Goal: Communication & Community: Share content

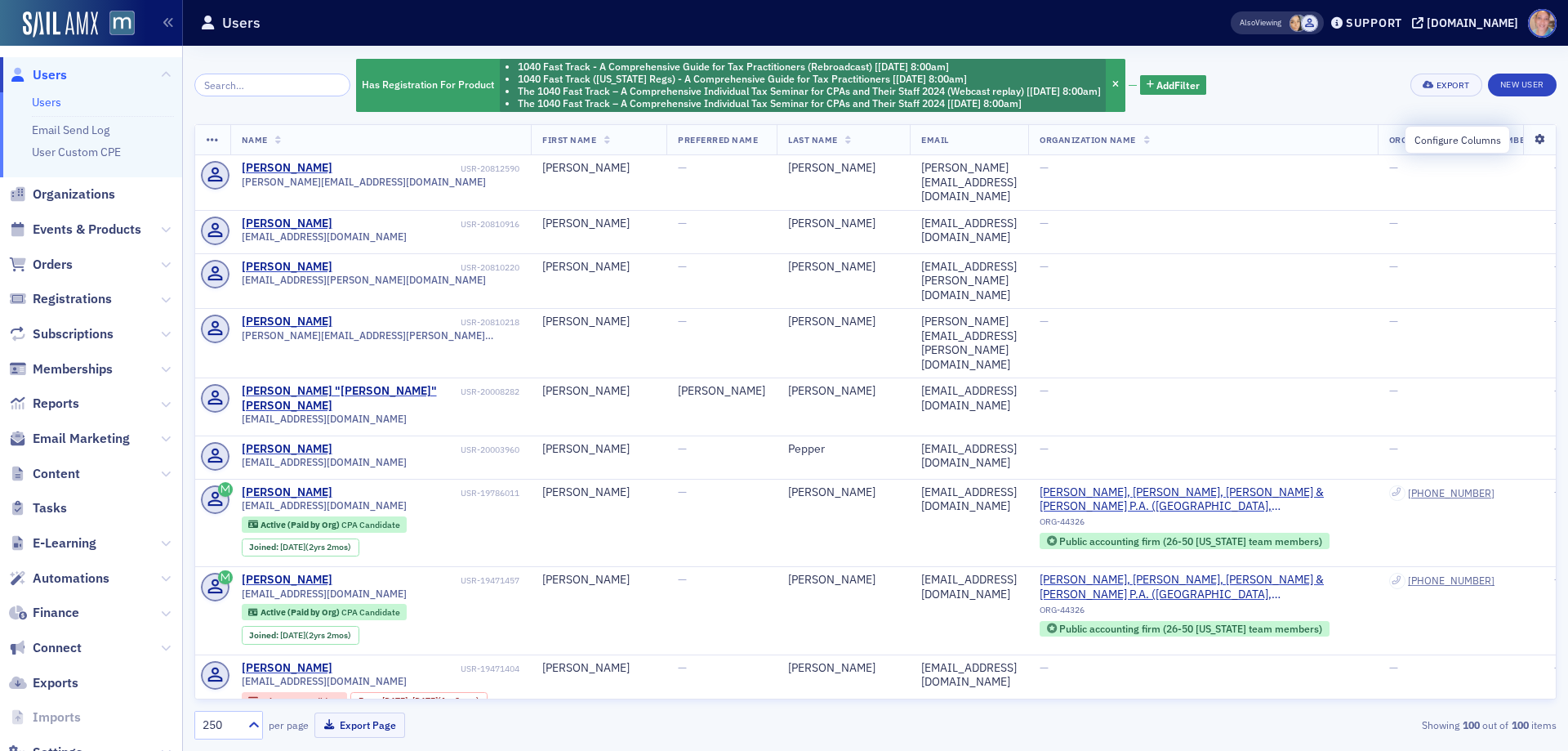
click at [1526, 142] on icon at bounding box center [1539, 140] width 34 height 10
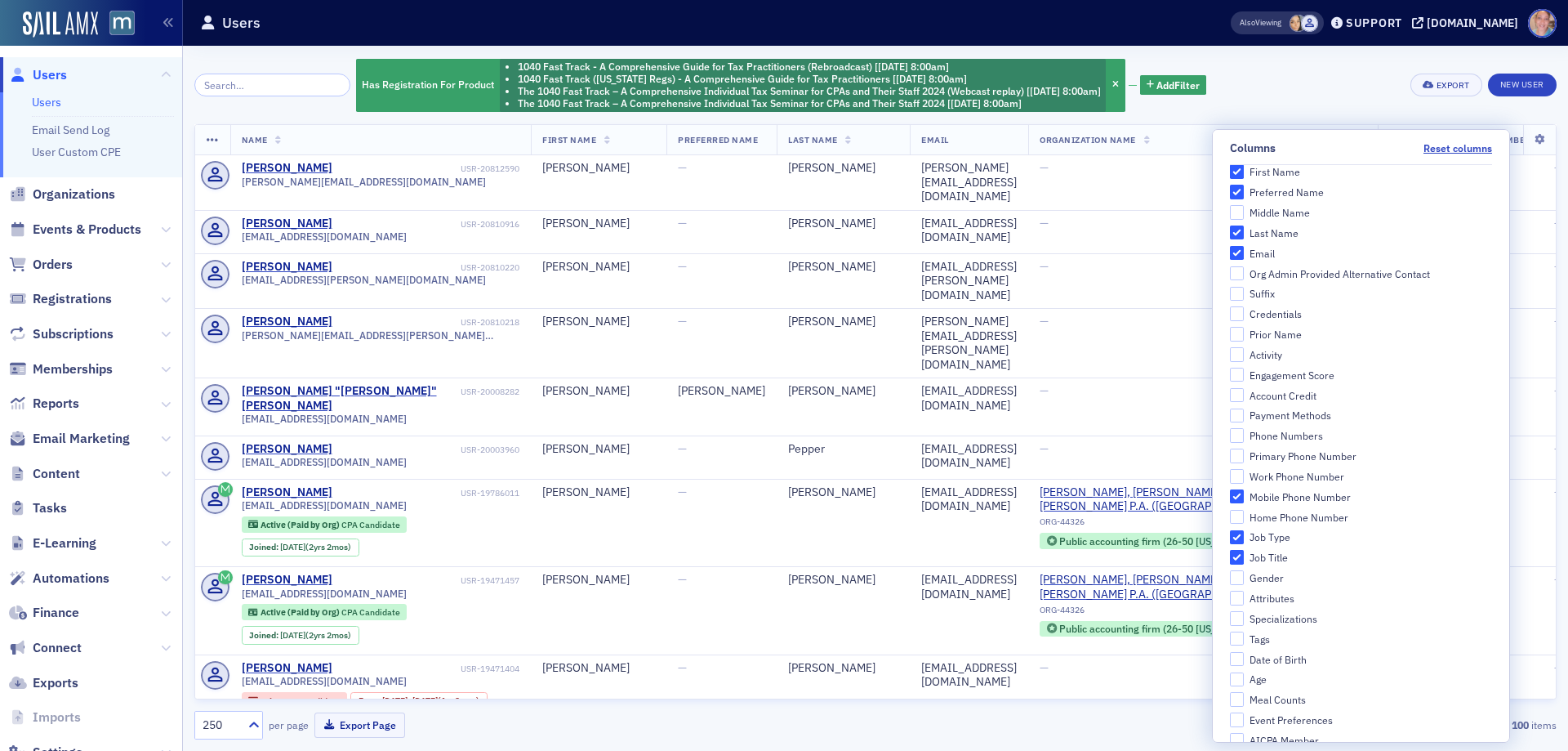
scroll to position [246, 0]
click at [1245, 447] on input "Primary Phone Number" at bounding box center [1237, 446] width 14 height 14
checkbox input "true"
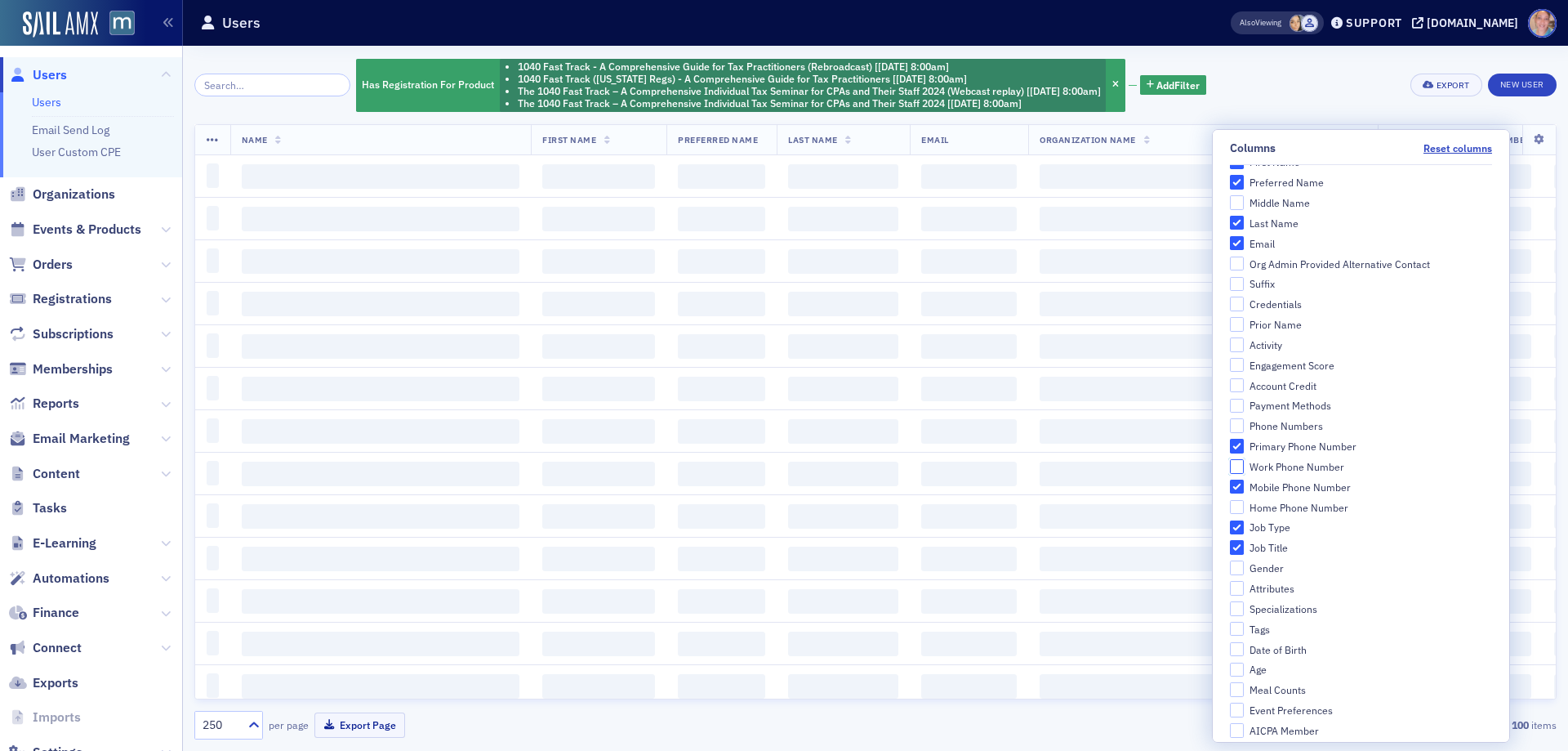
click at [1245, 463] on input "Work Phone Number" at bounding box center [1237, 466] width 14 height 14
checkbox input "true"
click at [1245, 488] on input "Mobile Phone Number" at bounding box center [1237, 486] width 14 height 14
checkbox input "false"
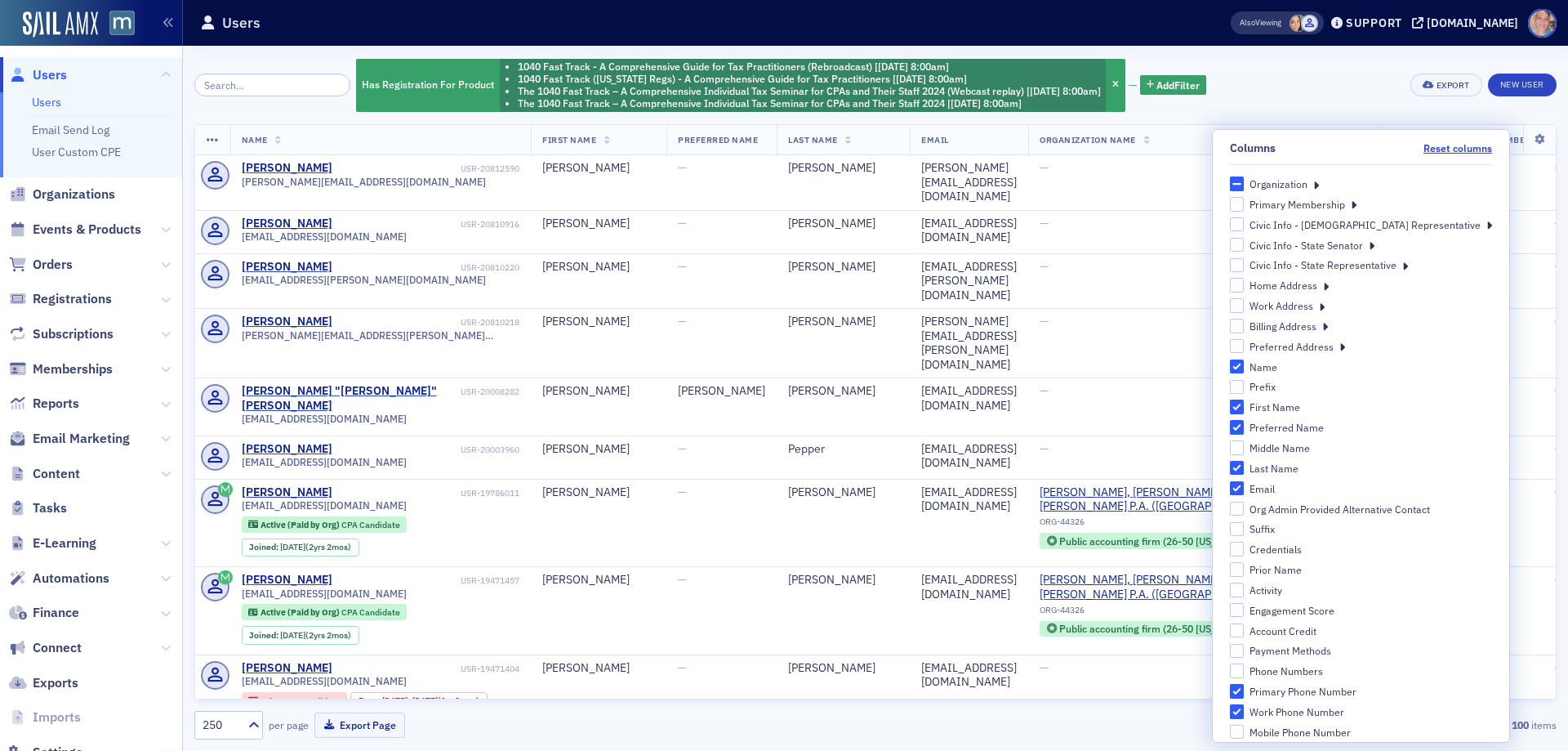
click at [1346, 348] on icon at bounding box center [1343, 346] width 6 height 14
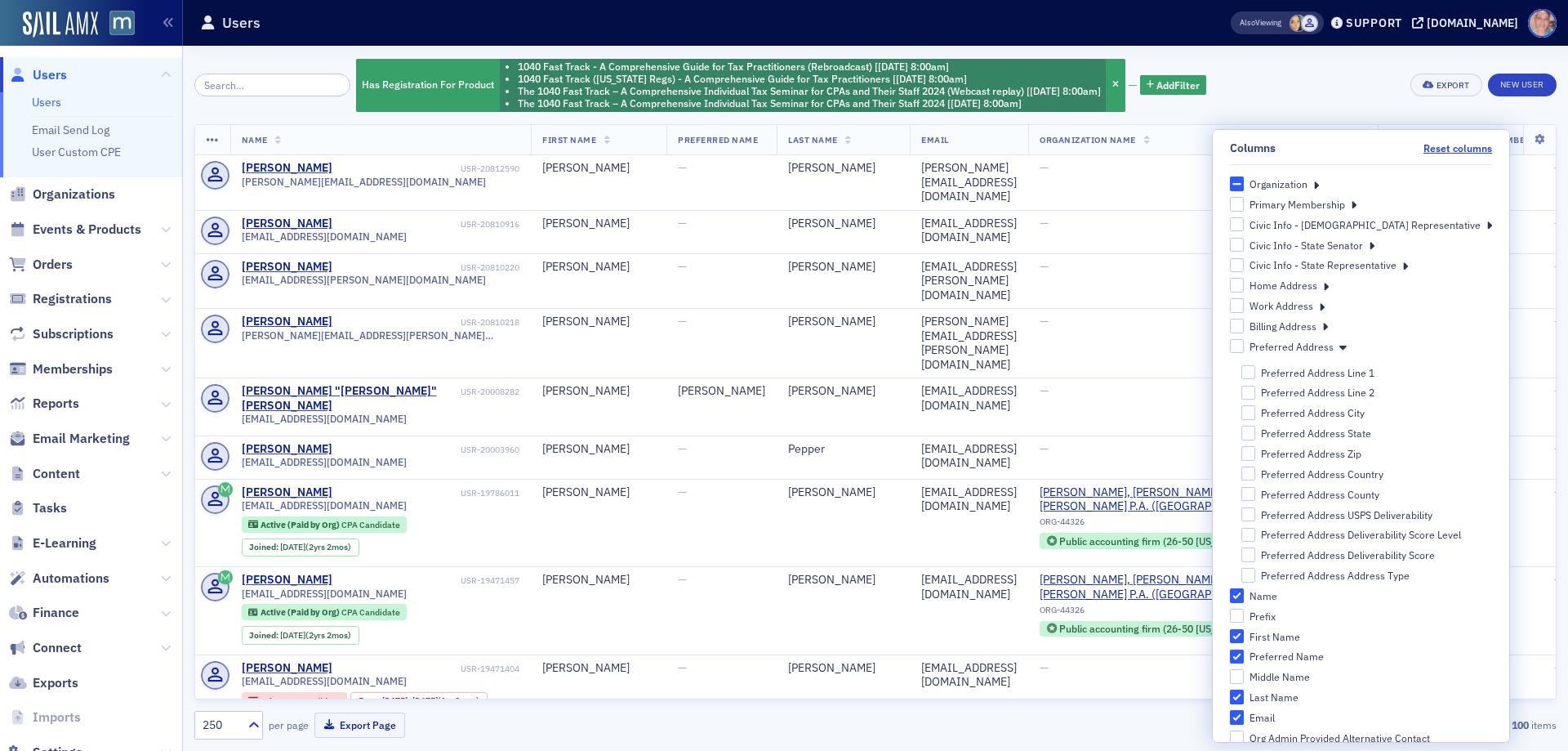
click at [1328, 327] on icon at bounding box center [1326, 326] width 6 height 14
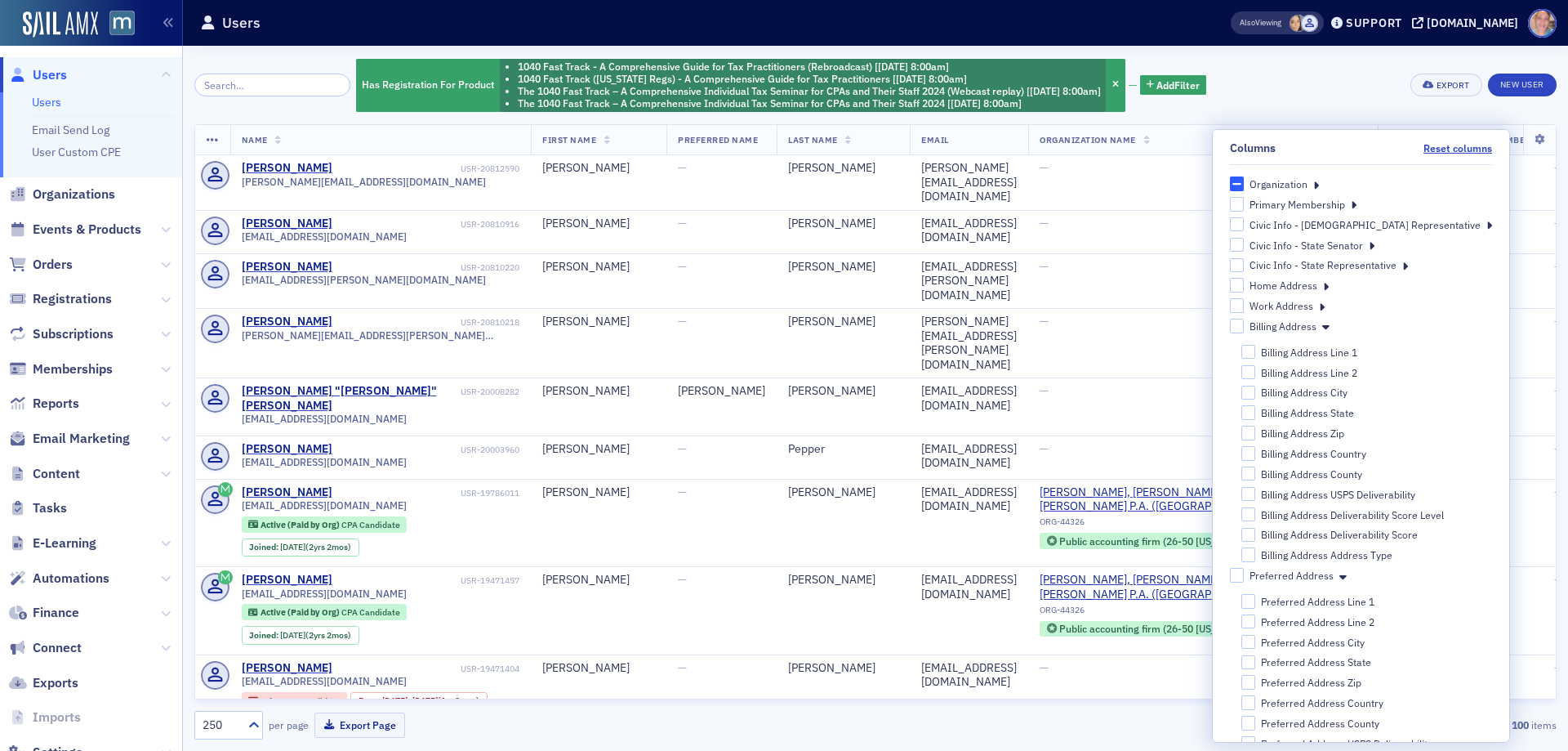
click at [1325, 306] on icon at bounding box center [1322, 305] width 6 height 14
click at [1329, 288] on icon at bounding box center [1326, 284] width 6 height 14
click at [1319, 186] on icon at bounding box center [1317, 184] width 6 height 14
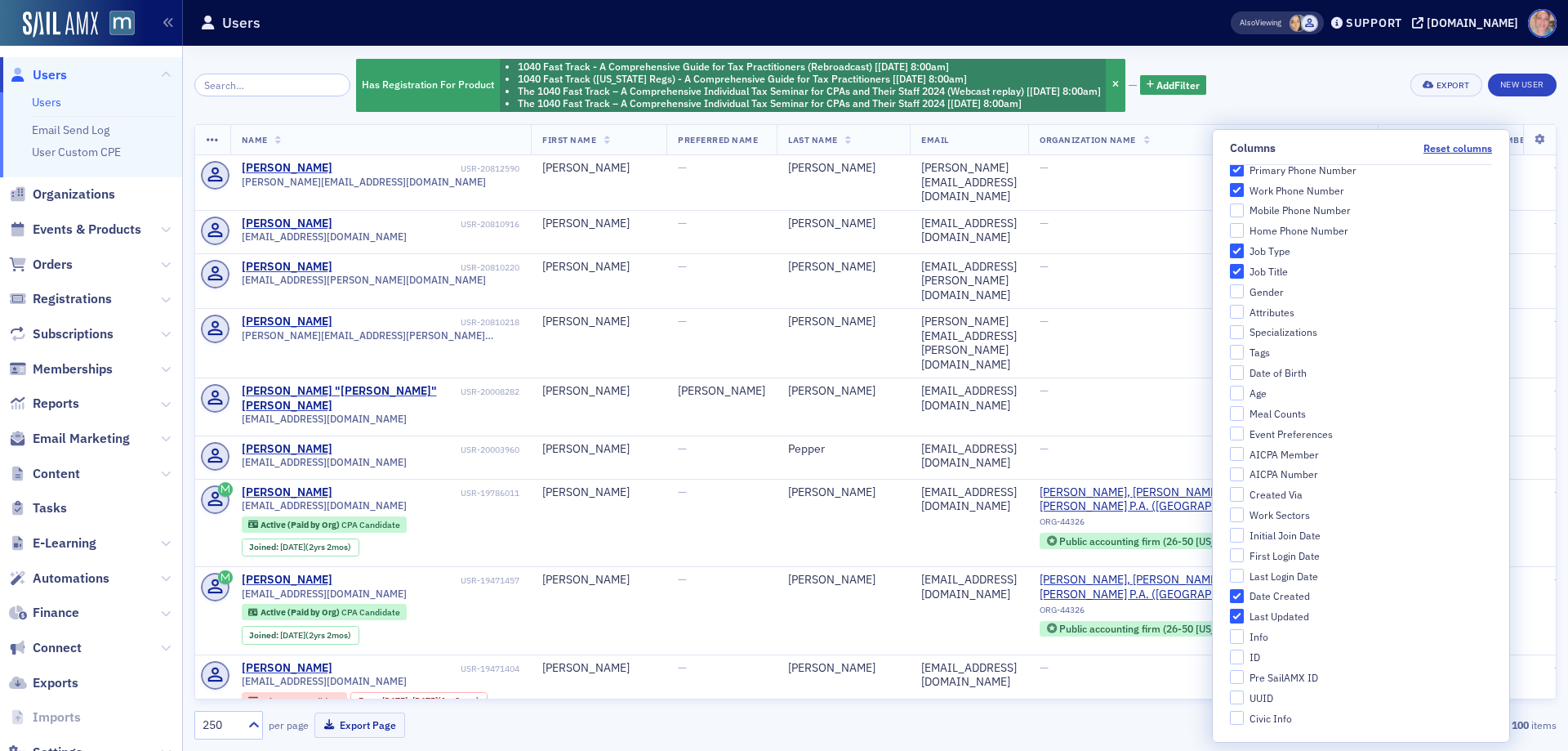
click at [1312, 79] on div "Has Registration For Product 1040 Fast Track - A Comprehensive Guide for Tax Pr…" at bounding box center [875, 84] width 1362 height 55
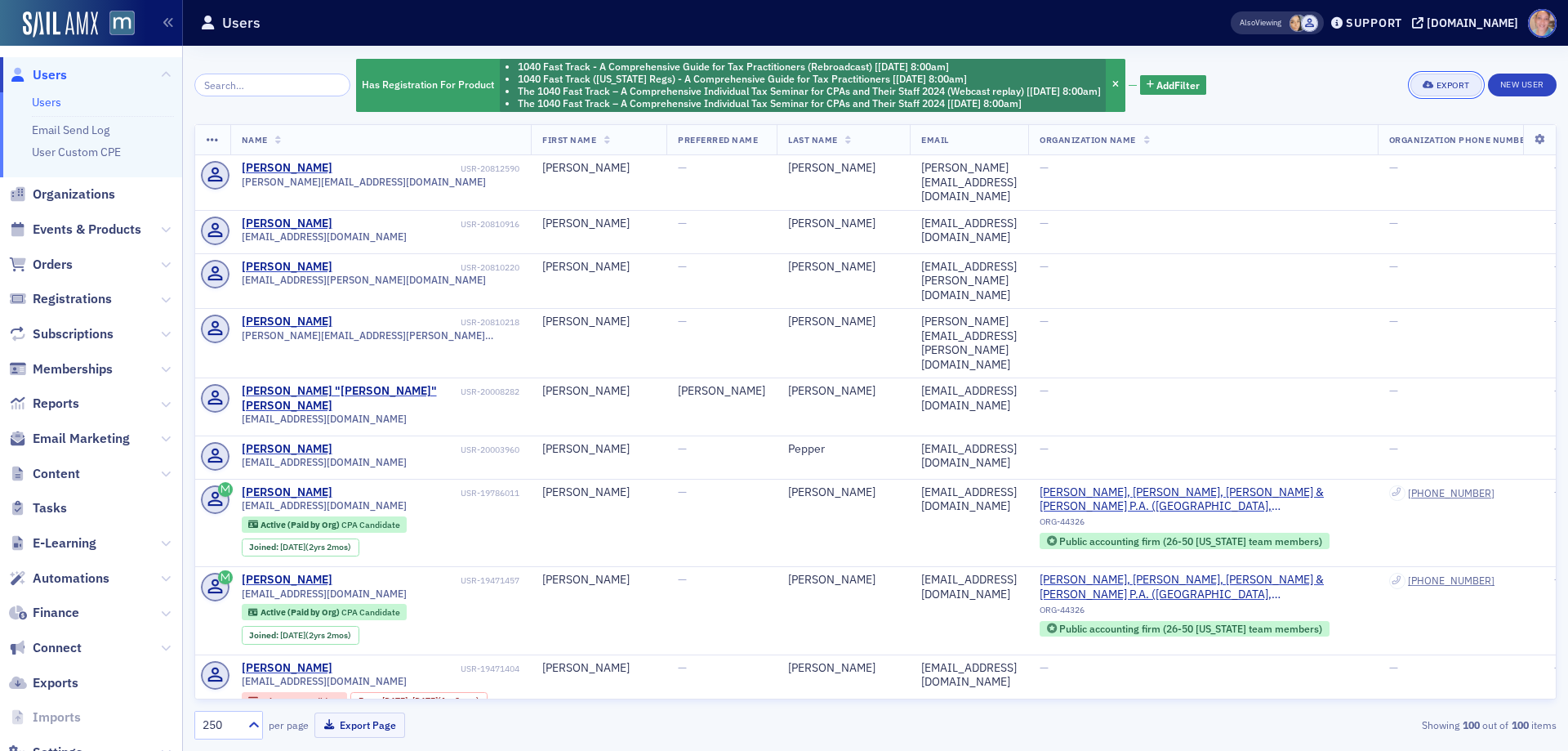
click at [1451, 84] on div "Export" at bounding box center [1453, 85] width 34 height 9
click at [1361, 142] on button "Export All ( 100 Users )" at bounding box center [1394, 139] width 172 height 26
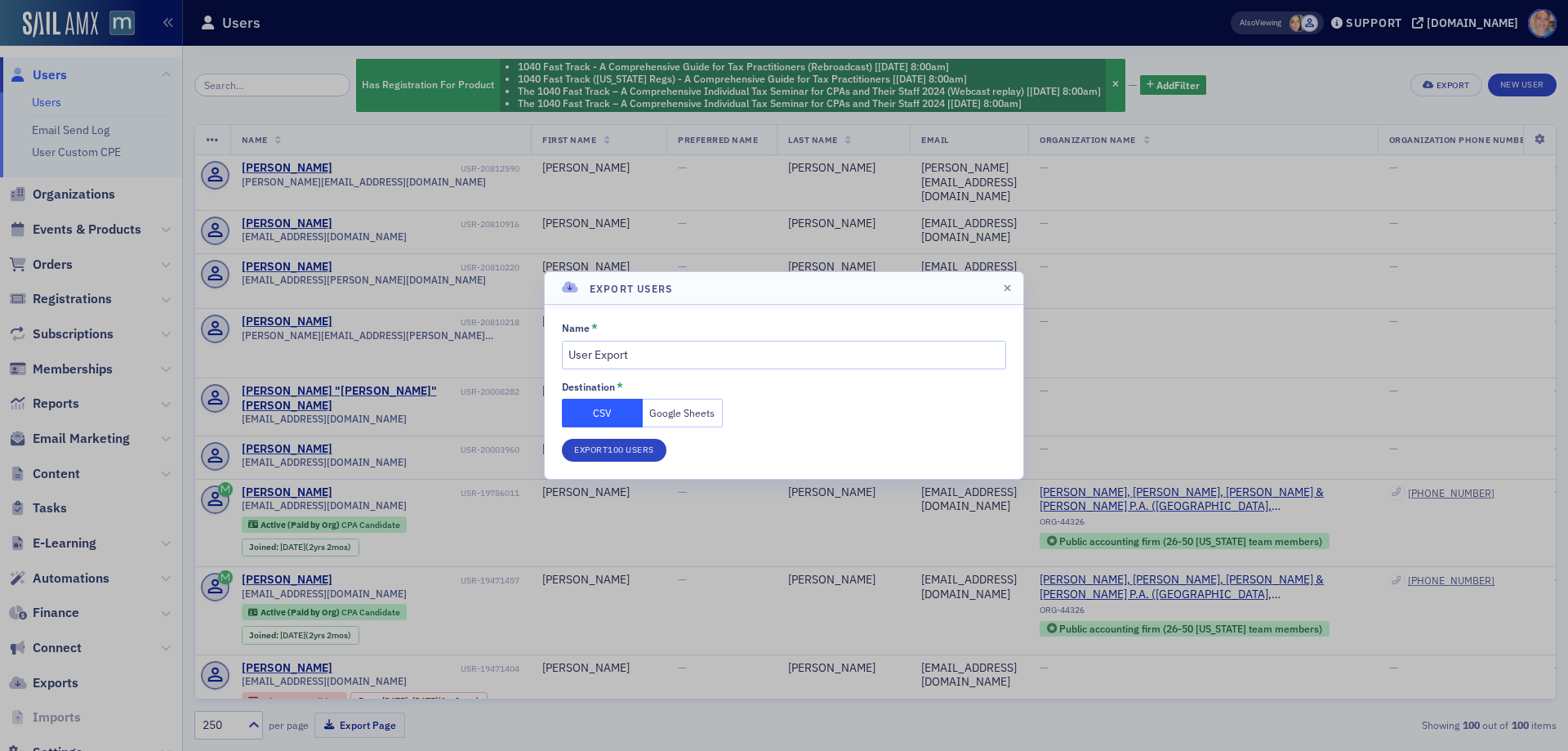
click at [698, 416] on button "Google Sheets" at bounding box center [683, 414] width 81 height 29
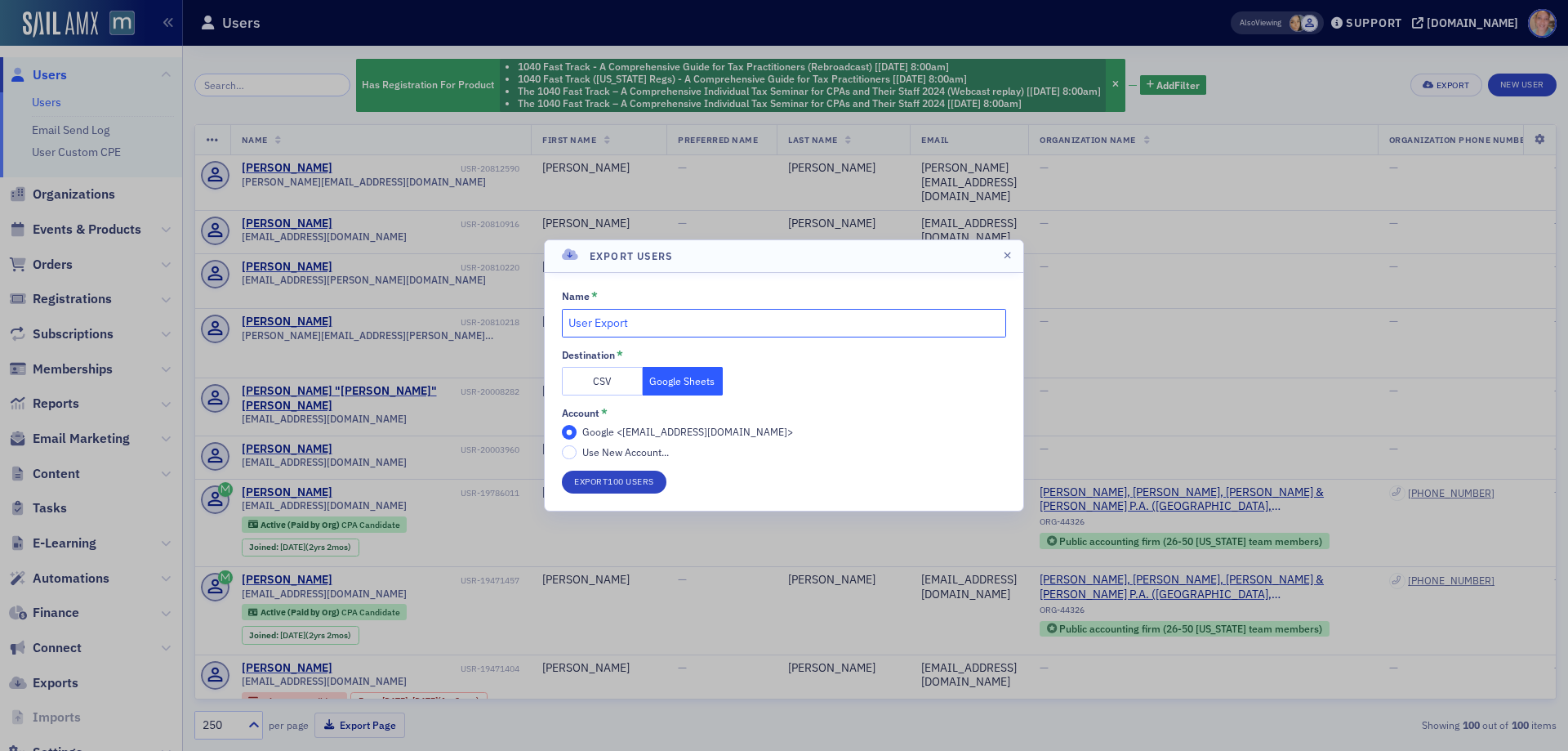
drag, startPoint x: 675, startPoint y: 325, endPoint x: 481, endPoint y: 324, distance: 194.0
click at [481, 324] on div "Export Users Name * User Export Destination * CSV Google Sheets Account * Googl…" at bounding box center [784, 375] width 1568 height 751
type input "Past 1040 Regs work phone number included"
click at [642, 481] on button "Export 100 Users" at bounding box center [614, 482] width 104 height 23
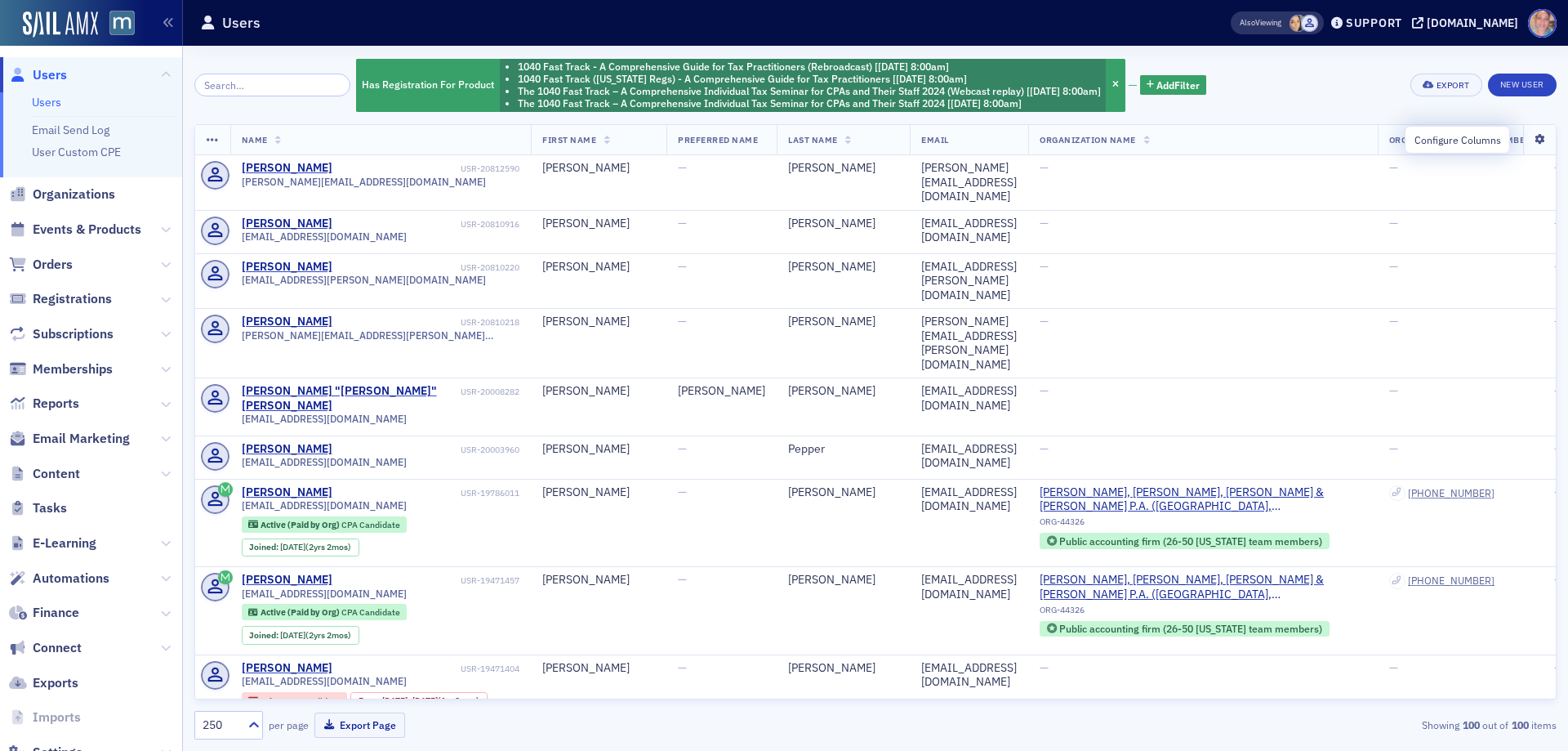
click at [1525, 137] on icon at bounding box center [1539, 140] width 34 height 10
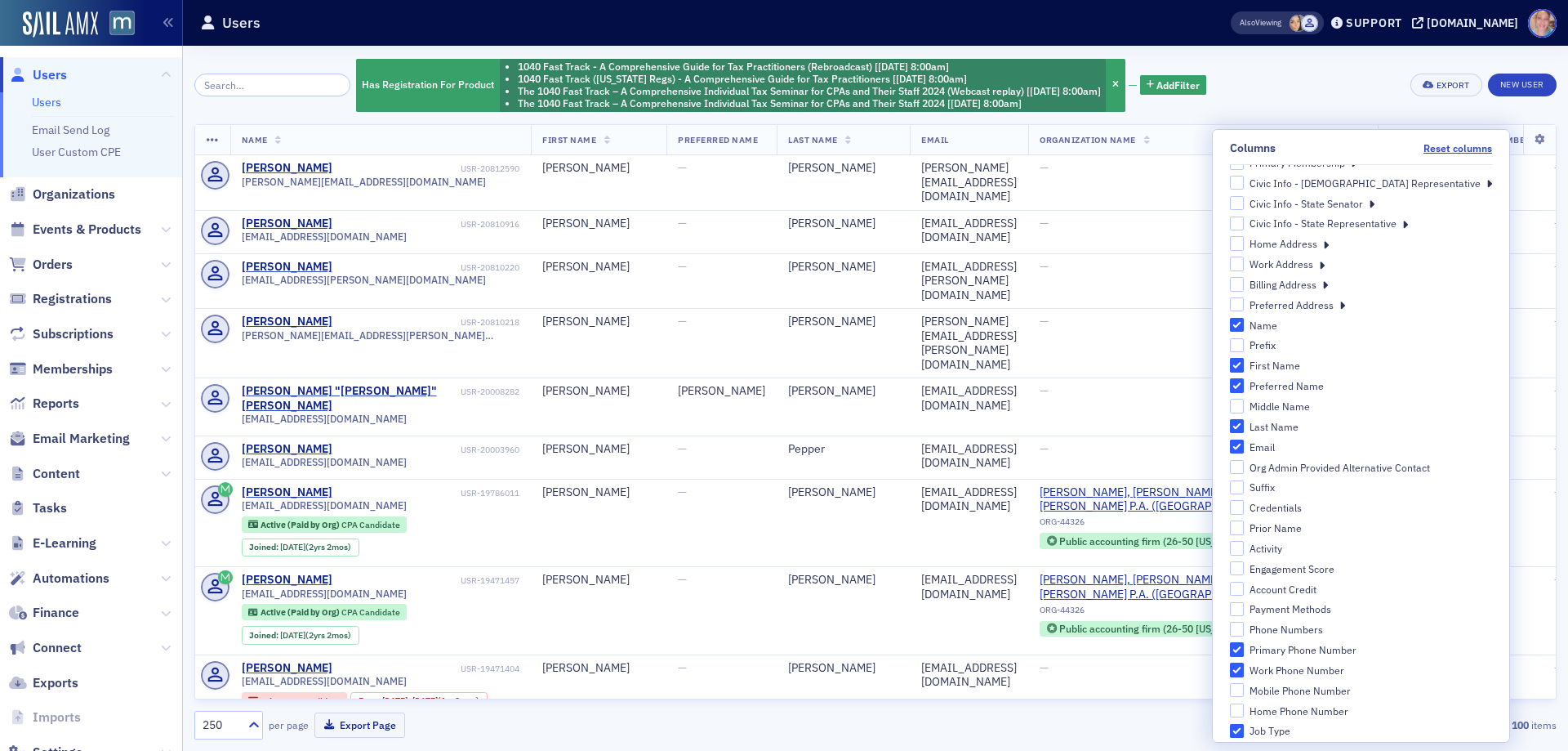
scroll to position [82, 0]
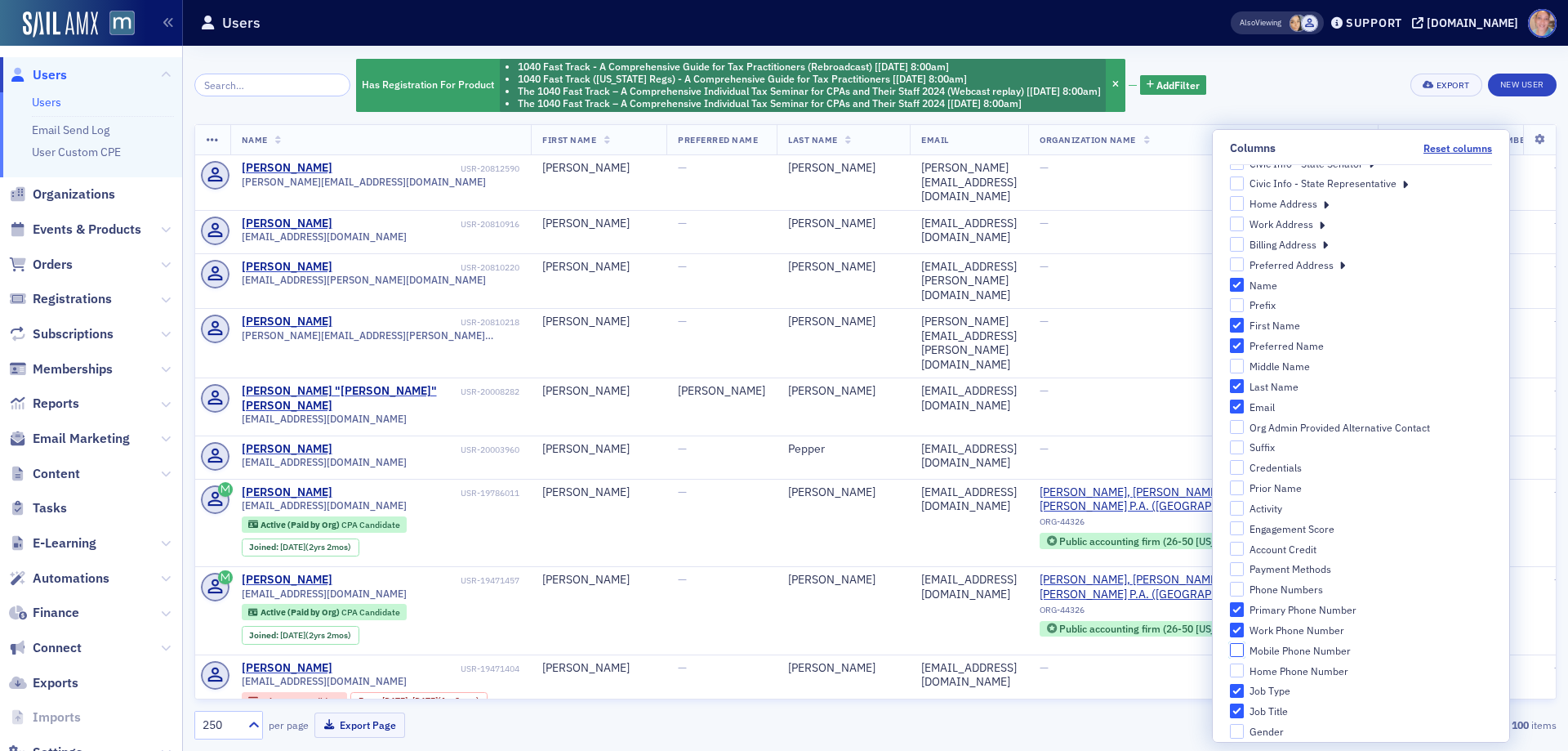
click at [1245, 650] on input "Mobile Phone Number" at bounding box center [1237, 650] width 14 height 14
checkbox input "true"
click at [1245, 669] on input "Home Phone Number" at bounding box center [1237, 671] width 14 height 14
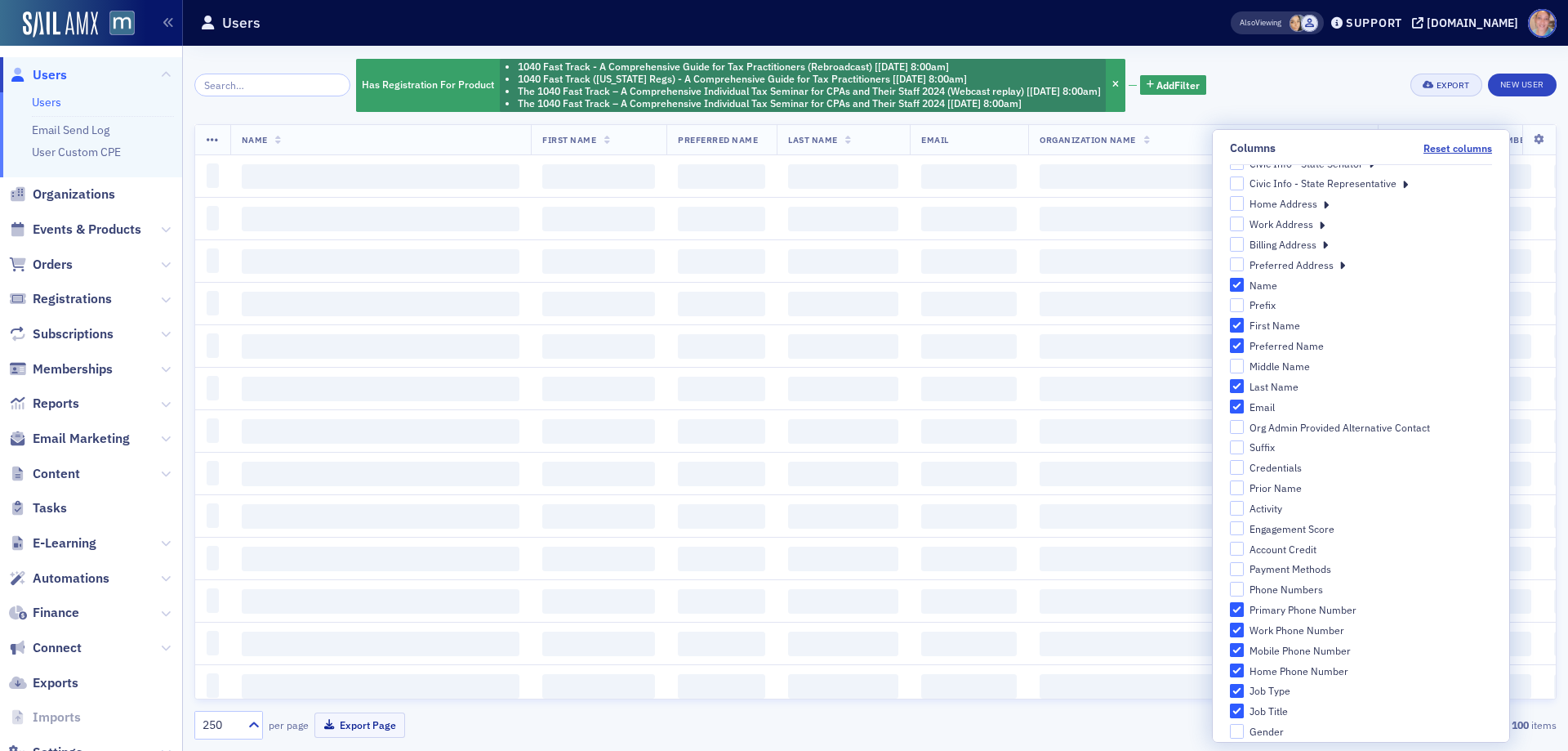
click at [1332, 73] on div "Has Registration For Product 1040 Fast Track - A Comprehensive Guide for Tax Pr…" at bounding box center [875, 84] width 1362 height 55
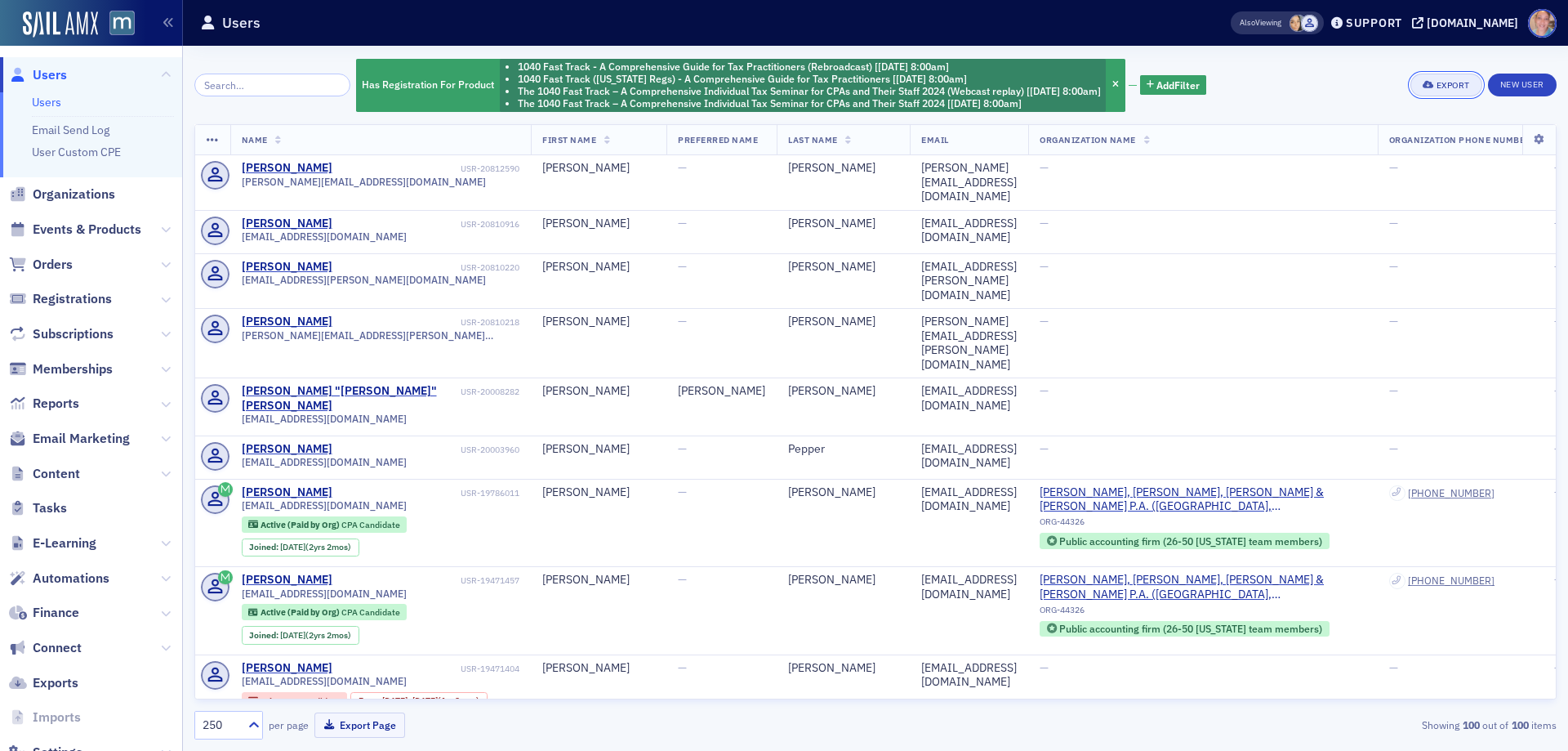
click at [1451, 87] on div "Export" at bounding box center [1453, 85] width 34 height 9
click at [1384, 140] on button "Export All ( 100 Users )" at bounding box center [1394, 139] width 172 height 26
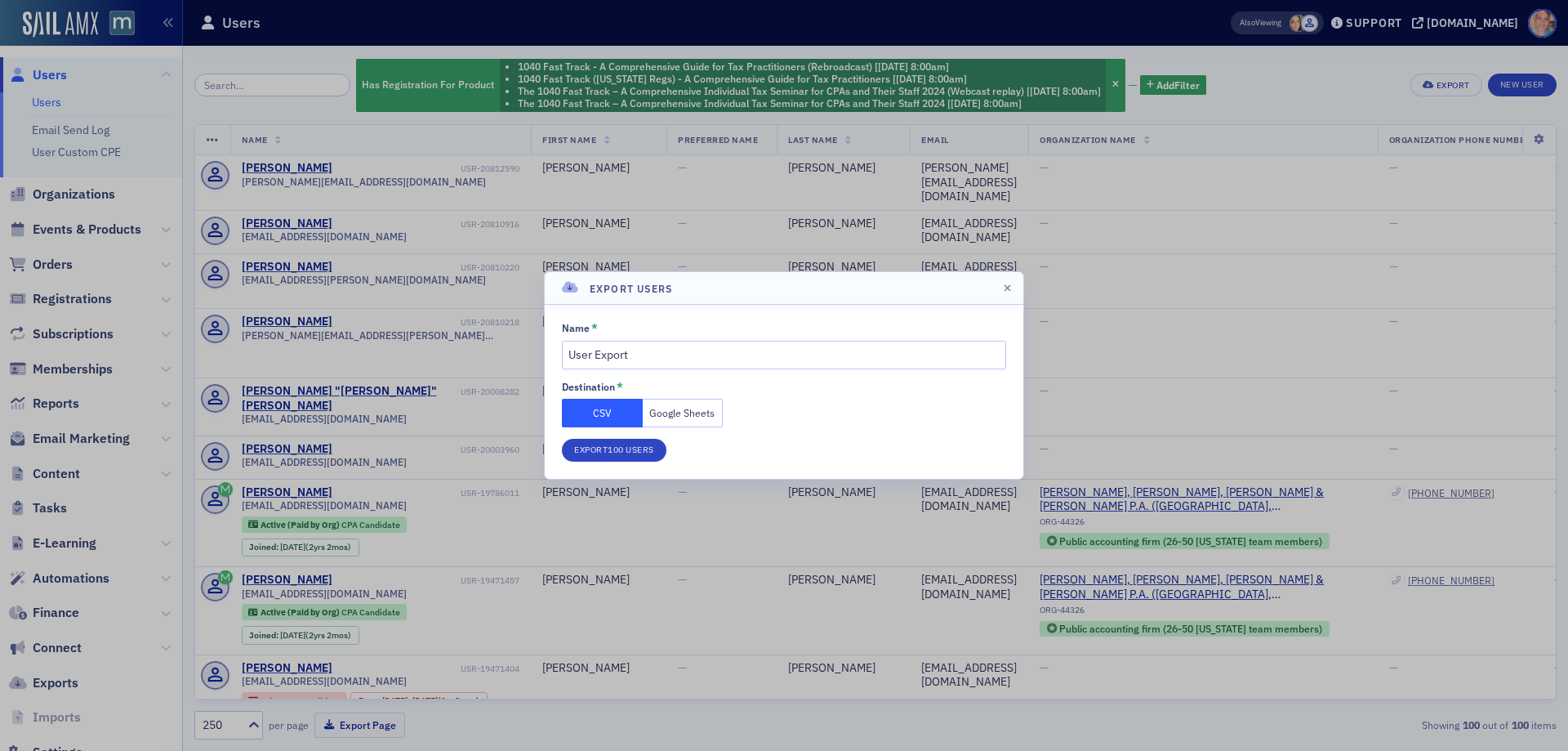
click at [688, 408] on button "Google Sheets" at bounding box center [683, 414] width 81 height 29
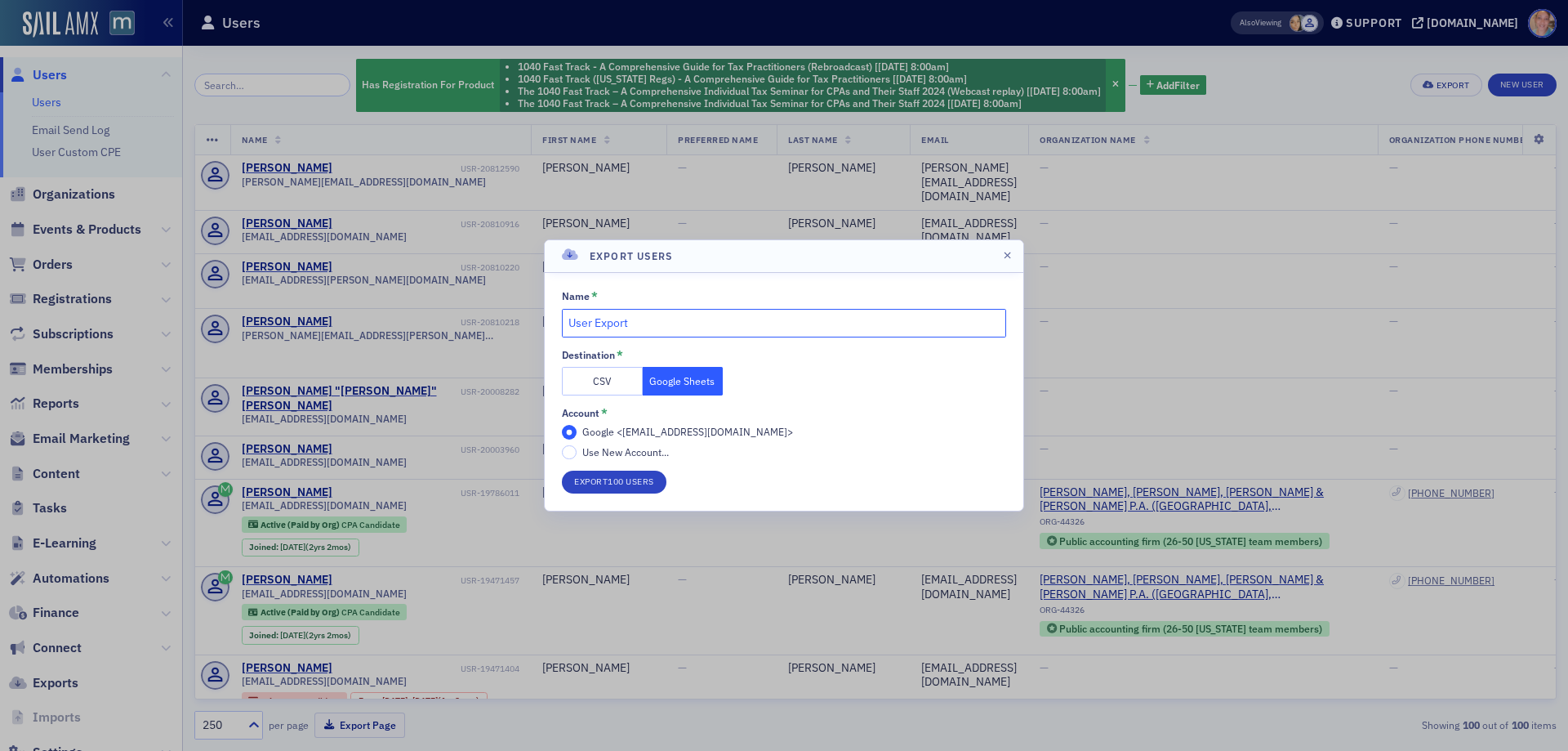
drag, startPoint x: 497, startPoint y: 320, endPoint x: 457, endPoint y: 320, distance: 40.0
click at [466, 320] on div "Export Users Name * User Export Destination * CSV Google Sheets Account * Googl…" at bounding box center [784, 375] width 1568 height 751
paste input "Past 1040 Regs work phone number included"
type input "Past 1040 Regs work phone number included"
click at [632, 484] on button "Export 100 Users" at bounding box center [614, 482] width 104 height 23
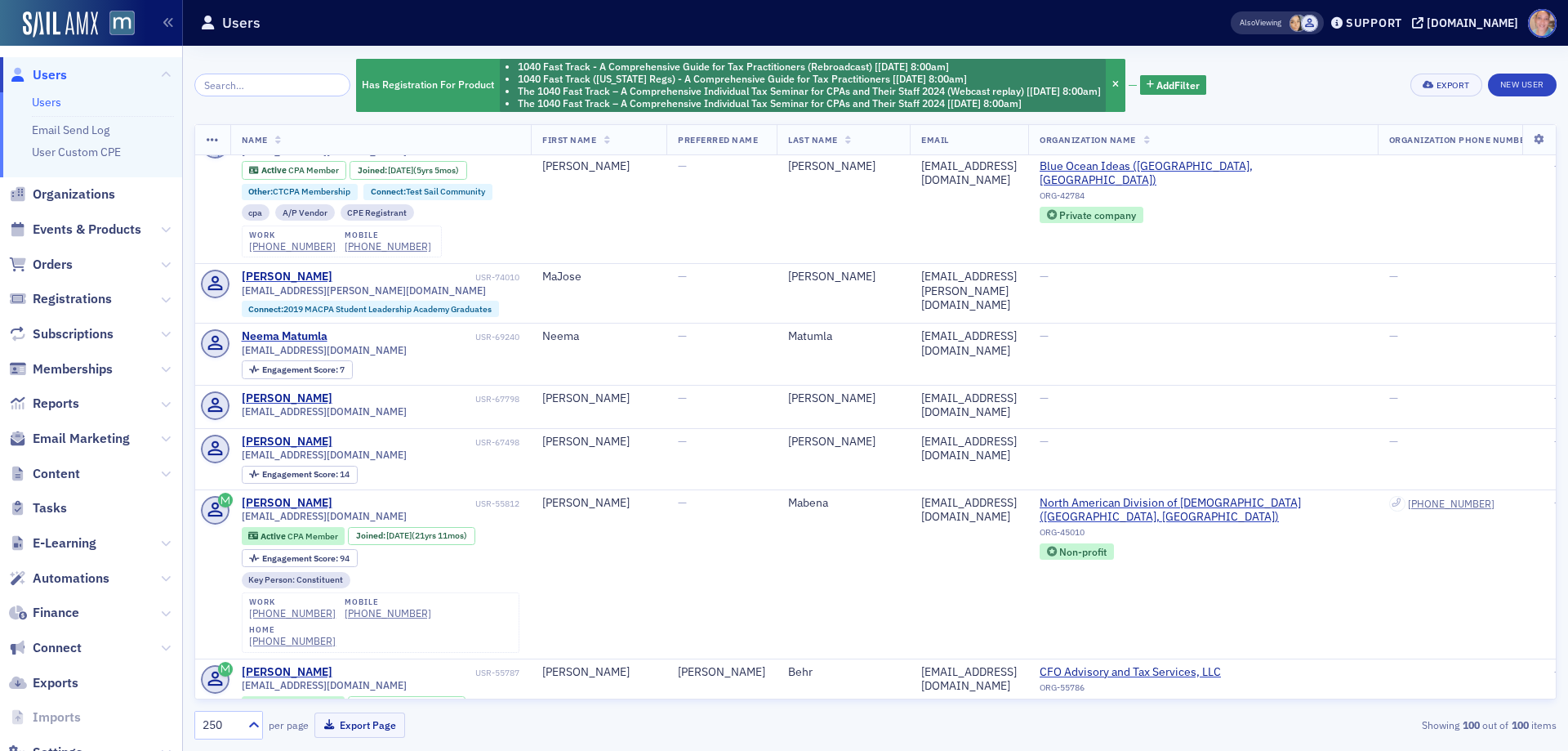
scroll to position [2533, 0]
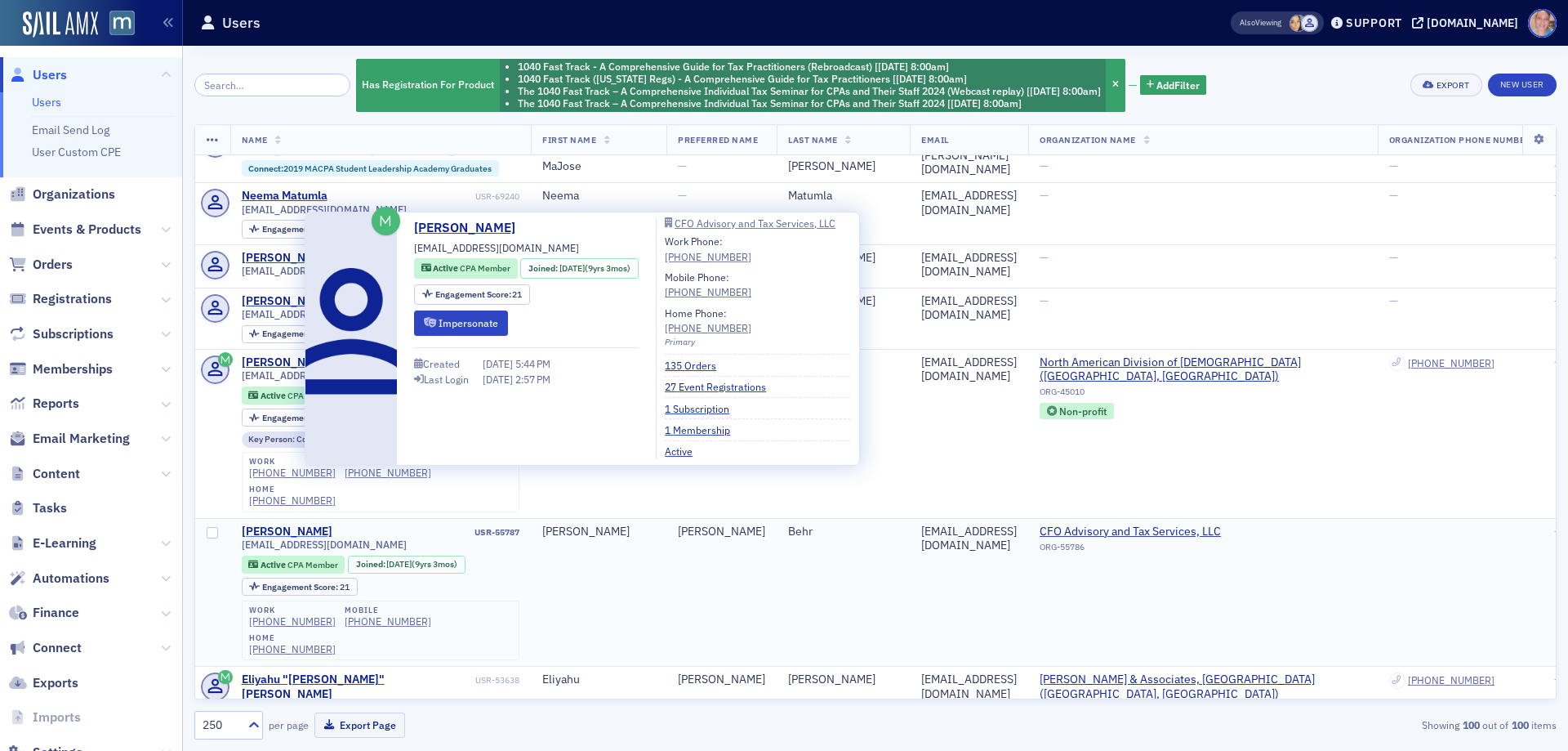
click at [277, 525] on div "Robert Behr" at bounding box center [287, 532] width 91 height 14
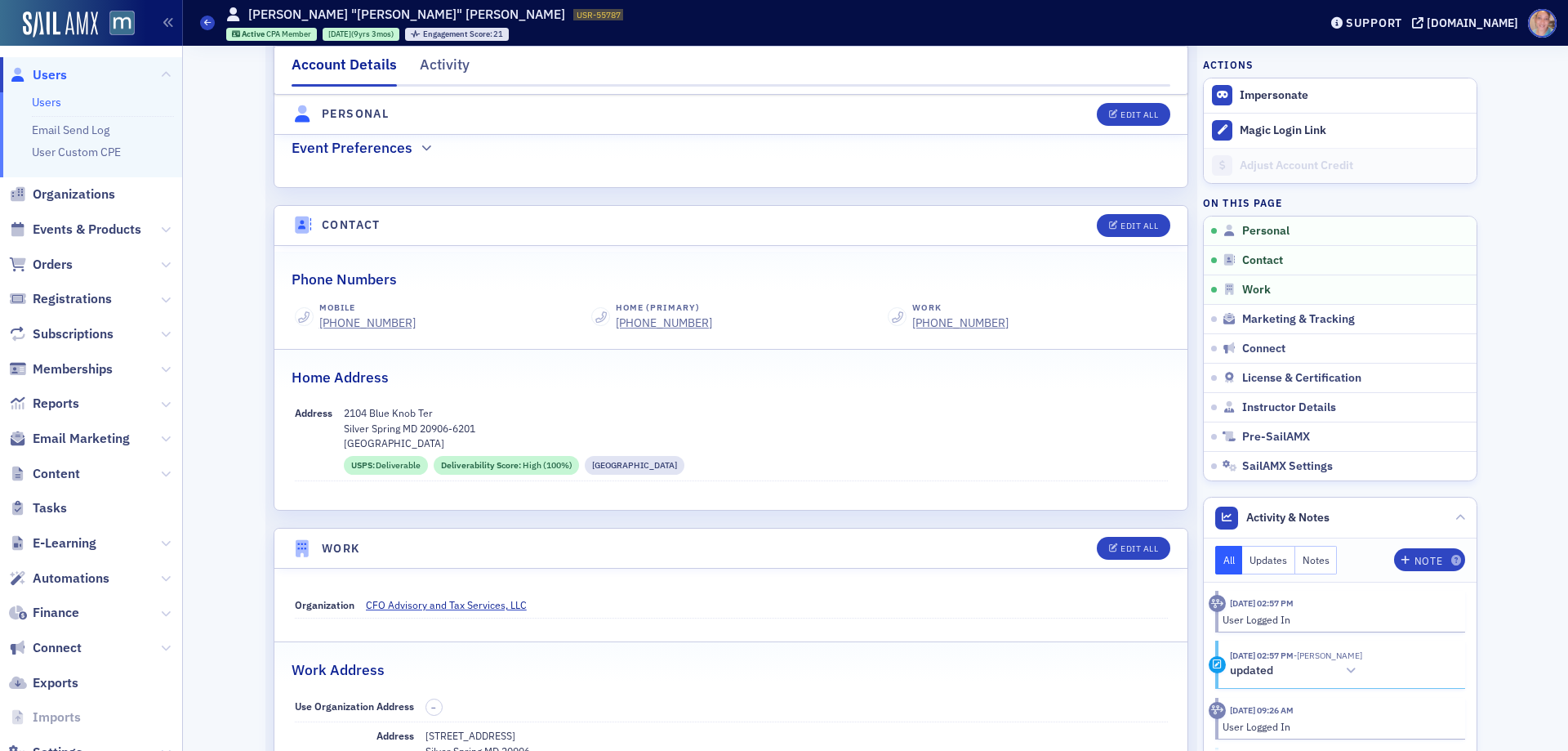
scroll to position [572, 0]
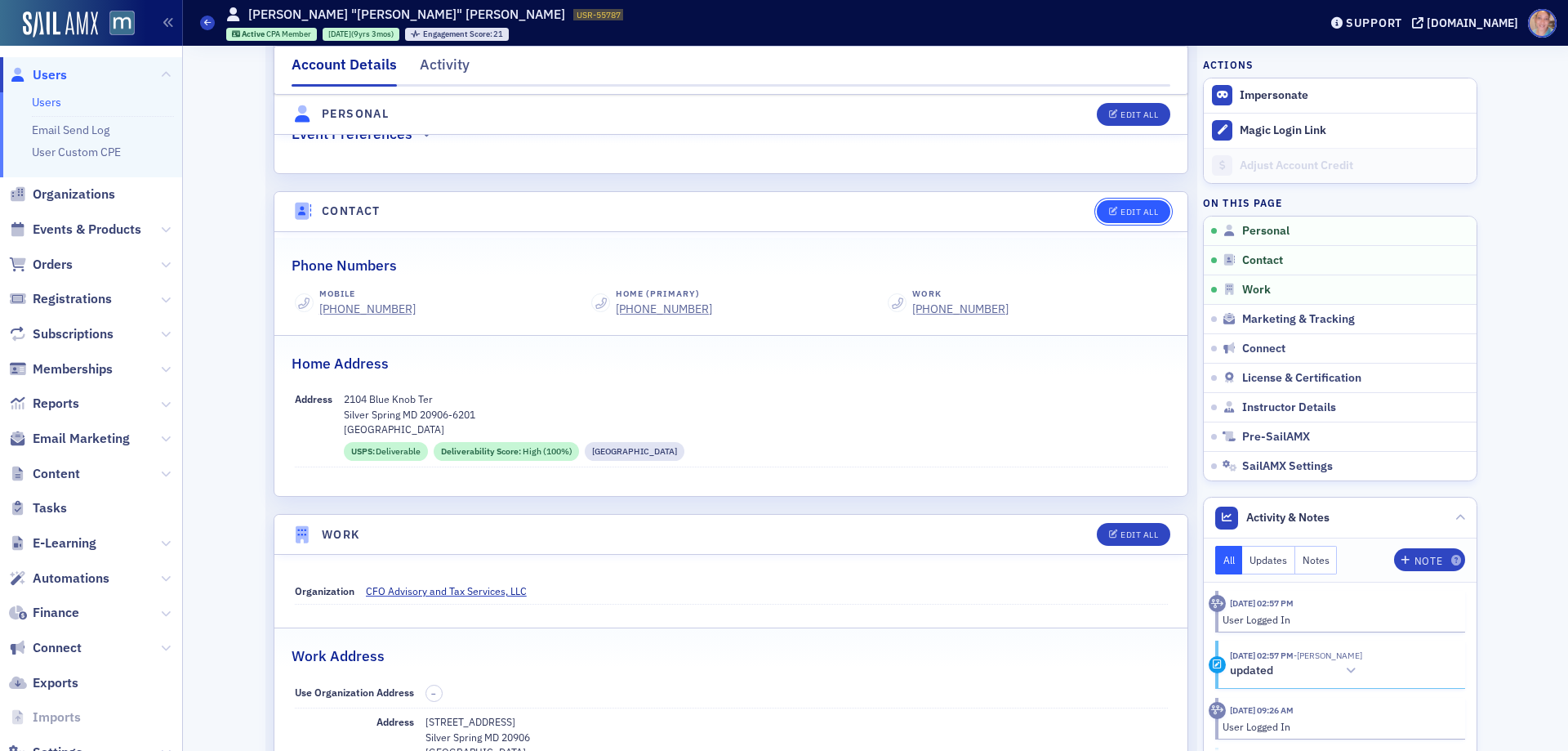
click at [1131, 214] on div "Edit All" at bounding box center [1139, 212] width 38 height 9
select select "US"
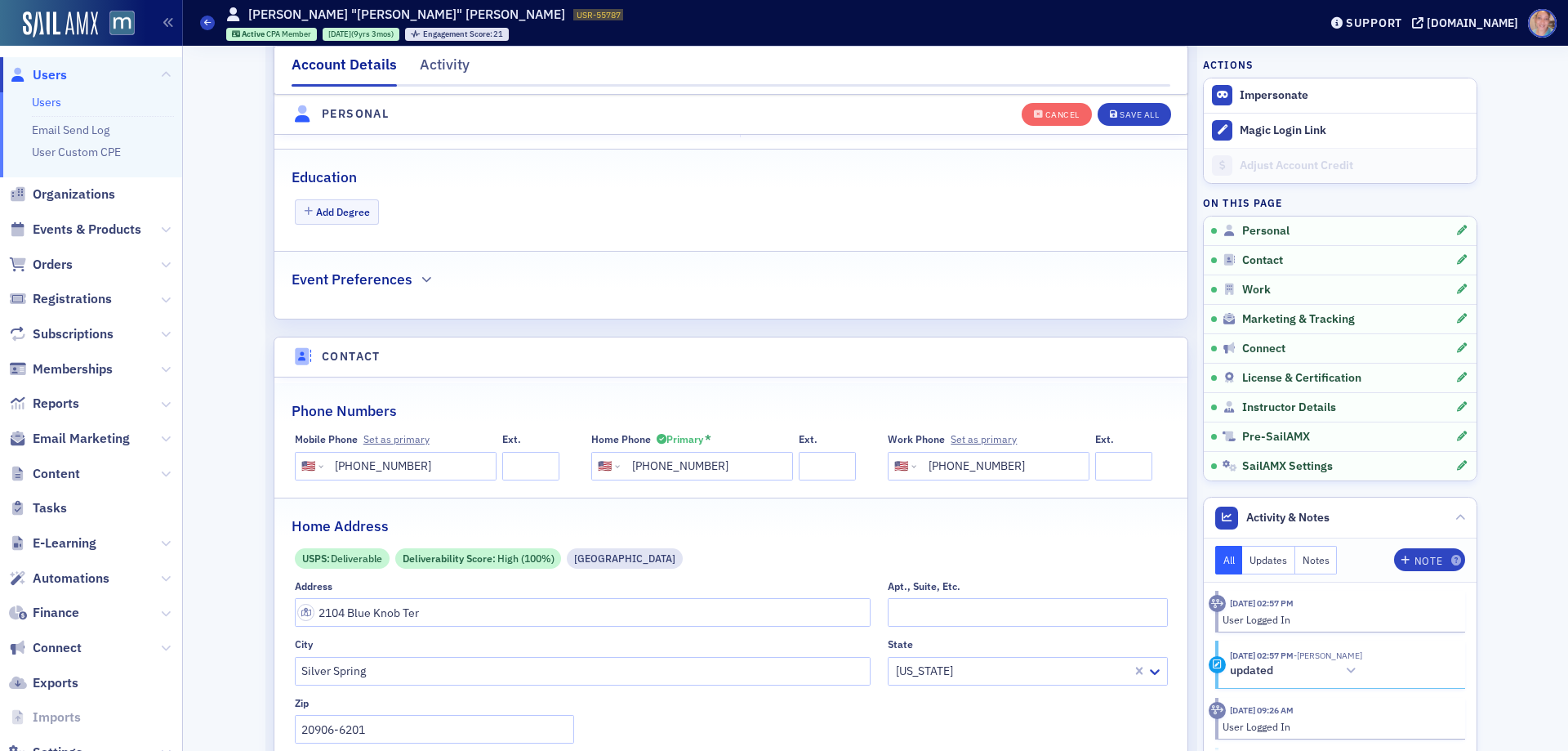
scroll to position [406, 0]
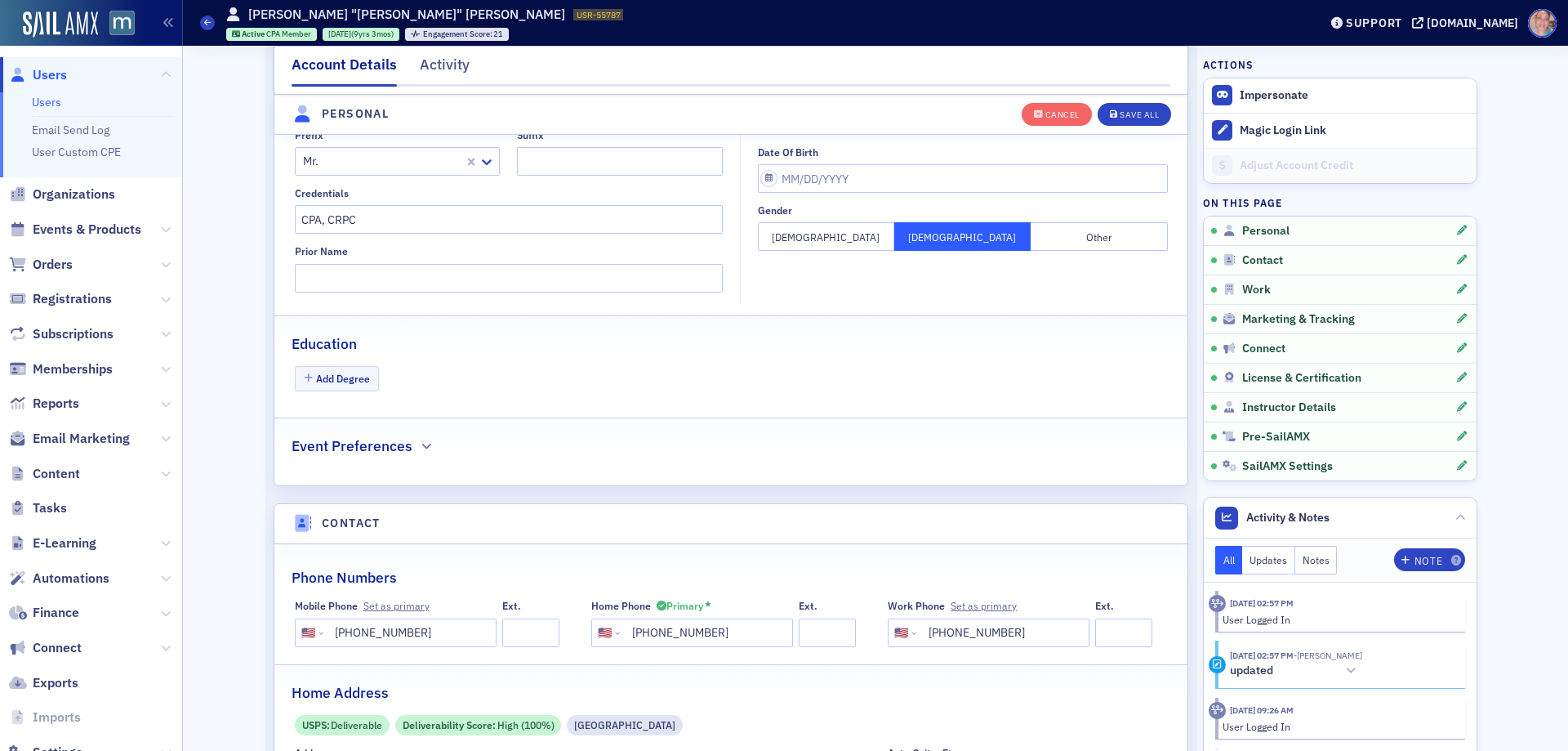
click at [49, 103] on link "Users" at bounding box center [46, 101] width 29 height 14
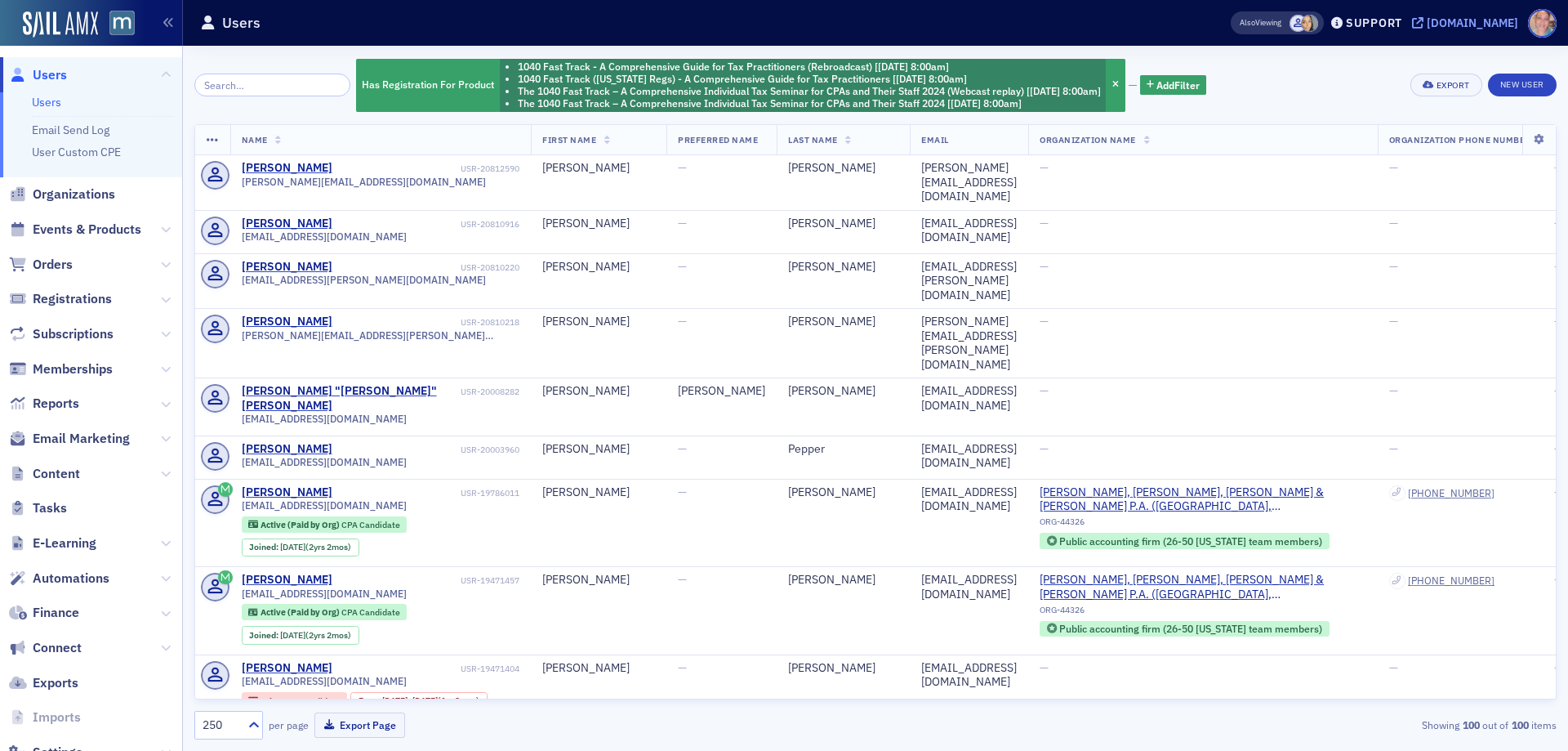
click at [1464, 22] on div "[DOMAIN_NAME]" at bounding box center [1472, 22] width 92 height 14
drag, startPoint x: 56, startPoint y: 228, endPoint x: 125, endPoint y: 198, distance: 75.2
click at [56, 228] on span "Events & Products" at bounding box center [87, 229] width 108 height 18
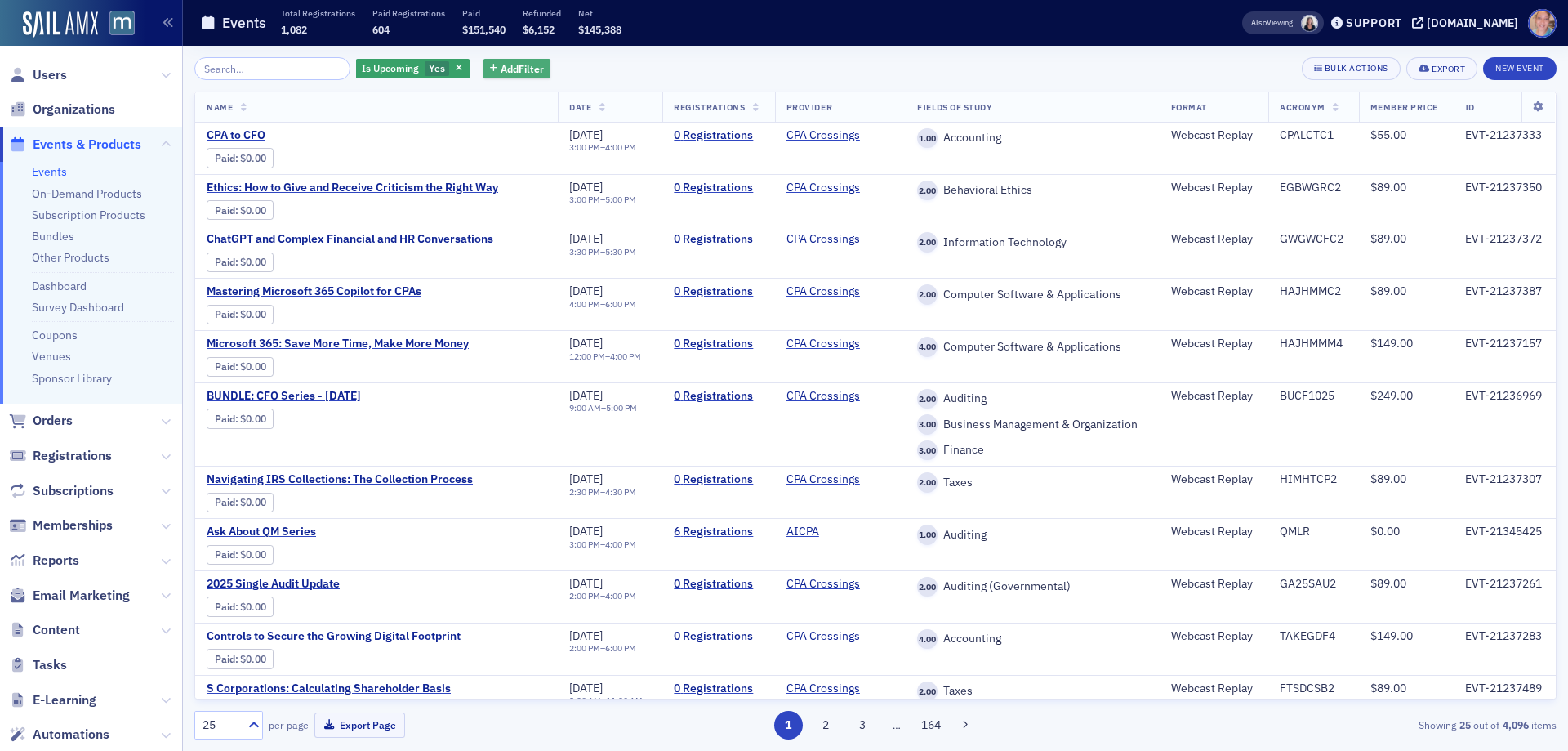
click at [515, 66] on span "Add Filter" at bounding box center [522, 68] width 43 height 14
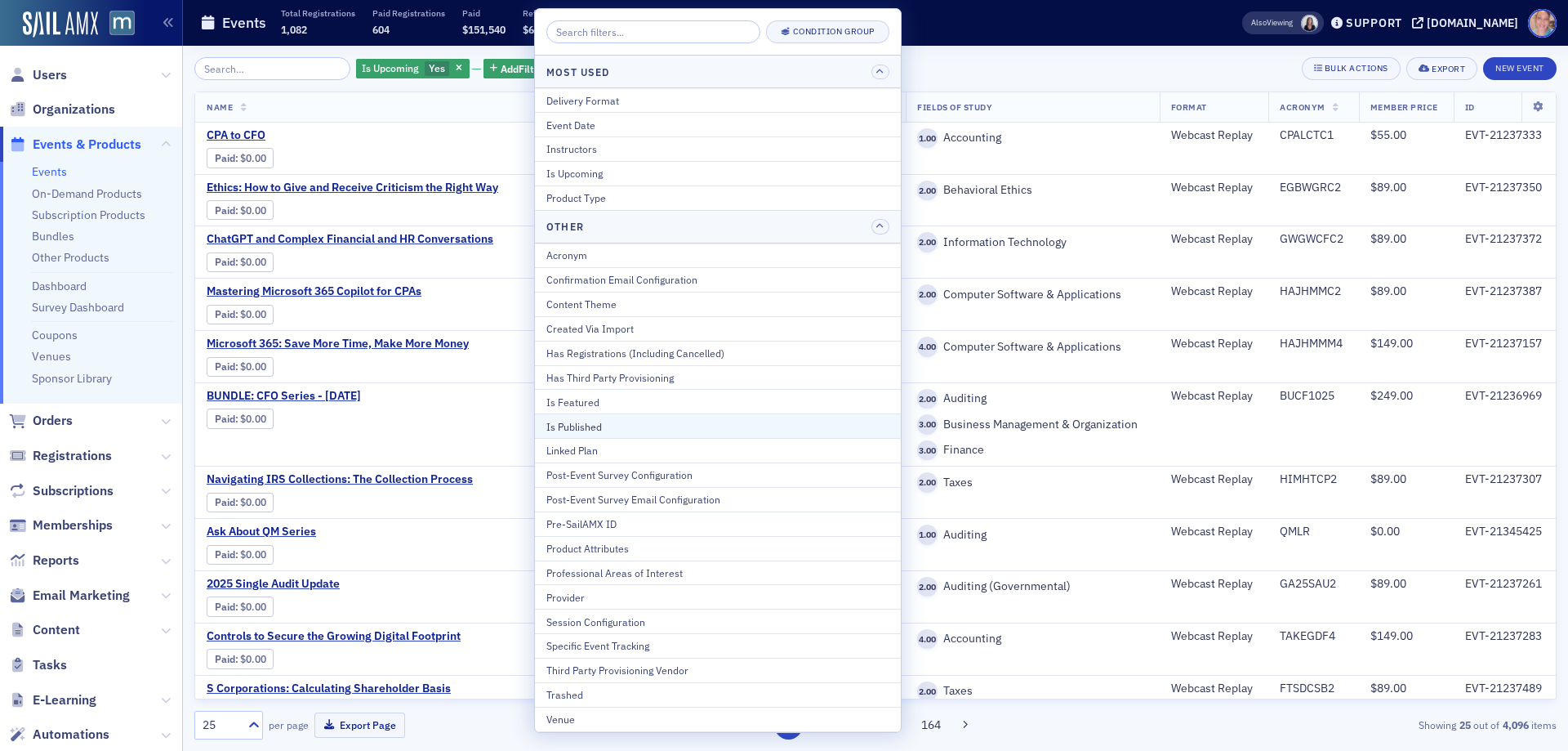
click at [579, 421] on div "Is Published" at bounding box center [718, 426] width 343 height 14
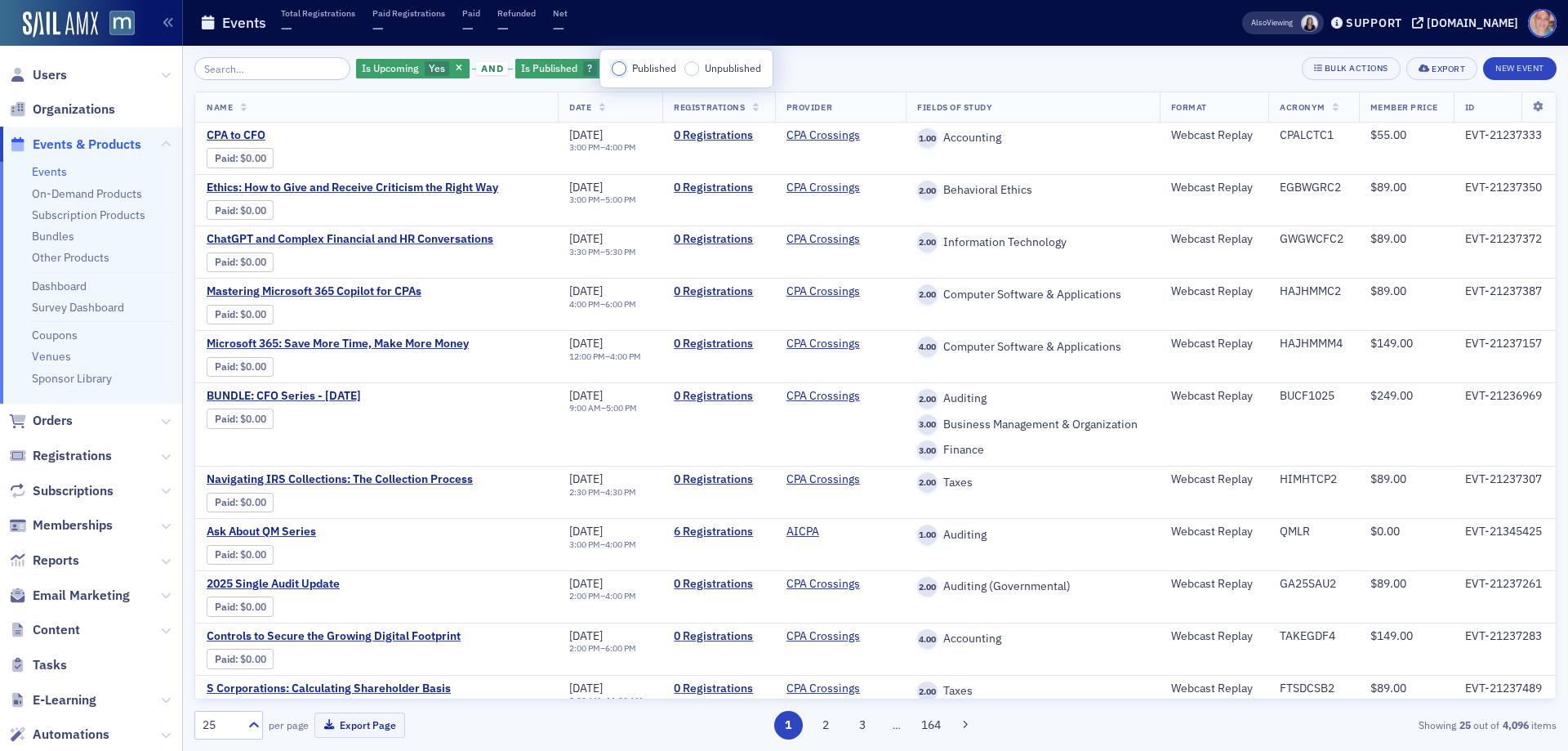
click at [615, 72] on input "Published" at bounding box center [618, 68] width 14 height 14
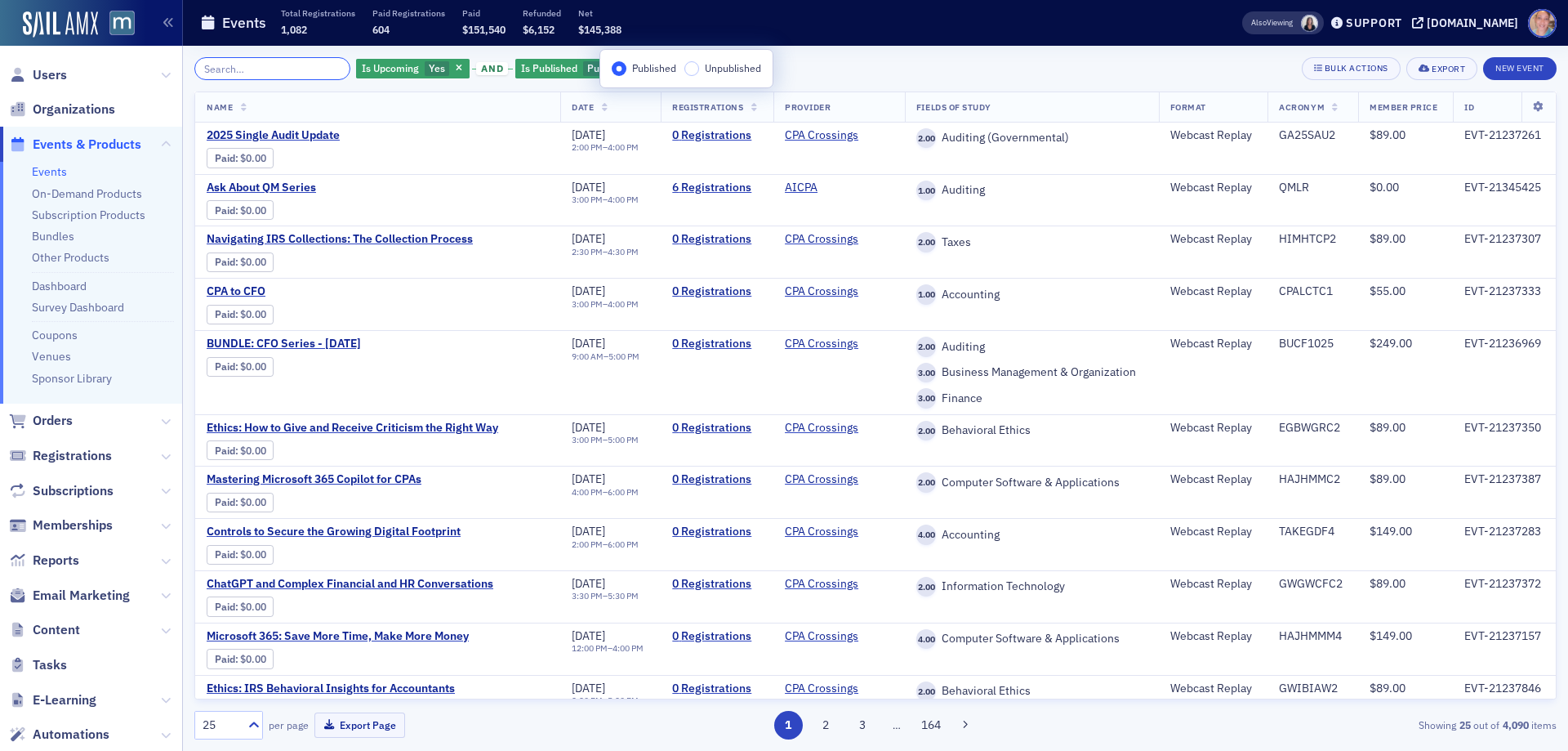
click at [247, 68] on input "search" at bounding box center [271, 69] width 156 height 23
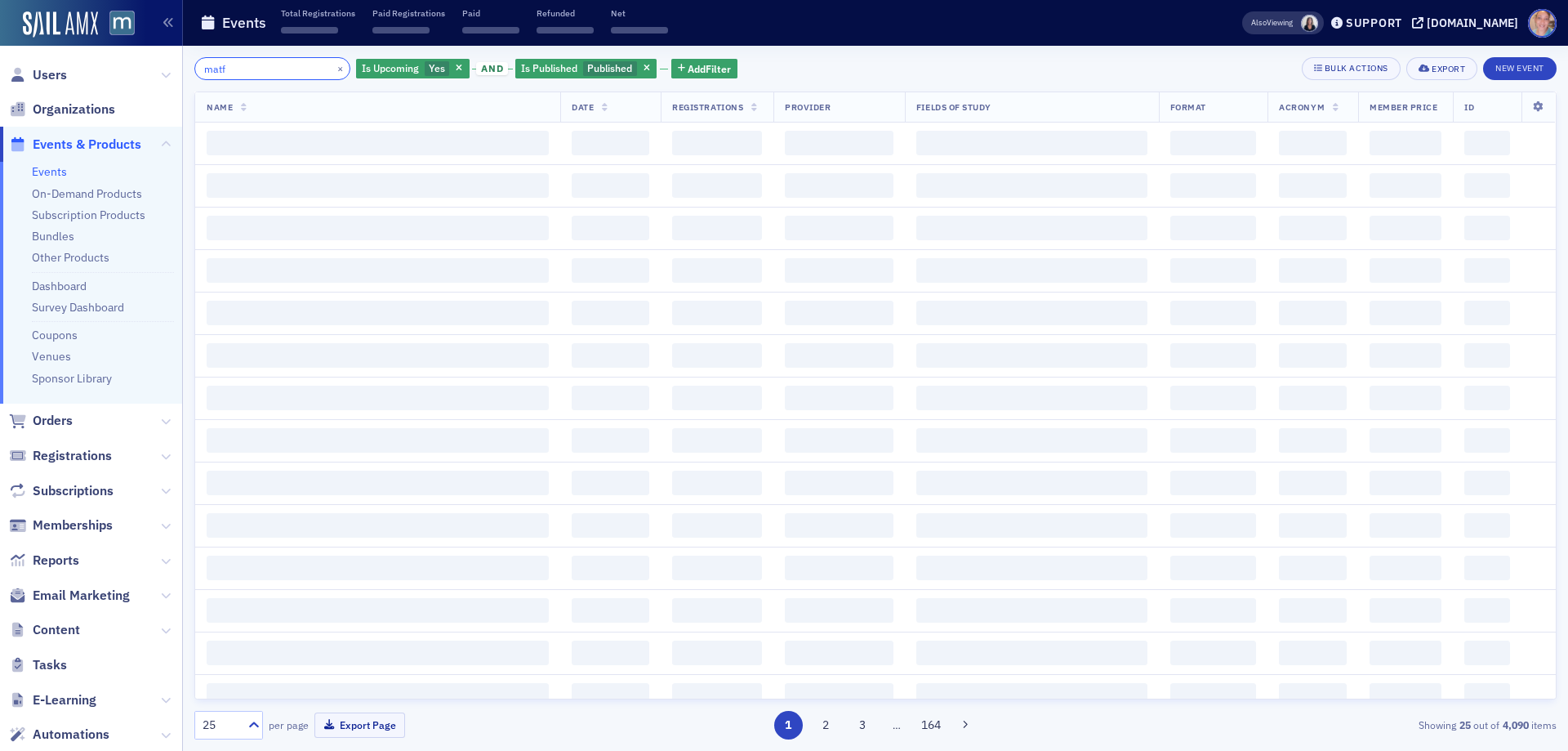
type input "matf"
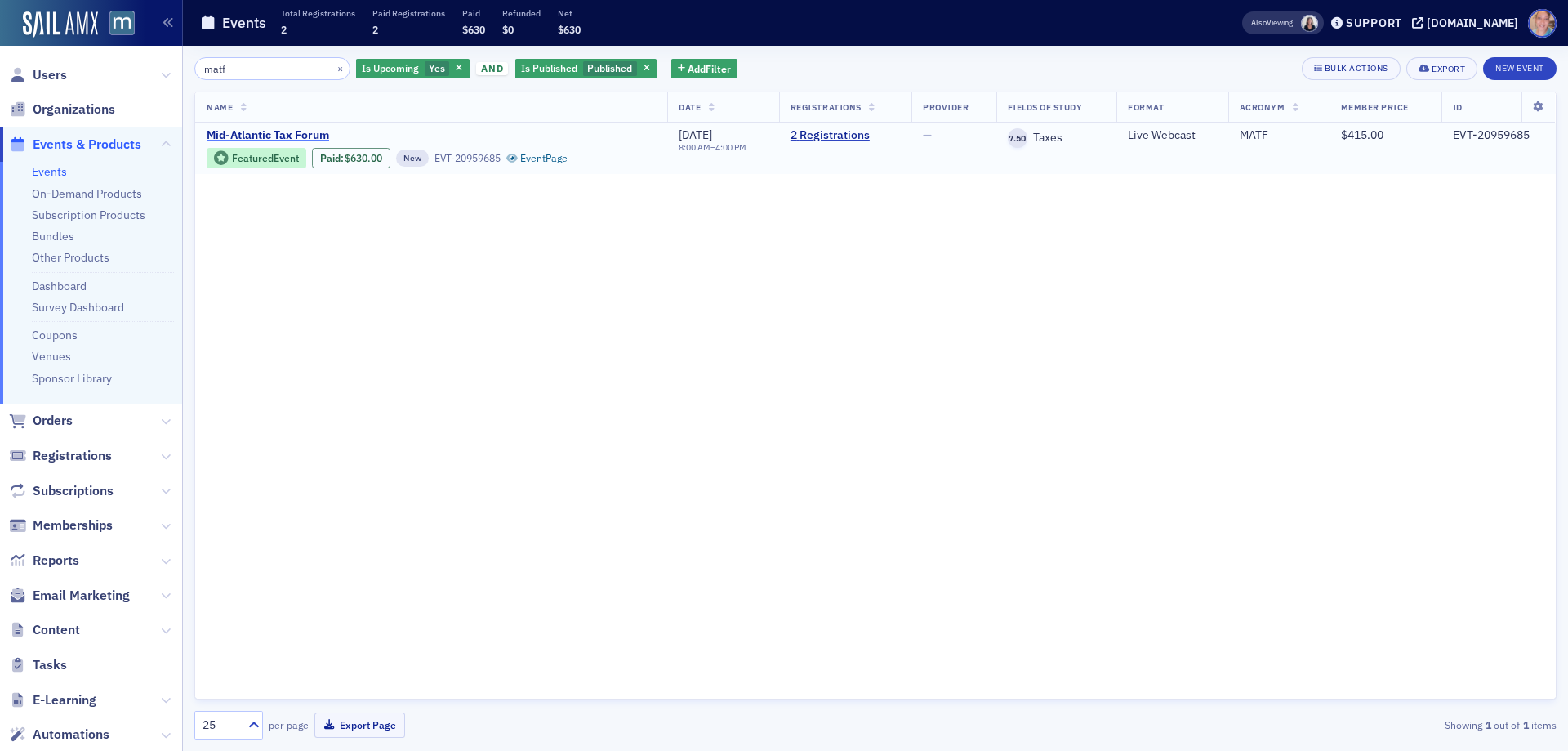
click at [263, 130] on span "Mid-Atlantic Tax Forum" at bounding box center [344, 135] width 274 height 14
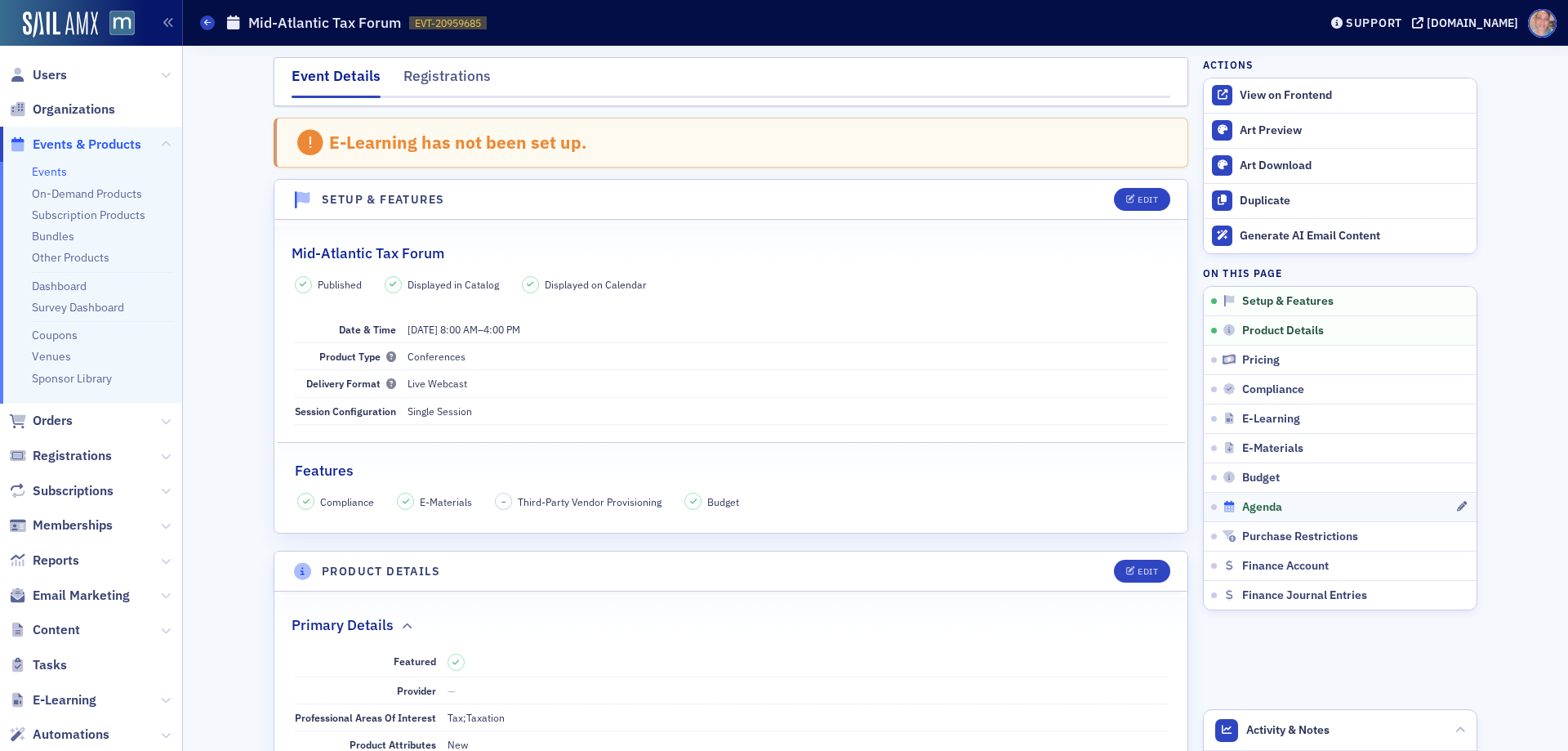
click at [1298, 509] on div "Agenda" at bounding box center [1339, 506] width 233 height 14
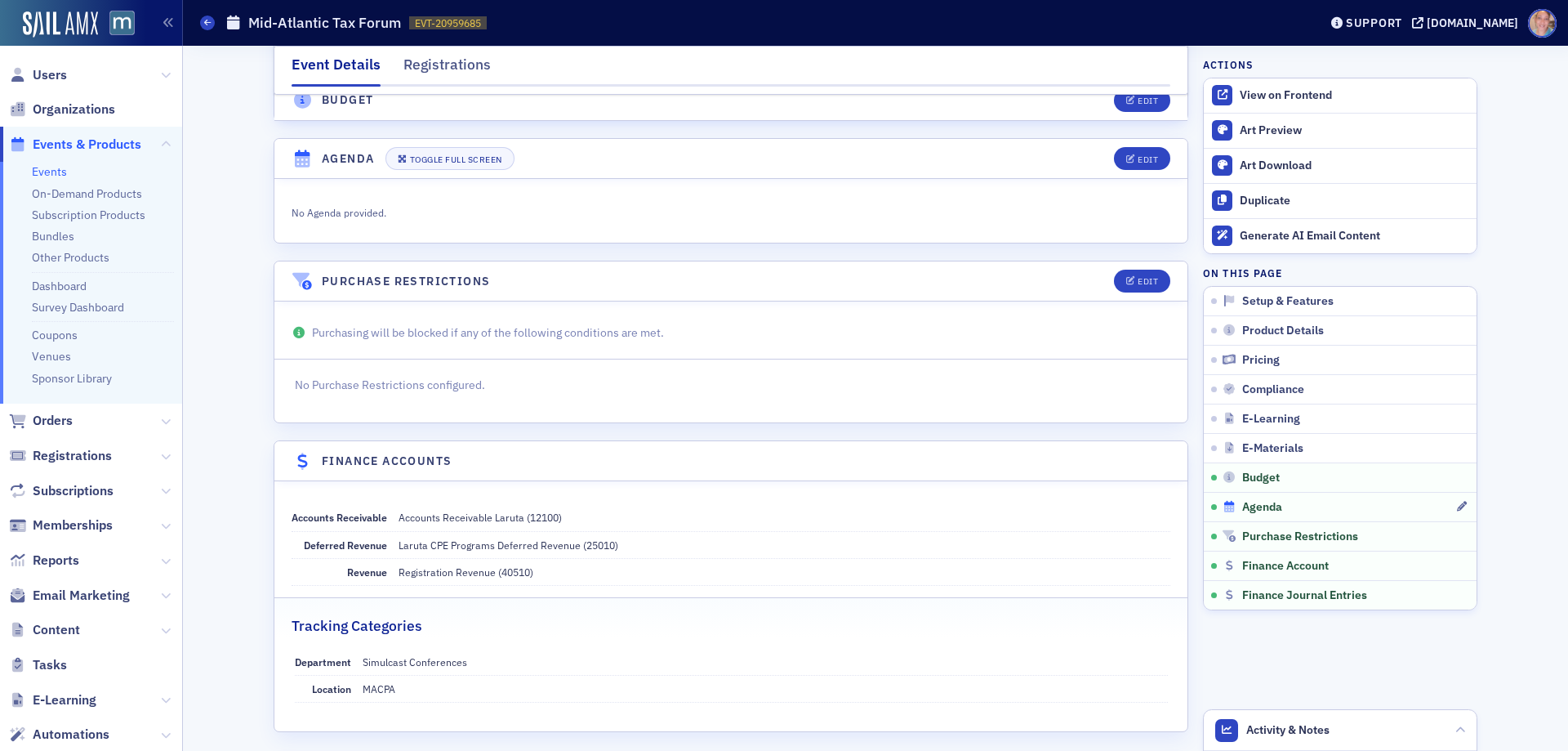
scroll to position [2851, 0]
click at [1130, 153] on span "Edit" at bounding box center [1142, 157] width 32 height 9
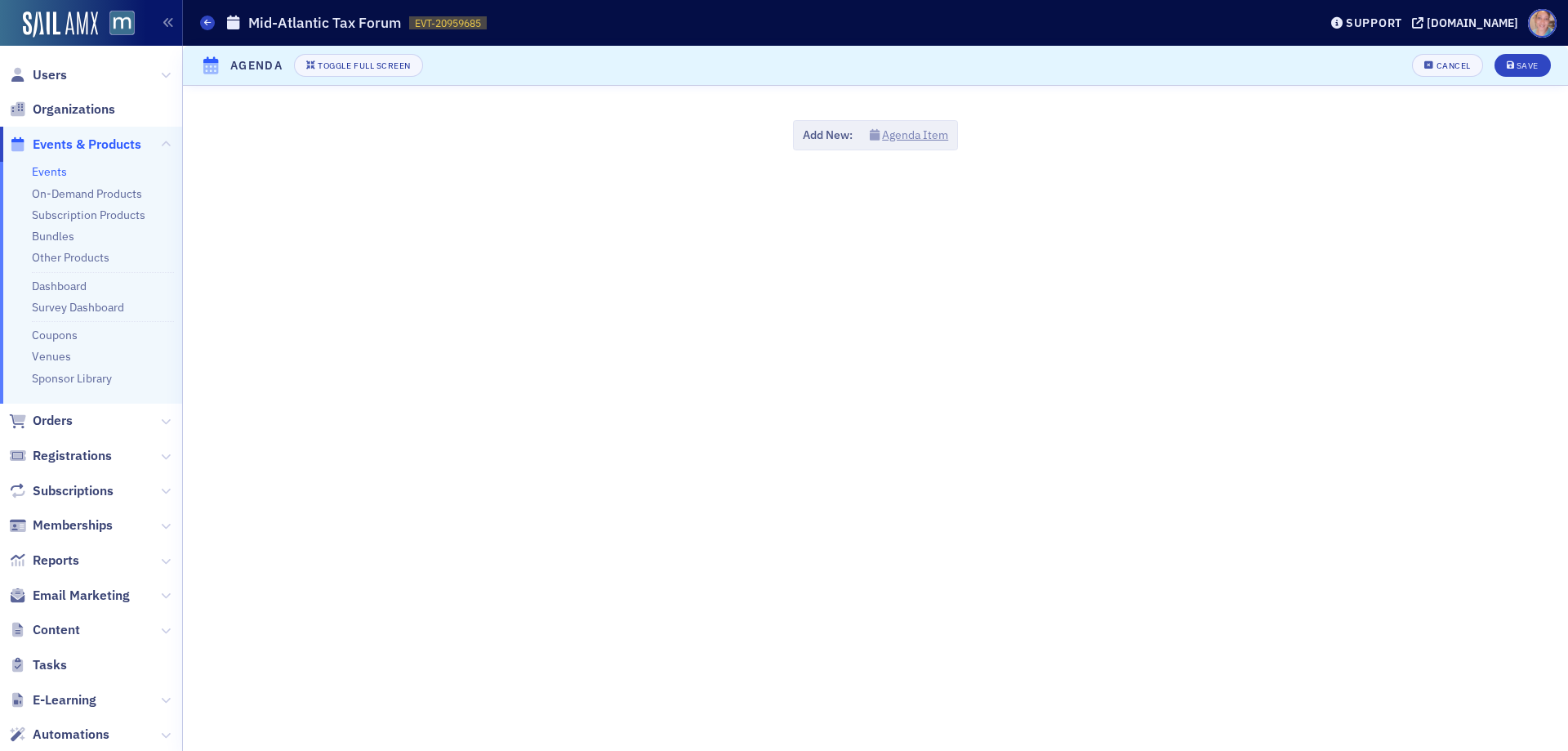
click at [911, 130] on button "Agenda Item" at bounding box center [909, 135] width 79 height 17
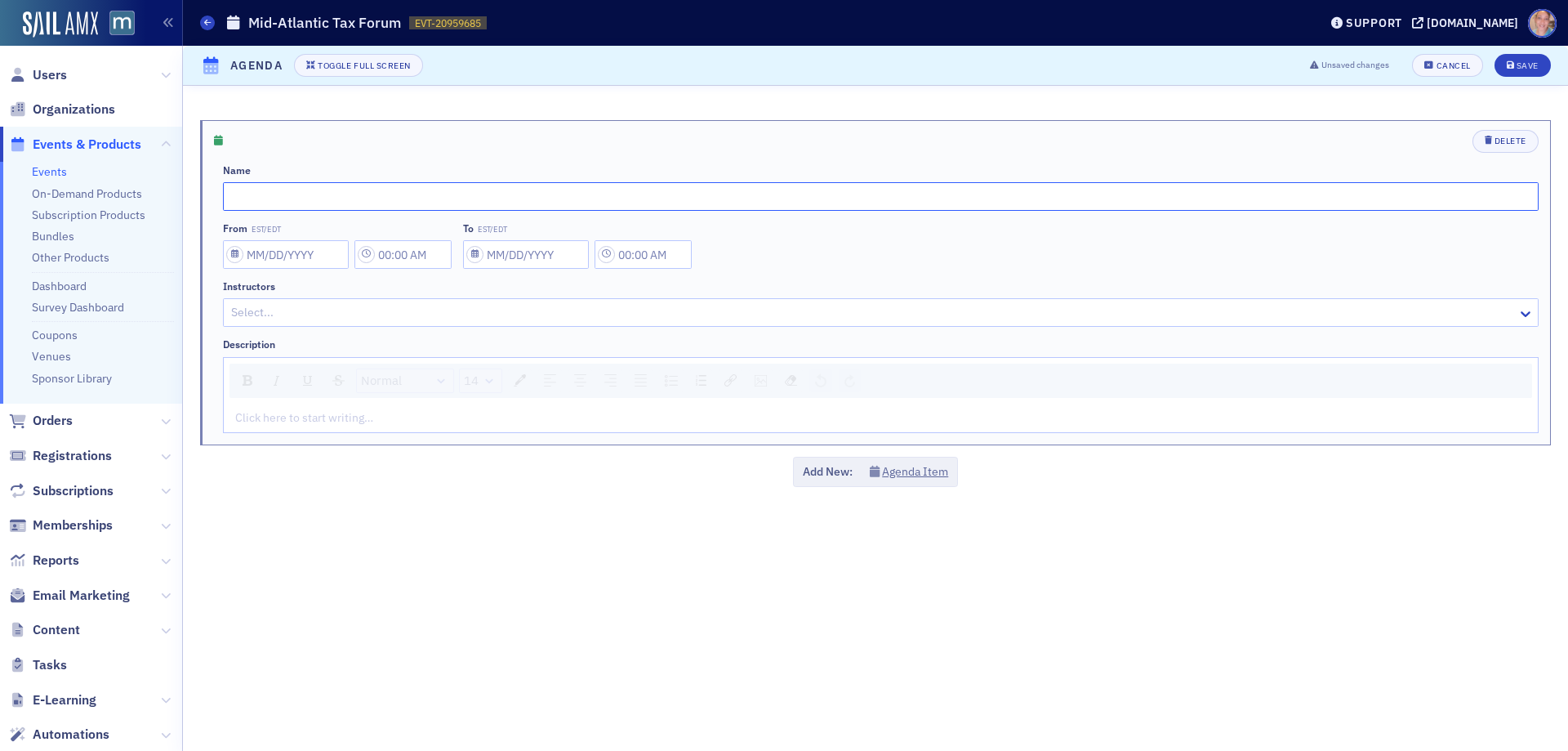
click at [263, 208] on input "text" at bounding box center [881, 197] width 1316 height 29
paste input "Welcome"
type input "Welcome and Event Announcements"
click at [267, 253] on input "From EST/EDT" at bounding box center [286, 255] width 126 height 29
select select "9"
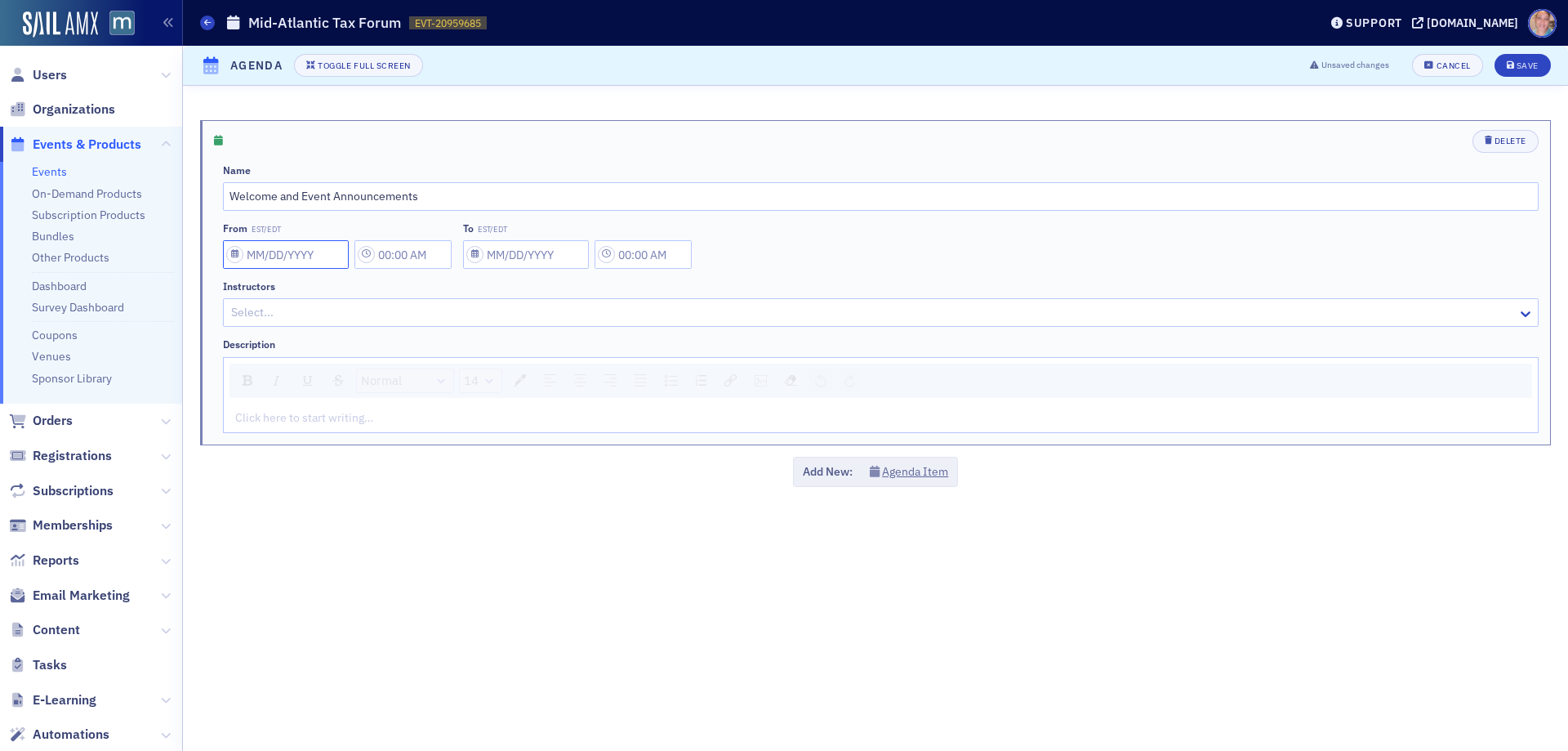
select select "2025"
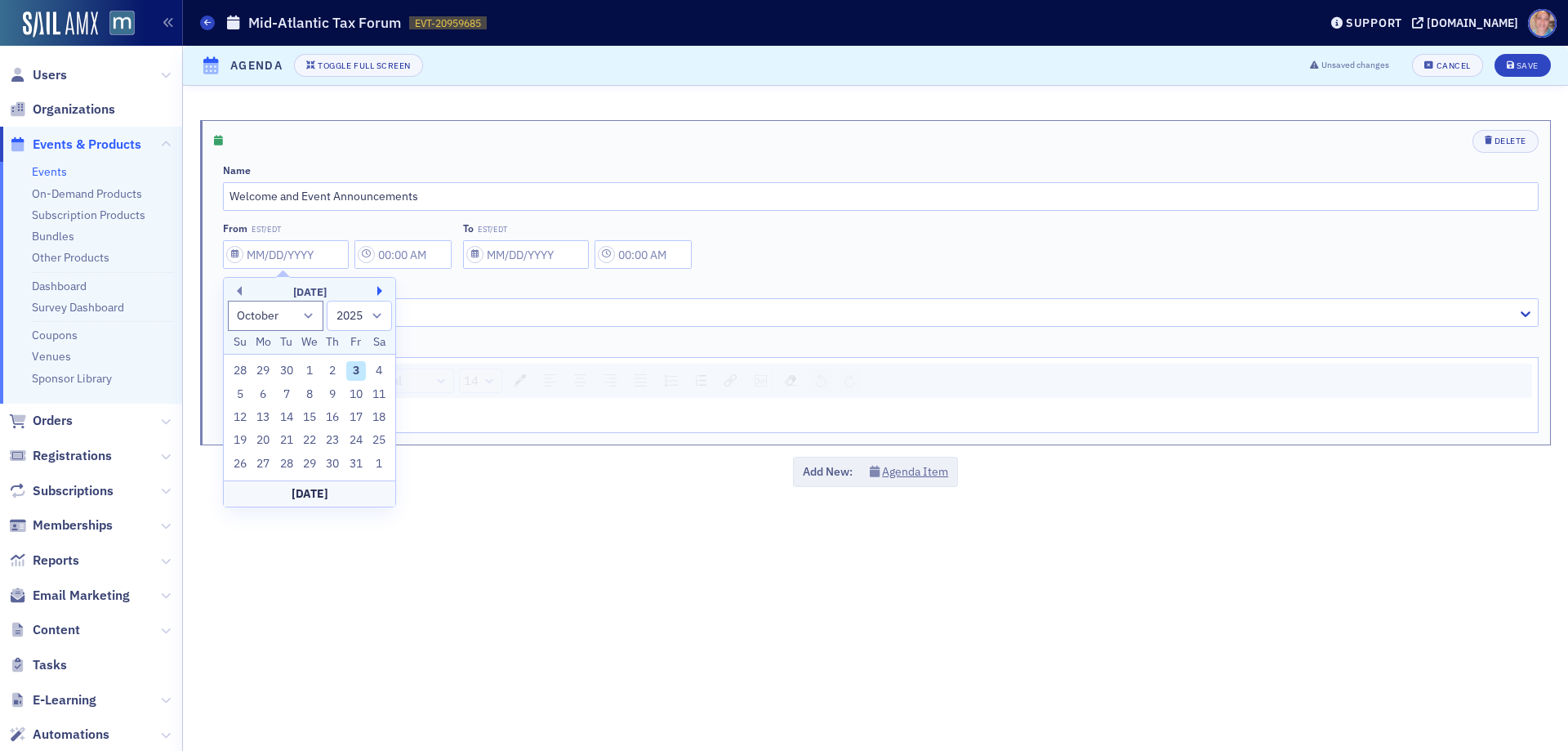
click at [380, 293] on button "Next Month" at bounding box center [383, 291] width 10 height 10
click at [328, 390] on div "8" at bounding box center [333, 394] width 19 height 19
type input "01/08/2026"
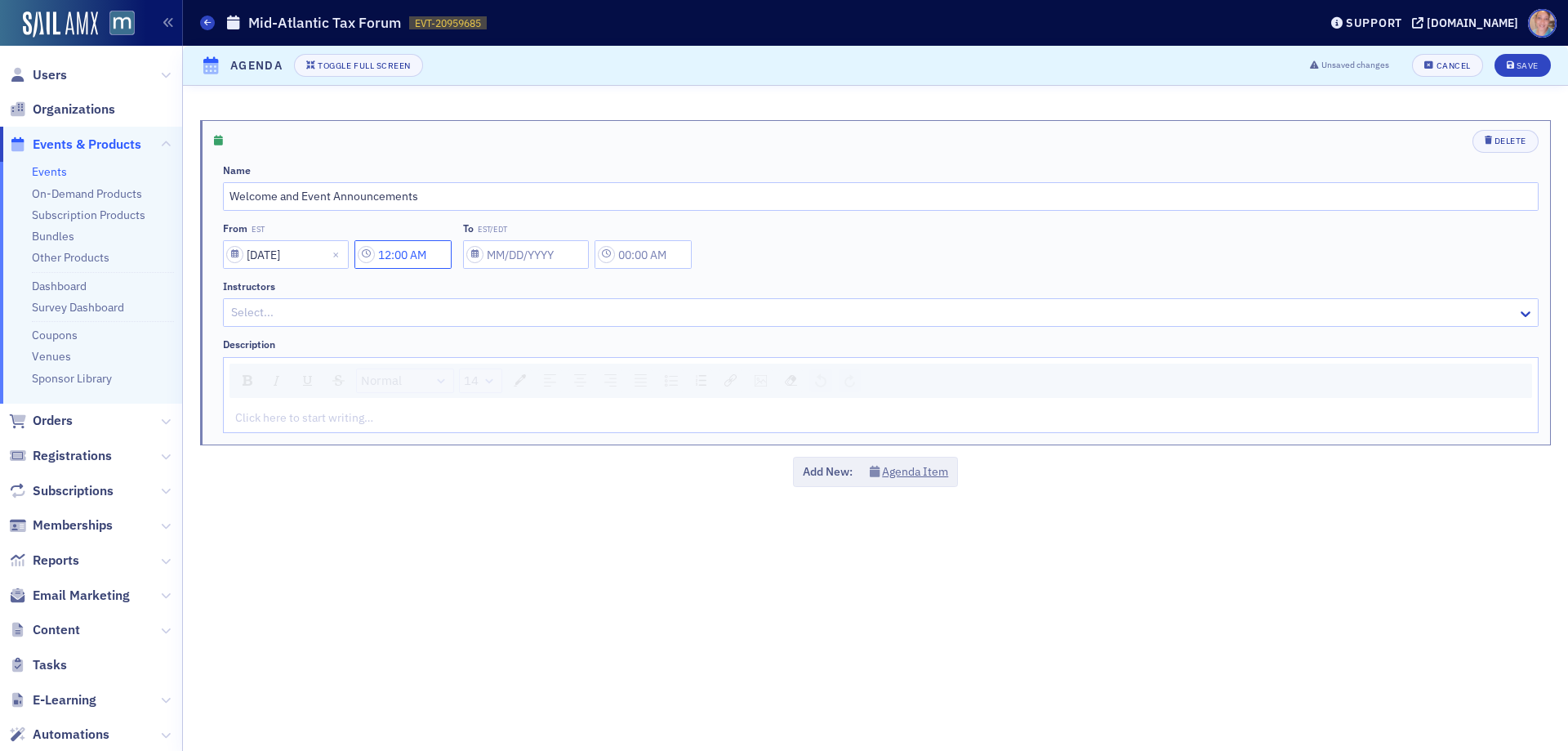
click at [396, 257] on input "12:00 AM" at bounding box center [403, 255] width 98 height 29
click at [485, 261] on div at bounding box center [482, 254] width 35 height 20
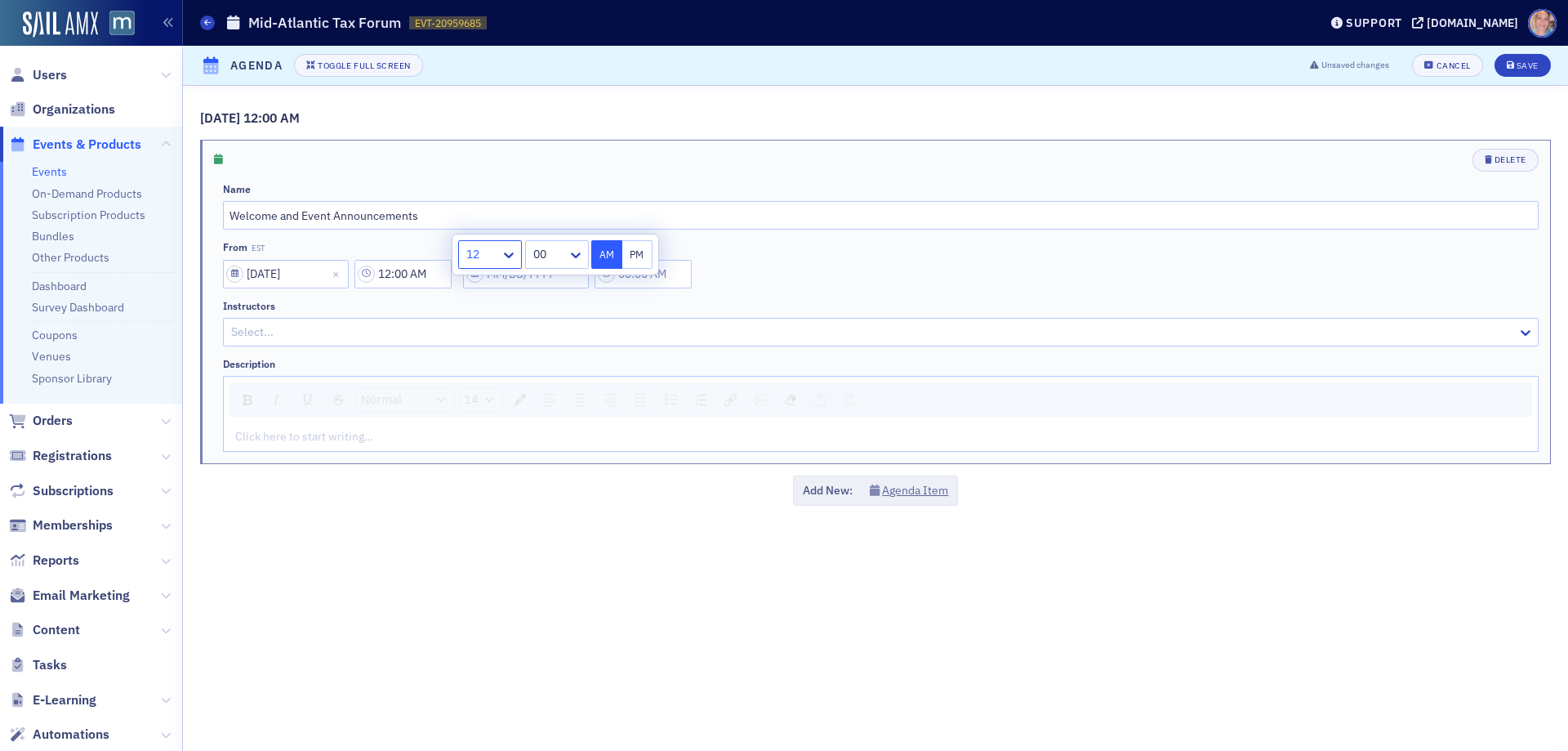
type input "8:00 AM"
click at [685, 276] on input "text" at bounding box center [643, 274] width 98 height 29
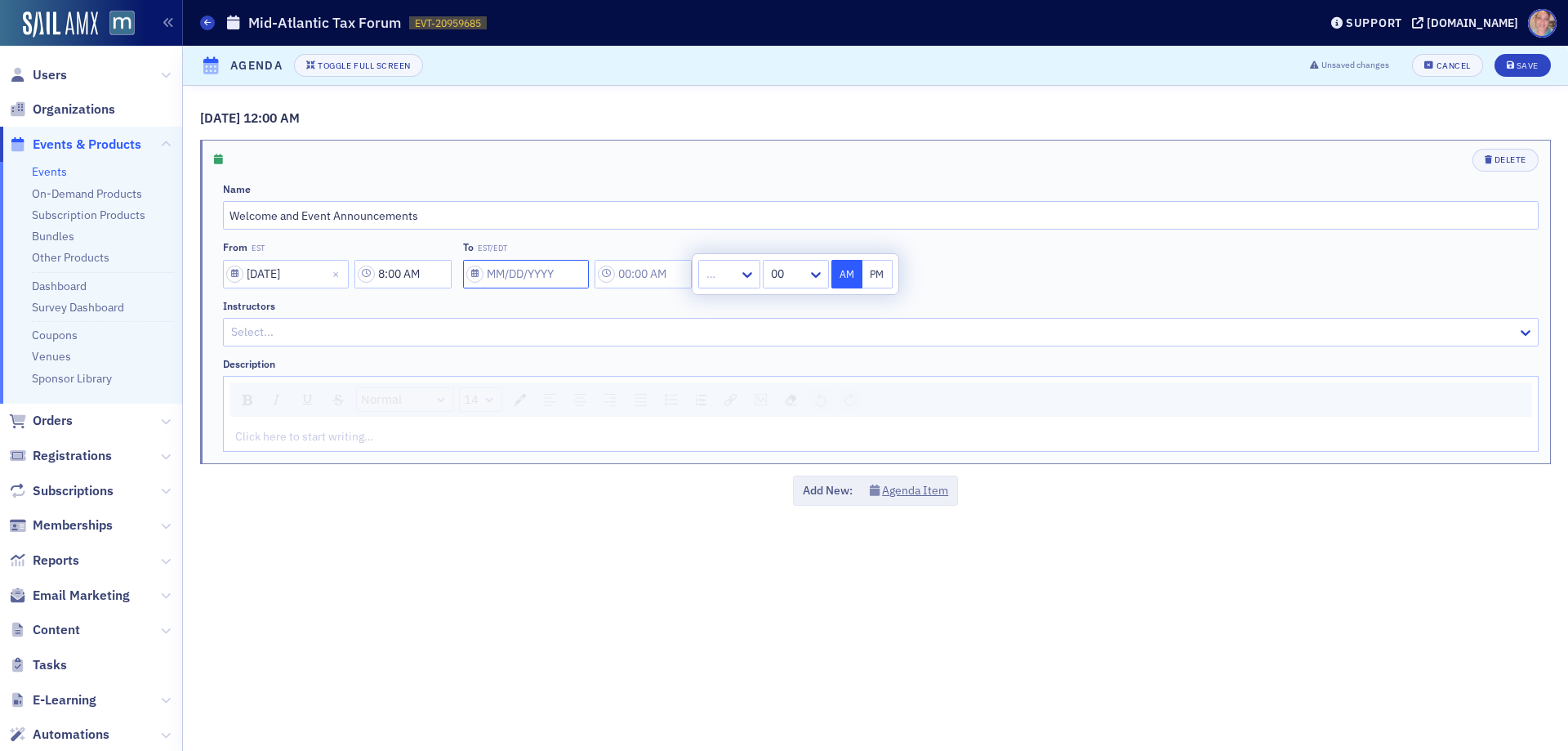
select select "9"
select select "2025"
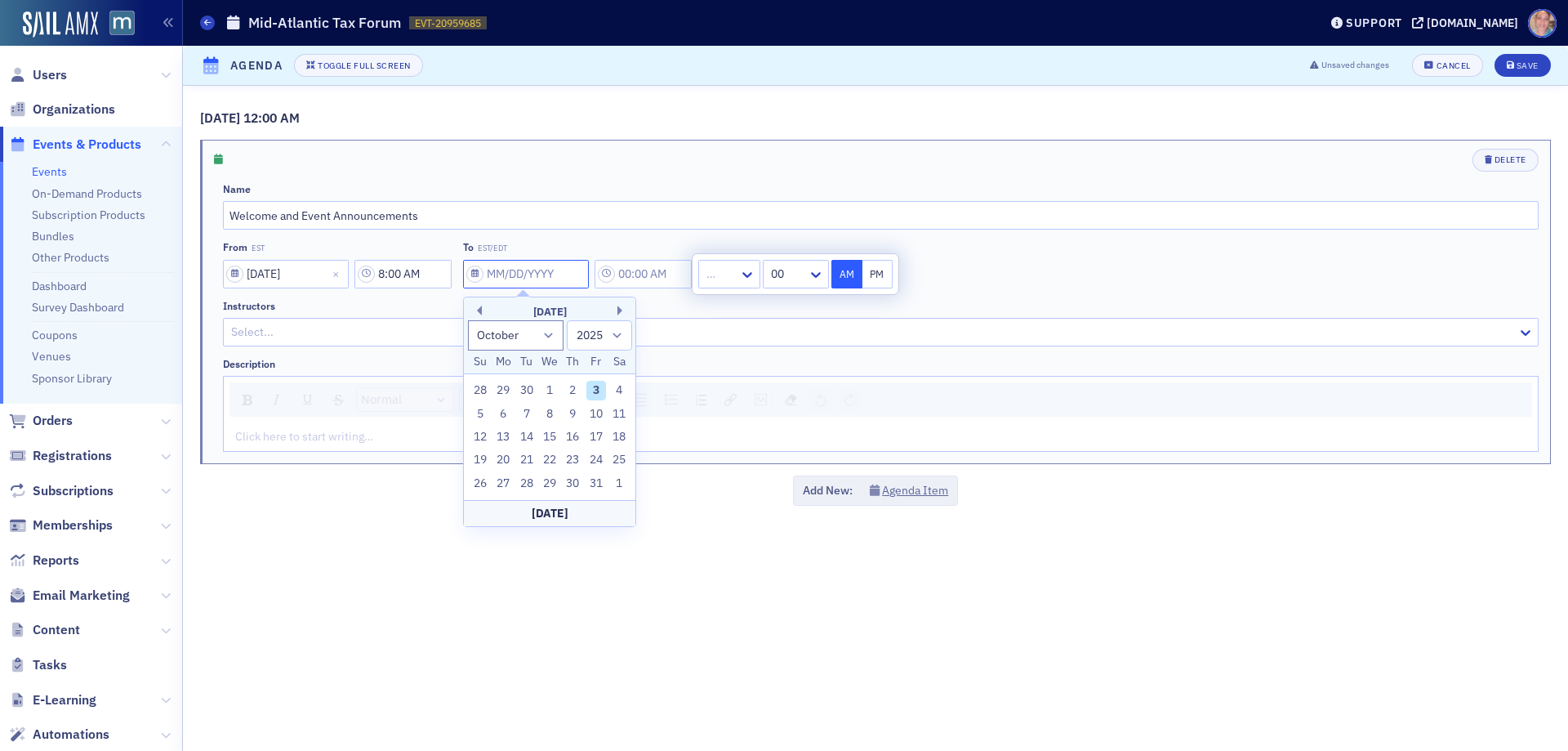
click at [553, 272] on input "To EST/EDT" at bounding box center [526, 274] width 126 height 29
click at [621, 311] on button "Next Month" at bounding box center [622, 310] width 10 height 10
drag, startPoint x: 575, startPoint y: 411, endPoint x: 653, endPoint y: 303, distance: 133.2
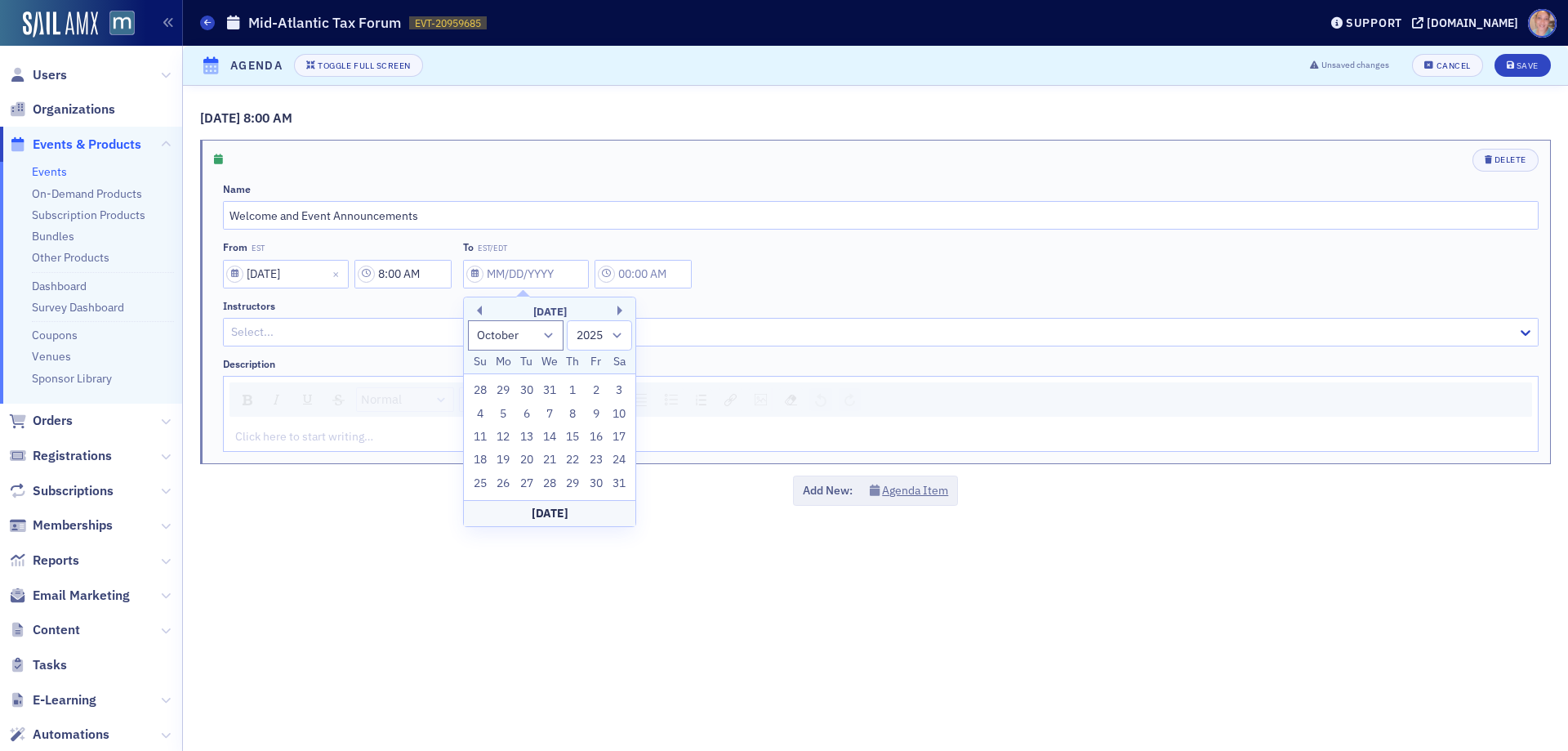
click at [575, 410] on div "8" at bounding box center [573, 415] width 19 height 19
type input "01/08/2026"
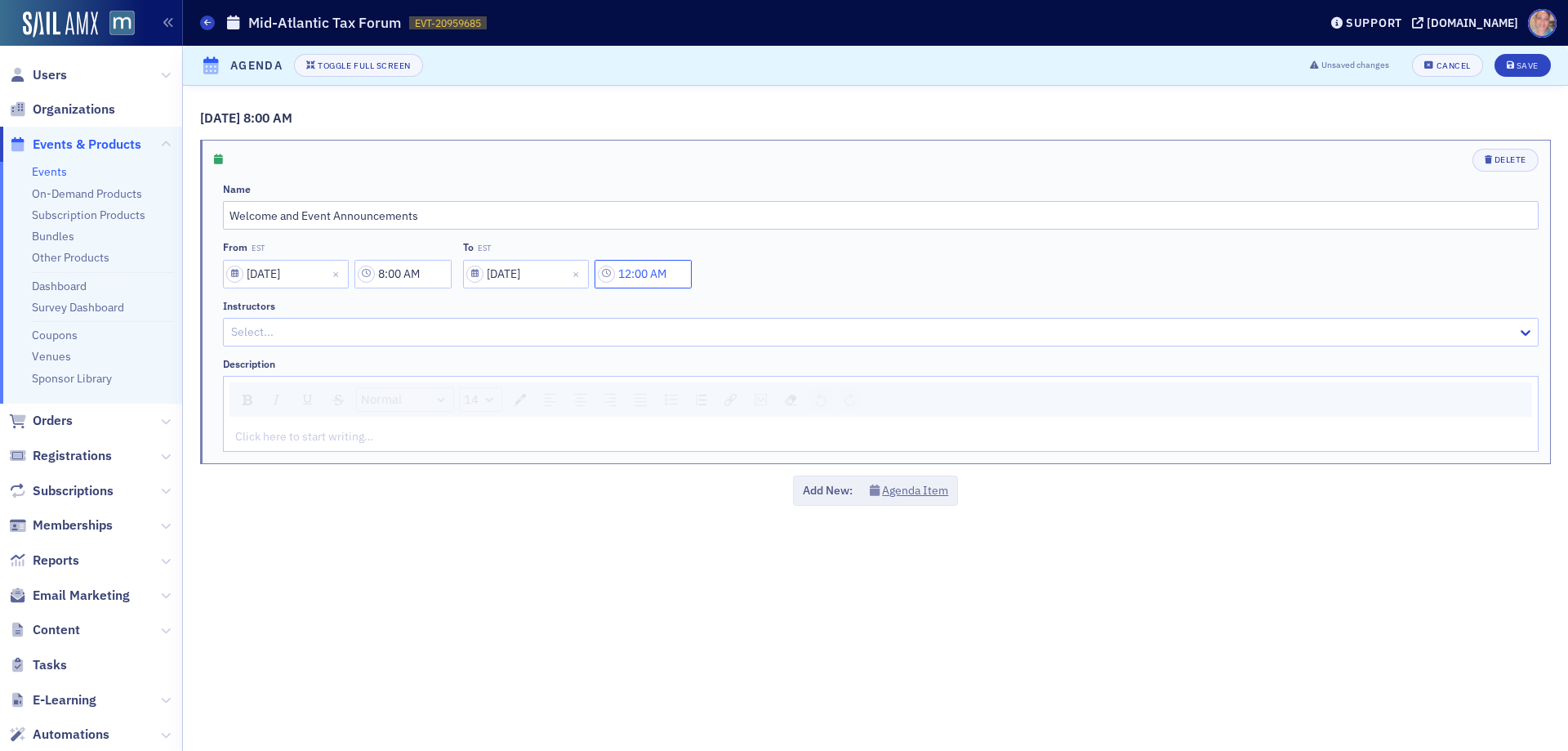
click at [664, 269] on input "12:00 AM" at bounding box center [643, 274] width 98 height 29
click at [713, 277] on div at bounding box center [723, 274] width 35 height 20
click at [780, 273] on div at bounding box center [787, 274] width 38 height 20
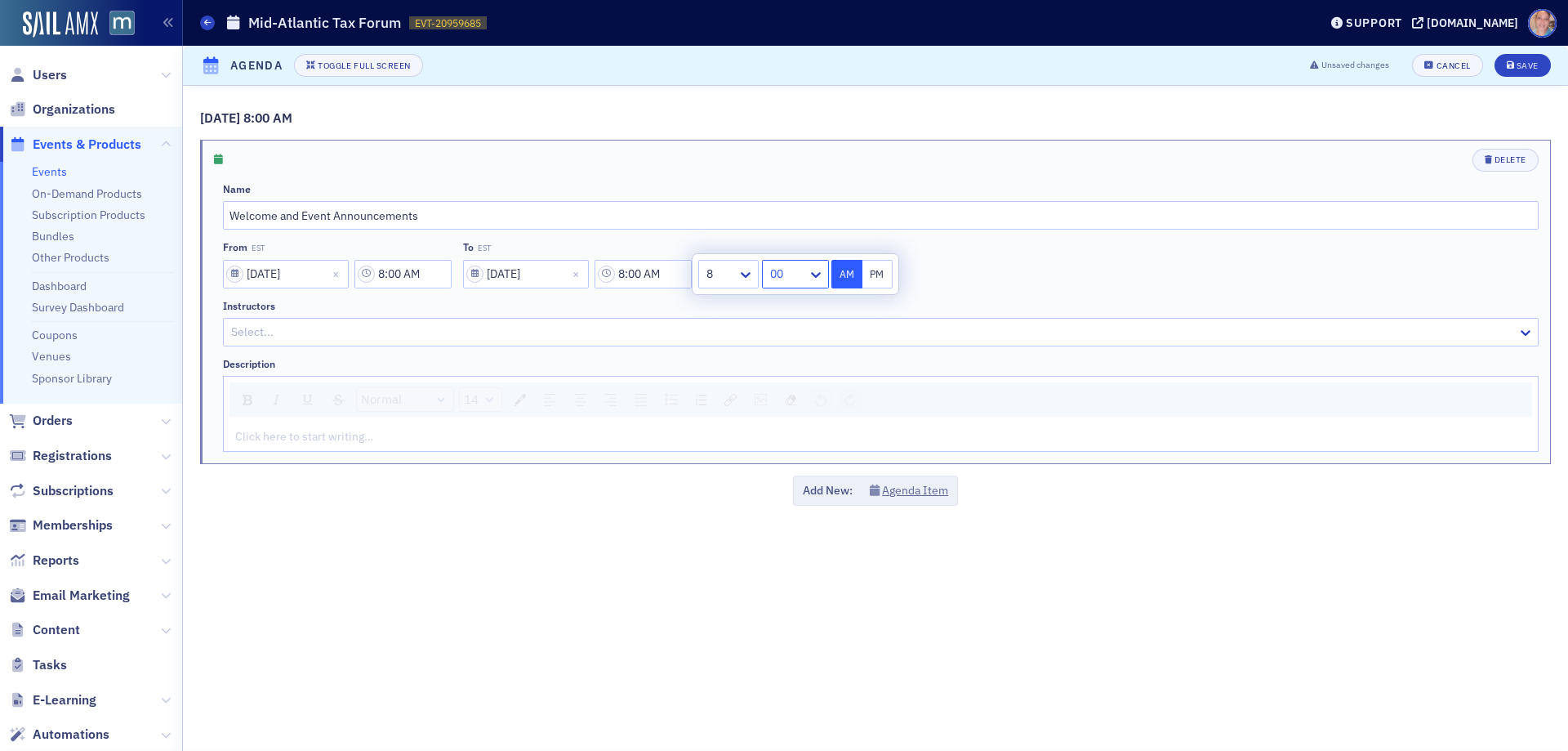
type input "8:15 AM"
click at [338, 436] on div "rdw-editor" at bounding box center [881, 437] width 1291 height 17
click at [923, 489] on button "Agenda Item" at bounding box center [909, 491] width 79 height 17
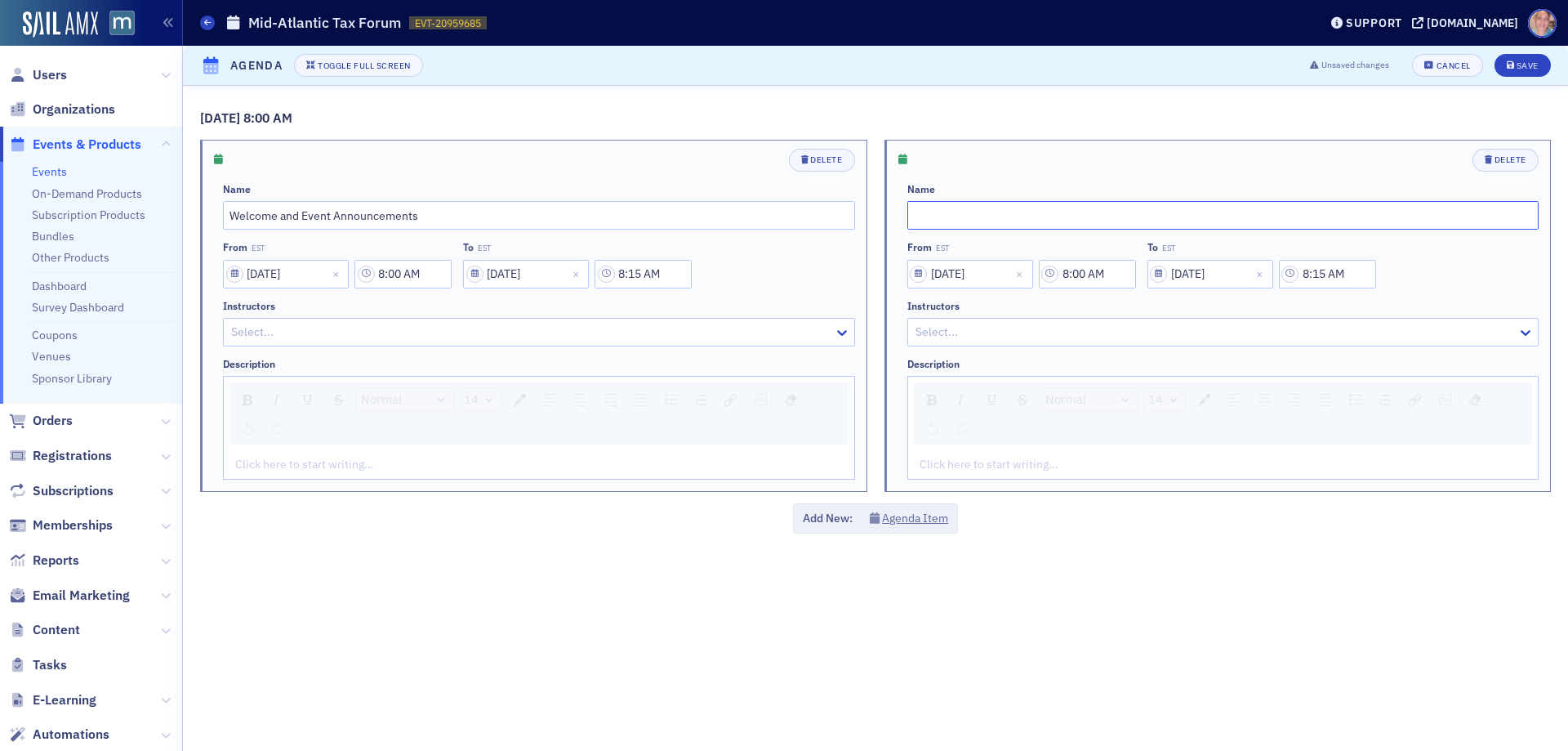
click at [946, 210] on input "text" at bounding box center [1223, 216] width 632 height 29
paste input "Crypto Taxation - New Age"
type input "Crypto Taxation - New Age"
click at [1091, 274] on input "8:00 AM" at bounding box center [1087, 274] width 98 height 29
click at [955, 276] on icon at bounding box center [962, 274] width 16 height 16
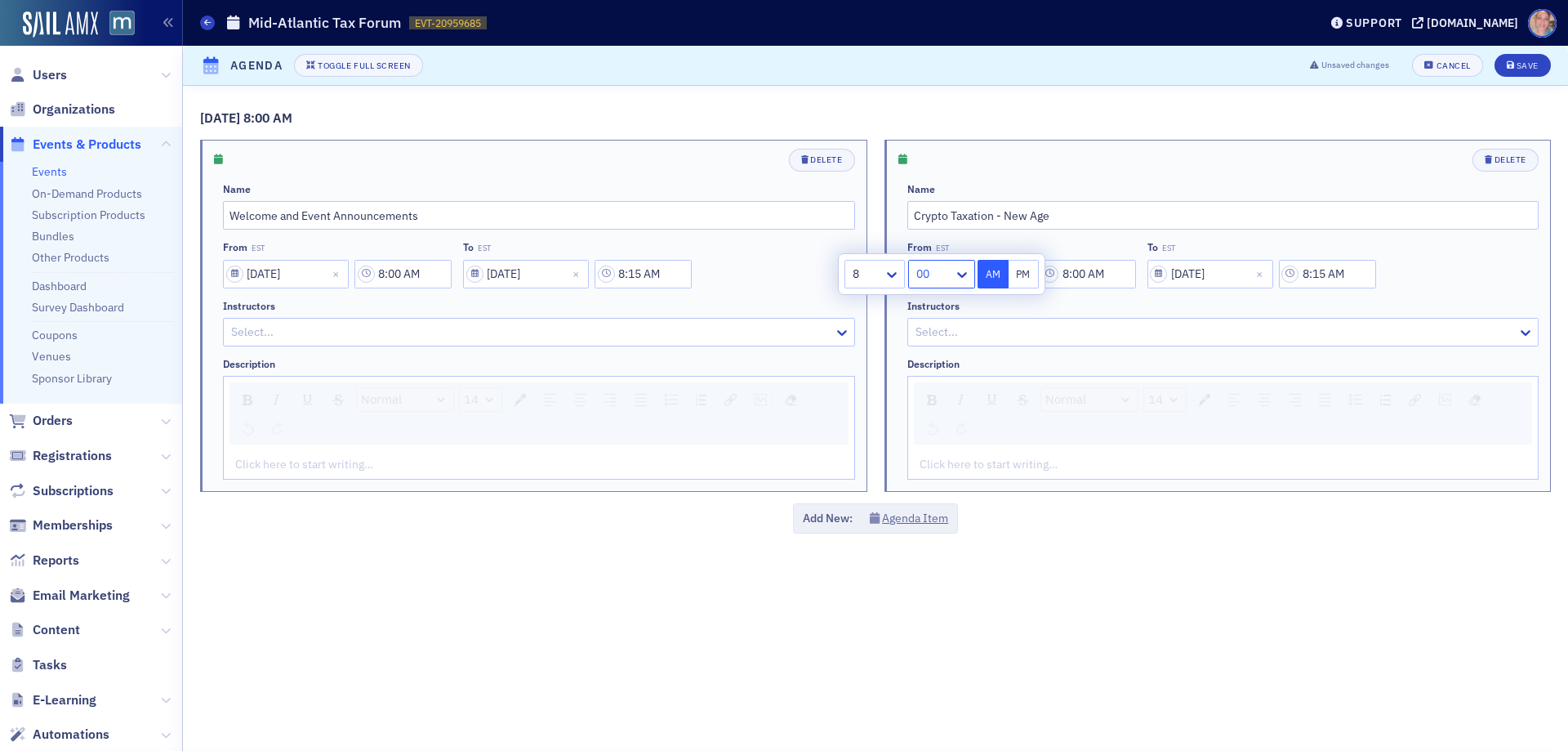
scroll to position [327, 0]
drag, startPoint x: 932, startPoint y: 433, endPoint x: 993, endPoint y: 337, distance: 113.7
type input "8:15 AM"
select select "2026"
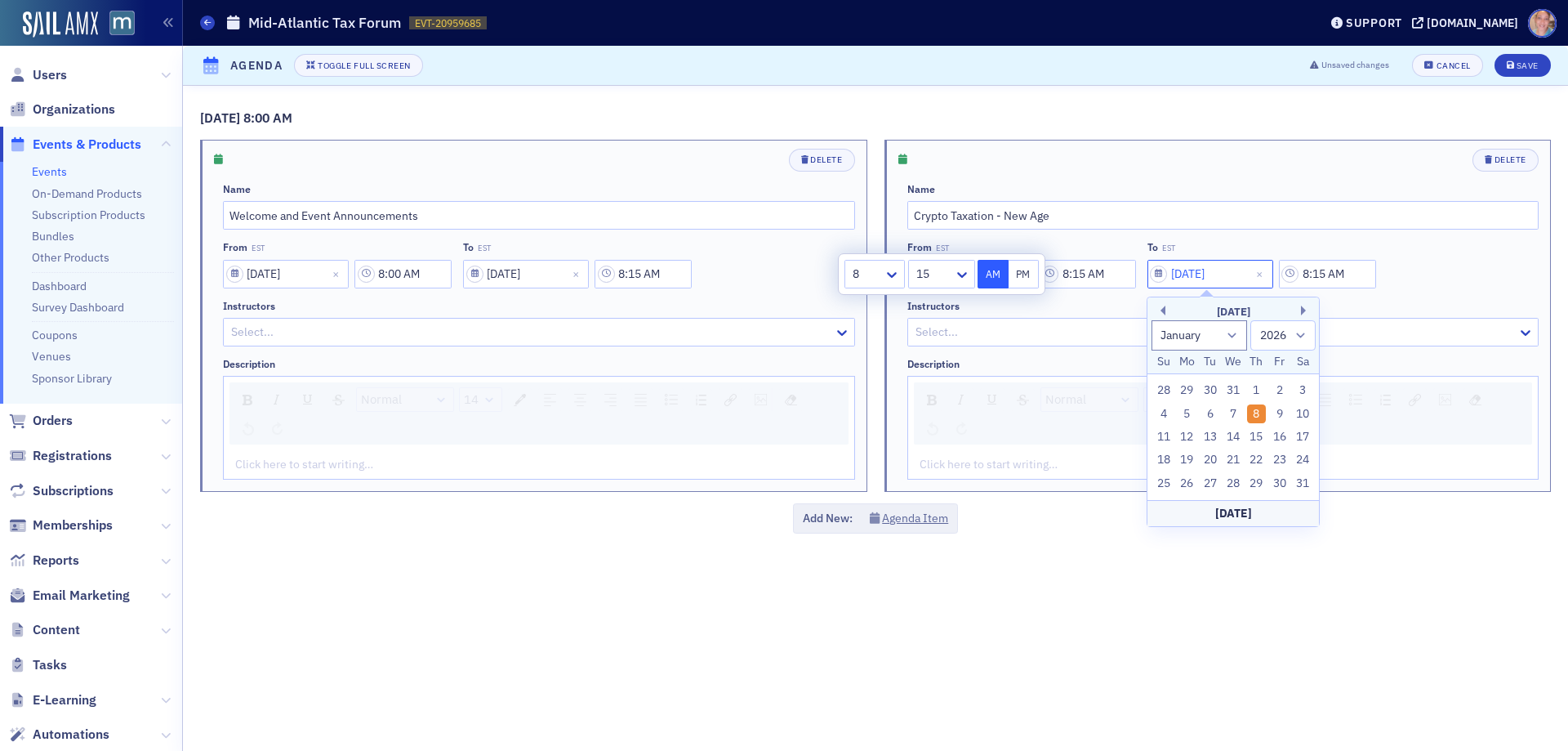
click at [1204, 274] on input "01/08/2026" at bounding box center [1211, 274] width 126 height 29
click at [1321, 267] on input "8:15 AM" at bounding box center [1327, 274] width 98 height 29
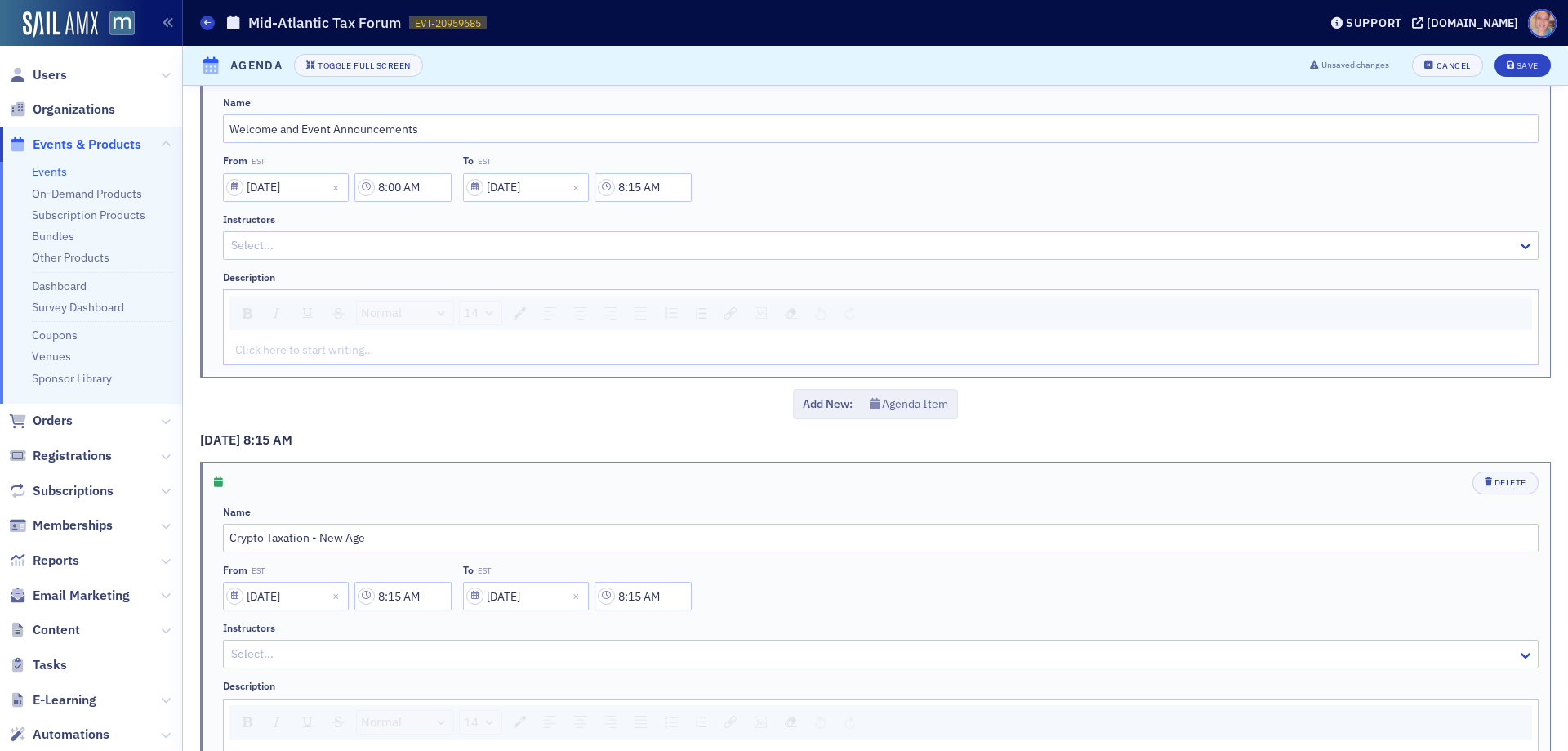
scroll to position [188, 0]
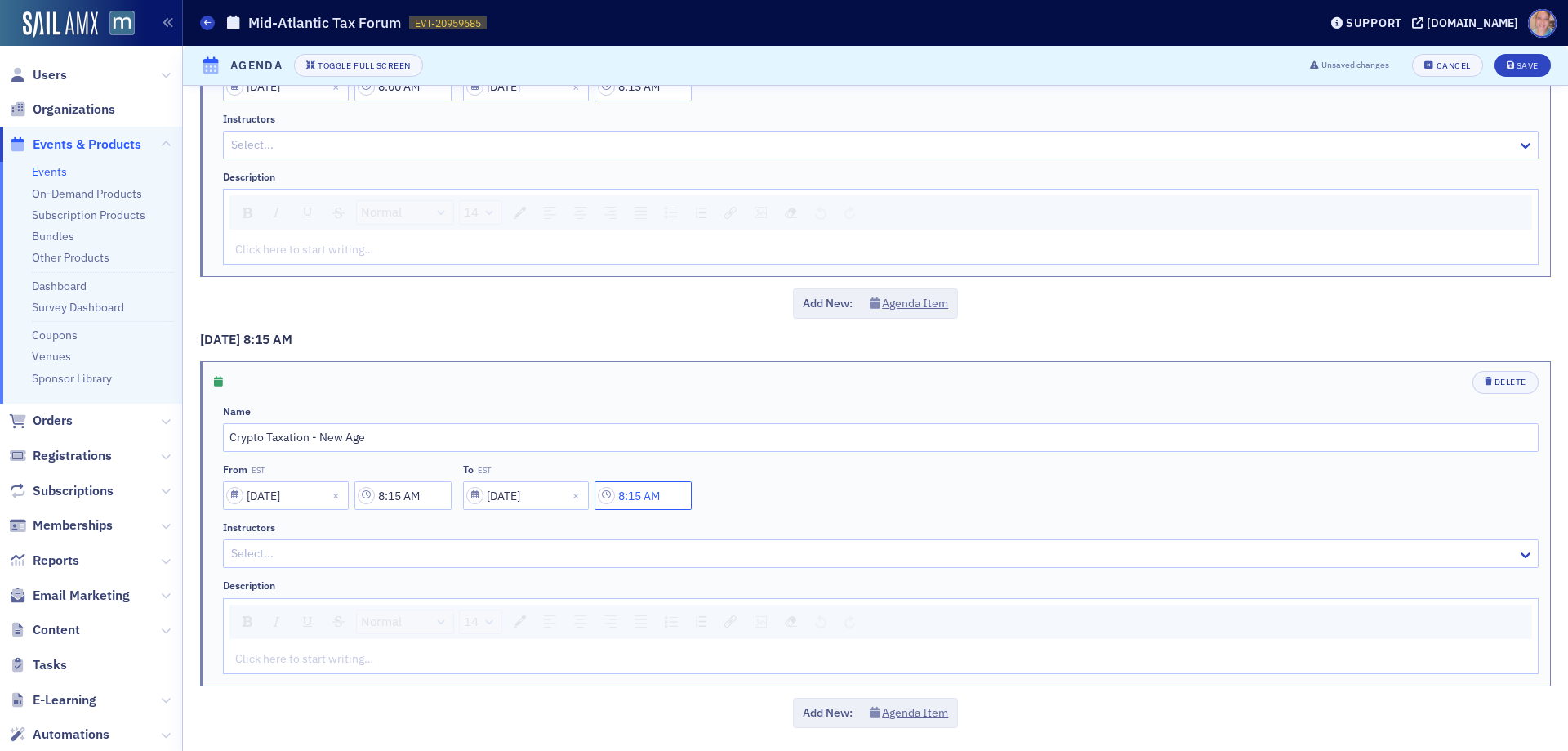
click at [627, 500] on input "8:15 AM" at bounding box center [643, 496] width 98 height 29
click at [737, 498] on div "8" at bounding box center [719, 496] width 39 height 24
click at [794, 500] on div at bounding box center [787, 495] width 38 height 20
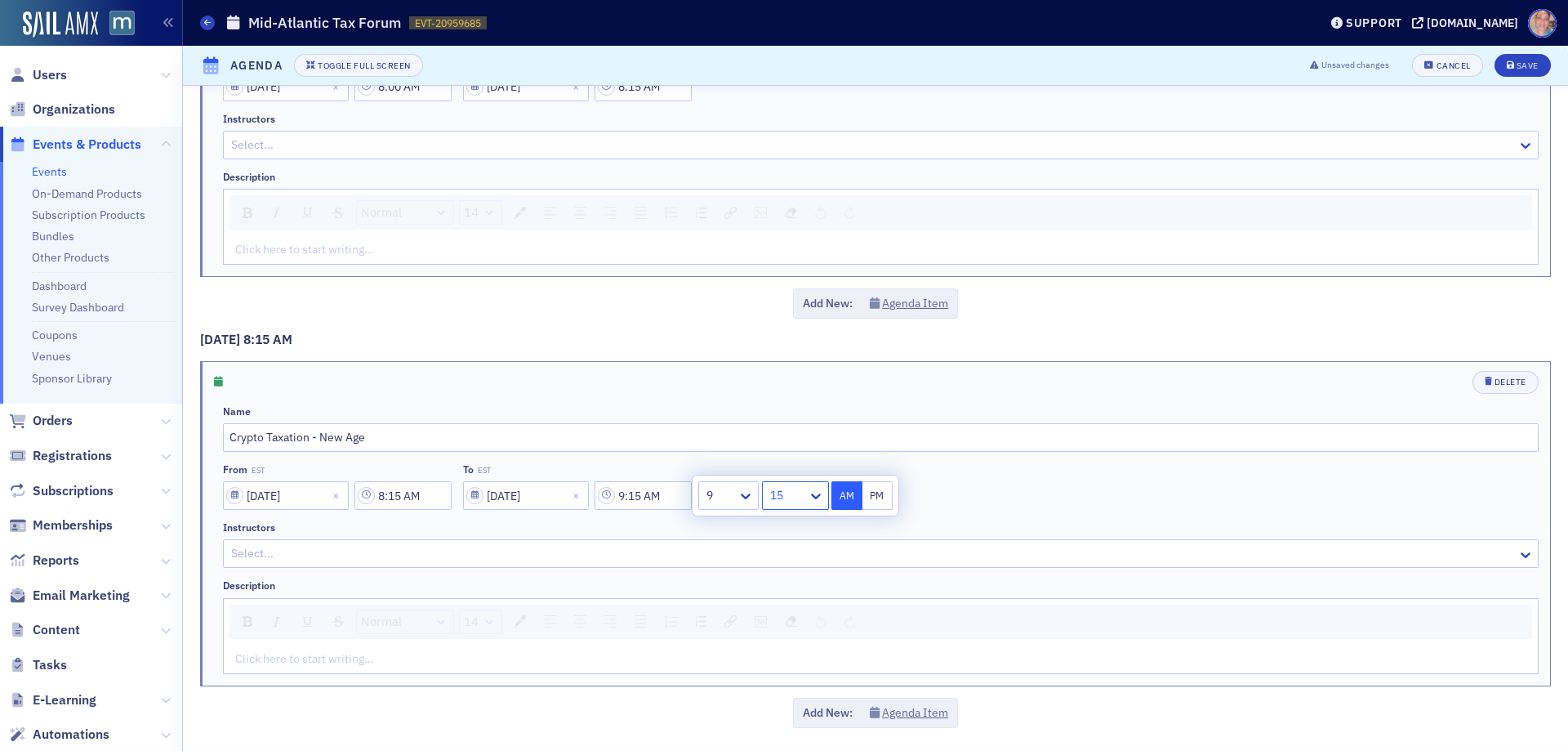
type input "9:05 AM"
click at [367, 550] on div at bounding box center [873, 553] width 1287 height 20
type input "kirk p"
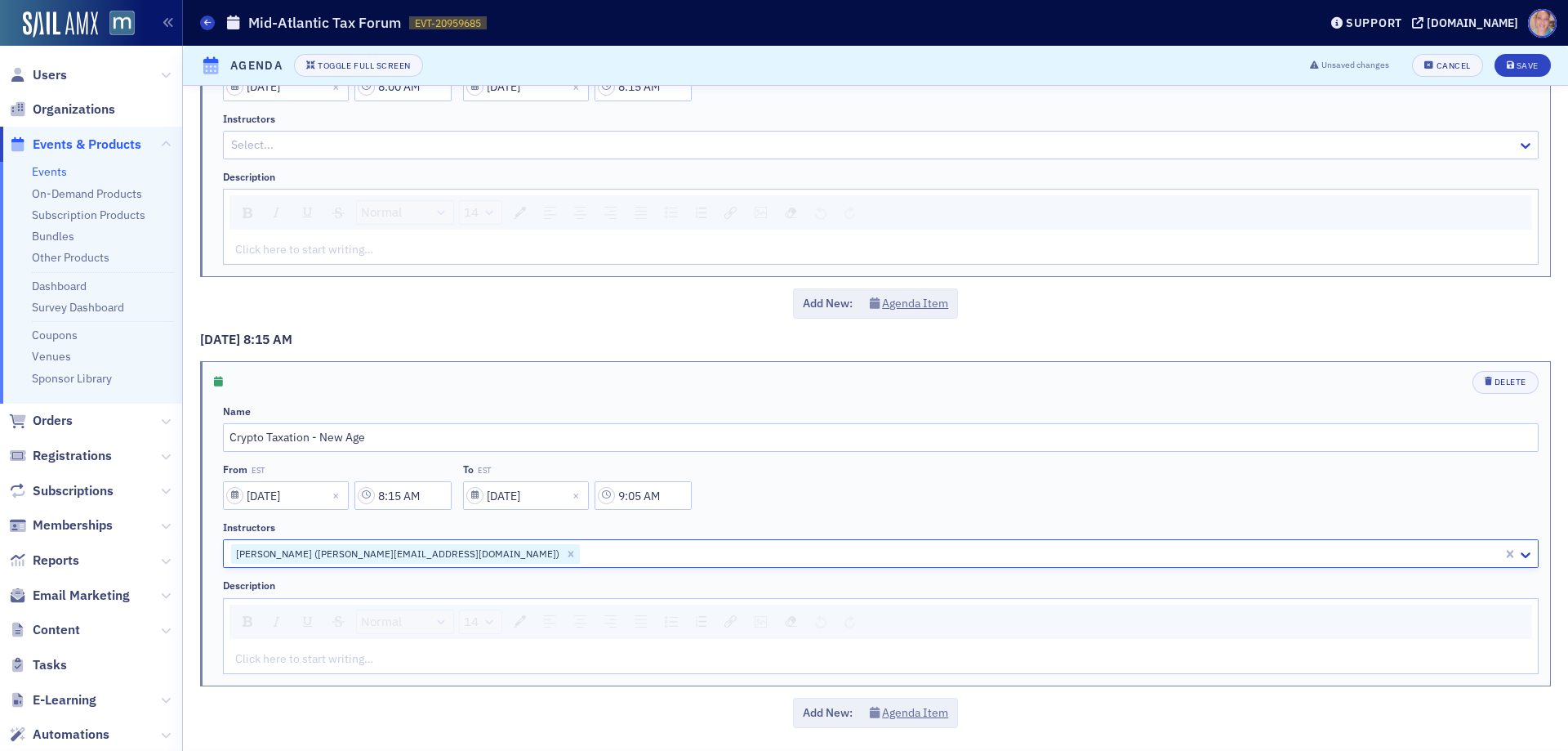
click at [210, 605] on div "Delete Name Crypto Taxation - New Age From EST 01/08/2026 8:15 AM To EST 01/08/…" at bounding box center [875, 524] width 1350 height 324
click at [283, 655] on div "rdw-editor" at bounding box center [881, 659] width 1291 height 17
click at [308, 656] on div "rdw-editor" at bounding box center [881, 659] width 1291 height 17
click at [904, 713] on button "Agenda Item" at bounding box center [909, 713] width 79 height 17
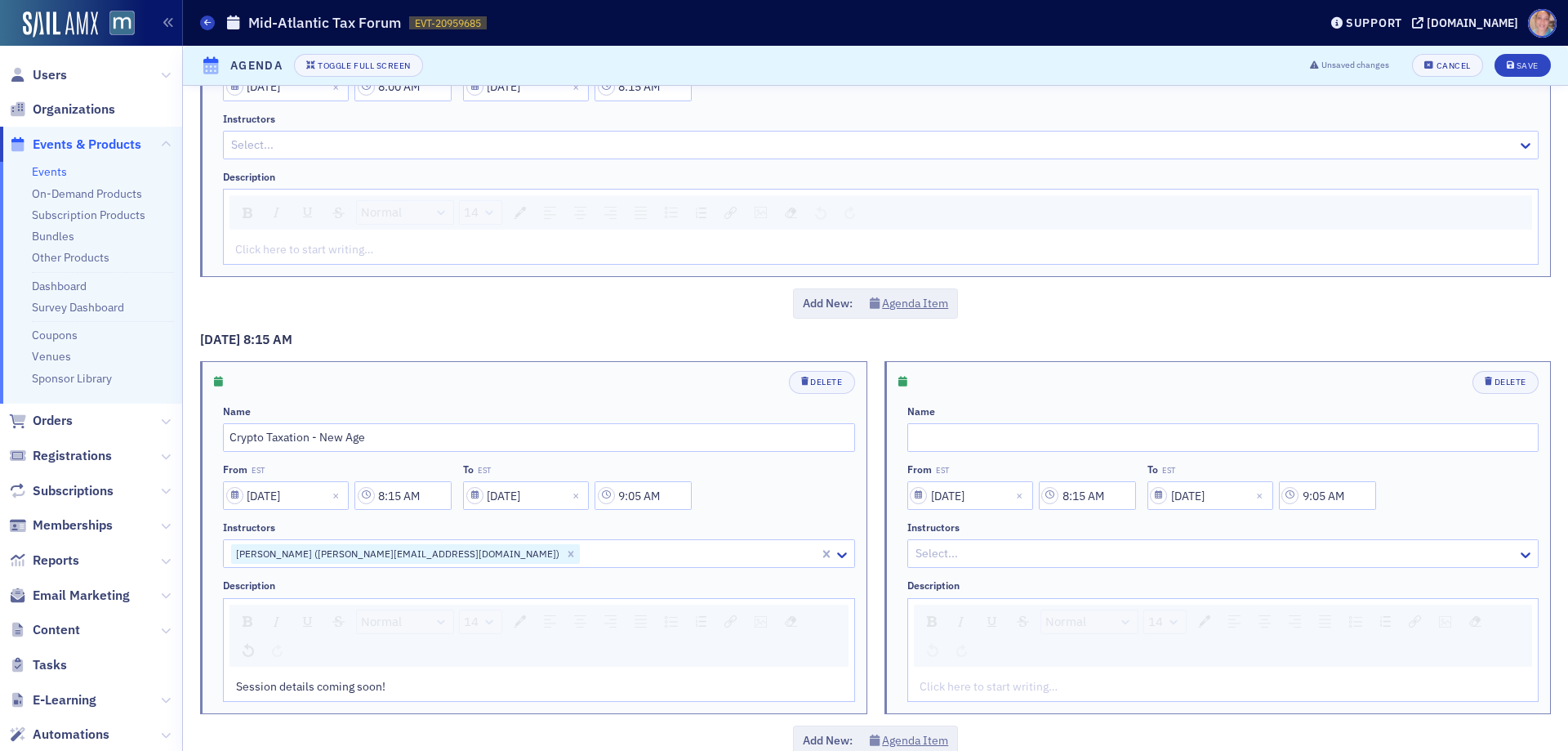
scroll to position [215, 0]
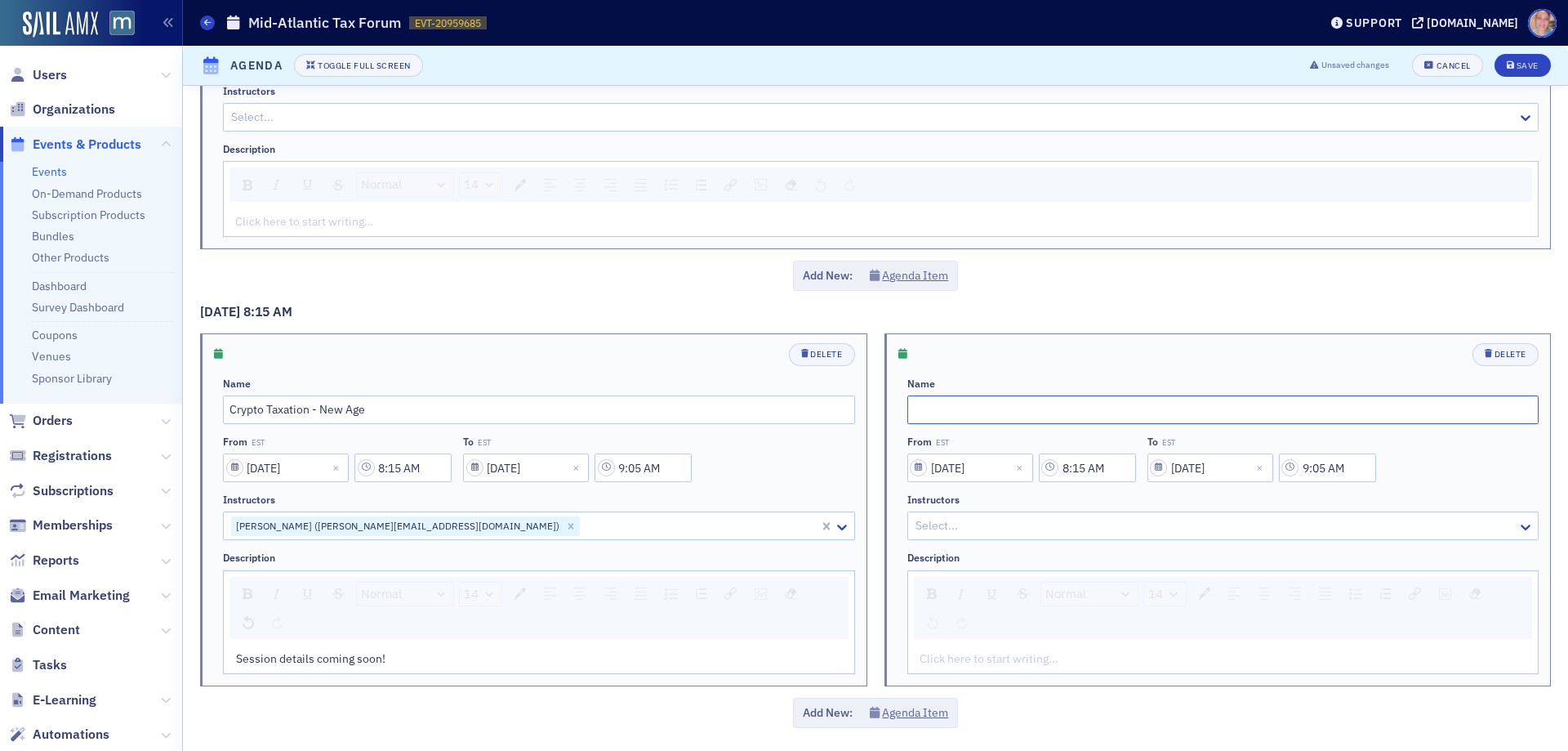
click at [998, 416] on input "text" at bounding box center [1223, 410] width 632 height 29
type input "Session Break"
click at [1070, 465] on input "8:15 AM" at bounding box center [1087, 468] width 98 height 29
click at [891, 466] on icon at bounding box center [886, 468] width 16 height 16
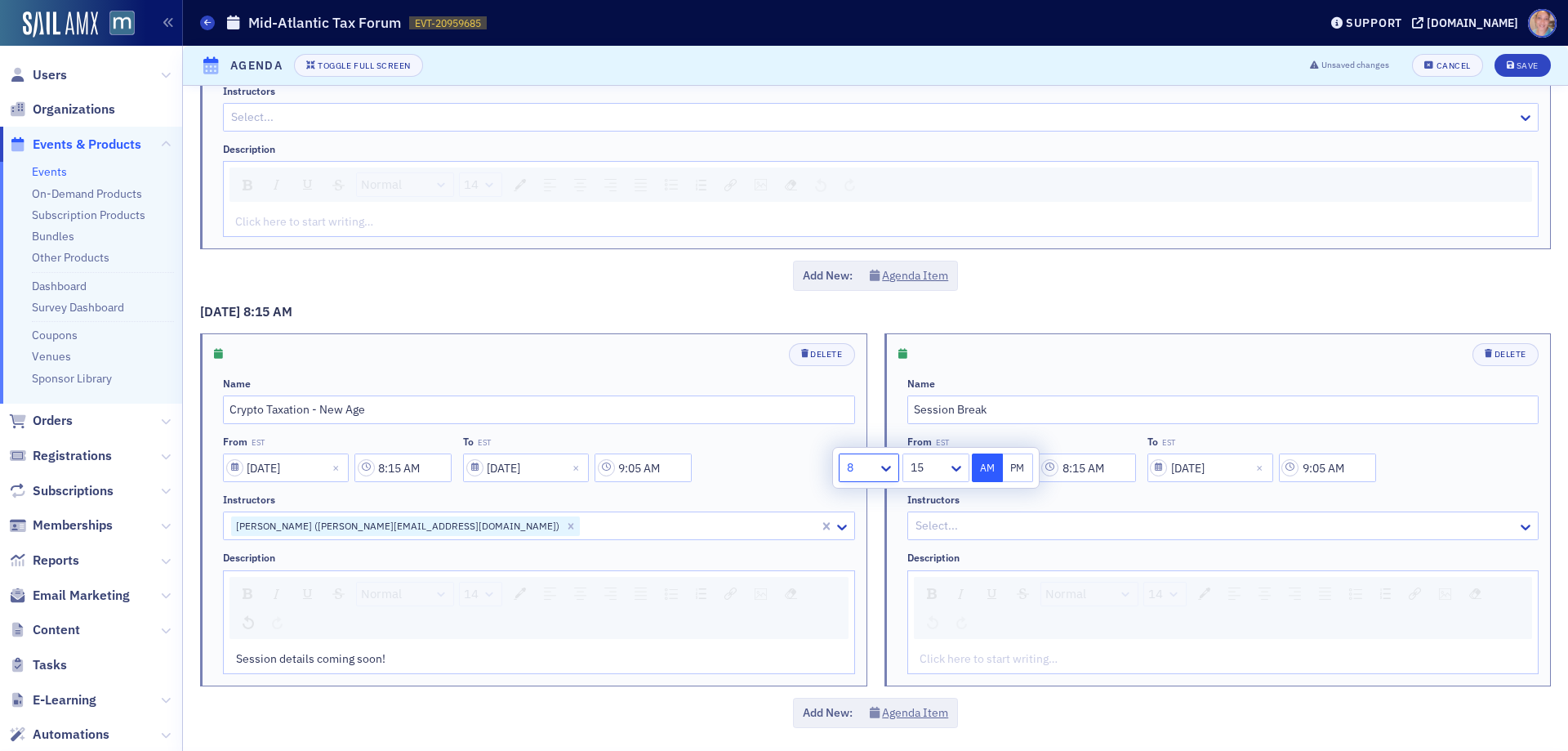
type input "9:15 AM"
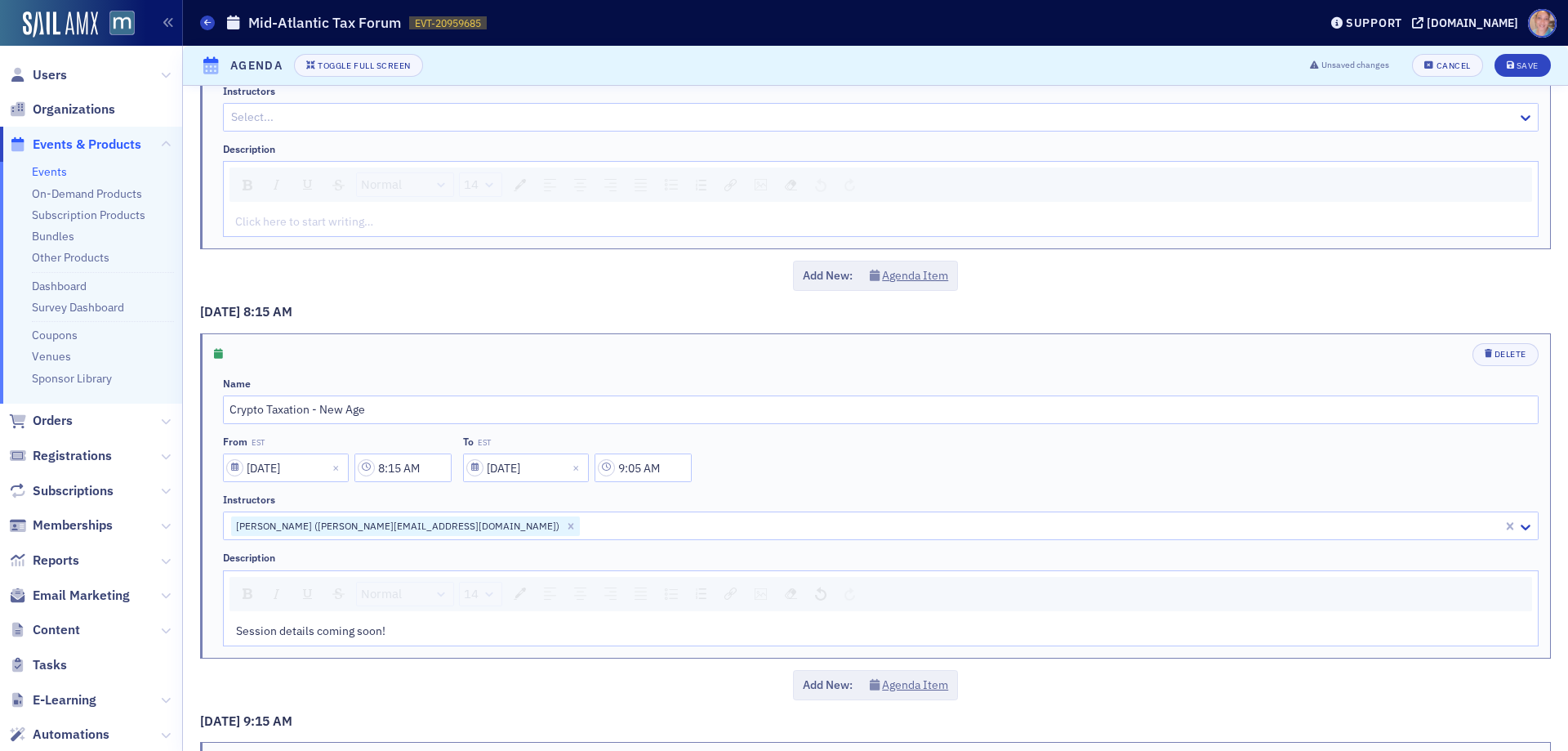
scroll to position [595, 0]
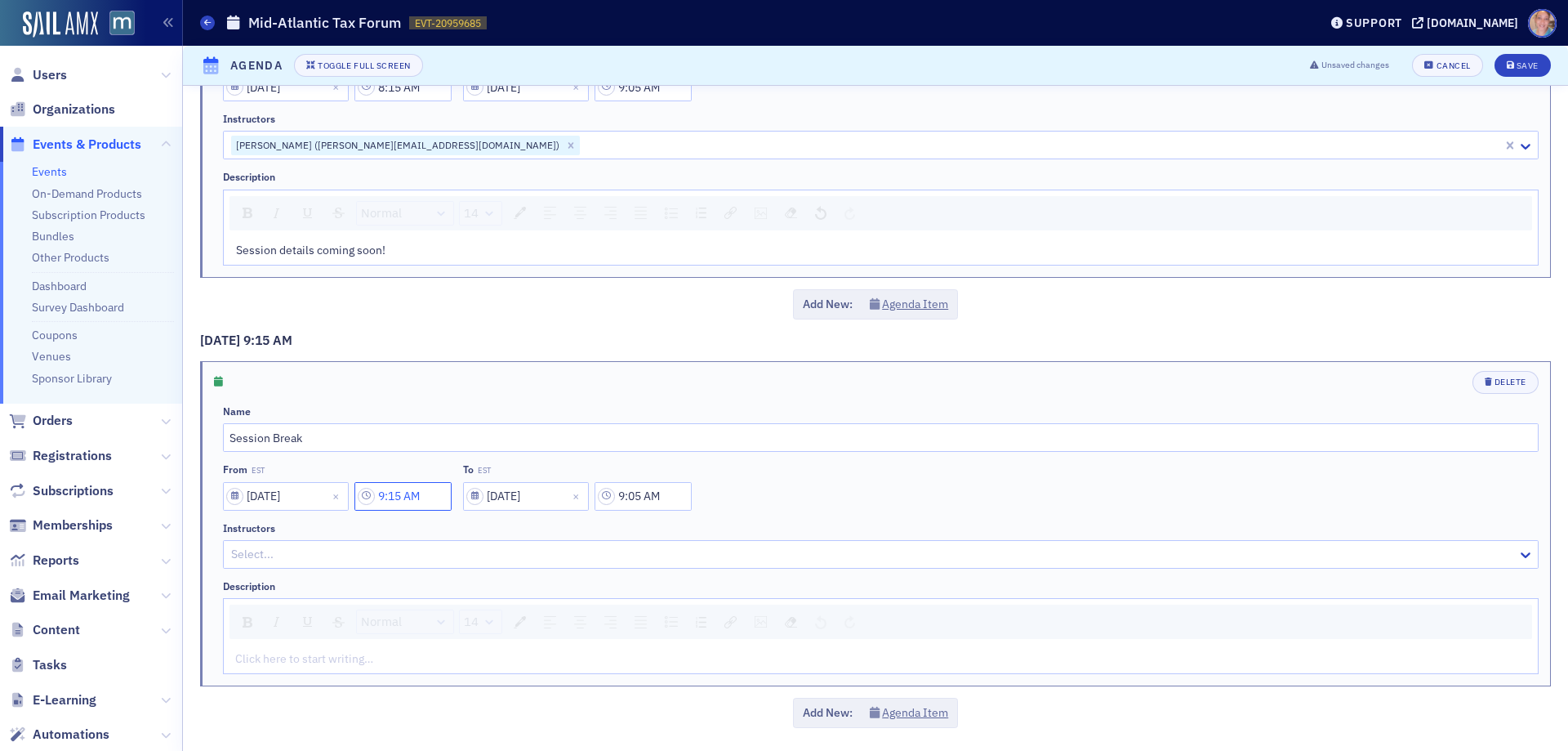
click at [413, 500] on input "9:15 AM" at bounding box center [403, 497] width 98 height 29
click at [542, 496] on div at bounding box center [547, 496] width 38 height 20
type input "9:05 AM"
click at [671, 494] on input "9:05 AM" at bounding box center [643, 497] width 98 height 29
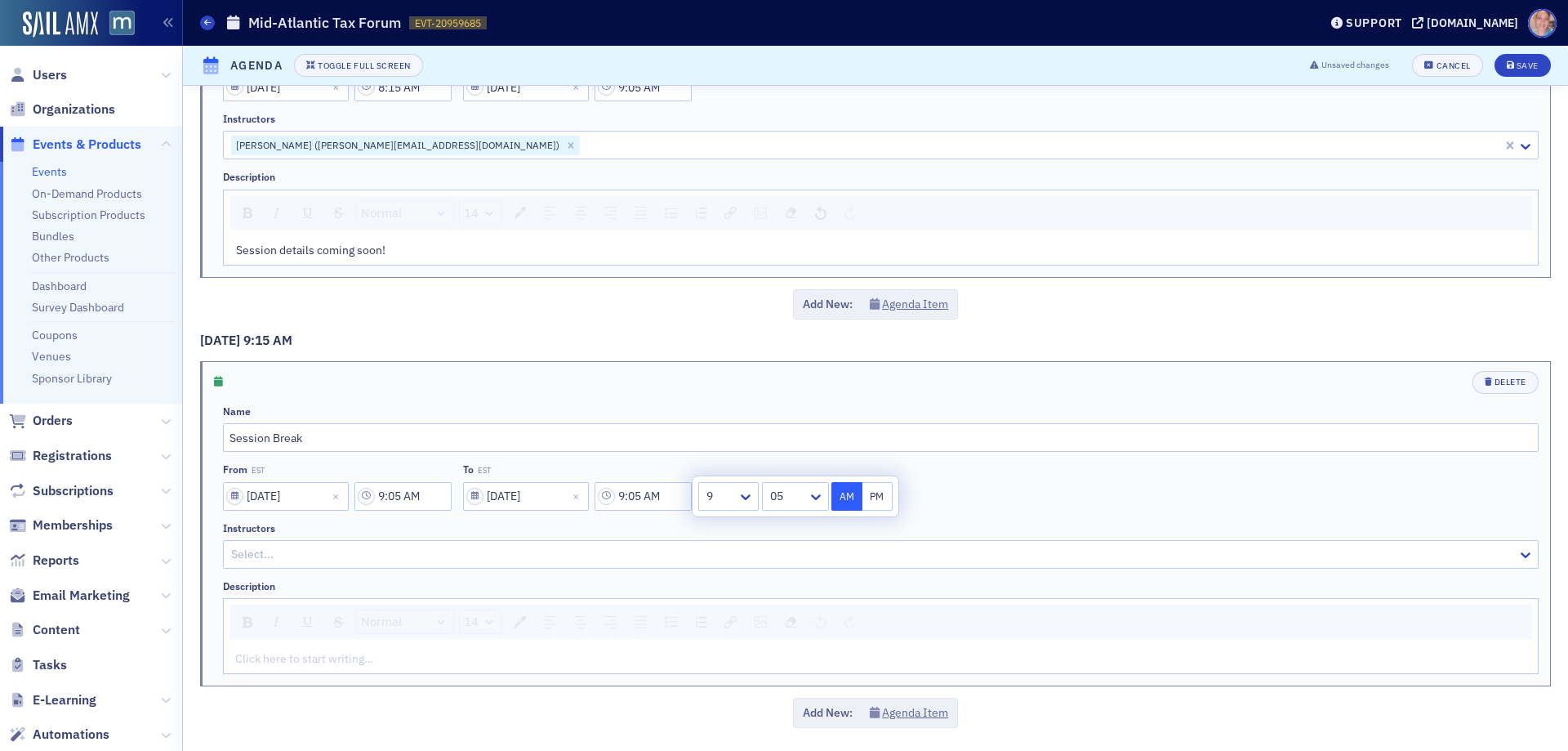
click at [789, 500] on div at bounding box center [787, 496] width 38 height 20
drag, startPoint x: 781, startPoint y: 649, endPoint x: 790, endPoint y: 633, distance: 18.4
type input "9:20 AM"
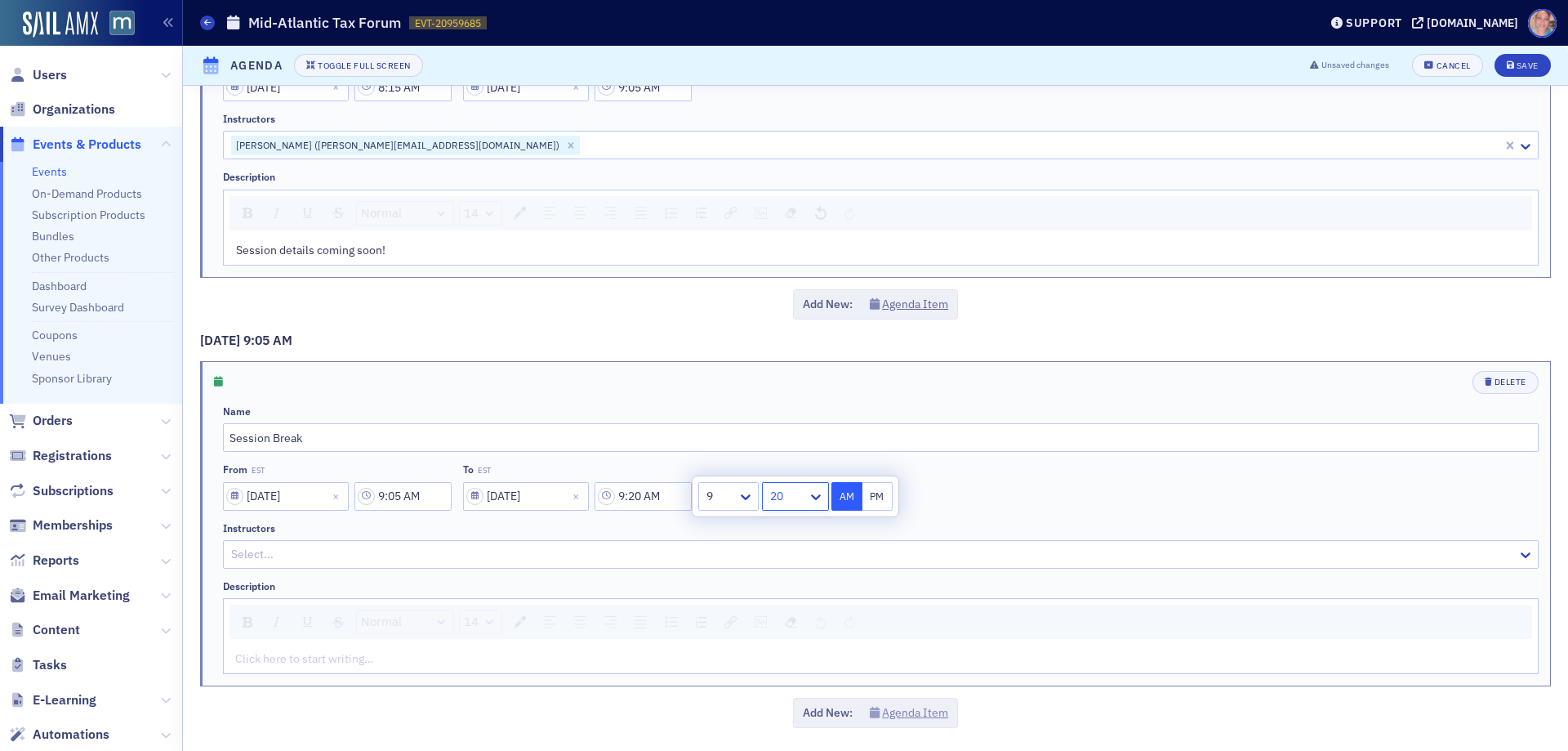
click at [903, 716] on button "Agenda Item" at bounding box center [909, 713] width 79 height 17
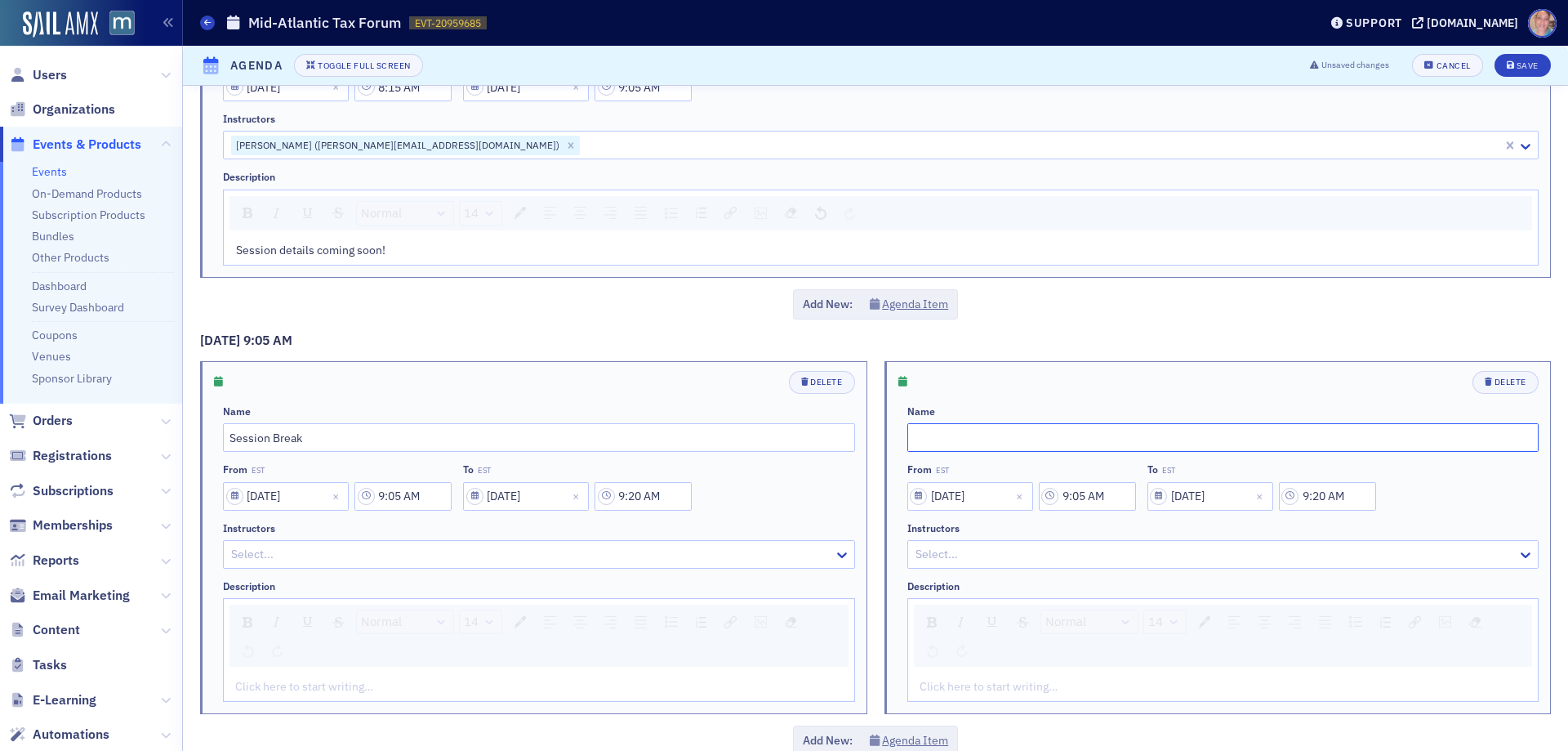
click at [1022, 431] on input "text" at bounding box center [1223, 438] width 632 height 29
paste input "Individual Tax Update"
type input "Individual Tax Update"
click at [1099, 495] on input "9:05 AM" at bounding box center [1087, 497] width 98 height 29
drag, startPoint x: 948, startPoint y: 498, endPoint x: 944, endPoint y: 512, distance: 14.6
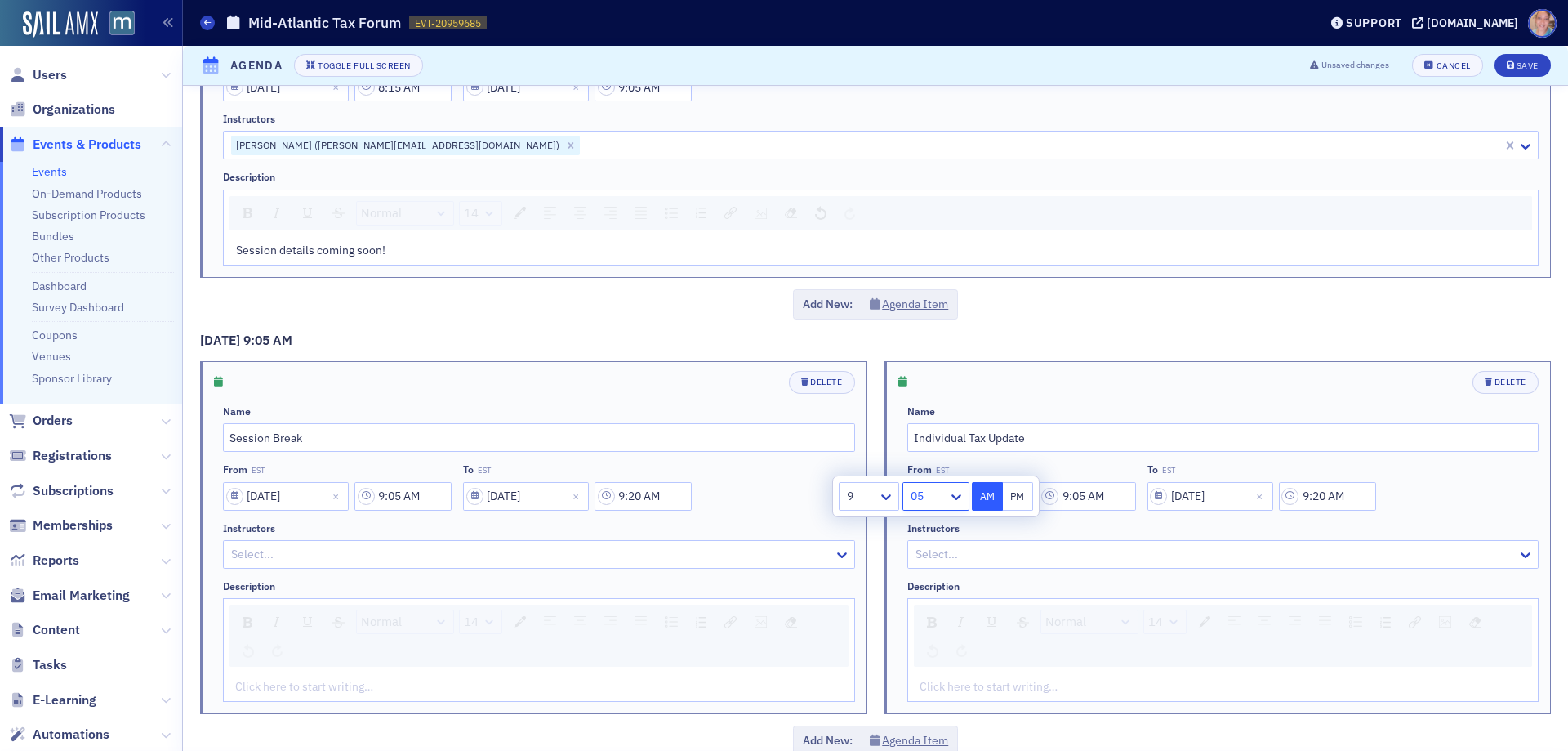
click at [947, 496] on div "05" at bounding box center [926, 496] width 45 height 24
type input "9:20 AM"
click at [1312, 495] on input "9:20 AM" at bounding box center [1327, 497] width 98 height 29
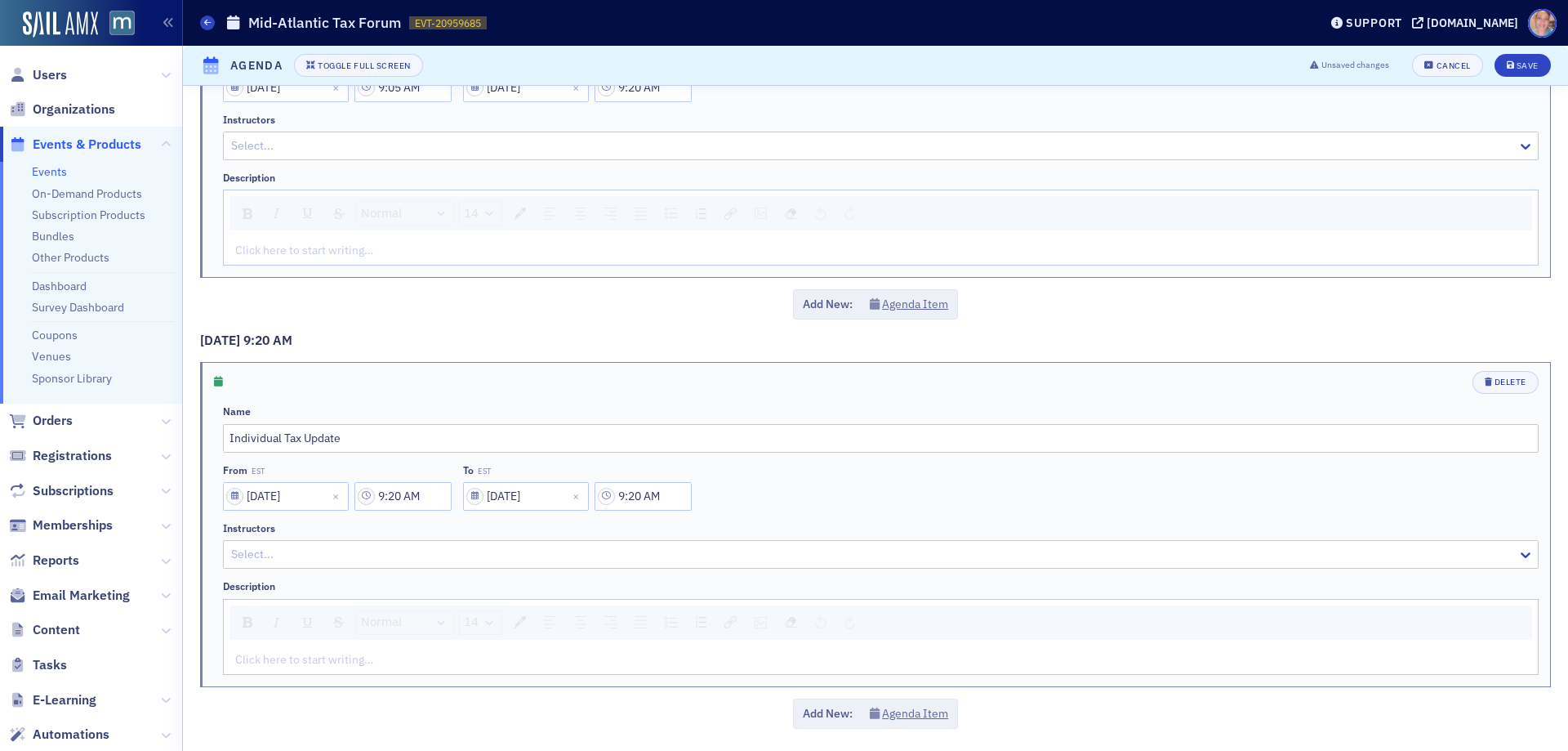
scroll to position [1005, 0]
click at [529, 494] on input "01/08/2026" at bounding box center [526, 496] width 126 height 29
select select "2026"
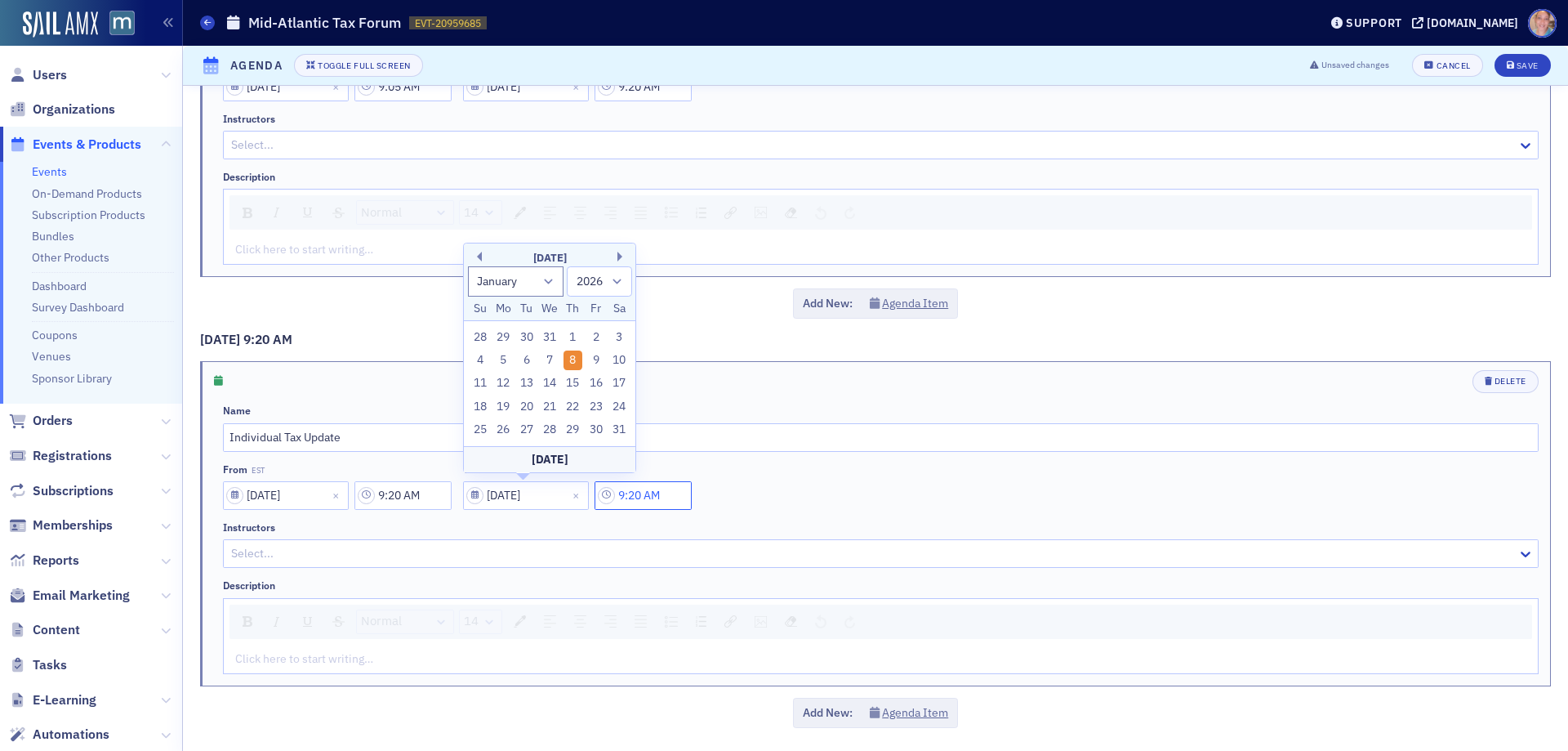
click at [667, 497] on input "9:20 AM" at bounding box center [643, 496] width 98 height 29
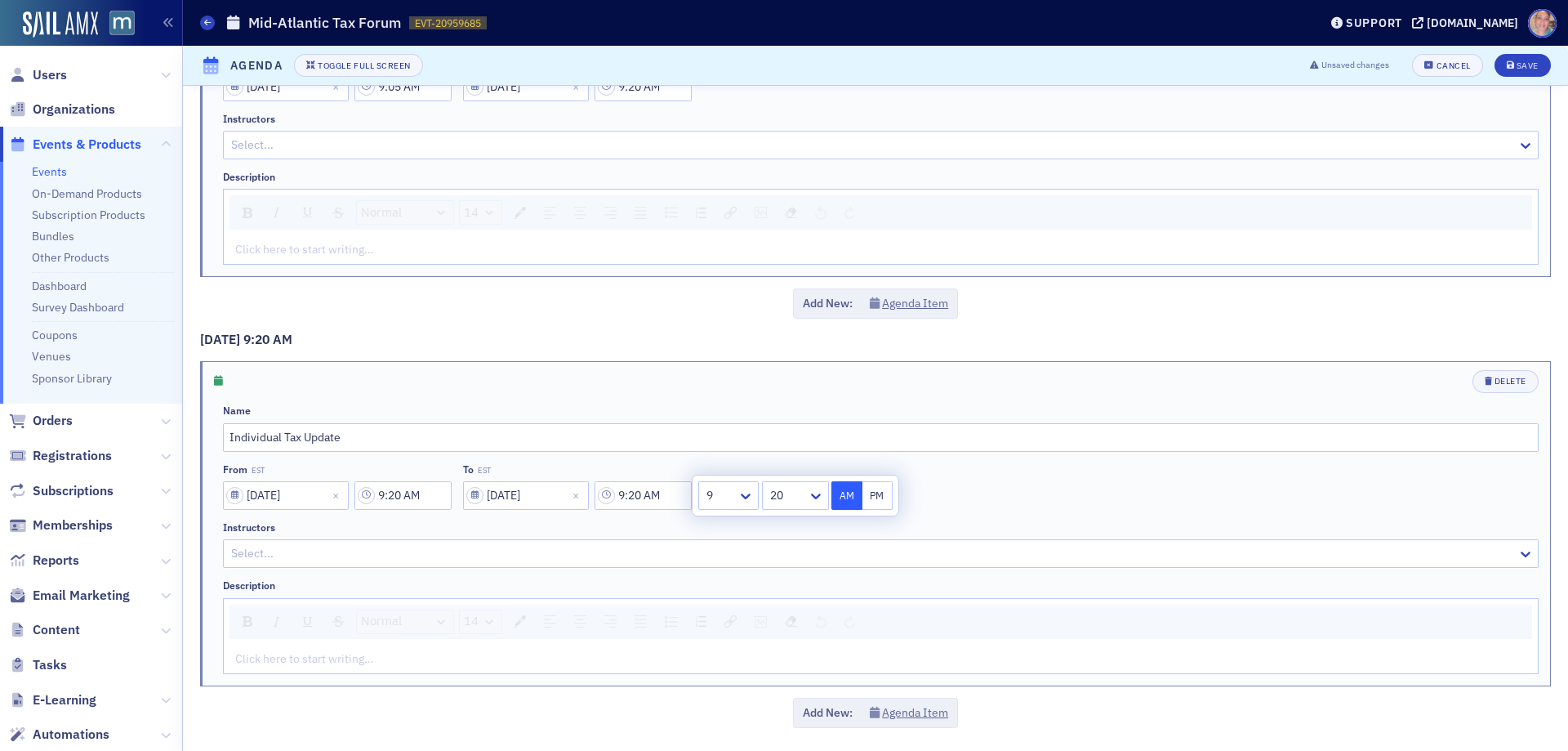
click at [737, 495] on div "9" at bounding box center [719, 496] width 39 height 24
click at [807, 491] on div "20" at bounding box center [786, 496] width 42 height 24
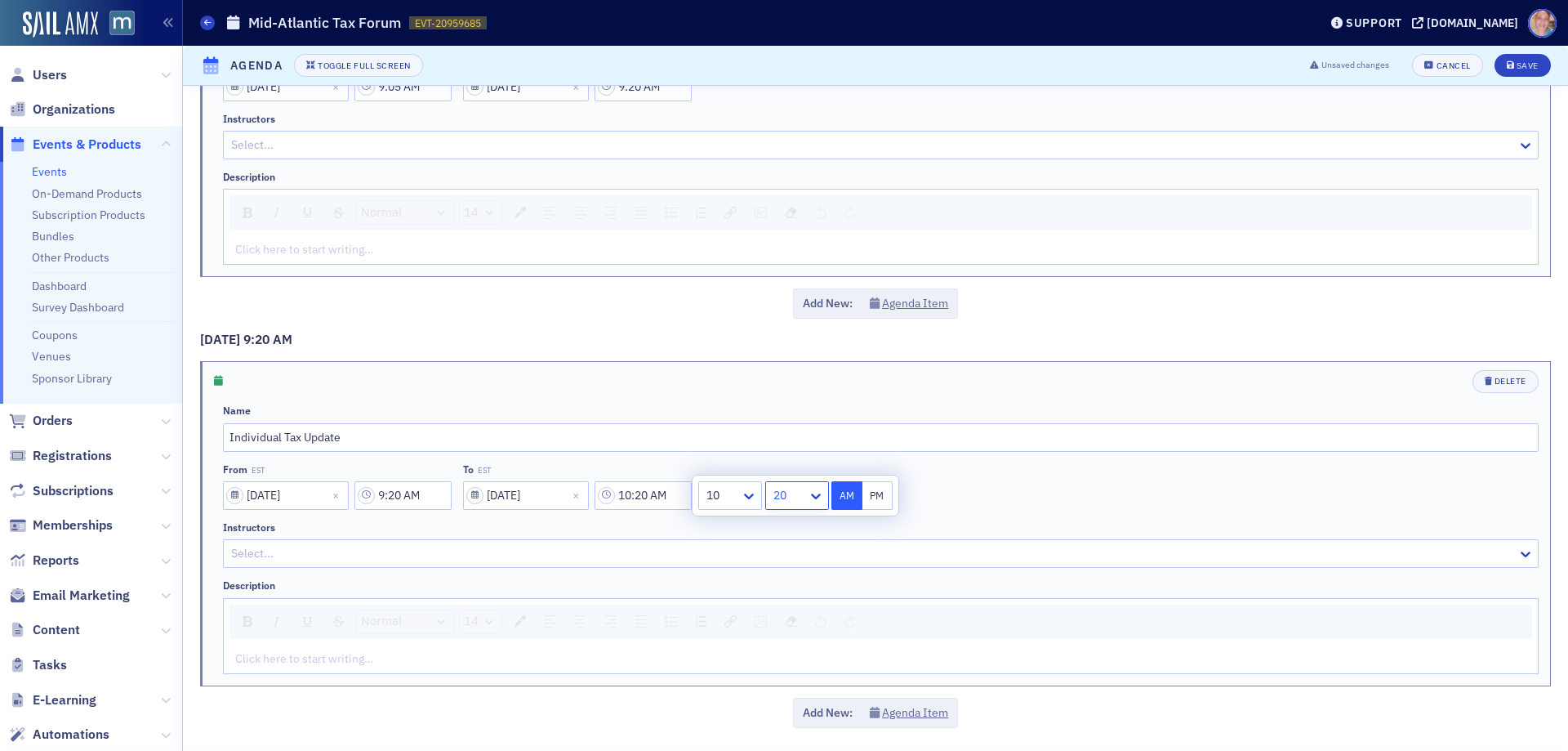
type input "10:35 AM"
click at [364, 557] on div at bounding box center [873, 553] width 1287 height 20
type input "nick pr"
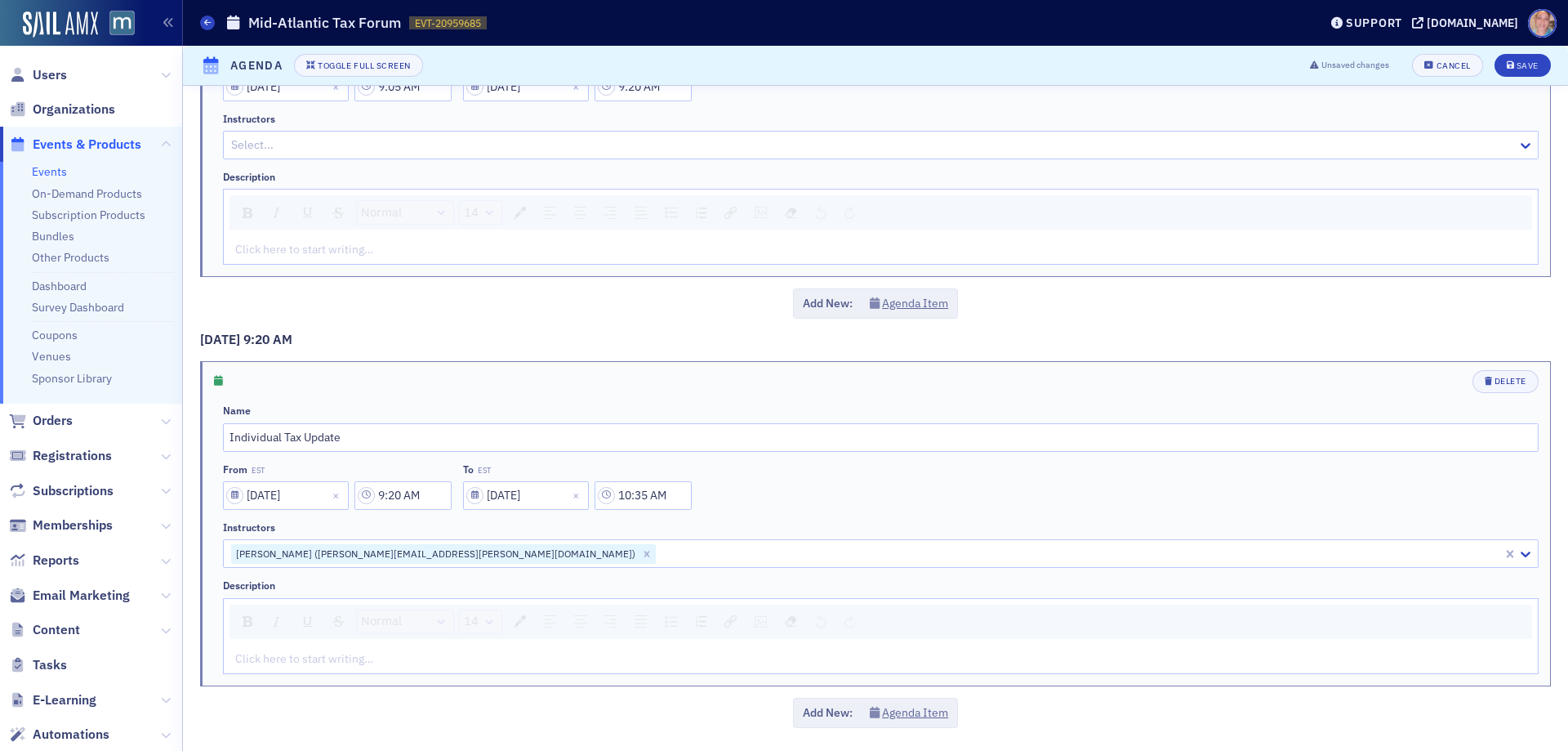
click at [210, 608] on div "Delete Name Individual Tax Update From EST 01/08/2026 9:20 AM To EST 01/08/2026…" at bounding box center [875, 524] width 1350 height 324
click at [354, 658] on div "rdw-editor" at bounding box center [881, 659] width 1291 height 17
click at [911, 709] on button "Agenda Item" at bounding box center [909, 713] width 79 height 17
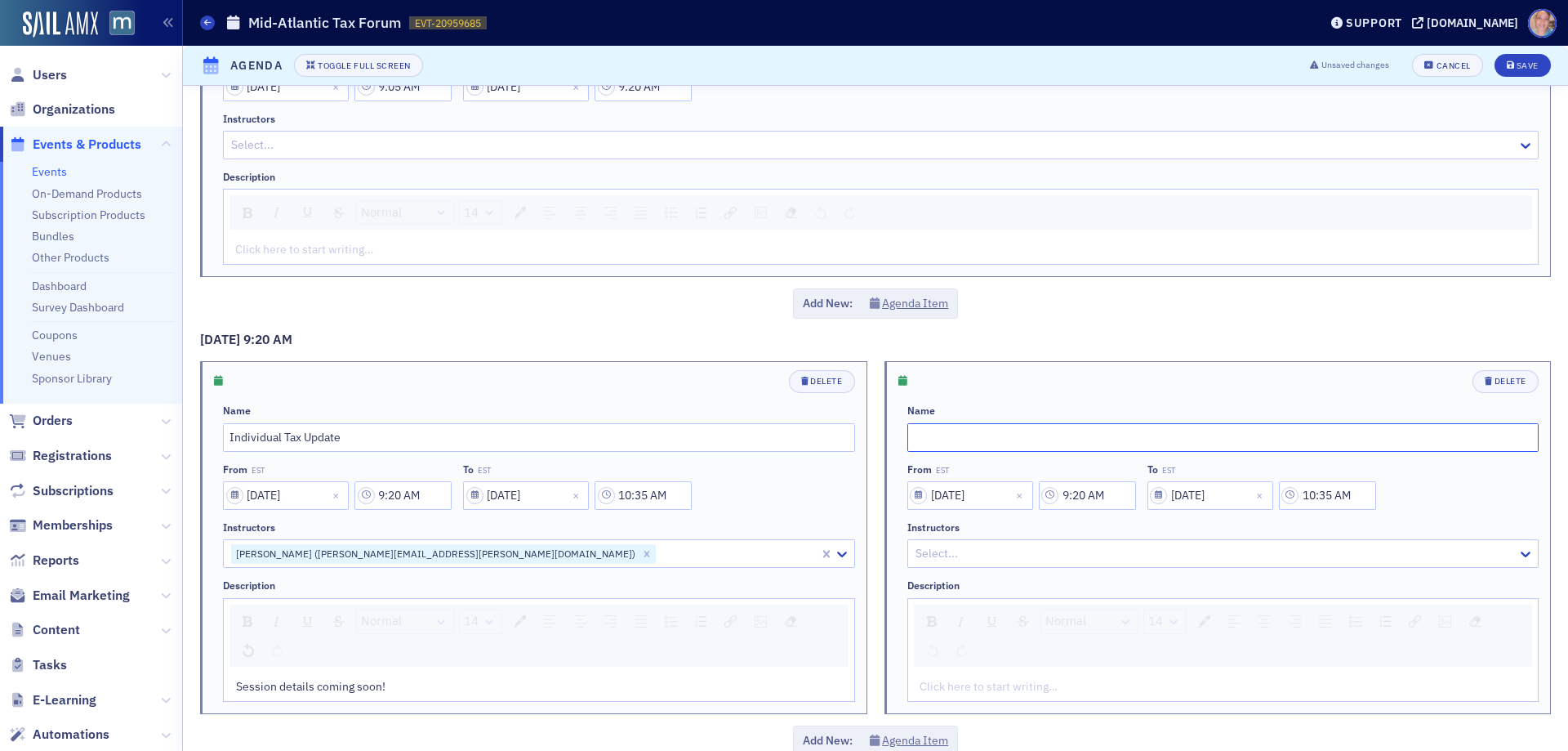
click at [970, 450] on input "text" at bounding box center [1223, 438] width 632 height 29
type input "Session break"
click at [1075, 494] on input "9:20 AM" at bounding box center [1087, 496] width 98 height 29
click at [884, 495] on icon at bounding box center [886, 497] width 10 height 6
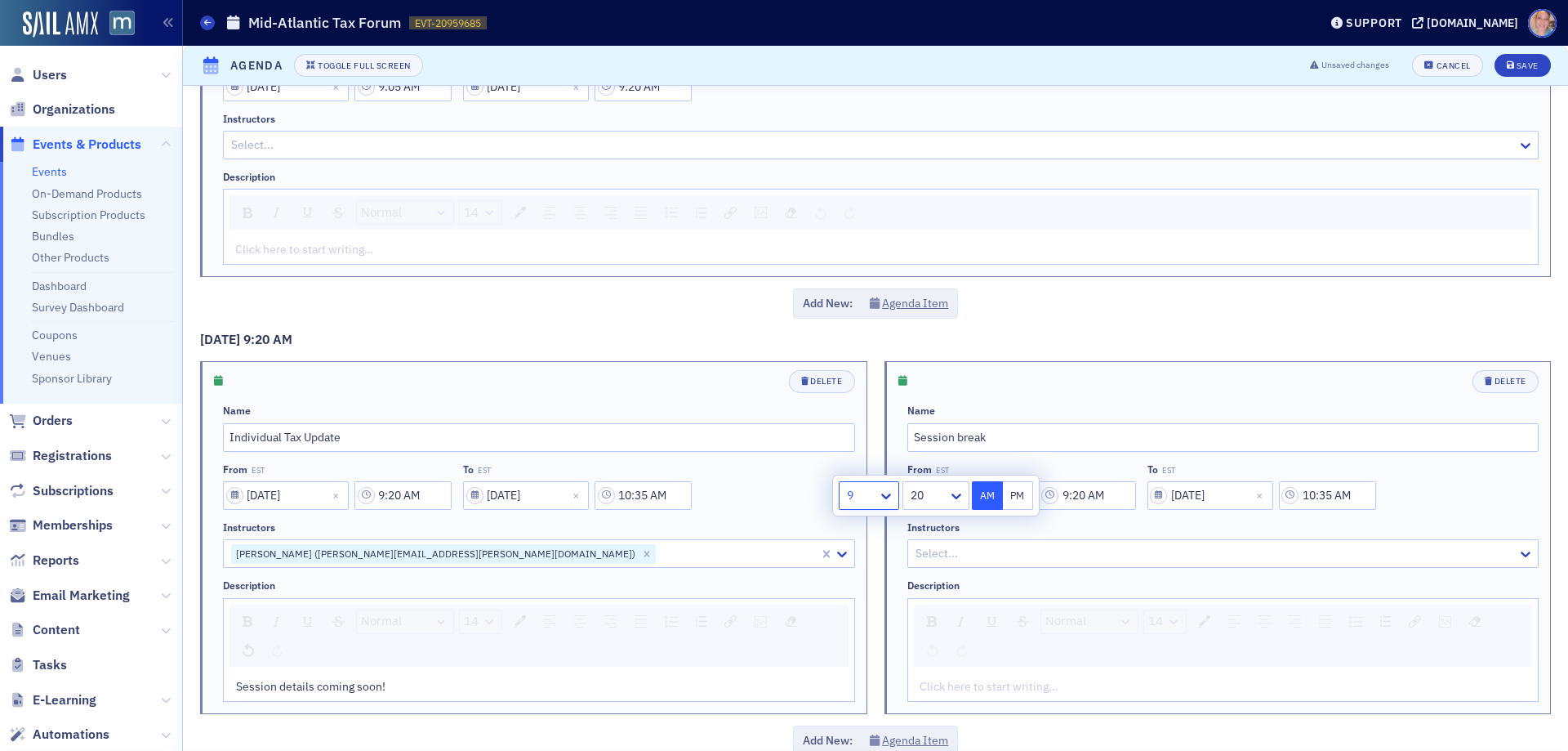
type input "10:20 AM"
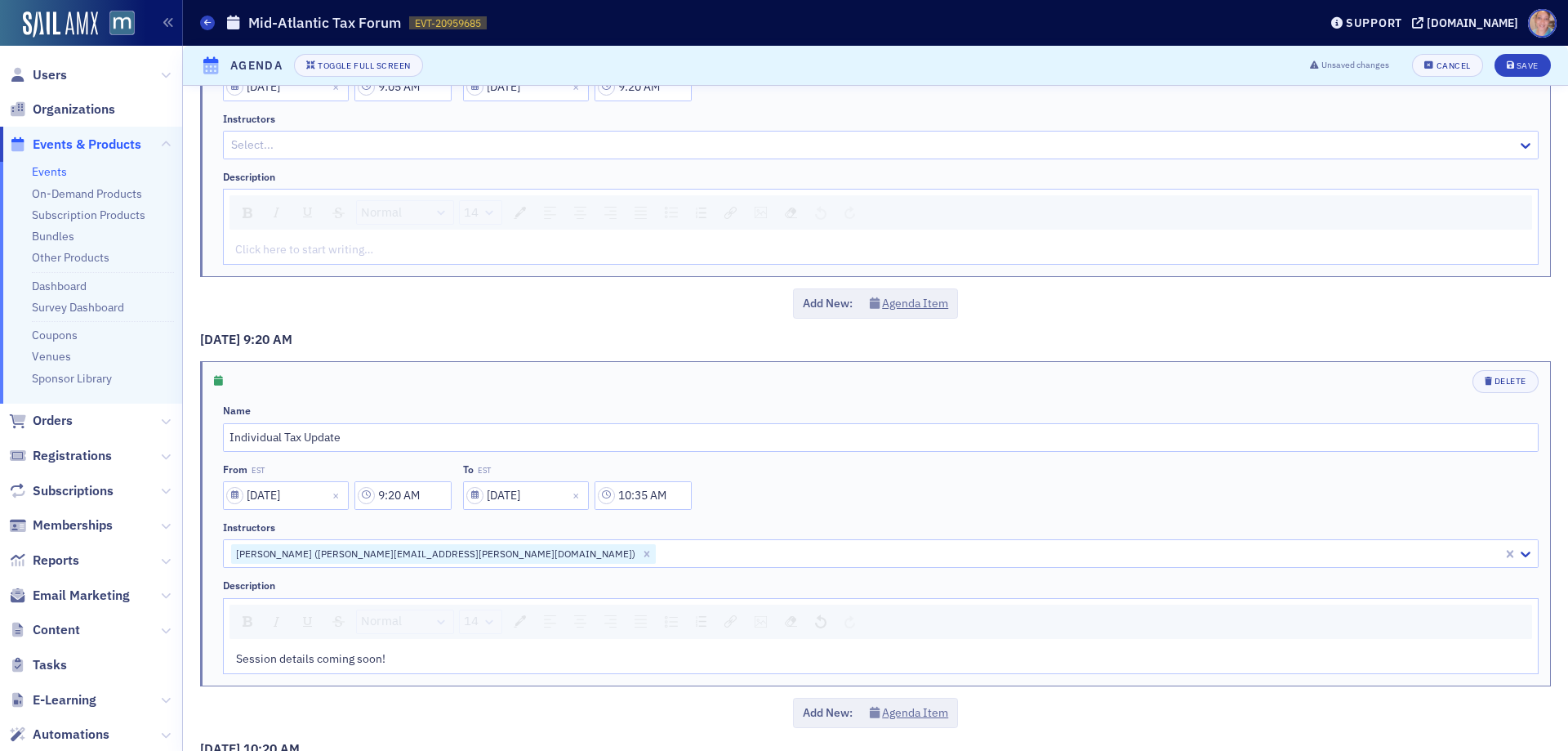
scroll to position [1414, 0]
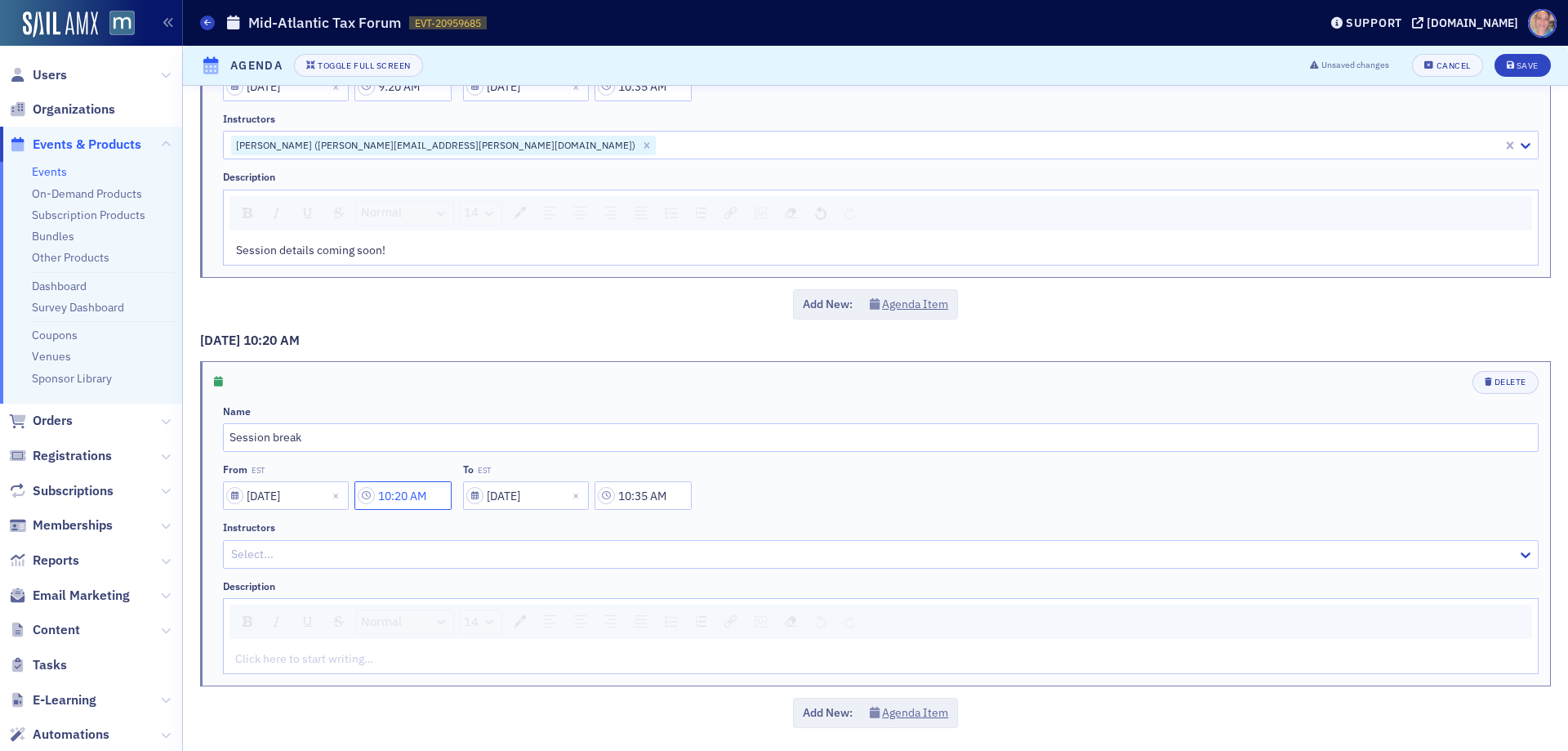
click at [429, 497] on input "10:20 AM" at bounding box center [403, 496] width 98 height 29
click at [539, 503] on div at bounding box center [549, 495] width 35 height 20
type input "10:35 AM"
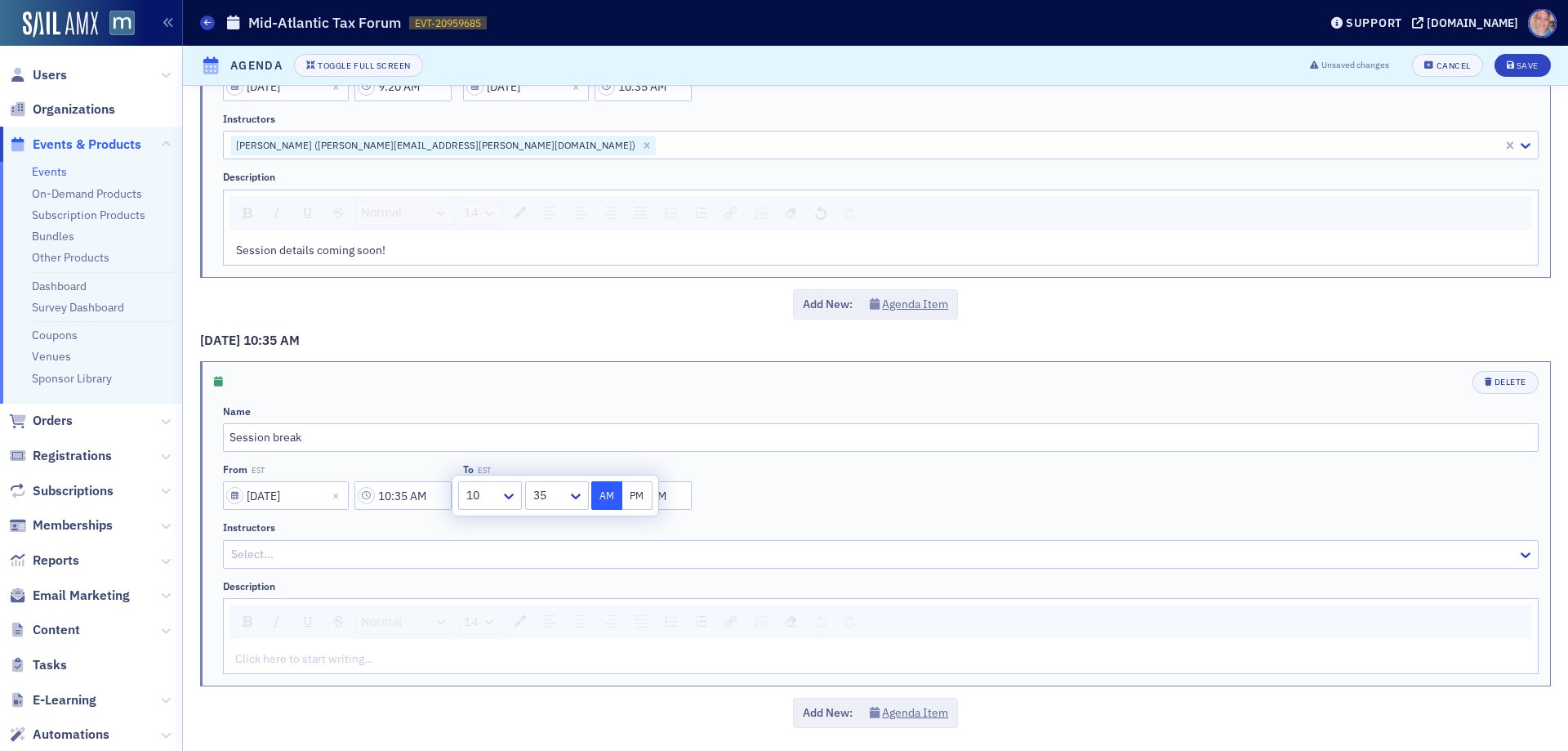
click at [696, 493] on div "From EST 01/08/2026 10:35 AM To EST 01/08/2026 10:35 AM" at bounding box center [881, 486] width 1316 height 46
click at [649, 497] on input "10:35 AM" at bounding box center [643, 496] width 98 height 29
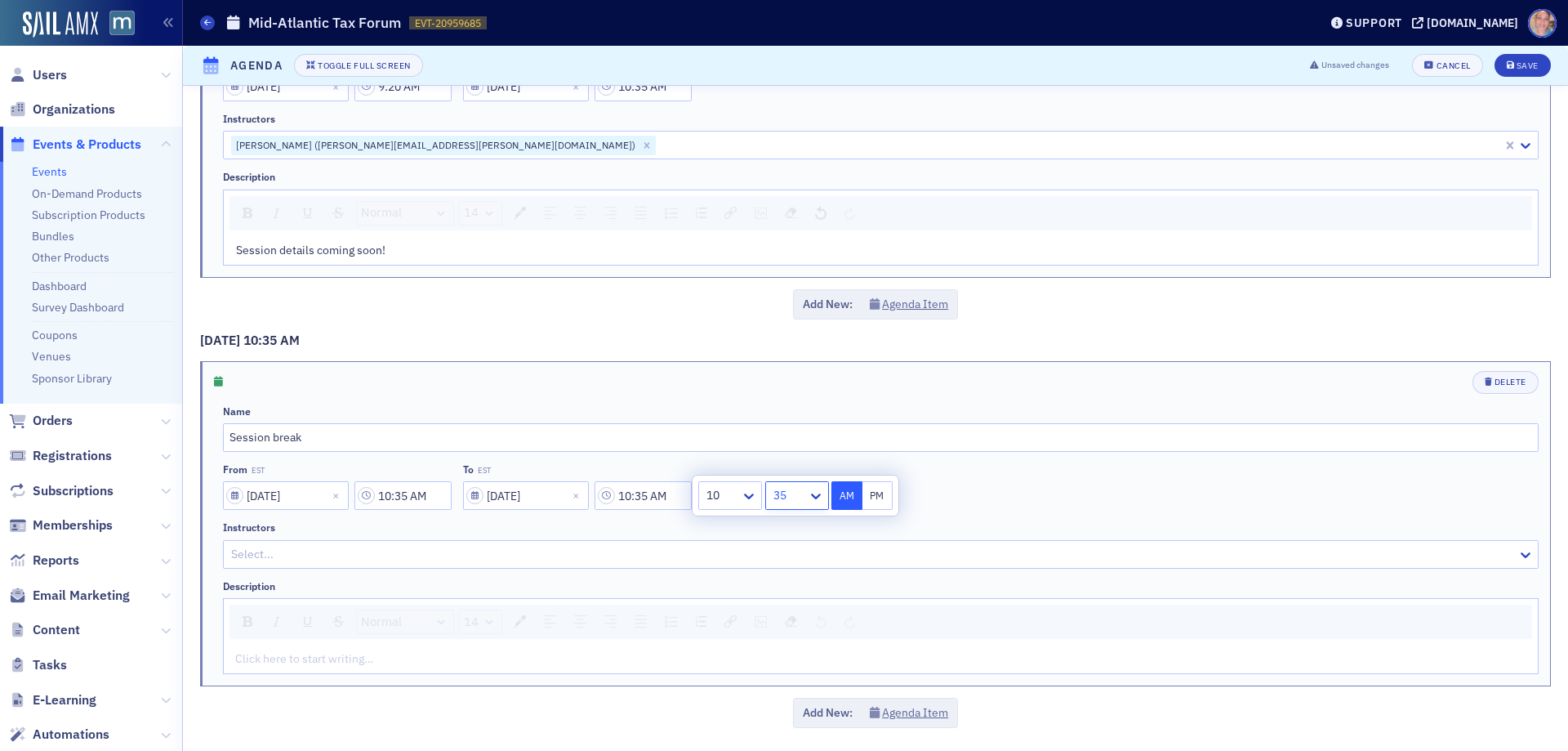
click at [795, 495] on div at bounding box center [789, 495] width 35 height 20
type input "10:50 AM"
click at [930, 709] on button "Agenda Item" at bounding box center [909, 713] width 79 height 17
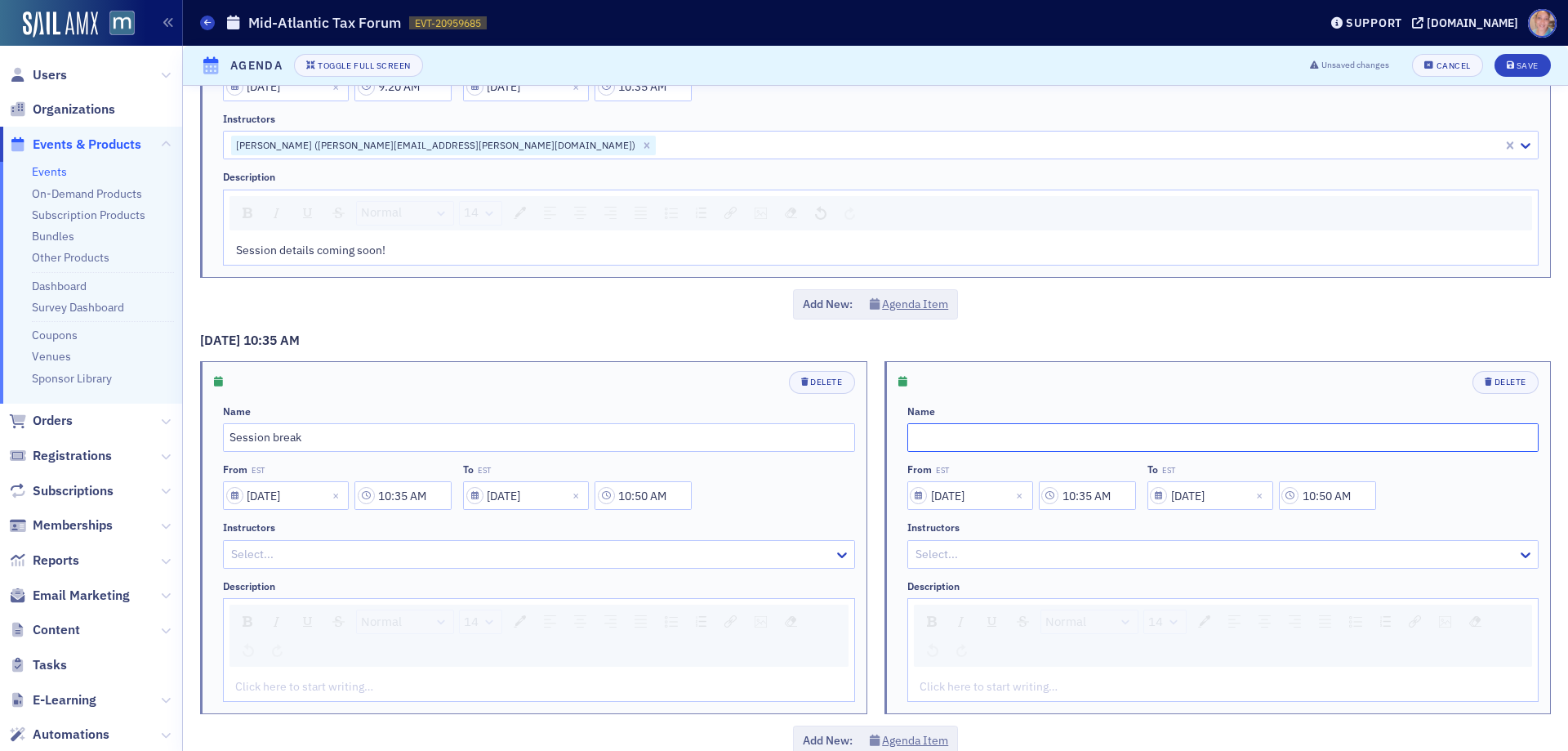
click at [983, 424] on input "text" at bounding box center [1223, 438] width 632 height 29
paste input "Multi State Tax Update"
type input "Multi State Tax Update"
click at [1090, 501] on input "10:35 AM" at bounding box center [1087, 496] width 98 height 29
click at [956, 499] on icon at bounding box center [956, 497] width 10 height 6
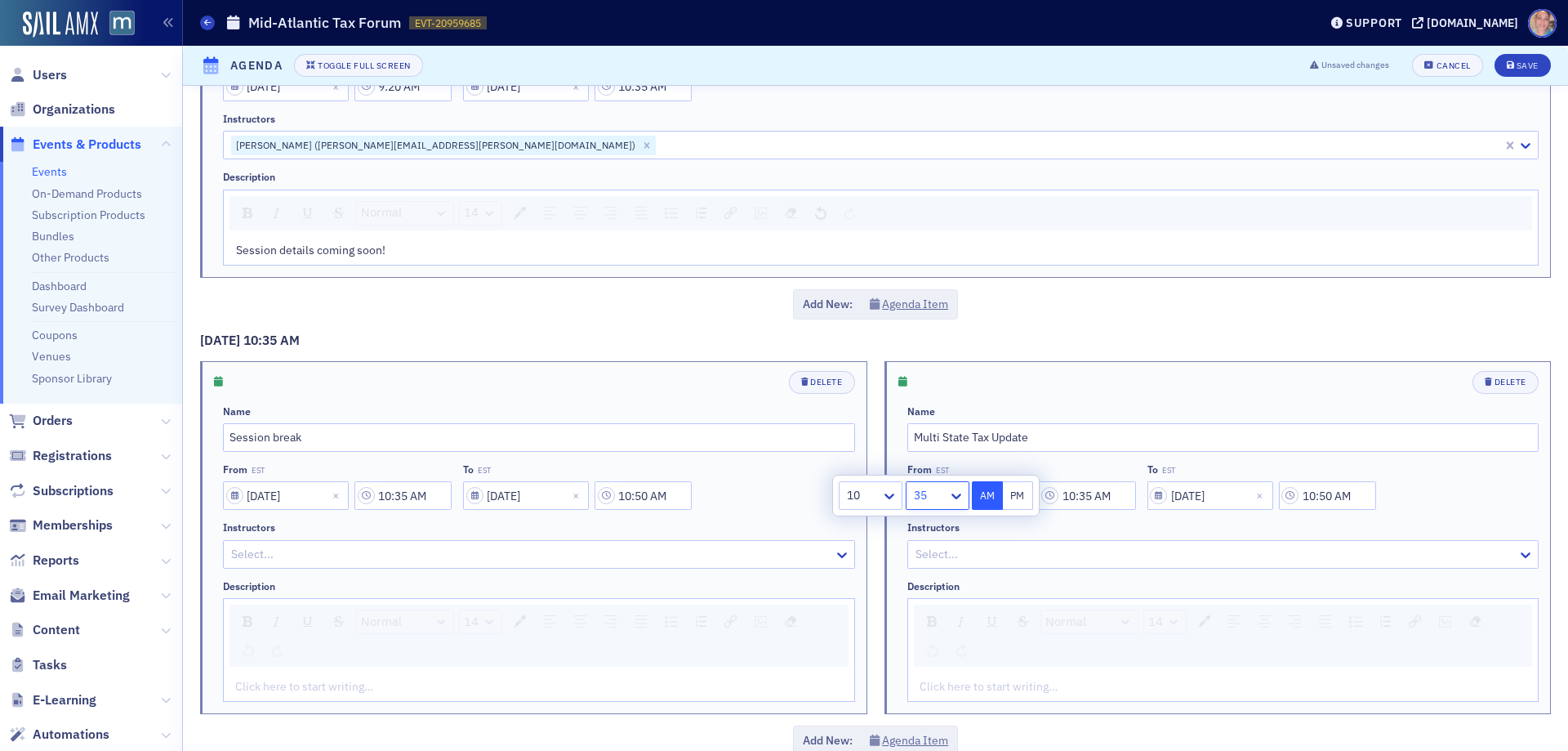
scroll to position [1471, 0]
type input "10:50 AM"
click at [1330, 490] on input "10:50 AM" at bounding box center [1327, 496] width 98 height 29
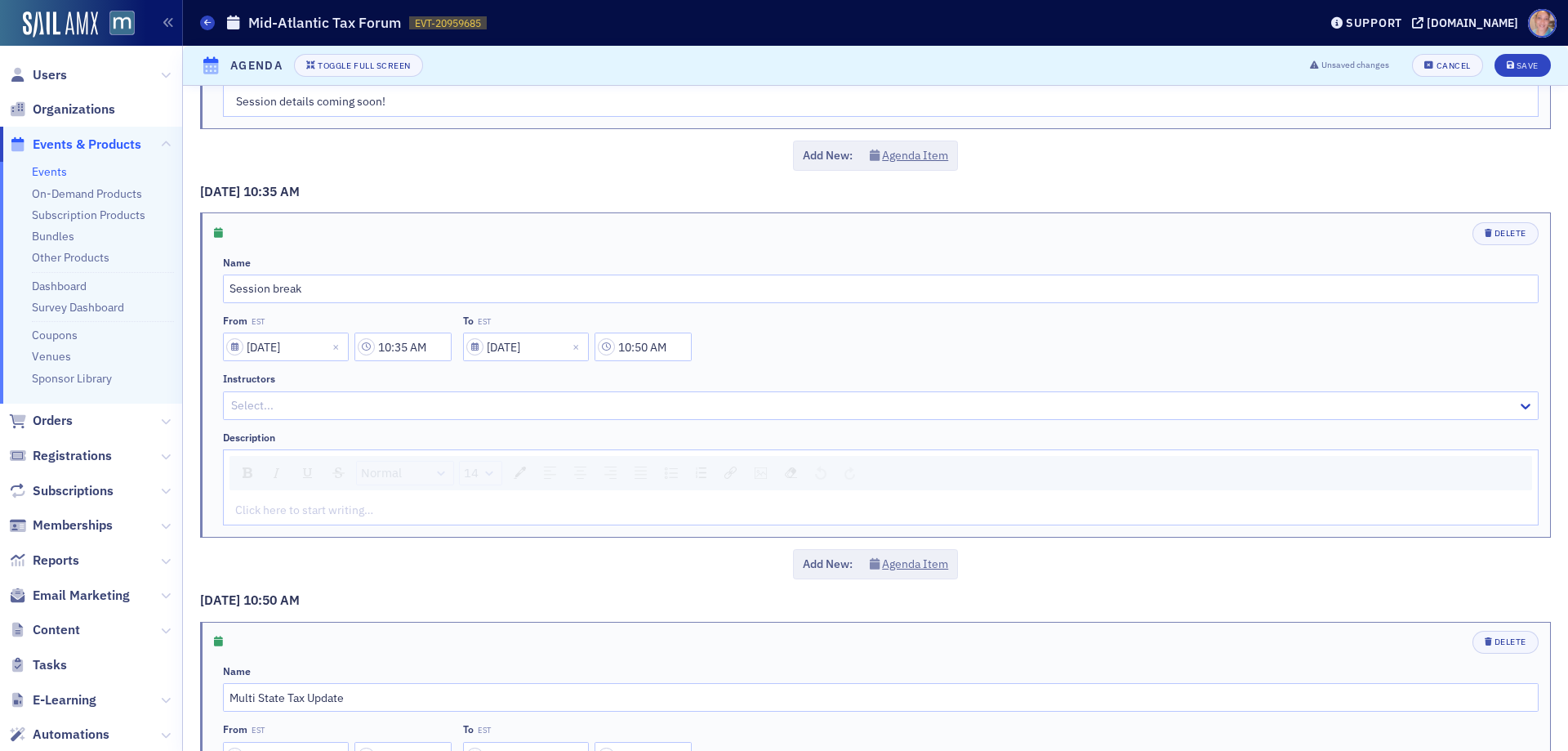
scroll to position [1822, 0]
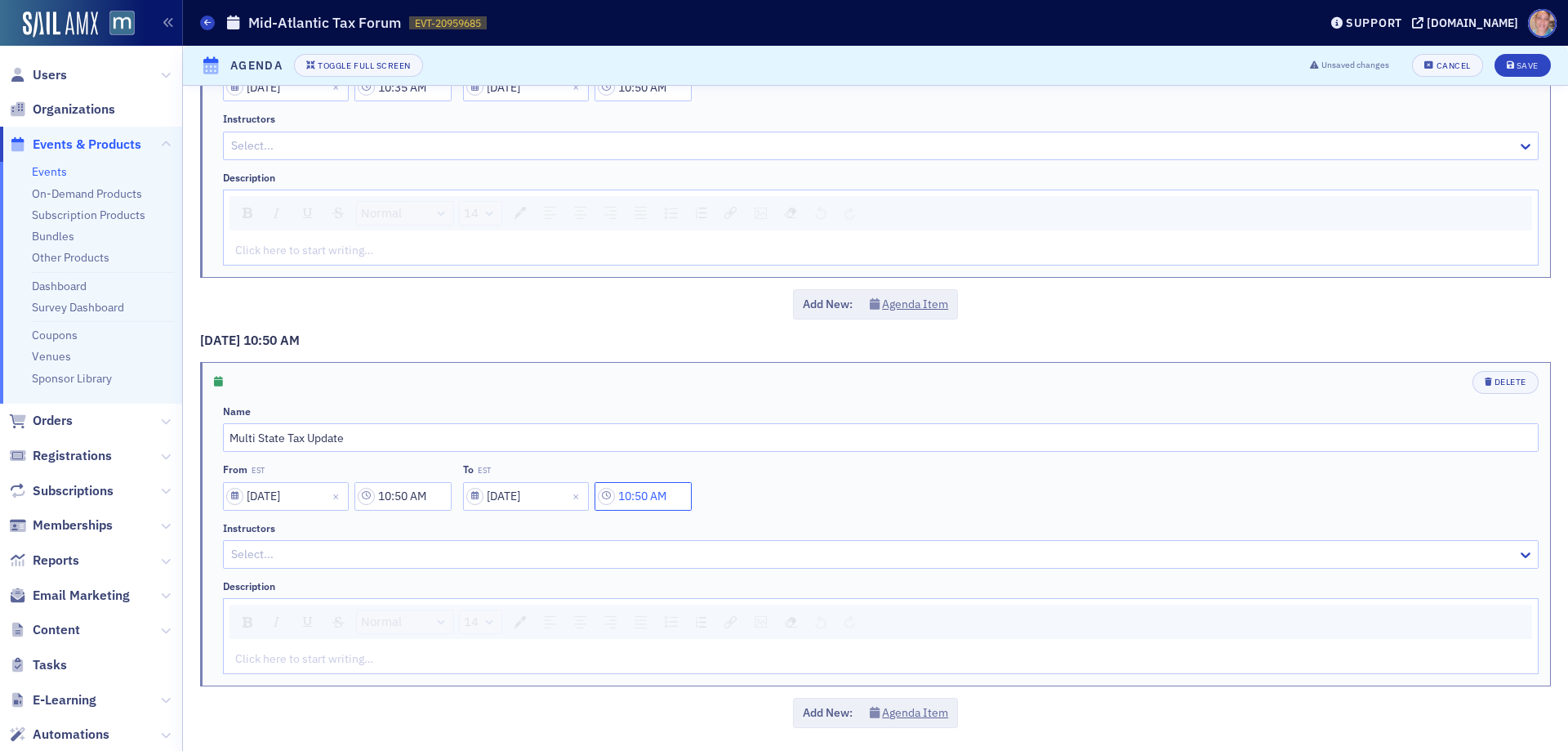
click at [664, 498] on input "10:50 AM" at bounding box center [643, 497] width 98 height 29
click at [745, 494] on icon at bounding box center [749, 497] width 16 height 16
click at [807, 498] on div "50" at bounding box center [786, 496] width 42 height 24
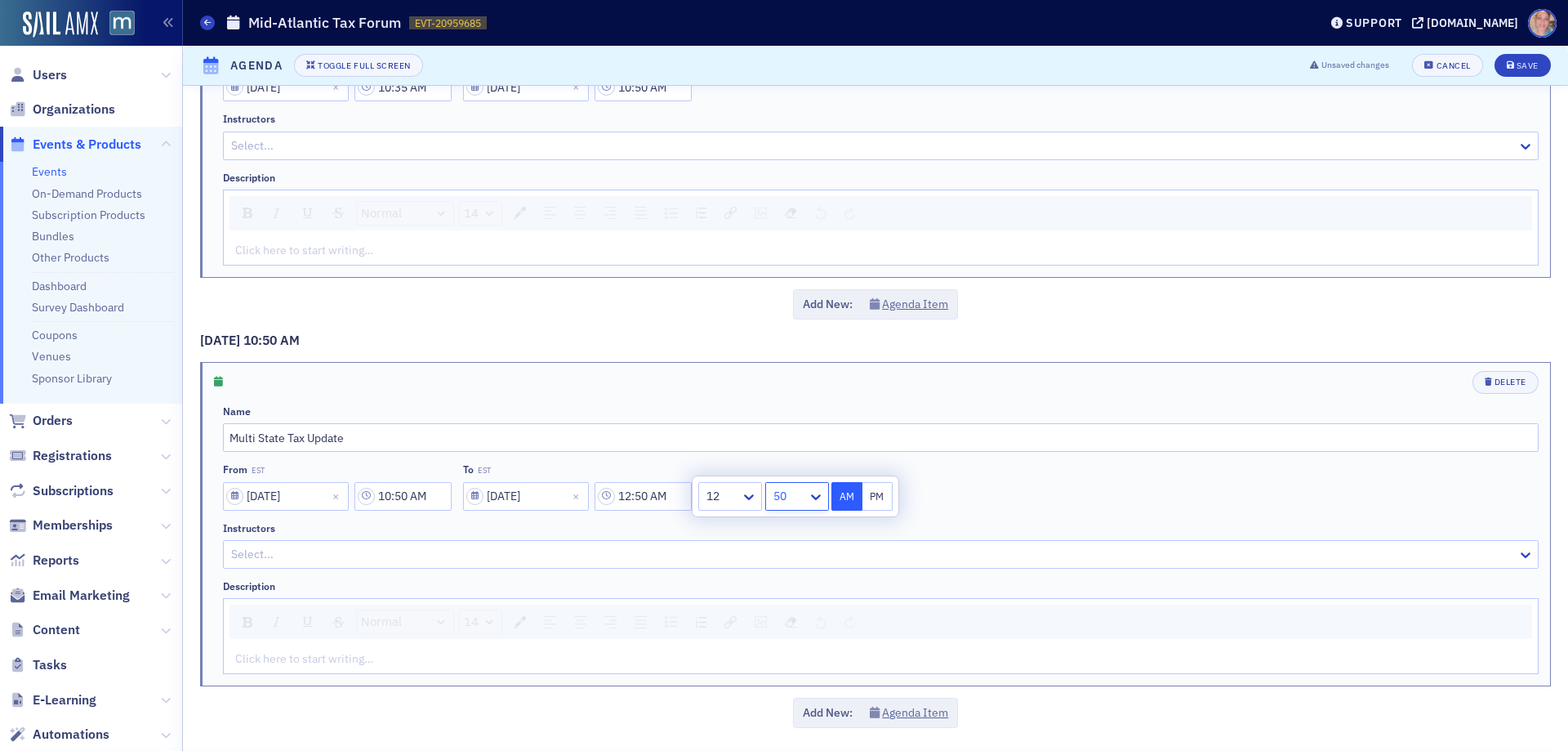
click at [865, 500] on button "PM" at bounding box center [878, 497] width 31 height 29
type input "12:05 PM"
click at [267, 665] on div "rdw-editor" at bounding box center [881, 659] width 1291 height 17
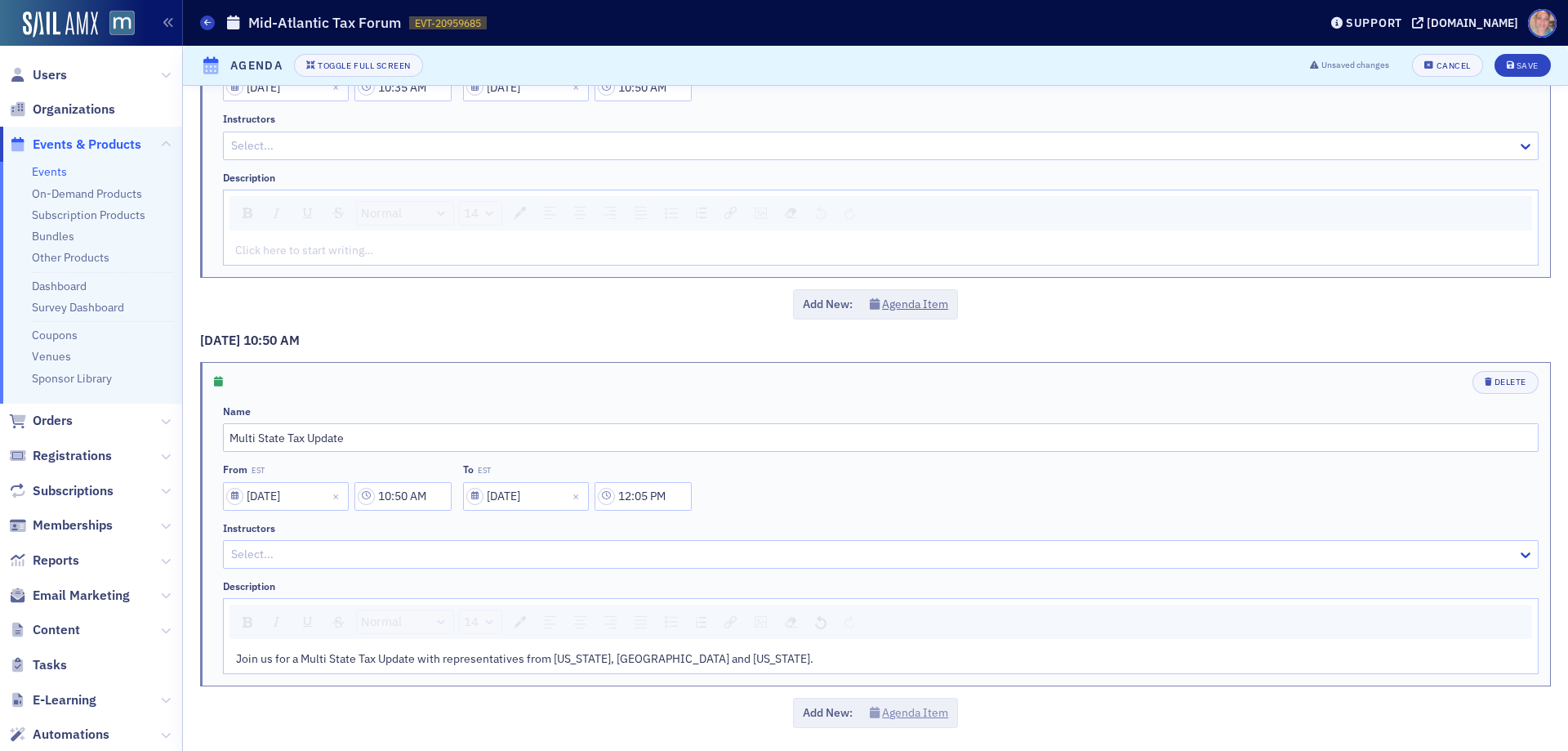
click at [912, 711] on button "Agenda Item" at bounding box center [909, 713] width 79 height 17
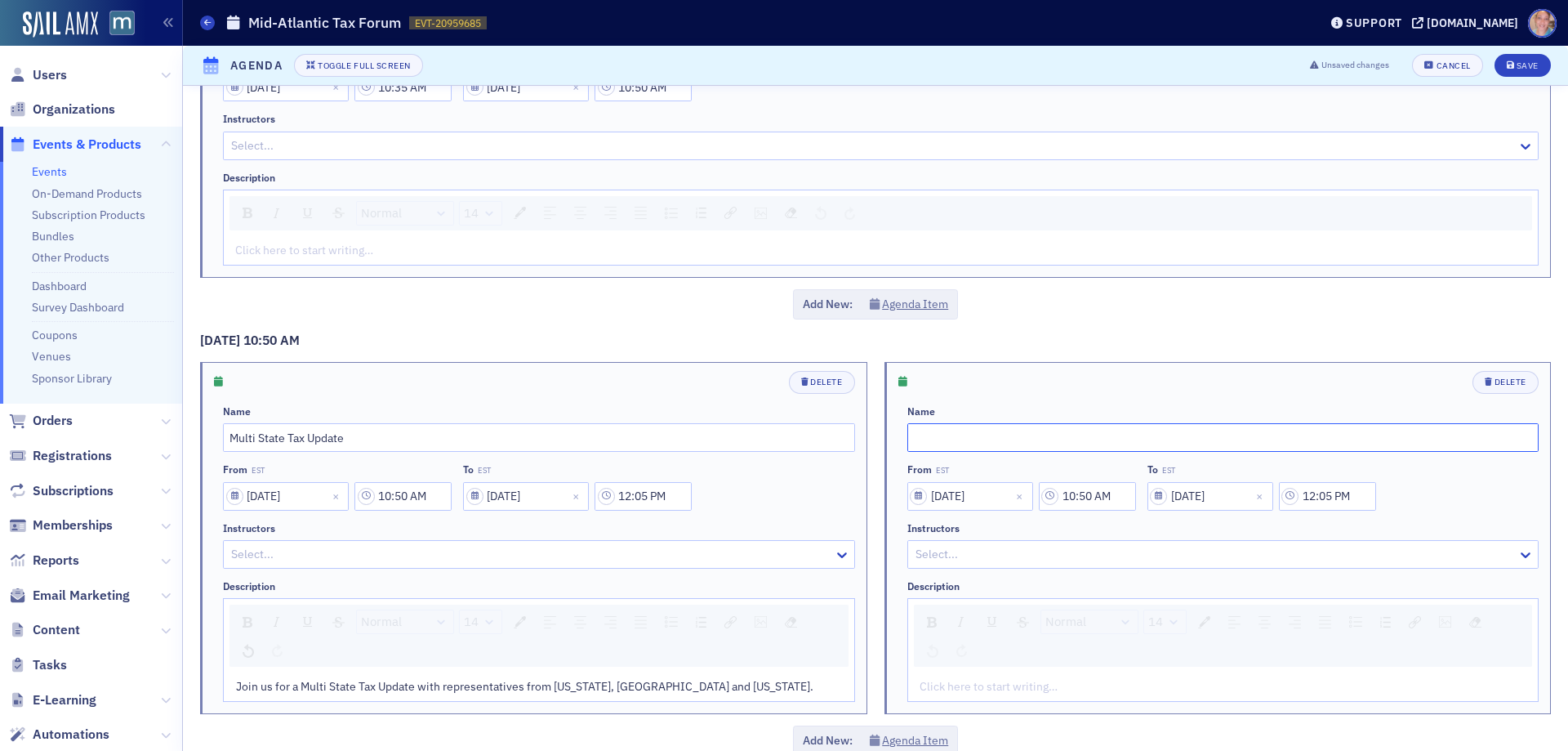
click at [935, 441] on input "text" at bounding box center [1223, 438] width 632 height 29
type input "Session break"
click at [1096, 505] on input "10:50 AM" at bounding box center [1087, 497] width 98 height 29
click at [880, 502] on div at bounding box center [863, 496] width 35 height 20
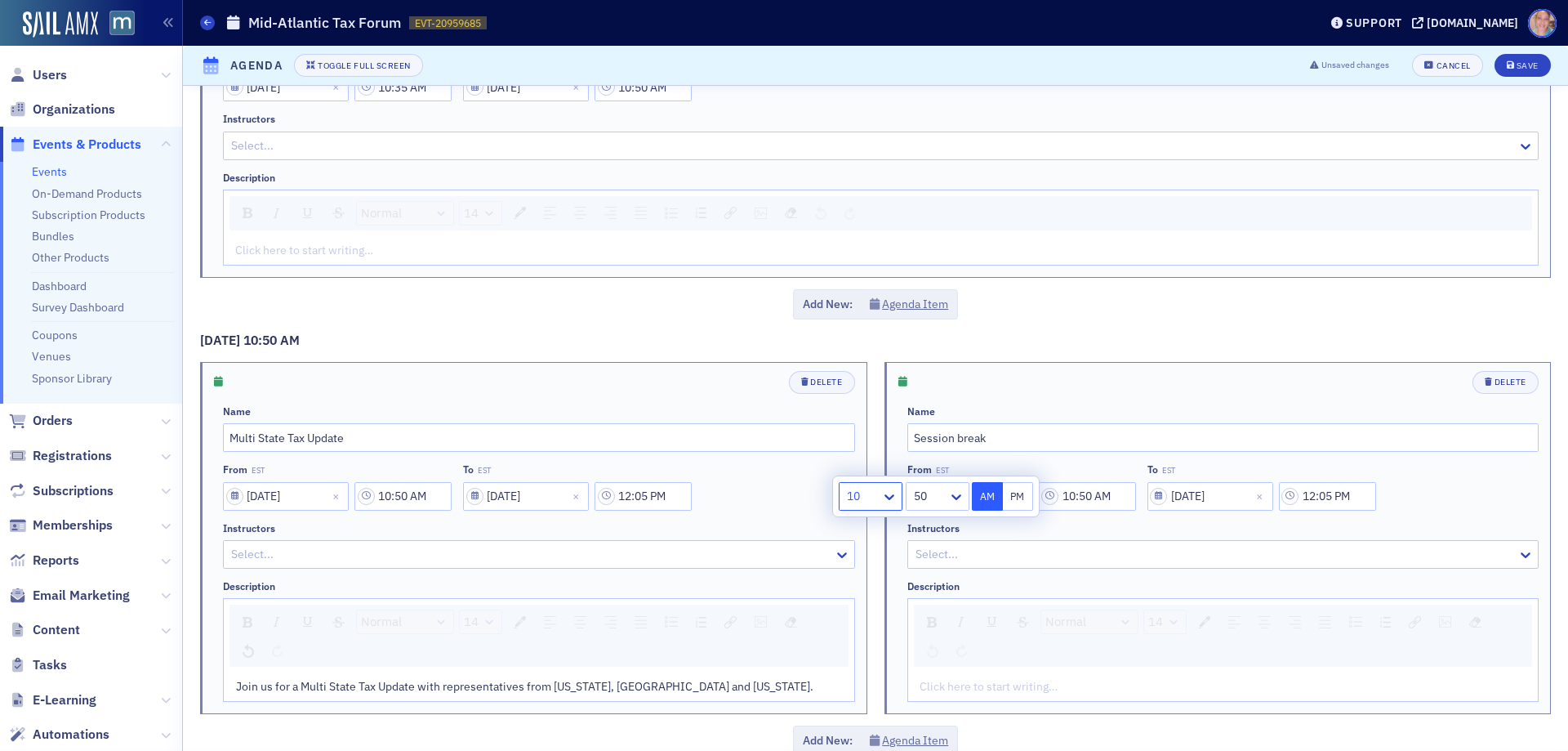
type input "12:50 AM"
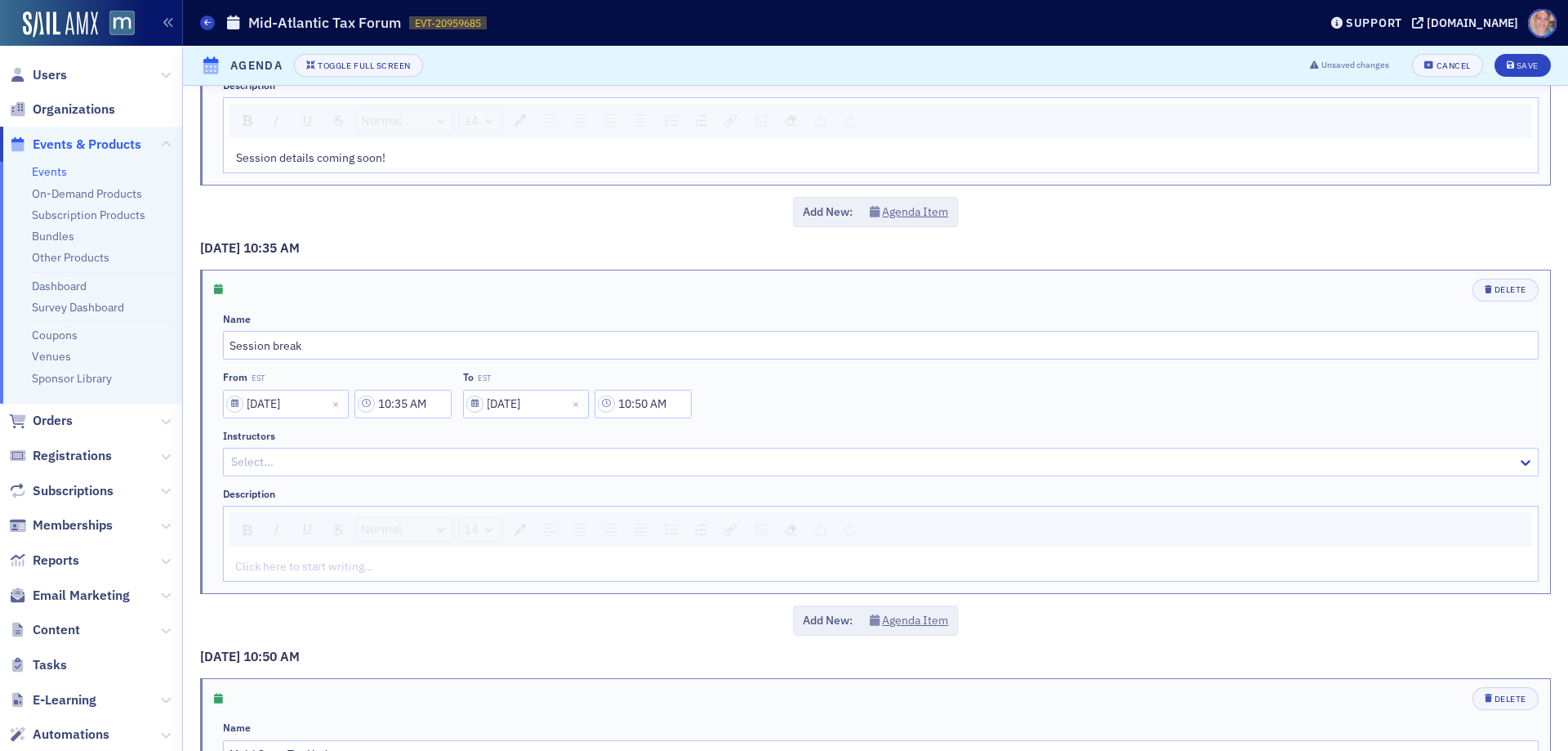
scroll to position [1823, 0]
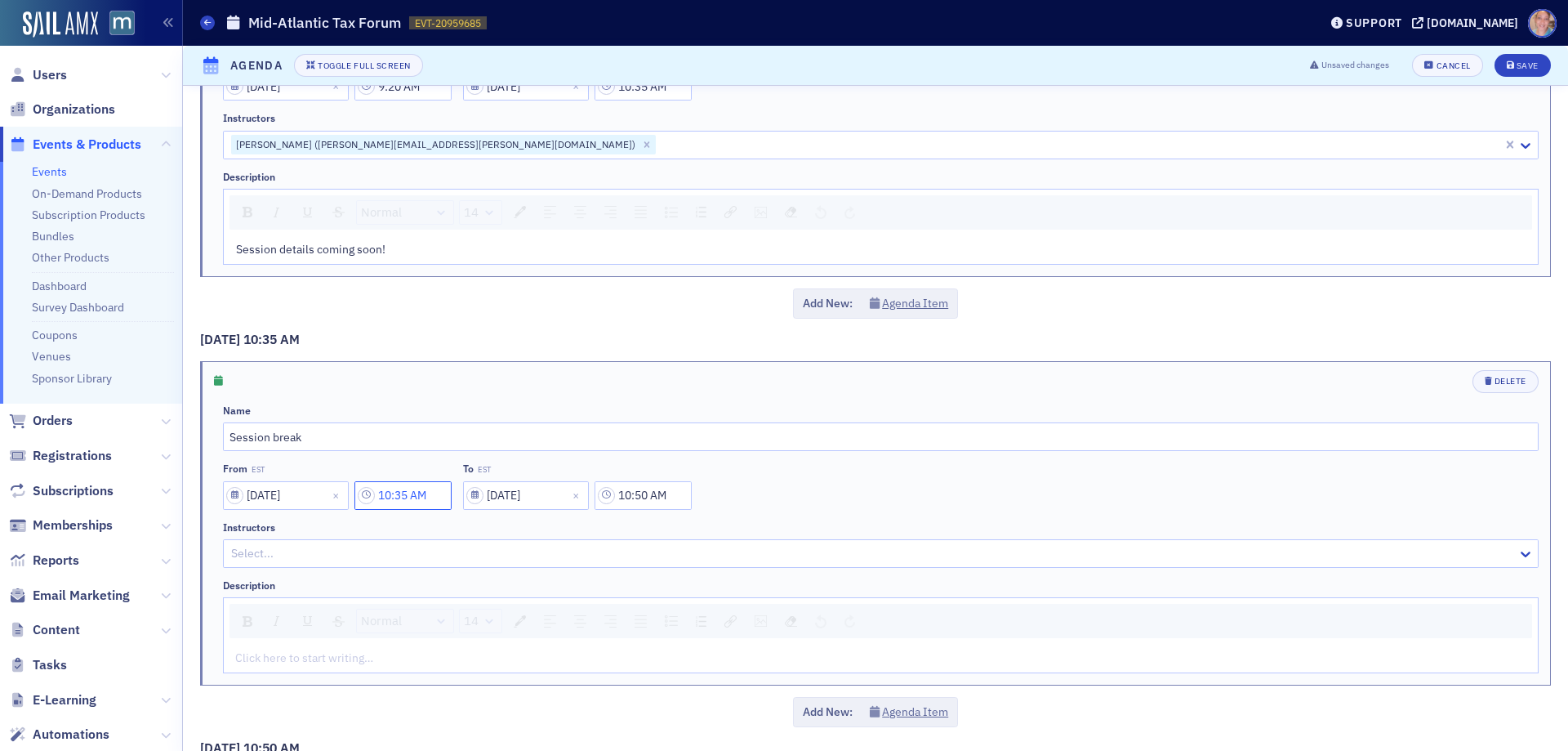
click at [399, 491] on input "10:35 AM" at bounding box center [403, 496] width 98 height 29
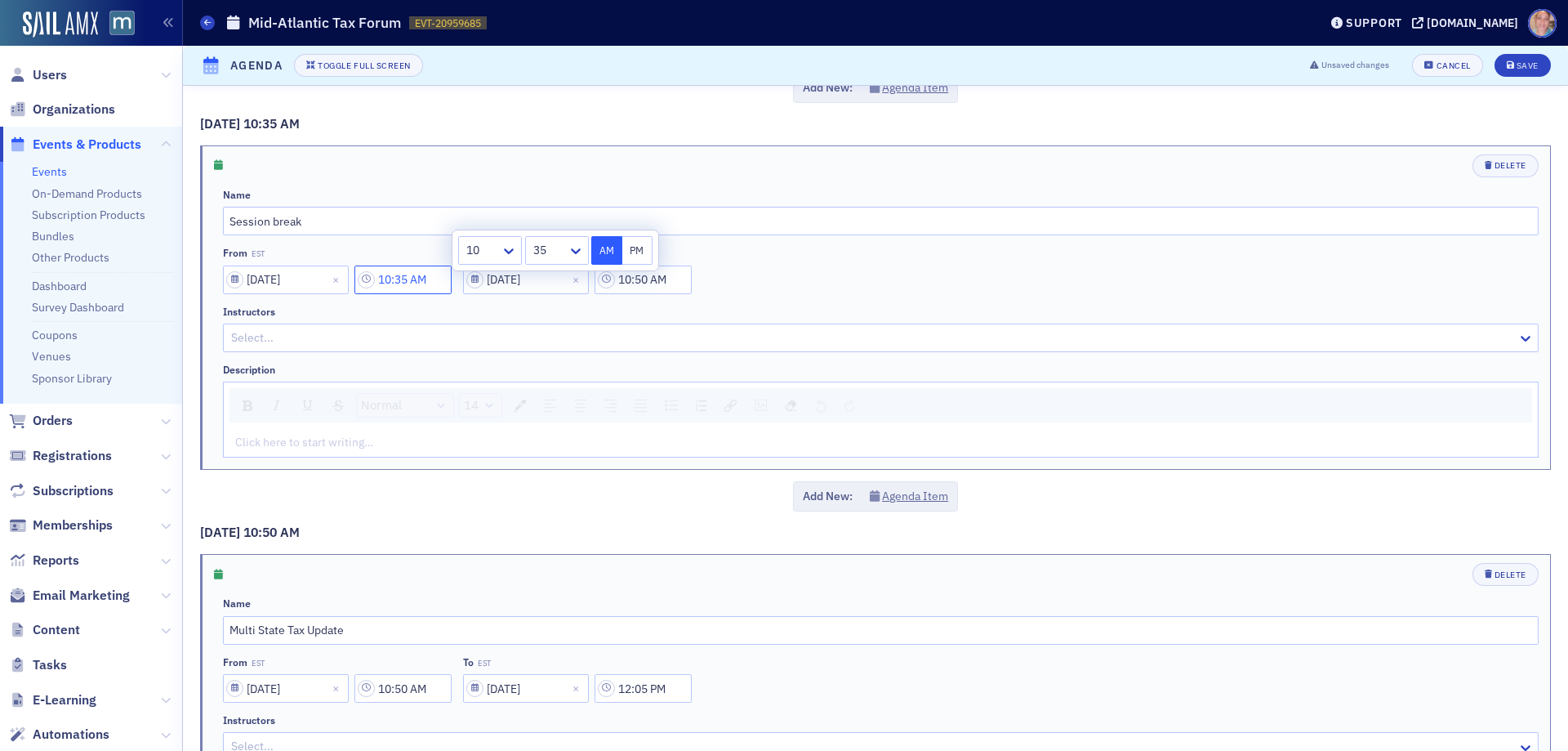
scroll to position [2068, 0]
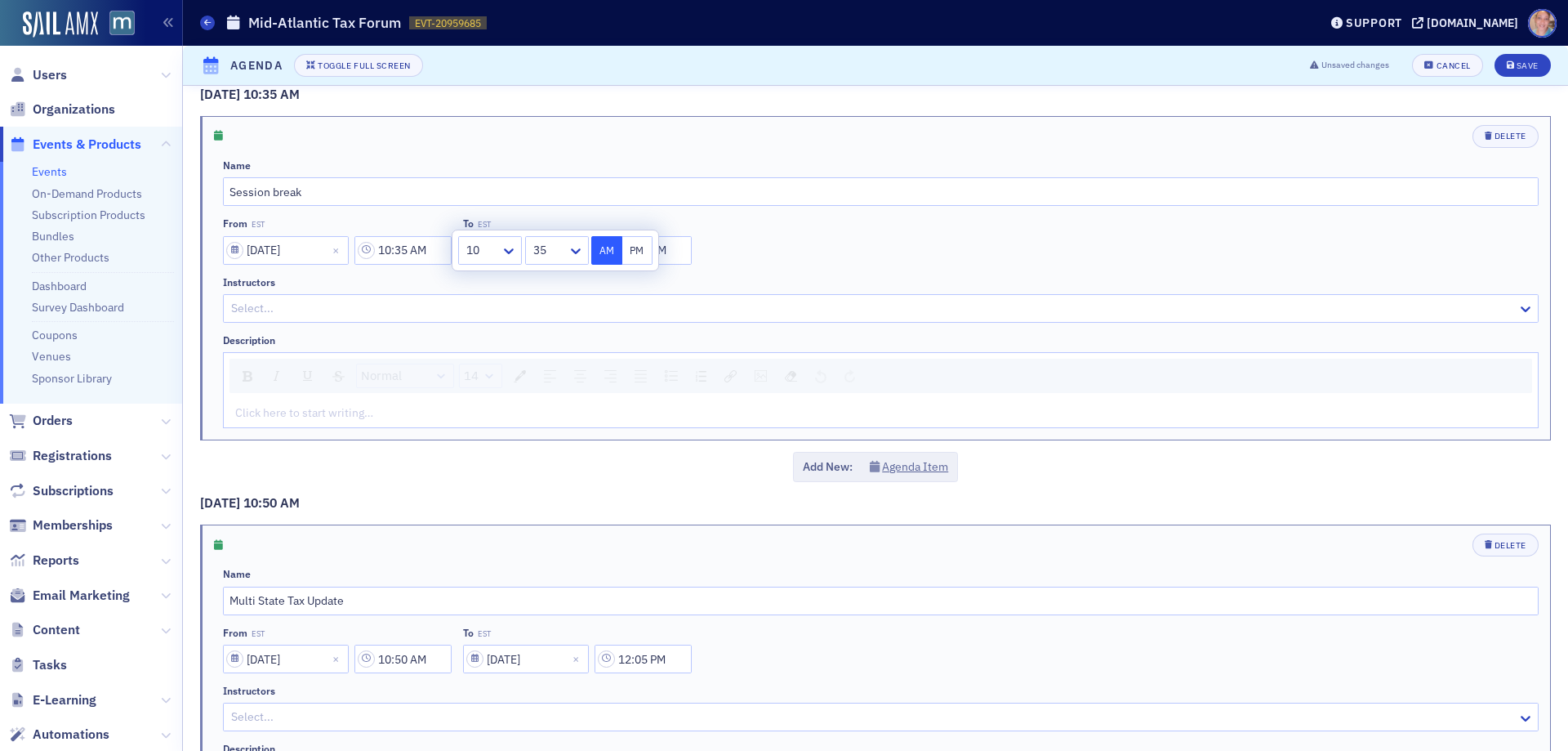
click at [1092, 474] on div "Add New: Agenda Item" at bounding box center [875, 467] width 1351 height 30
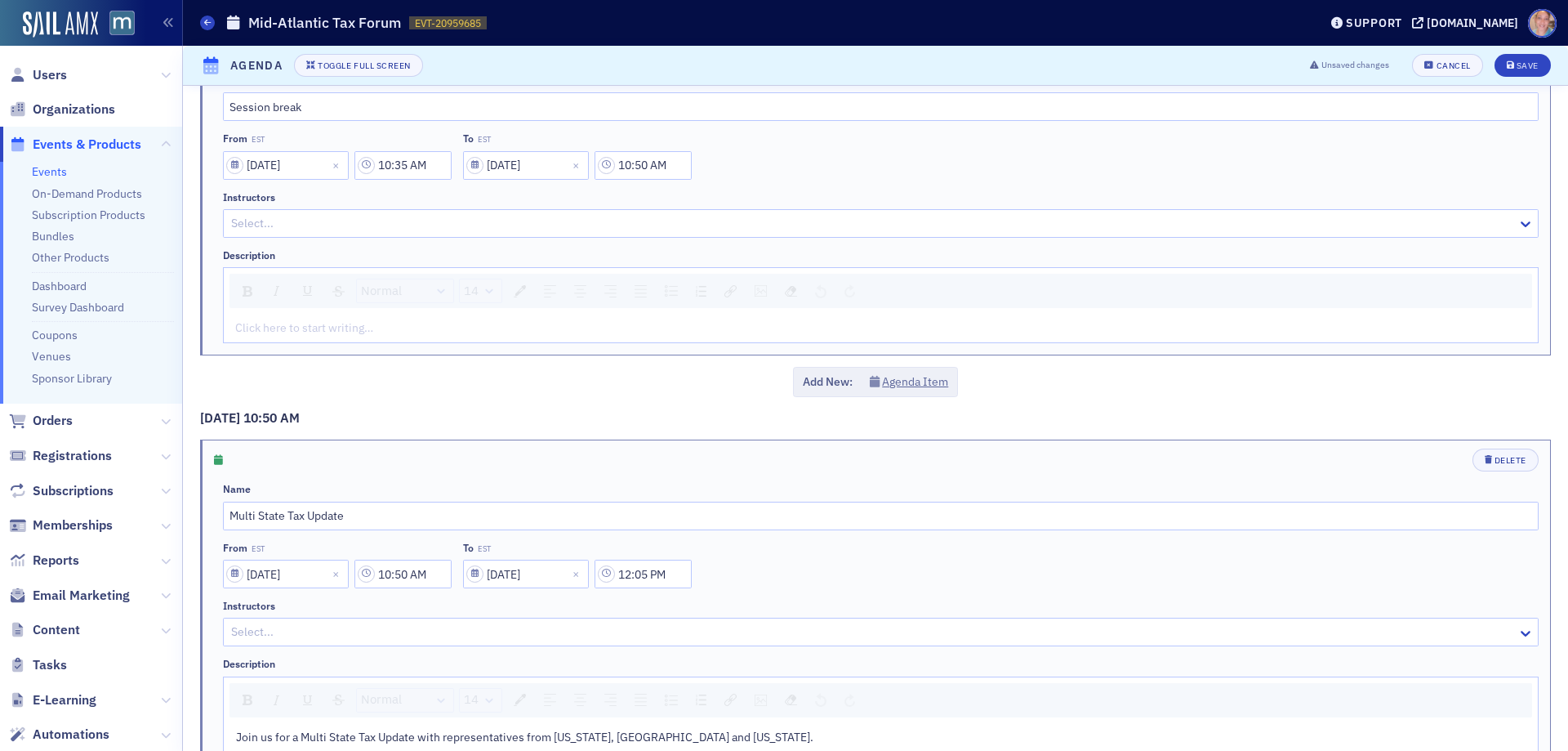
scroll to position [2232, 0]
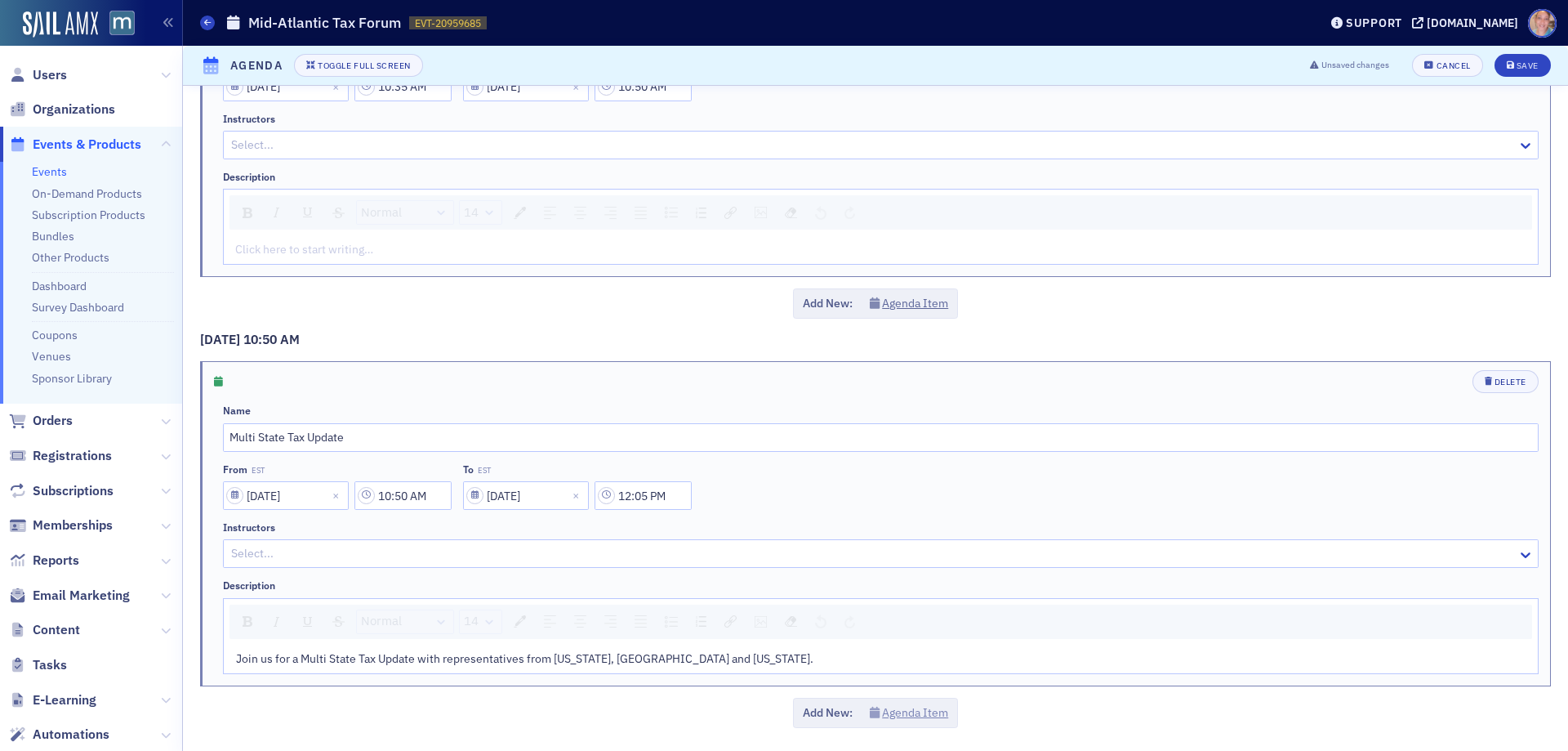
click at [919, 709] on button "Agenda Item" at bounding box center [909, 713] width 79 height 17
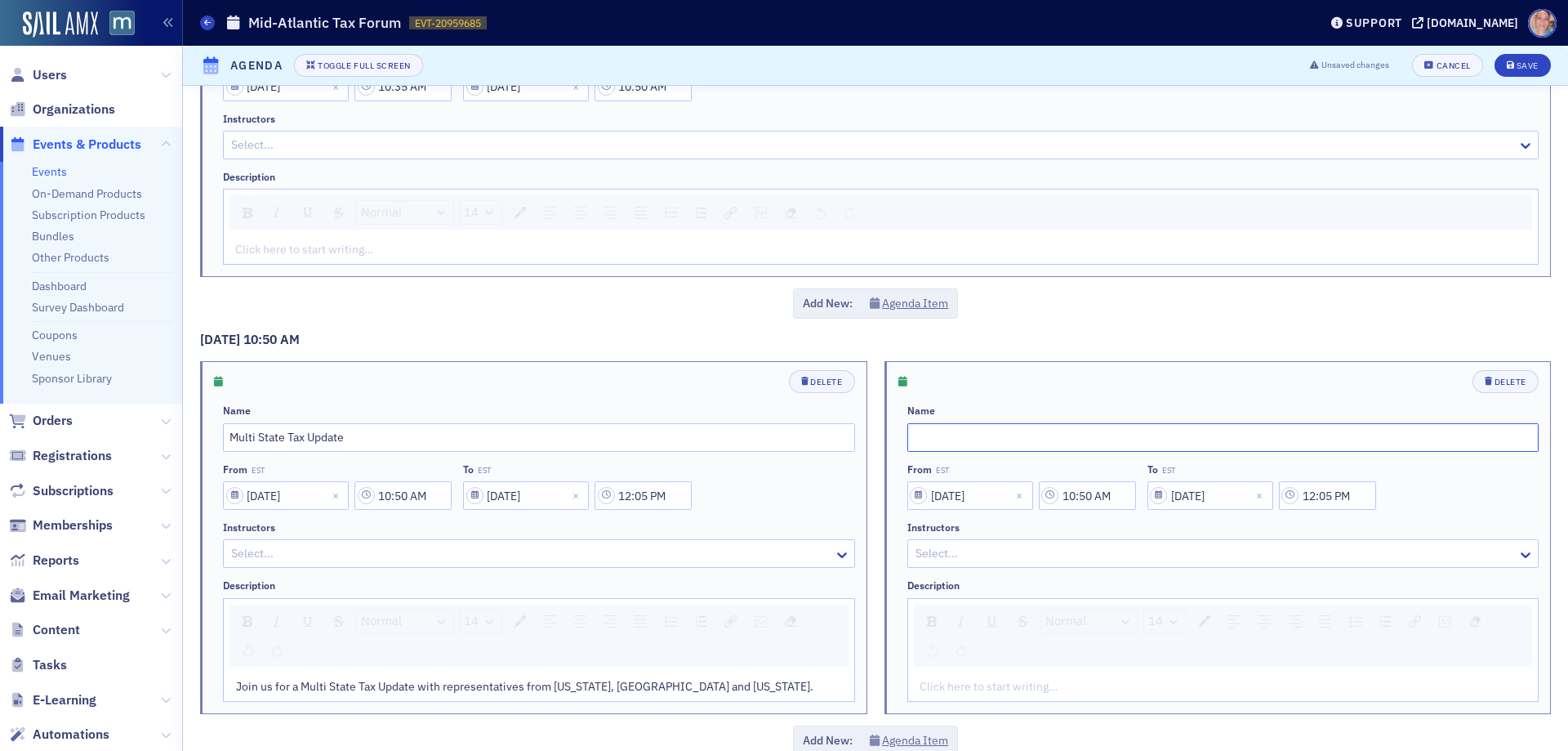
click at [978, 443] on input "text" at bounding box center [1223, 438] width 632 height 29
type input "Session break"
click at [1099, 506] on input "10:50 AM" at bounding box center [1087, 496] width 98 height 29
click at [884, 500] on icon at bounding box center [889, 496] width 16 height 16
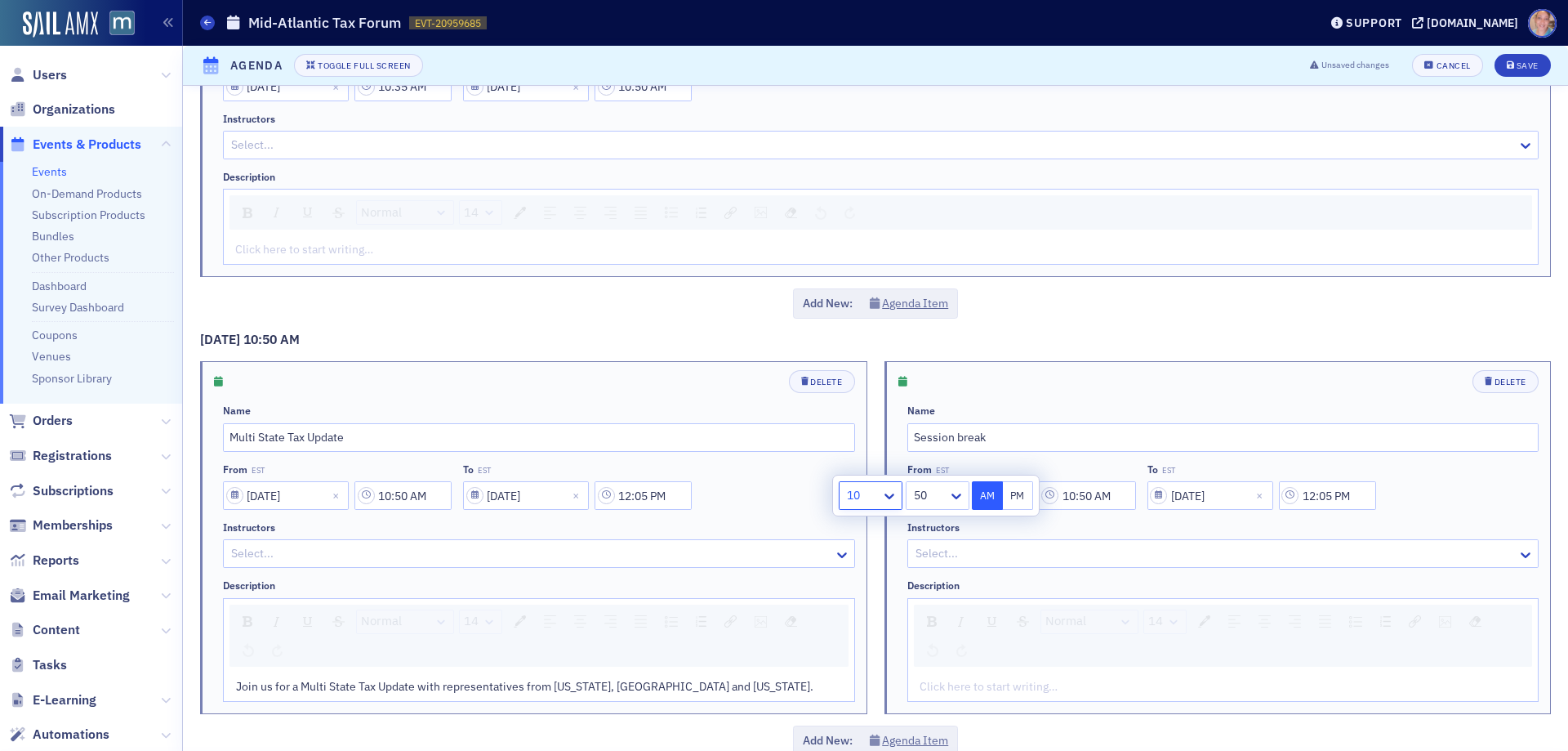
drag, startPoint x: 857, startPoint y: 723, endPoint x: 884, endPoint y: 664, distance: 64.9
type input "12:50 AM"
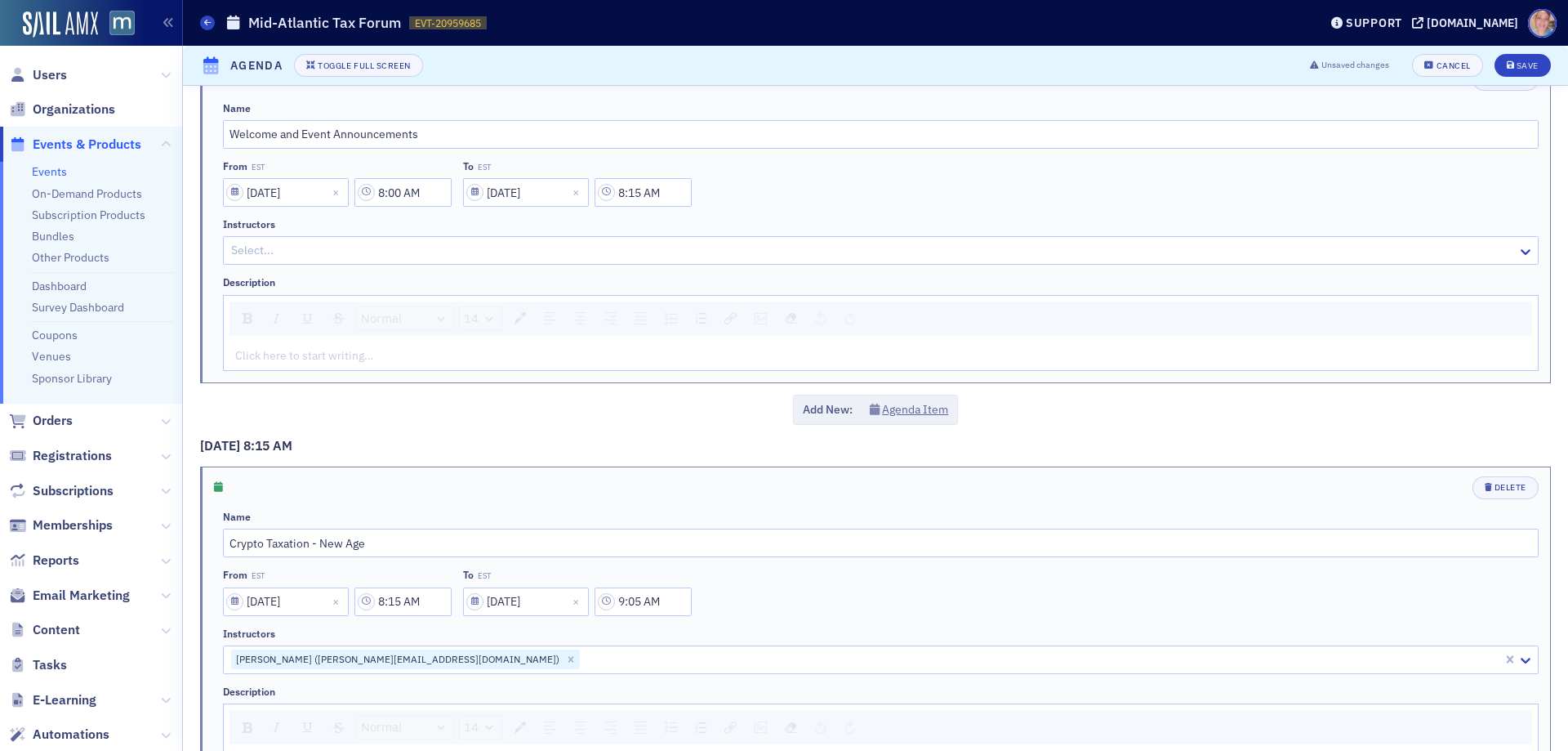
scroll to position [0, 0]
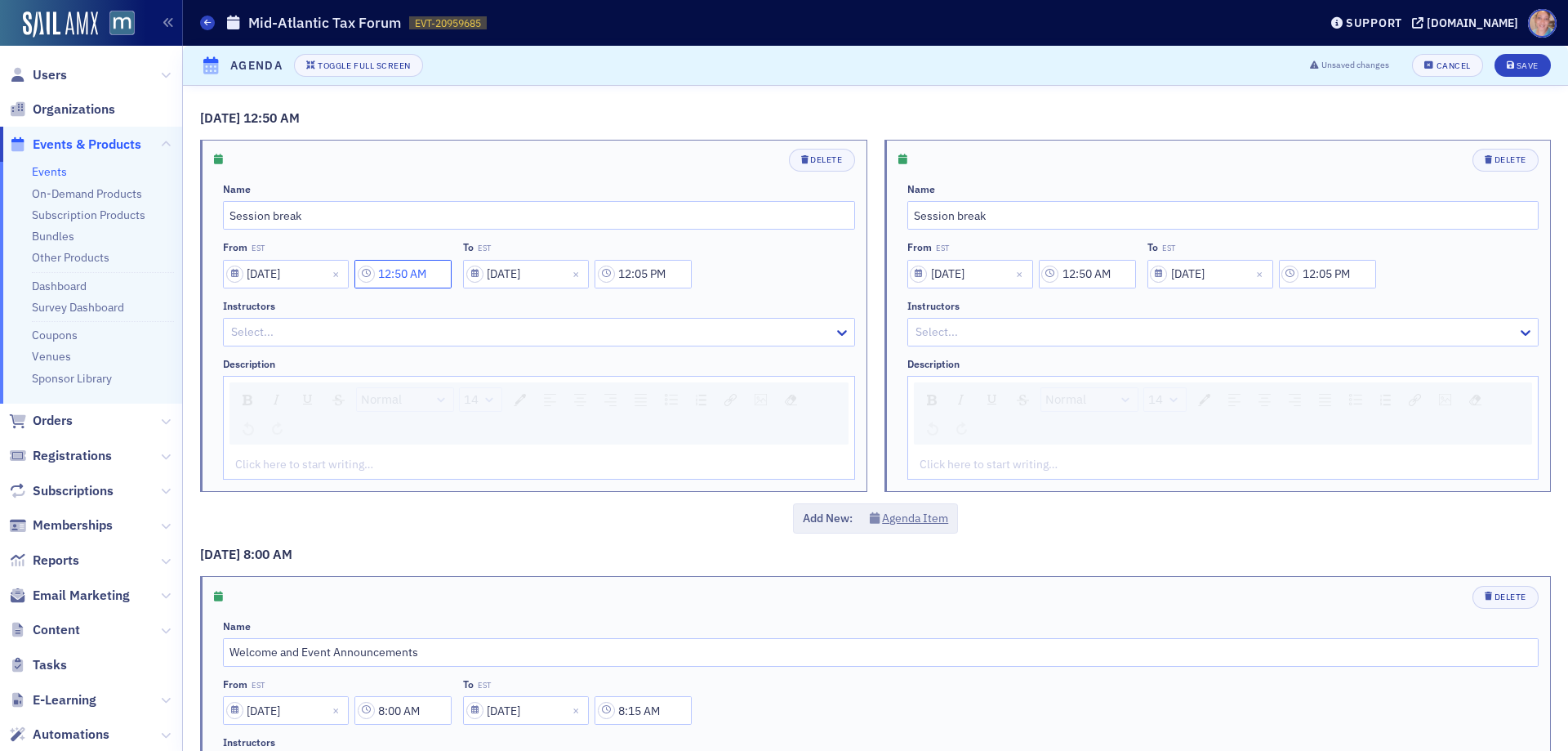
click at [416, 274] on input "12:50 AM" at bounding box center [403, 274] width 98 height 29
click at [572, 275] on icon at bounding box center [576, 274] width 16 height 16
drag, startPoint x: 548, startPoint y: 462, endPoint x: 616, endPoint y: 344, distance: 136.2
click at [638, 280] on button "PM" at bounding box center [638, 274] width 31 height 29
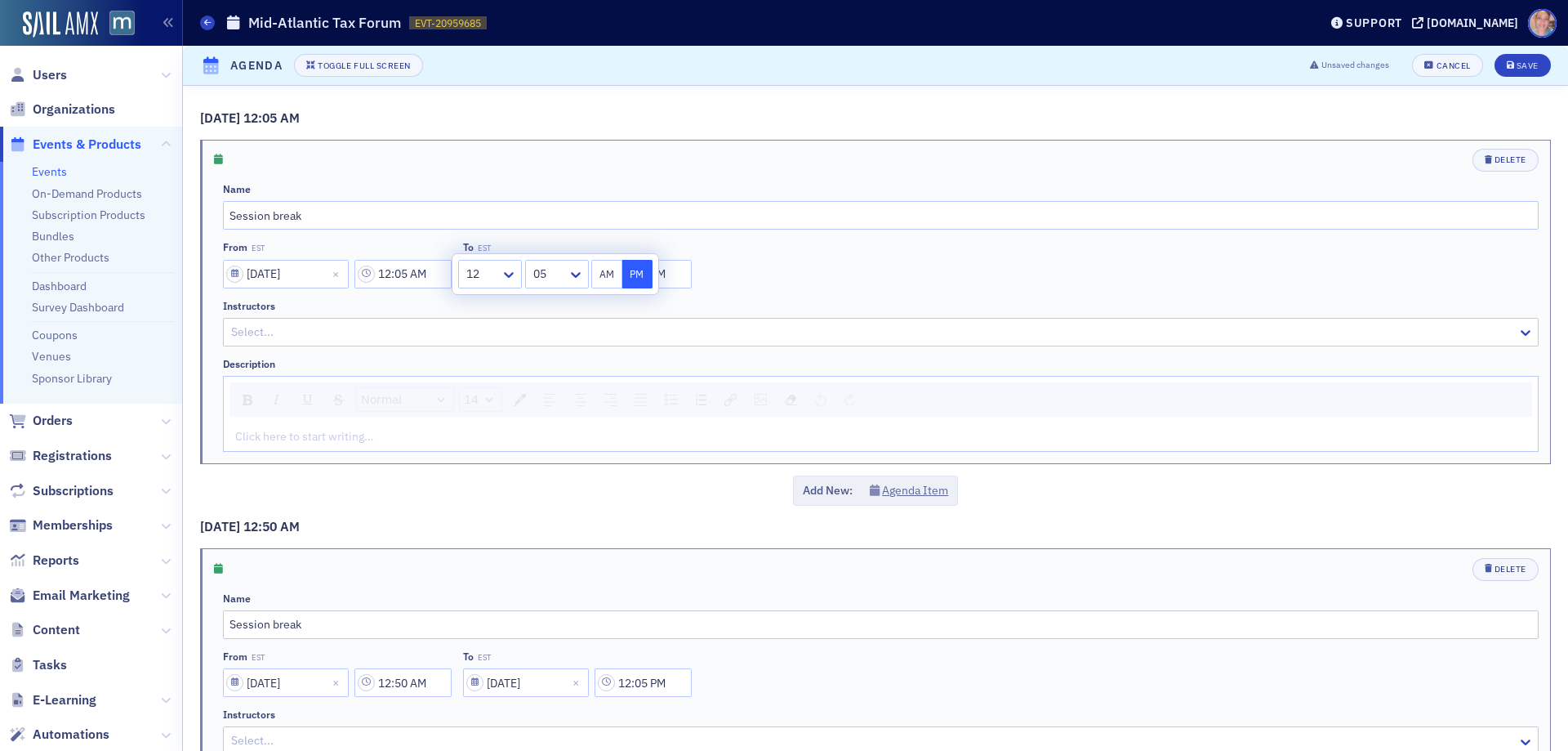
type input "12:05 PM"
click at [242, 215] on input "Session break" at bounding box center [881, 216] width 1316 height 29
click at [242, 216] on input "Session break" at bounding box center [881, 216] width 1316 height 29
type input "Lunch break"
click at [647, 274] on input "12:05 PM" at bounding box center [643, 274] width 98 height 29
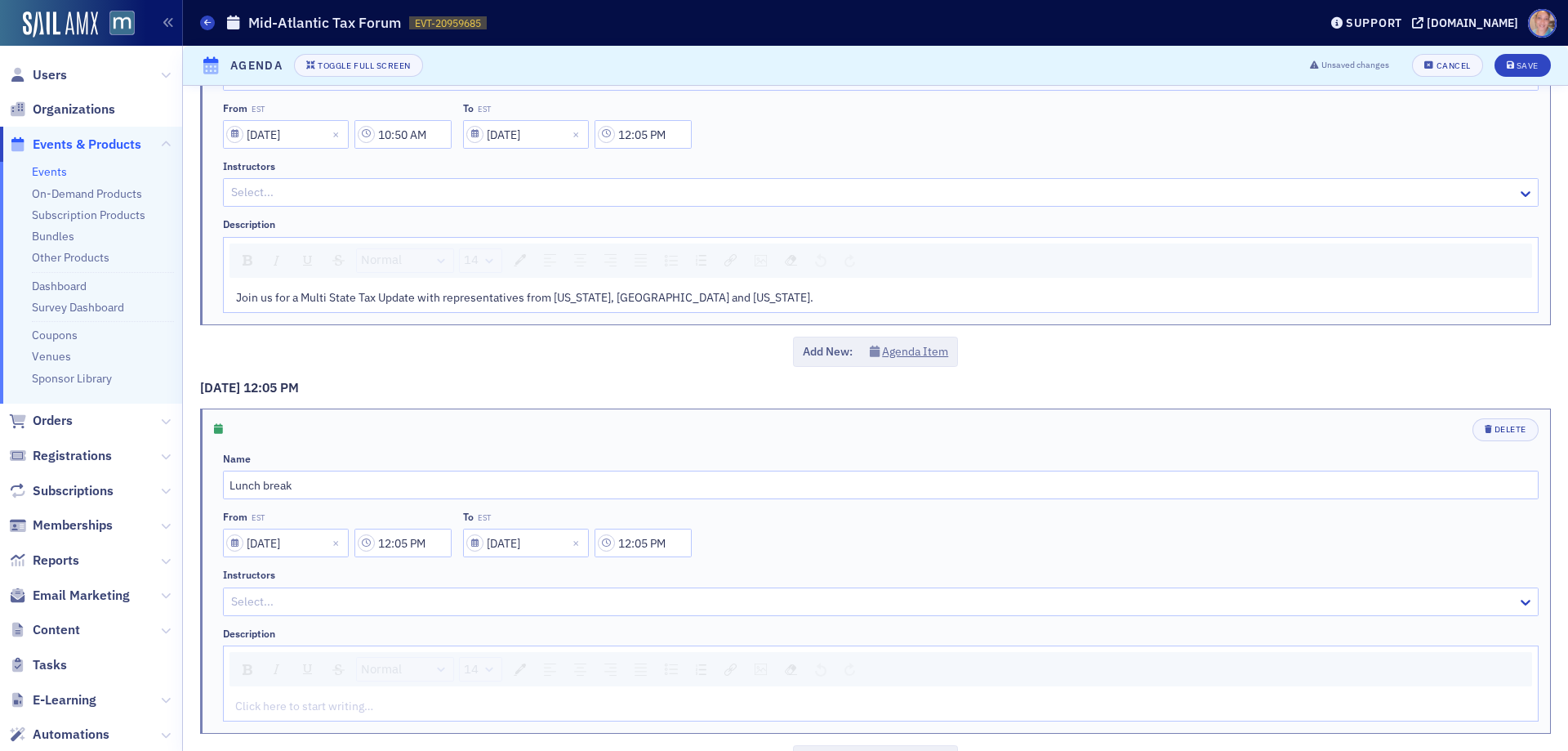
scroll to position [2641, 0]
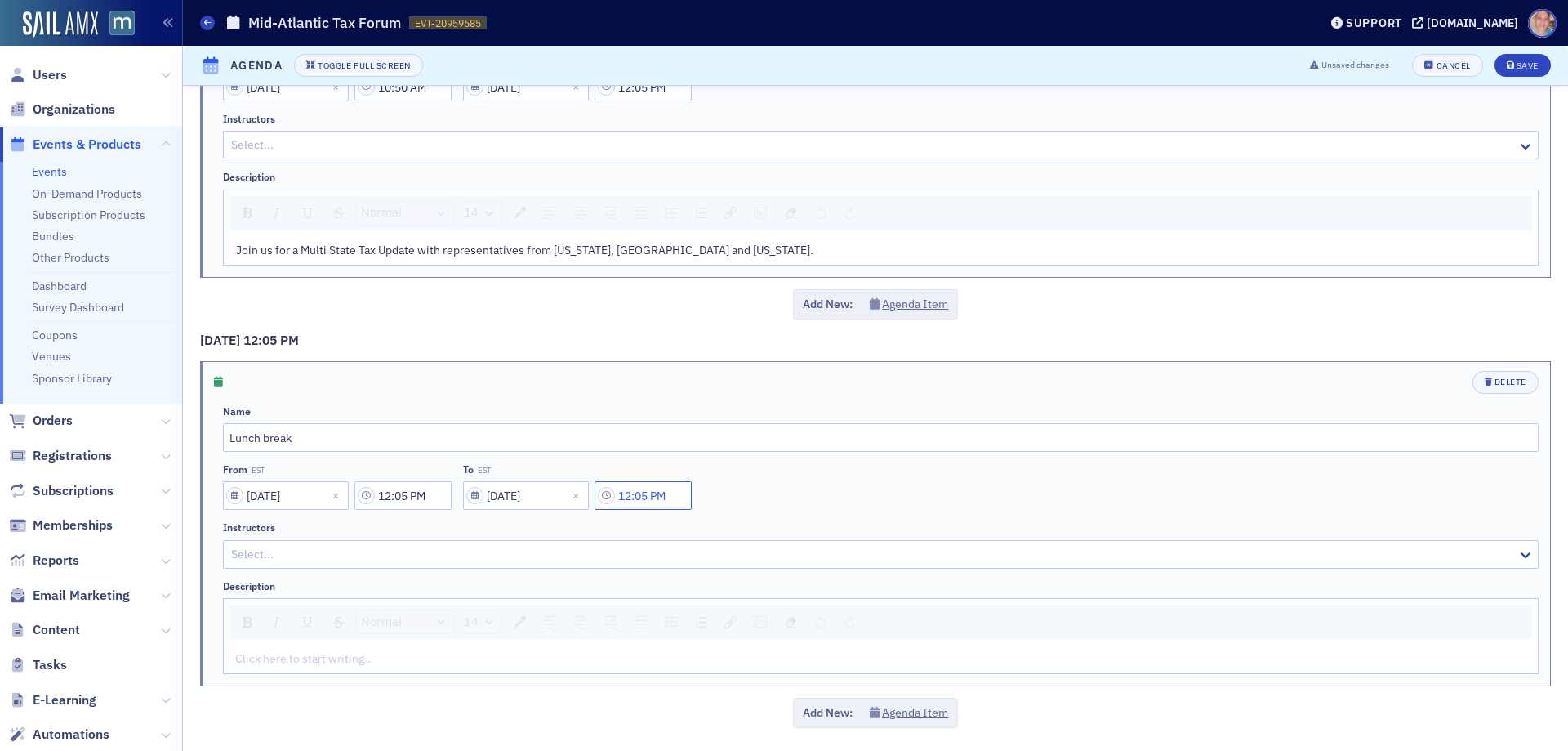
click at [653, 498] on input "12:05 PM" at bounding box center [643, 496] width 98 height 29
click at [811, 495] on icon at bounding box center [815, 496] width 16 height 16
type input "12:35 PM"
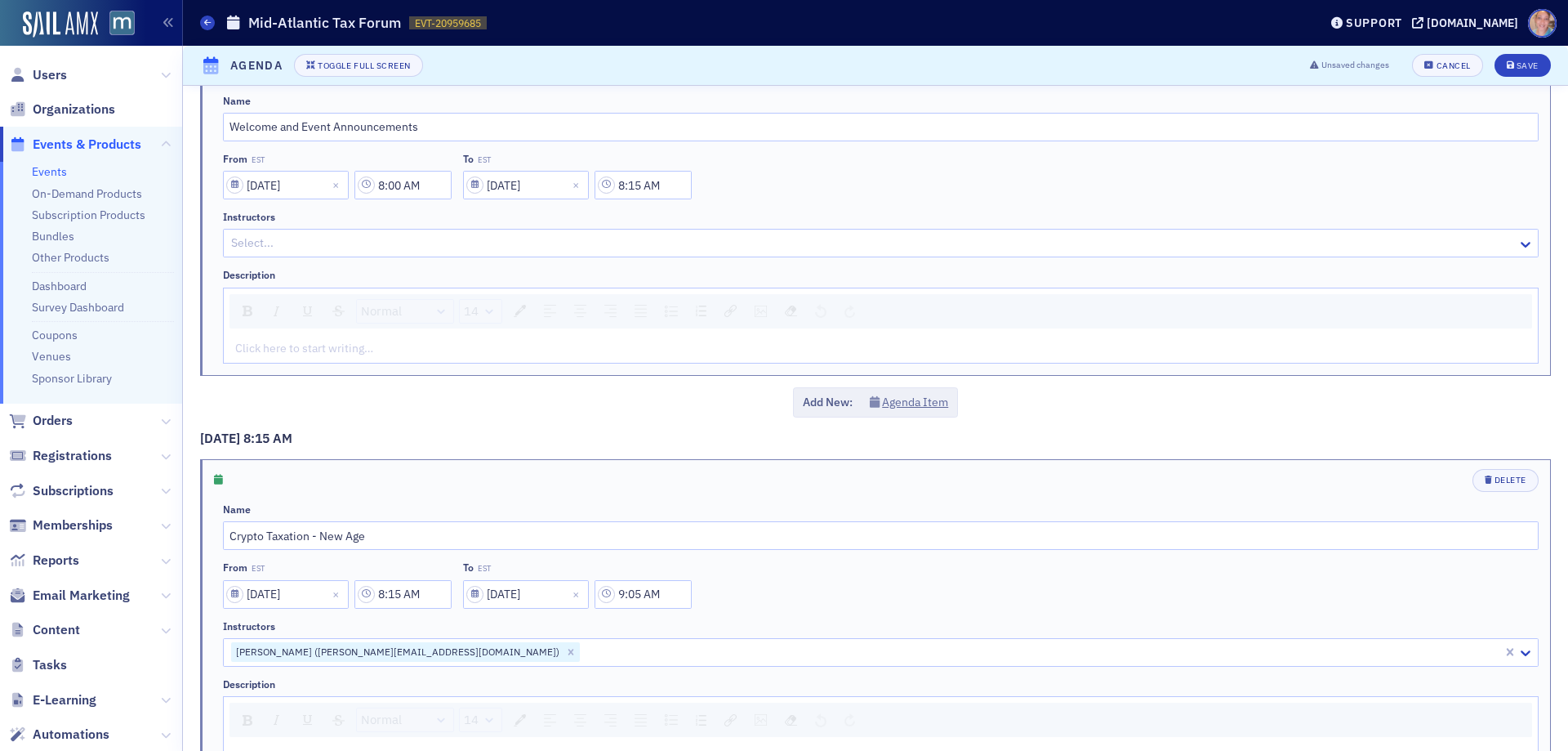
scroll to position [0, 0]
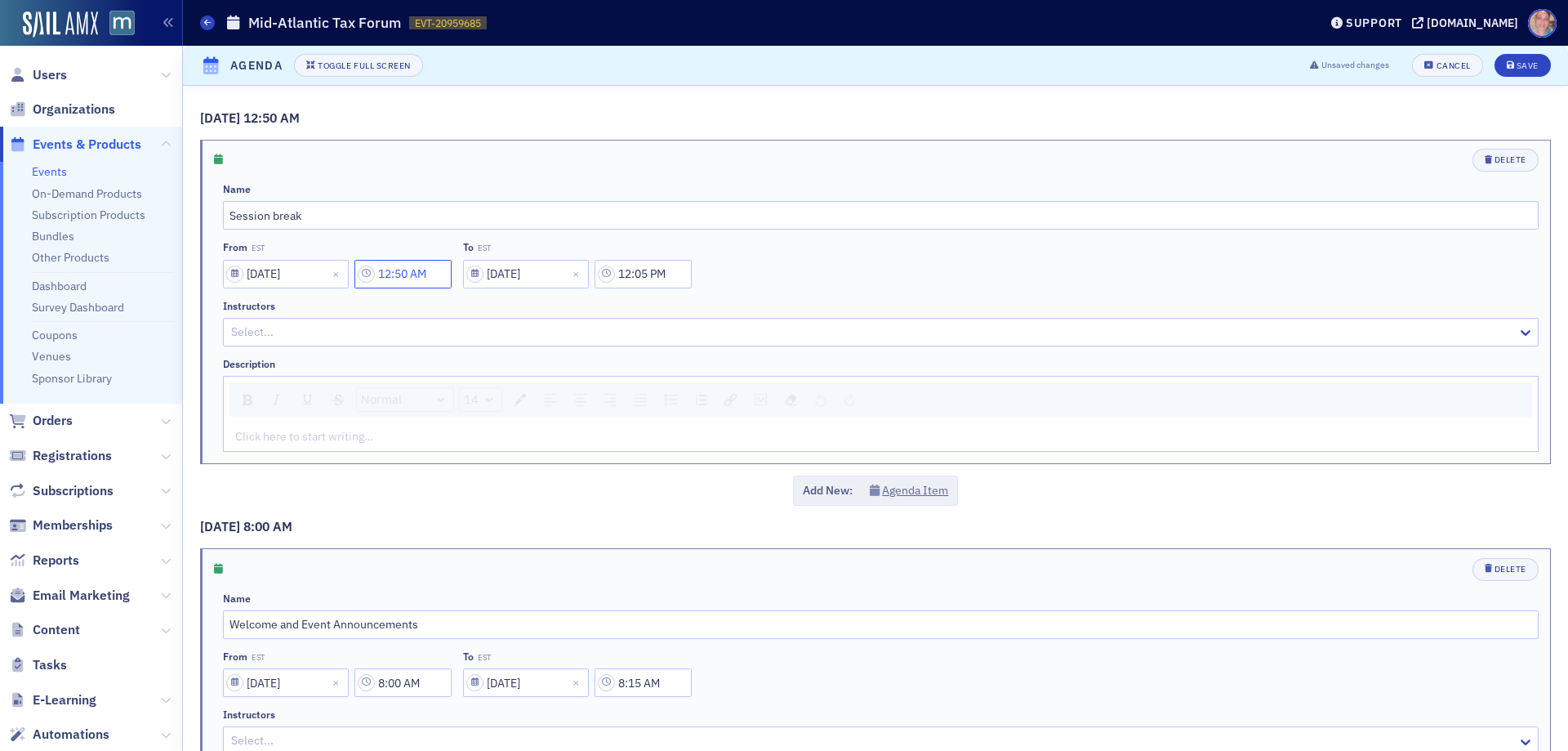
click at [411, 269] on input "12:50 AM" at bounding box center [403, 274] width 98 height 29
click at [520, 275] on div at bounding box center [510, 274] width 20 height 17
drag, startPoint x: 486, startPoint y: 317, endPoint x: 547, endPoint y: 286, distance: 68.4
click at [568, 276] on icon at bounding box center [576, 274] width 16 height 16
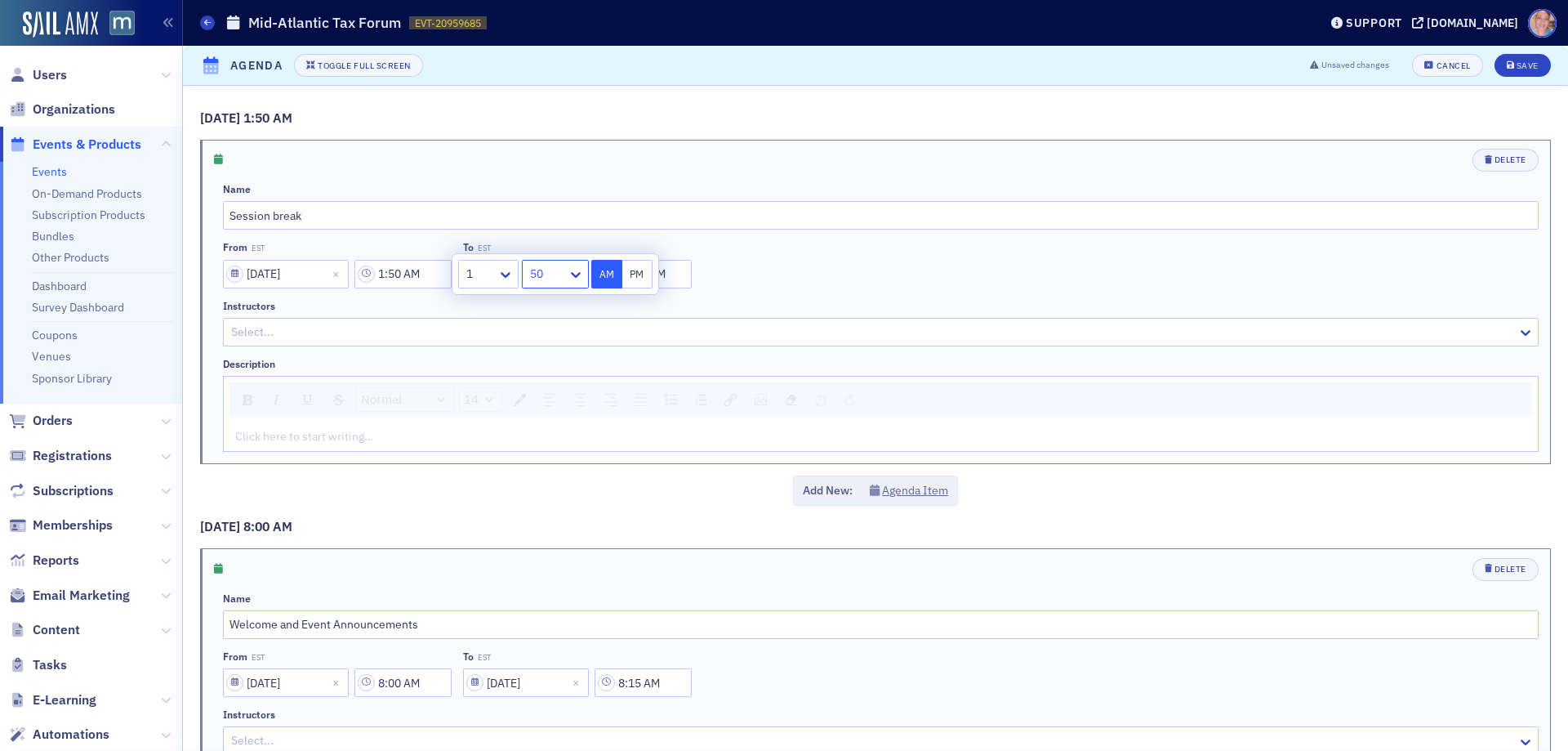
scroll to position [572, 0]
drag, startPoint x: 543, startPoint y: 496, endPoint x: 567, endPoint y: 459, distance: 44.1
click at [630, 266] on button "PM" at bounding box center [638, 274] width 31 height 29
type input "1:25 PM"
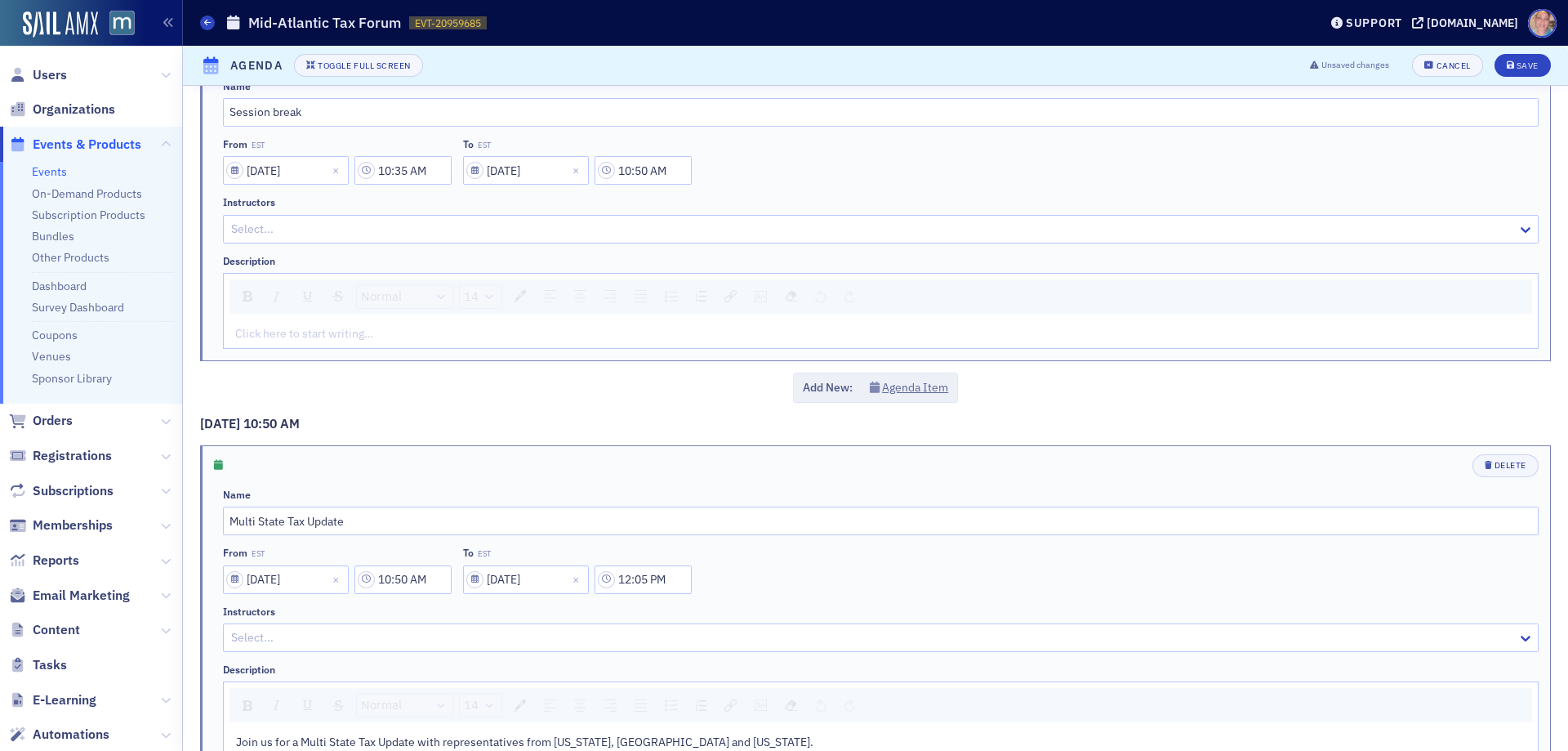
scroll to position [2641, 0]
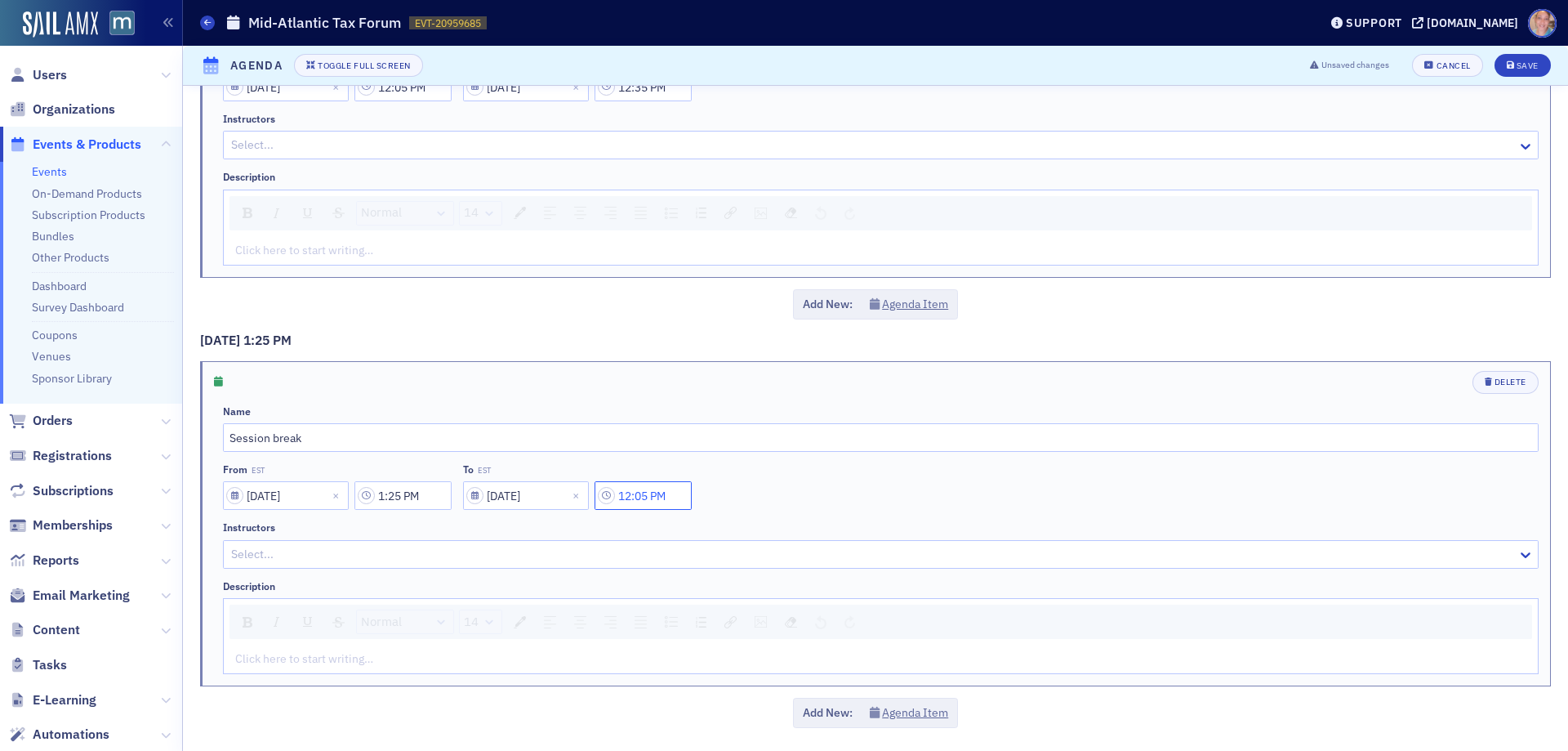
click at [628, 497] on input "12:05 PM" at bounding box center [643, 496] width 98 height 29
click at [736, 494] on div at bounding box center [723, 495] width 35 height 20
click at [788, 500] on div at bounding box center [787, 495] width 38 height 20
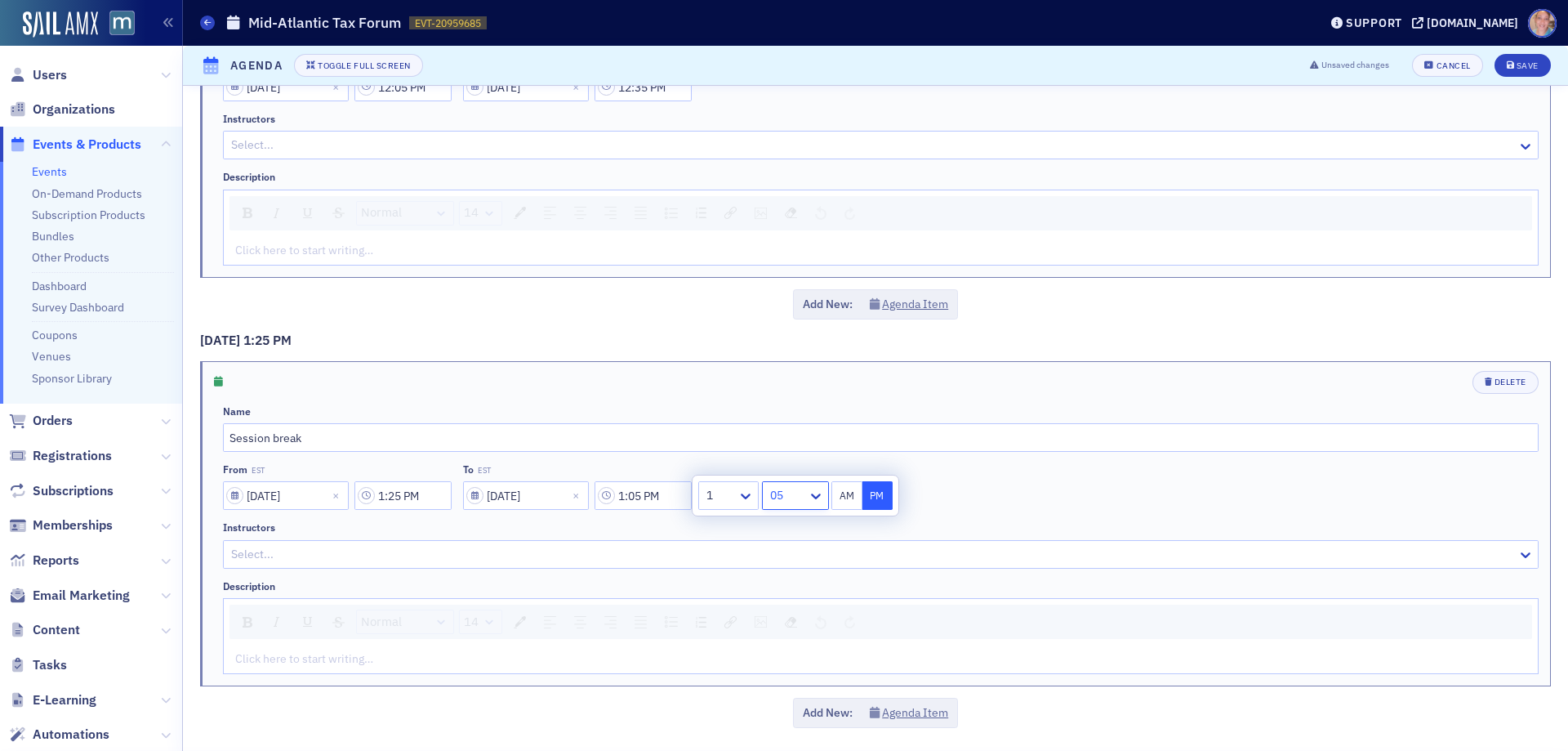
type input "1:35 PM"
click at [874, 488] on button "PM" at bounding box center [878, 496] width 31 height 29
click at [901, 711] on button "Agenda Item" at bounding box center [909, 713] width 79 height 17
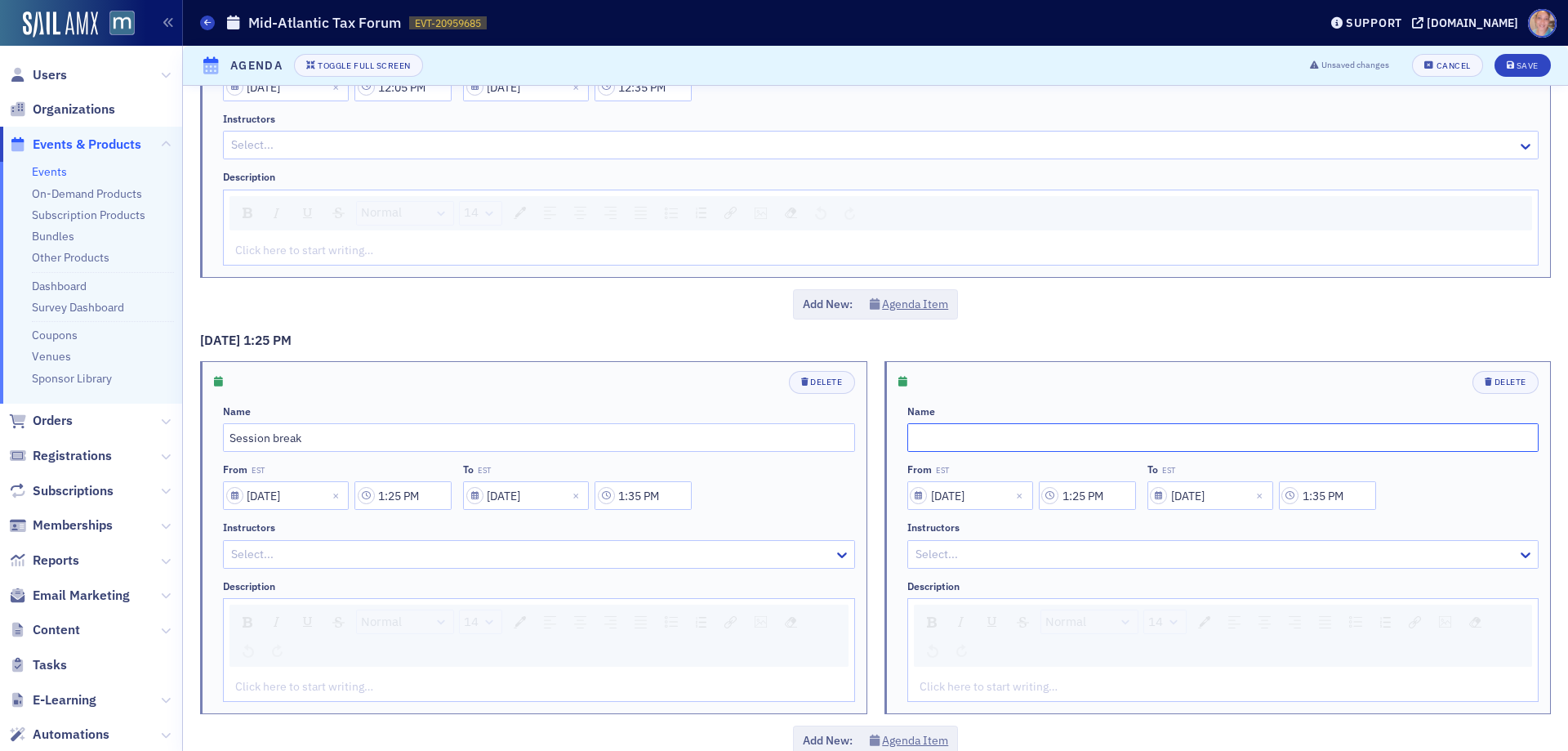
click at [948, 431] on input "text" at bounding box center [1223, 438] width 632 height 29
paste input "OBBBA Changes"
type input "OBBBA Changes"
click at [1086, 497] on input "1:25 PM" at bounding box center [1087, 496] width 98 height 29
click at [877, 492] on div "1" at bounding box center [859, 496] width 39 height 24
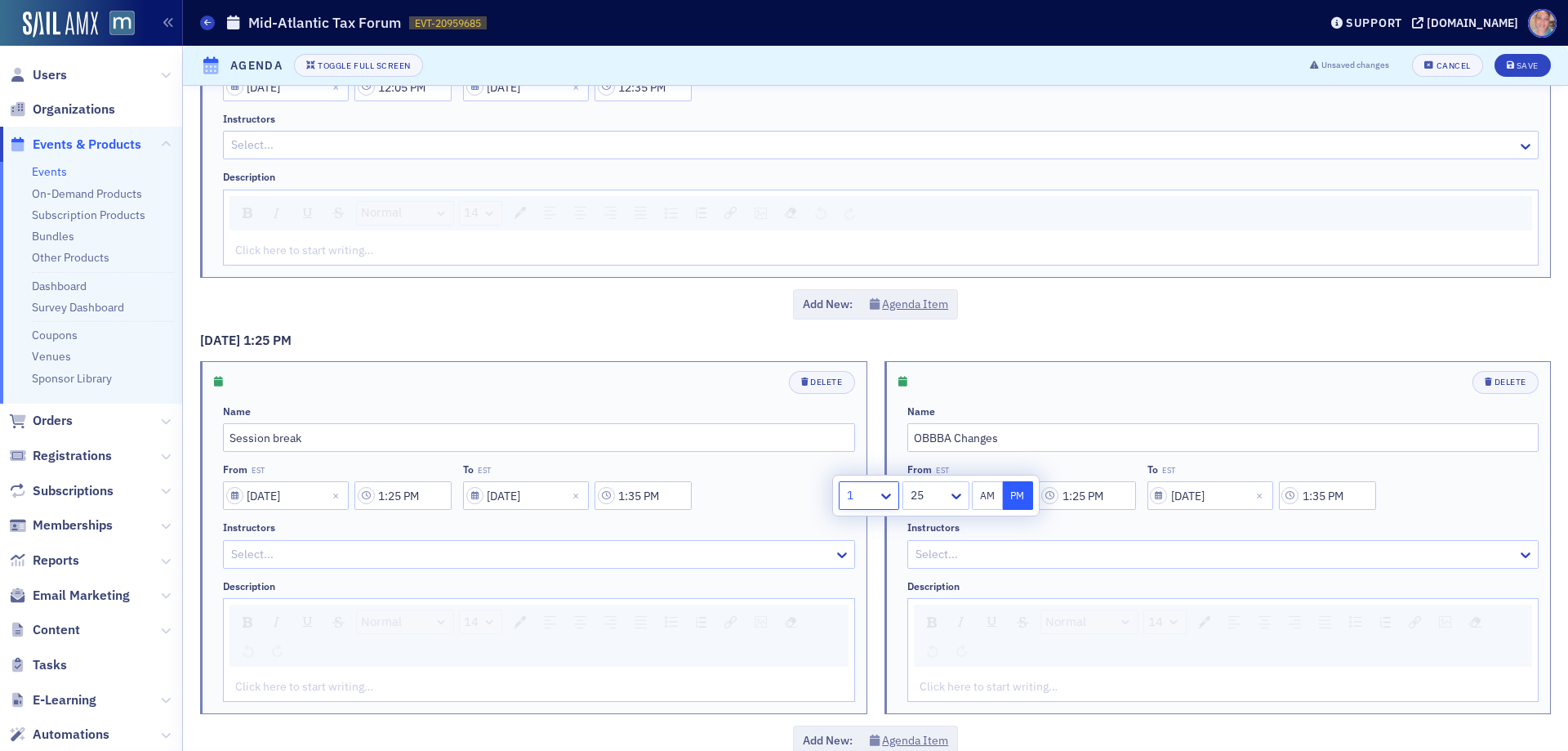
scroll to position [137, 0]
click at [950, 491] on icon at bounding box center [956, 496] width 16 height 16
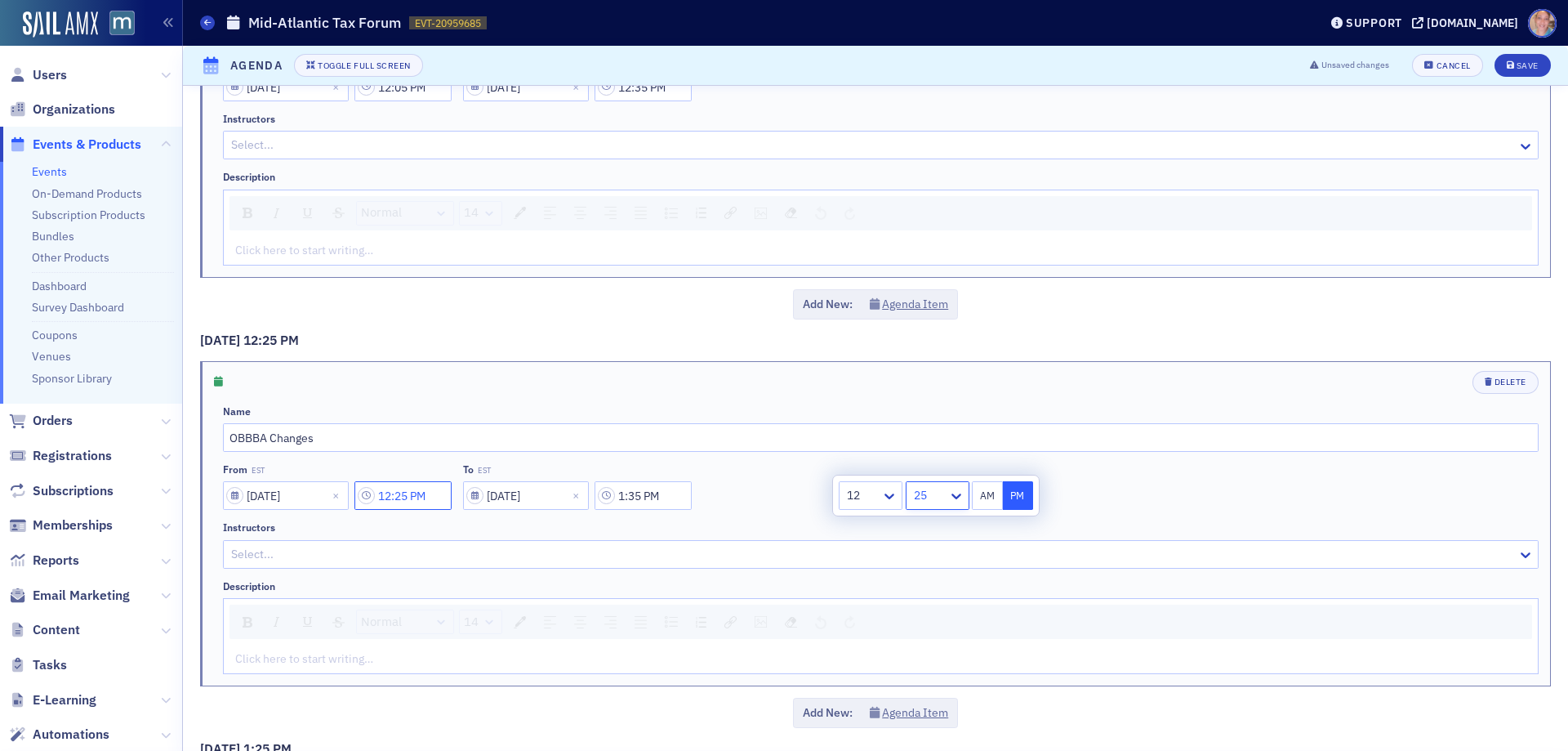
click at [413, 495] on input "12:25 PM" at bounding box center [403, 496] width 98 height 29
click at [436, 494] on input "12:25 PM" at bounding box center [403, 496] width 98 height 29
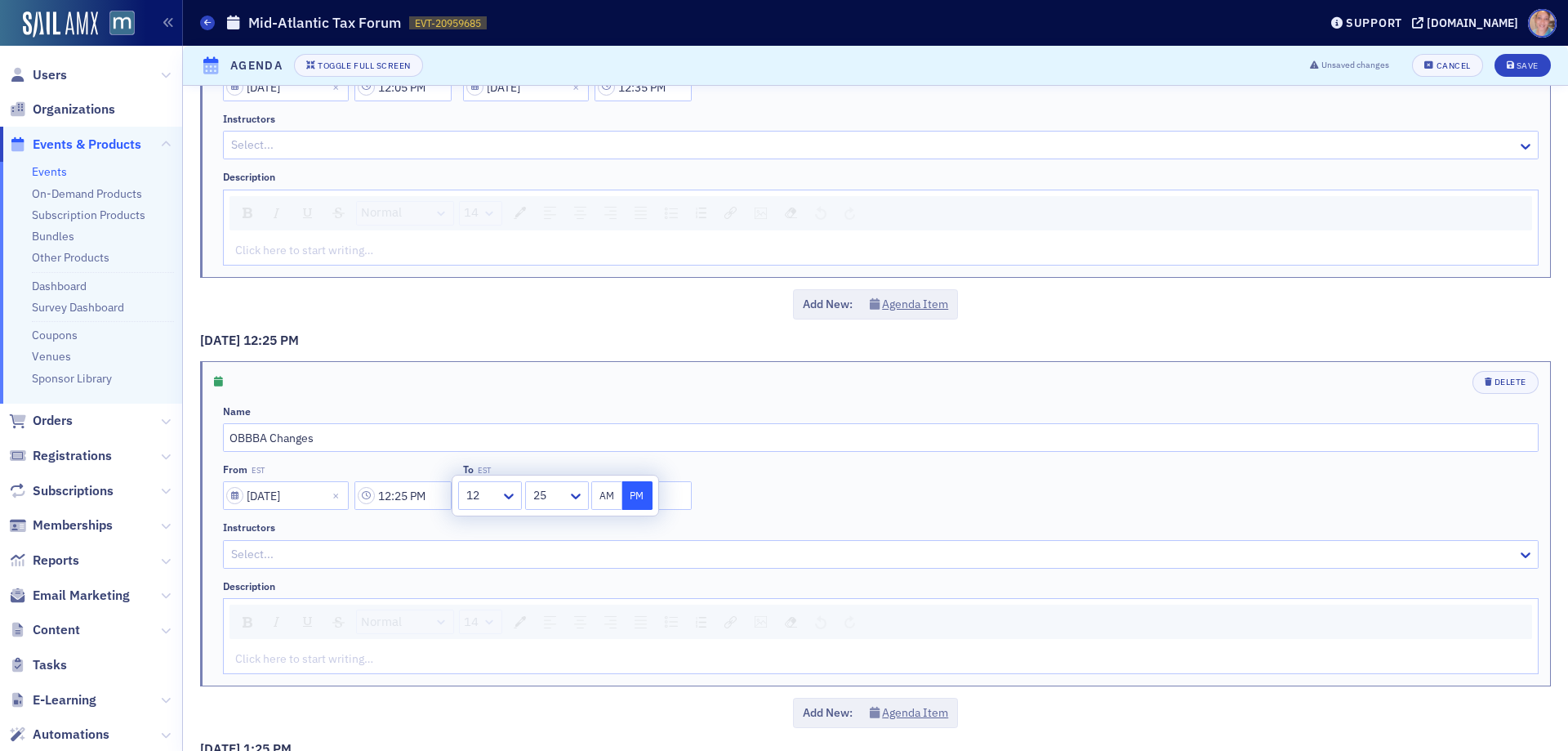
click at [565, 506] on div "25" at bounding box center [546, 496] width 42 height 24
drag, startPoint x: 550, startPoint y: 612, endPoint x: 613, endPoint y: 536, distance: 98.7
type input "12:35 PM"
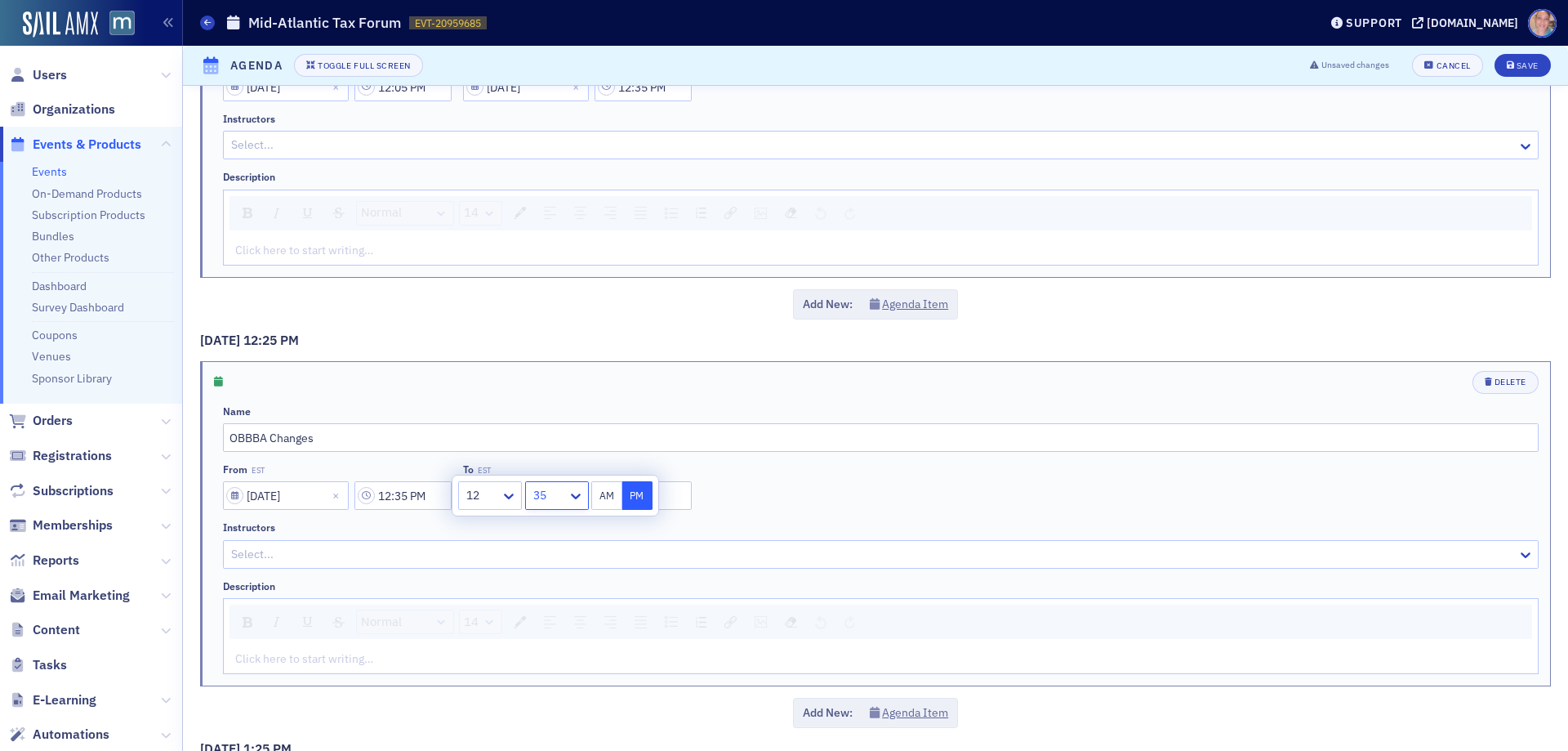
click at [735, 497] on div "From EST 01/08/2026 12:35 PM To EST 01/08/2026 1:35 PM" at bounding box center [881, 486] width 1316 height 46
click at [627, 496] on input "1:35 PM" at bounding box center [643, 496] width 98 height 29
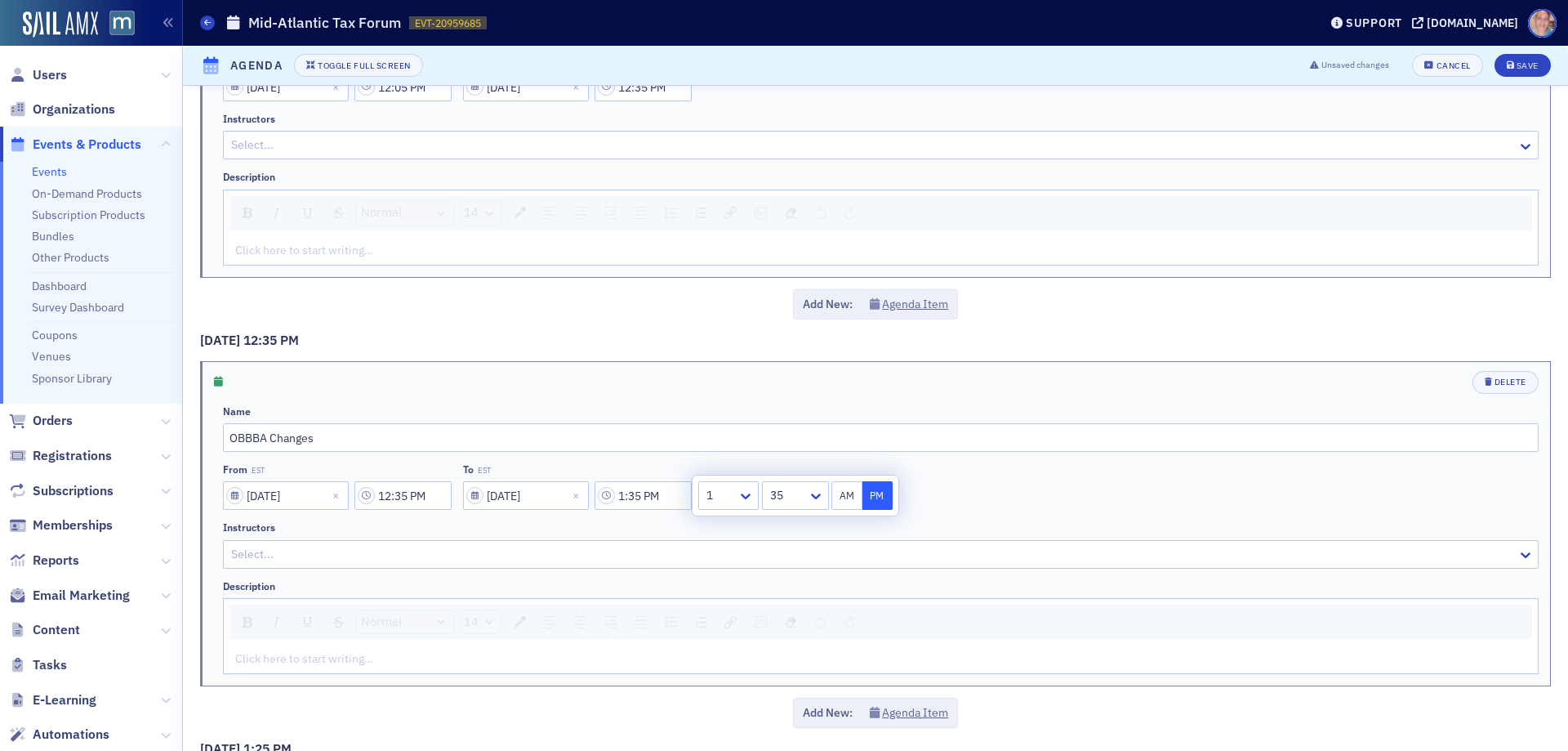
click at [790, 490] on div at bounding box center [787, 495] width 38 height 20
drag, startPoint x: 784, startPoint y: 630, endPoint x: 955, endPoint y: 536, distance: 195.1
type input "1:25 PM"
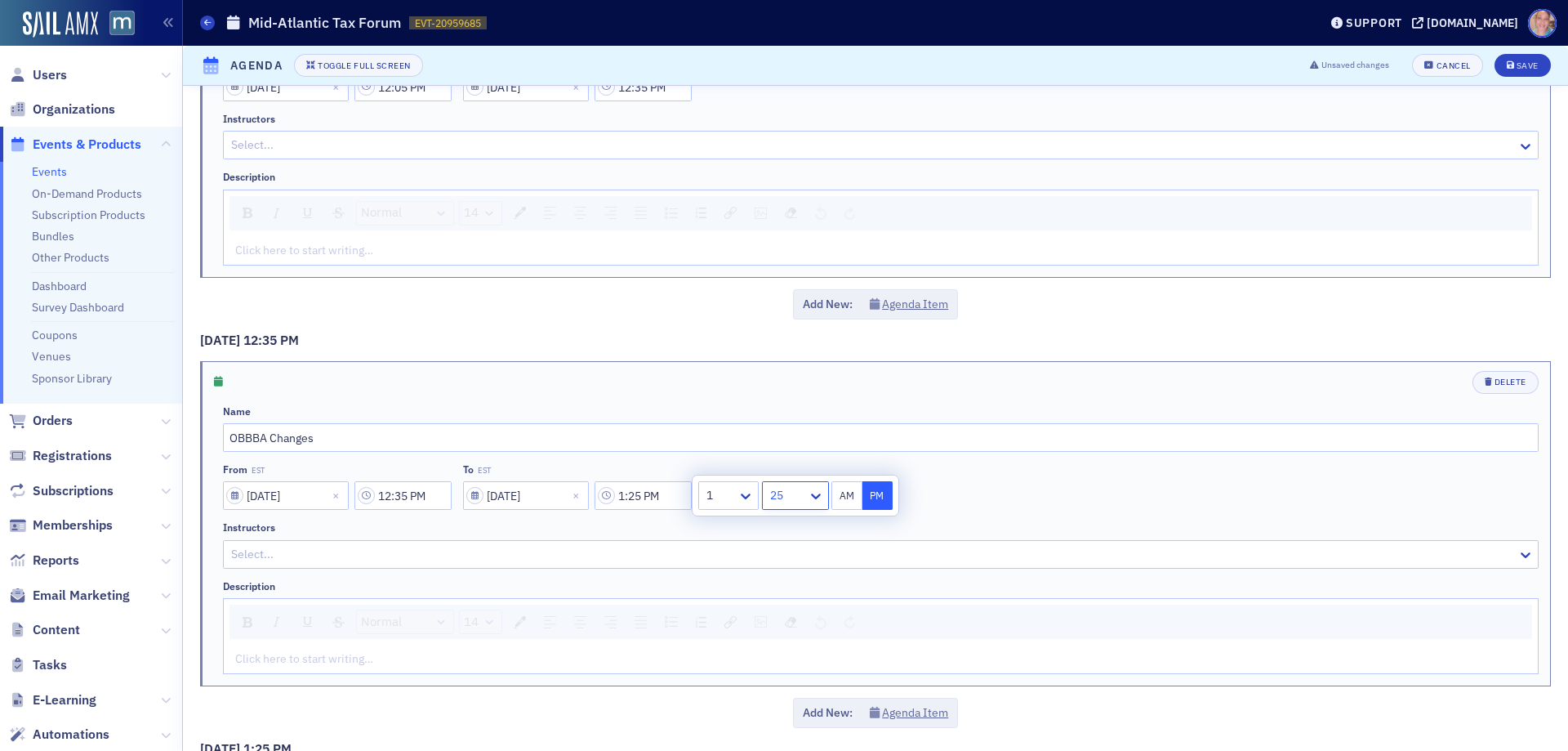
click at [1014, 500] on div "From EST 01/08/2026 12:35 PM To EST 01/08/2026 1:25 PM" at bounding box center [881, 486] width 1316 height 46
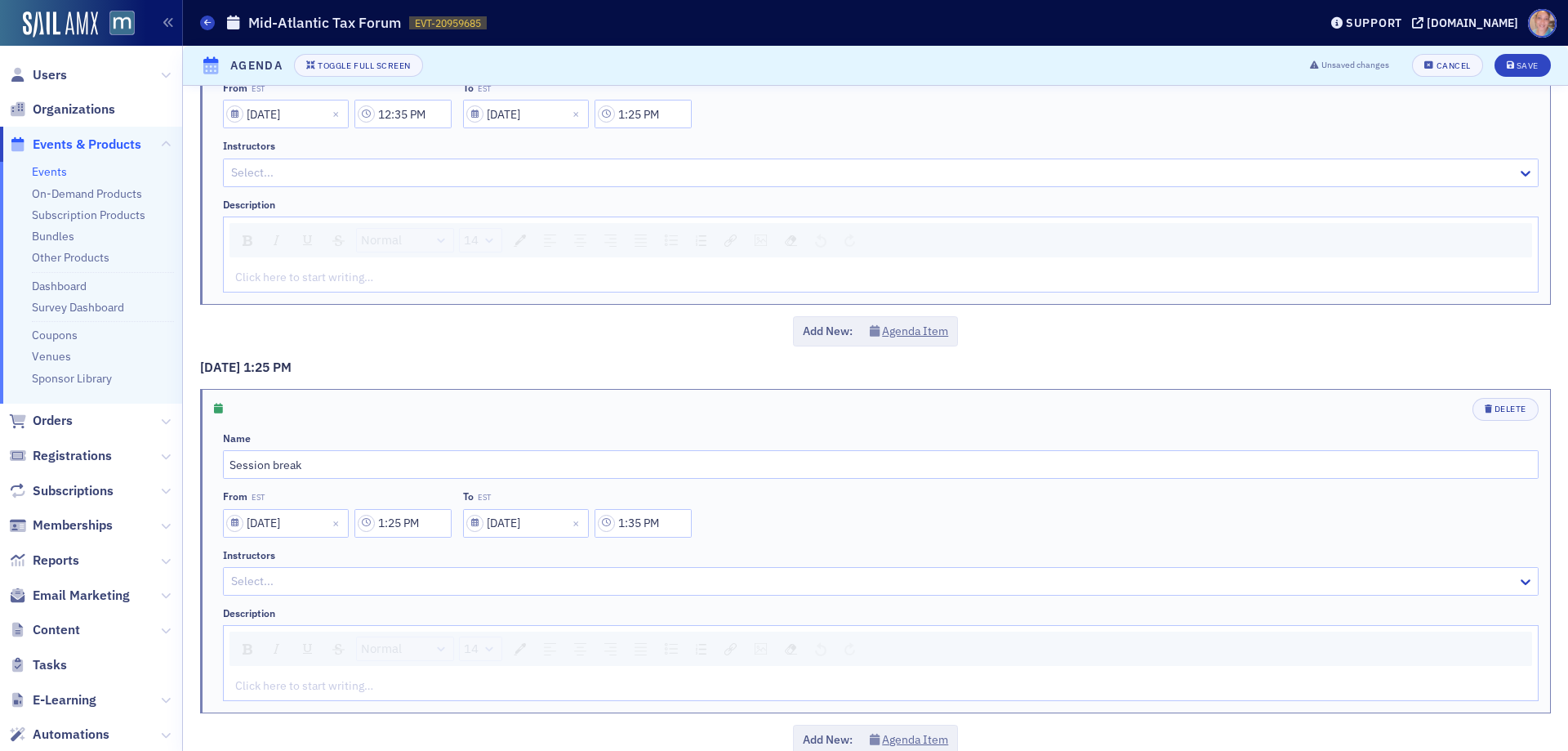
scroll to position [3049, 0]
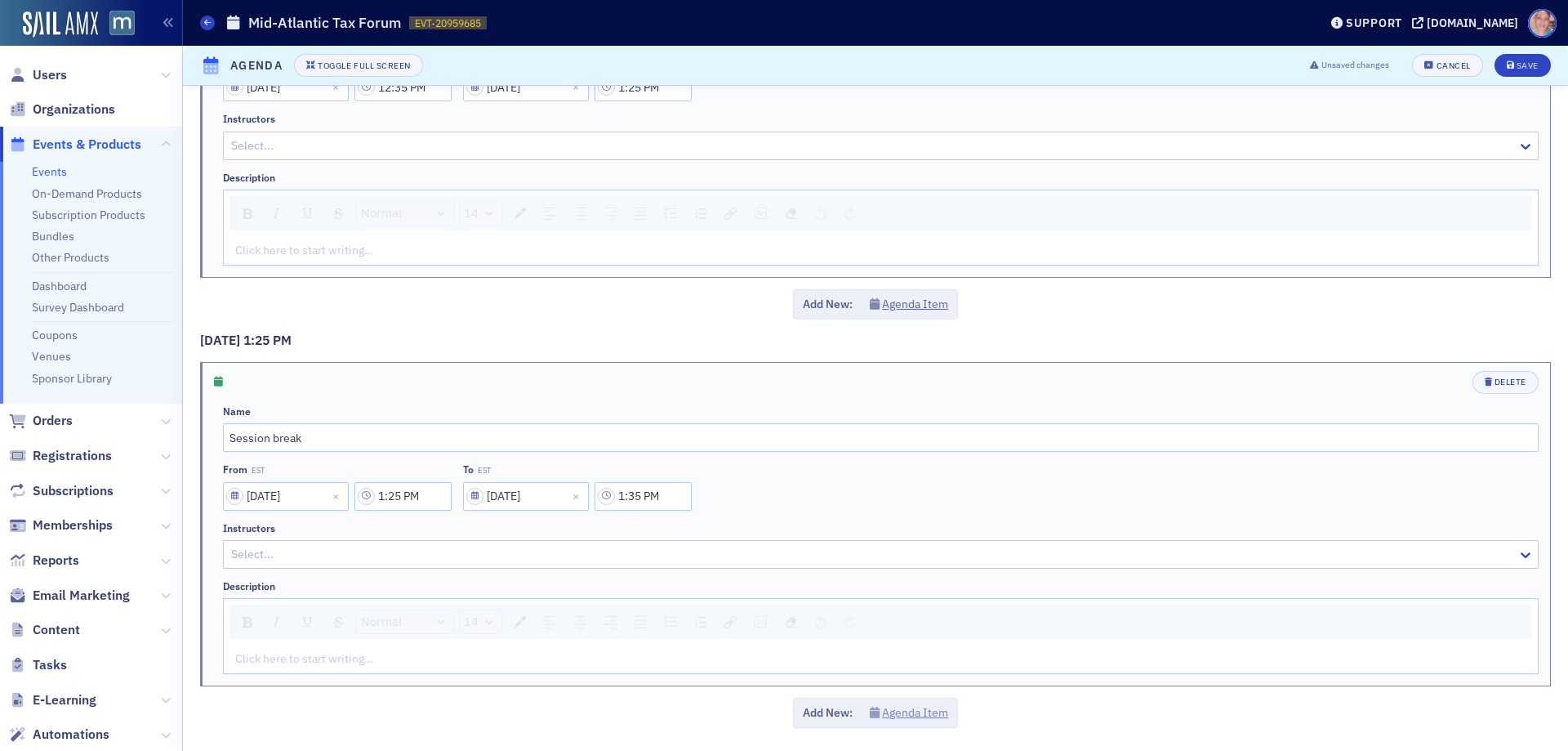
click at [890, 707] on button "Agenda Item" at bounding box center [909, 713] width 79 height 17
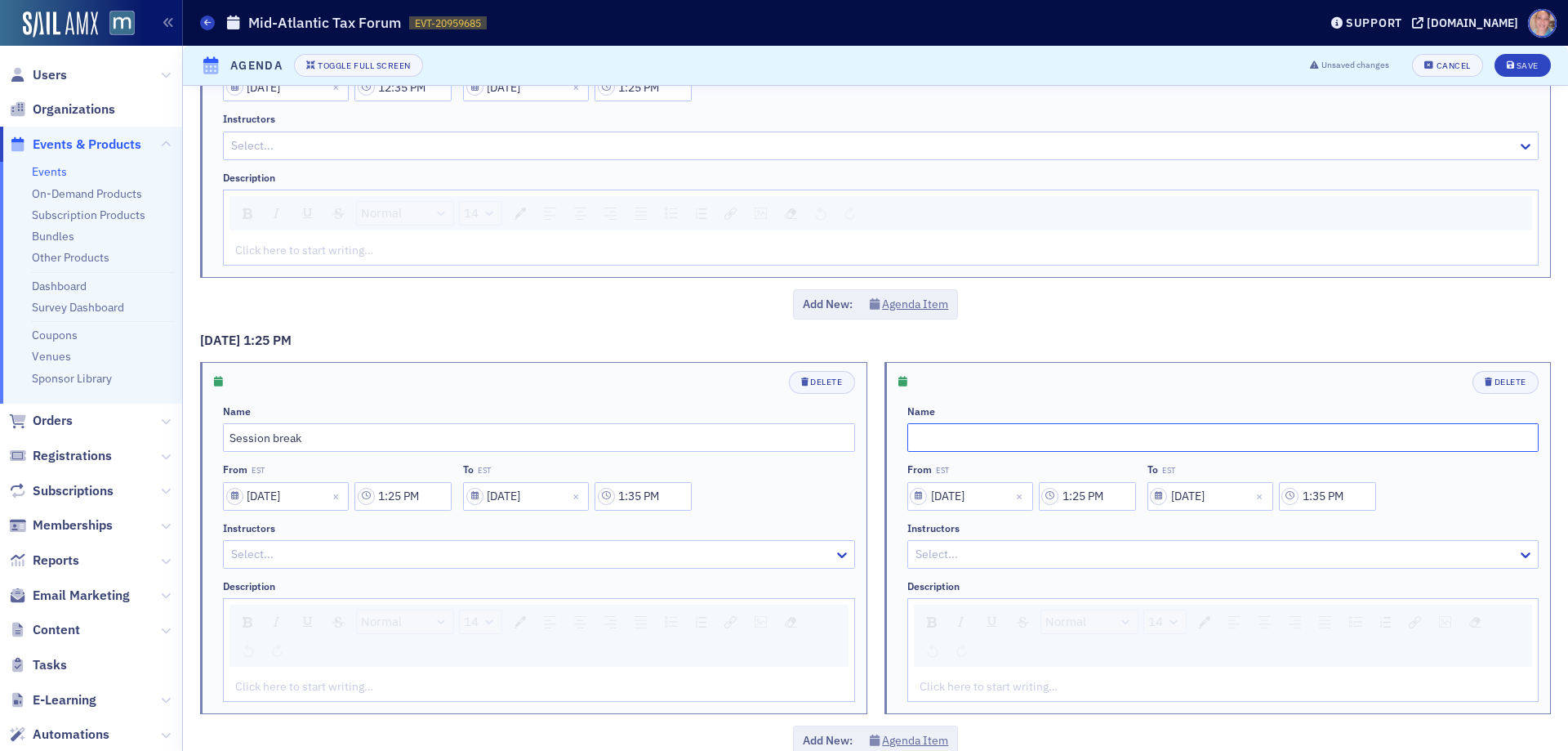
click at [962, 430] on input "text" at bounding box center [1223, 438] width 632 height 29
click at [940, 440] on input "text" at bounding box center [1223, 438] width 632 height 29
click at [933, 439] on input "text" at bounding box center [1223, 438] width 632 height 29
click at [935, 436] on input "text" at bounding box center [1223, 438] width 632 height 29
paste input "N"
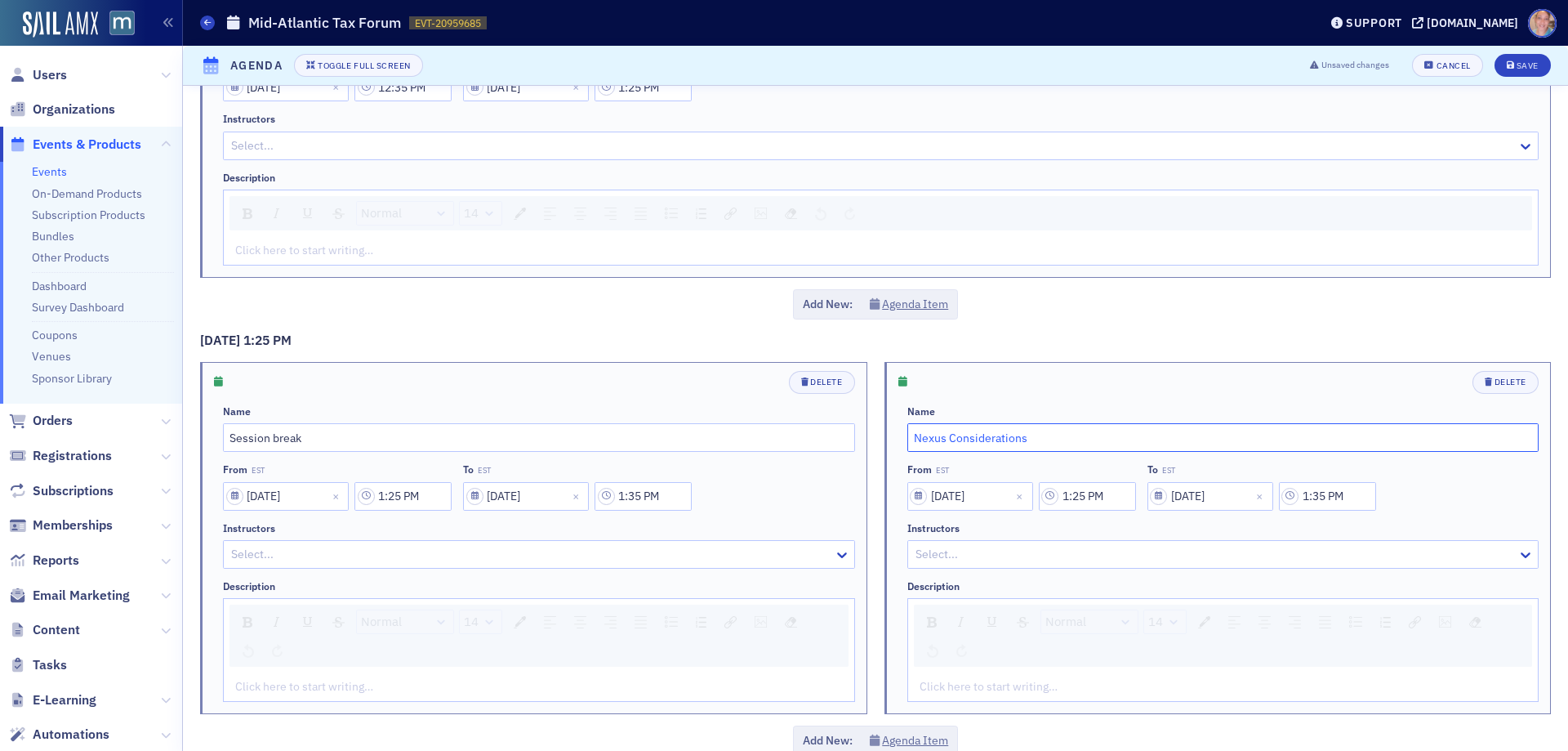
type input "Nexus Considerations"
click at [1096, 491] on input "1:25 PM" at bounding box center [1087, 497] width 98 height 29
click at [956, 502] on icon at bounding box center [956, 497] width 16 height 16
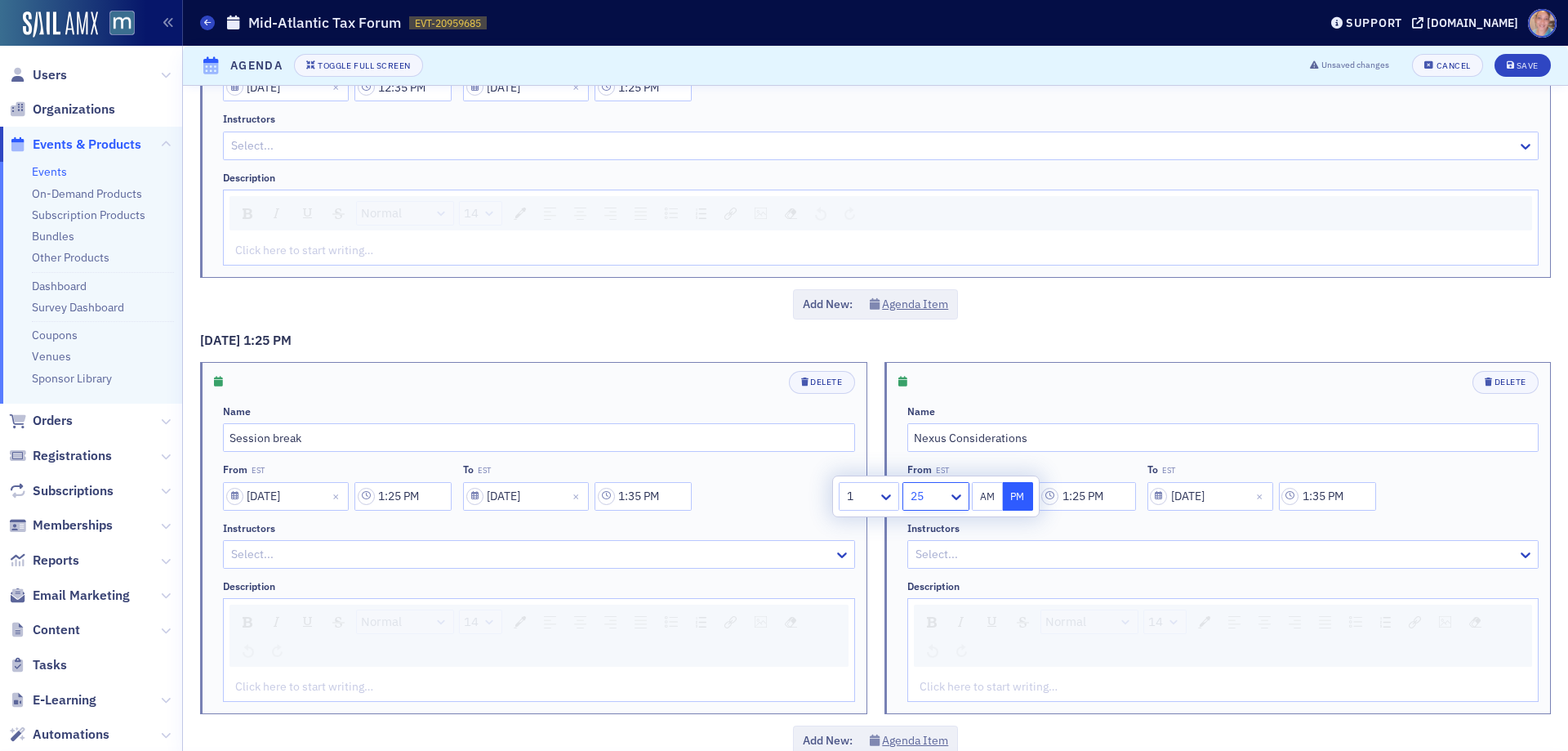
type input "1:35 PM"
click at [1329, 504] on input "1:35 PM" at bounding box center [1327, 497] width 98 height 29
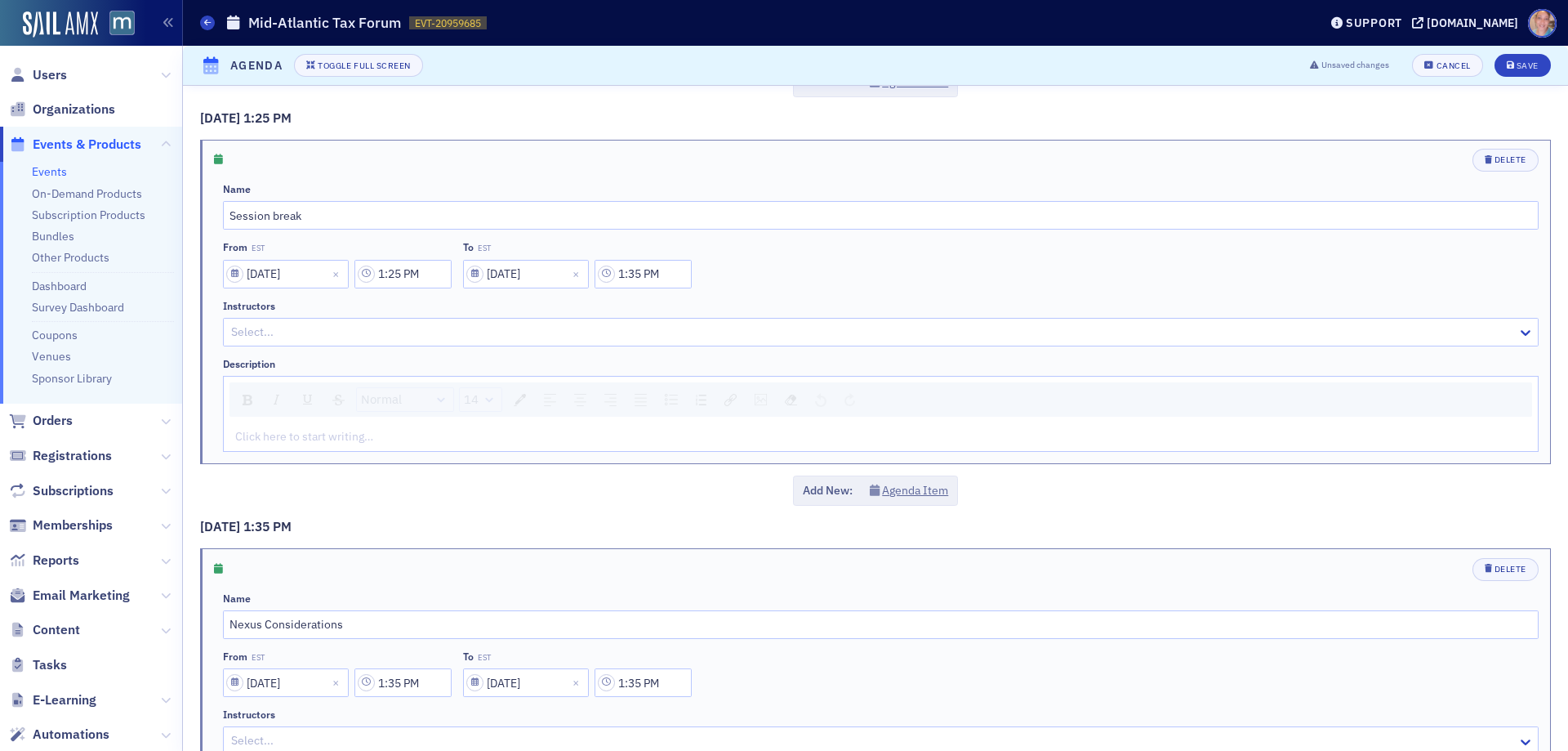
scroll to position [3458, 0]
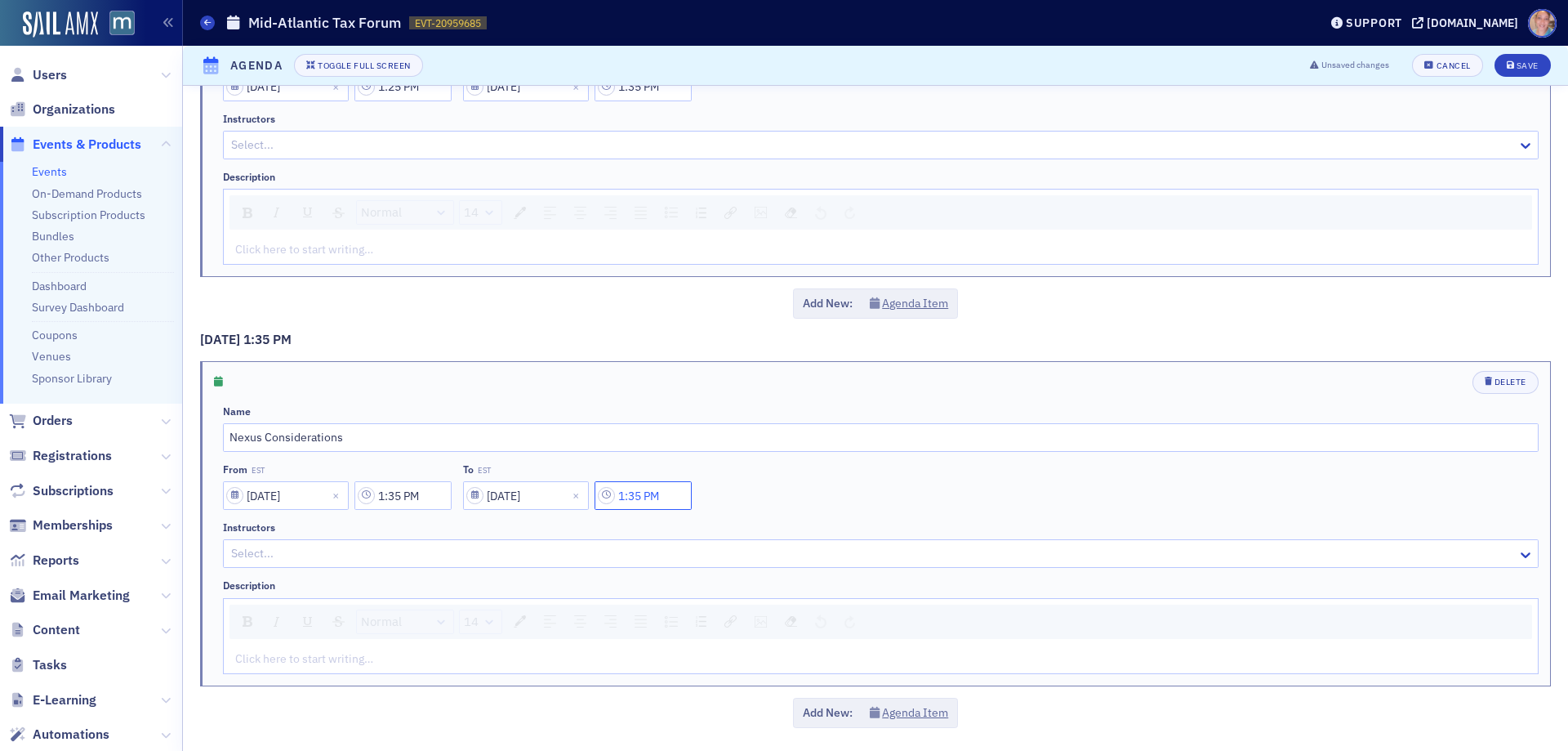
click at [638, 500] on input "1:35 PM" at bounding box center [643, 496] width 98 height 29
click at [744, 500] on icon at bounding box center [745, 496] width 16 height 16
click at [801, 497] on div at bounding box center [787, 495] width 38 height 20
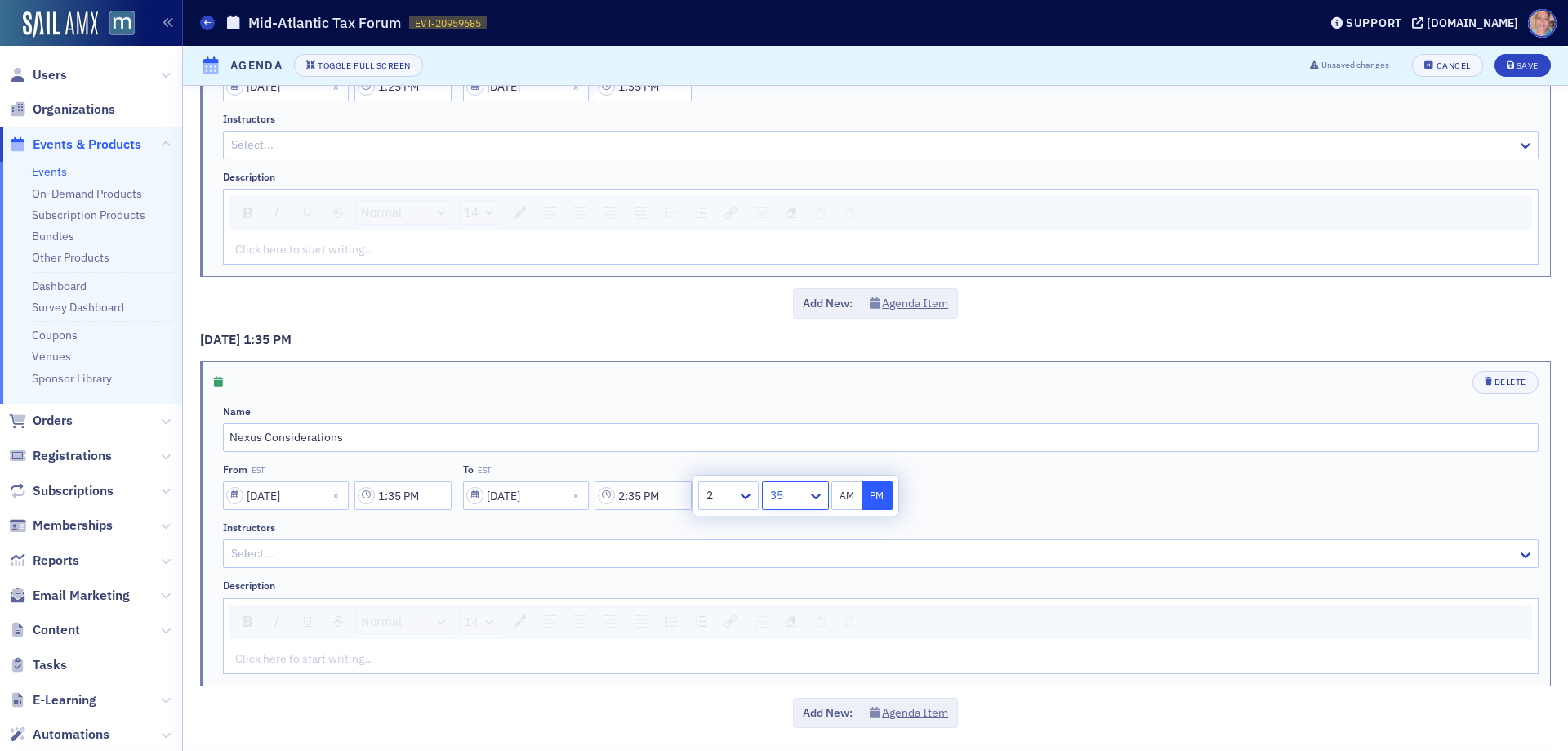
type input "2:25 PM"
click at [284, 661] on div "rdw-editor" at bounding box center [881, 659] width 1291 height 17
click at [299, 662] on div "rdw-editor" at bounding box center [881, 659] width 1291 height 17
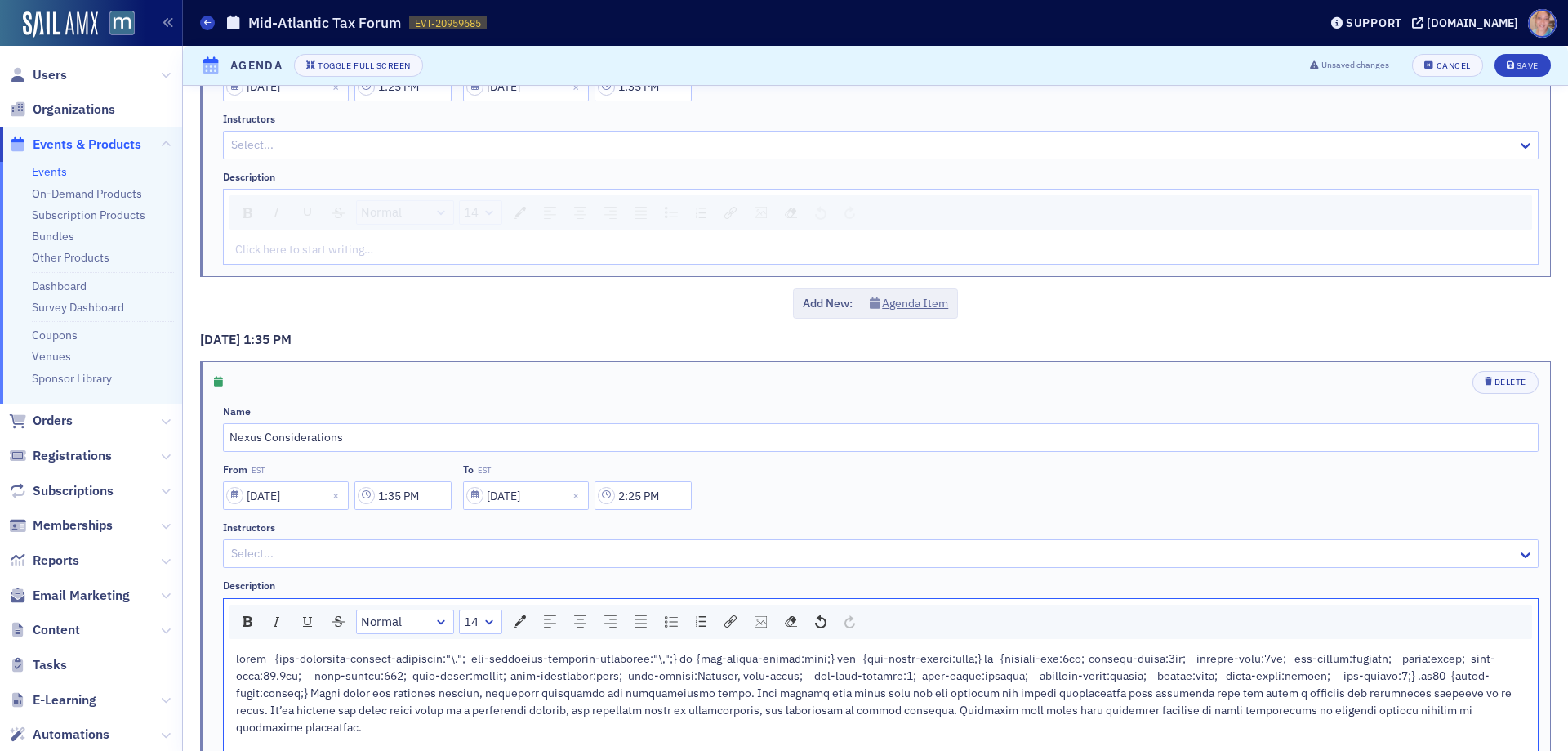
click at [267, 562] on div at bounding box center [873, 553] width 1287 height 20
type input "arthur wer"
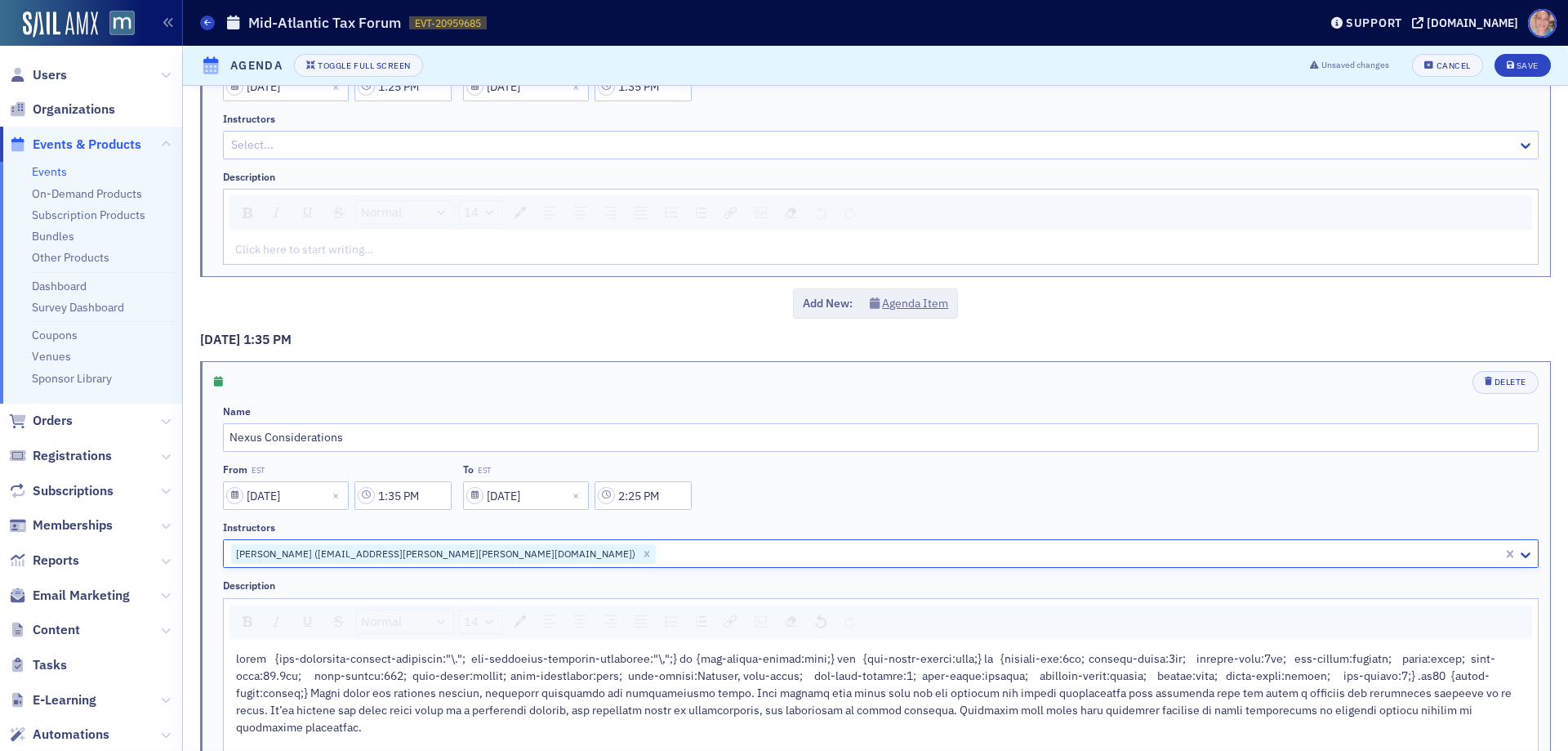
click at [206, 651] on div "Delete Name Nexus Considerations From EST 01/08/2026 1:35 PM To EST 01/08/2026 …" at bounding box center [875, 636] width 1350 height 547
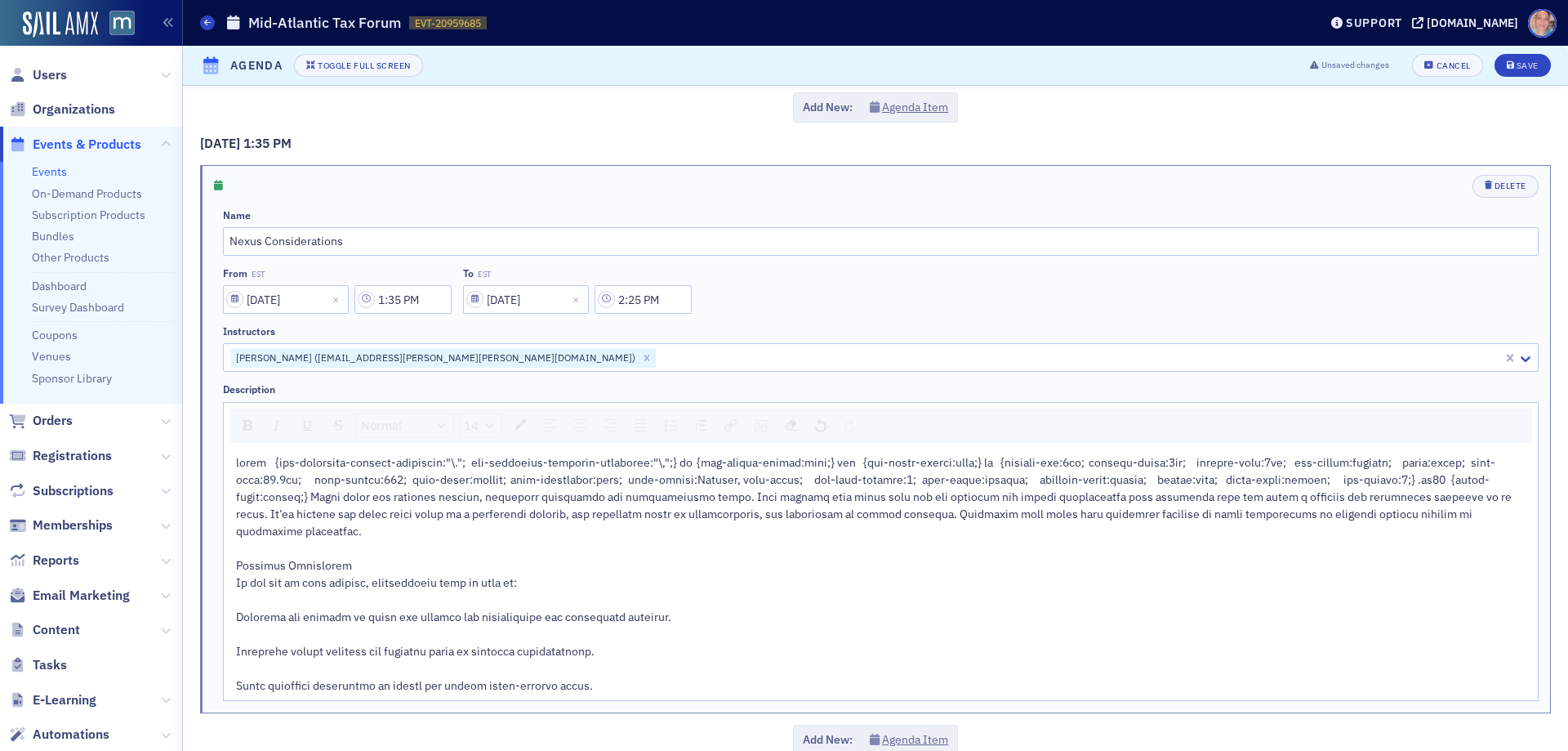
scroll to position [3664, 0]
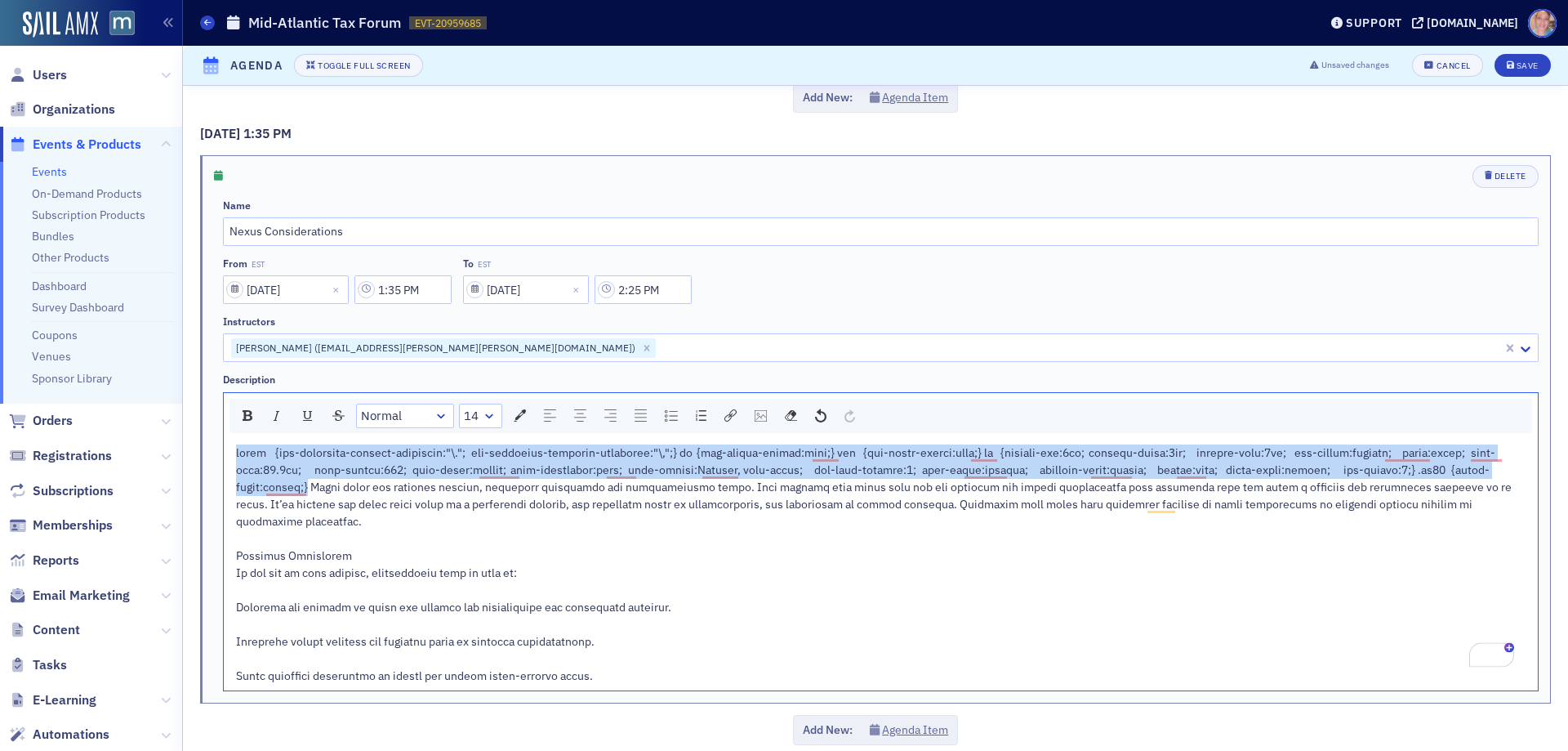
drag, startPoint x: 314, startPoint y: 484, endPoint x: 228, endPoint y: 450, distance: 92.5
click at [229, 450] on div "rdw-wrapper" at bounding box center [881, 564] width 1314 height 251
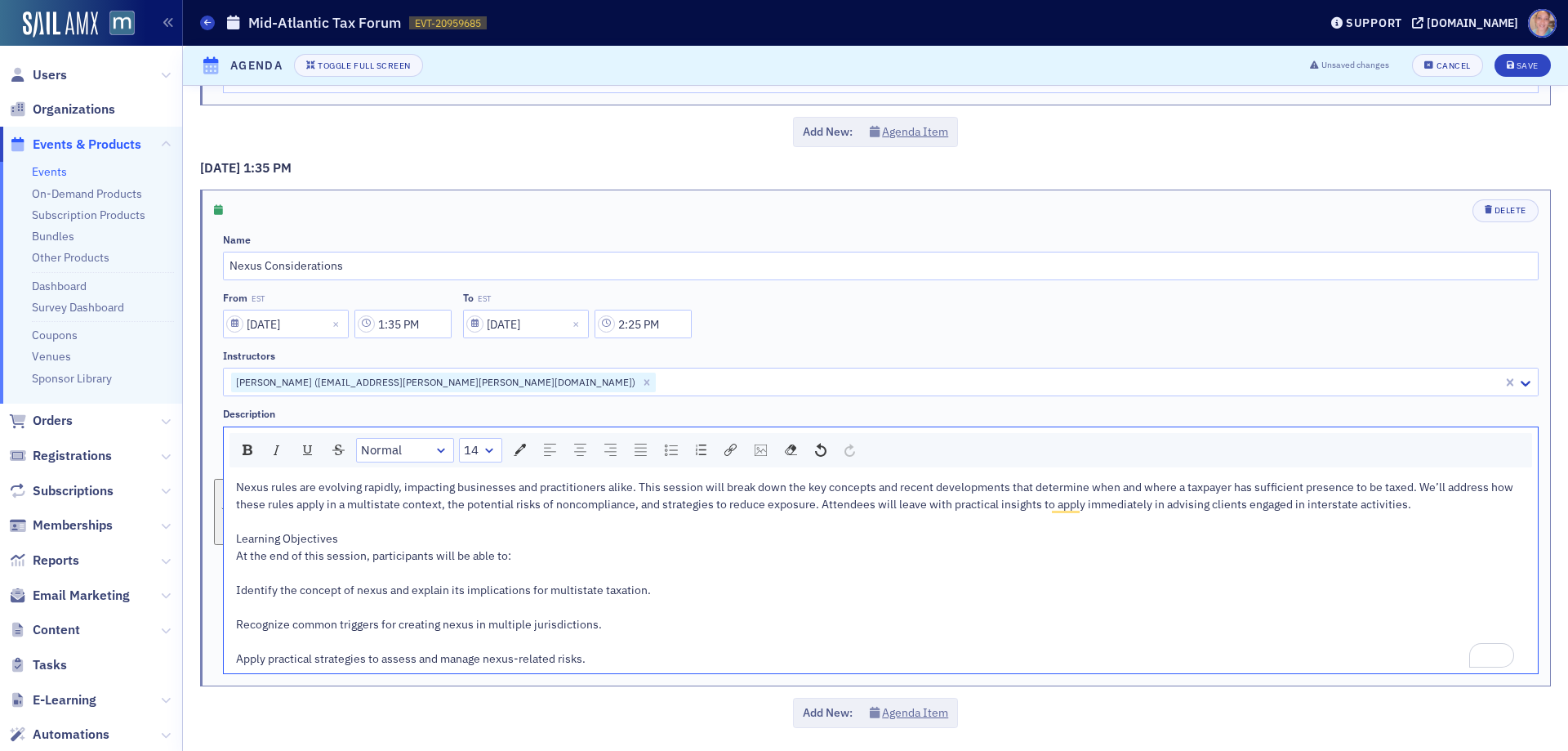
scroll to position [3630, 0]
click at [353, 536] on div "Nexus rules are evolving rapidly, impacting businesses and practitioners alike.…" at bounding box center [881, 572] width 1291 height 188
drag, startPoint x: 356, startPoint y: 533, endPoint x: 223, endPoint y: 539, distance: 133.1
click at [224, 539] on div "Nexus rules are evolving rapidly, impacting businesses and practitioners alike.…" at bounding box center [881, 573] width 1314 height 200
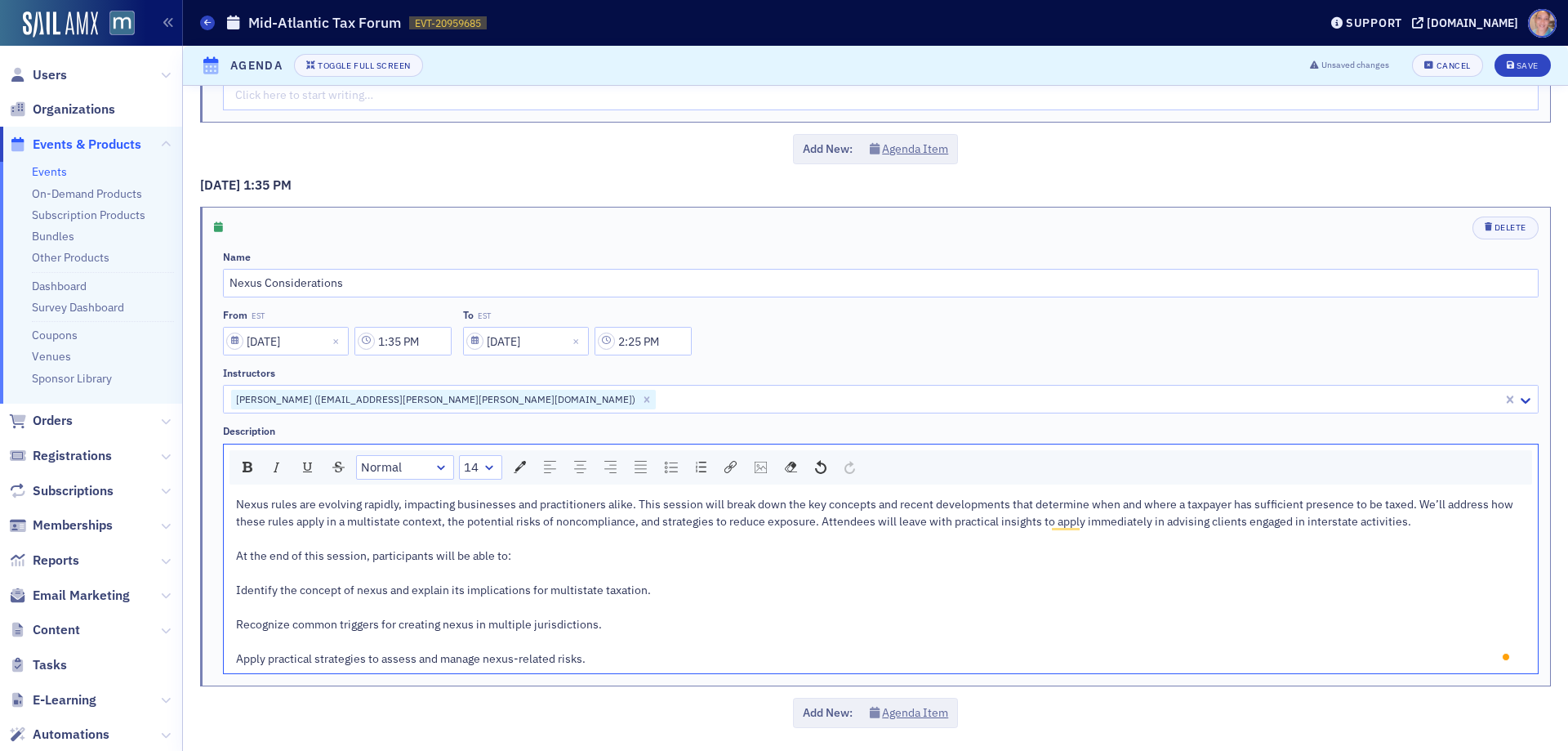
scroll to position [3613, 0]
click at [236, 606] on span "Nexus rules are evolving rapidly, impacting businesses and practitioners alike.…" at bounding box center [875, 581] width 1280 height 169
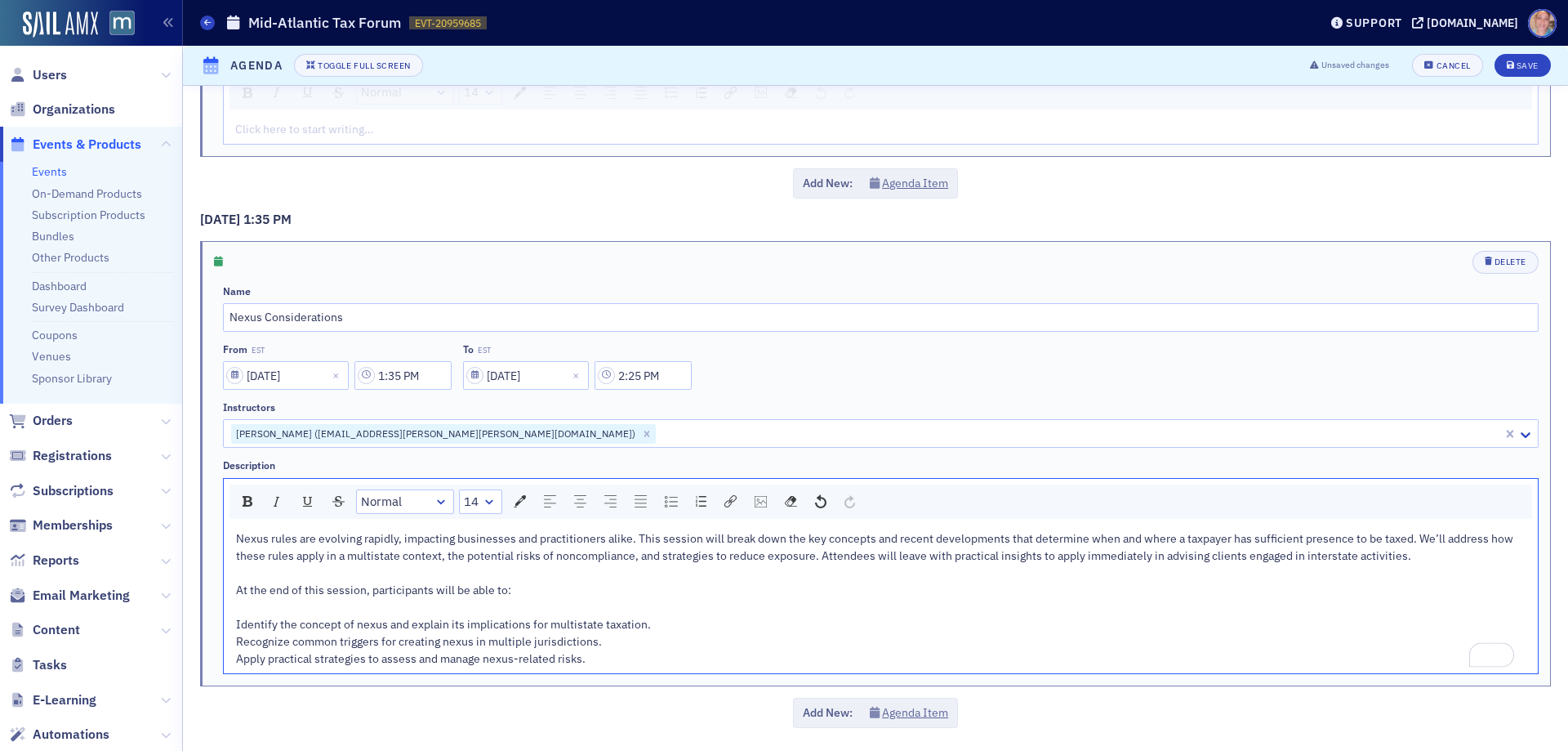
scroll to position [3578, 0]
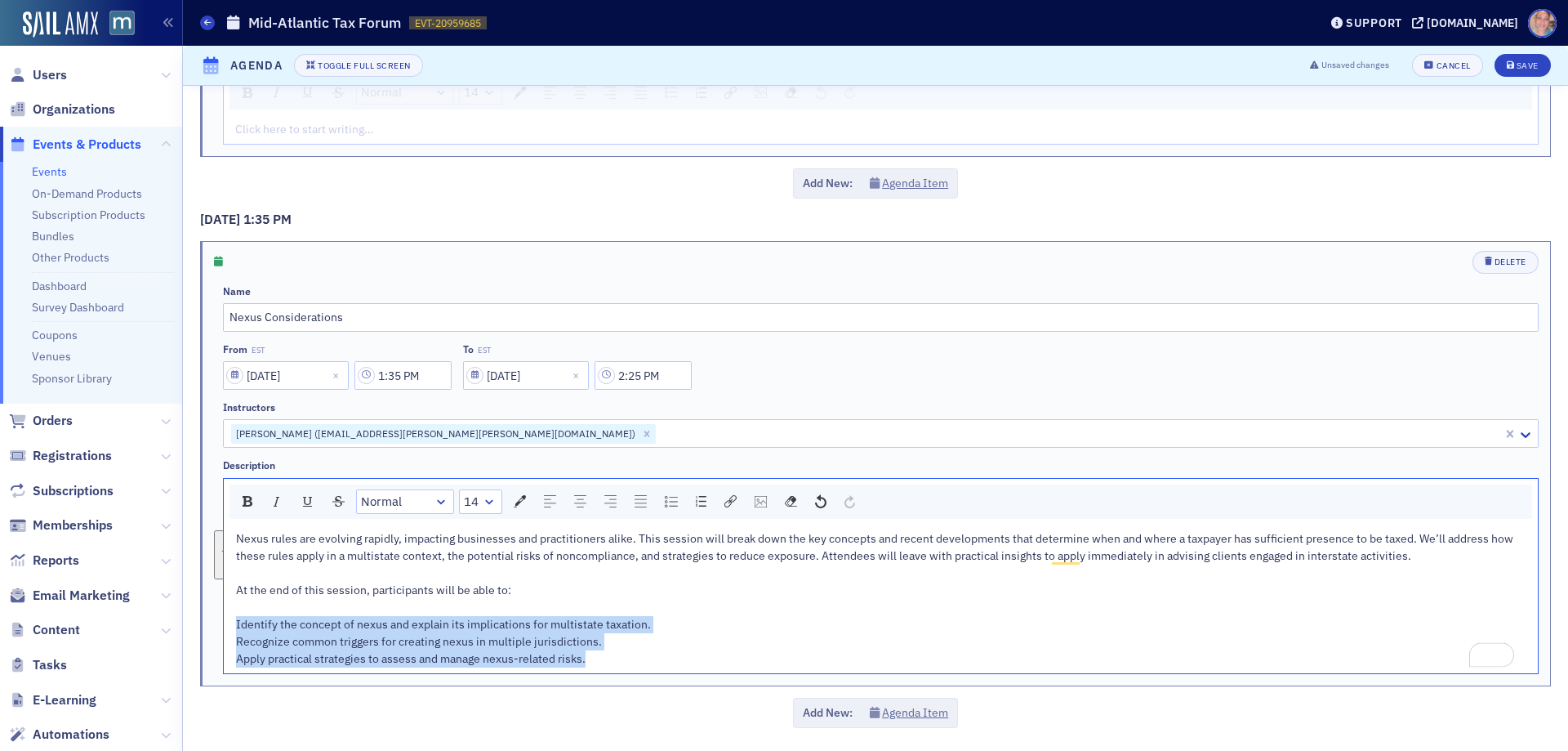
drag, startPoint x: 589, startPoint y: 667, endPoint x: 283, endPoint y: 558, distance: 324.8
click at [208, 629] on div "Delete Name Nexus Considerations From EST 01/08/2026 1:35 PM To EST 01/08/2026 …" at bounding box center [875, 463] width 1350 height 444
click at [677, 503] on img "rdw-list-control" at bounding box center [671, 502] width 14 height 12
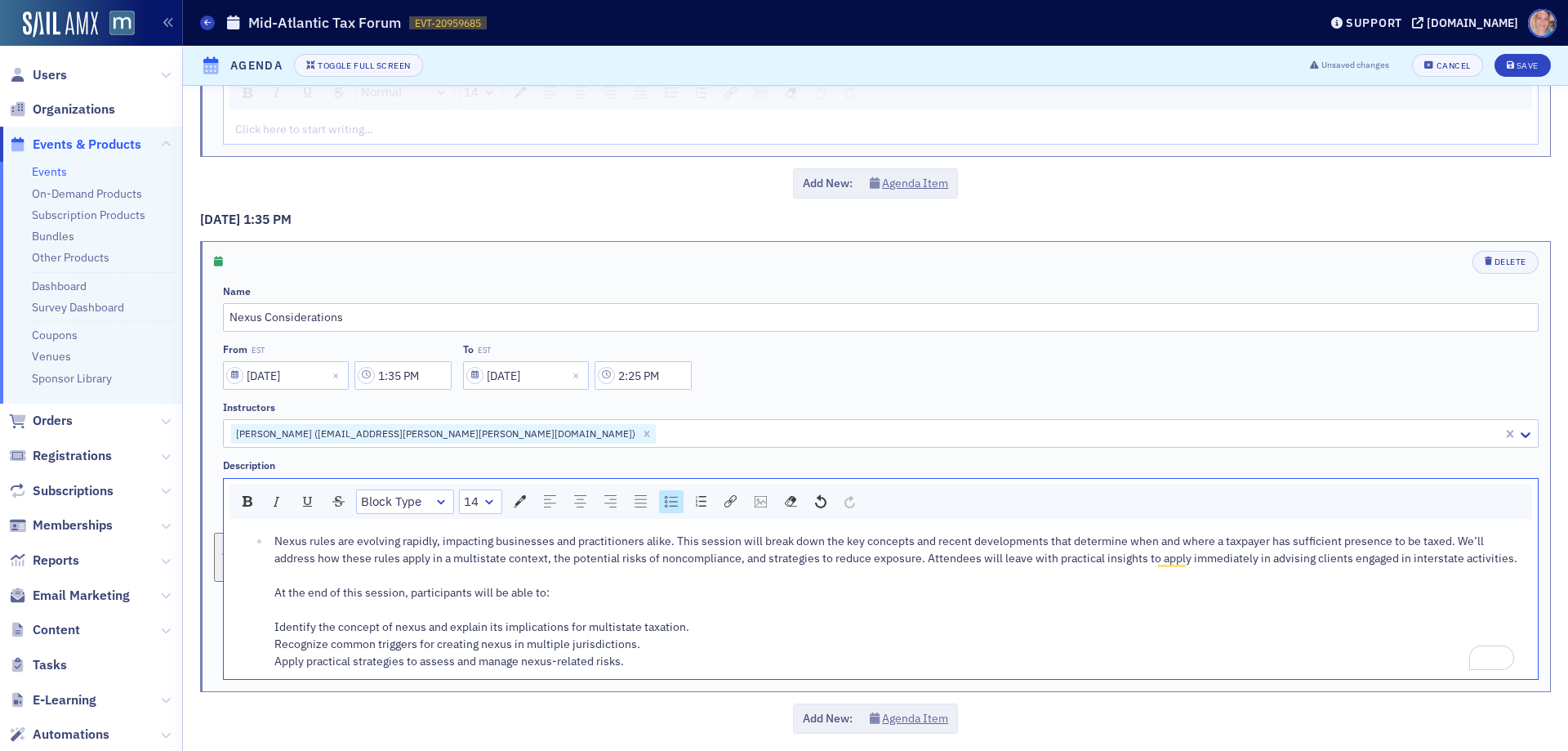
scroll to position [3584, 0]
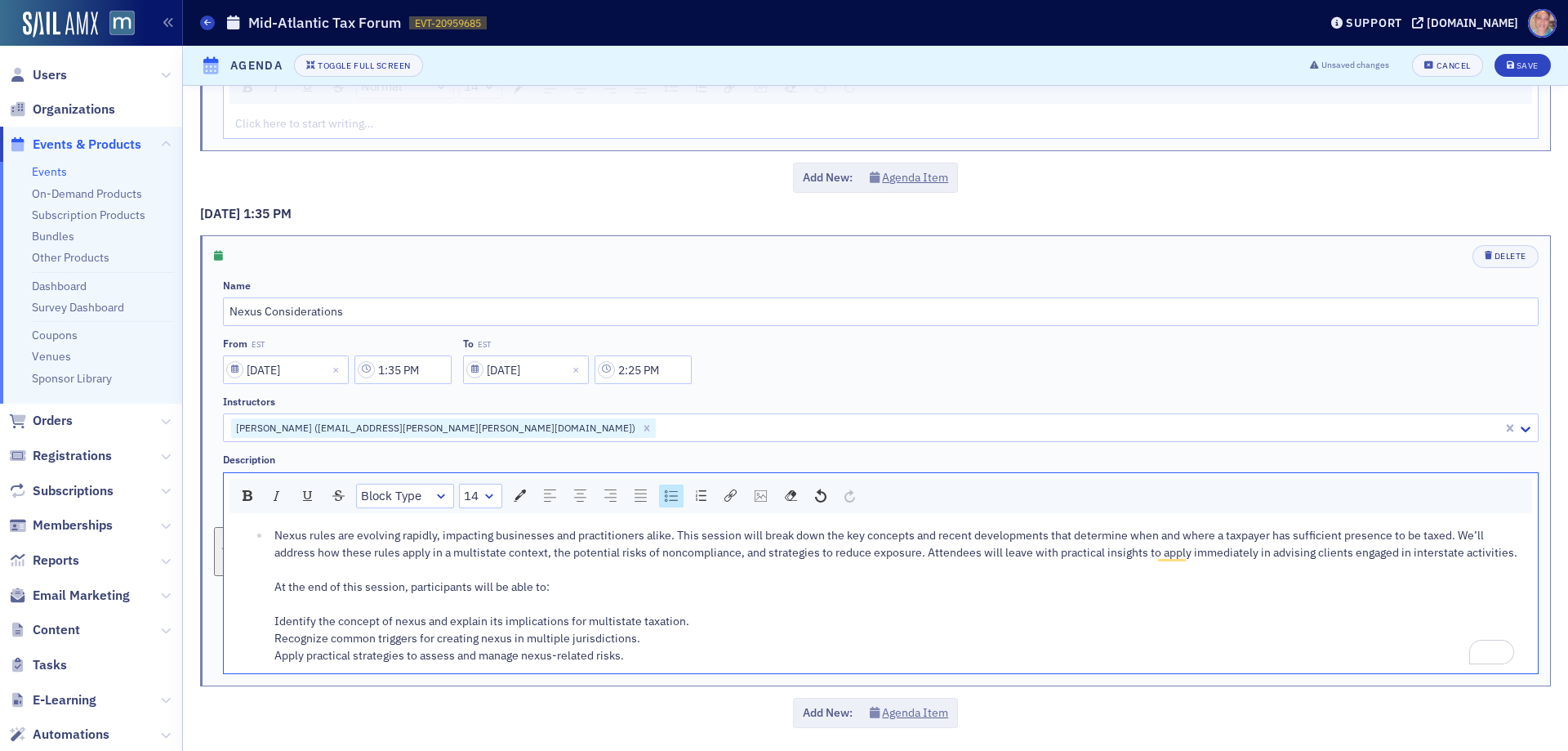
click at [442, 598] on div "Nexus rules are evolving rapidly, impacting businesses and practitioners alike.…" at bounding box center [900, 595] width 1252 height 137
click at [277, 534] on span "Nexus rules are evolving rapidly, impacting businesses and practitioners alike.…" at bounding box center [896, 595] width 1243 height 135
click at [659, 589] on div "Nexus rules are evolving rapidly, impacting businesses and practitioners alike.…" at bounding box center [900, 595] width 1252 height 137
drag, startPoint x: 272, startPoint y: 621, endPoint x: 512, endPoint y: 572, distance: 245.0
click at [272, 620] on li "Nexus rules are evolving rapidly, impacting businesses and practitioners alike.…" at bounding box center [898, 595] width 1256 height 137
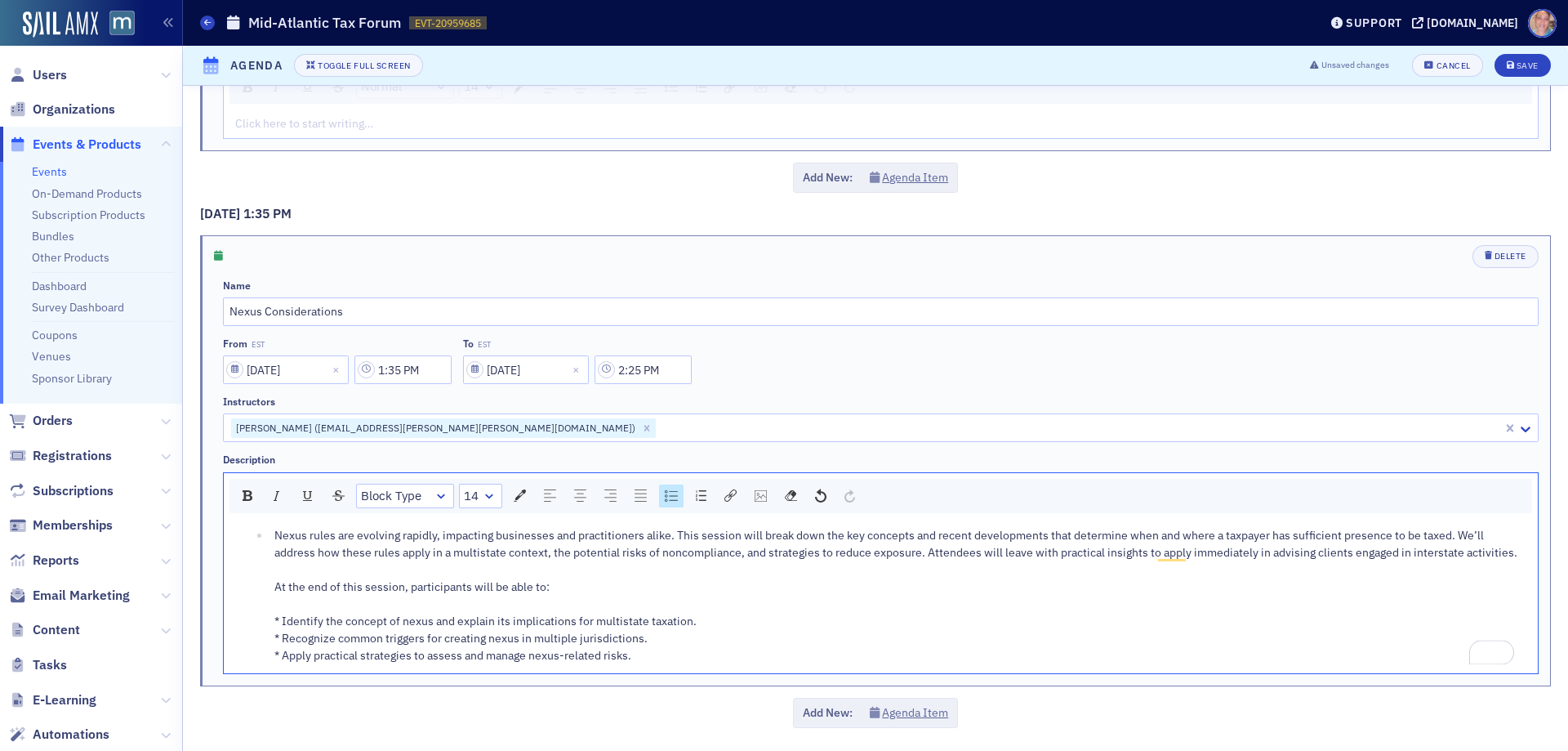
click at [275, 536] on span "Nexus rules are evolving rapidly, impacting businesses and practitioners alike.…" at bounding box center [896, 595] width 1243 height 135
click at [669, 494] on img "rdw-list-control" at bounding box center [671, 496] width 14 height 12
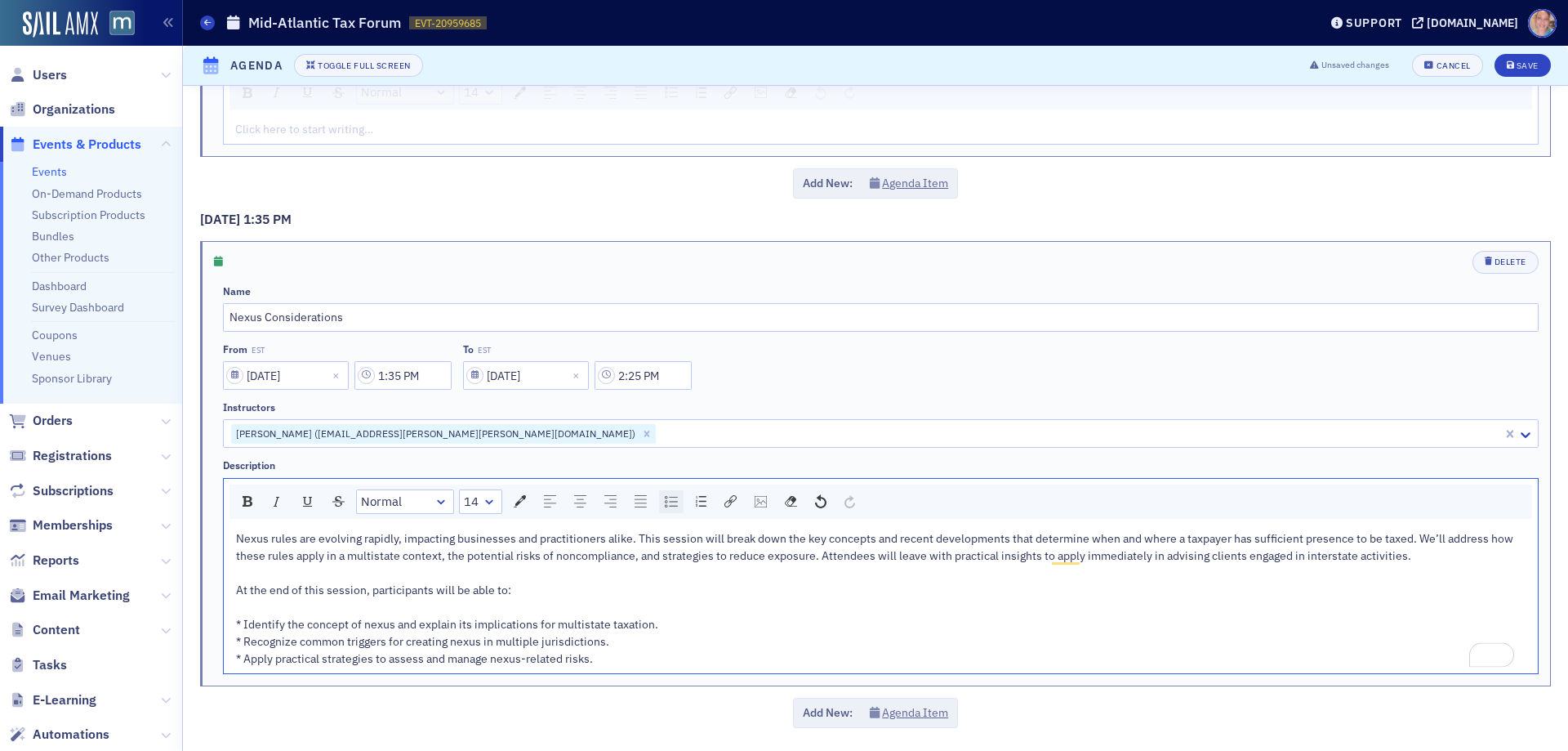
scroll to position [3578, 0]
click at [907, 714] on button "Agenda Item" at bounding box center [909, 713] width 79 height 17
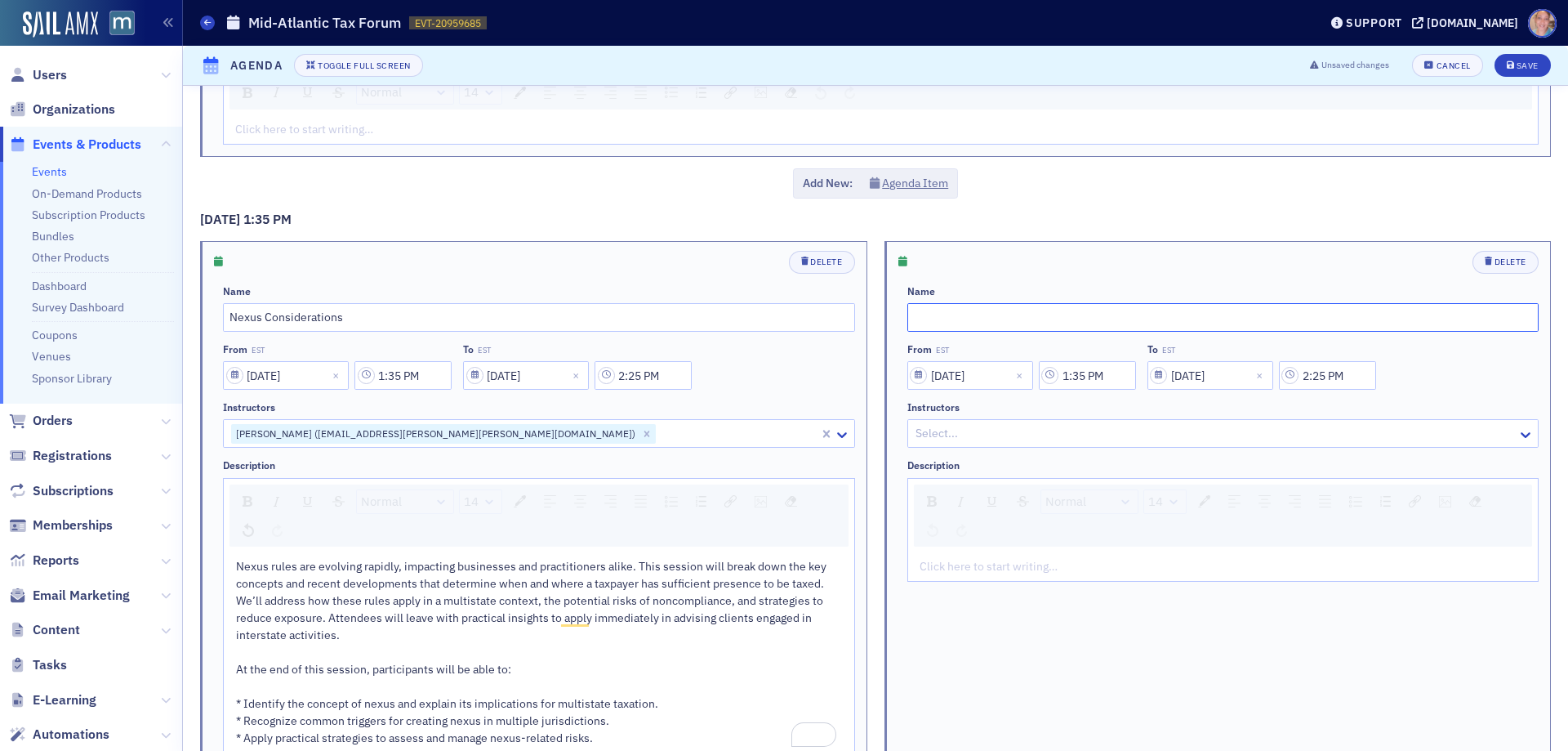
click at [963, 320] on input "text" at bounding box center [1223, 318] width 632 height 29
type input "Session break"
click at [1095, 378] on input "1:35 PM" at bounding box center [1087, 376] width 98 height 29
click at [881, 378] on icon at bounding box center [886, 375] width 16 height 16
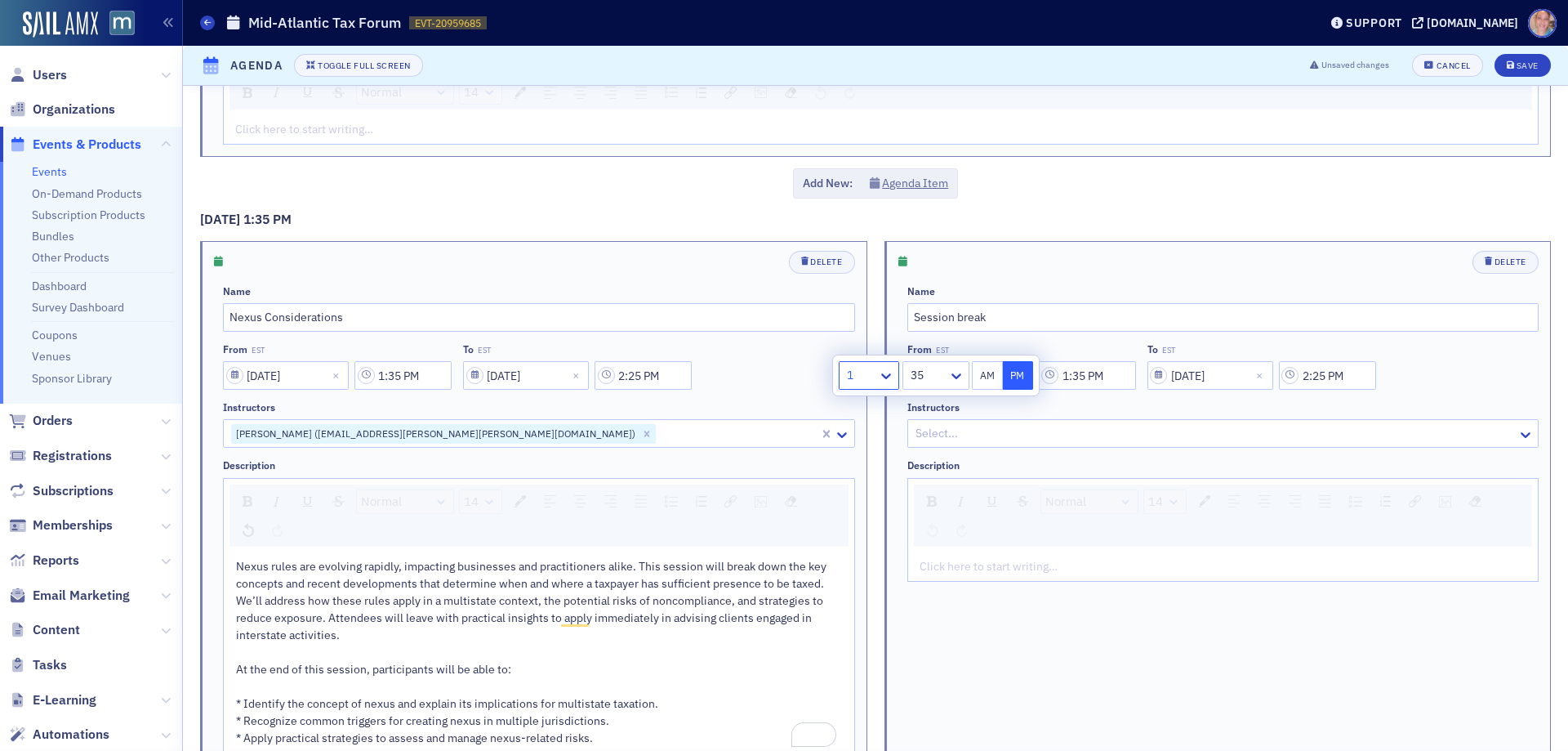
type input "2:35 PM"
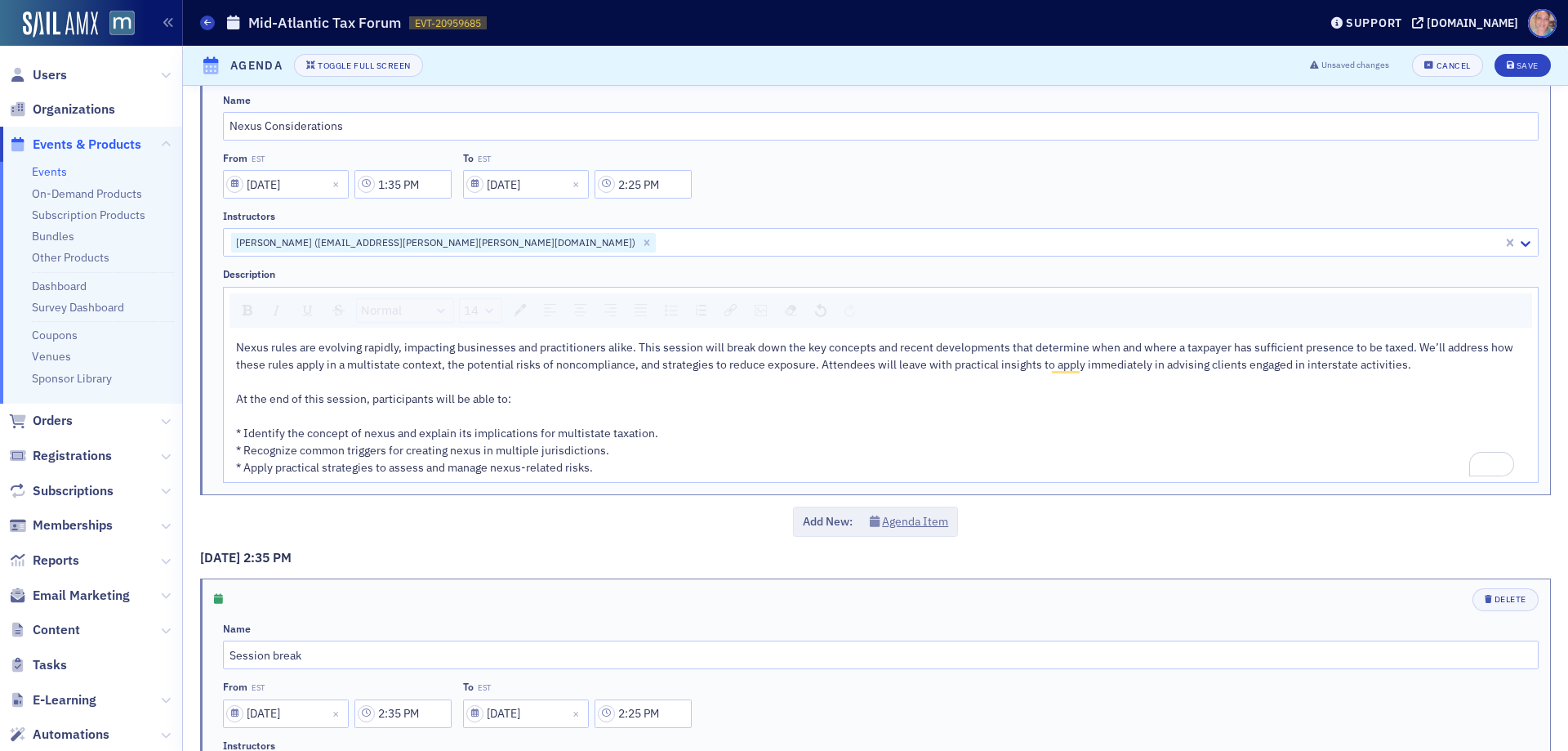
scroll to position [3987, 0]
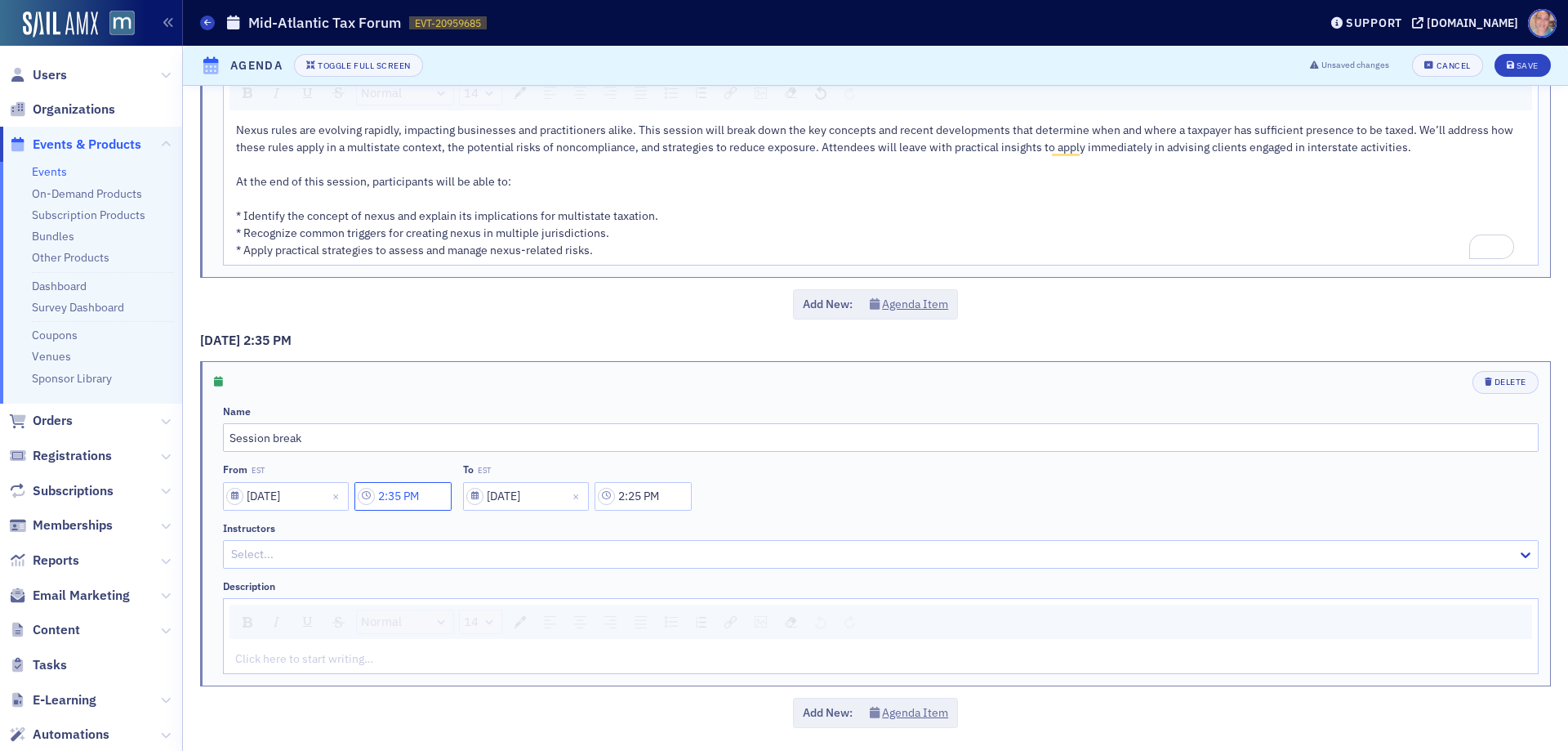
click at [420, 496] on input "2:35 PM" at bounding box center [403, 497] width 98 height 29
click at [554, 493] on div at bounding box center [547, 496] width 38 height 20
type input "2:25 PM"
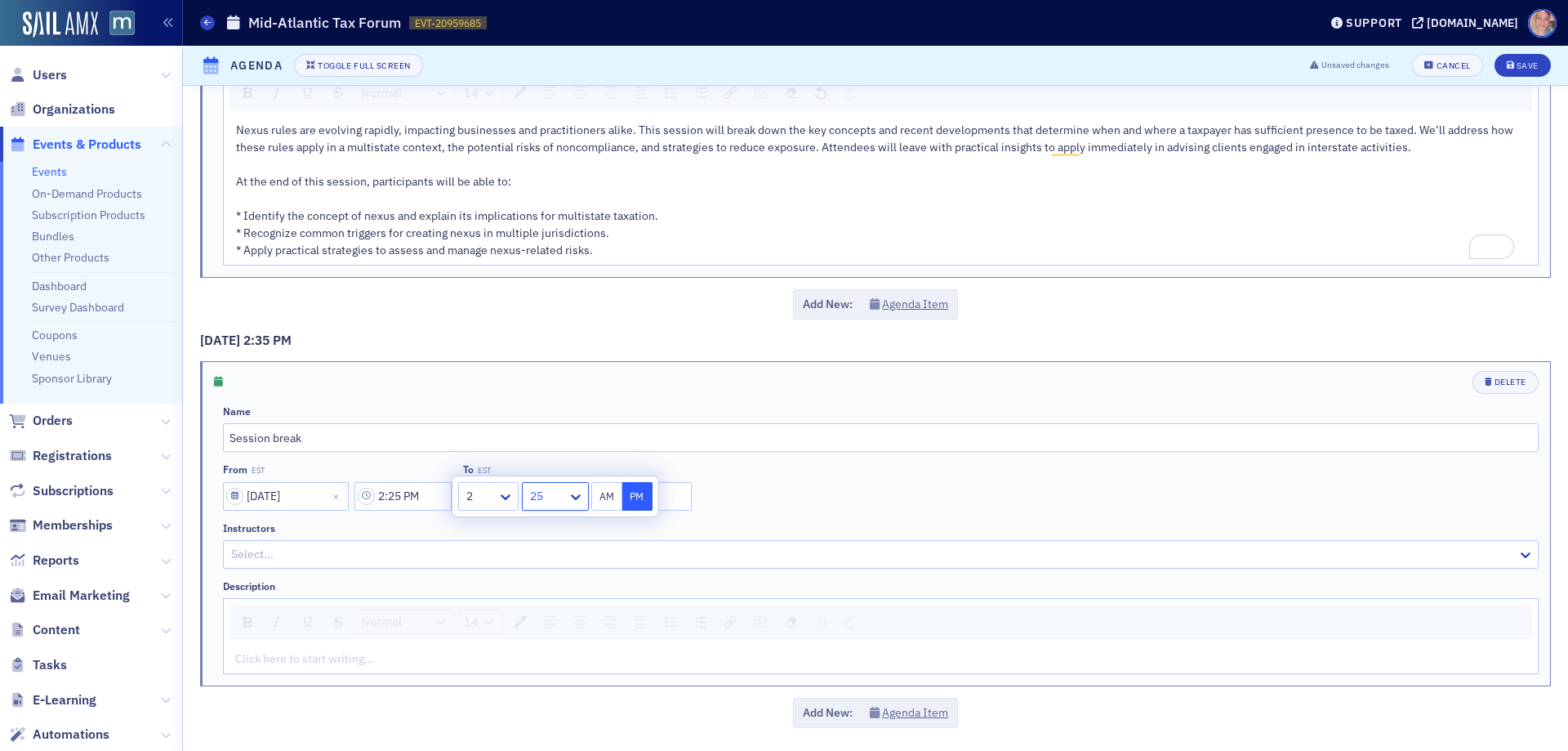
click at [821, 499] on div "From EST 01/08/2026 2:25 PM To EST 01/08/2026 2:25 PM" at bounding box center [881, 486] width 1316 height 46
click at [633, 500] on input "2:25 PM" at bounding box center [643, 497] width 98 height 29
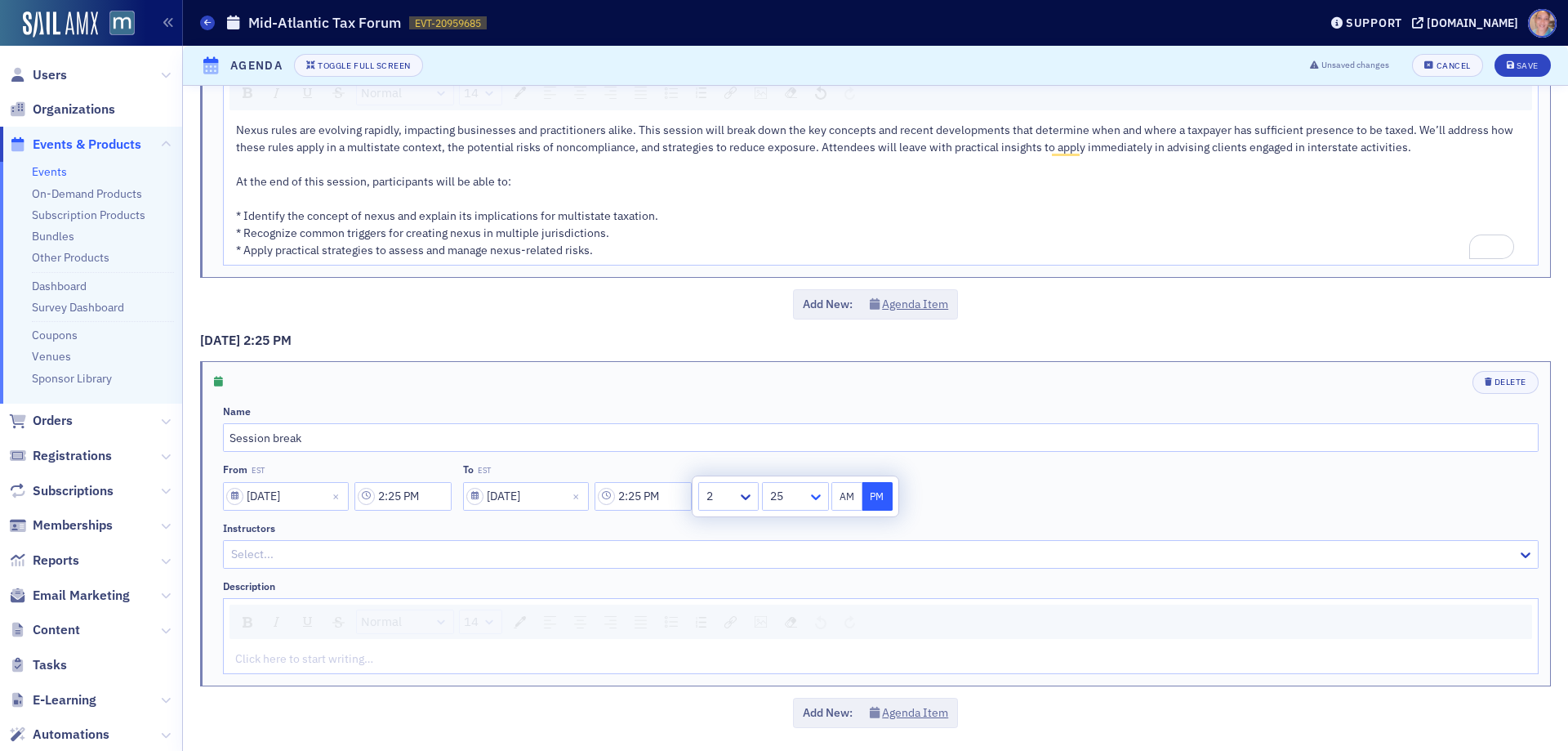
click at [812, 505] on icon at bounding box center [815, 497] width 16 height 16
type input "2:40 PM"
click at [925, 714] on button "Agenda Item" at bounding box center [909, 713] width 79 height 17
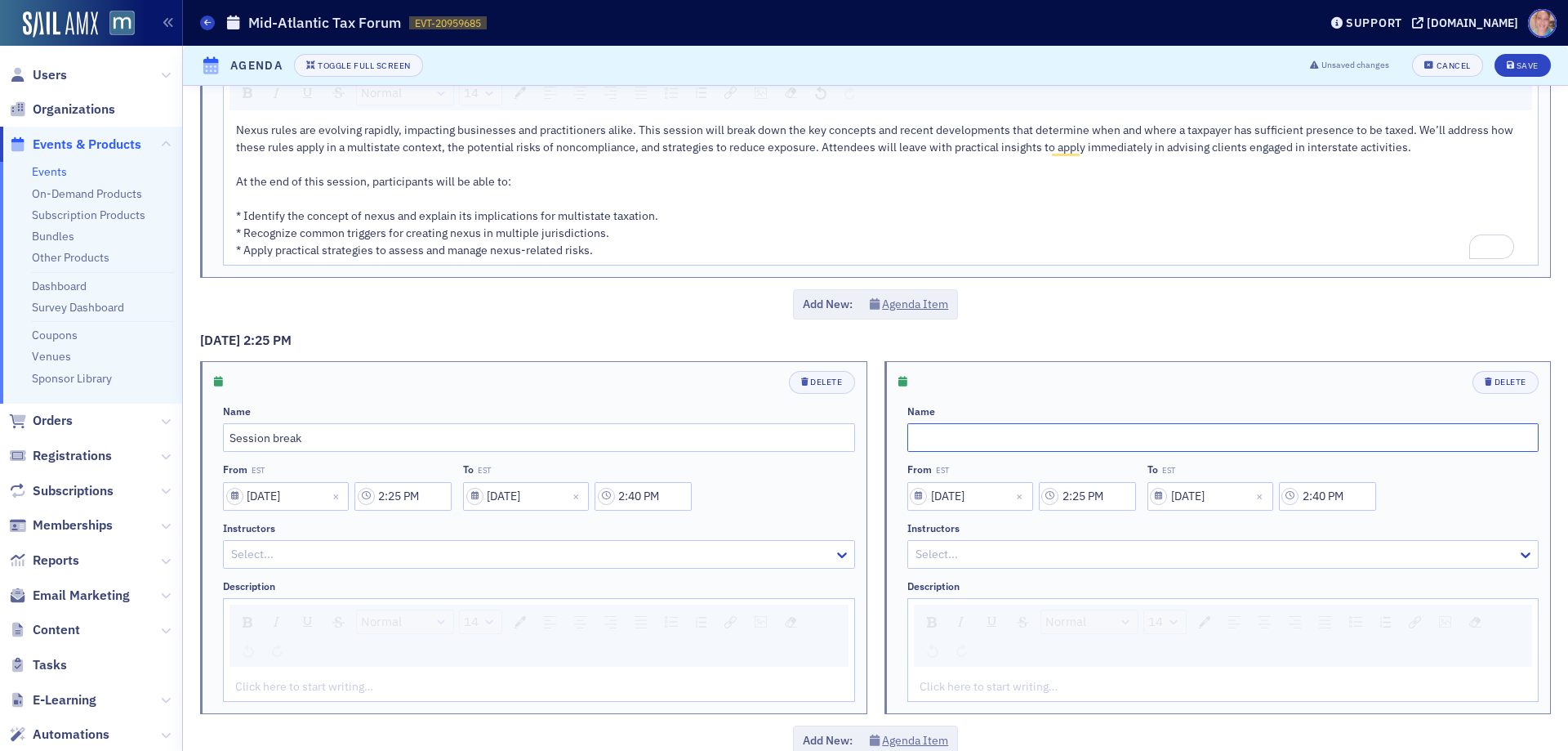
click at [951, 438] on input "text" at bounding box center [1223, 438] width 632 height 29
paste input "Business Tax Update"
type input "Business Tax Update"
click at [965, 555] on div at bounding box center [1215, 554] width 603 height 20
type input "vivian pa"
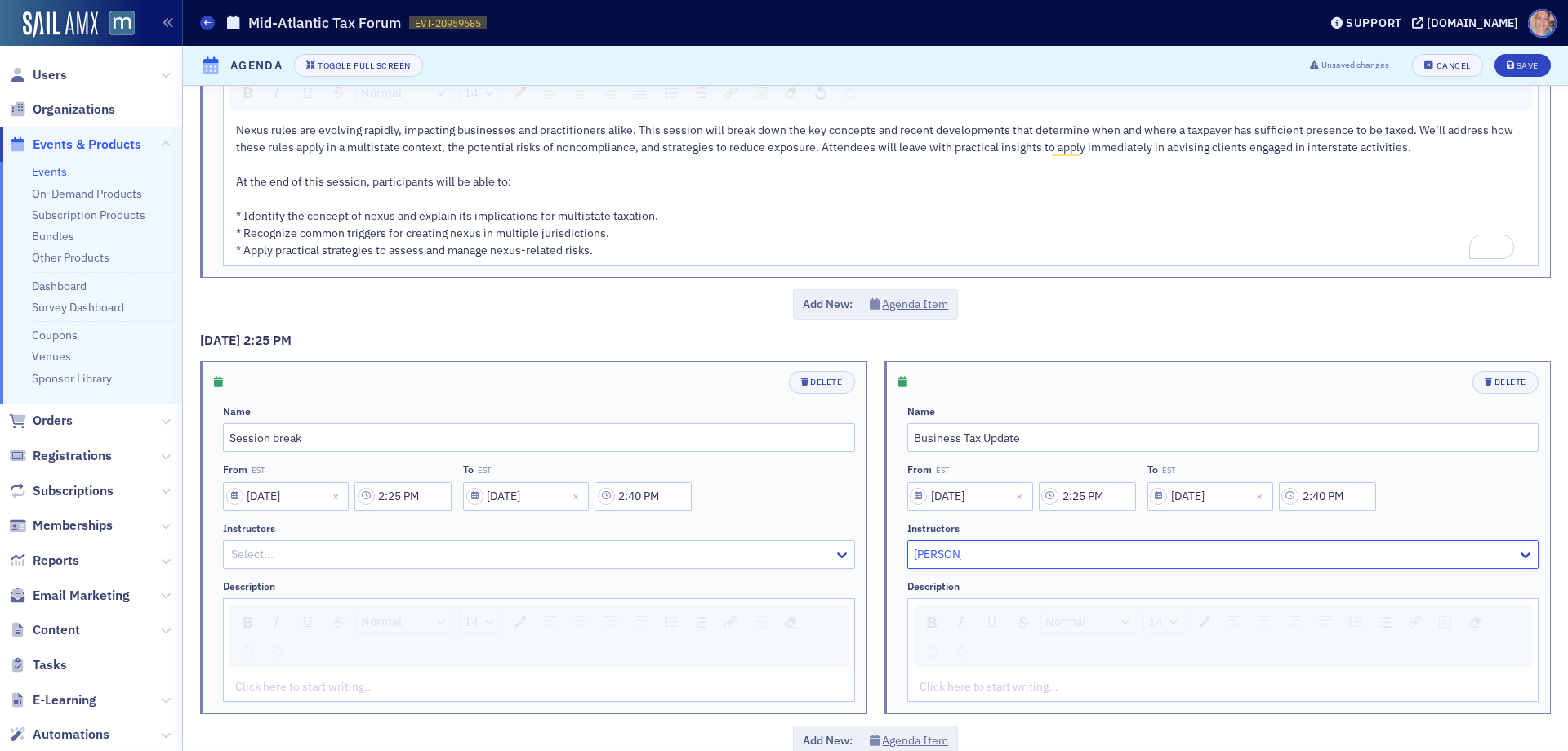
click at [1081, 502] on input "2:25 PM" at bounding box center [1087, 497] width 98 height 29
click at [936, 500] on div at bounding box center [927, 496] width 38 height 20
type input "2:40 PM"
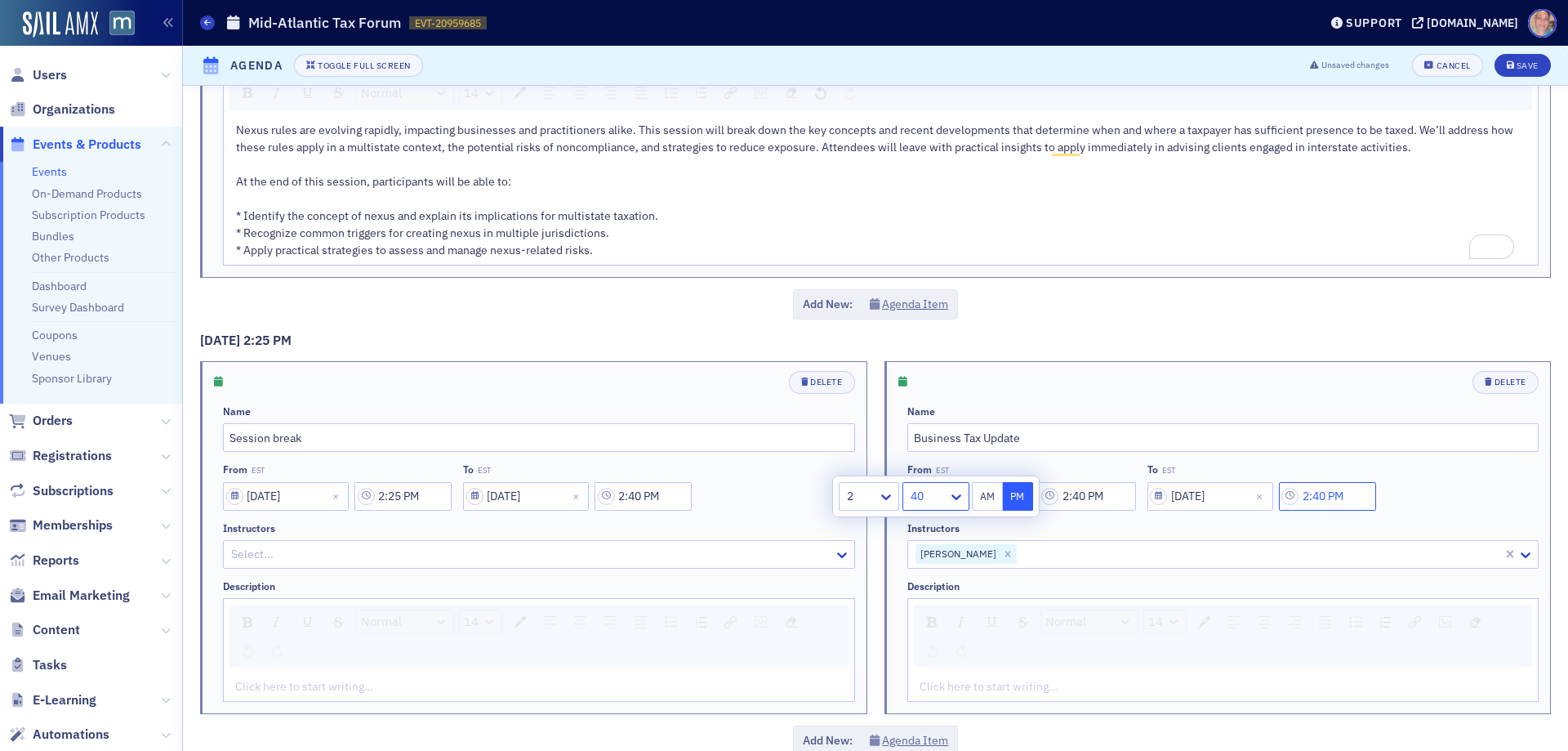
click at [1314, 499] on input "2:40 PM" at bounding box center [1327, 497] width 98 height 29
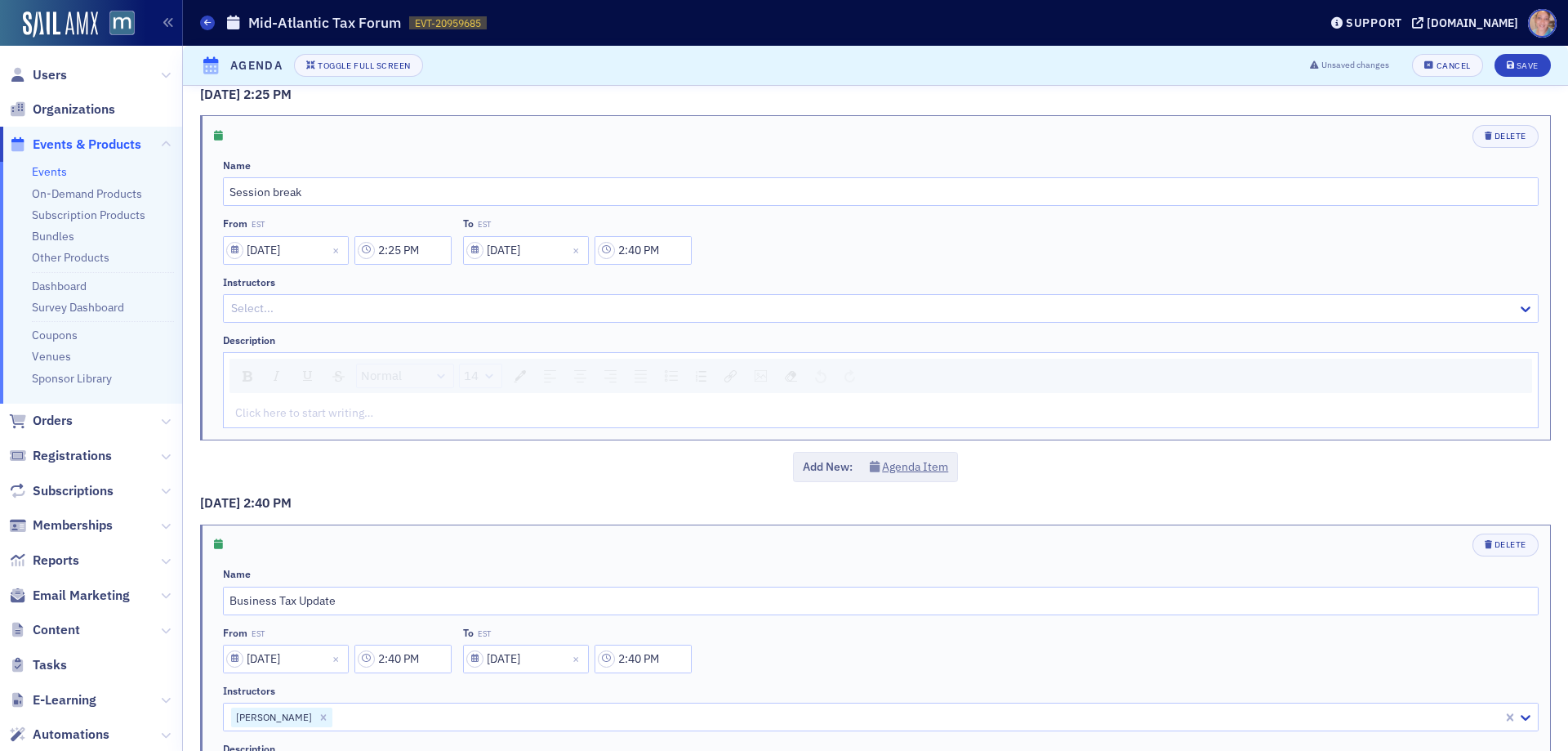
scroll to position [4397, 0]
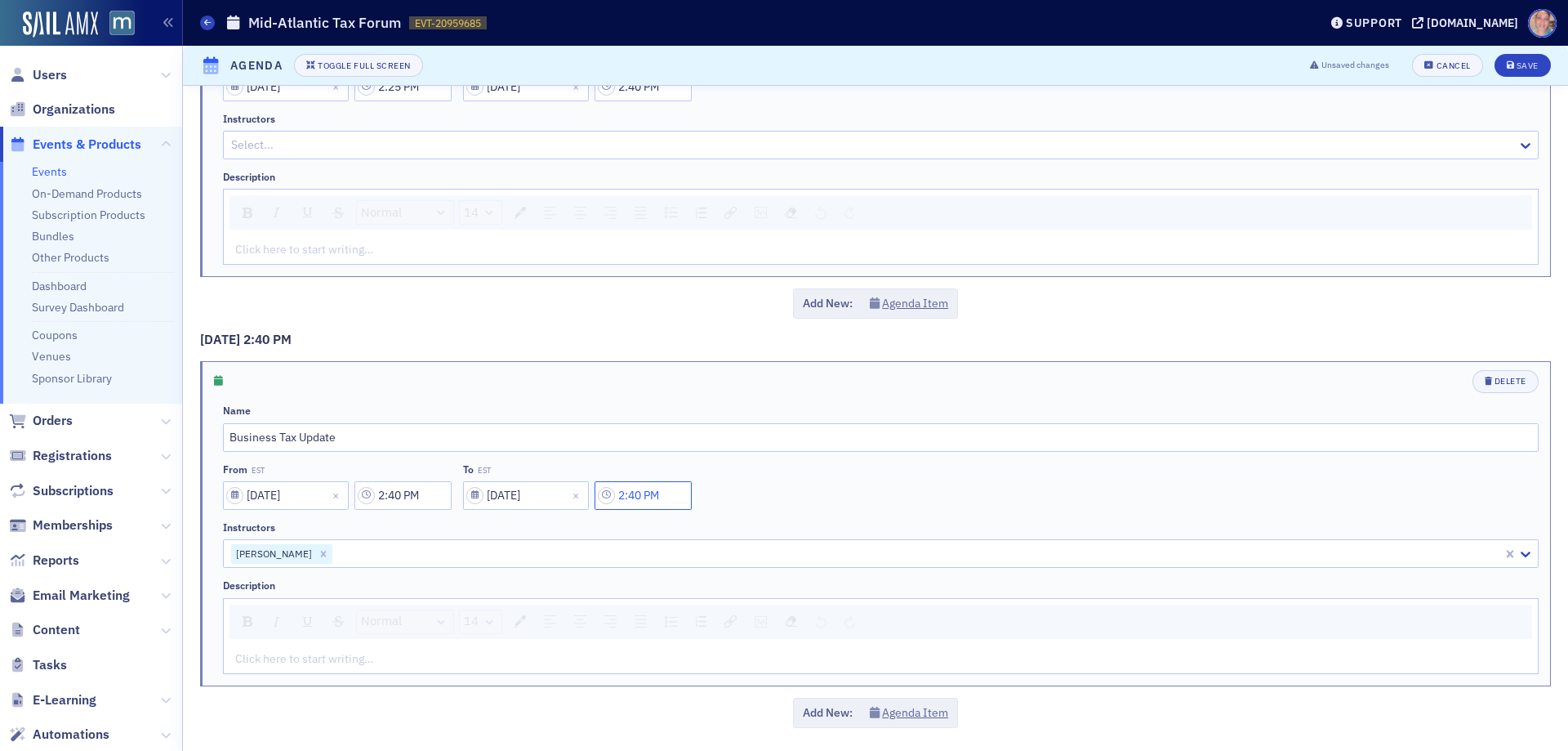
click at [649, 500] on input "2:40 PM" at bounding box center [643, 496] width 98 height 29
click at [757, 500] on div at bounding box center [747, 496] width 20 height 17
click at [792, 503] on div at bounding box center [787, 495] width 38 height 20
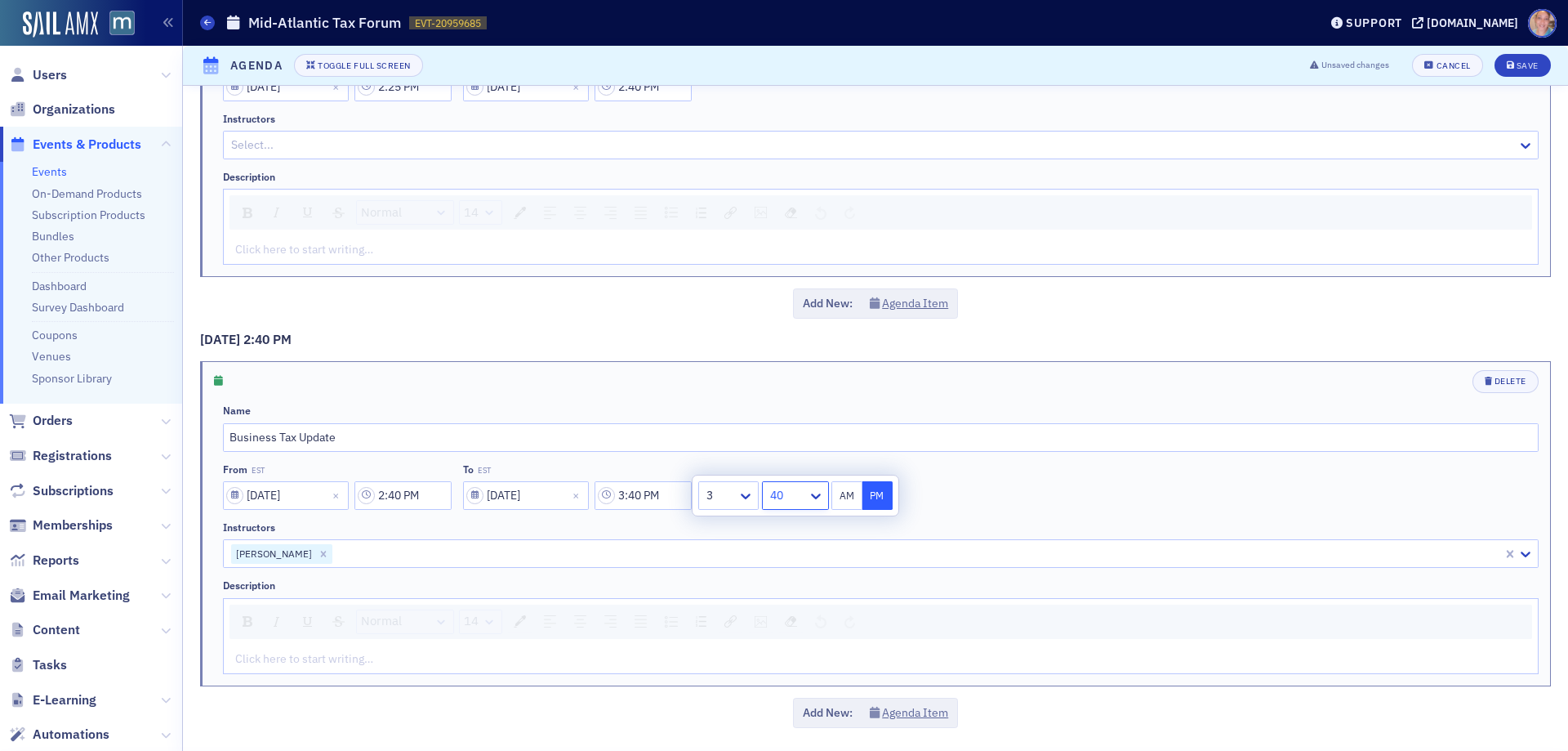
type input "3:55 PM"
click at [411, 646] on div "Click here to start writing…" at bounding box center [881, 659] width 1314 height 29
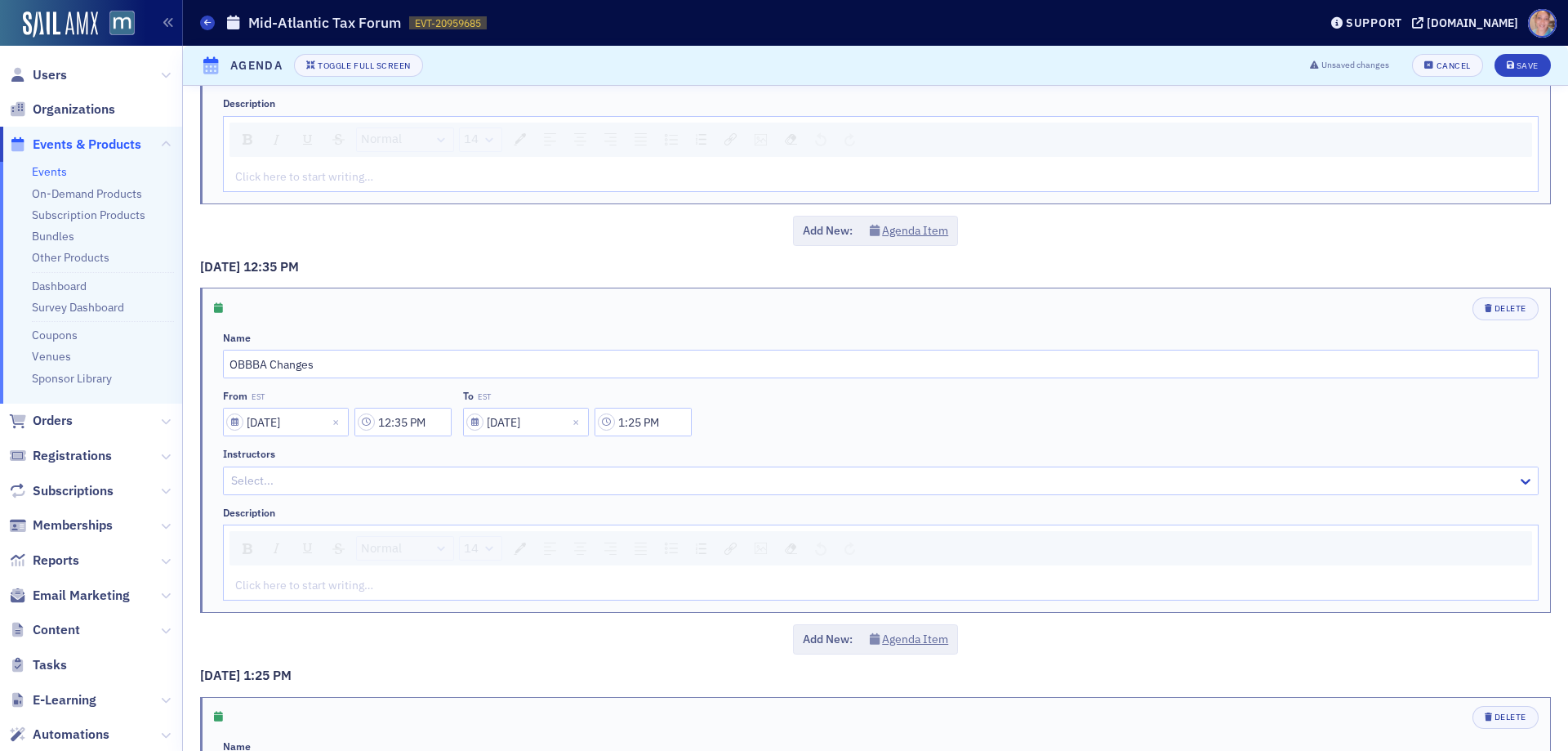
scroll to position [2680, 0]
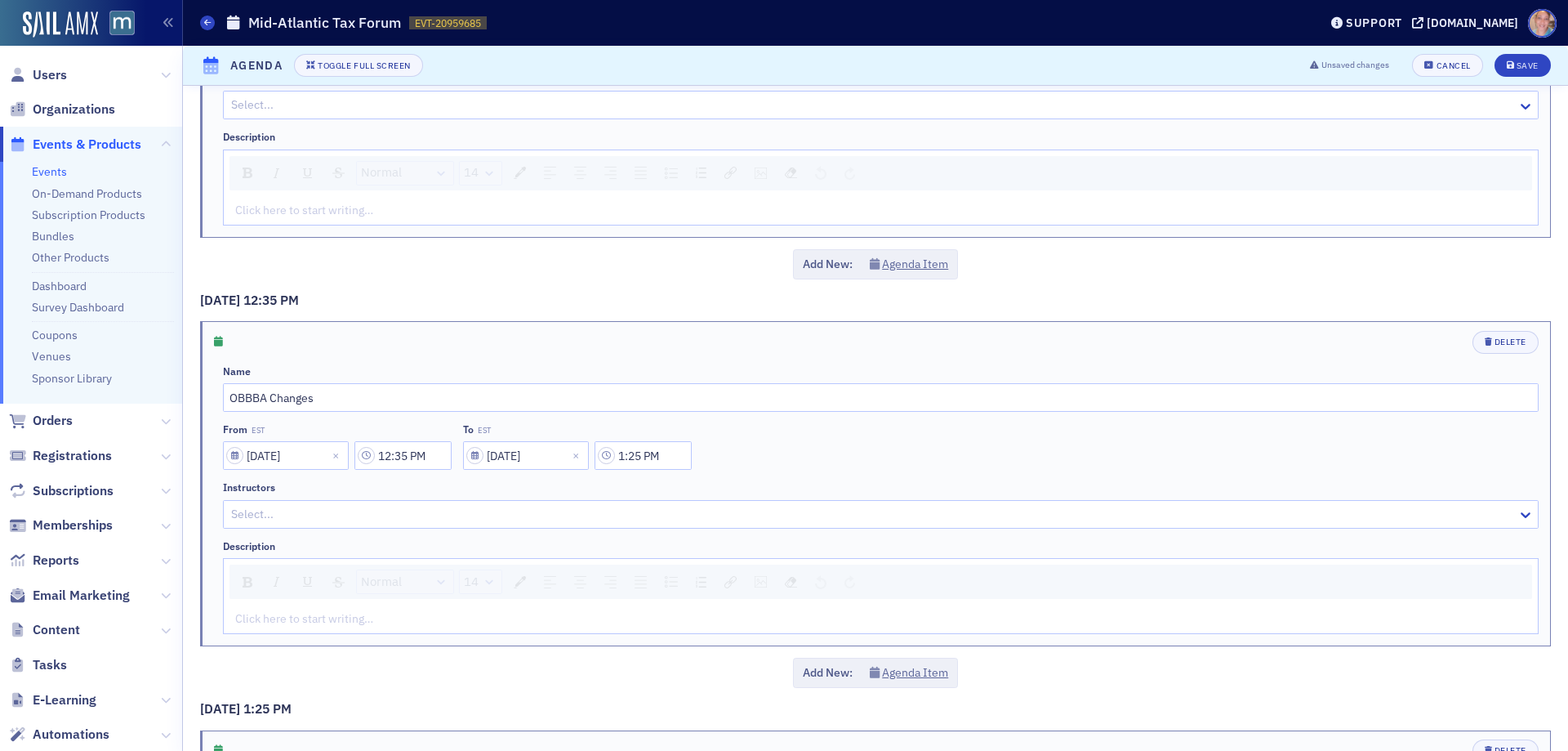
click at [278, 624] on div "rdw-editor" at bounding box center [881, 620] width 1291 height 17
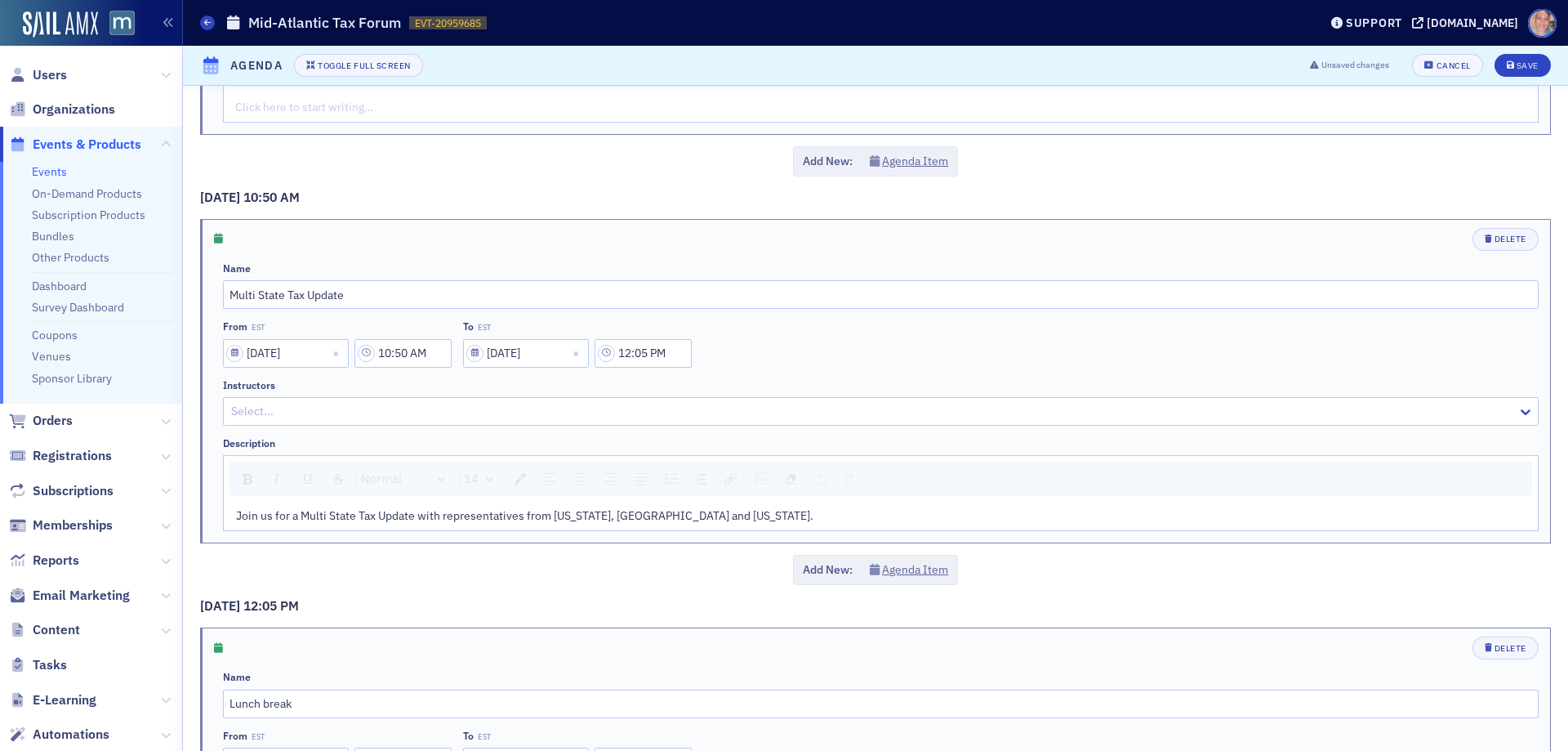
scroll to position [2108, 0]
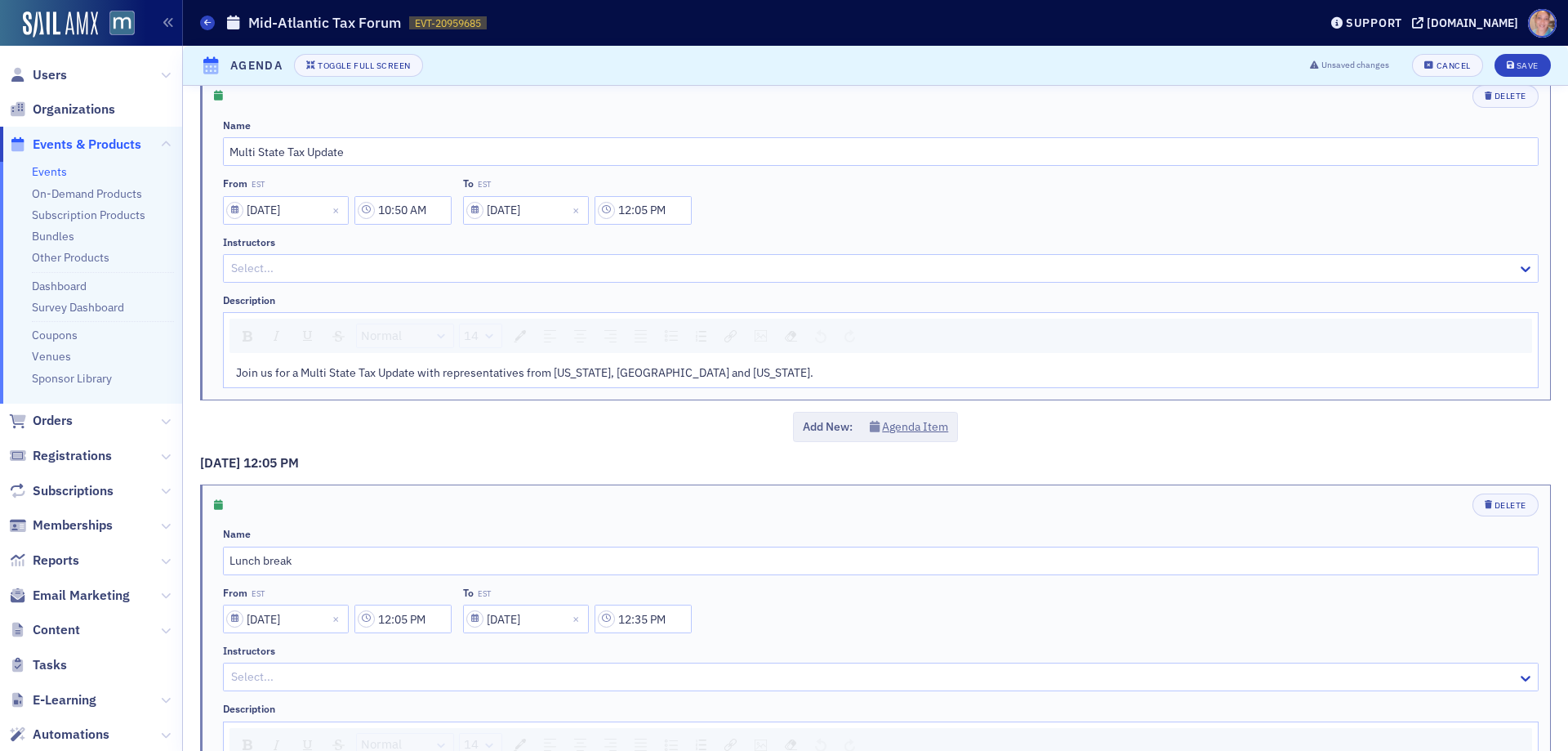
click at [306, 278] on div "Select..." at bounding box center [870, 268] width 1294 height 24
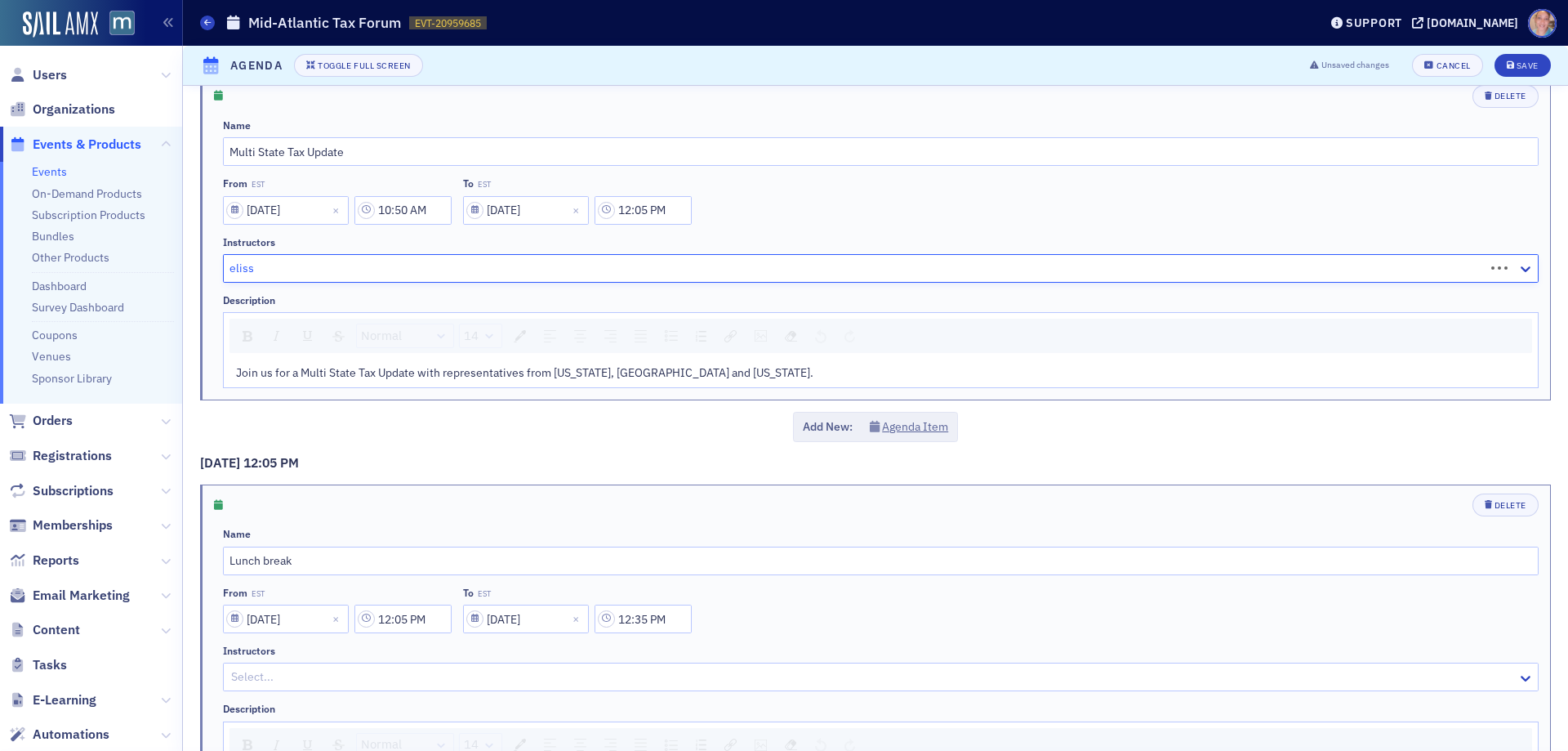
type input "elissa"
type input "krista s"
click at [1553, 227] on div "1/8/2026 8:00 AM Delete Name Welcome and Event Announcements From EST 01/08/202…" at bounding box center [875, 507] width 1385 height 5062
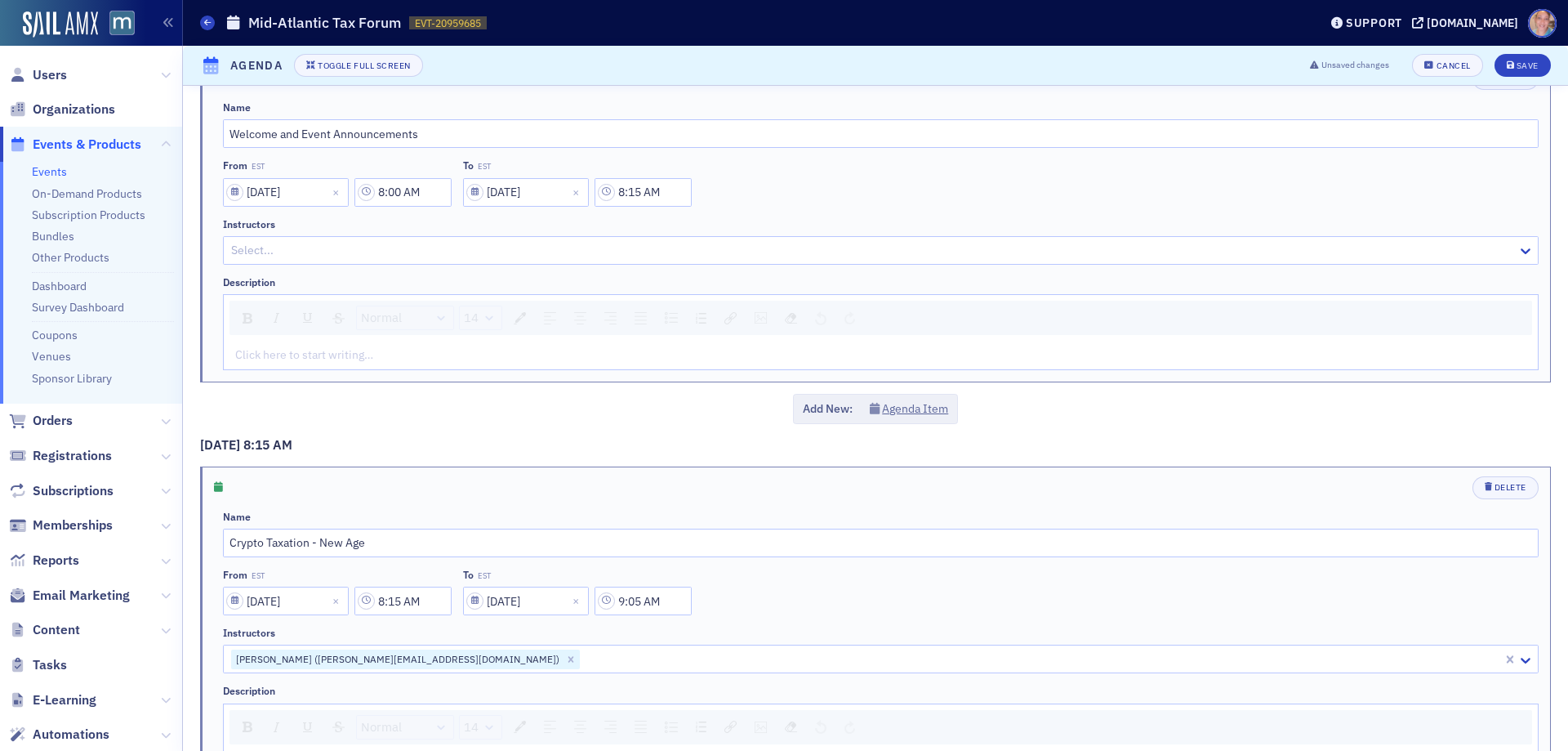
scroll to position [0, 0]
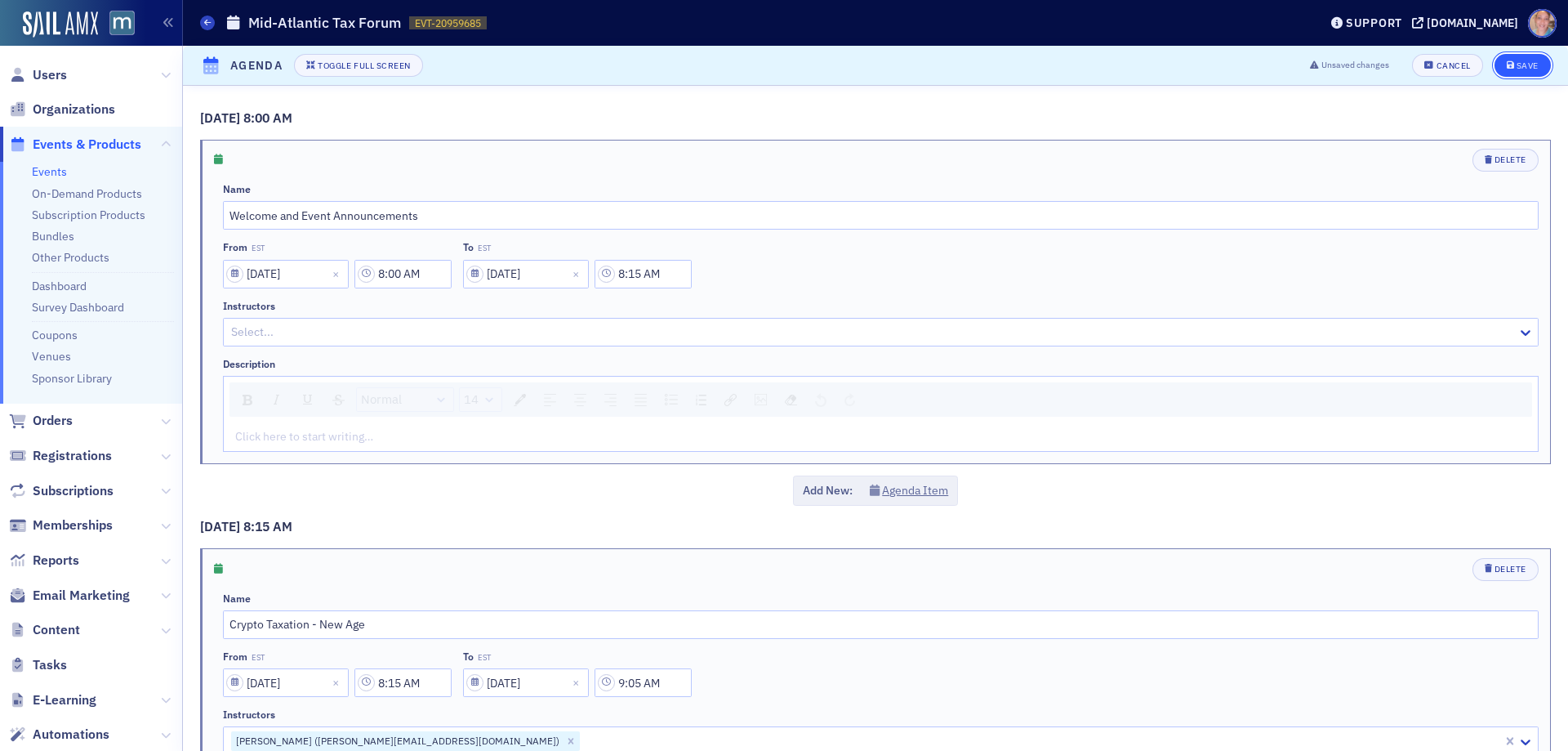
click at [1517, 66] on div "Save" at bounding box center [1527, 65] width 22 height 9
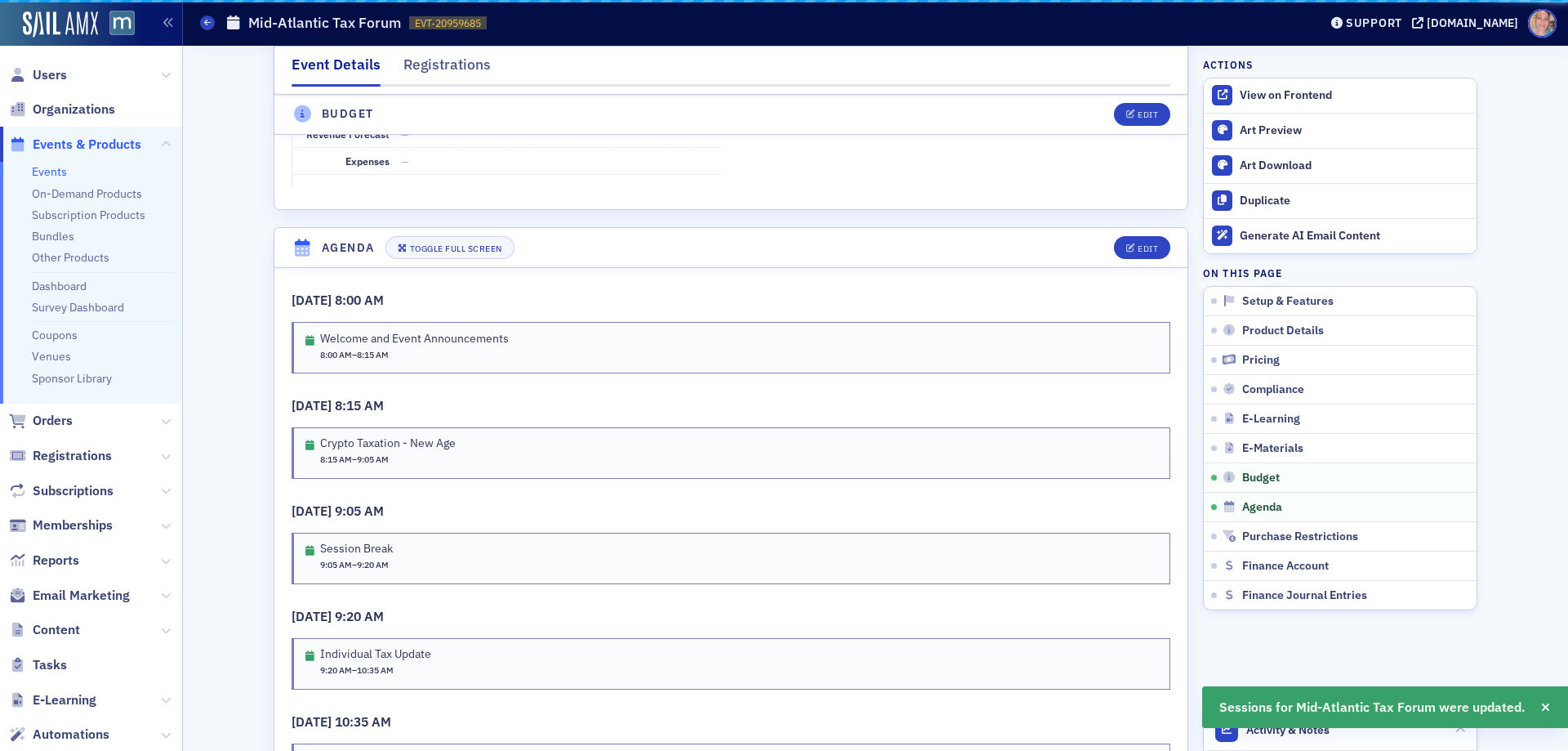
scroll to position [2851, 0]
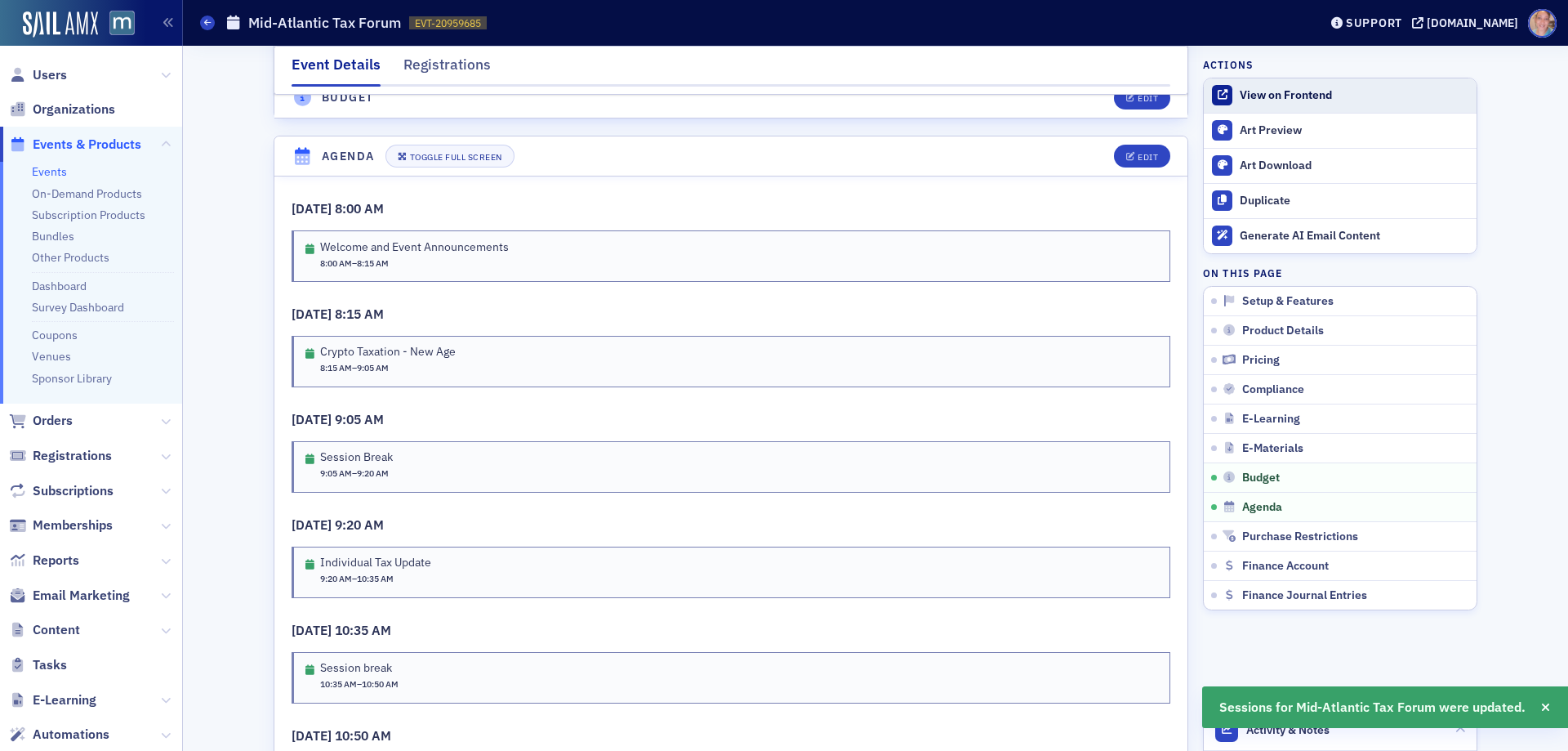
click at [1271, 93] on div "View on Frontend" at bounding box center [1354, 95] width 229 height 14
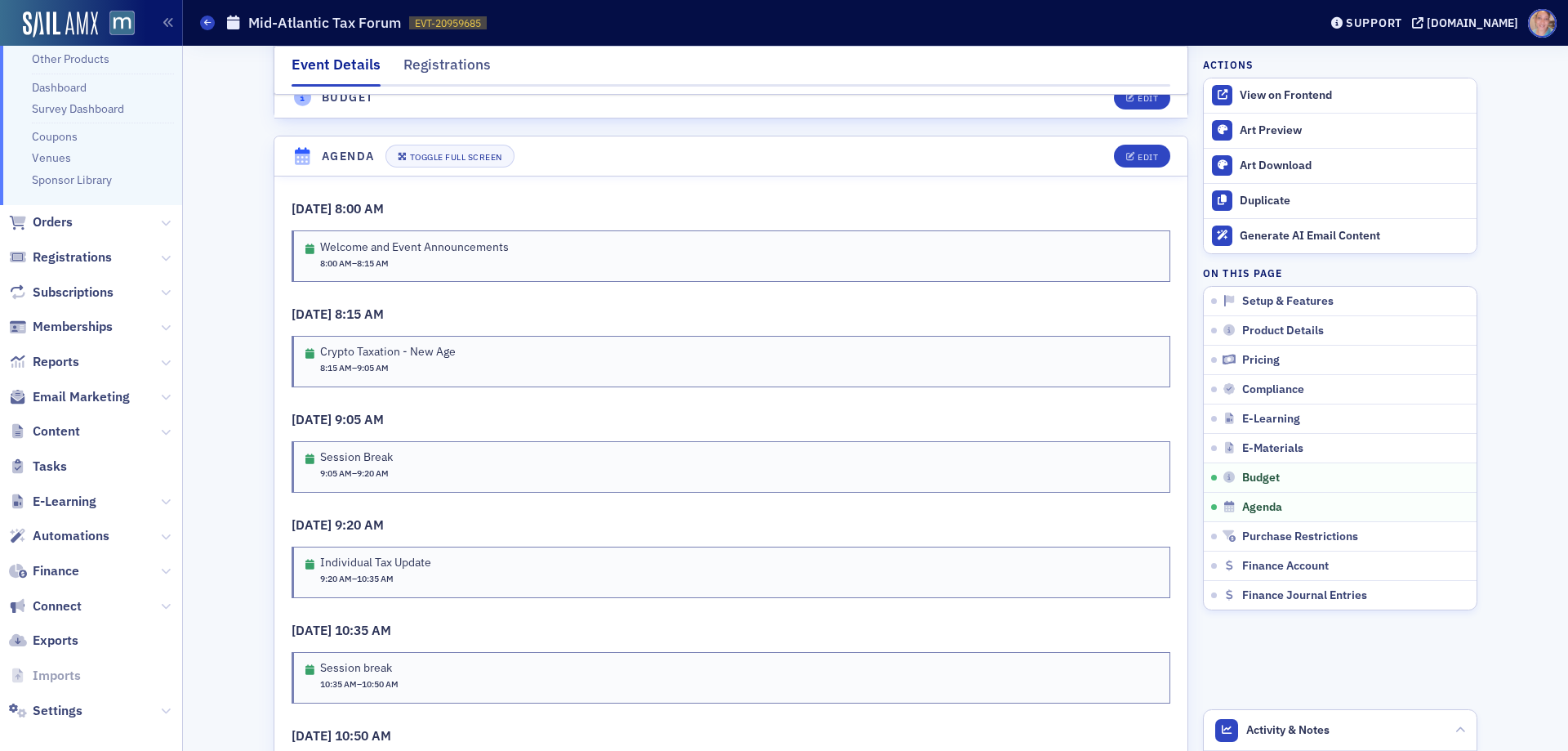
scroll to position [210, 0]
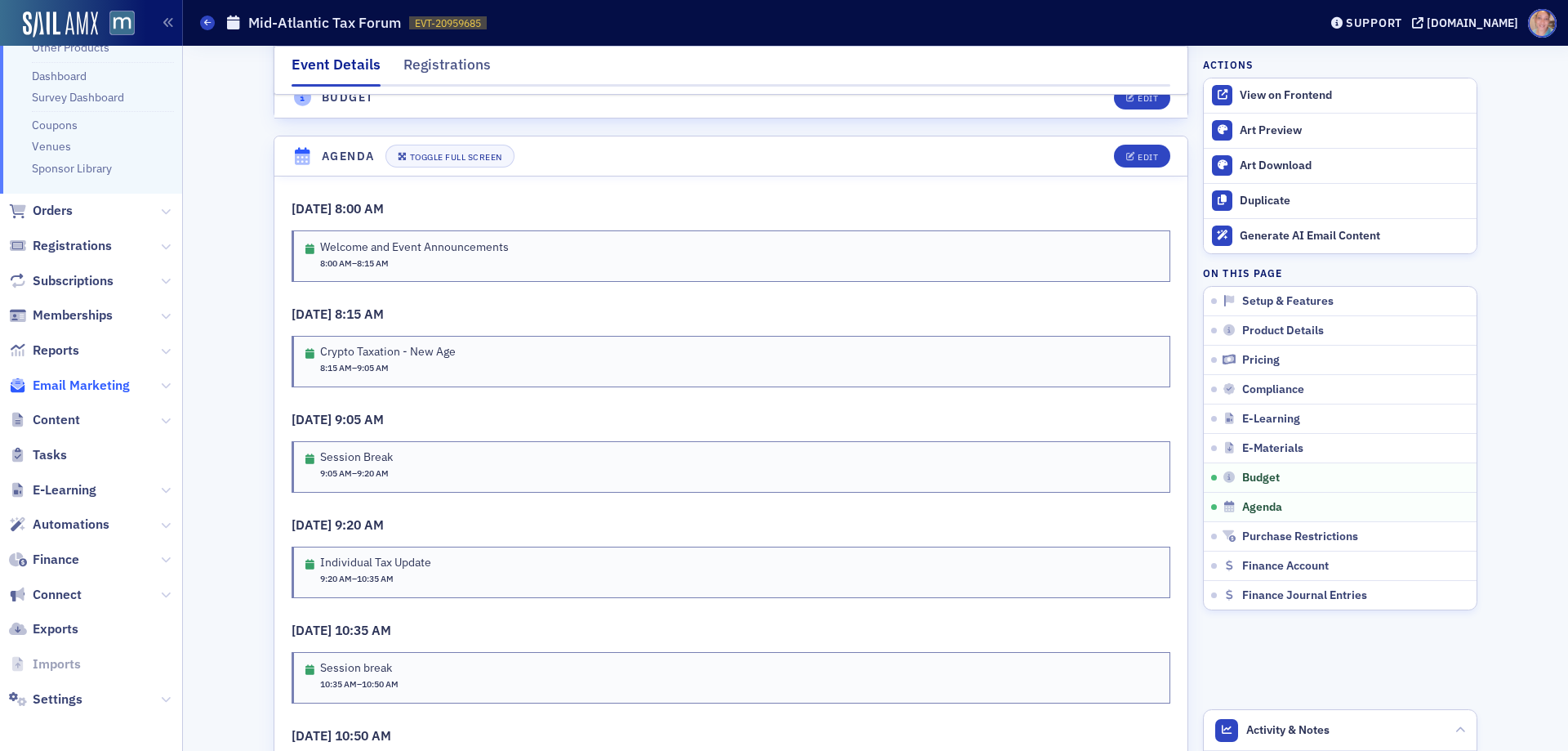
click at [87, 389] on span "Email Marketing" at bounding box center [81, 386] width 98 height 18
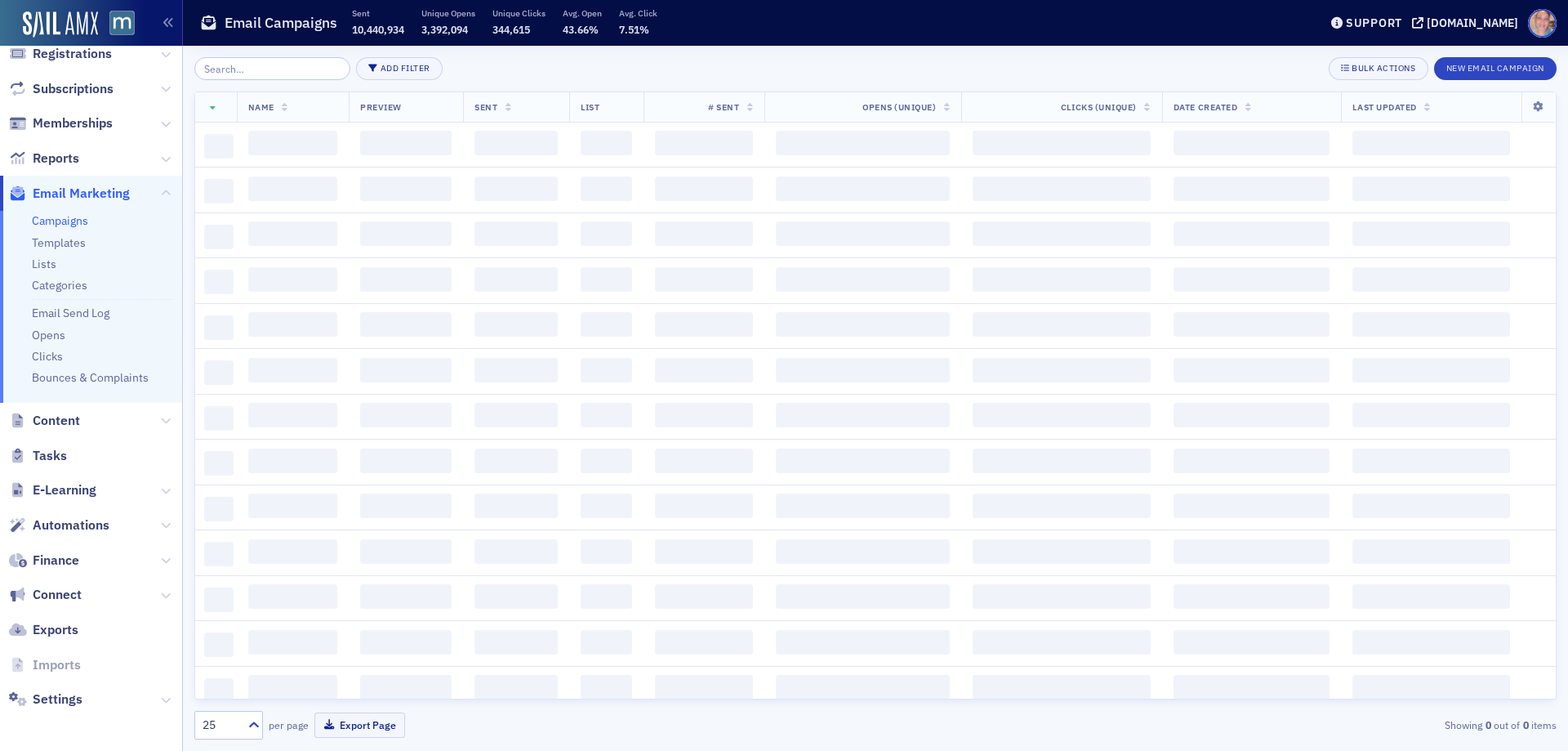
scroll to position [160, 0]
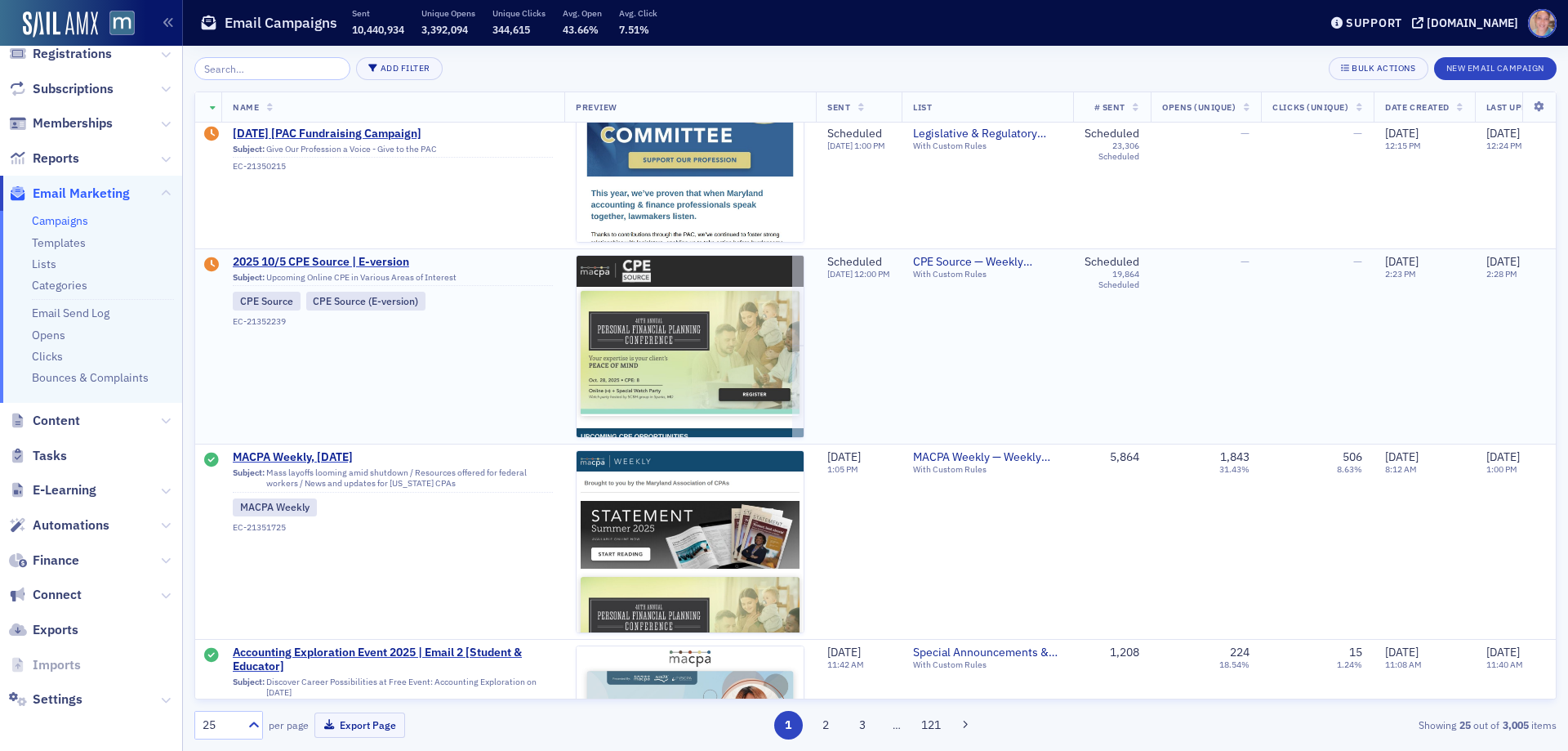
scroll to position [246, 0]
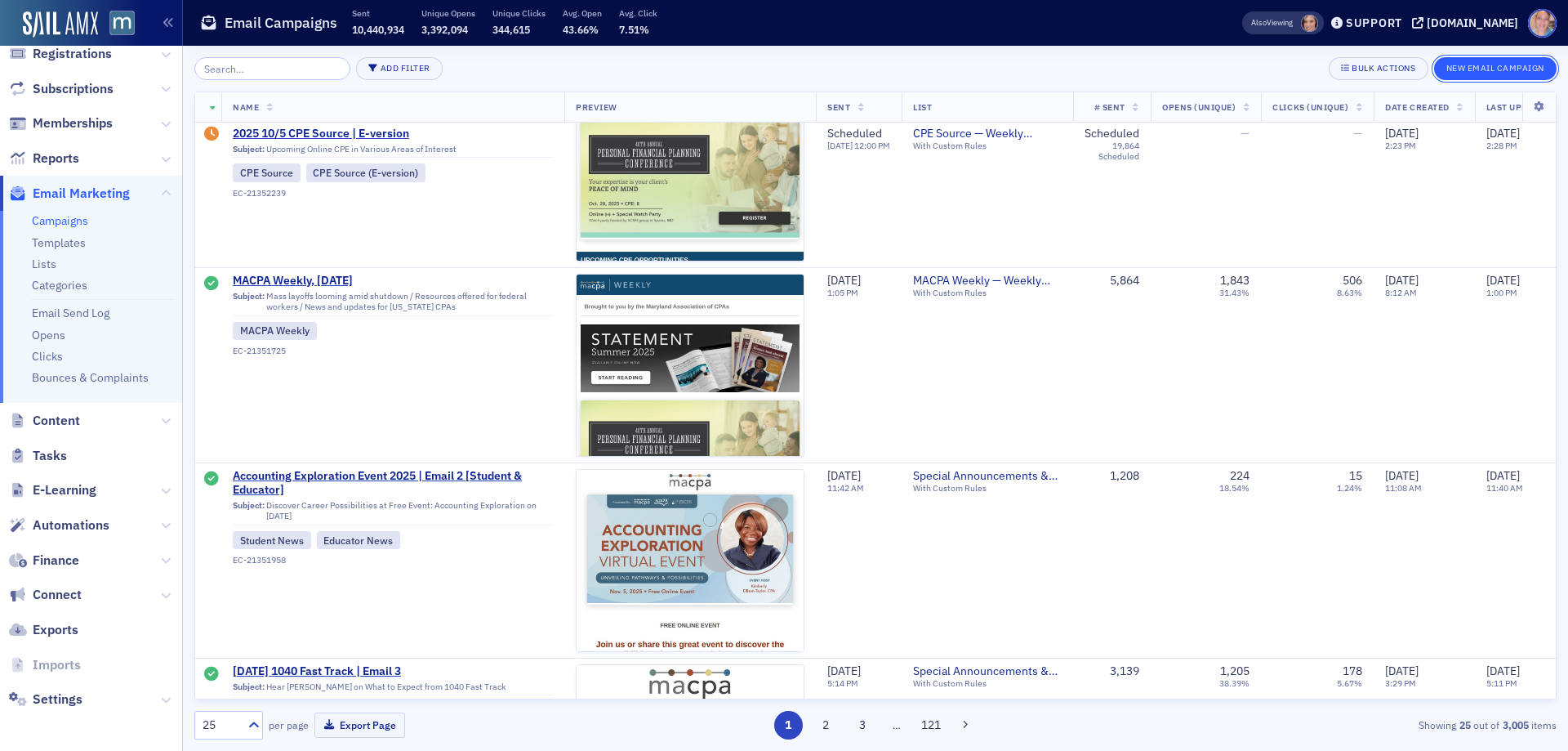
click at [1487, 76] on button "New Email Campaign" at bounding box center [1496, 69] width 123 height 23
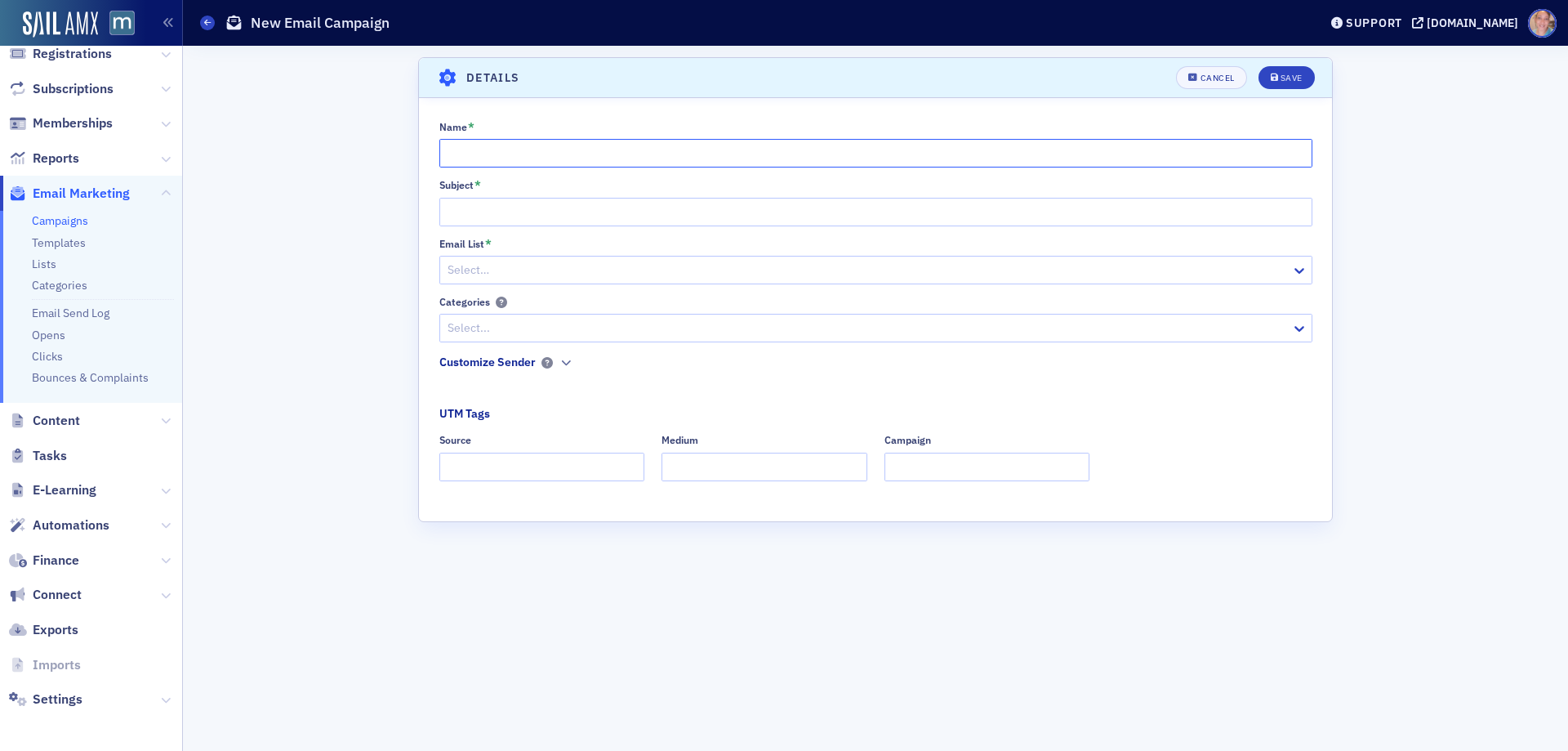
click at [474, 144] on input "Name *" at bounding box center [876, 154] width 873 height 29
paste input "CPA Demo Day for Tax & Audit Tools is almost here – login info coming soon!"
type input "CPA Demo Day for Tax & Audit Tools is almost here – login info coming soon!"
click at [474, 211] on input "Subject *" at bounding box center [876, 213] width 873 height 29
paste input "CPA Demo Day for Tax & Audit Tools is almost here – login info coming soon!"
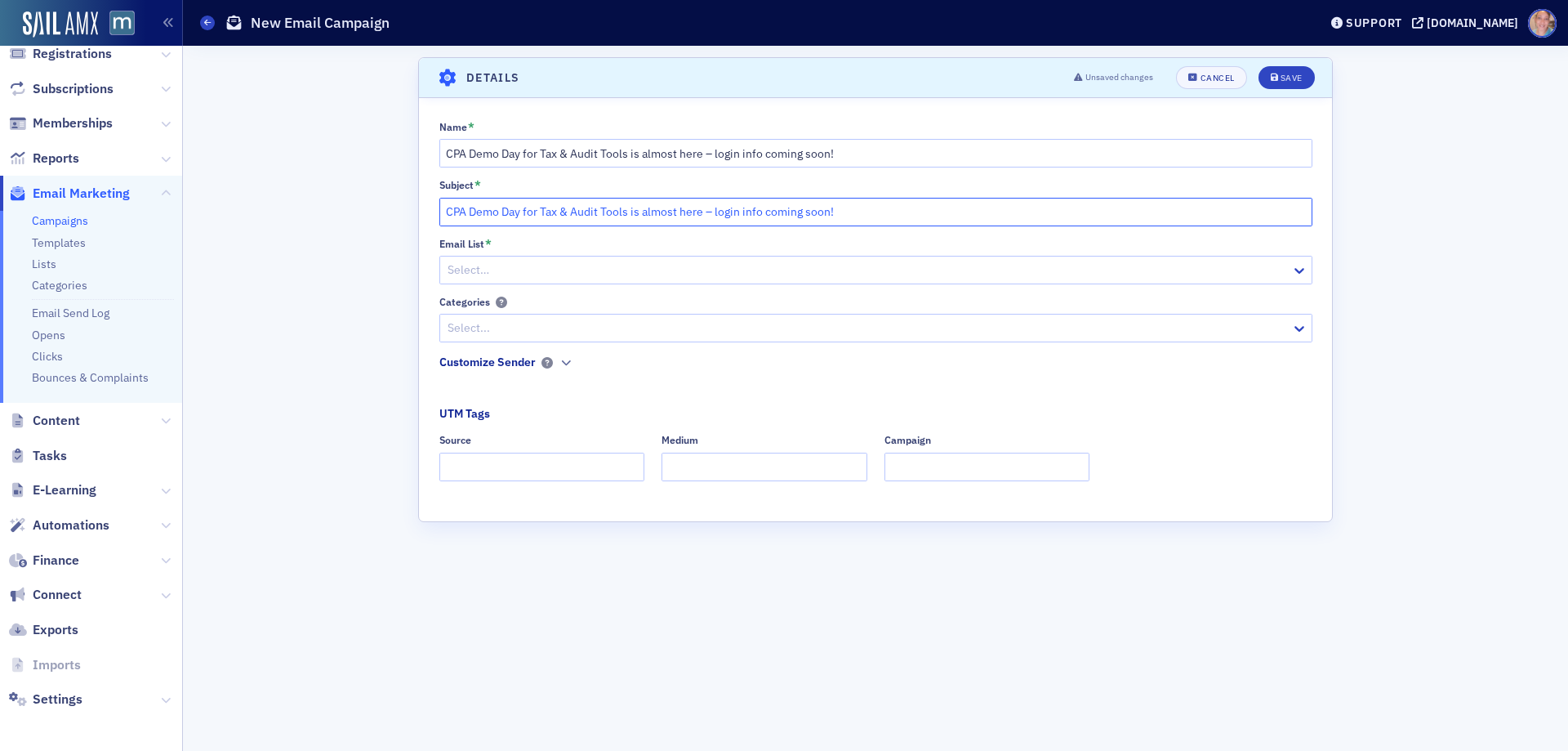
type input "CPA Demo Day for Tax & Audit Tools is almost here – login info coming soon!"
click at [507, 266] on div at bounding box center [868, 270] width 843 height 20
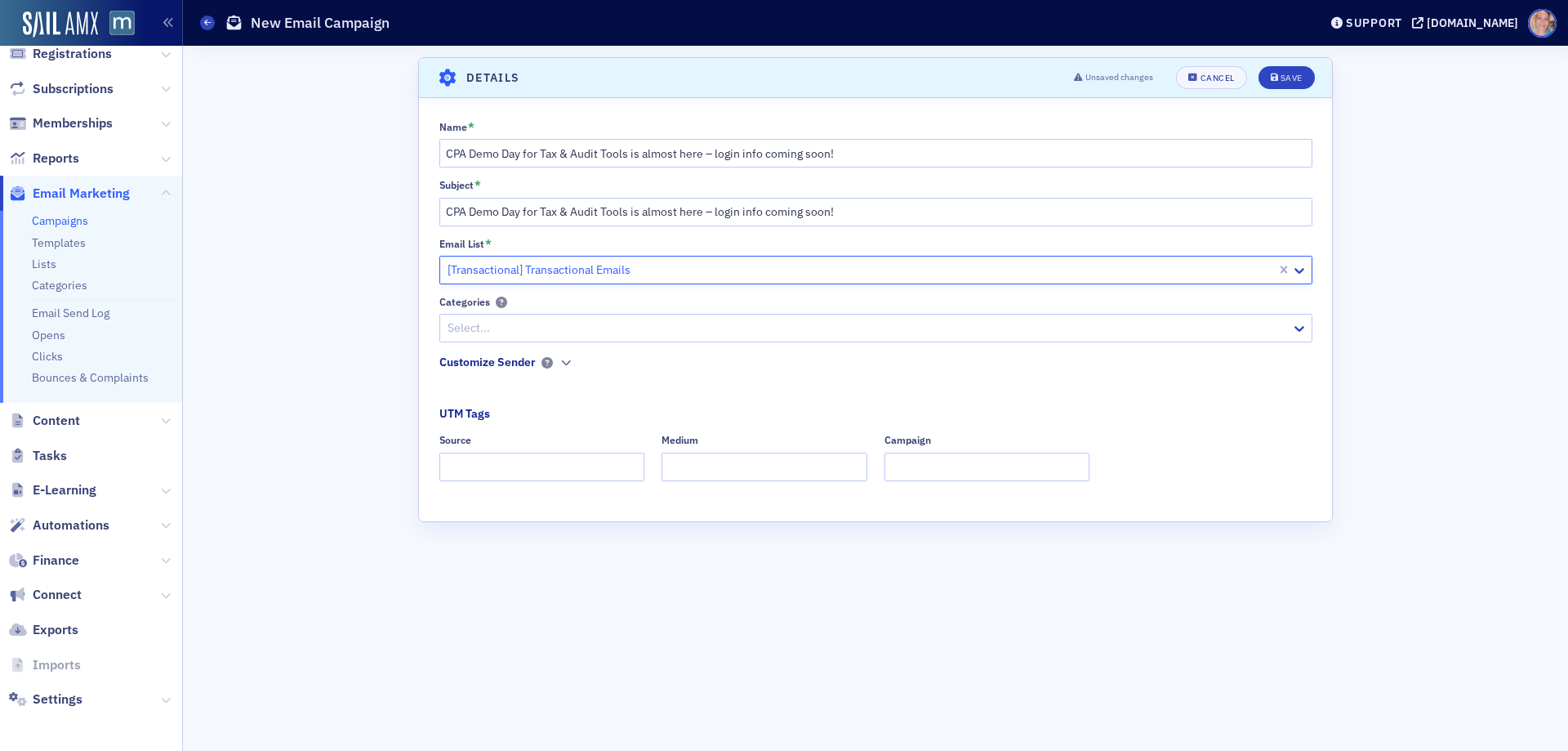
click at [628, 332] on div at bounding box center [868, 328] width 843 height 20
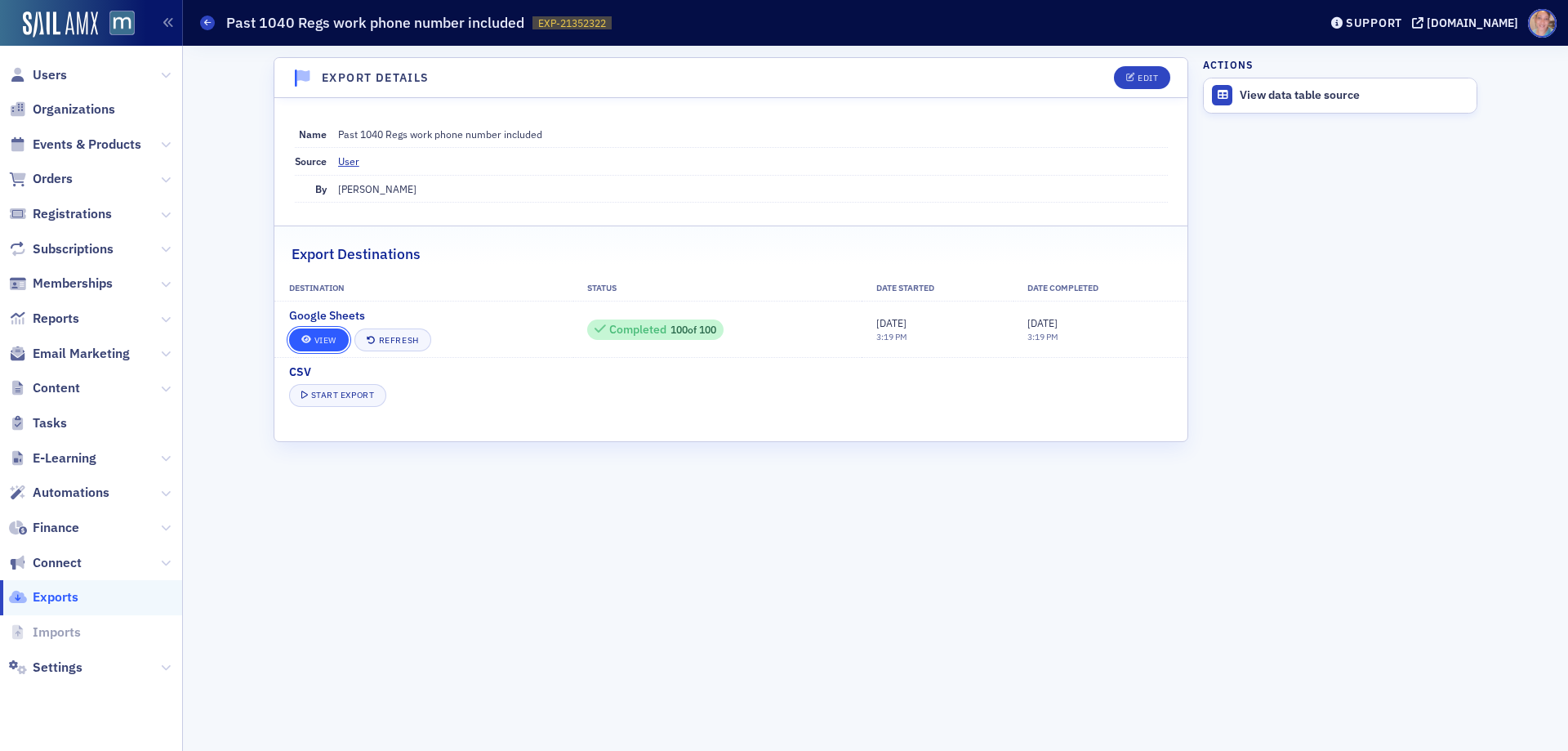
click at [328, 340] on link "View" at bounding box center [319, 340] width 60 height 23
click at [309, 332] on link "View" at bounding box center [319, 340] width 60 height 23
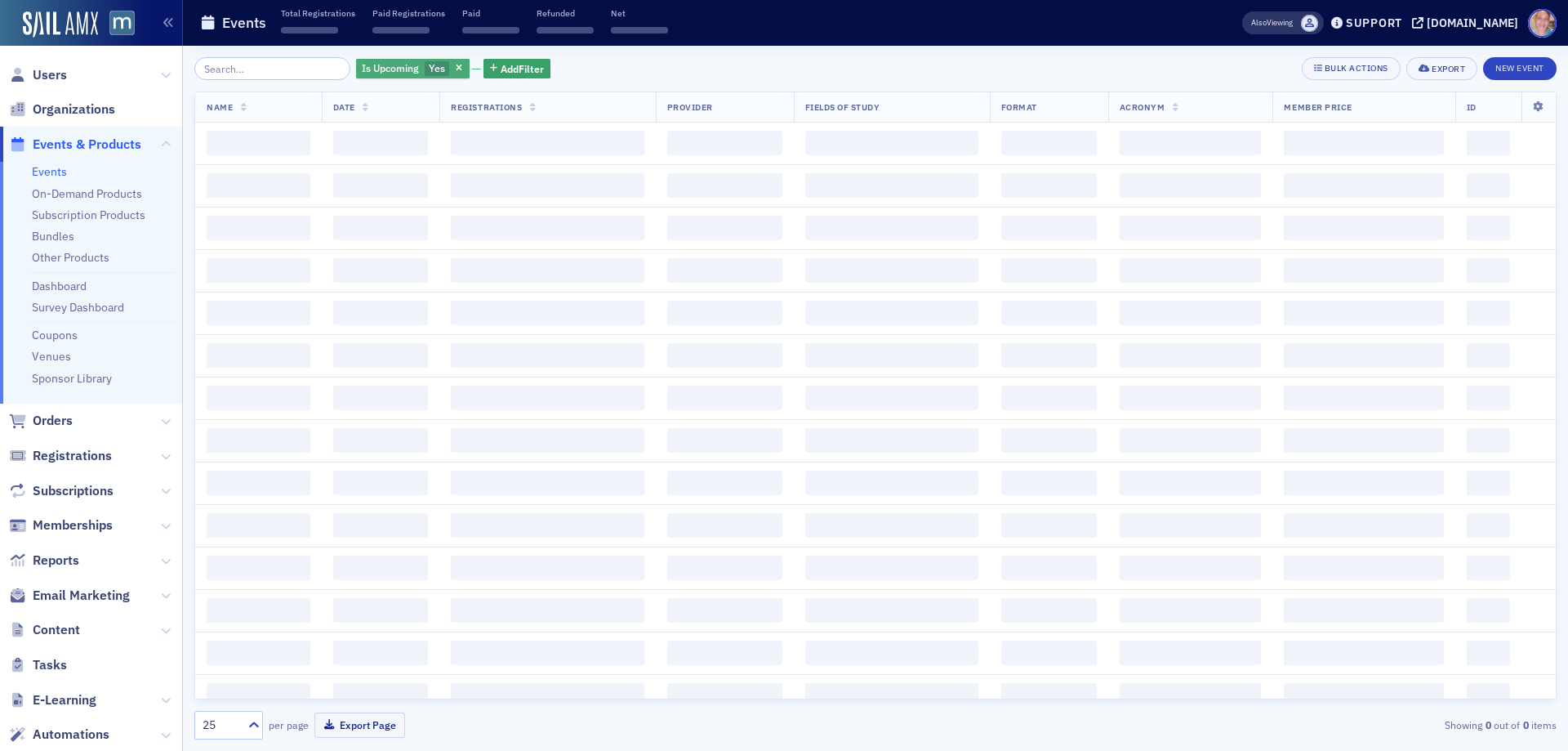
click at [429, 67] on span "Yes" at bounding box center [437, 68] width 16 height 14
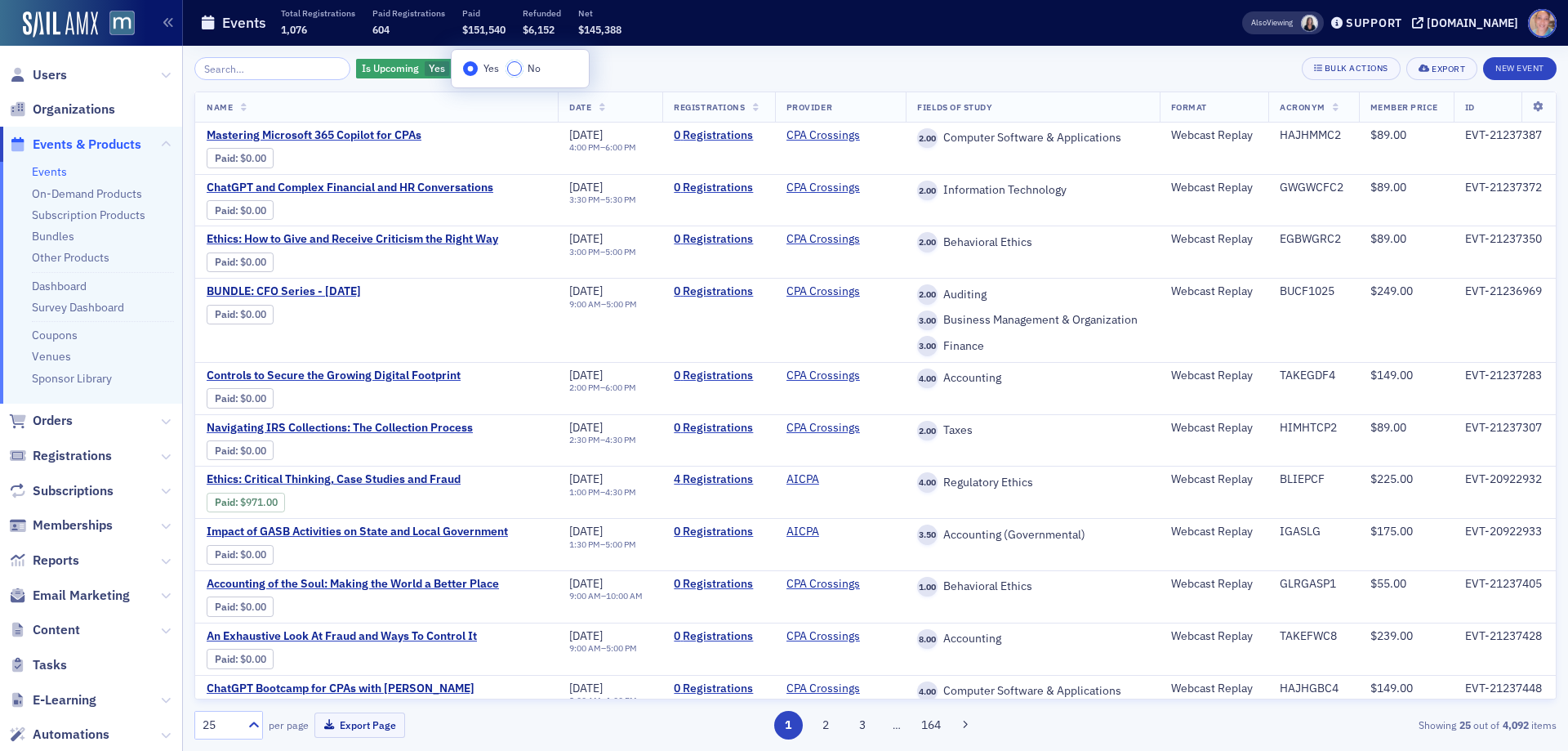
drag, startPoint x: 519, startPoint y: 70, endPoint x: 655, endPoint y: 67, distance: 136.0
click at [519, 69] on input "No" at bounding box center [514, 68] width 14 height 14
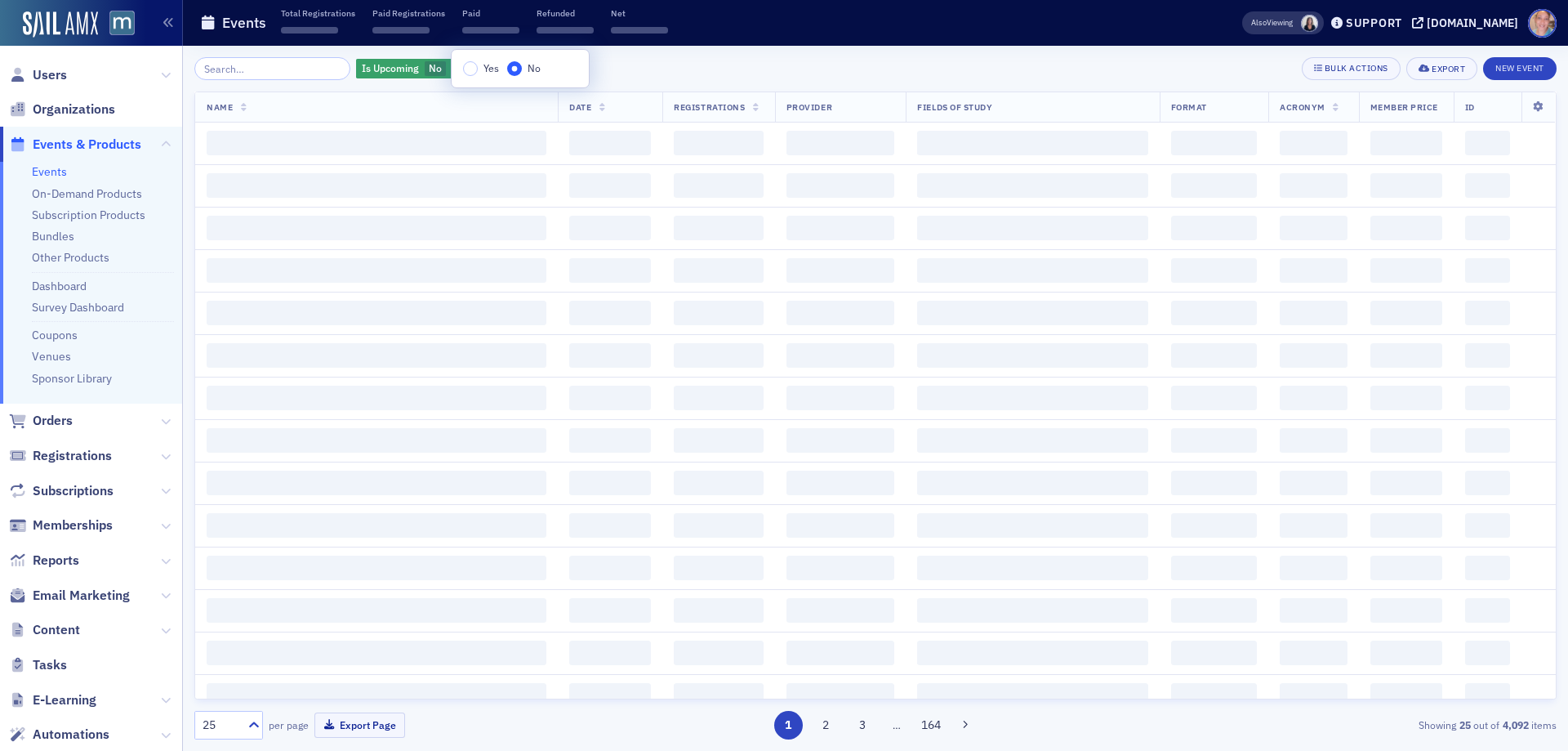
click at [672, 63] on div "Is Upcoming No Add Filter Bulk Actions Export New Event" at bounding box center [875, 69] width 1362 height 23
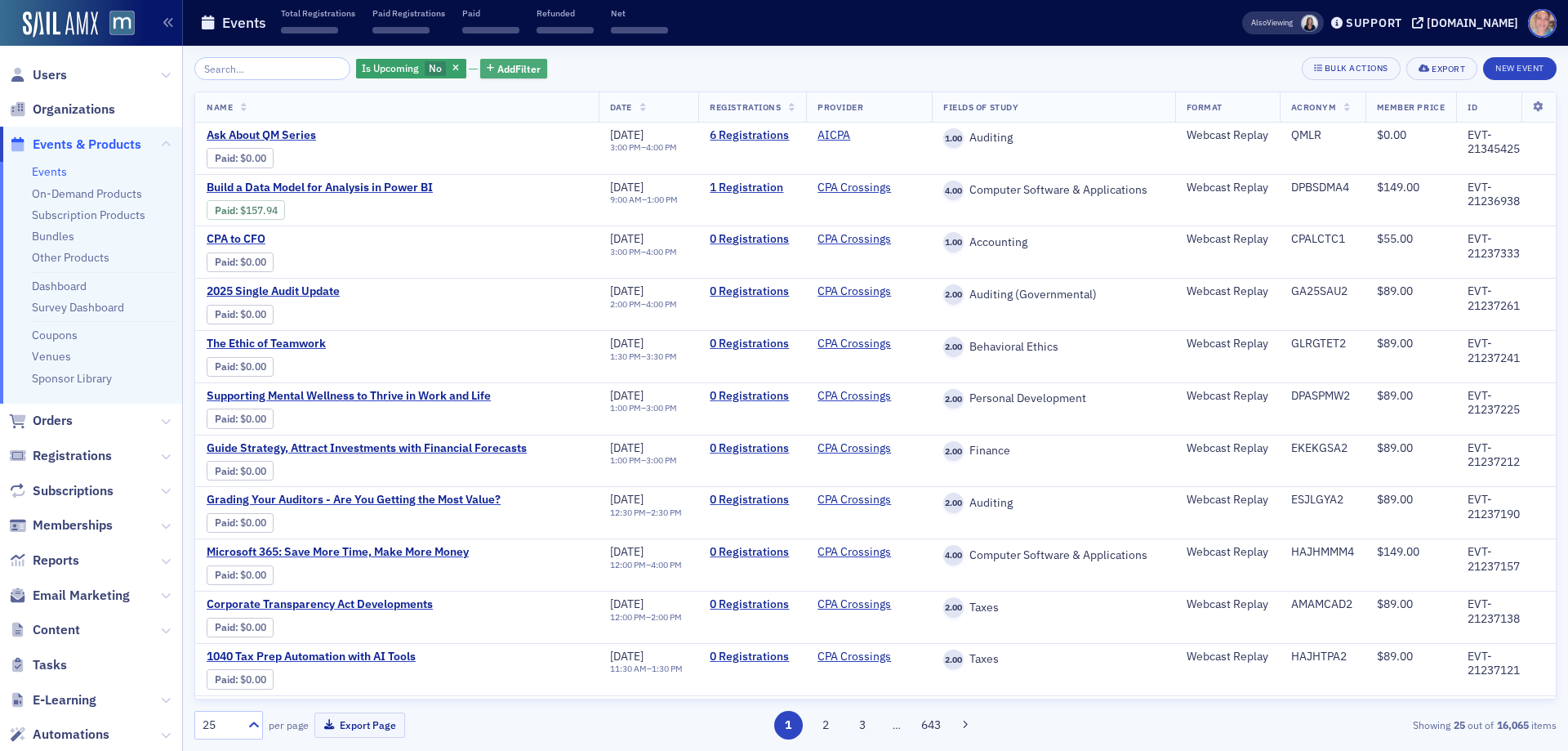
click at [511, 62] on span "Add Filter" at bounding box center [519, 68] width 43 height 14
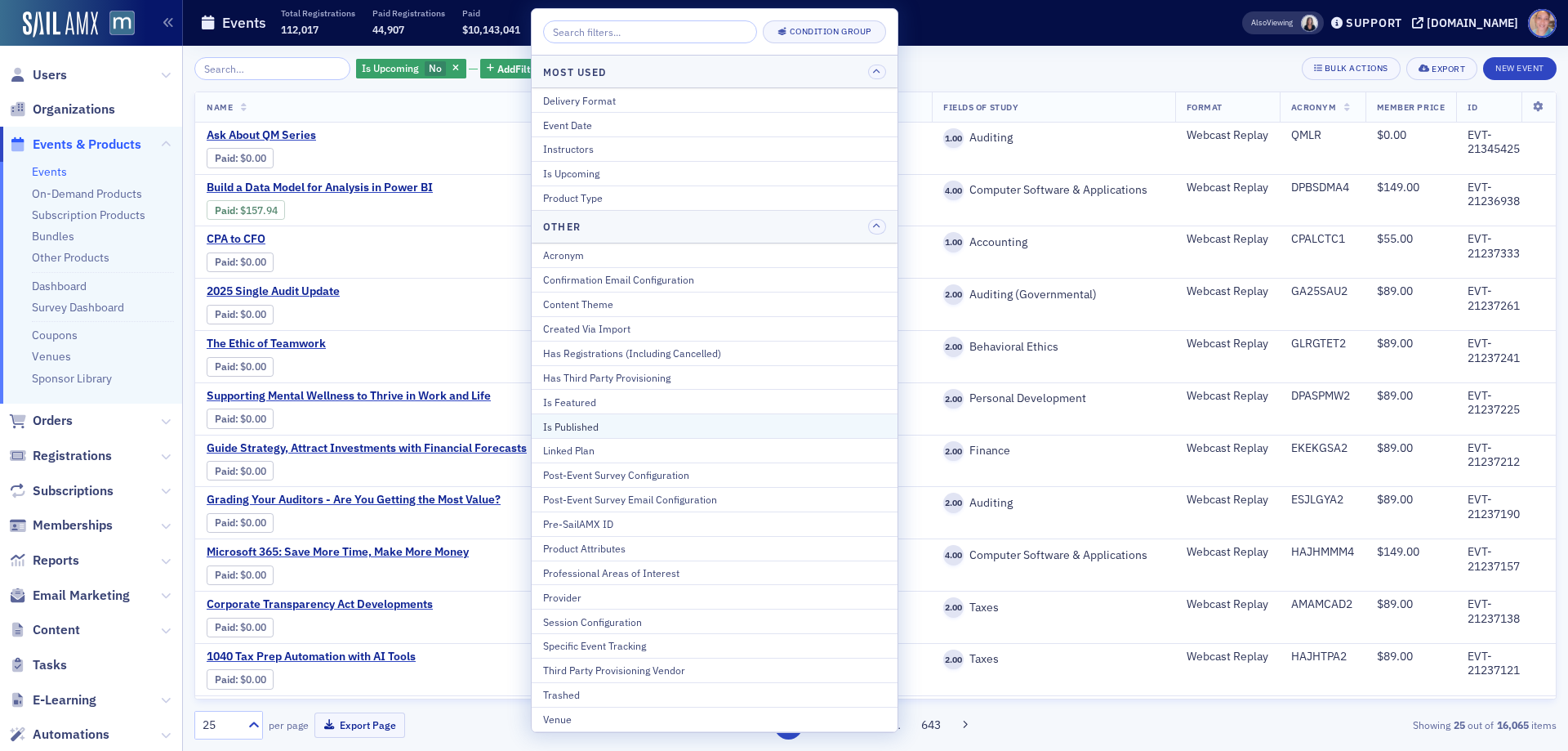
click at [600, 426] on div "Is Published" at bounding box center [714, 426] width 343 height 14
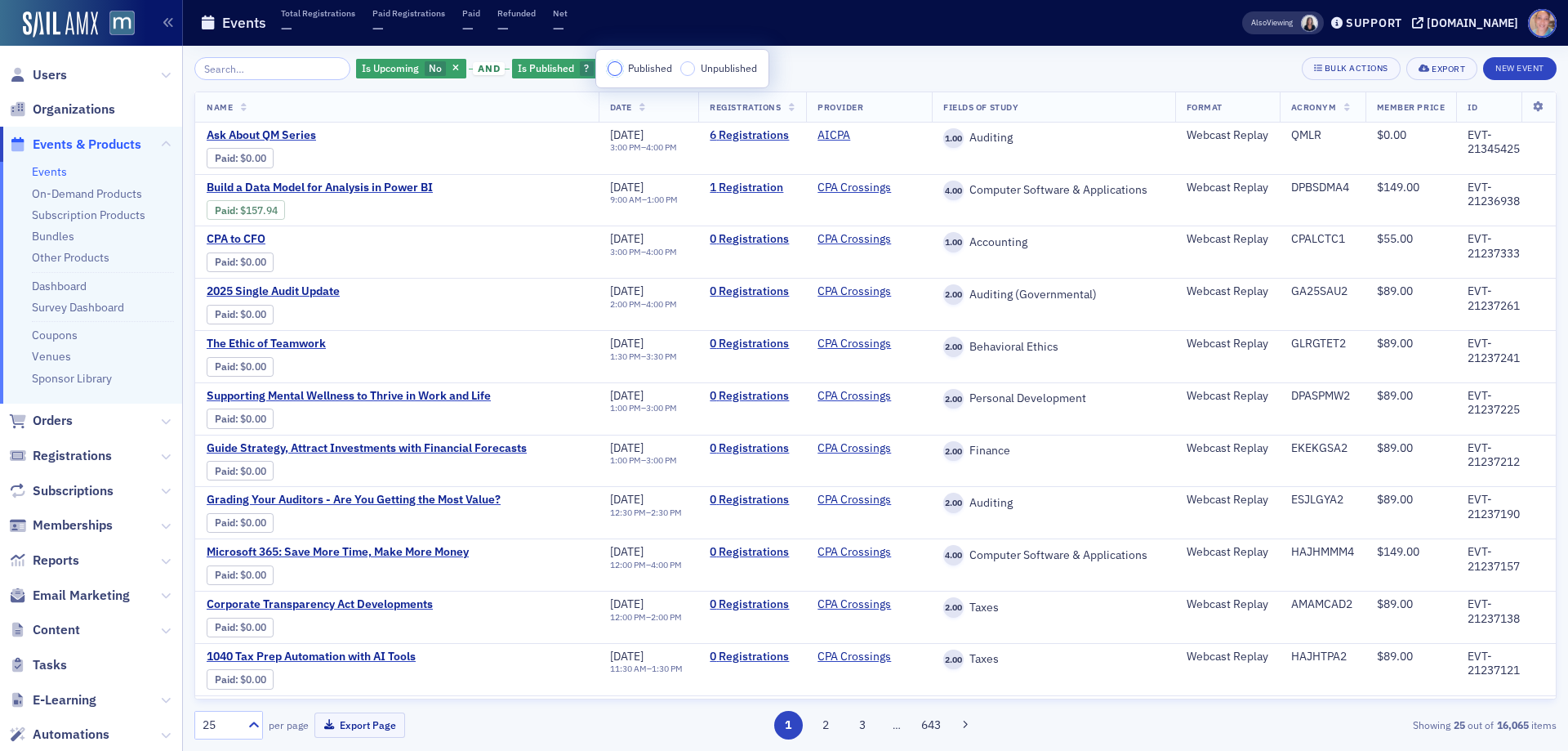
click at [619, 66] on input "Published" at bounding box center [614, 68] width 14 height 14
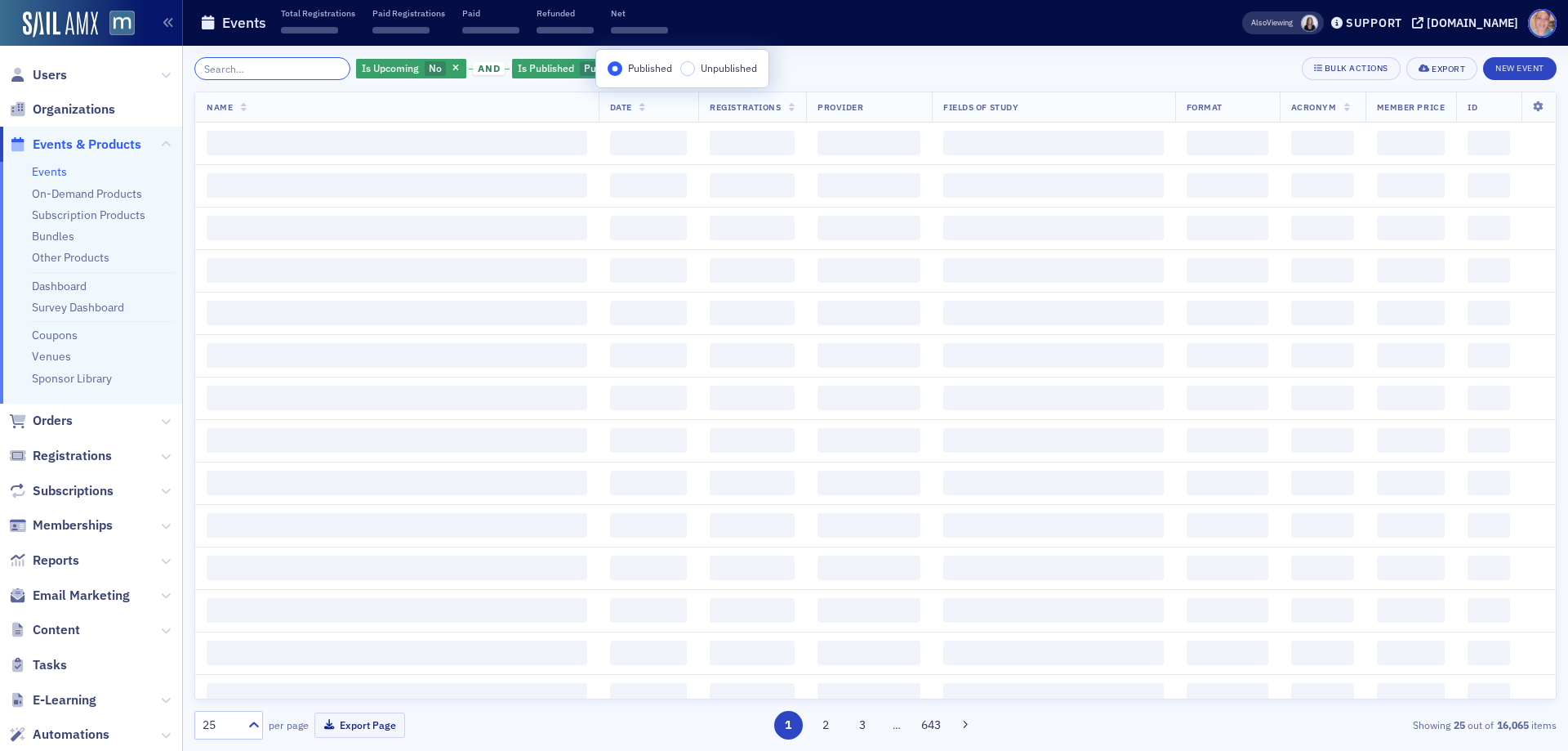
click at [266, 76] on input "search" at bounding box center [271, 69] width 156 height 23
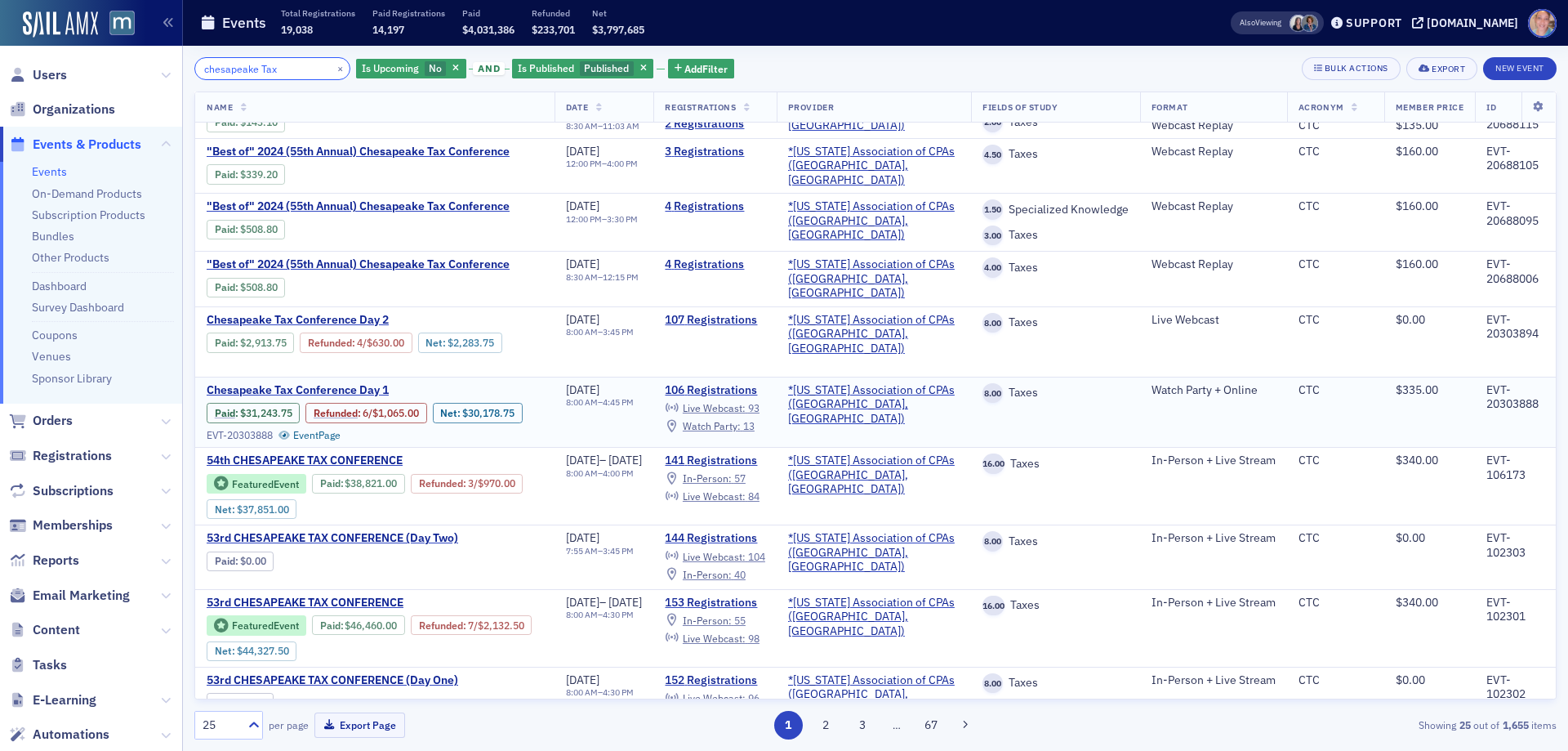
scroll to position [82, 0]
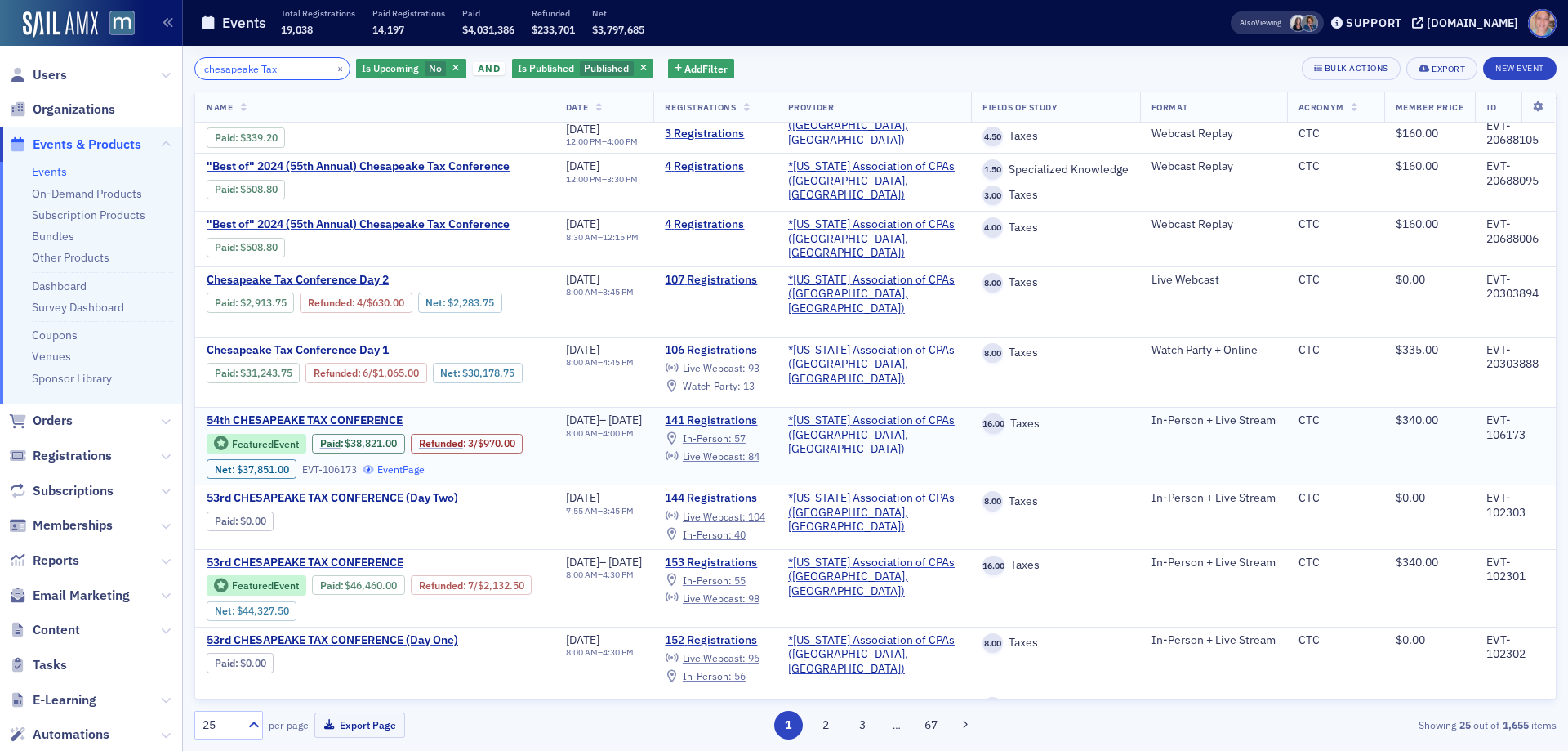
type input "chesapeake Tax"
click at [362, 476] on link "Event Page" at bounding box center [393, 469] width 62 height 13
click at [333, 66] on button "×" at bounding box center [340, 68] width 14 height 14
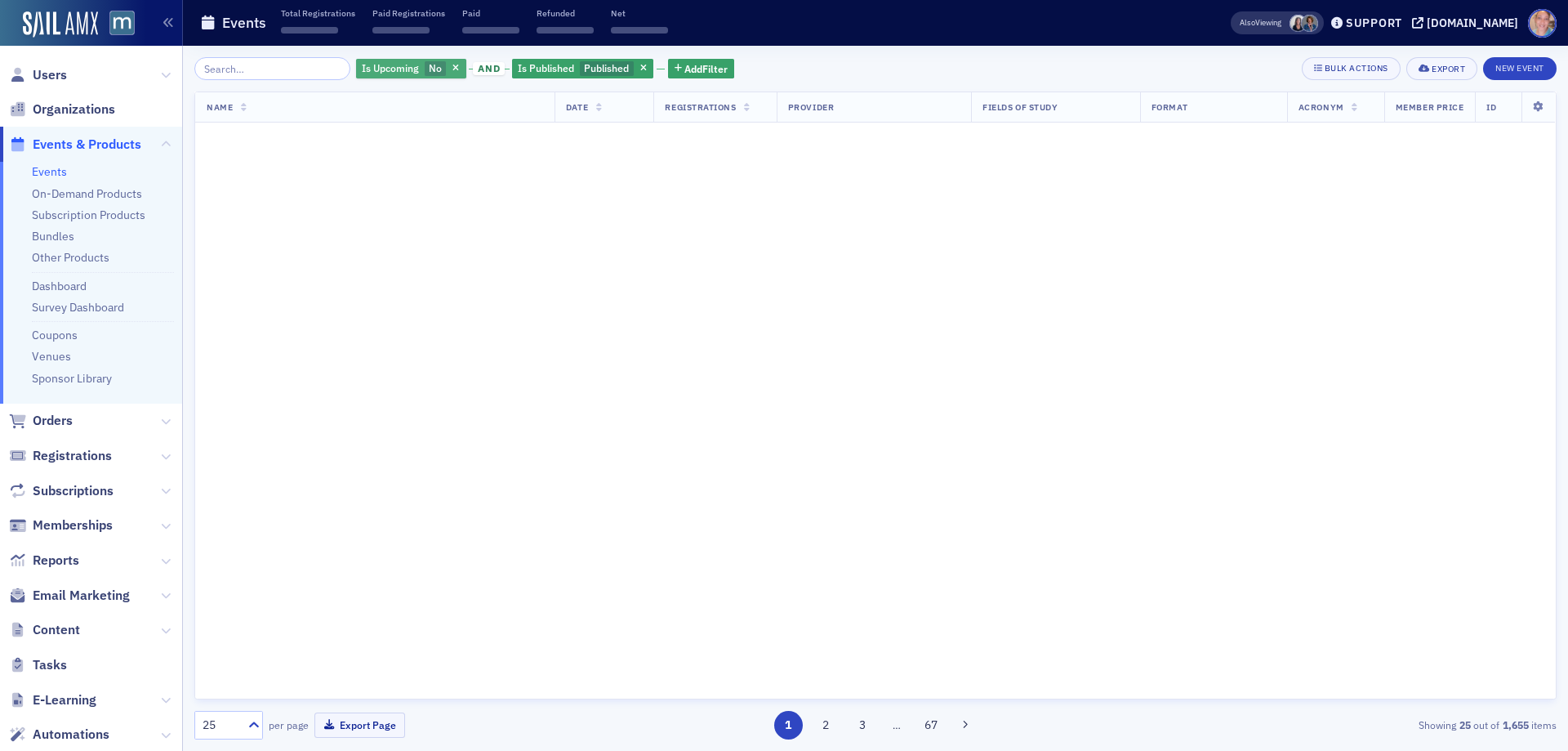
click at [362, 71] on span "Is Upcoming" at bounding box center [390, 68] width 57 height 14
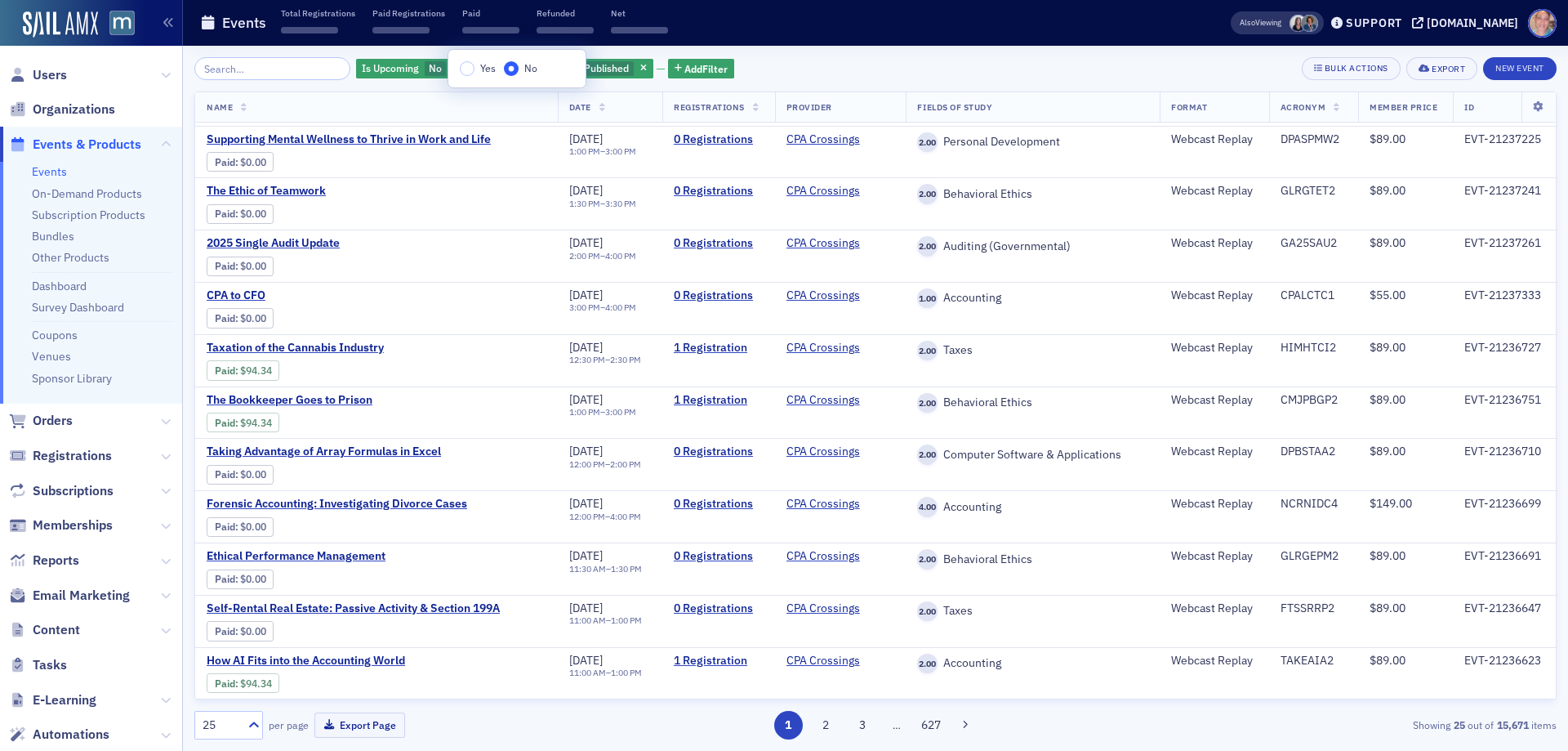
scroll to position [737, 0]
click at [470, 67] on input "Yes" at bounding box center [467, 68] width 14 height 14
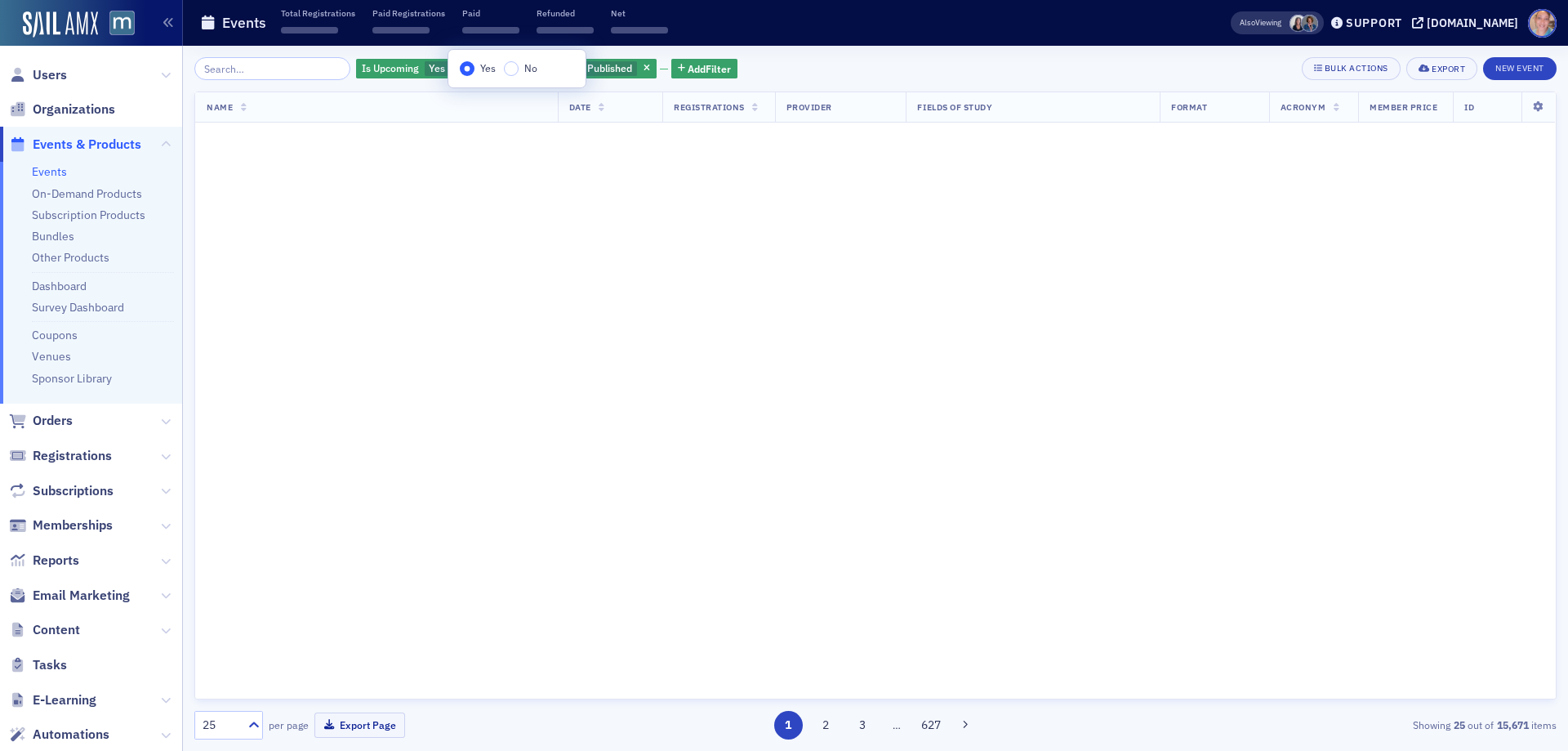
click at [806, 65] on div "Is Upcoming Yes and Is Published Published Add Filter Bulk Actions Export New E…" at bounding box center [875, 69] width 1362 height 23
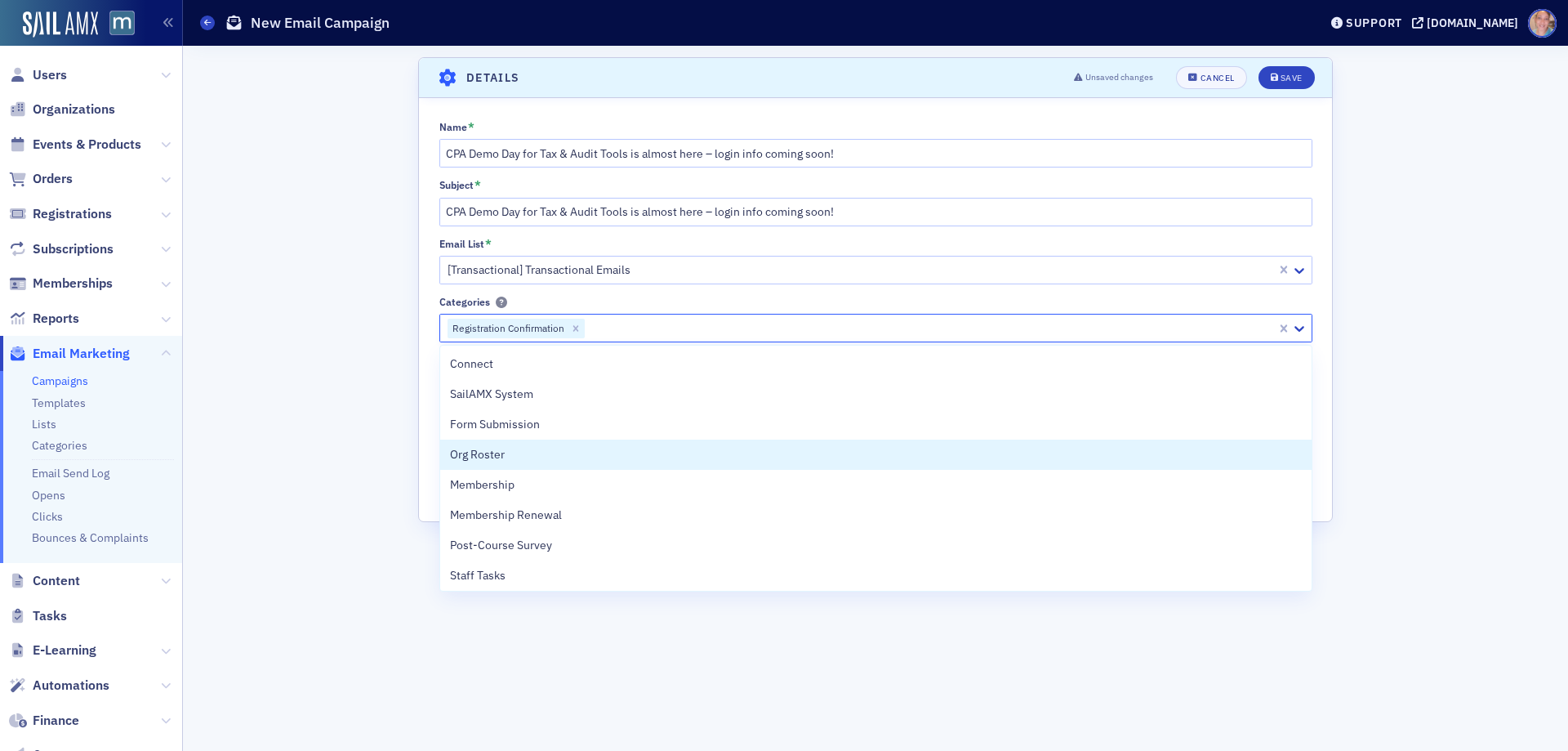
scroll to position [160, 0]
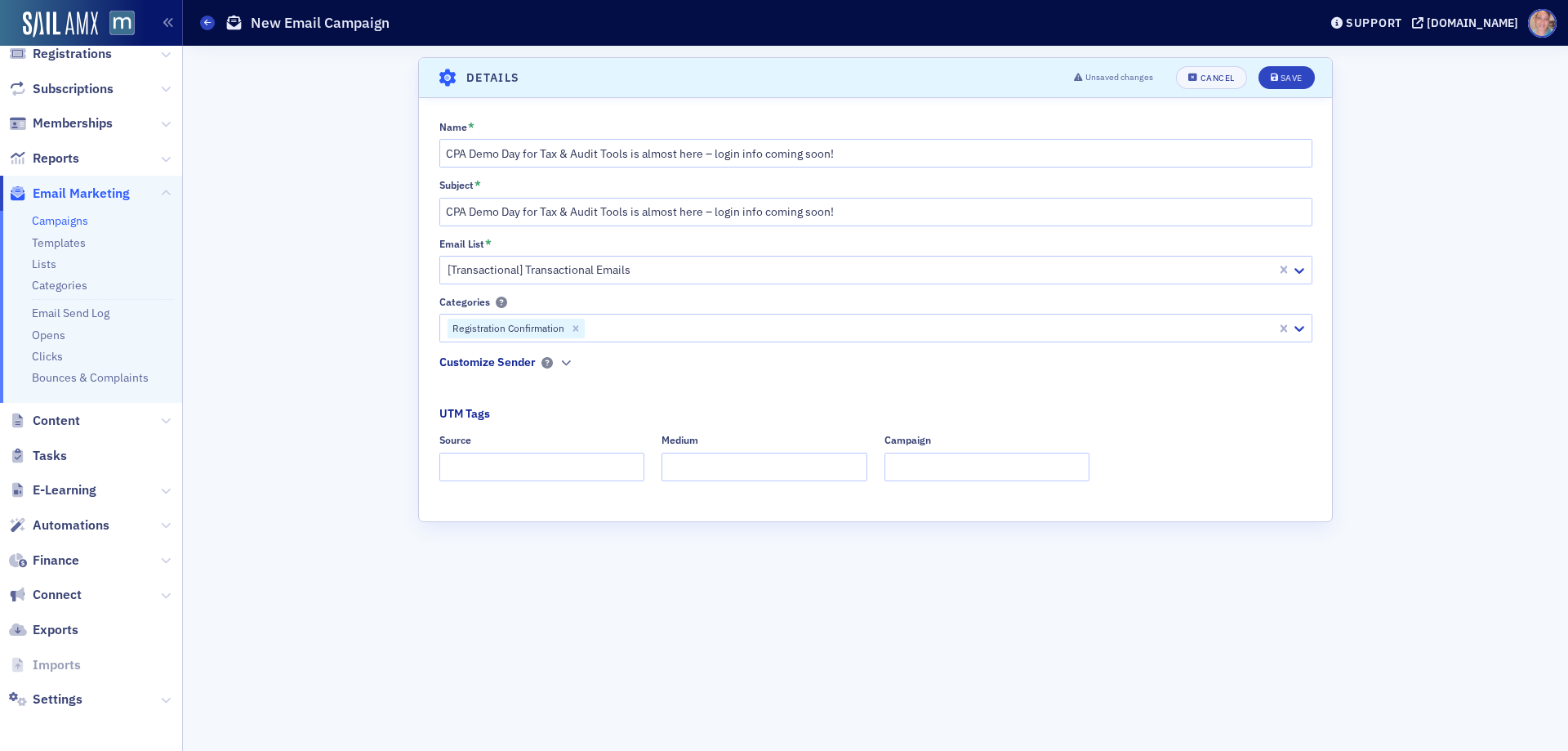
click at [426, 446] on div "Name * CPA Demo Day for Tax & Audit Tools is almost here – login info coming so…" at bounding box center [875, 306] width 913 height 372
click at [568, 359] on icon "button" at bounding box center [566, 362] width 10 height 10
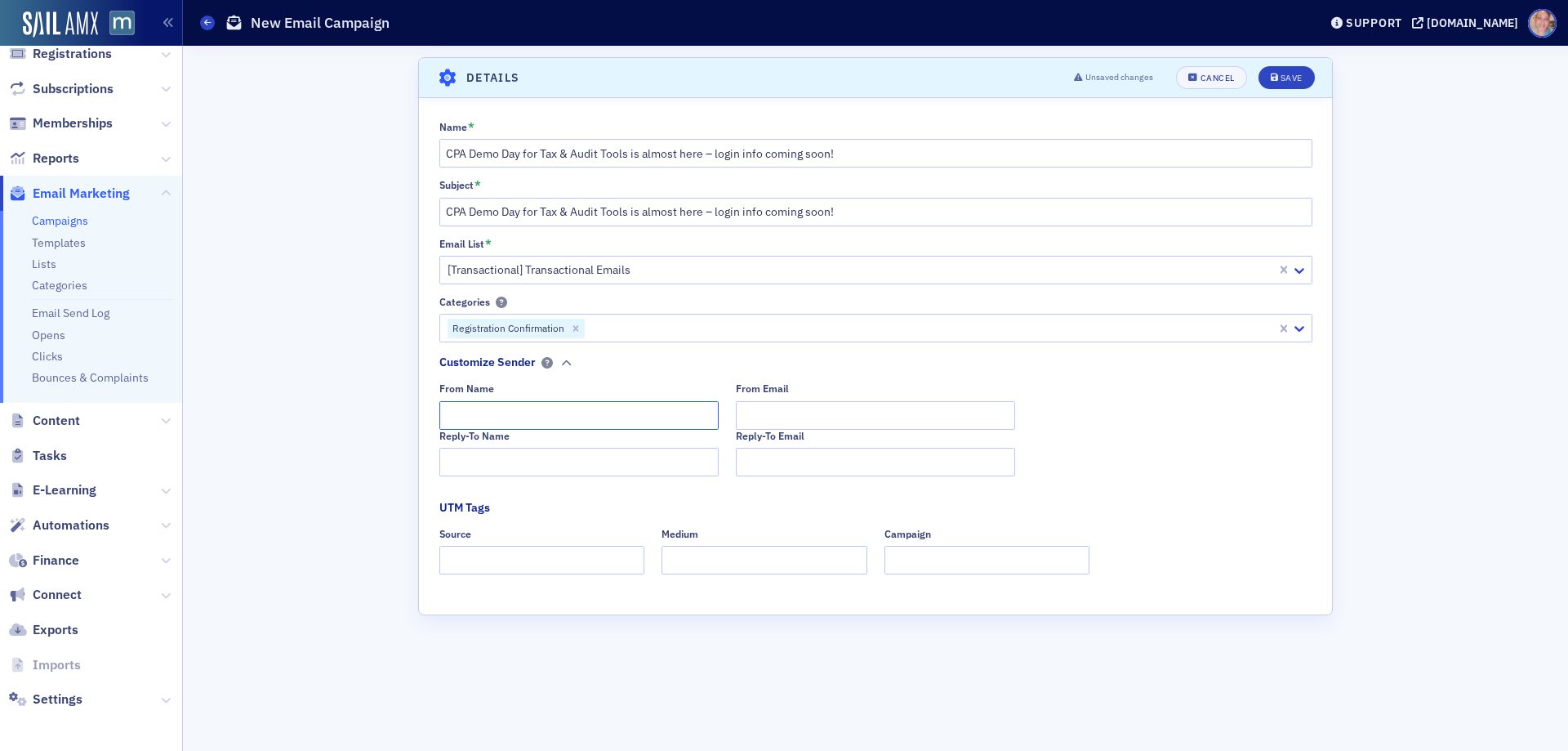
click at [575, 411] on input "From Name" at bounding box center [579, 416] width 279 height 29
type input "MACPA Professional Development Team"
click at [563, 464] on input "Reply-To Name" at bounding box center [579, 462] width 279 height 29
paste input "MACPA Professional Development Team"
type input "MACPA Professional Development Team"
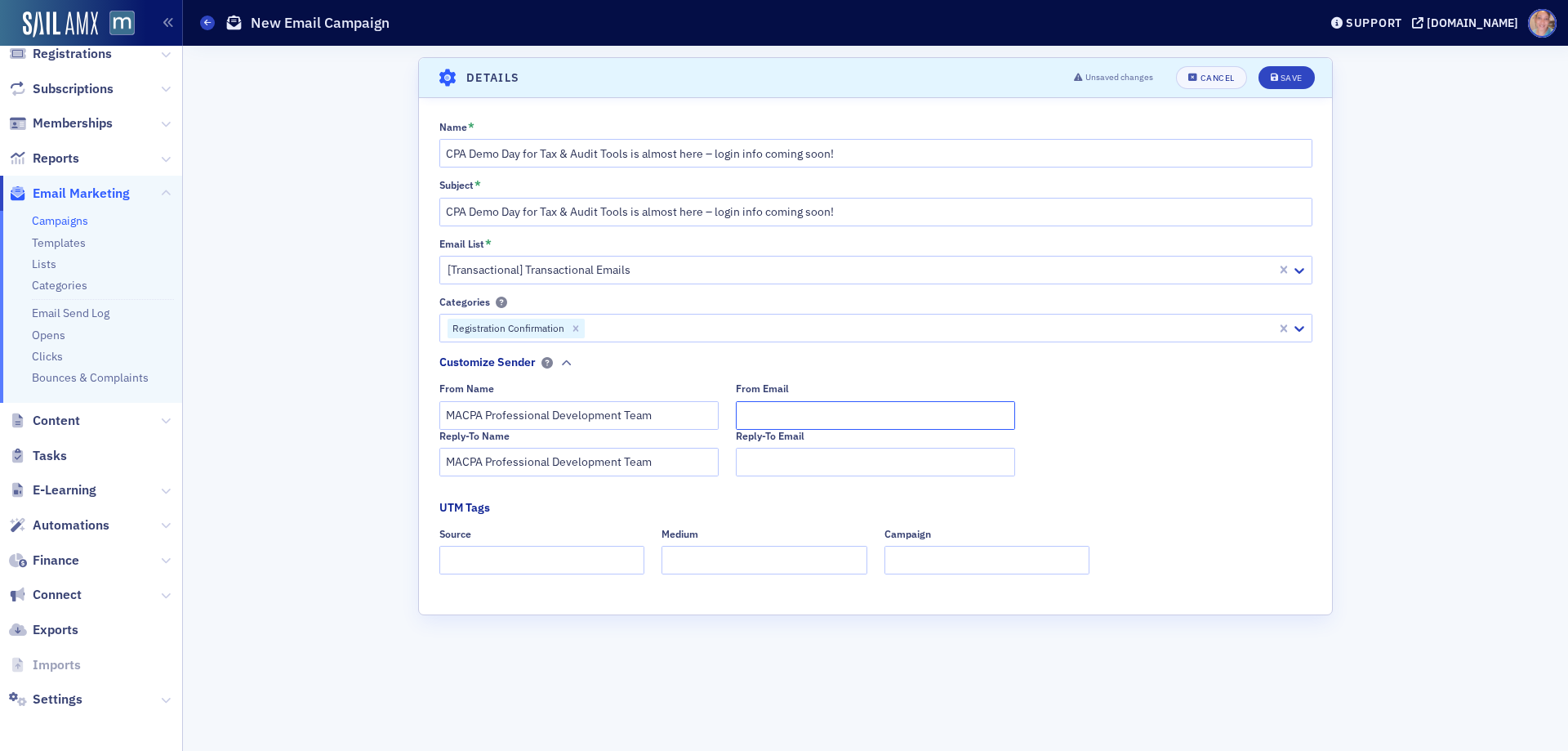
click at [785, 411] on input "From Email" at bounding box center [875, 416] width 279 height 29
type input "[EMAIL_ADDRESS][DOMAIN_NAME]"
click at [496, 558] on input "Source" at bounding box center [542, 561] width 206 height 29
type input "dedicated"
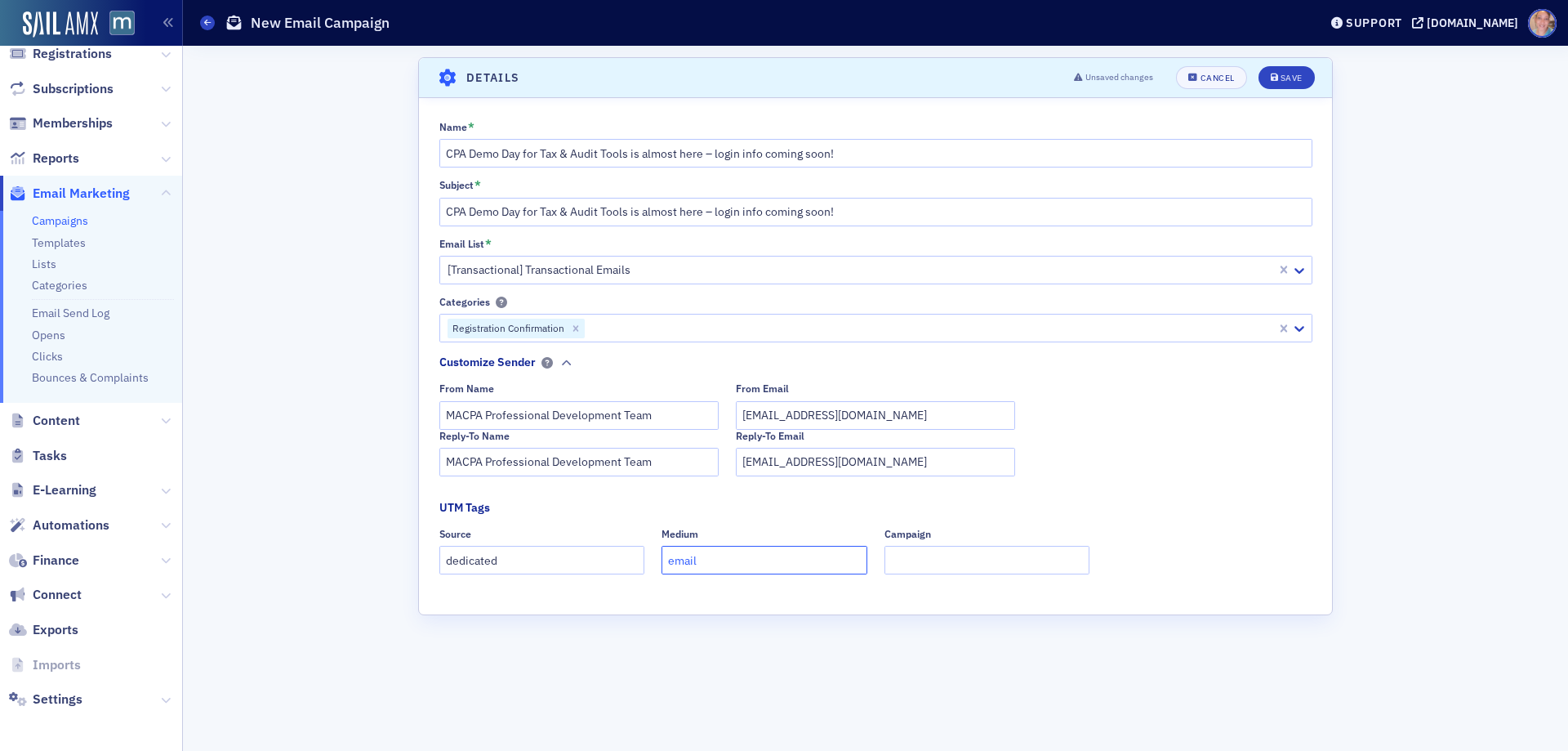
type input "email"
type input "demo day"
click at [1288, 70] on button "Save" at bounding box center [1287, 77] width 56 height 23
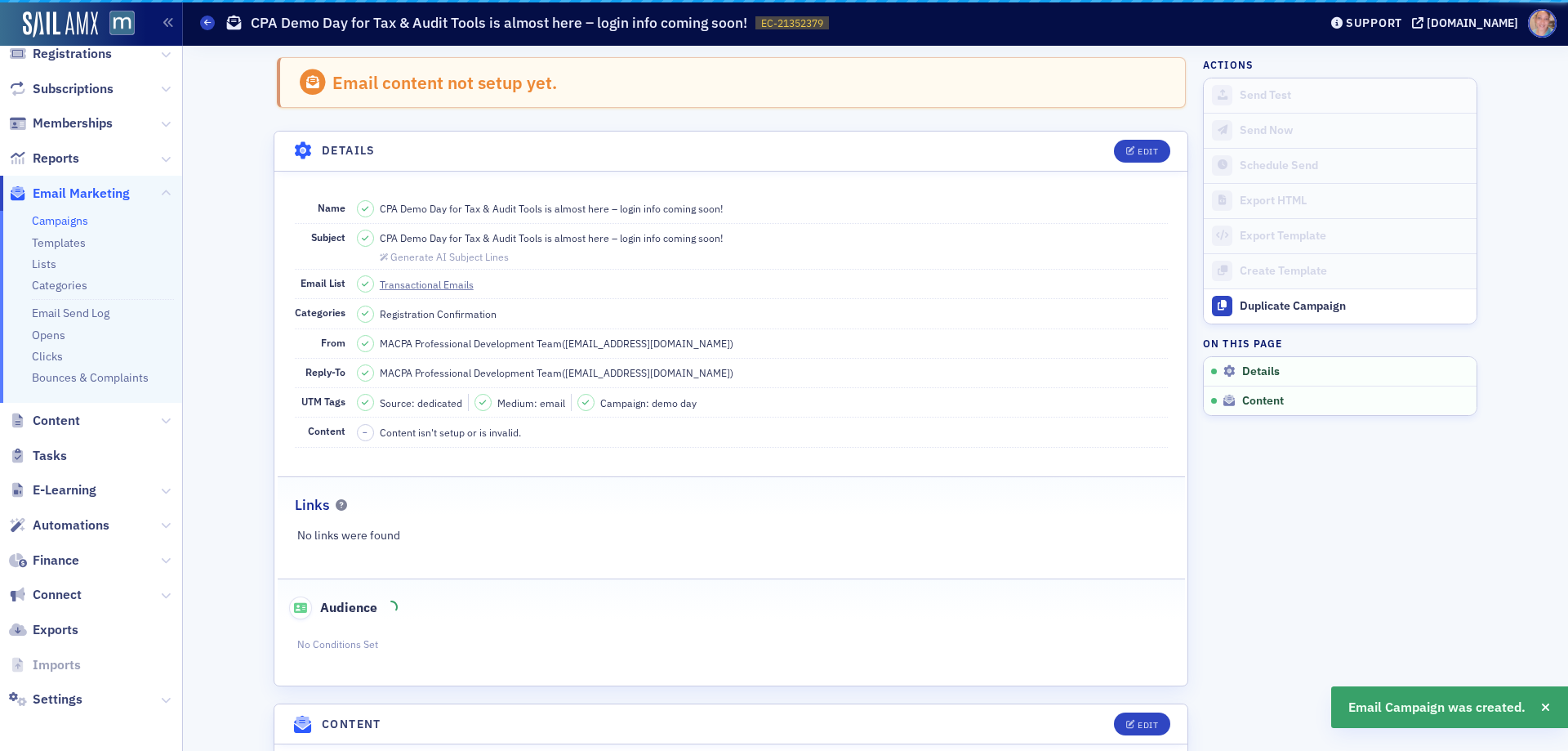
scroll to position [76, 0]
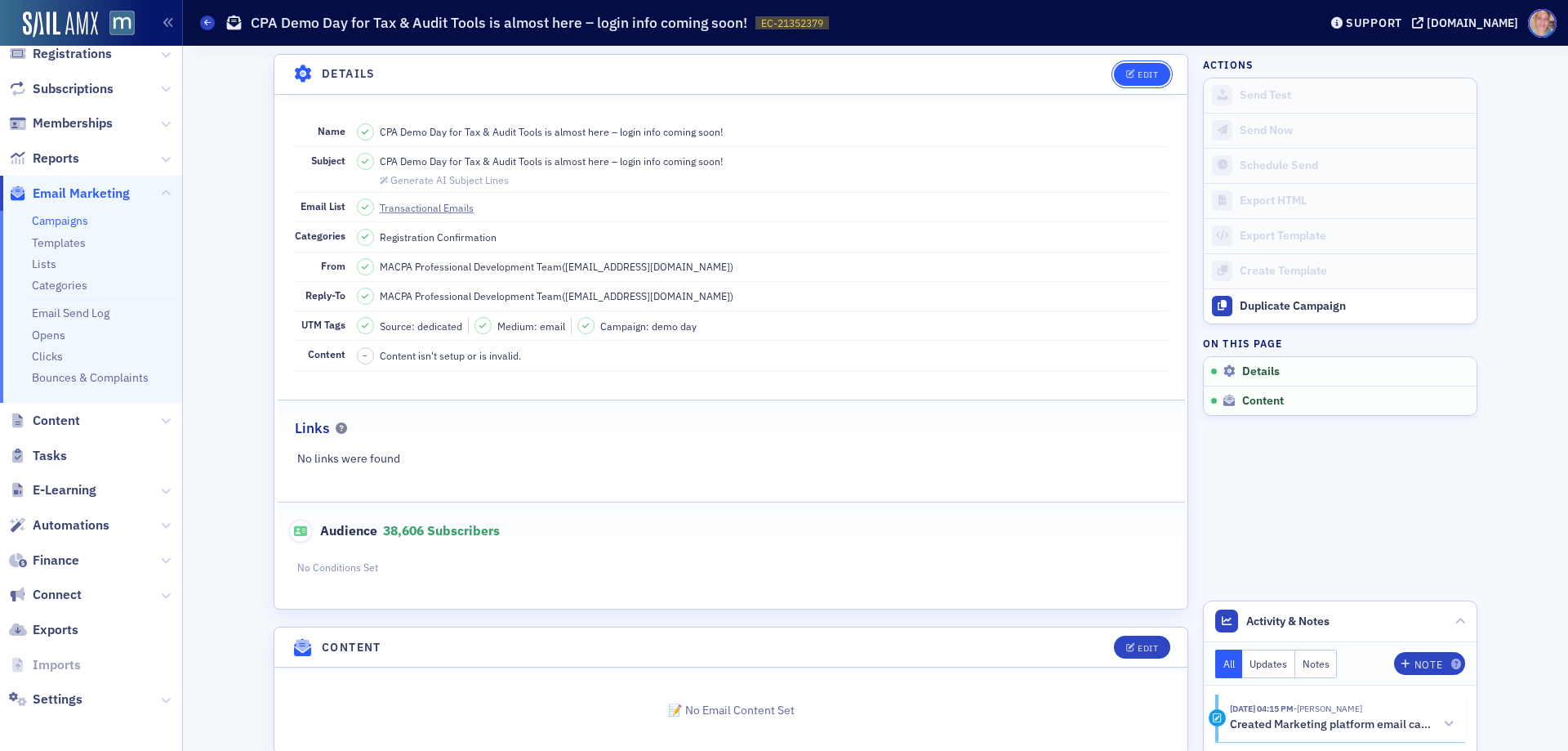
click at [1141, 76] on div "Edit" at bounding box center [1148, 74] width 20 height 9
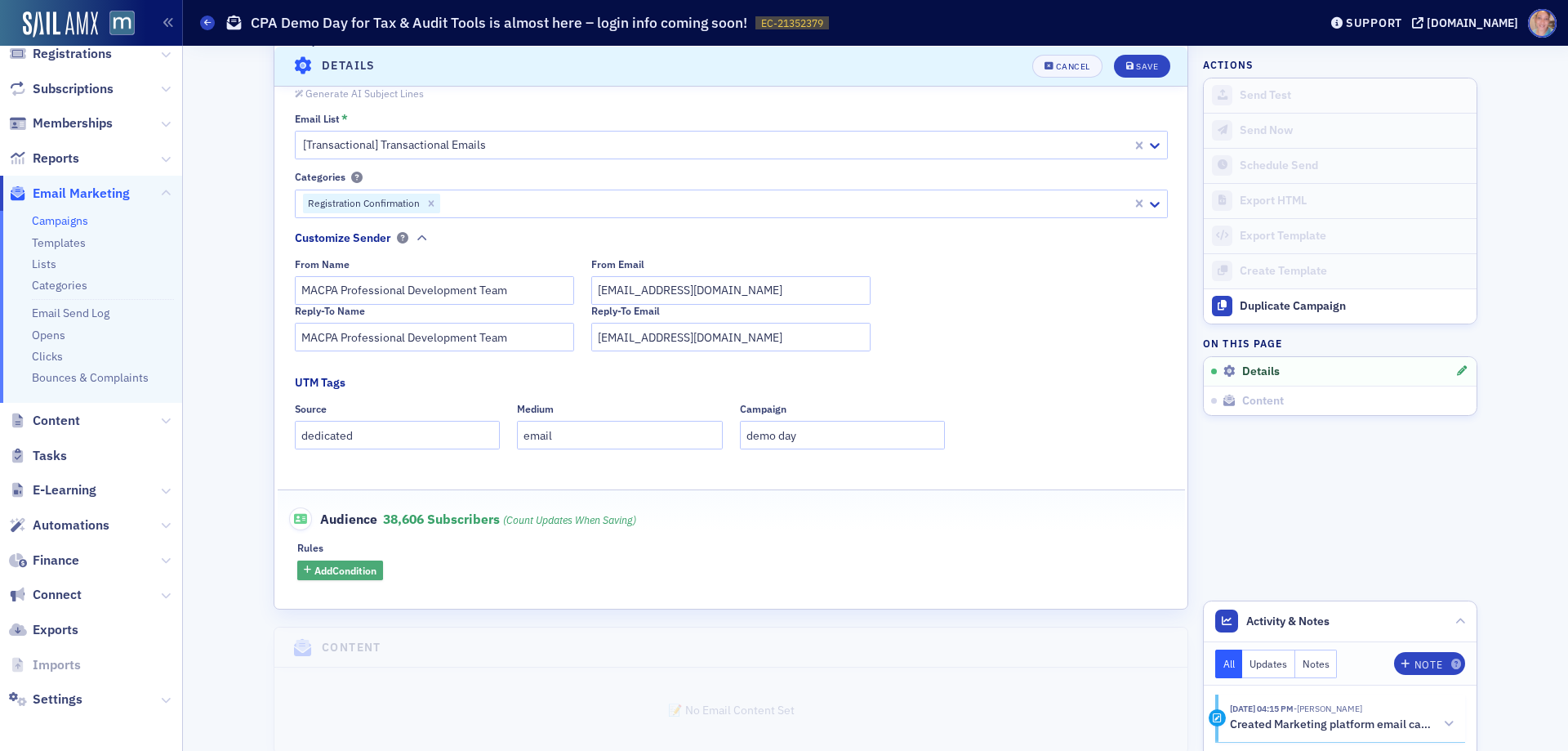
click at [337, 567] on span "Add Condition" at bounding box center [346, 570] width 62 height 14
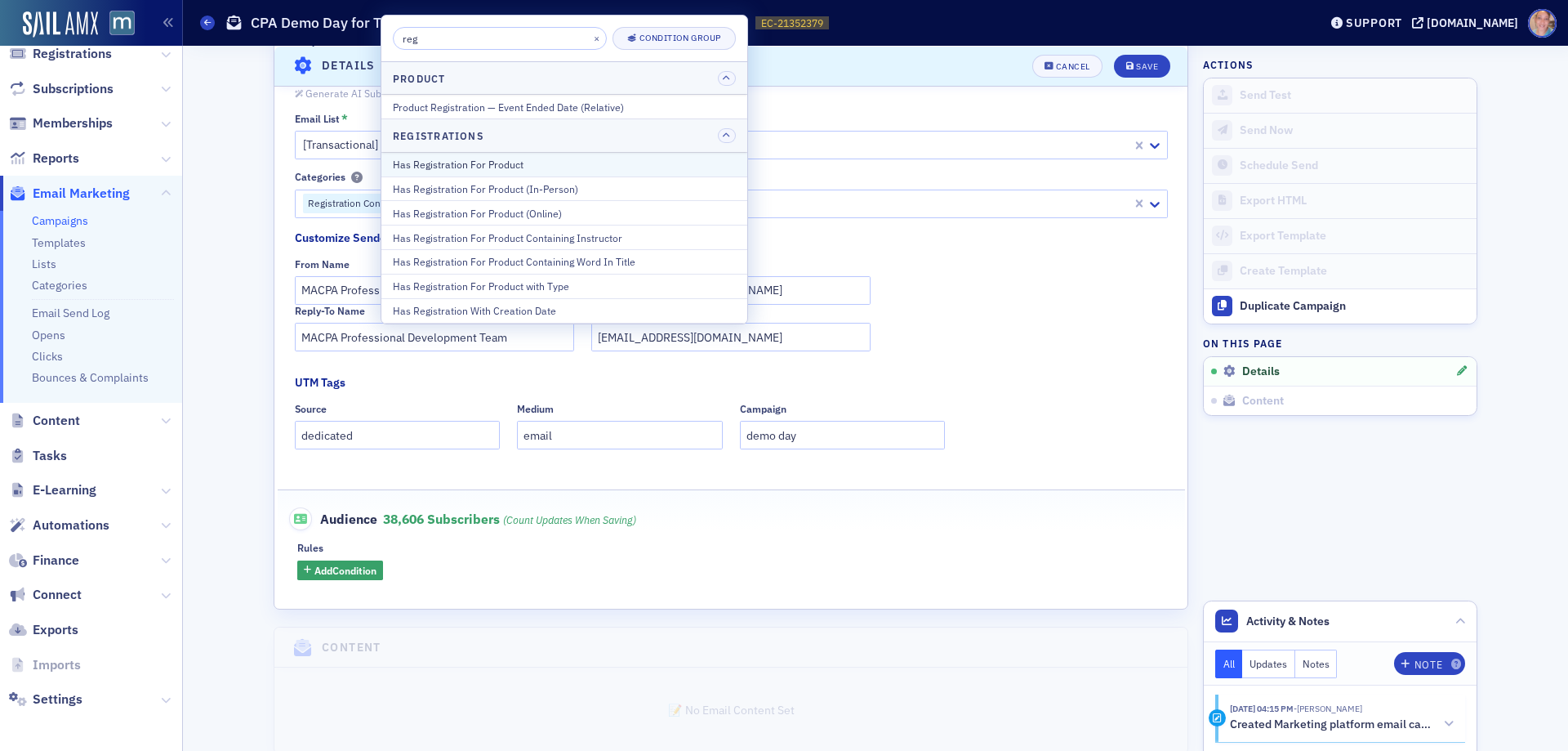
type input "reg"
click at [507, 166] on div "Has Registration For Product" at bounding box center [564, 163] width 343 height 14
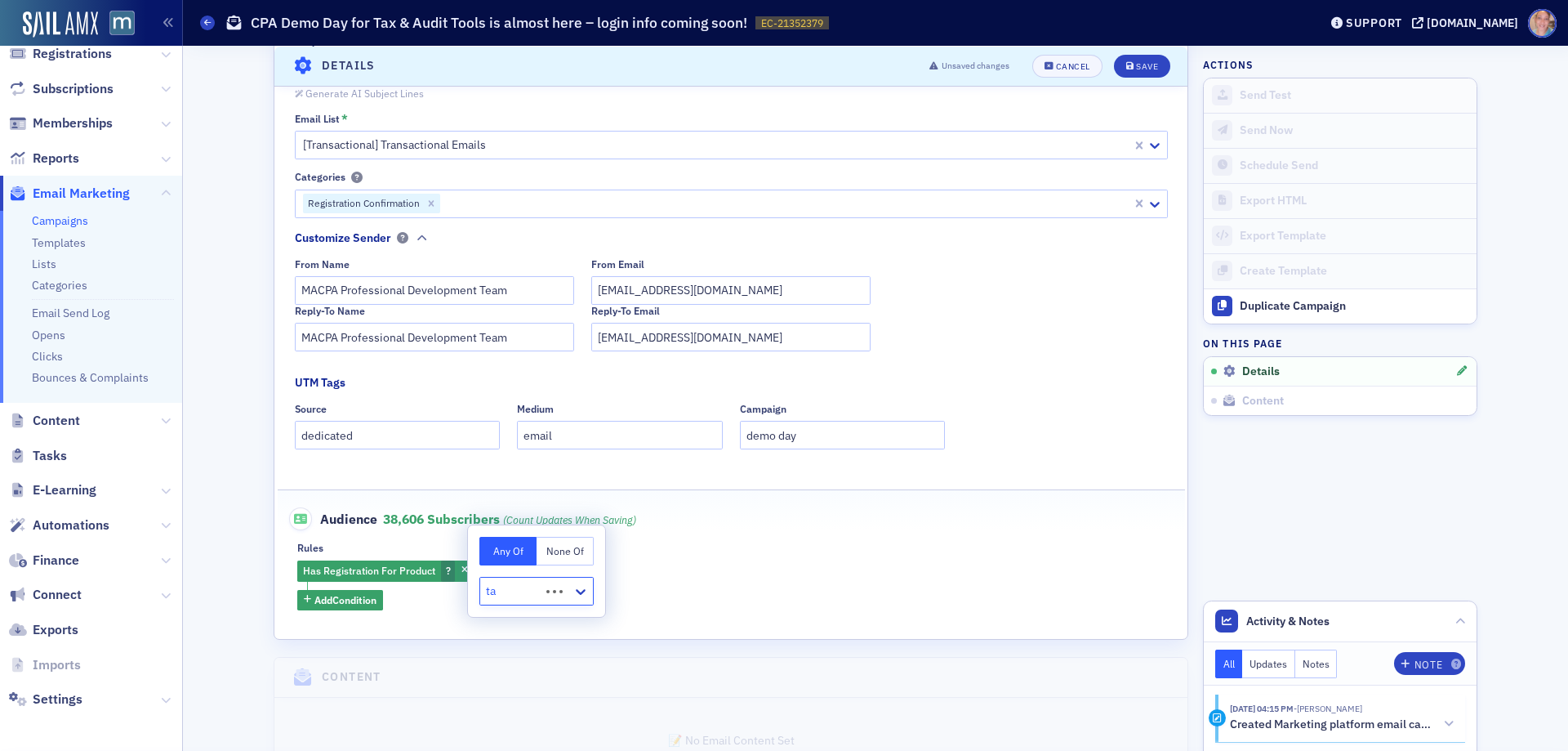
type input "t"
type input "demo"
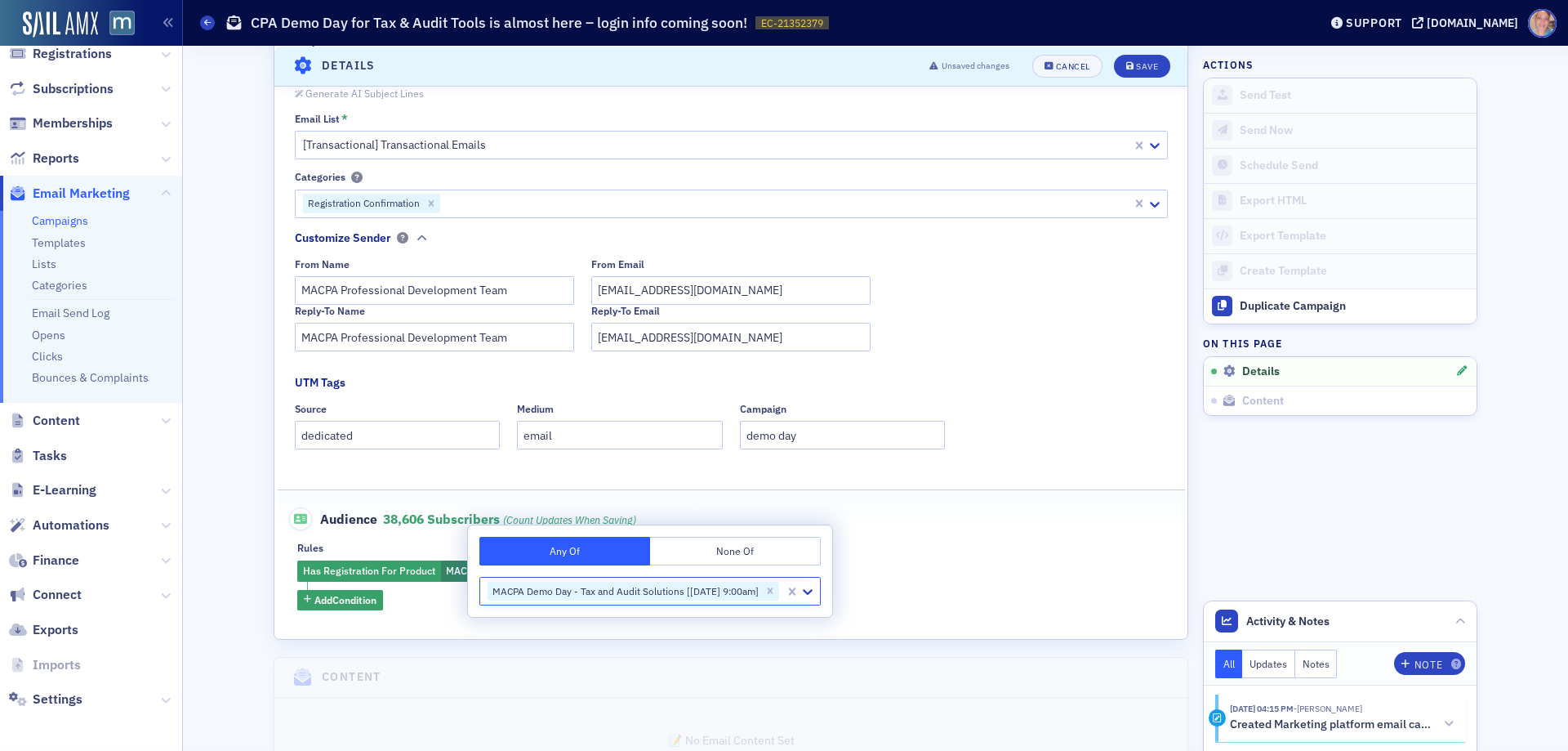
click at [951, 574] on div "Has Registration For Product MACPA Demo Day - Tax and Audit Solutions [[DATE] 9…" at bounding box center [731, 586] width 868 height 50
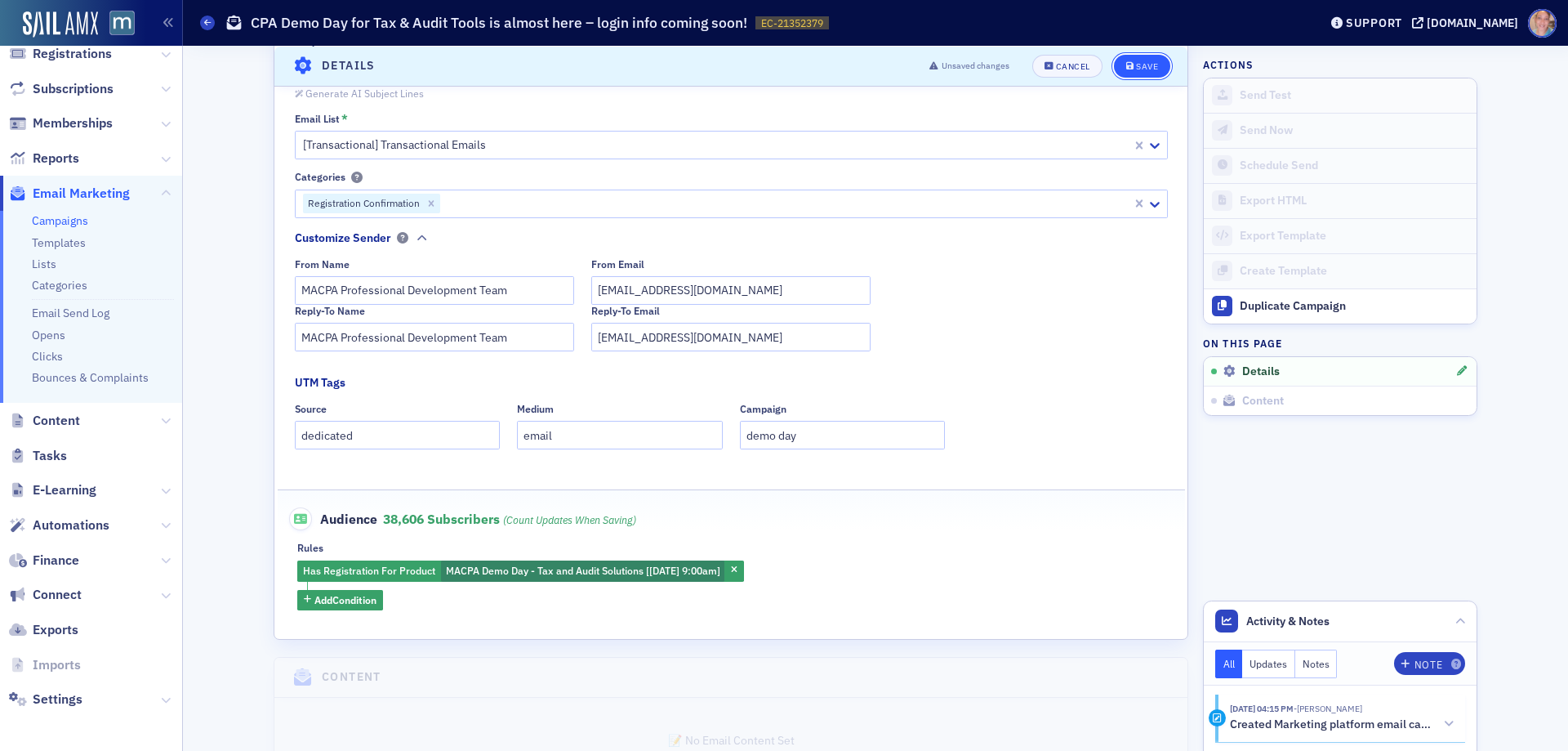
click at [1145, 57] on button "Save" at bounding box center [1142, 66] width 56 height 23
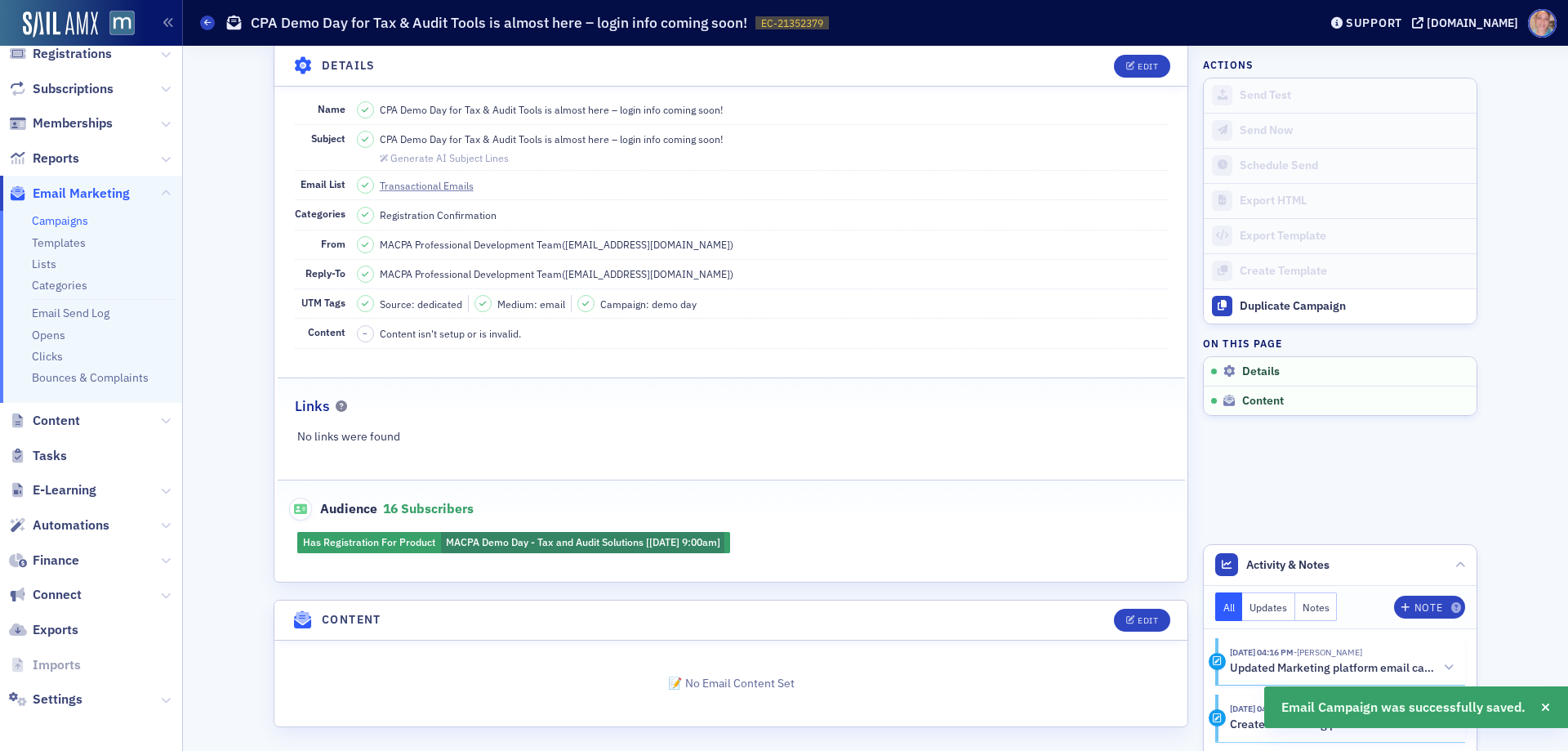
scroll to position [103, 0]
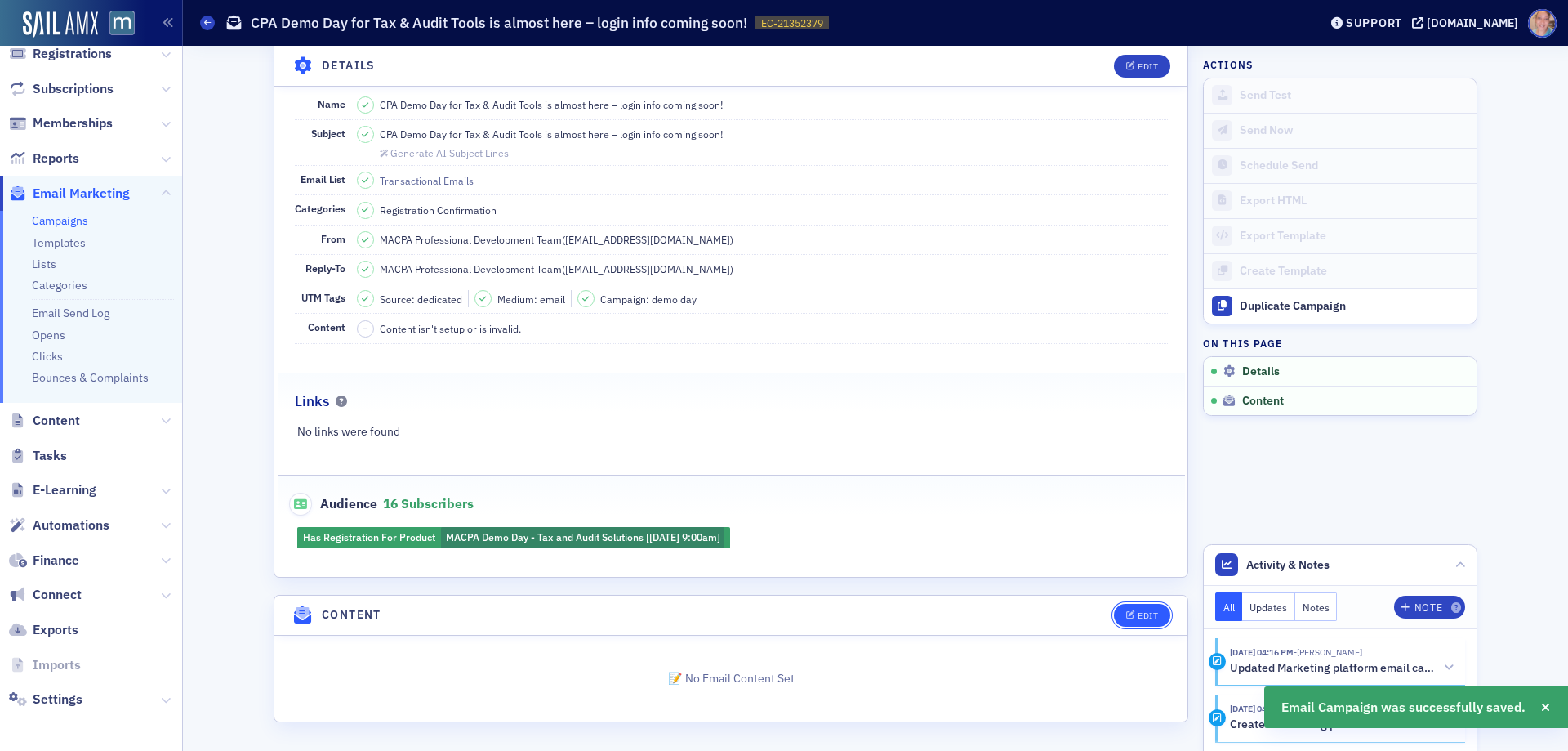
click at [1139, 617] on div "Edit" at bounding box center [1148, 615] width 20 height 9
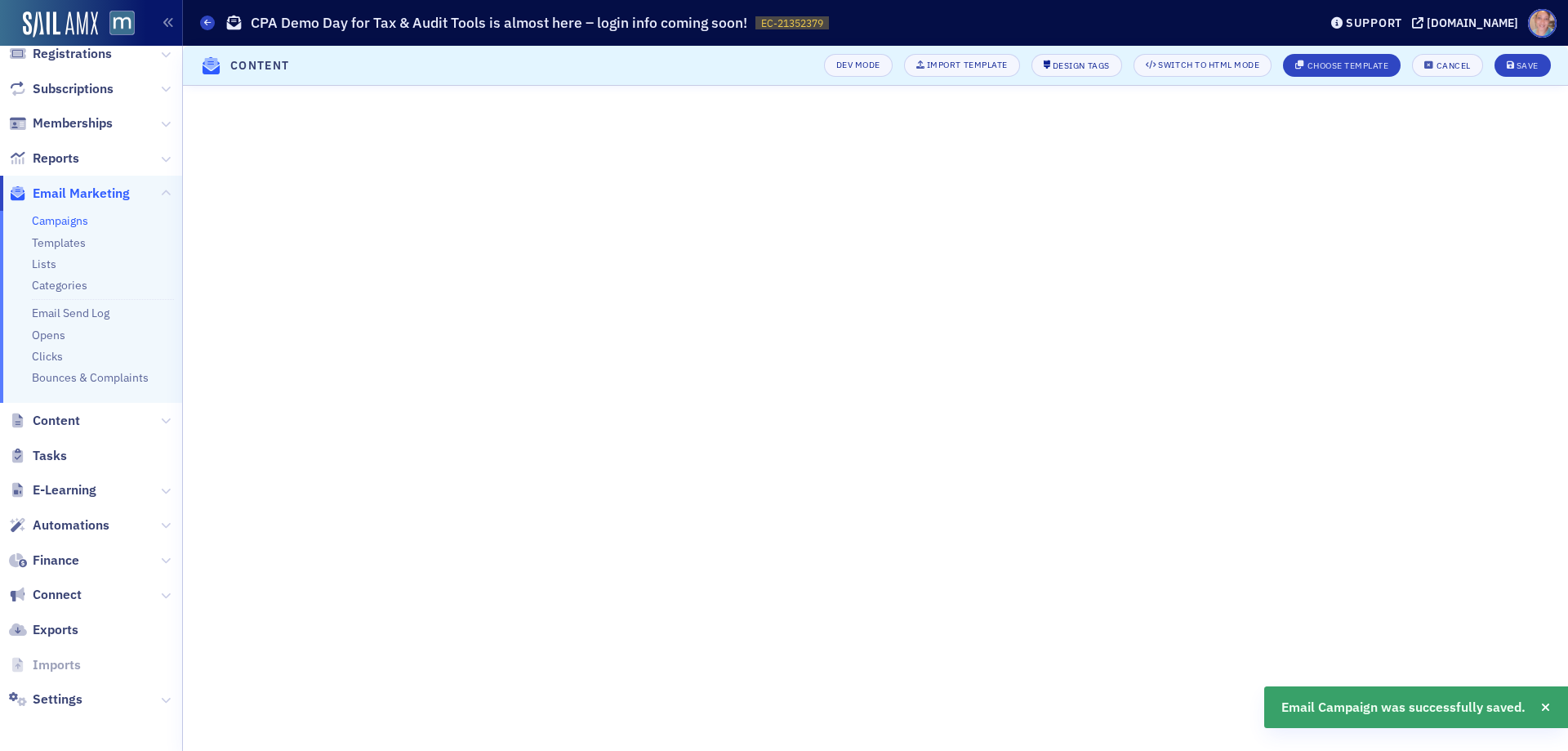
scroll to position [0, 0]
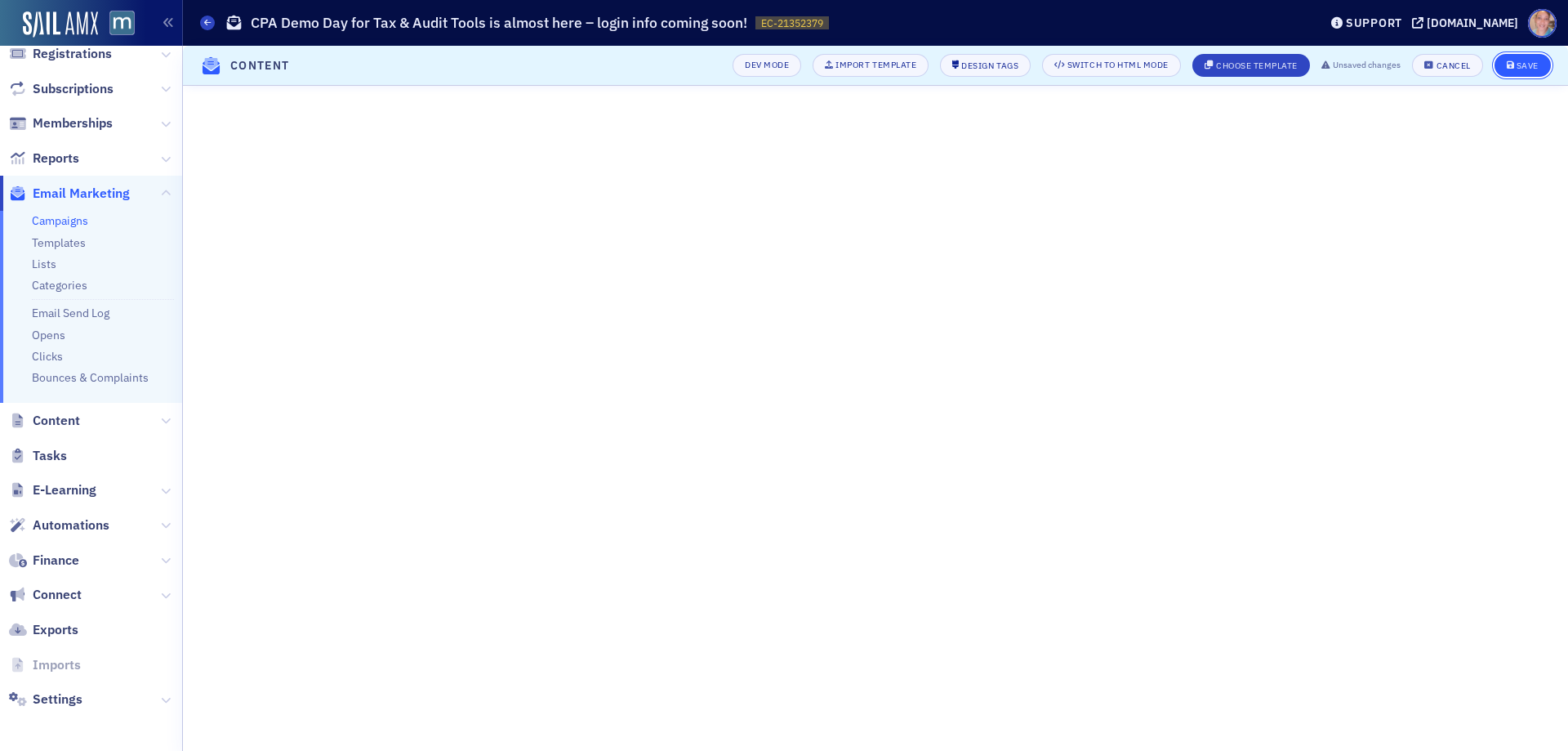
click at [1526, 61] on div "Save" at bounding box center [1527, 65] width 22 height 9
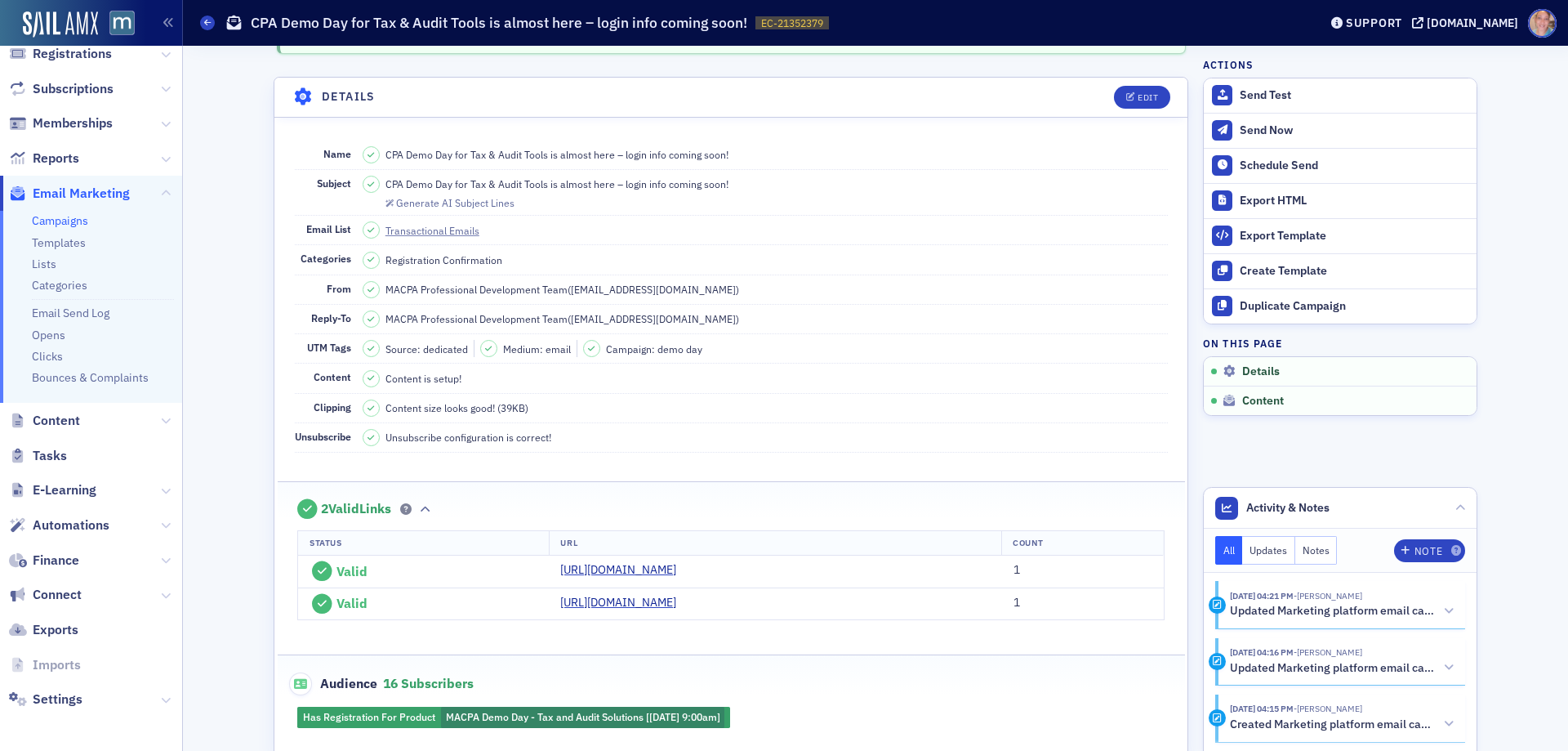
scroll to position [217, 0]
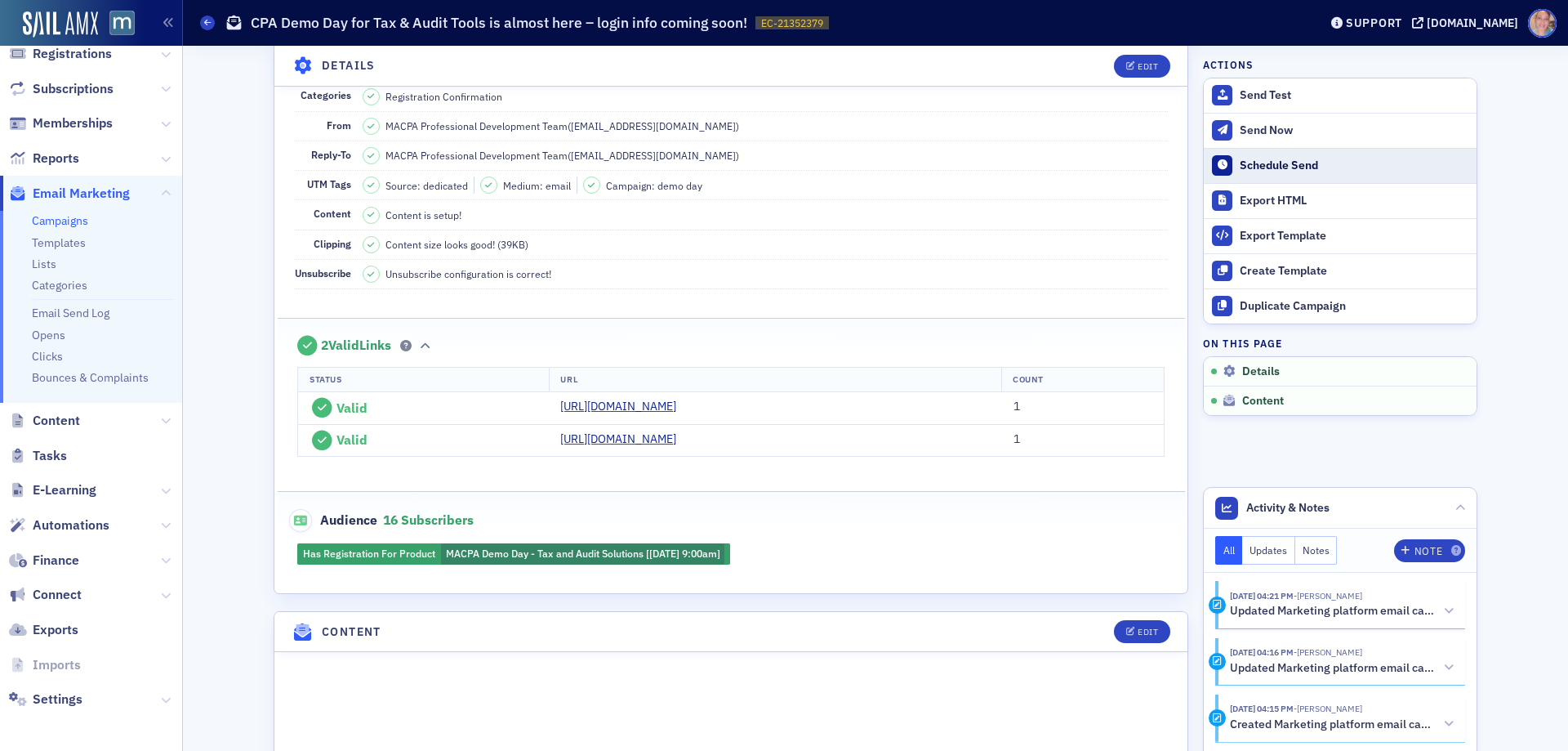
click at [1267, 164] on div "Schedule Send" at bounding box center [1354, 165] width 229 height 14
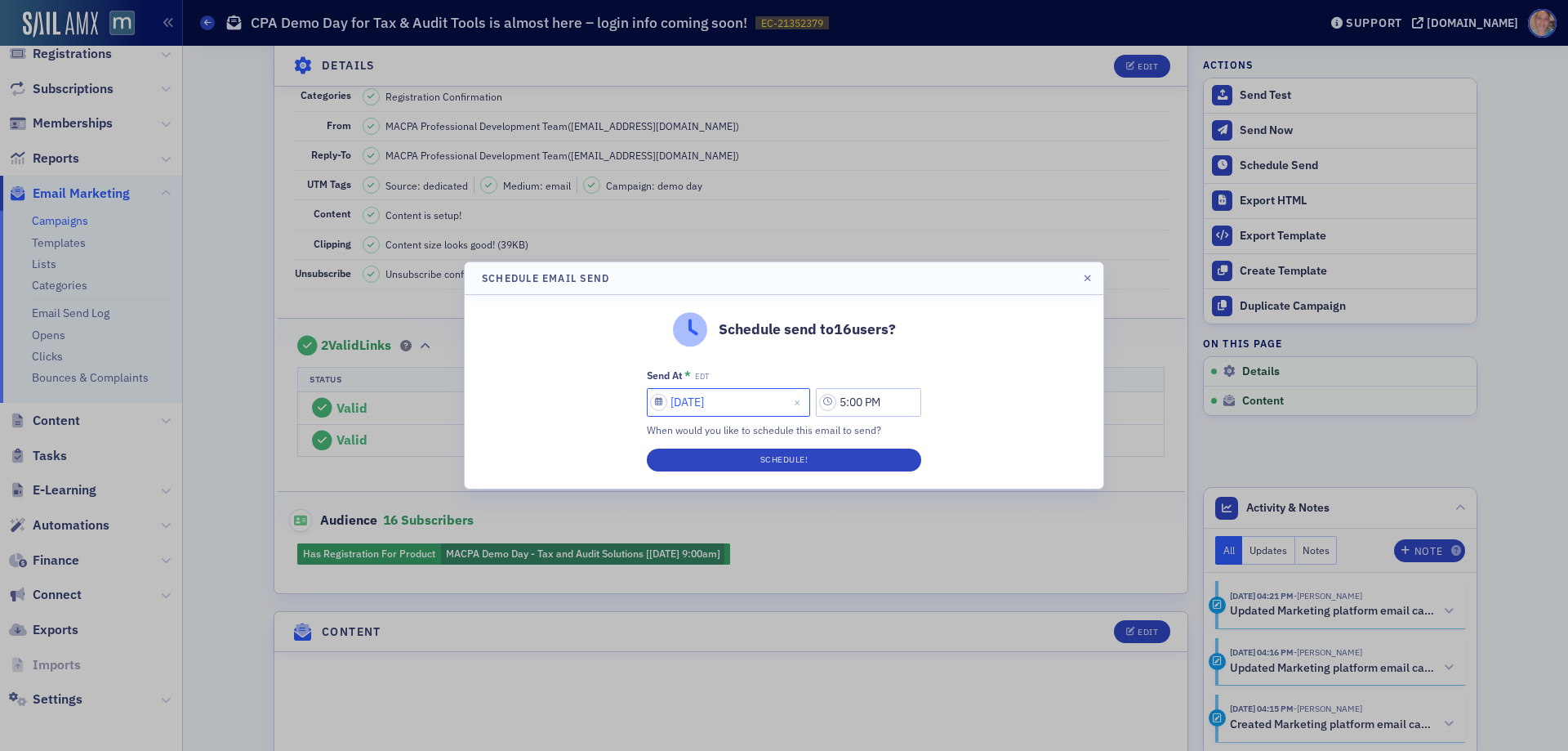
click at [686, 403] on input "[DATE]" at bounding box center [728, 403] width 163 height 29
select select "9"
select select "2025"
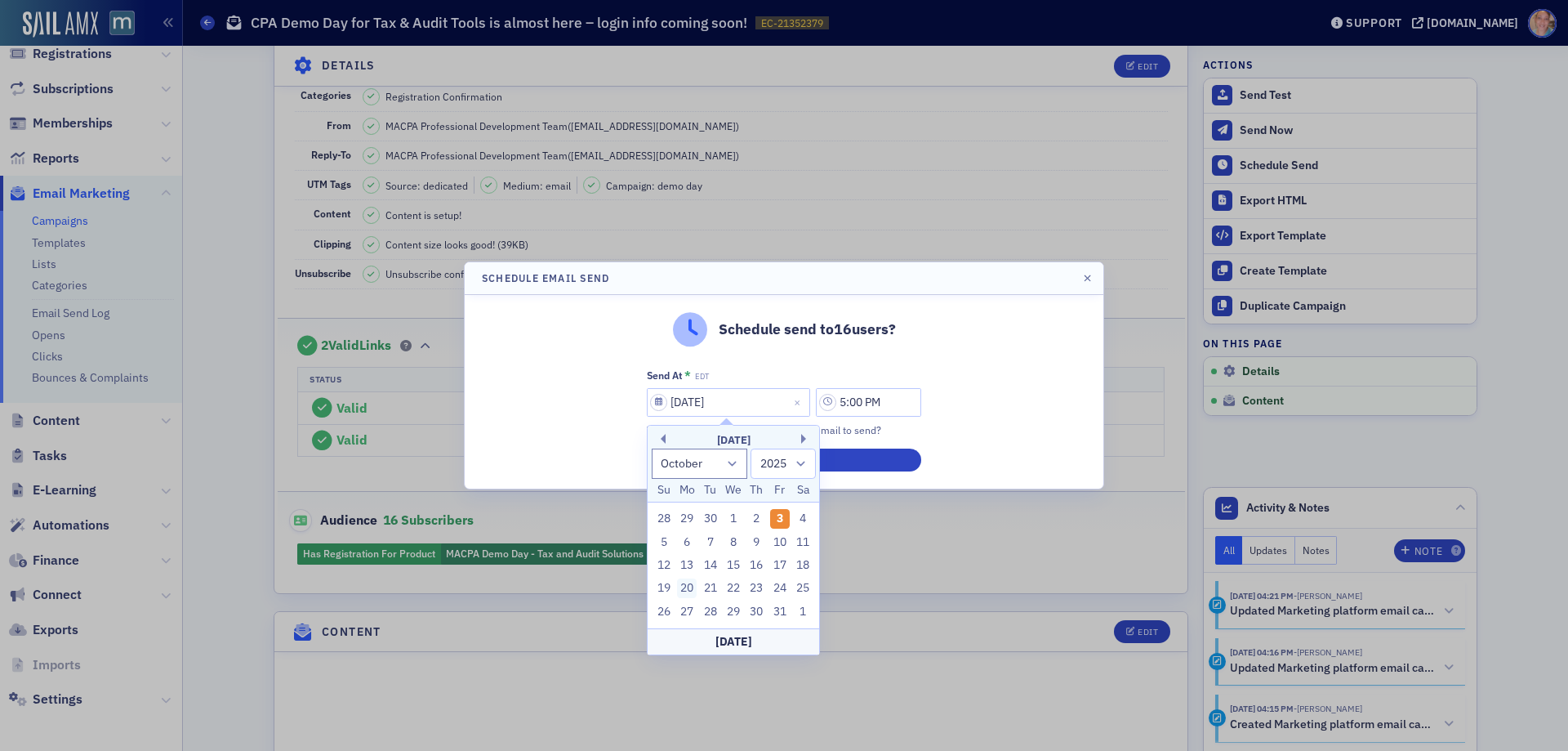
click at [690, 585] on div "20" at bounding box center [687, 589] width 19 height 19
type input "[DATE]"
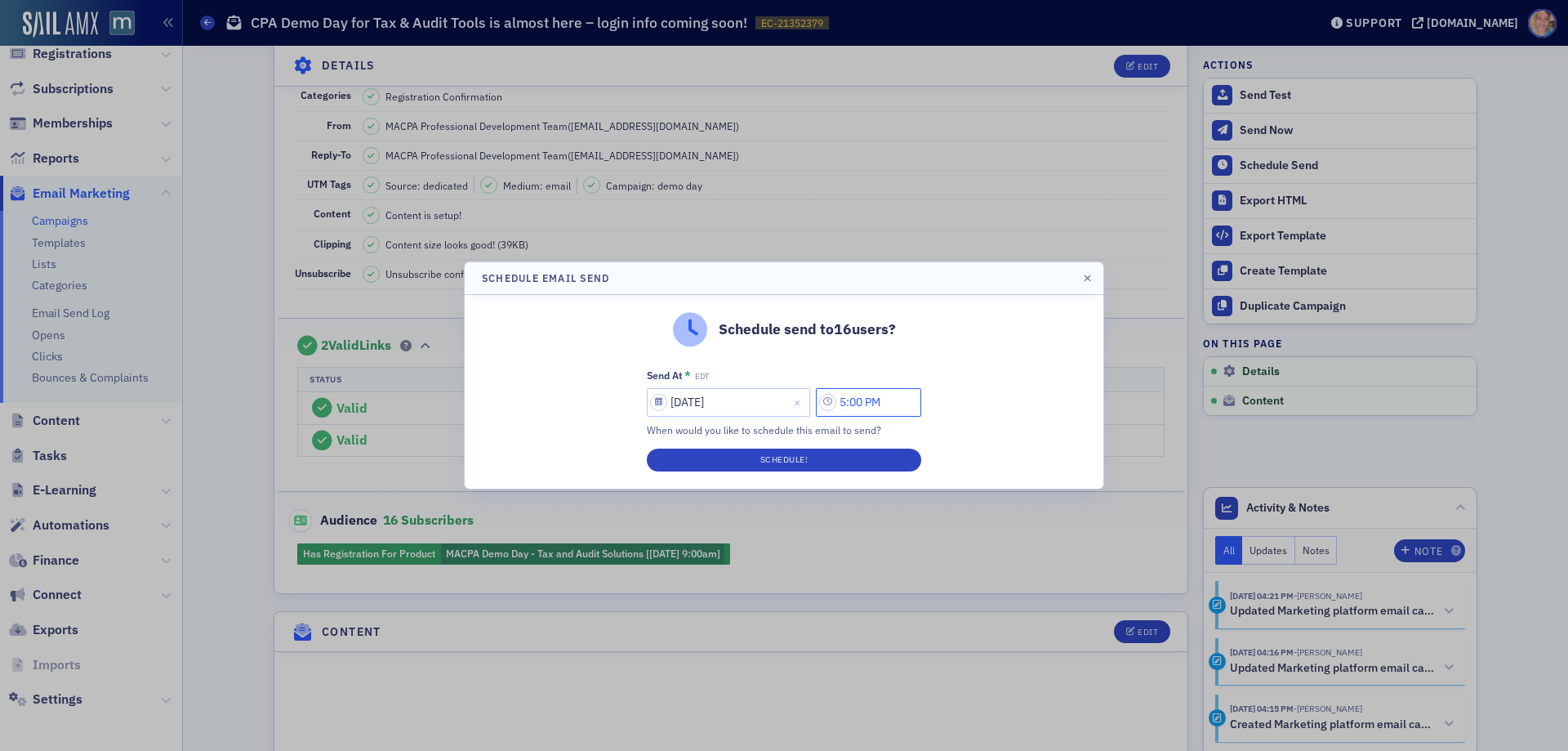
click at [851, 404] on input "5:00 PM" at bounding box center [869, 403] width 105 height 29
click at [658, 396] on div at bounding box center [646, 402] width 31 height 20
type input "2:00 PM"
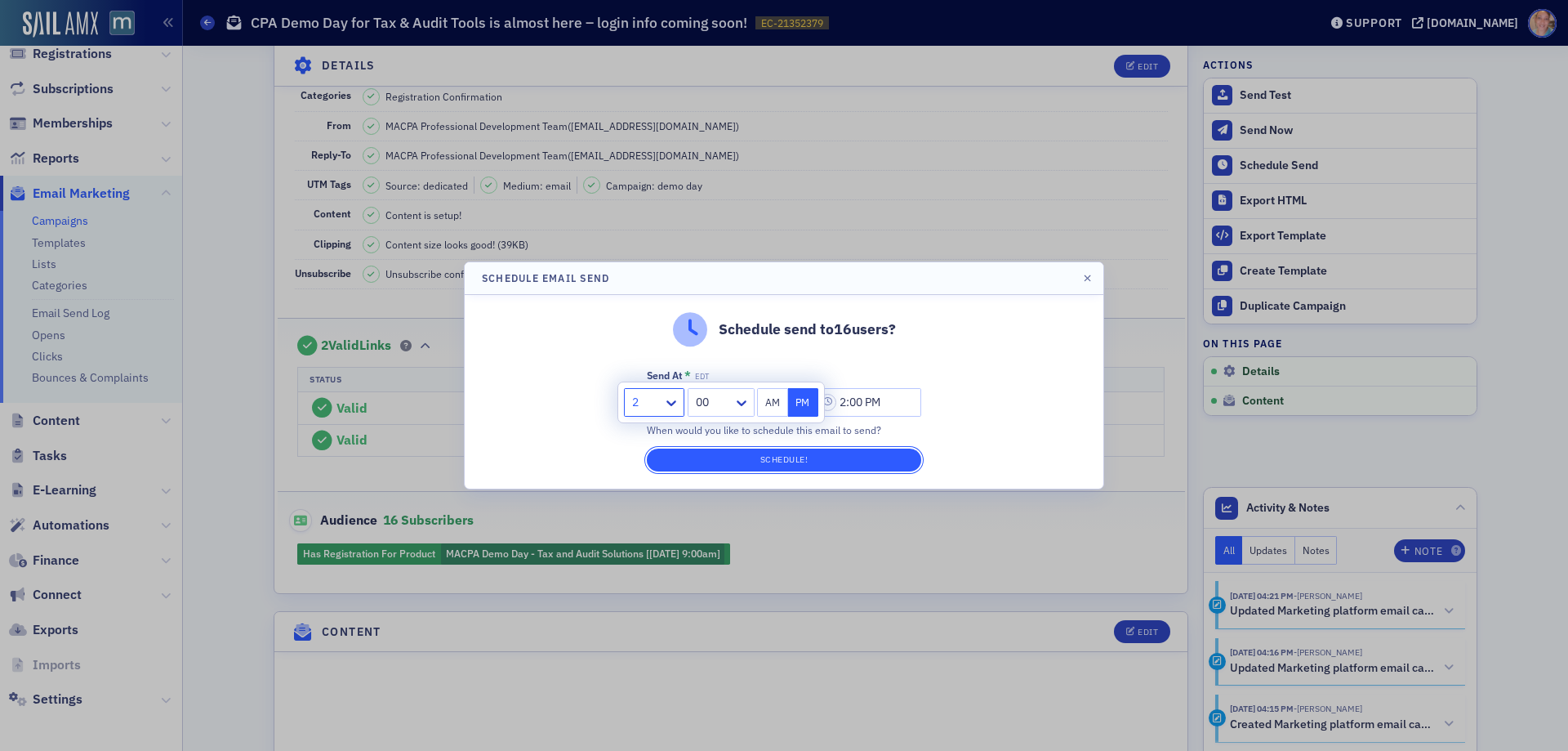
click at [777, 459] on button "Schedule!" at bounding box center [784, 460] width 274 height 23
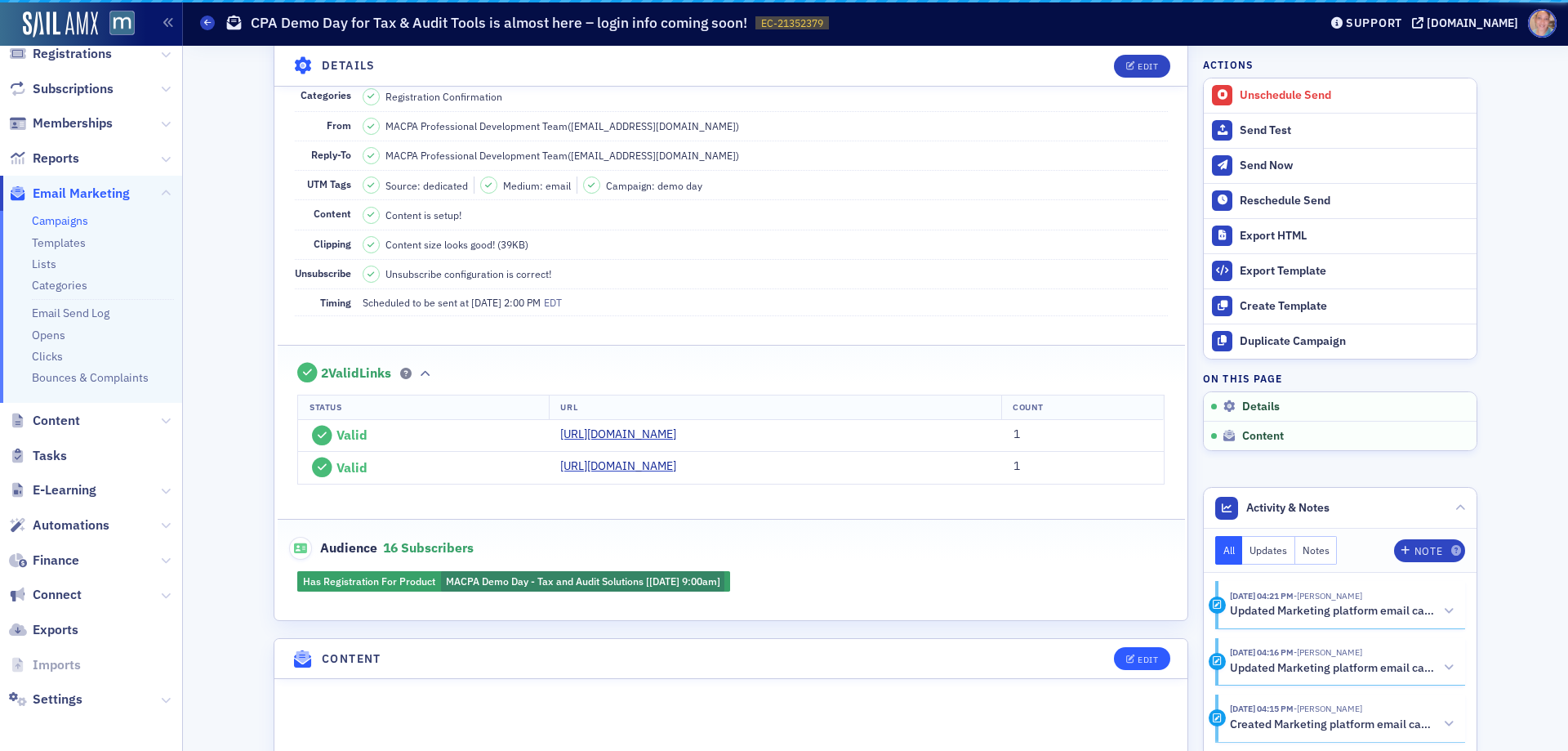
click at [1132, 646] on div "Campaign is scheduled to be sent at [DATE] 2:00 PM EDT Unschedule Details Edit …" at bounding box center [730, 759] width 915 height 1838
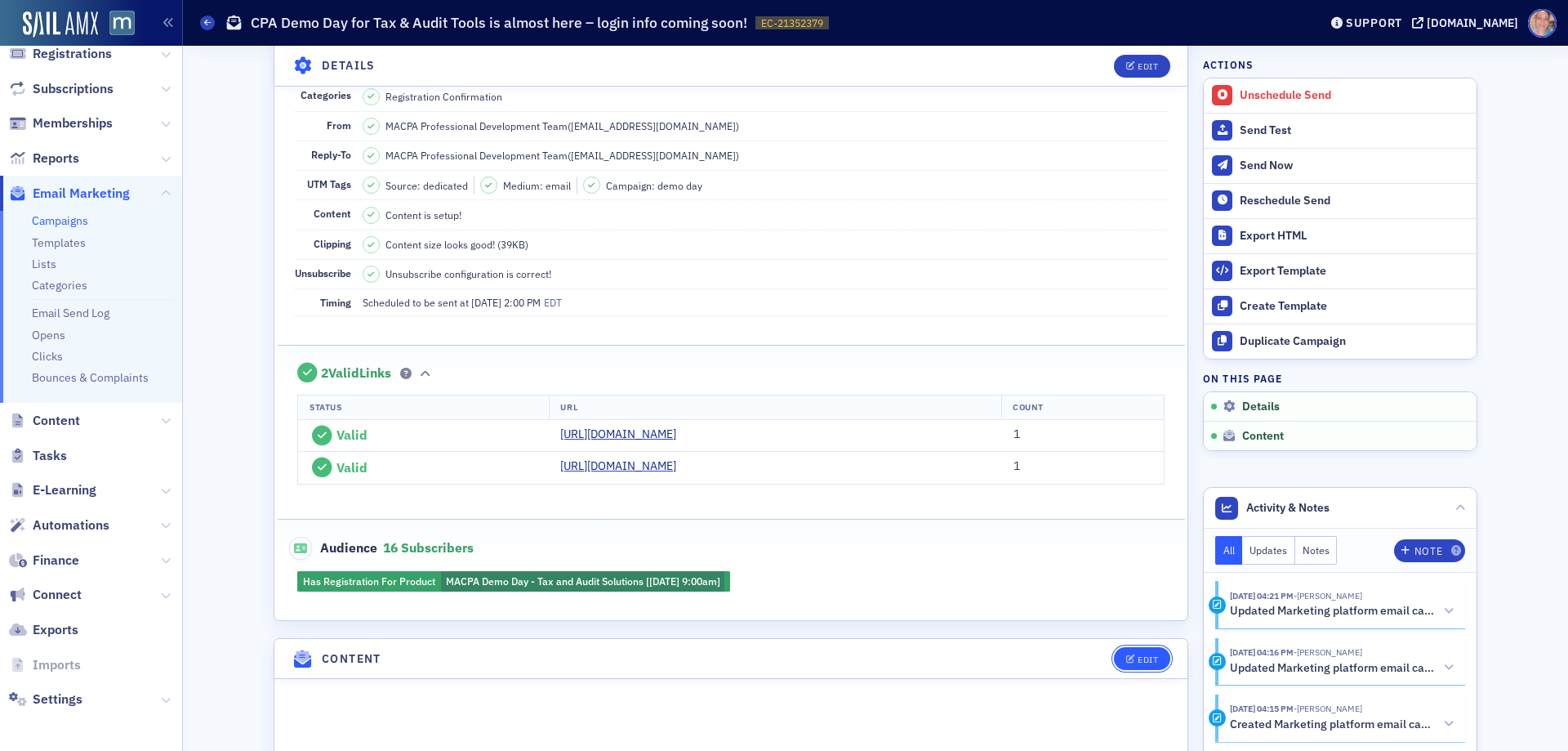
click at [1140, 664] on div "Edit" at bounding box center [1148, 659] width 20 height 9
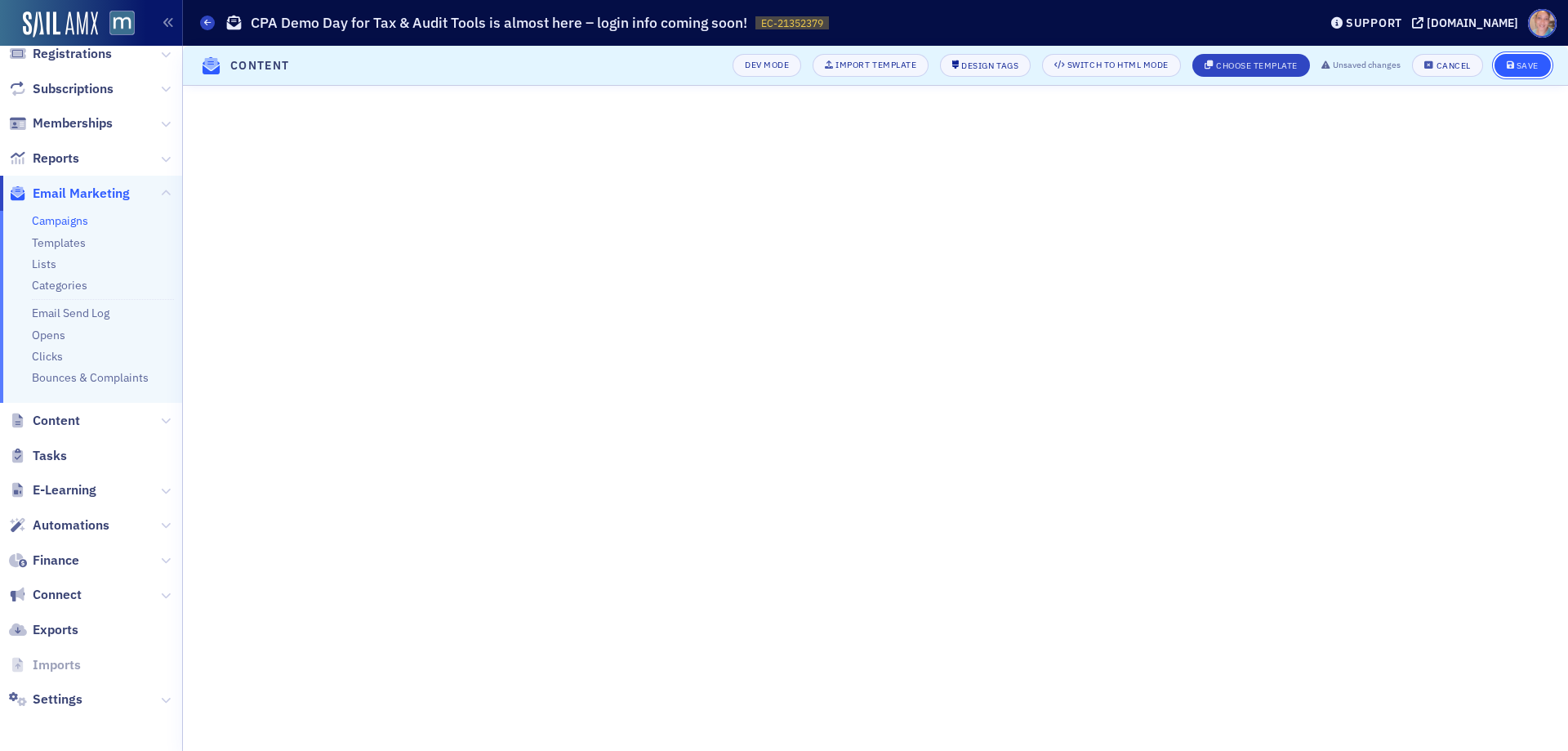
click at [1532, 65] on div "Save" at bounding box center [1527, 65] width 22 height 9
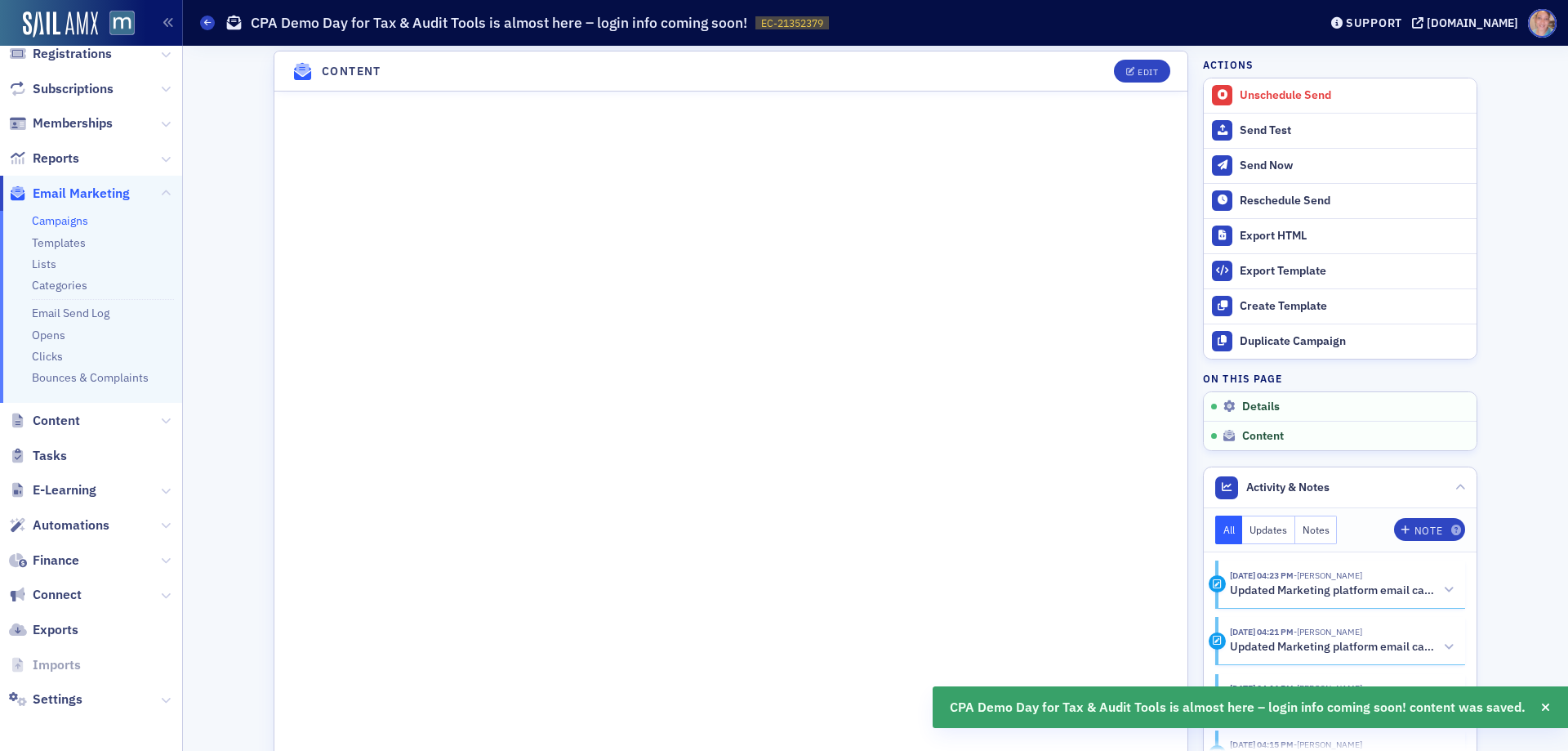
scroll to position [817, 0]
click at [1306, 96] on div "Unschedule Send" at bounding box center [1354, 95] width 229 height 14
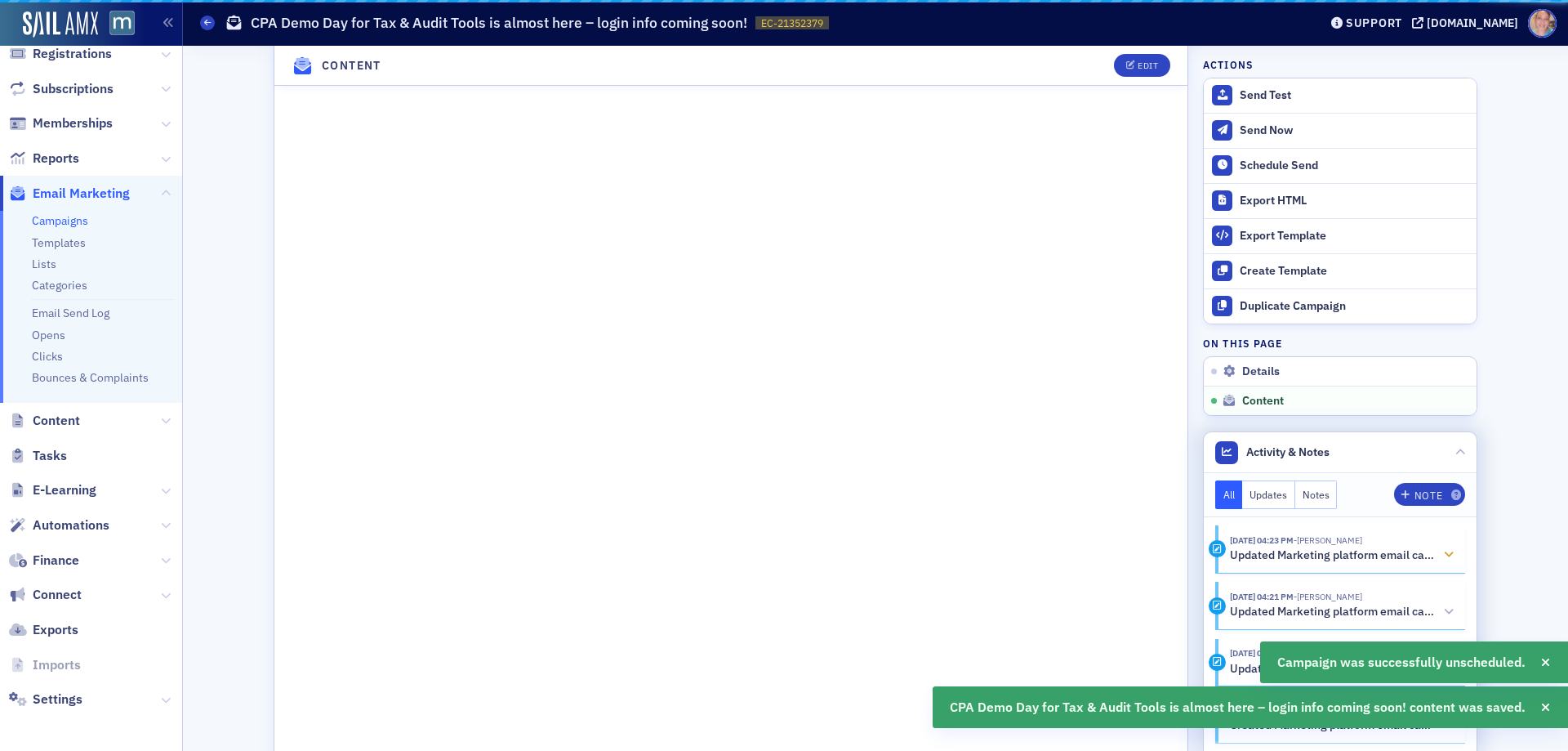
scroll to position [790, 0]
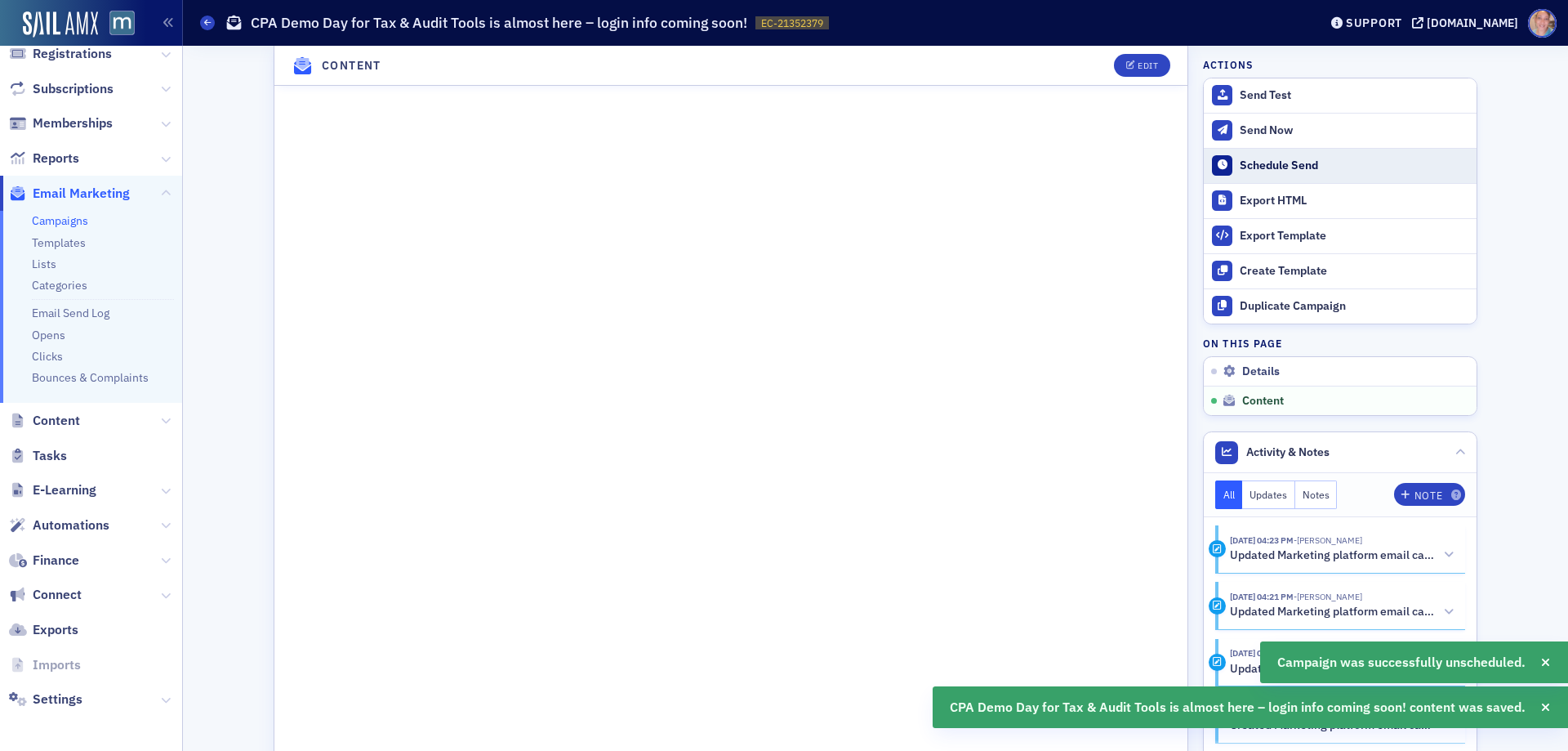
click at [1289, 160] on div "Schedule Send" at bounding box center [1354, 165] width 229 height 14
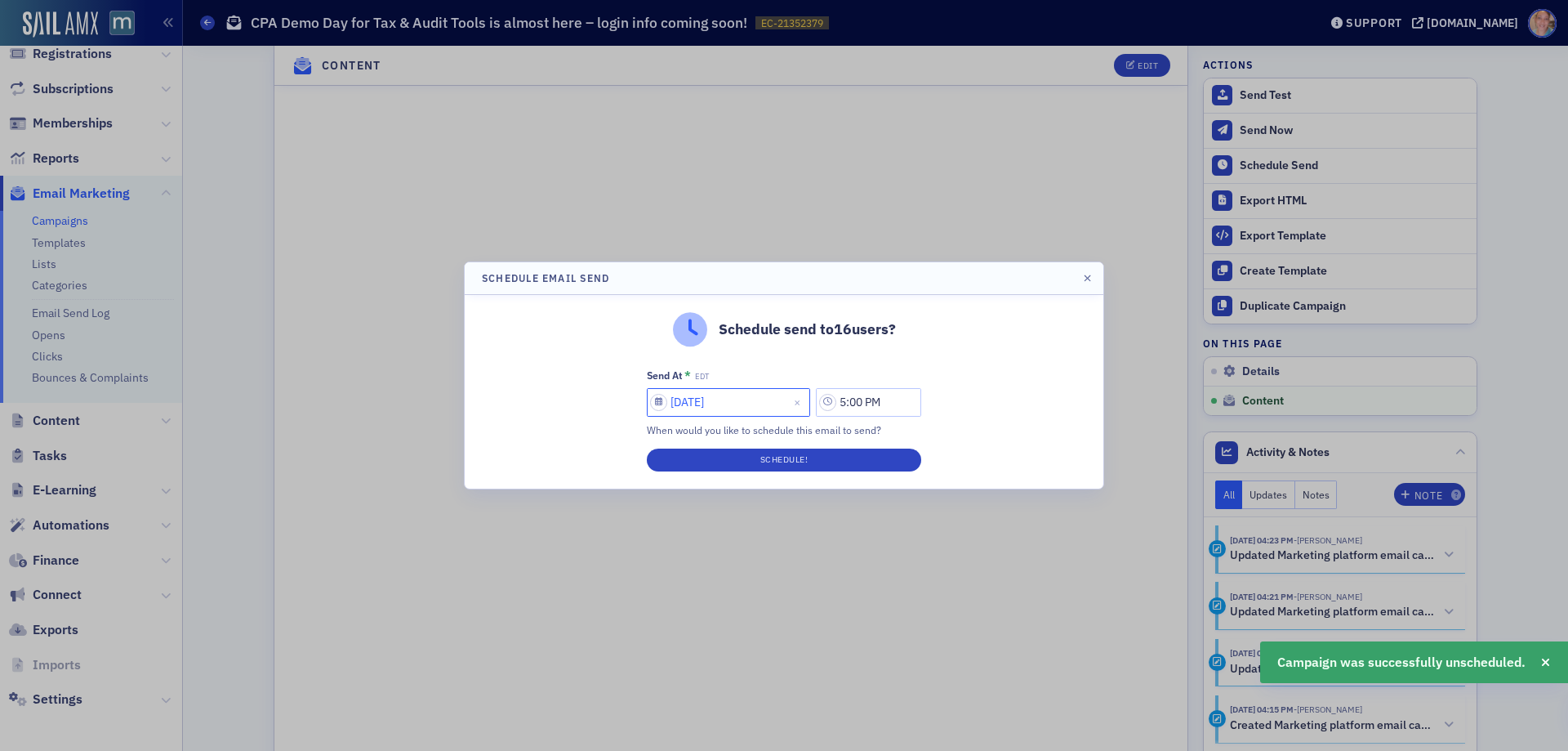
click at [697, 398] on input "[DATE]" at bounding box center [728, 403] width 163 height 29
select select "9"
select select "2025"
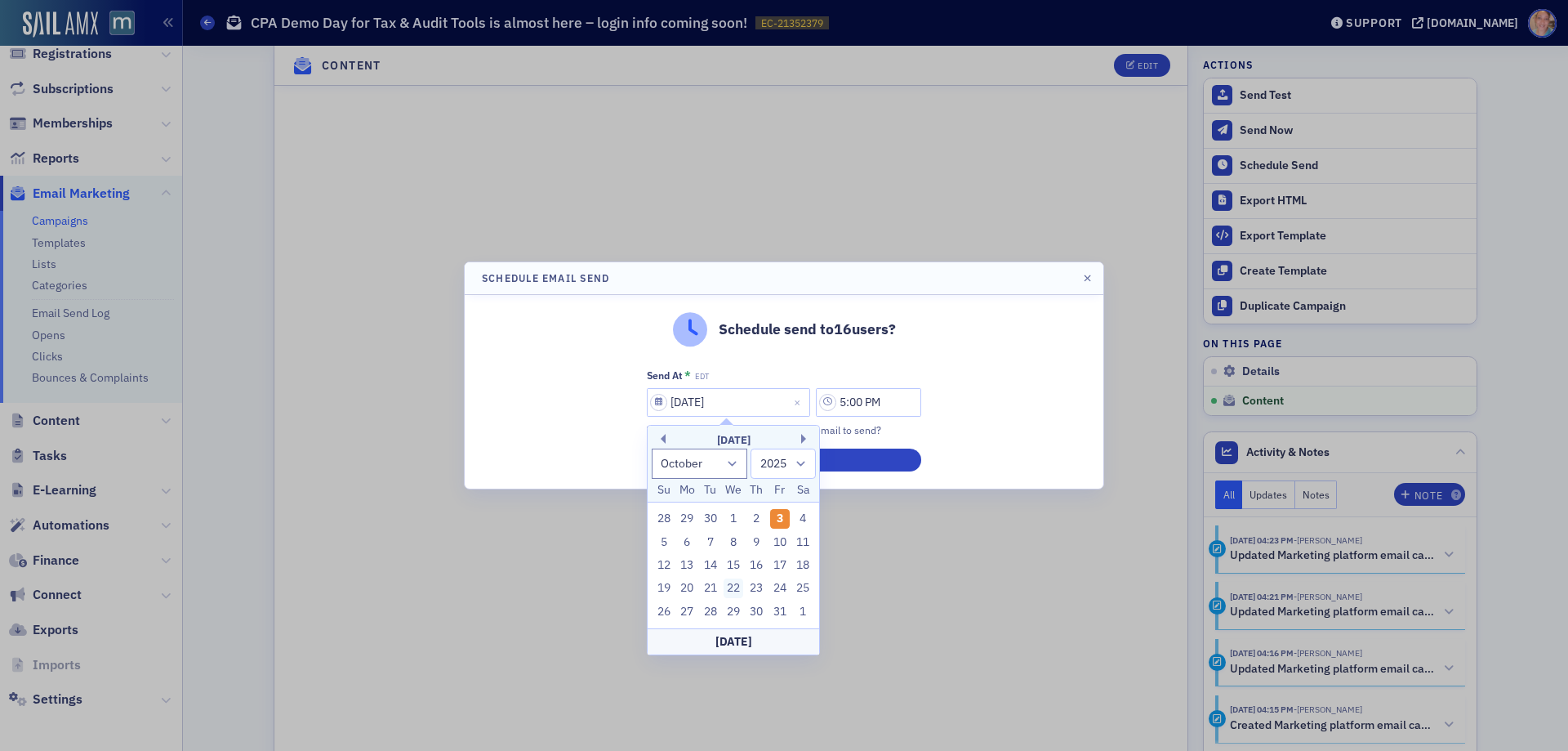
click at [731, 587] on div "22" at bounding box center [733, 589] width 19 height 19
type input "[DATE]"
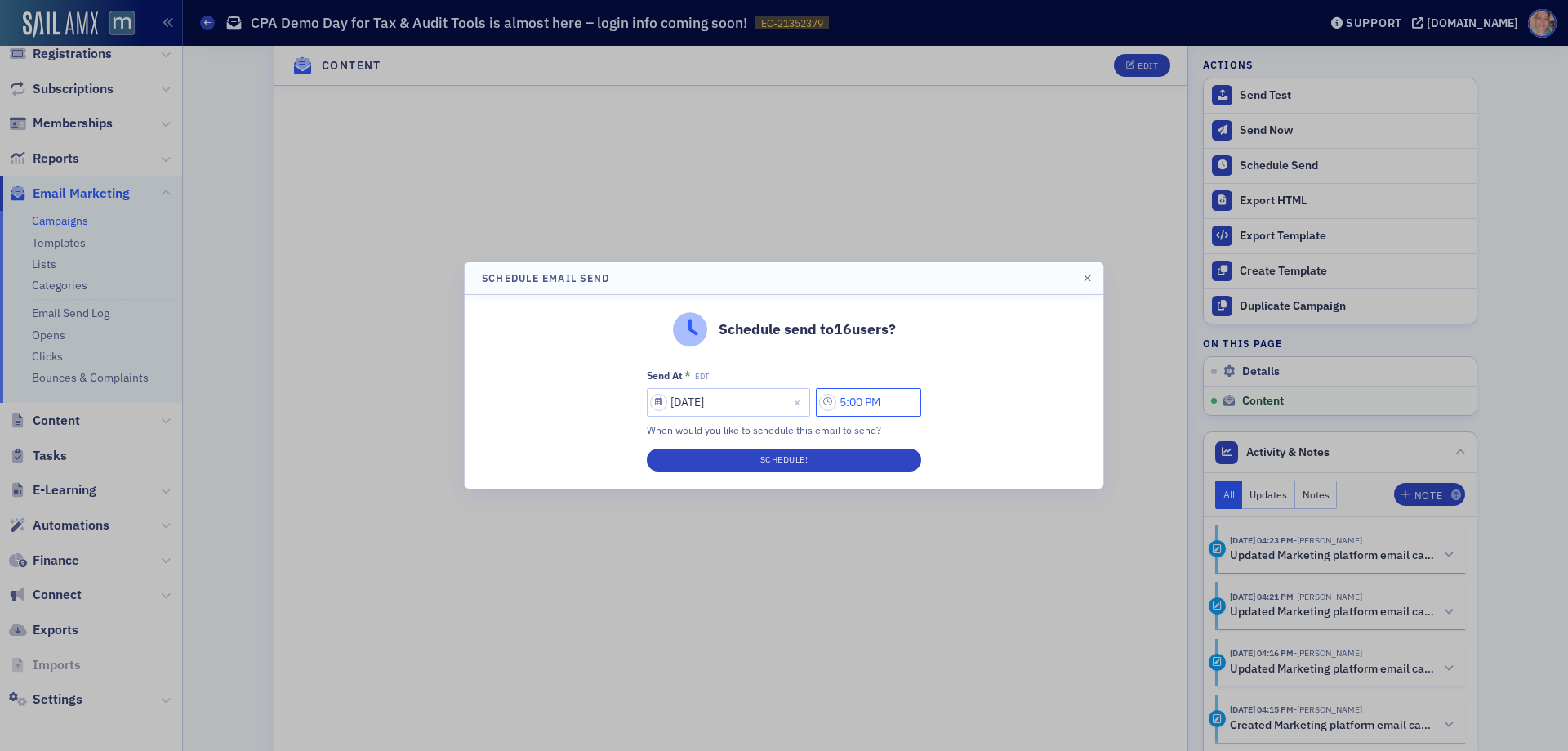
click at [870, 410] on input "5:00 PM" at bounding box center [869, 403] width 105 height 29
click at [663, 400] on div "5" at bounding box center [644, 402] width 39 height 24
type input "2:00 PM"
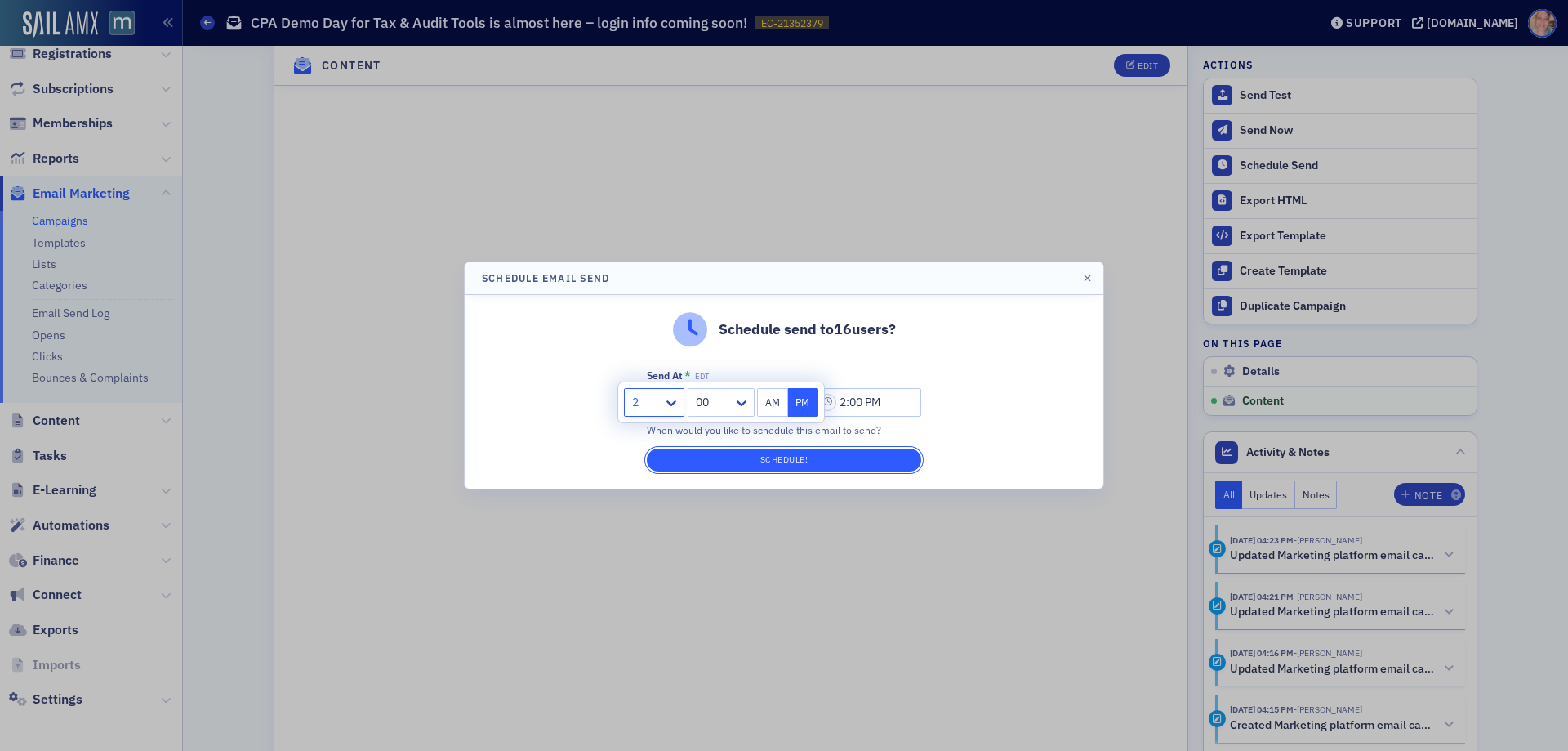
click at [794, 453] on button "Schedule!" at bounding box center [784, 460] width 274 height 23
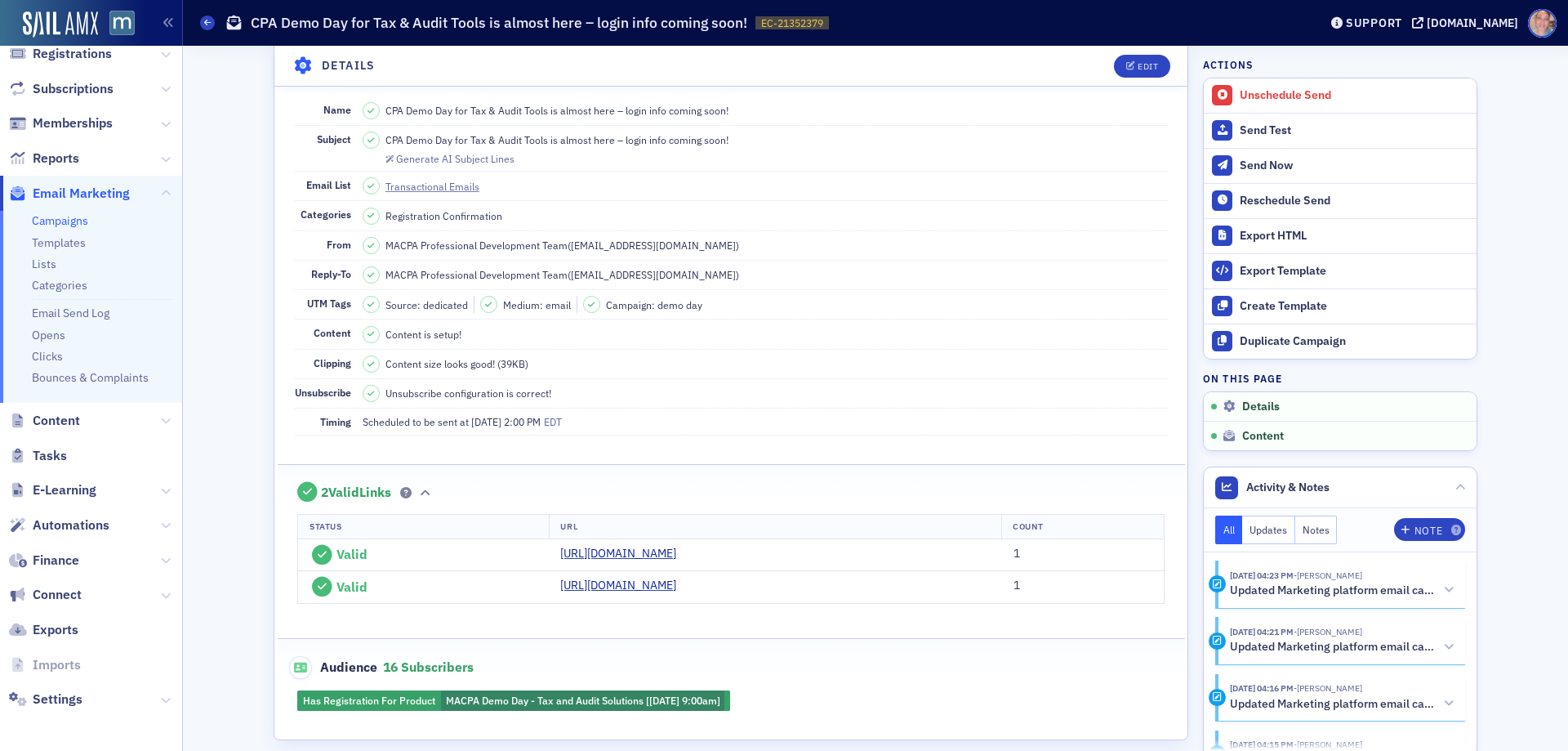
scroll to position [0, 0]
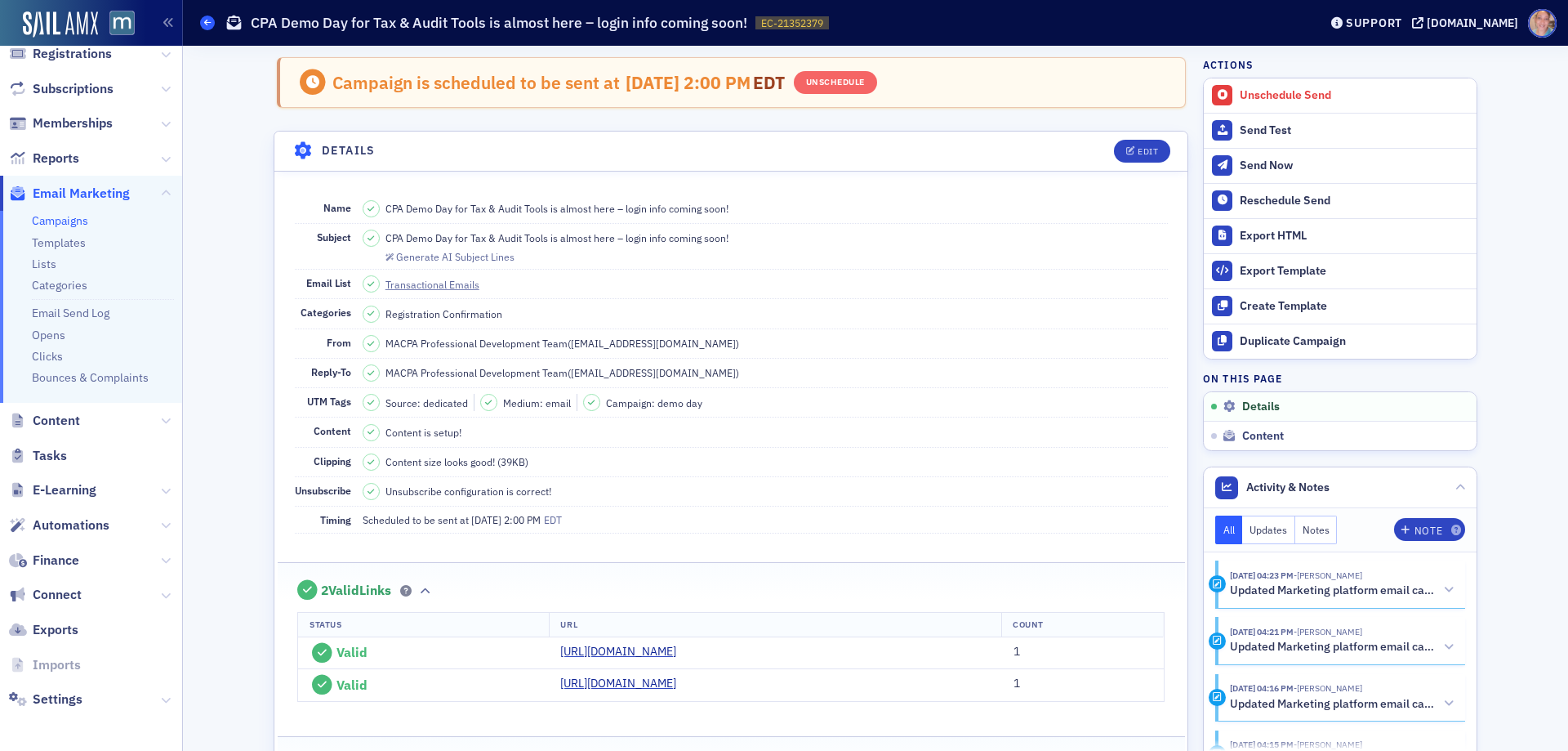
click at [208, 20] on icon at bounding box center [207, 22] width 7 height 8
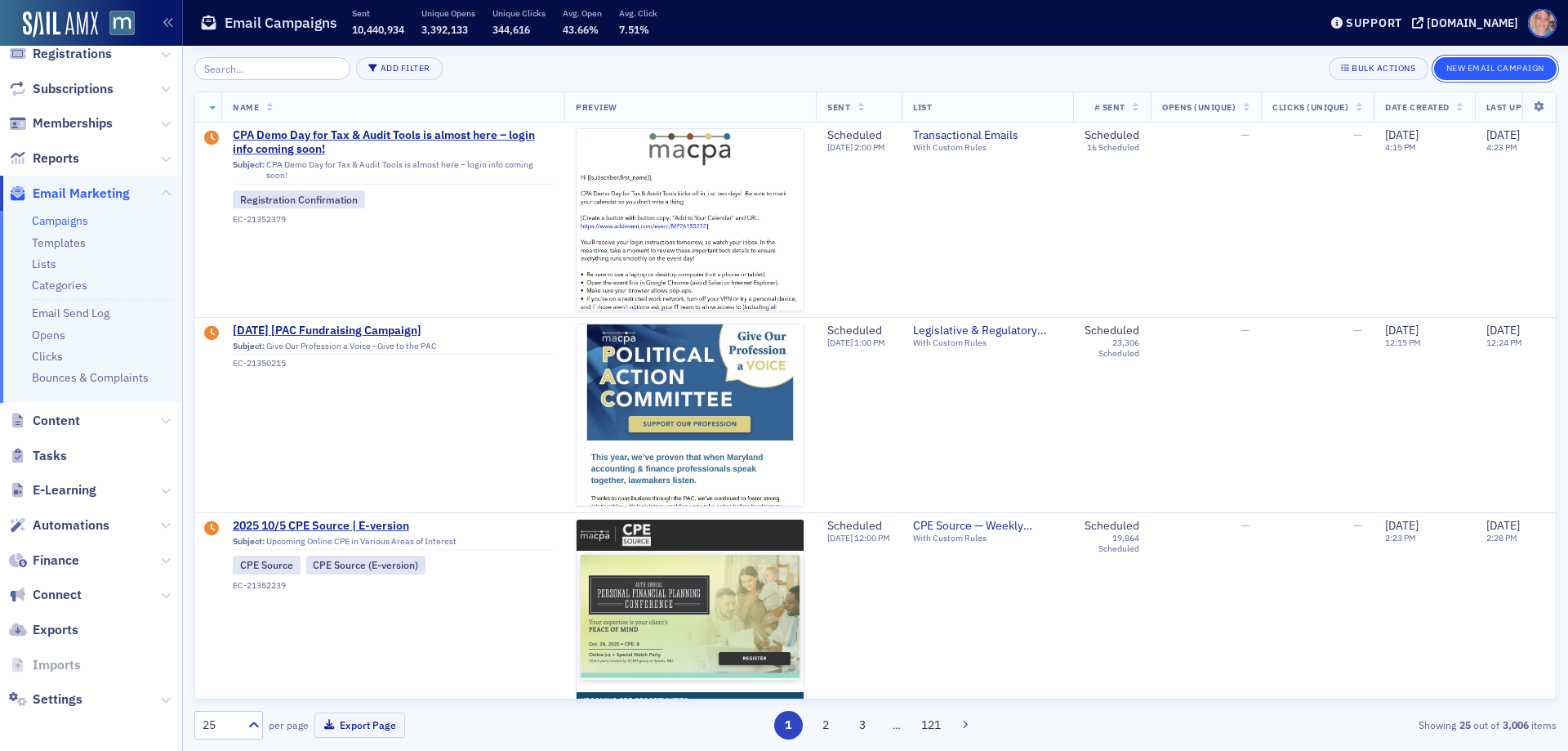
click at [1479, 65] on button "New Email Campaign" at bounding box center [1496, 69] width 123 height 23
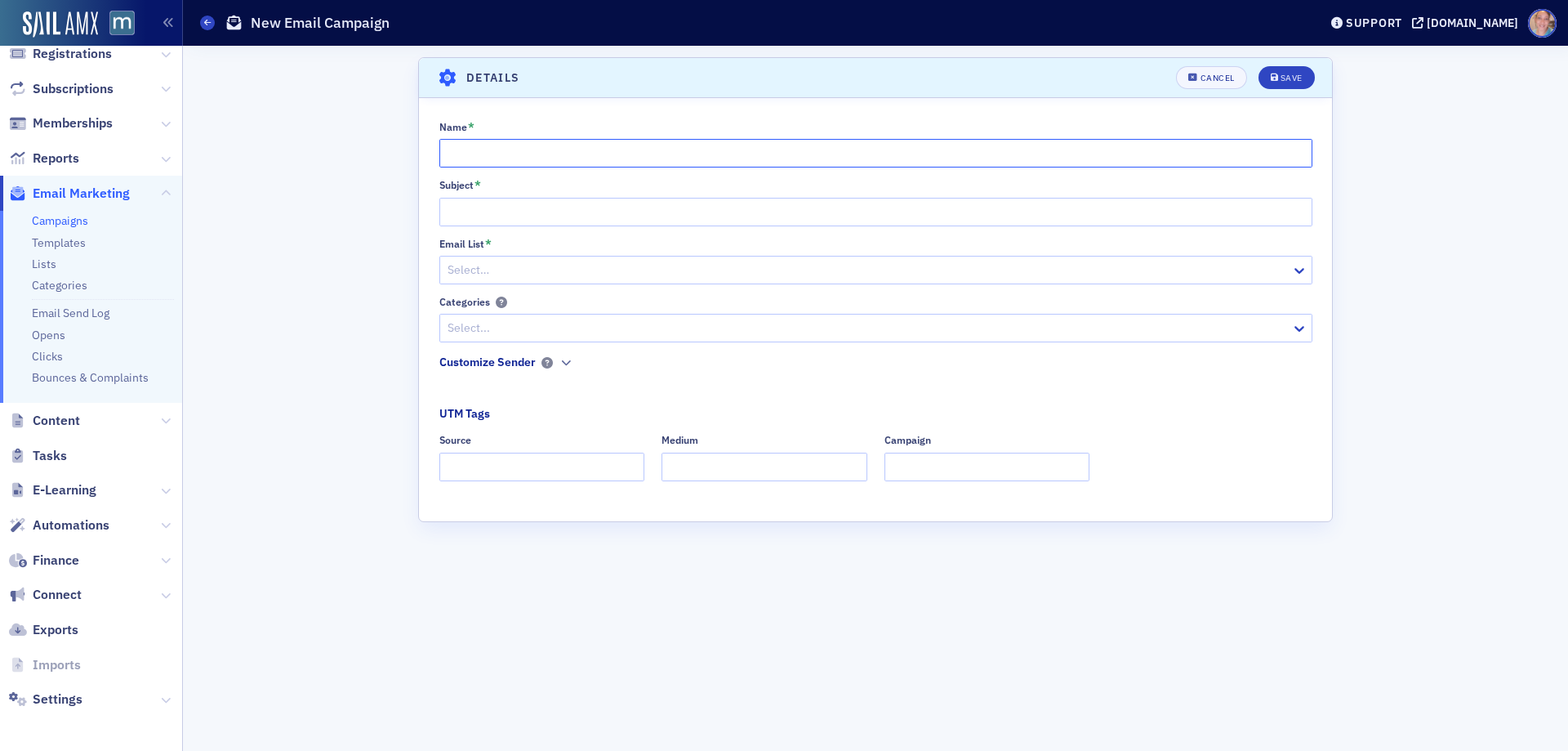
click at [457, 148] on input "Name *" at bounding box center [876, 154] width 873 height 29
paste input "CPA Demo Day for Tax & Audit Tools kicks off [DATE] at 8am CT / 9am ET and the …"
type input "CPA Demo Day for Tax & Audit Tools kicks off [DATE] at 8am CT / 9am ET and the …"
click at [506, 218] on input "Subject *" at bounding box center [876, 213] width 873 height 29
paste input "CPA Demo Day for Tax & Audit Tools kicks off [DATE] at 8am CT / 9am ET and the …"
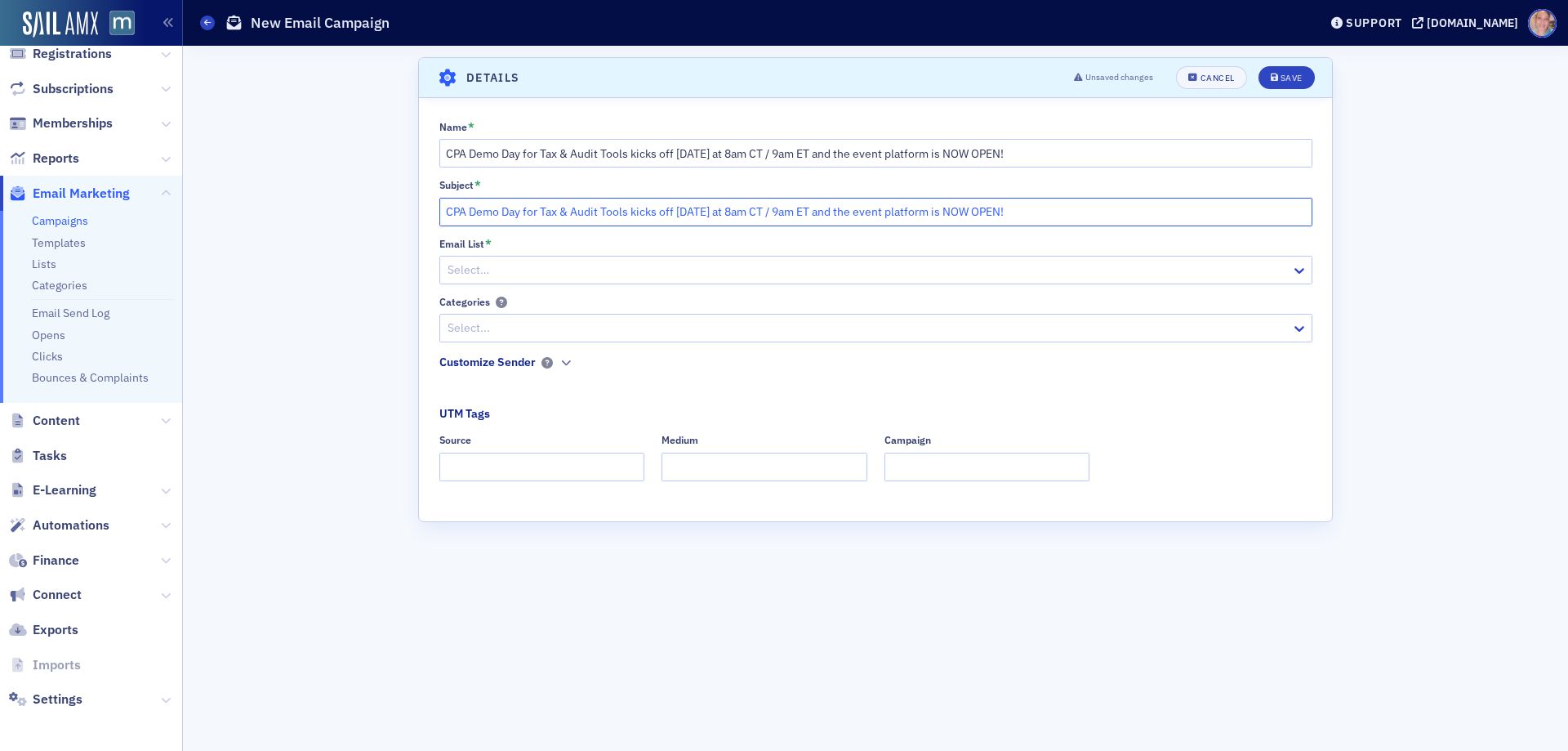
type input "CPA Demo Day for Tax & Audit Tools kicks off [DATE] at 8am CT / 9am ET and the …"
click at [486, 270] on div at bounding box center [868, 270] width 843 height 20
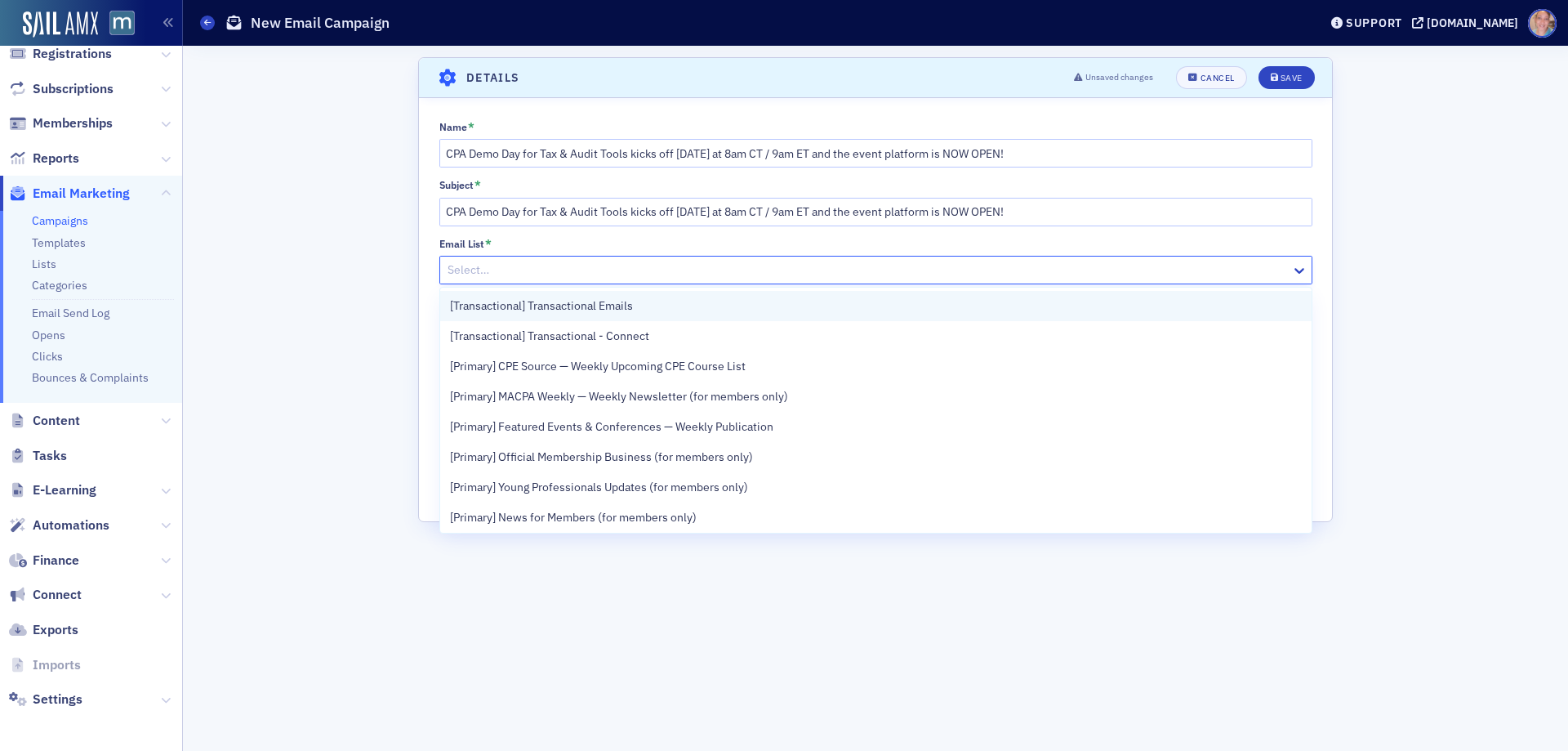
click at [633, 307] on span "[Transactional] Transactional Emails" at bounding box center [541, 306] width 183 height 17
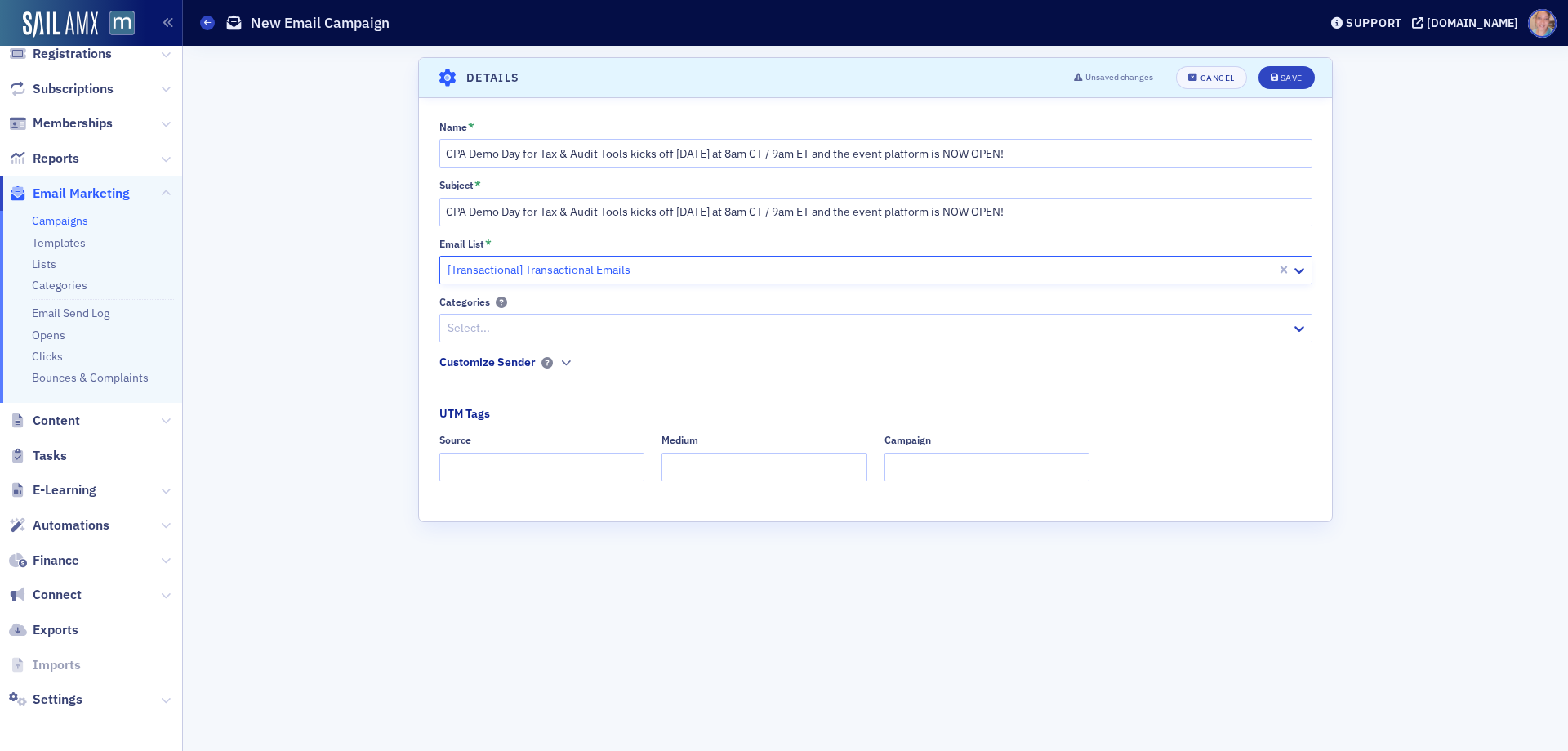
click at [648, 332] on div at bounding box center [868, 328] width 843 height 20
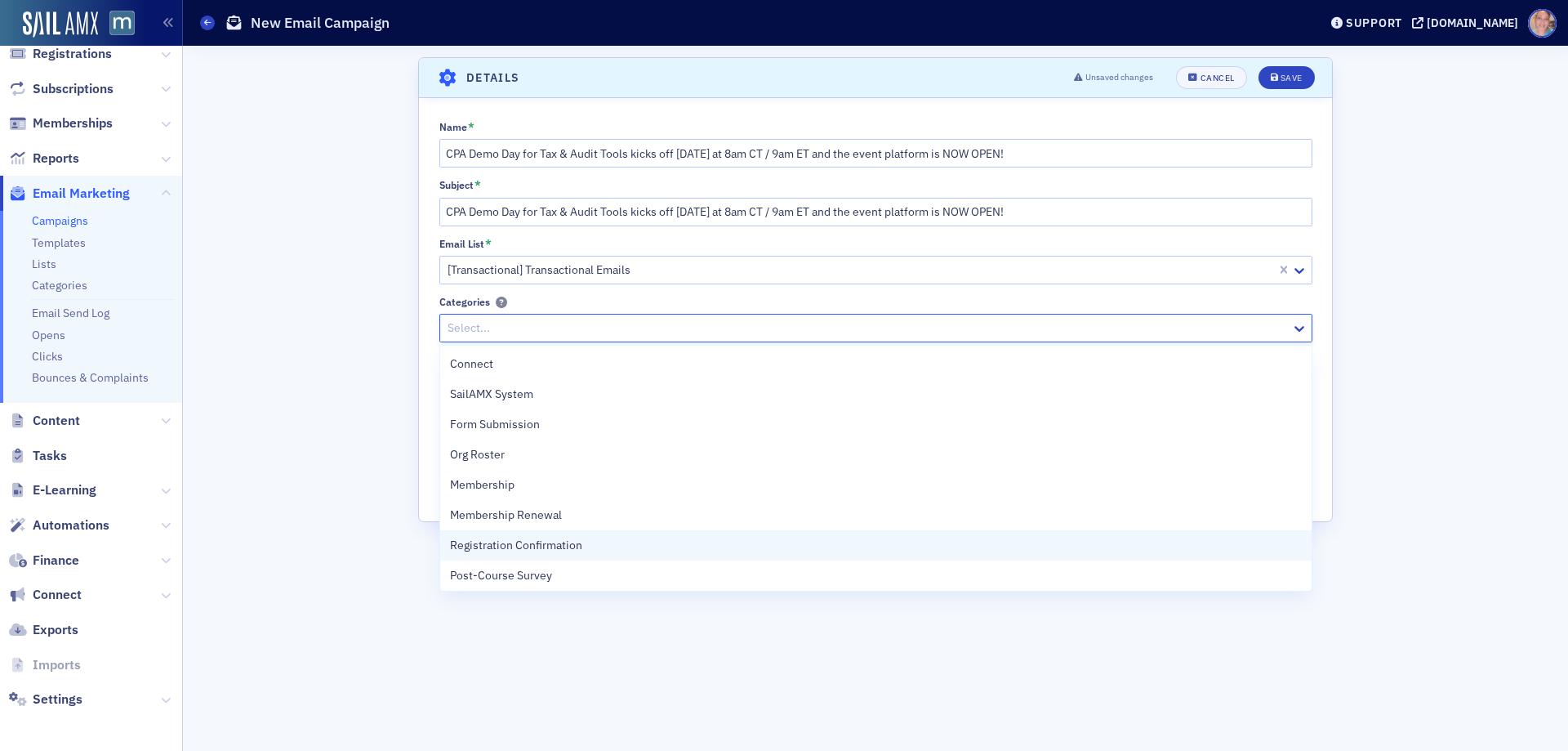
click at [606, 547] on div "Registration Confirmation" at bounding box center [876, 545] width 852 height 17
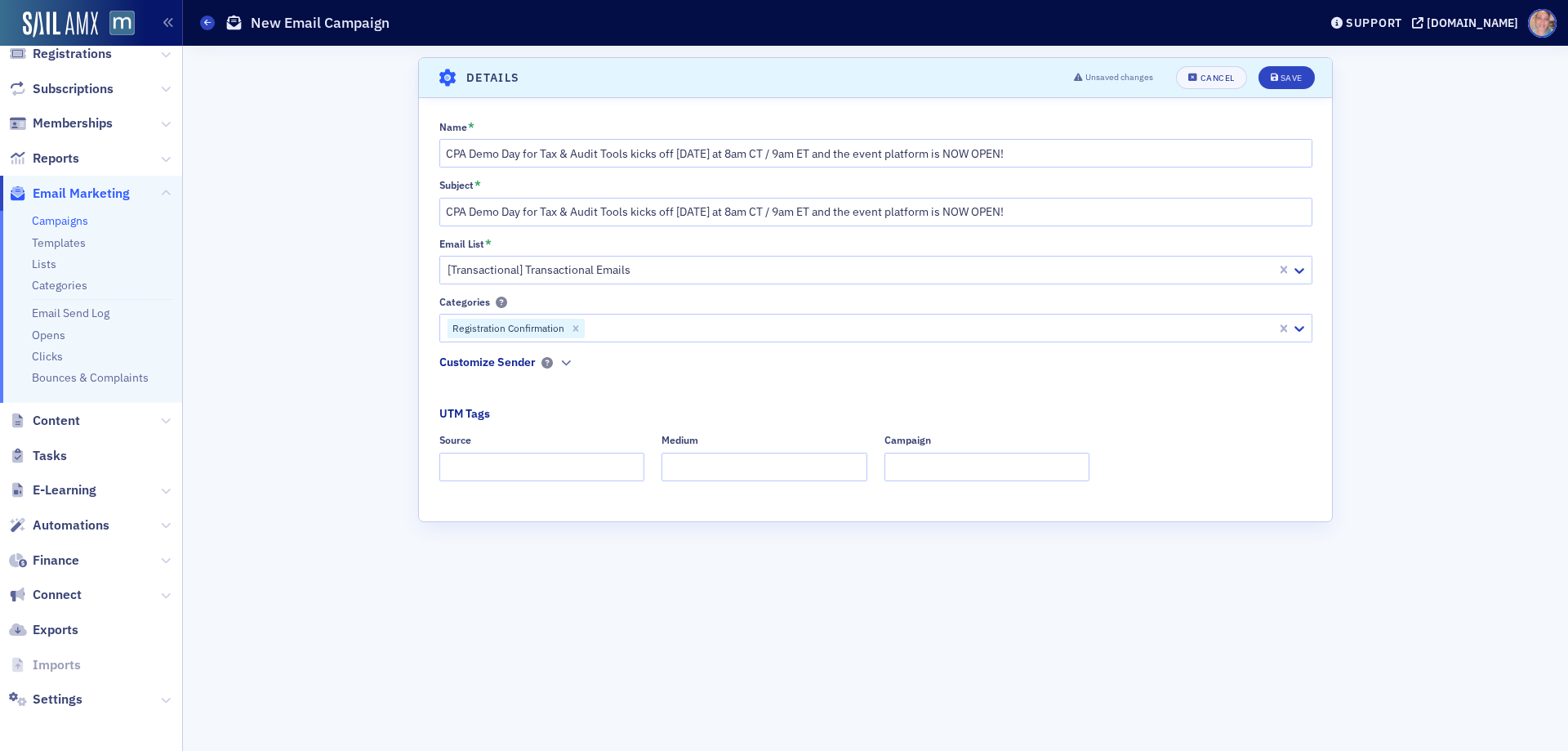
click at [426, 399] on div "Name * CPA Demo Day for Tax & Audit Tools kicks off [DATE] at 8am CT / 9am ET a…" at bounding box center [875, 306] width 913 height 372
click at [536, 364] on span at bounding box center [545, 362] width 17 height 12
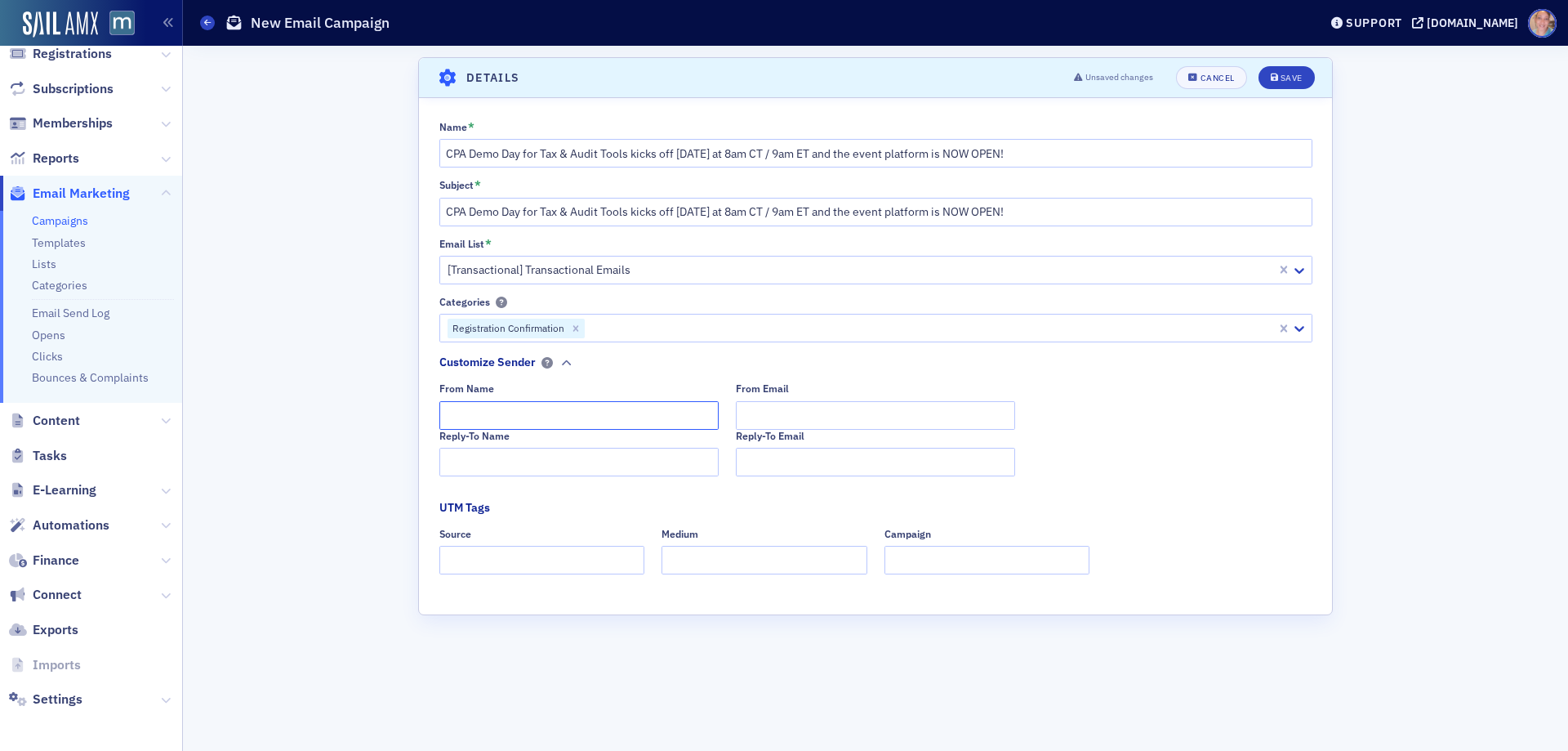
click at [484, 420] on input "From Name" at bounding box center [579, 416] width 279 height 29
type input "MACPA Professional Development Team"
click at [488, 454] on input "Reply-To Name" at bounding box center [579, 462] width 279 height 29
paste input "MACPA Professional Development Team"
type input "MACPA Professional Development Team"
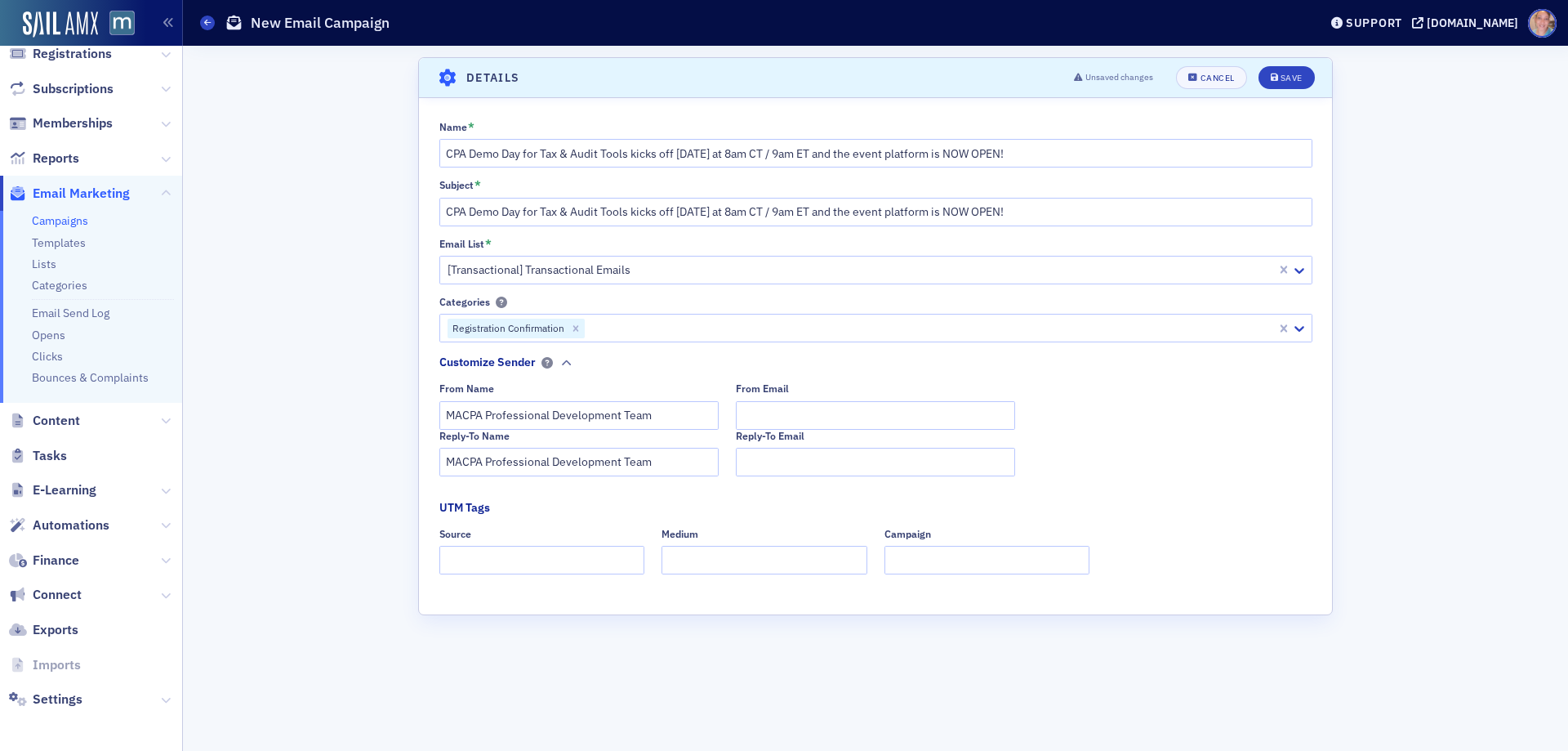
click at [784, 399] on div "From Email" at bounding box center [875, 406] width 279 height 46
click at [784, 415] on input "From Email" at bounding box center [875, 416] width 279 height 29
type input "[EMAIL_ADDRESS][DOMAIN_NAME]"
click at [1006, 470] on input "Reply-To Email" at bounding box center [875, 462] width 279 height 29
type input "[EMAIL_ADDRESS][DOMAIN_NAME]"
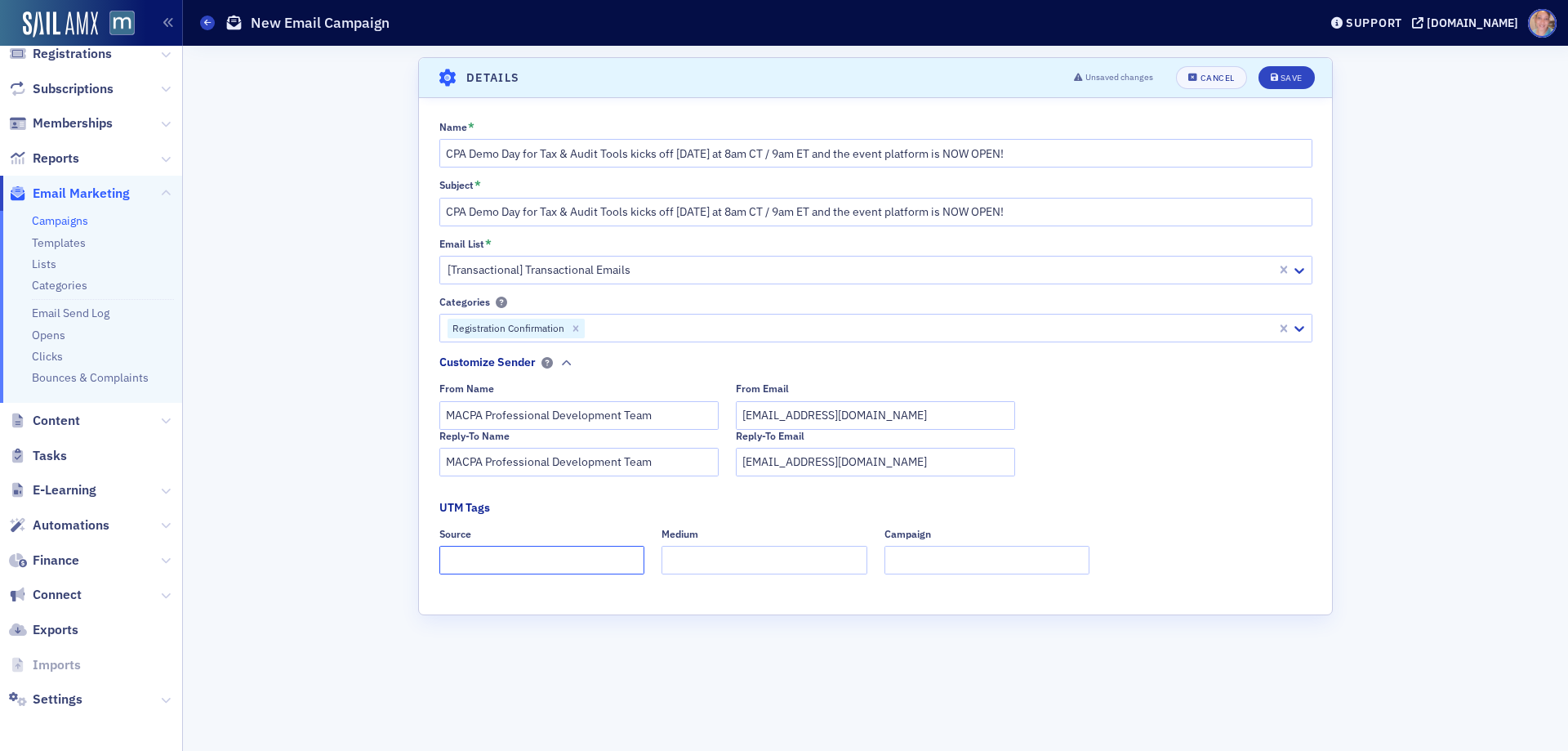
click at [564, 560] on input "Source" at bounding box center [542, 561] width 206 height 29
type input "dedicated"
type input "email"
type input "demo day"
click at [1284, 73] on div "Save" at bounding box center [1292, 77] width 22 height 9
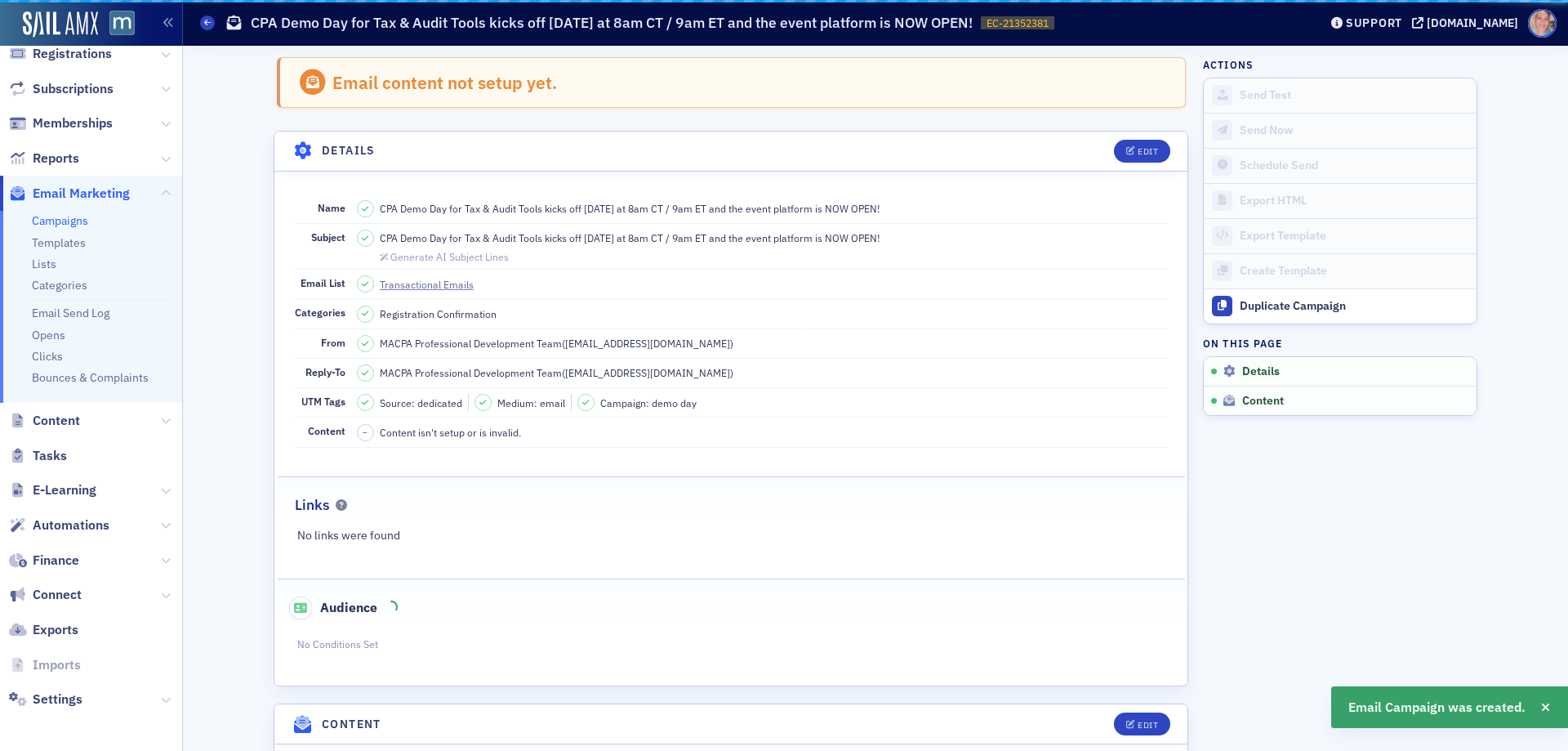
scroll to position [76, 0]
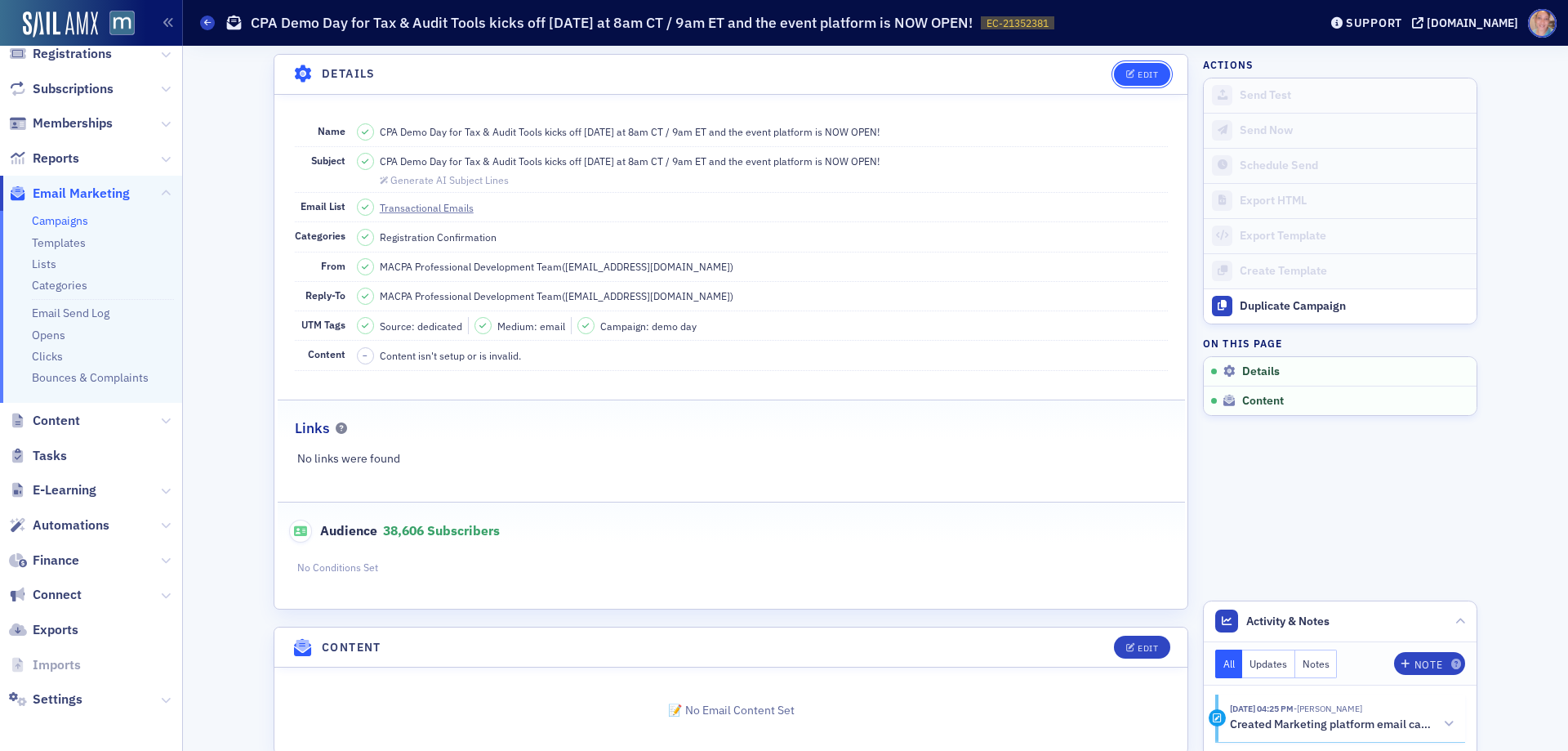
click at [1139, 72] on div "Edit" at bounding box center [1148, 74] width 20 height 9
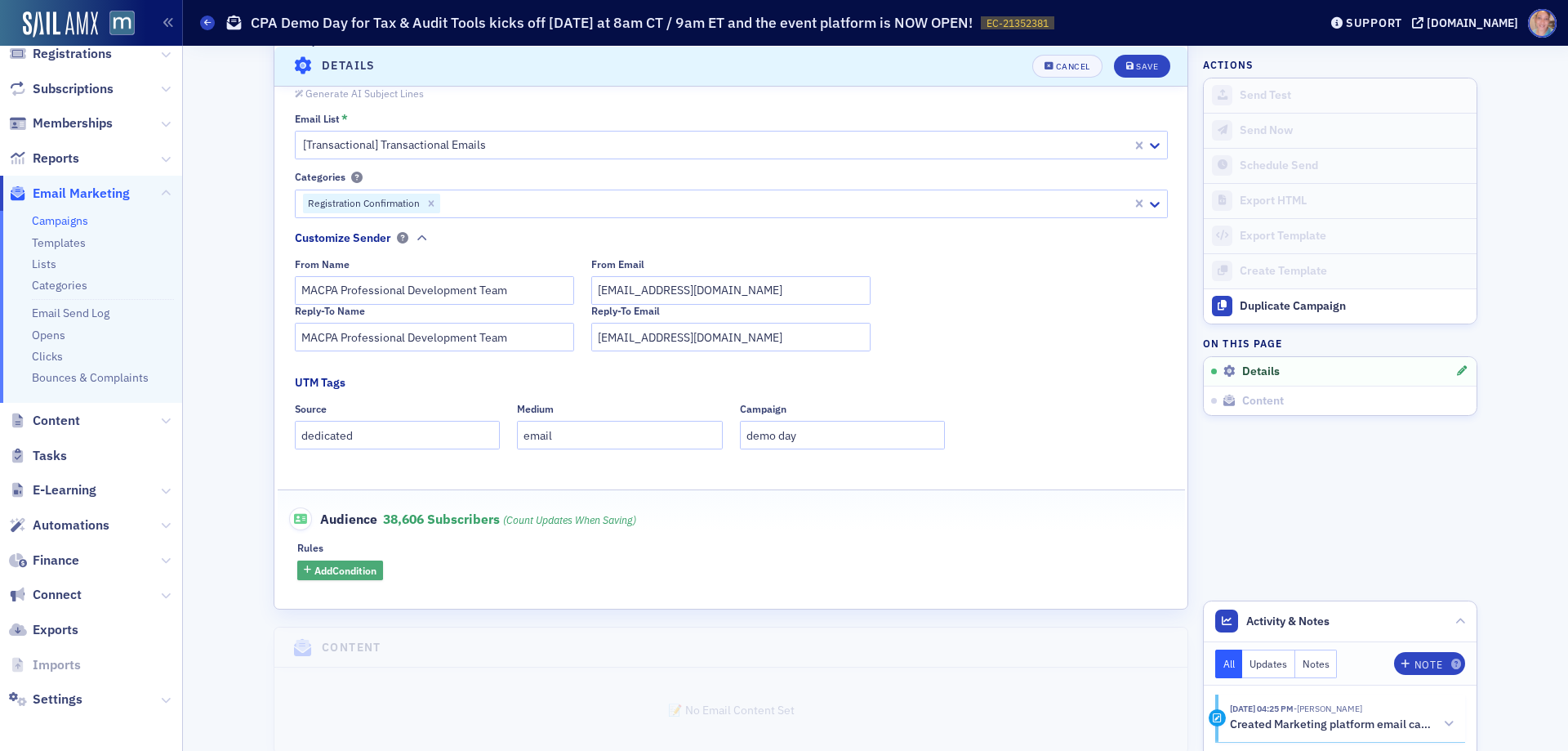
click at [348, 563] on span "Add Condition" at bounding box center [346, 570] width 62 height 14
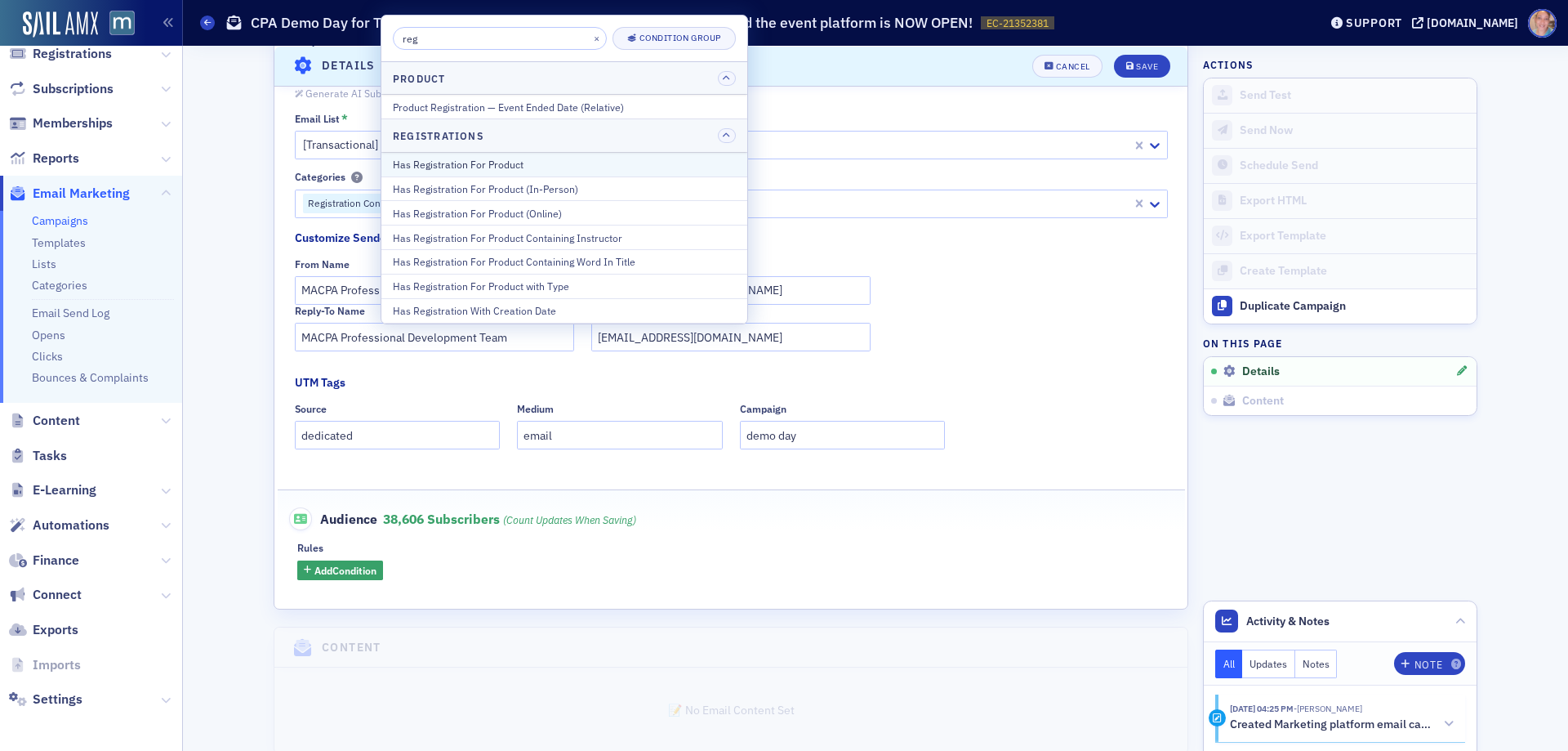
type input "reg"
click at [532, 171] on div "Has Registration For Product" at bounding box center [564, 163] width 343 height 14
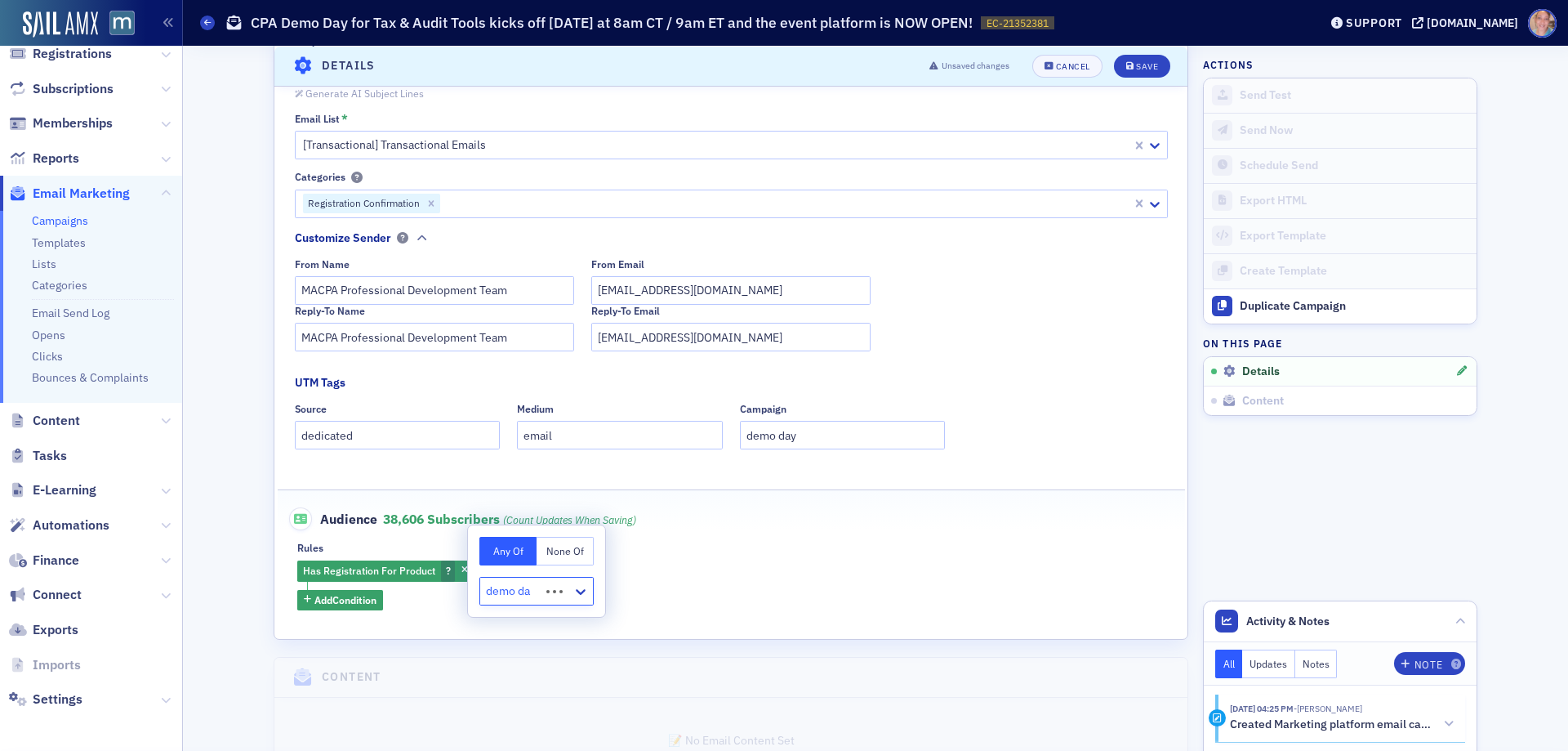
type input "demo day"
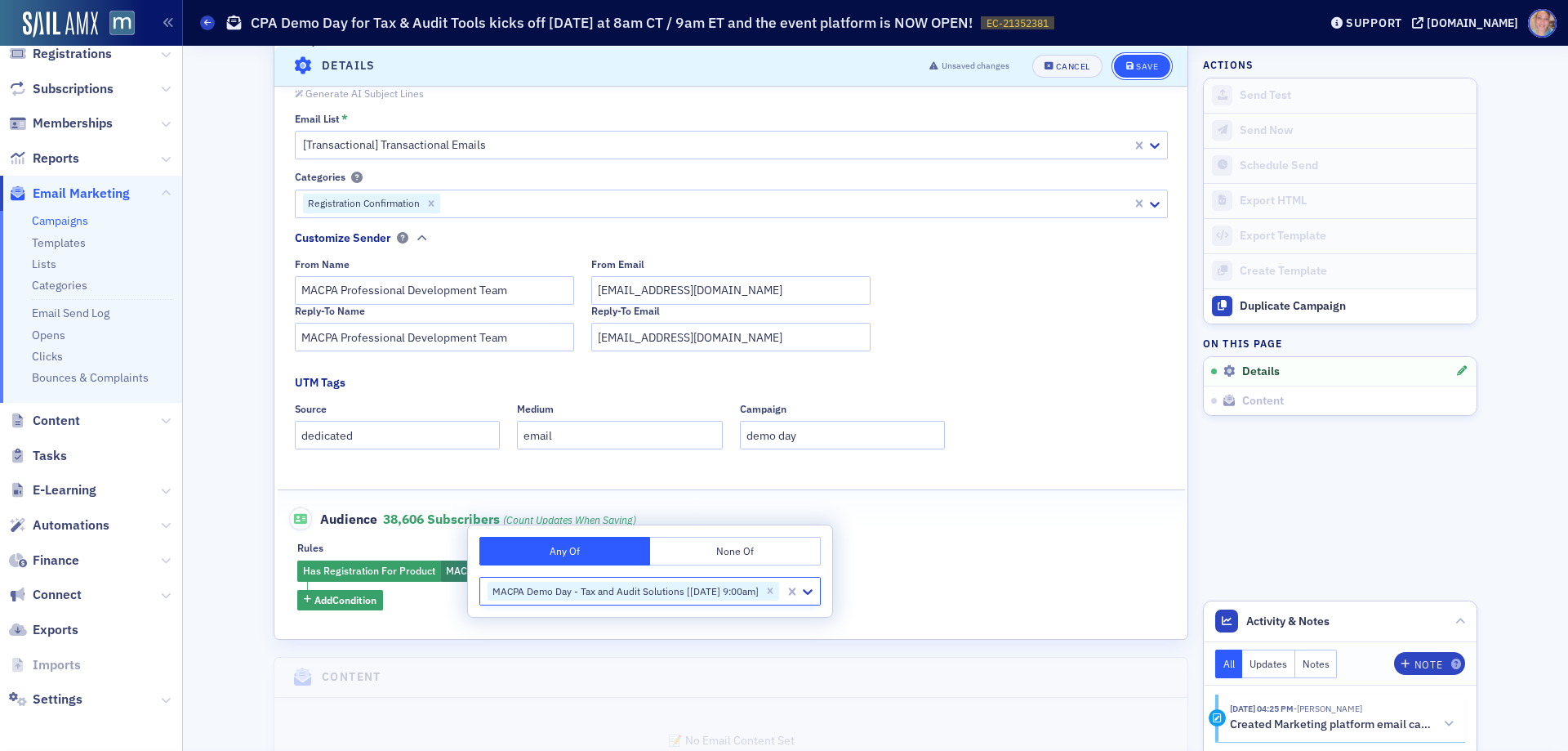
click at [1136, 66] on div "Save" at bounding box center [1147, 65] width 22 height 9
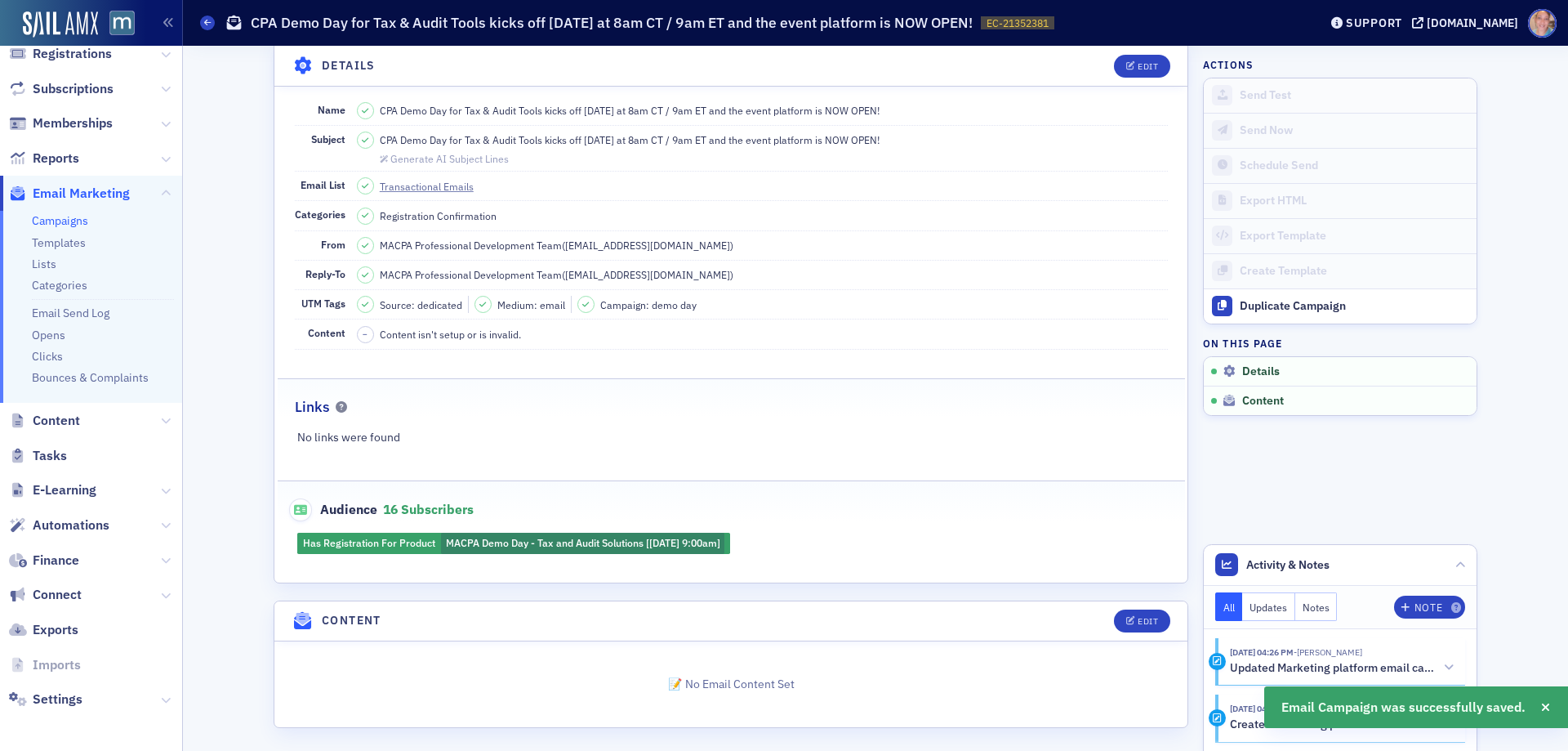
scroll to position [103, 0]
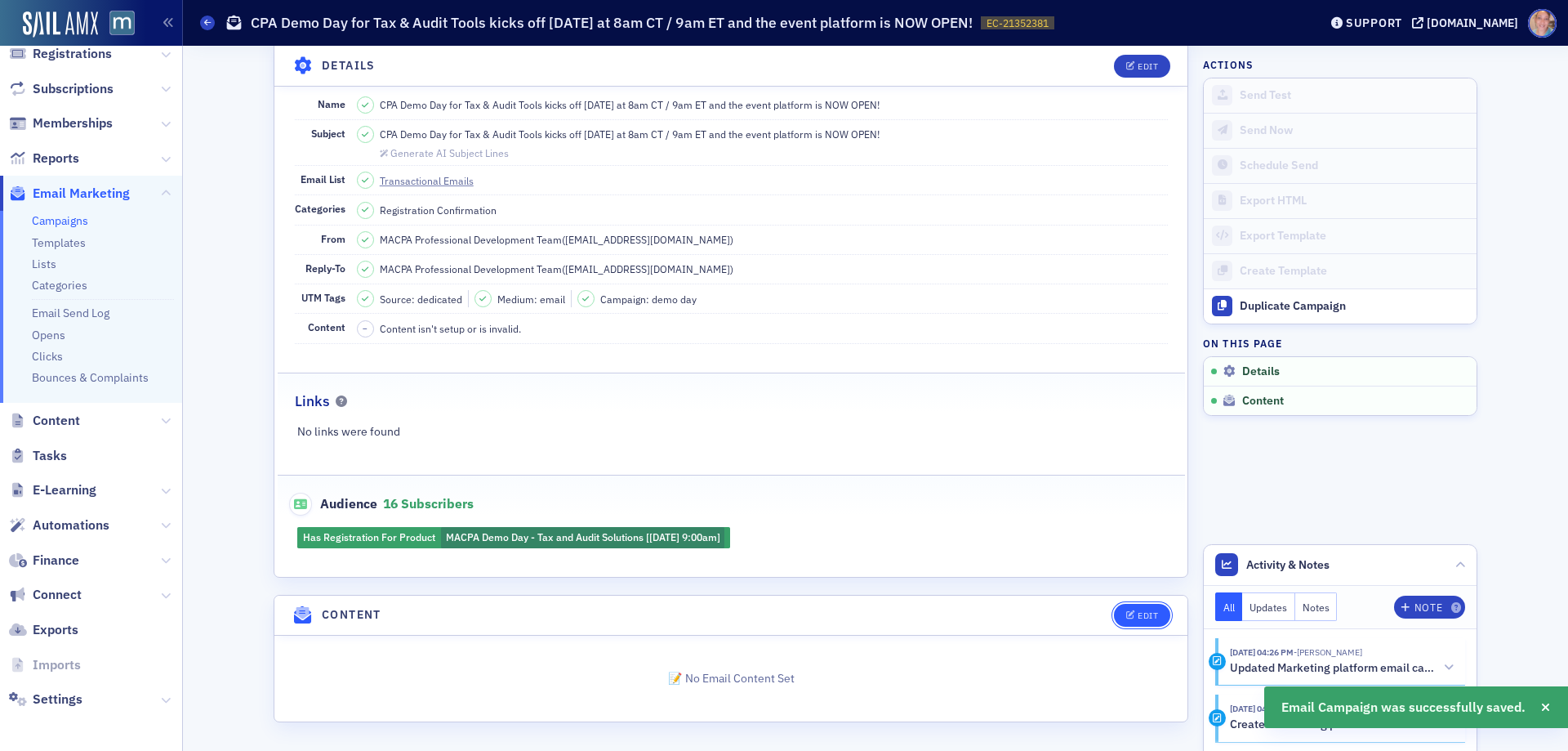
click at [1131, 609] on button "Edit" at bounding box center [1142, 616] width 56 height 23
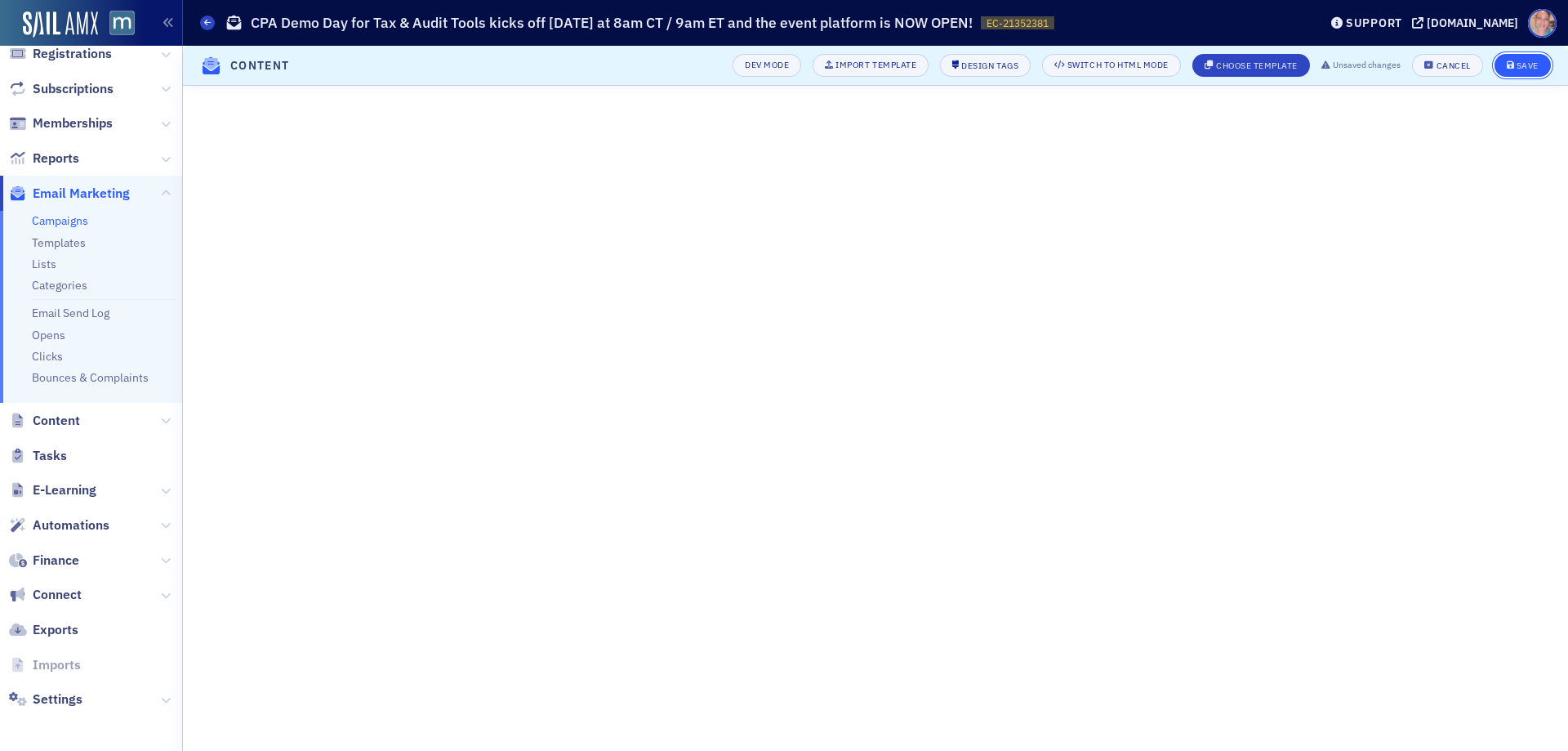
click at [1535, 63] on div "Save" at bounding box center [1527, 65] width 22 height 9
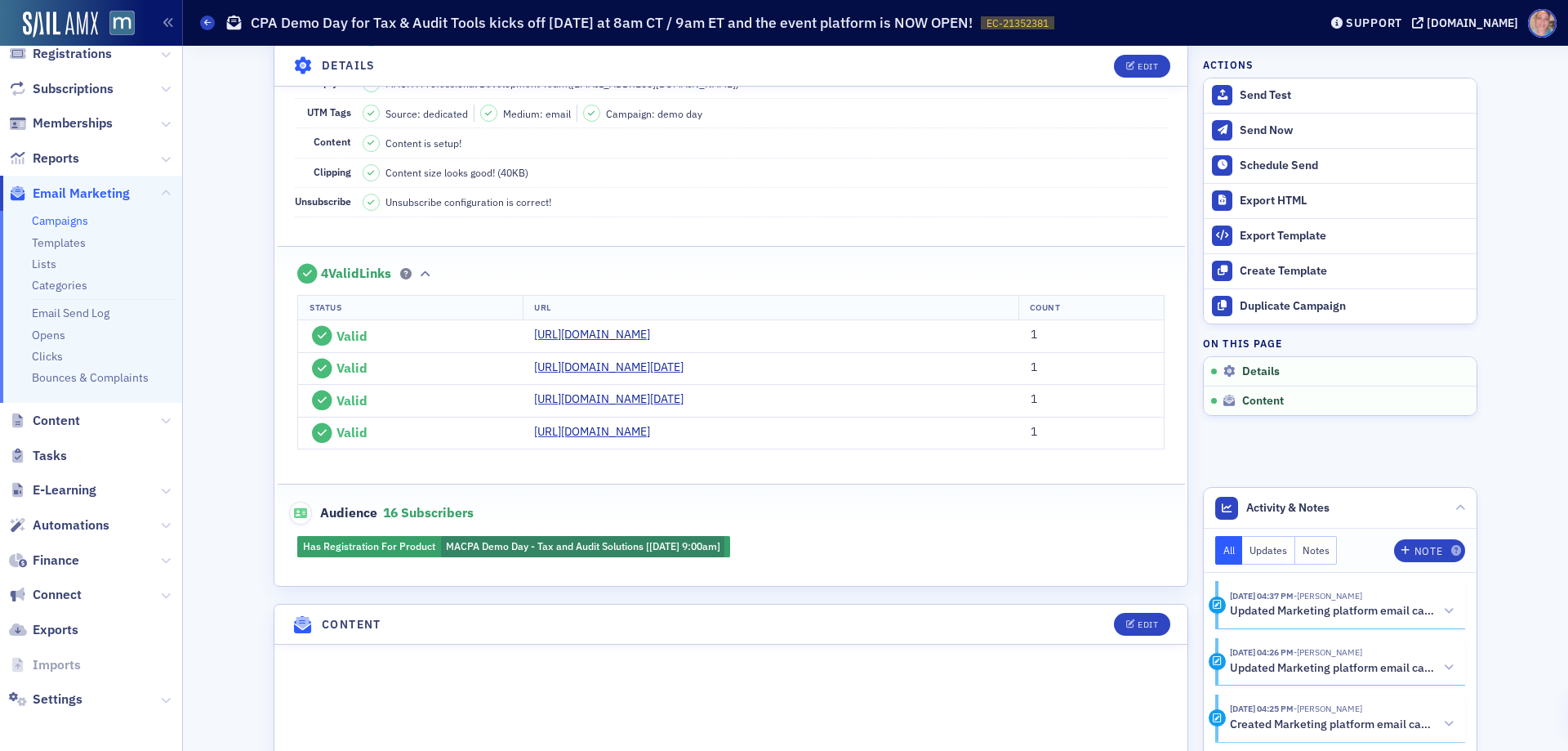
scroll to position [256, 0]
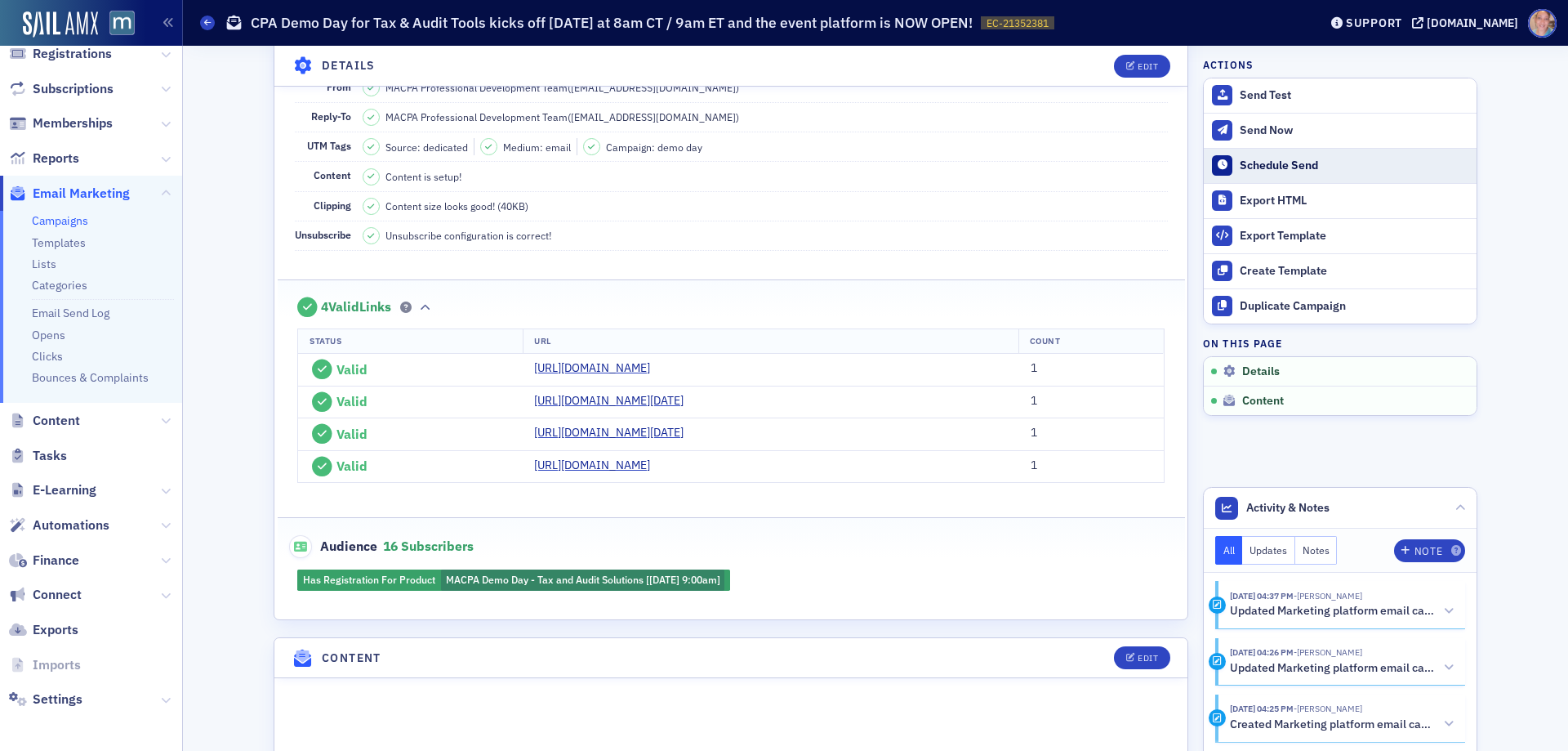
click at [1293, 161] on div "Schedule Send" at bounding box center [1354, 165] width 229 height 14
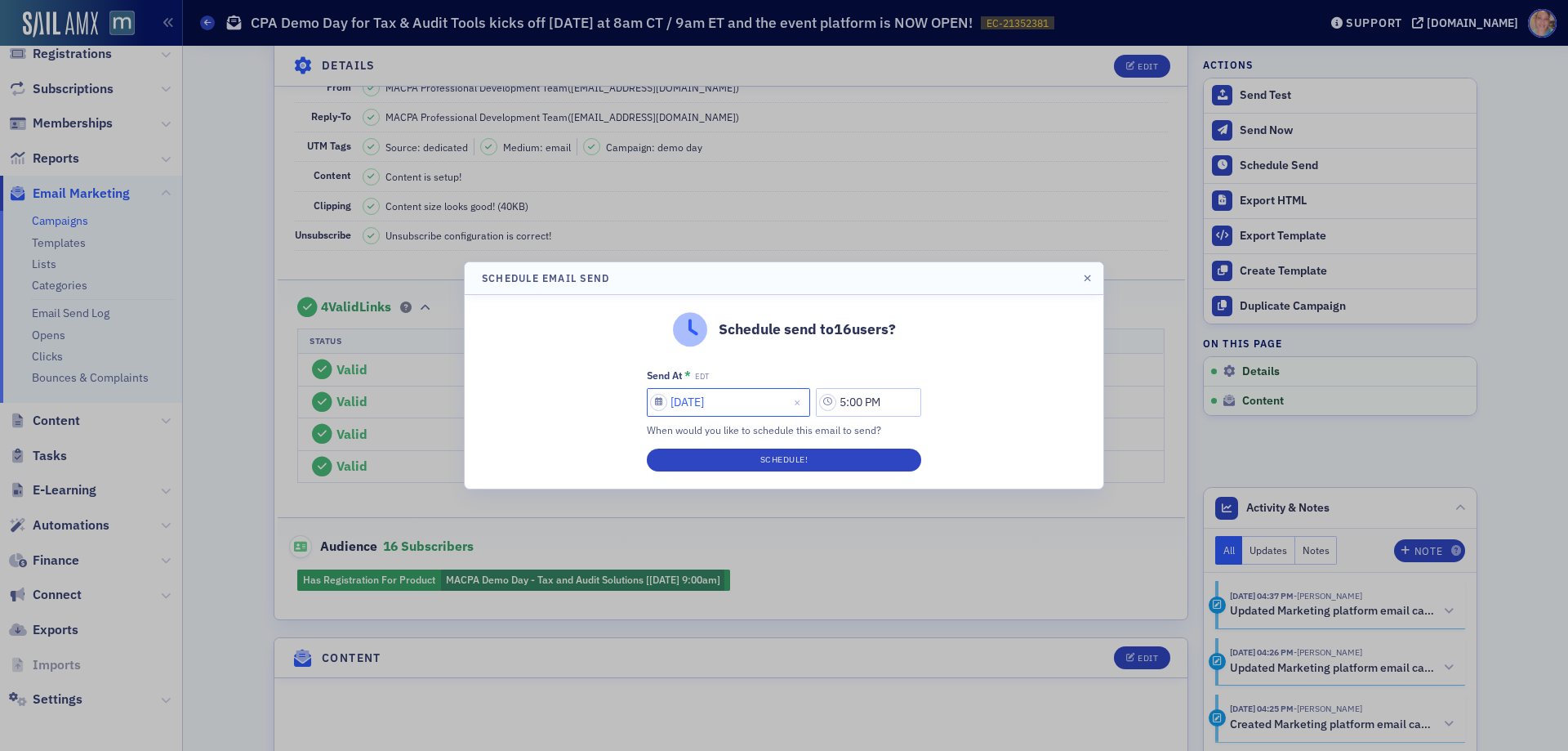
click at [697, 402] on input "[DATE]" at bounding box center [728, 403] width 163 height 29
select select "9"
select select "2025"
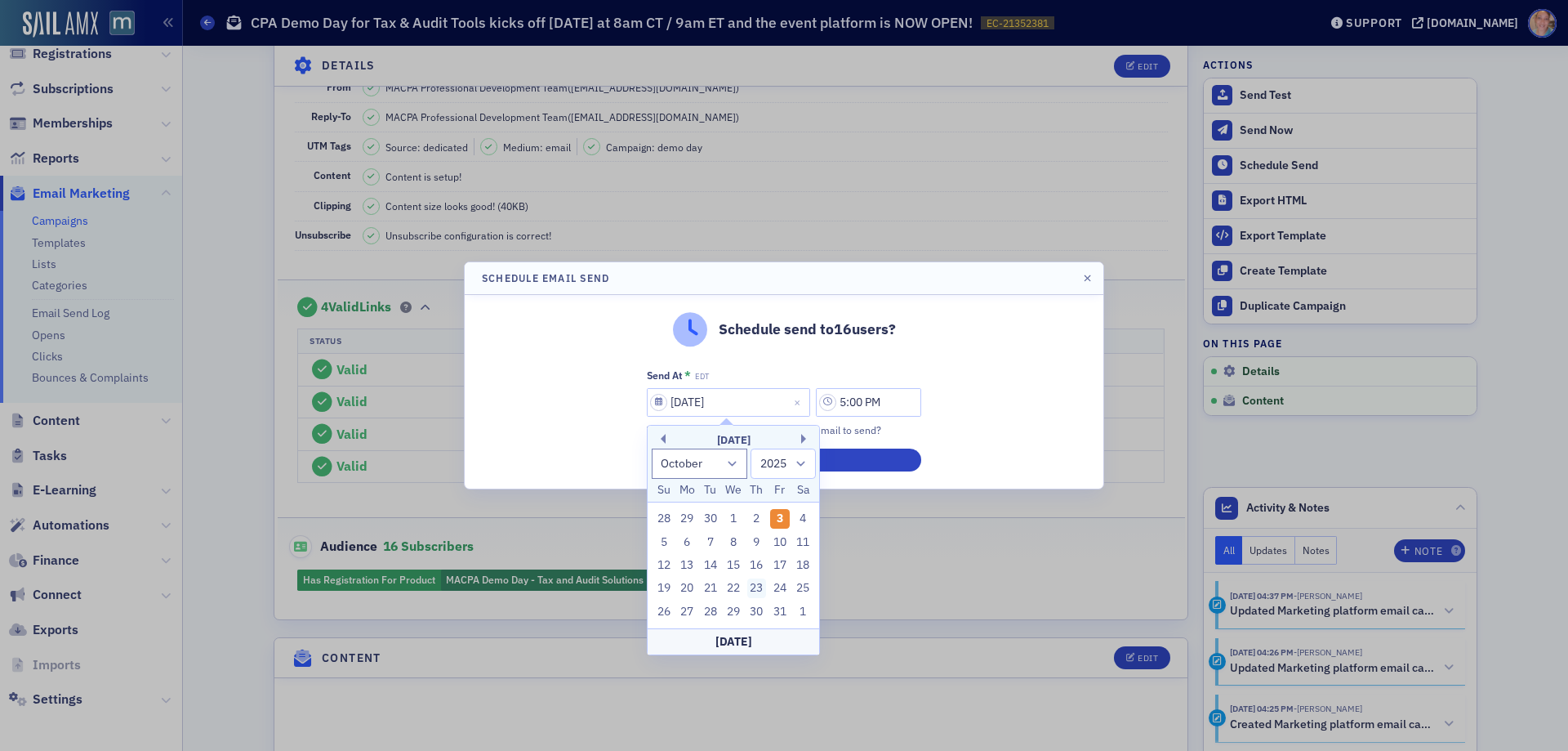
click at [758, 585] on div "23" at bounding box center [757, 589] width 19 height 19
type input "[DATE]"
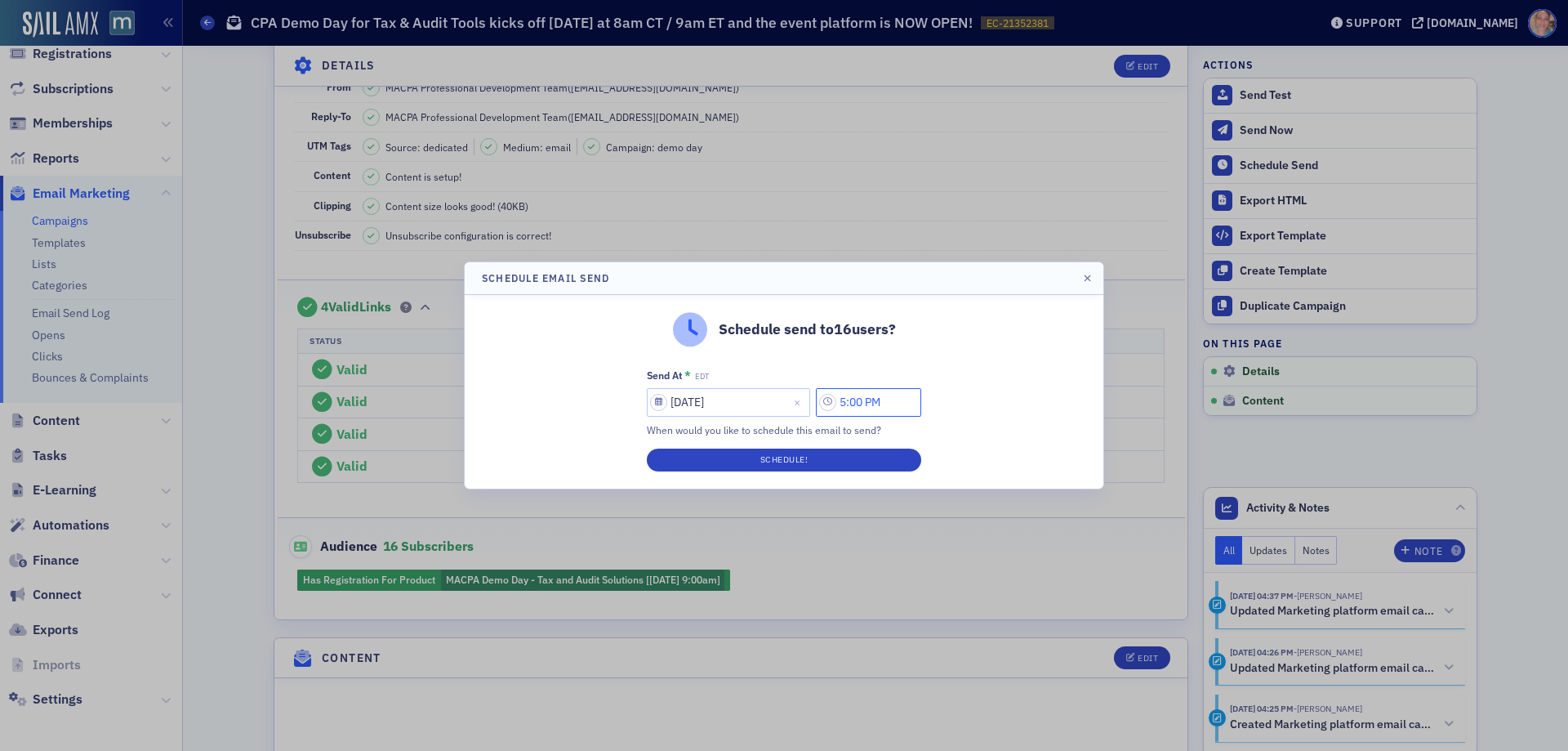
click at [860, 407] on input "5:00 PM" at bounding box center [869, 403] width 105 height 29
click at [662, 399] on div "5" at bounding box center [644, 402] width 39 height 24
drag, startPoint x: 642, startPoint y: 467, endPoint x: 764, endPoint y: 439, distance: 125.2
type input "2:00 PM"
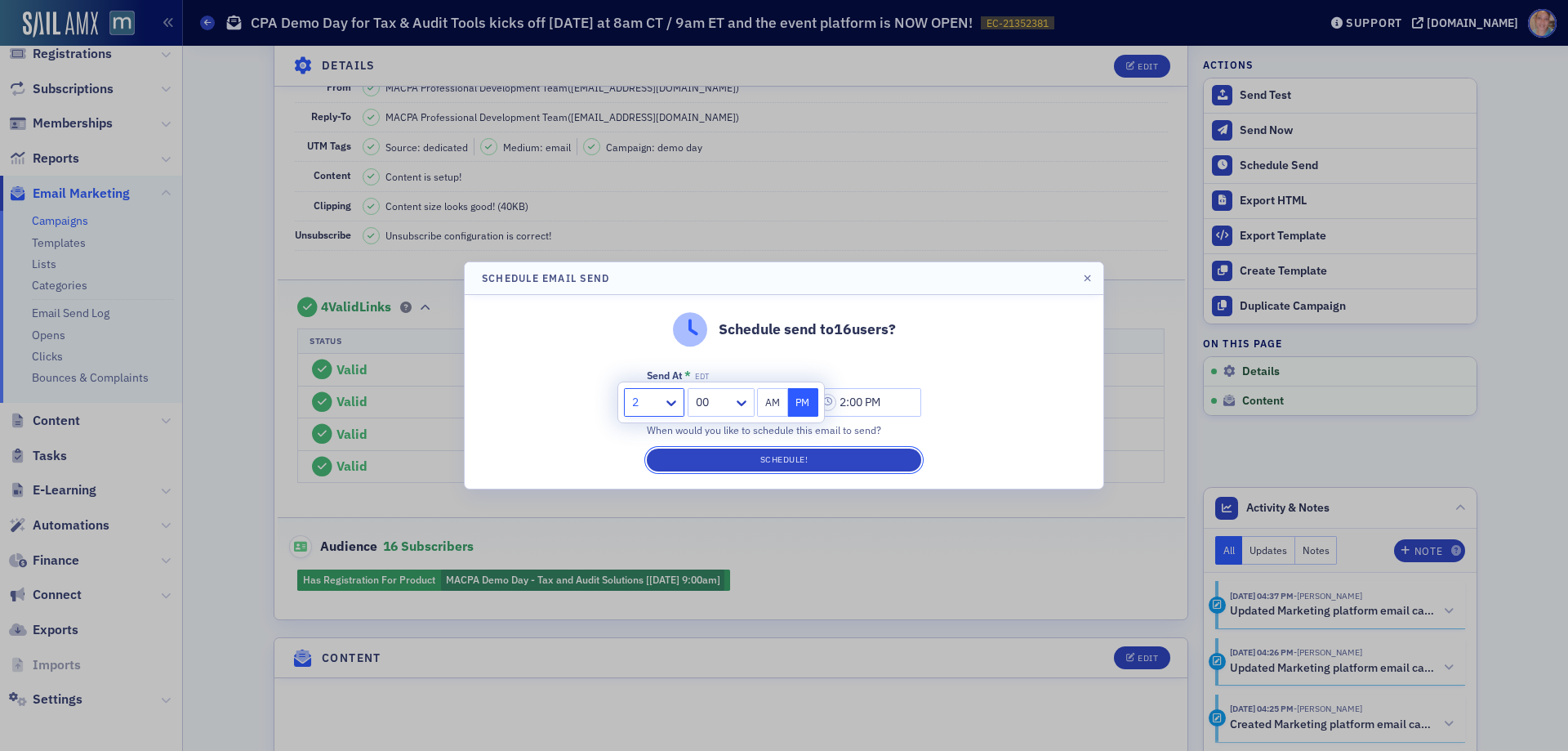
drag, startPoint x: 783, startPoint y: 456, endPoint x: 871, endPoint y: 452, distance: 88.1
click at [783, 455] on button "Schedule!" at bounding box center [784, 460] width 274 height 23
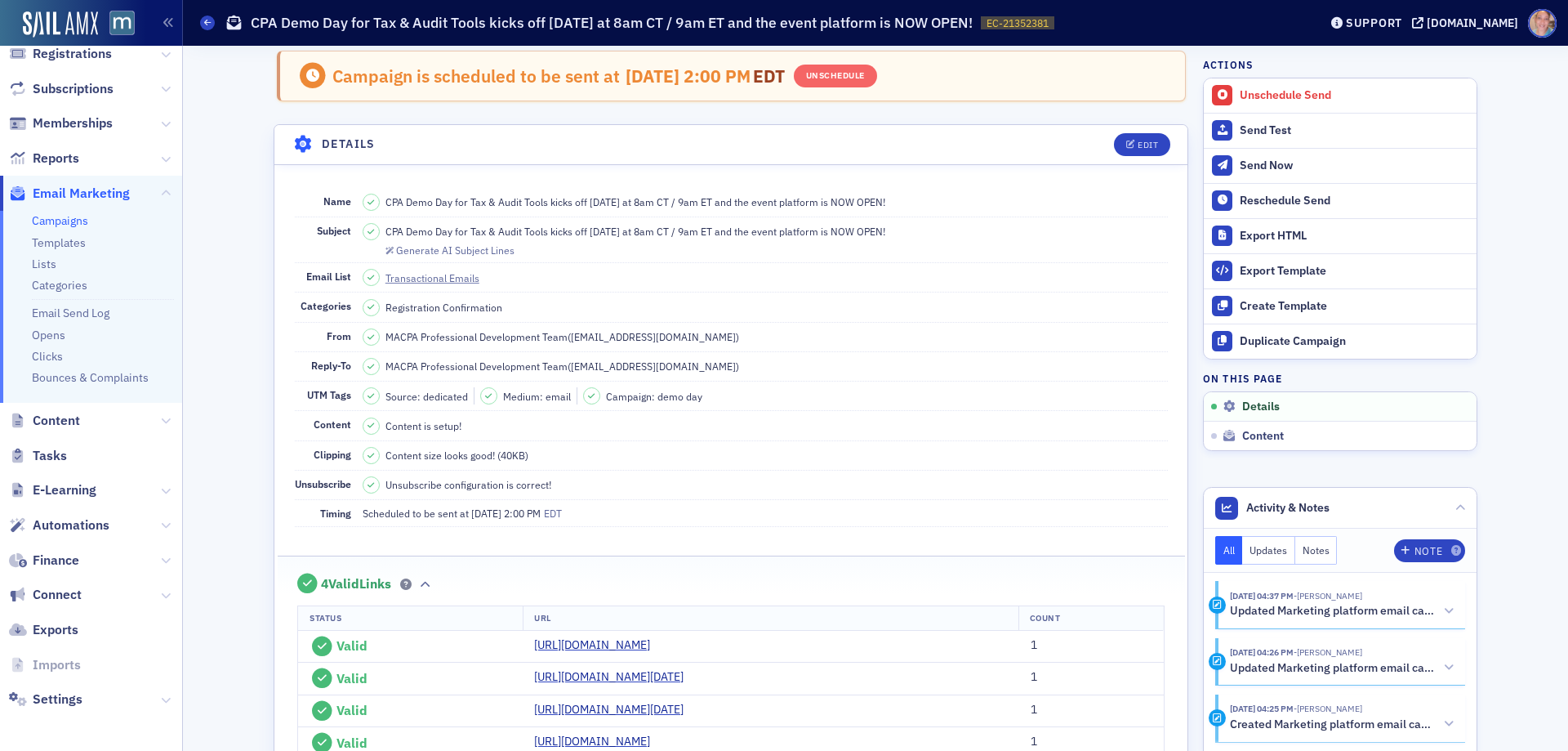
scroll to position [0, 0]
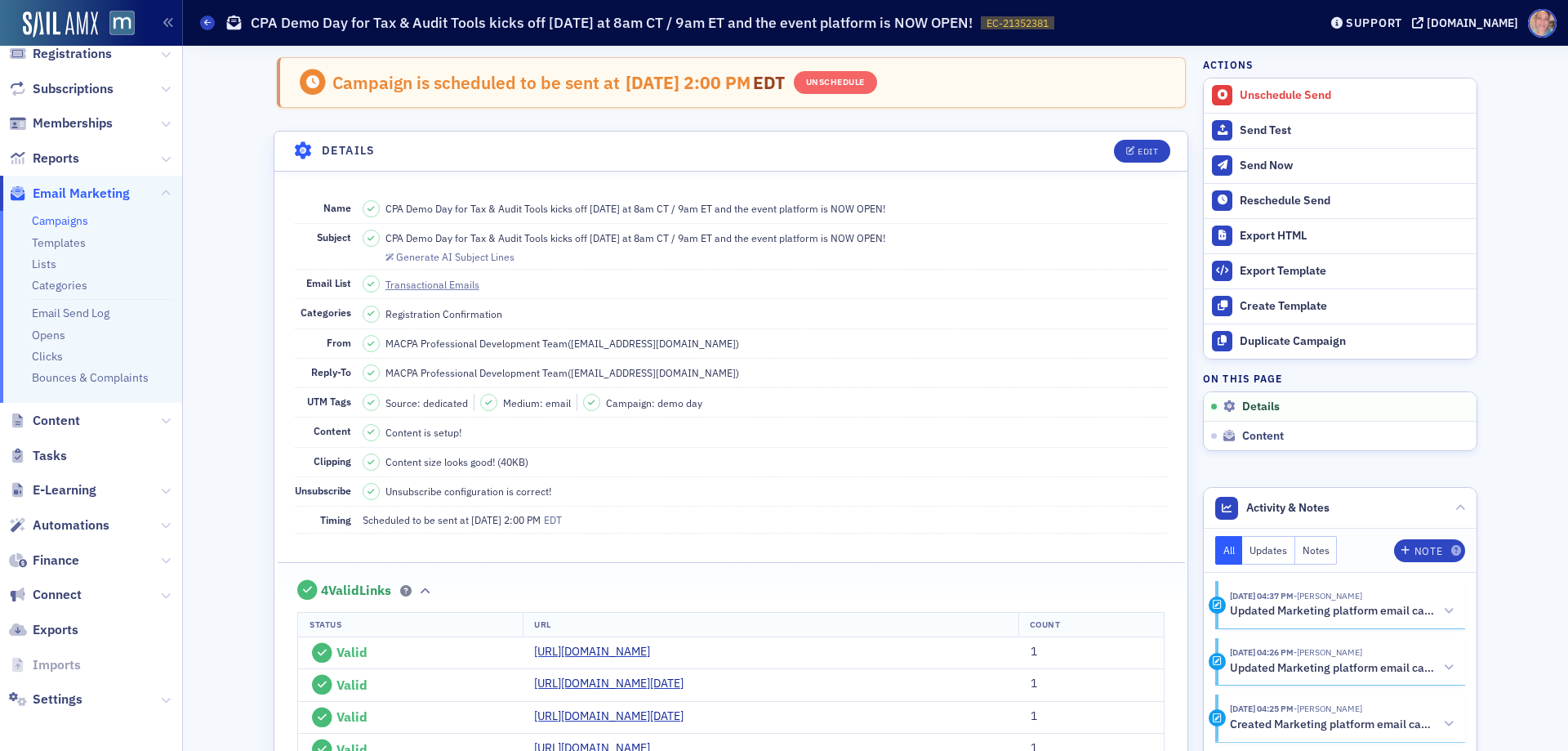
drag, startPoint x: 205, startPoint y: 20, endPoint x: 264, endPoint y: 20, distance: 59.0
click at [205, 20] on icon at bounding box center [207, 22] width 7 height 8
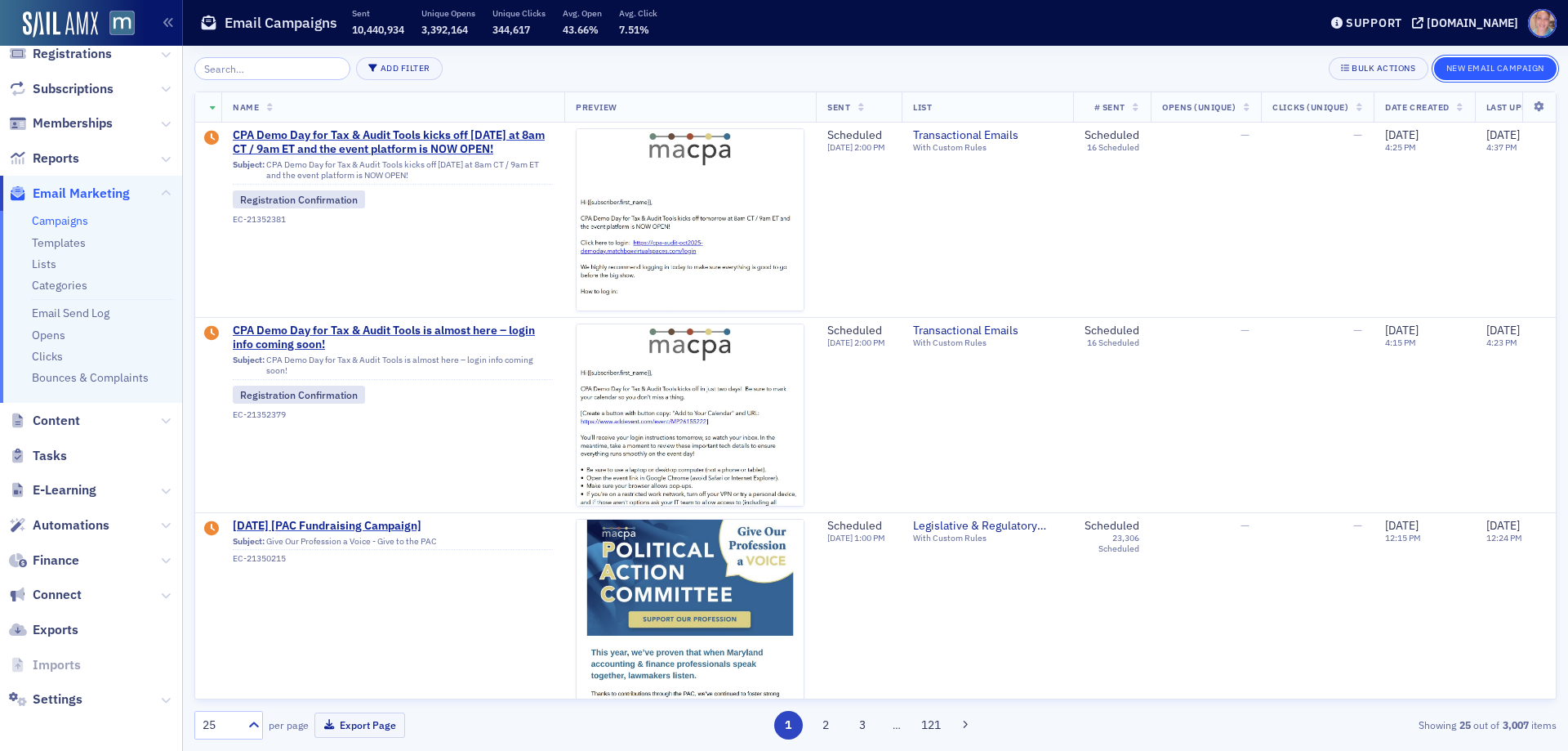
click at [1485, 71] on button "New Email Campaign" at bounding box center [1496, 69] width 123 height 23
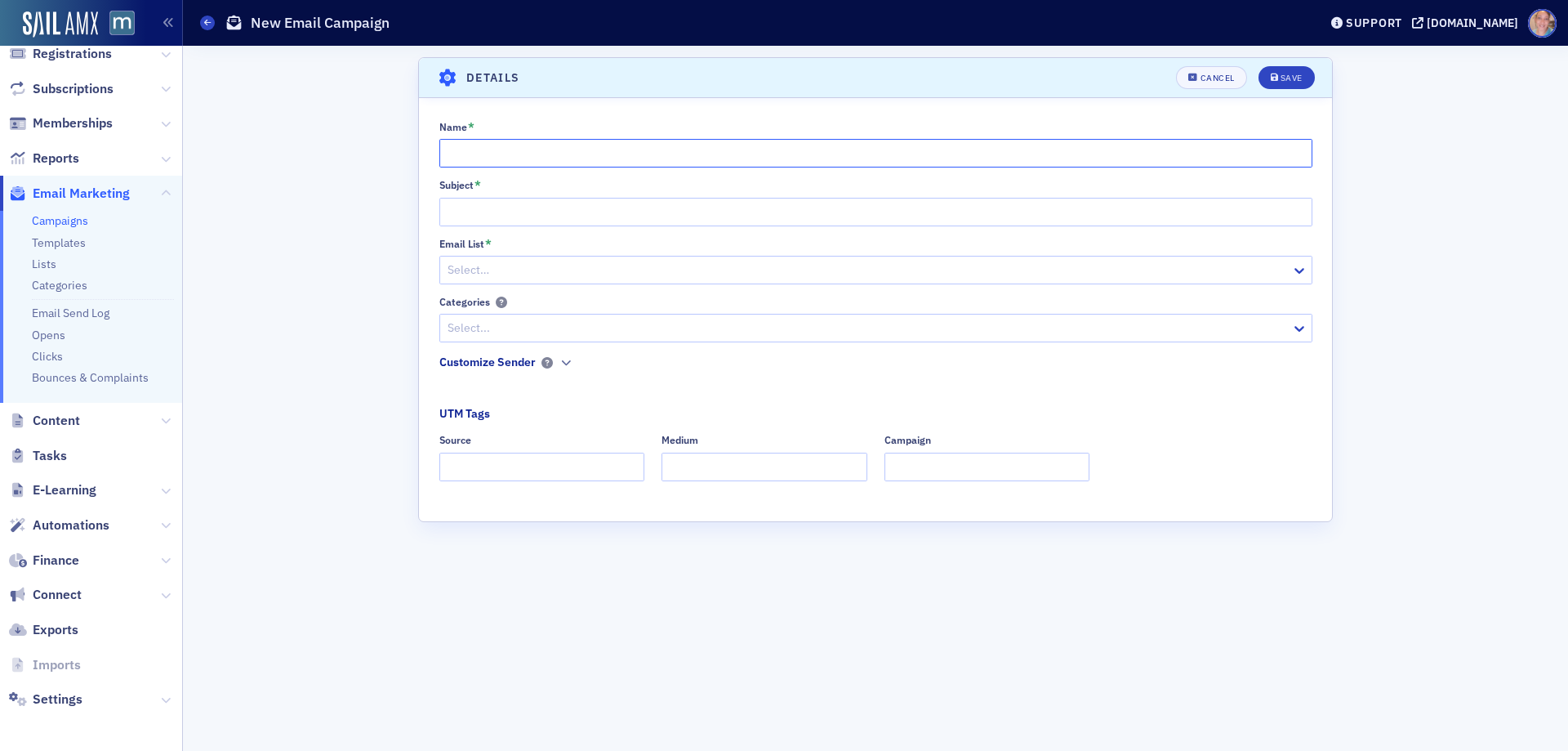
click at [475, 164] on input "Name *" at bounding box center [876, 154] width 873 height 29
paste input "CPA Demo Day for Tax & Audit Tools starts in 1 hour – login now!"
type input "CPA Demo Day for Tax & Audit Tools starts in 1 hour – login now!"
click at [457, 212] on input "Subject *" at bounding box center [876, 213] width 873 height 29
paste input "CPA Demo Day for Tax & Audit Tools starts in 1 hour – login now!"
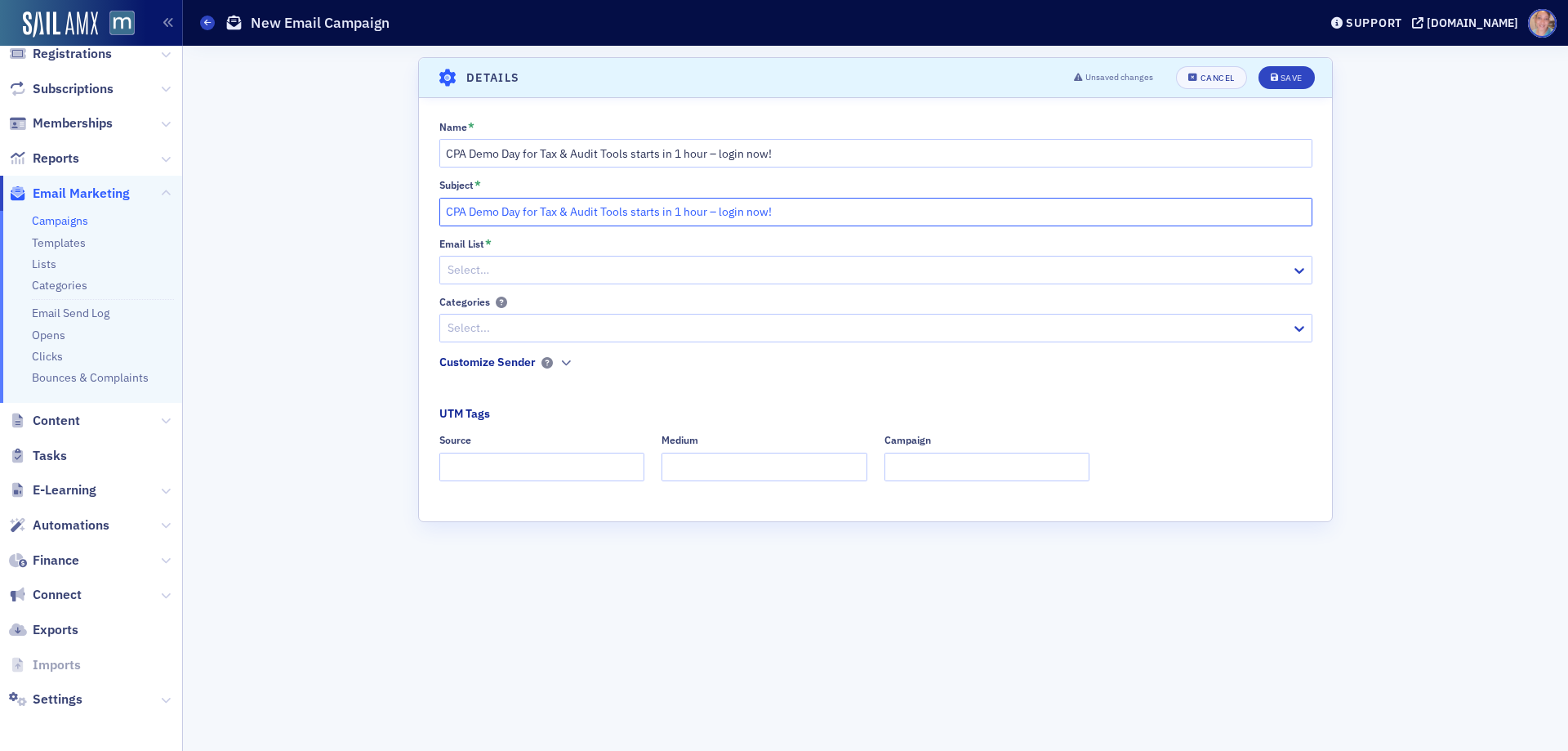
type input "CPA Demo Day for Tax & Audit Tools starts in 1 hour – login now!"
click at [470, 268] on div at bounding box center [868, 270] width 843 height 20
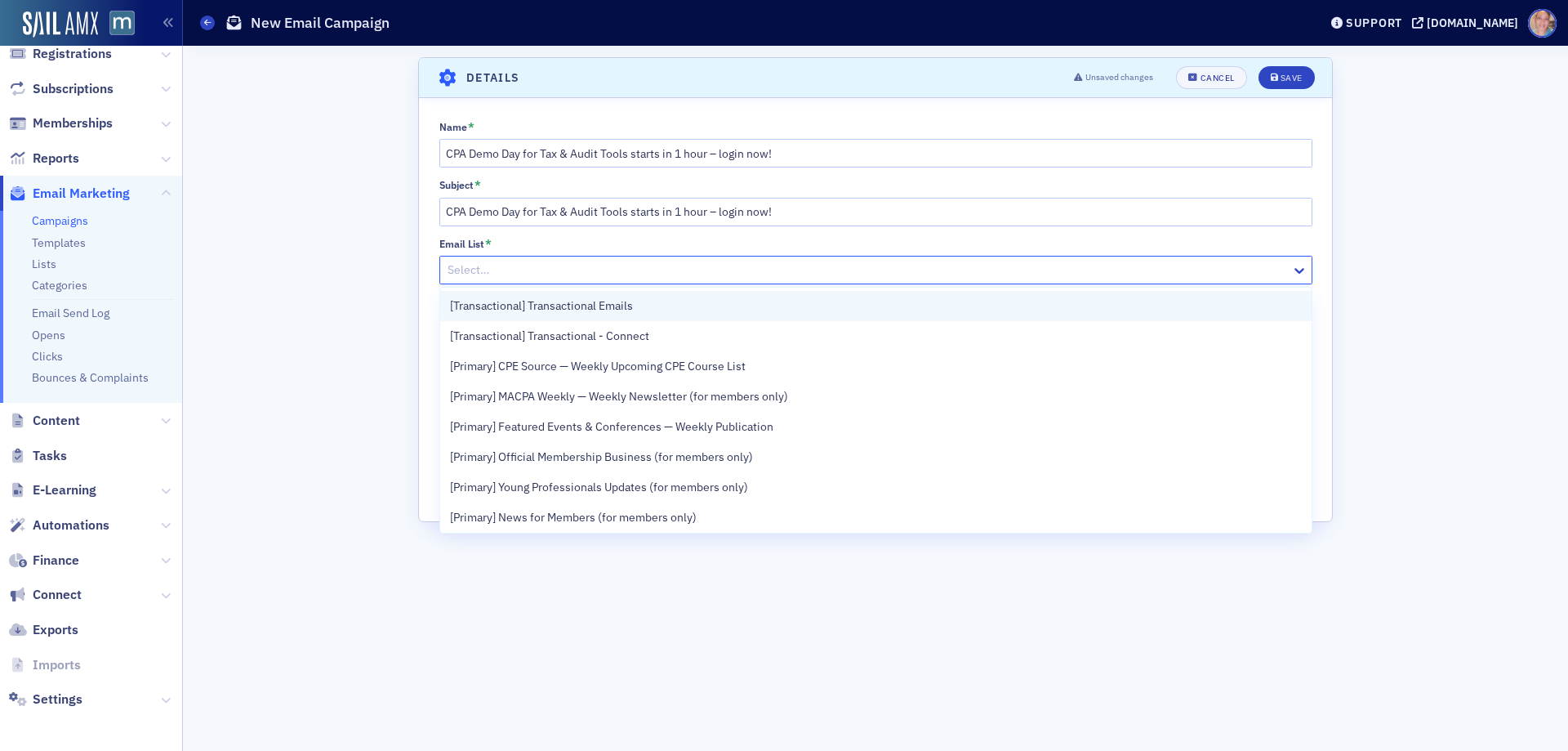
click at [673, 303] on div "[Transactional] Transactional Emails" at bounding box center [876, 306] width 852 height 17
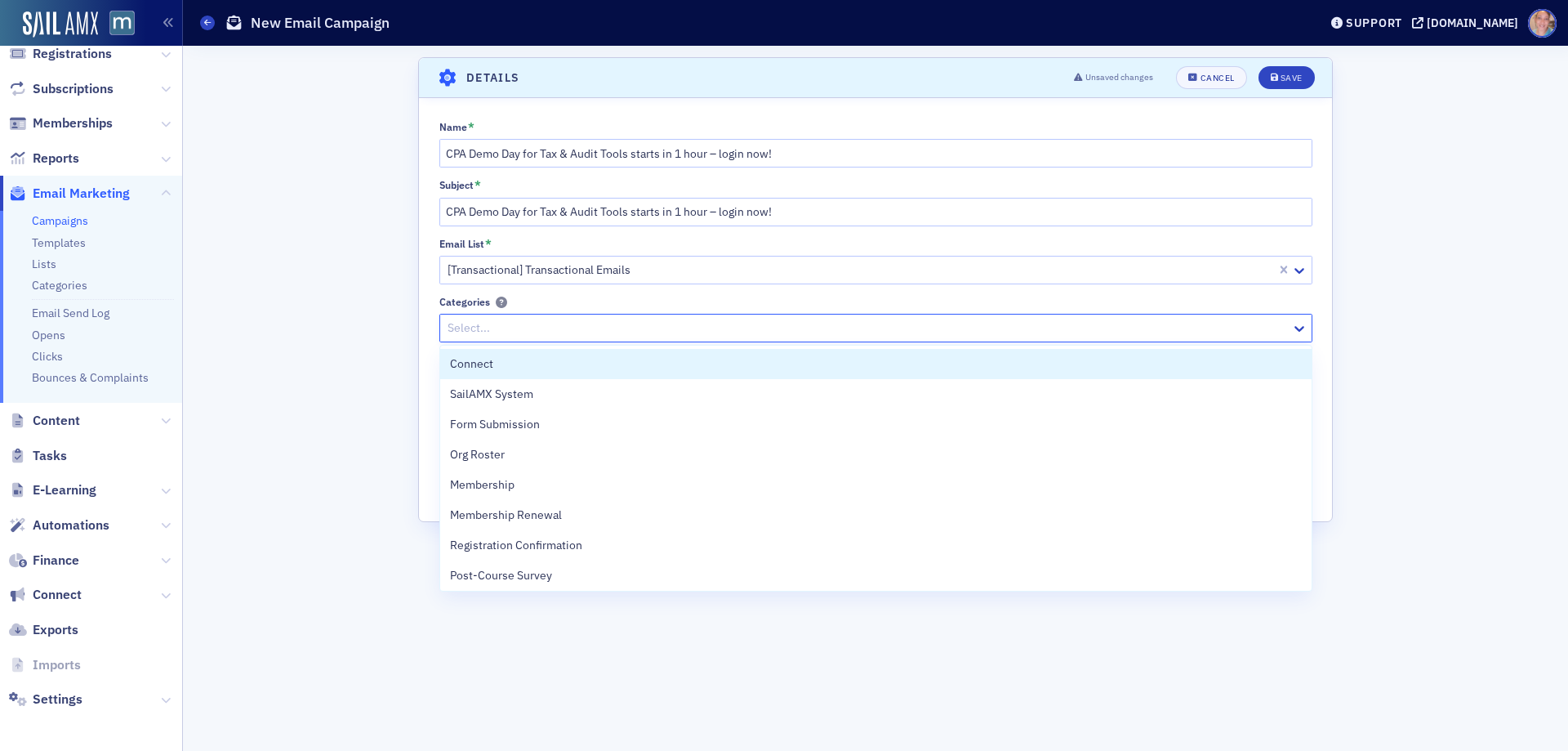
click at [580, 333] on div at bounding box center [868, 328] width 843 height 20
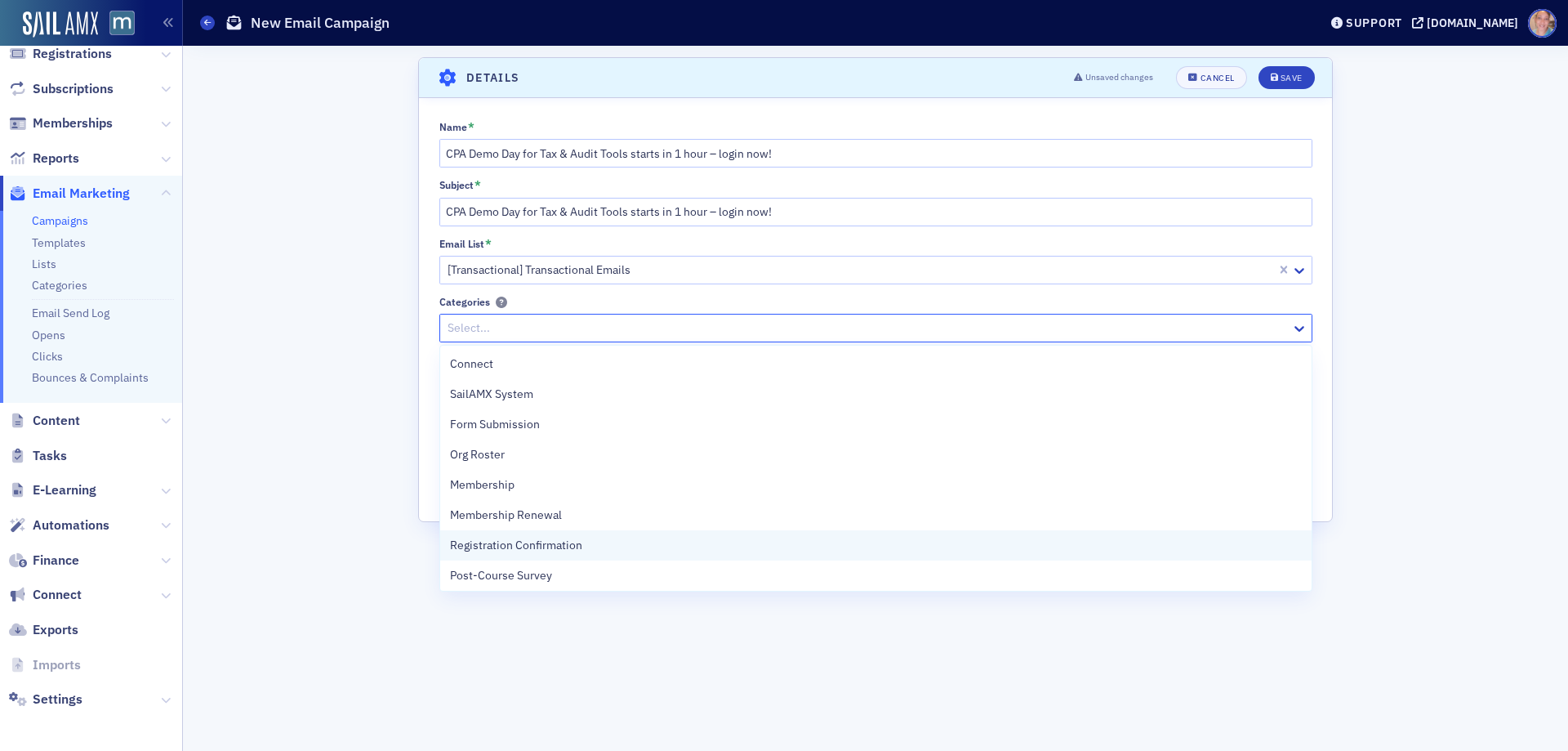
click at [563, 547] on span "Registration Confirmation" at bounding box center [516, 545] width 132 height 17
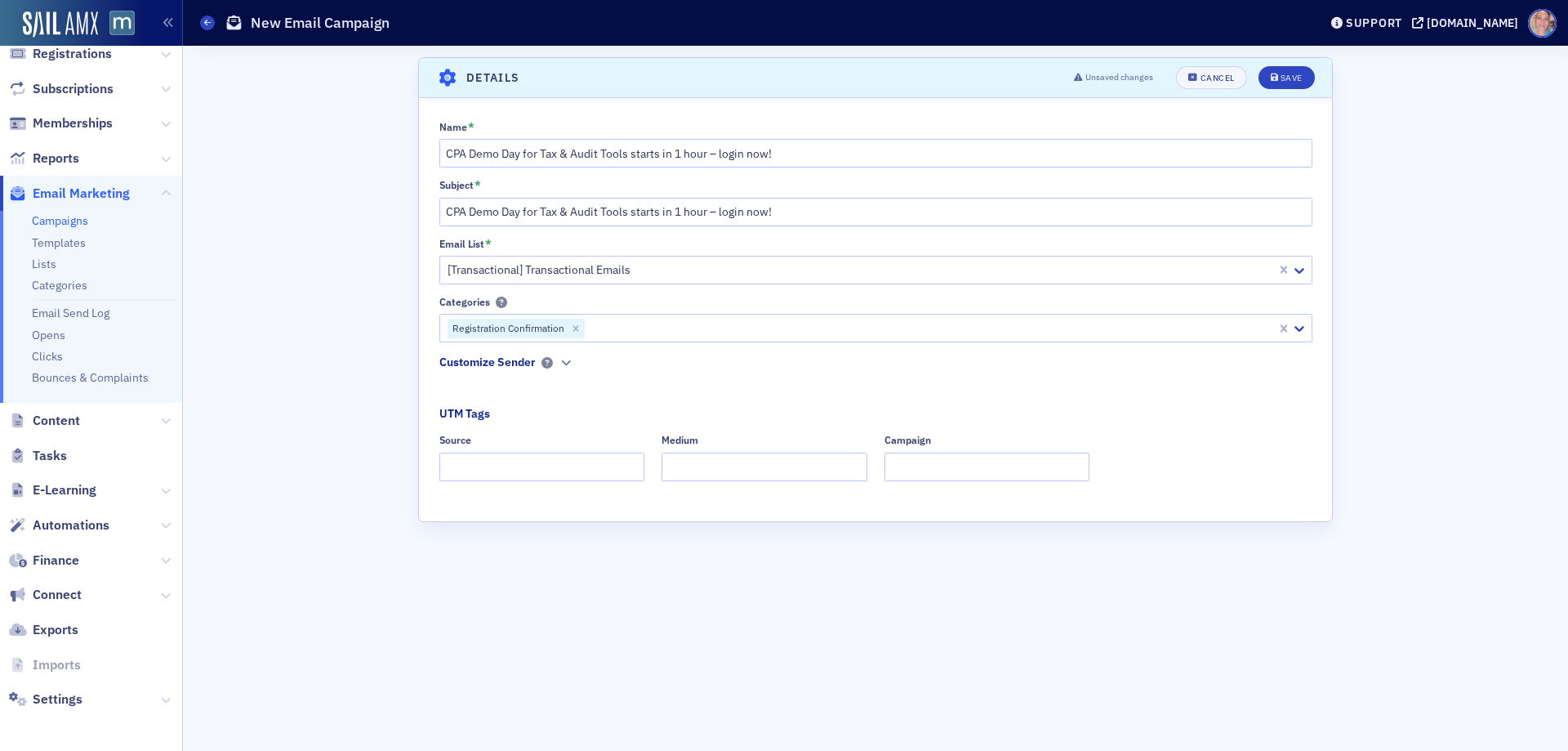
click at [430, 383] on div "Name * CPA Demo Day for Tax & Audit Tools starts in 1 hour – login now! Subject…" at bounding box center [875, 306] width 913 height 372
click at [559, 362] on button "button" at bounding box center [566, 362] width 15 height 14
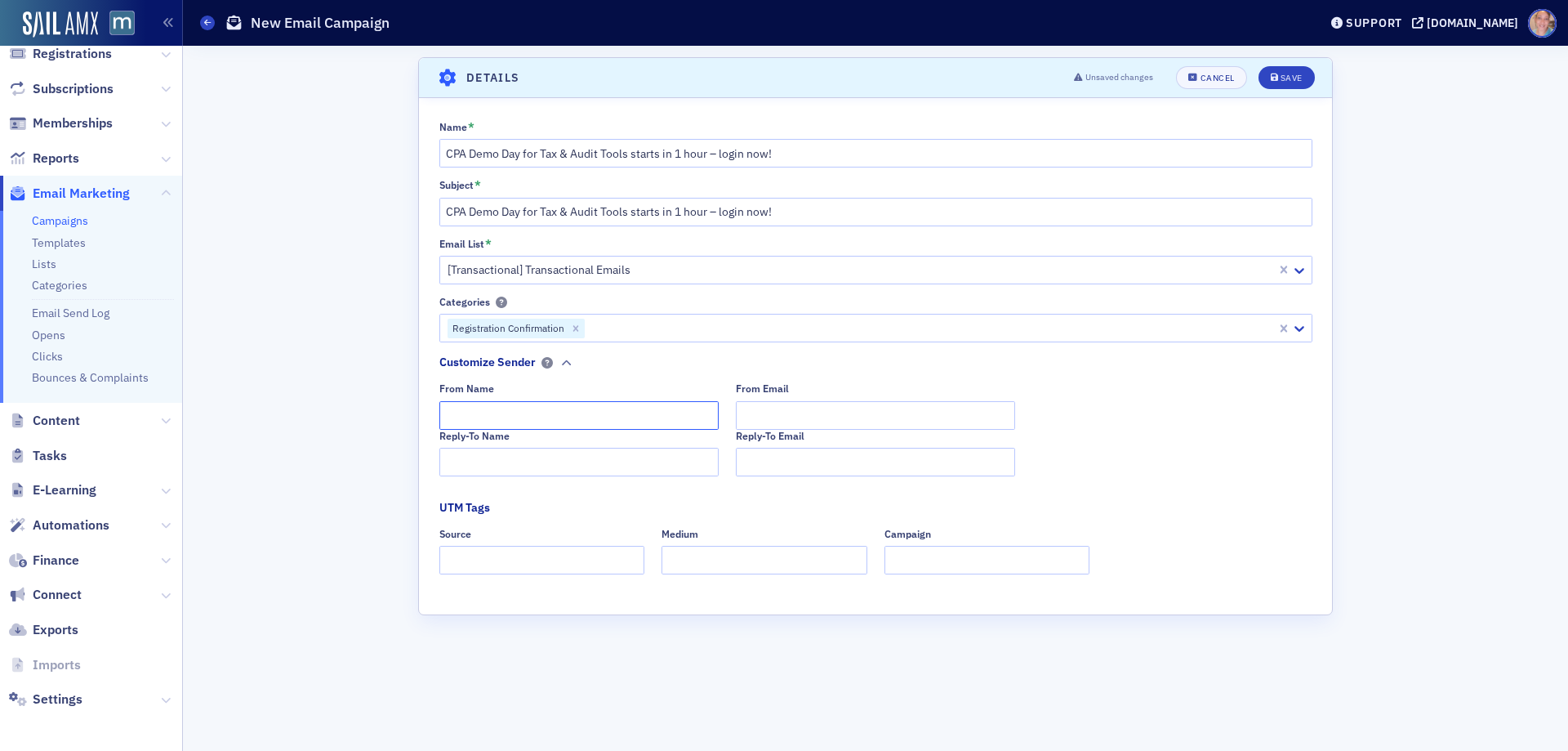
click at [533, 407] on input "From Name" at bounding box center [579, 416] width 279 height 29
type input "MACPA Professional Development Team"
click at [482, 464] on input "Reply-To Name" at bounding box center [579, 462] width 279 height 29
paste input "MACPA Professional Development Team"
type input "MACPA Professional Development Team"
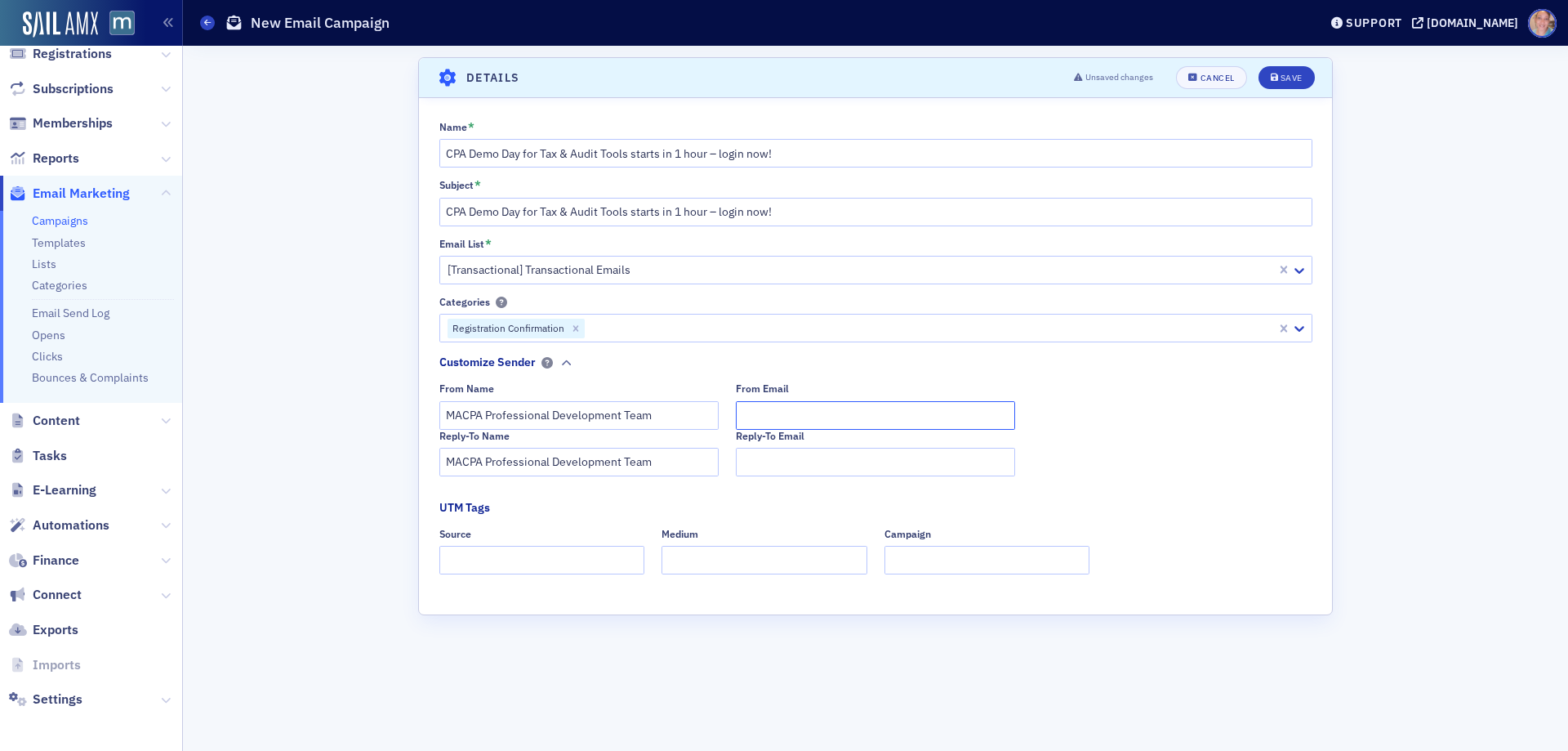
click at [848, 421] on input "From Email" at bounding box center [875, 416] width 279 height 29
type input "[EMAIL_ADDRESS][DOMAIN_NAME]"
click at [826, 416] on input "[EMAIL_ADDRESS][DOMAIN_NAME]" at bounding box center [875, 416] width 279 height 29
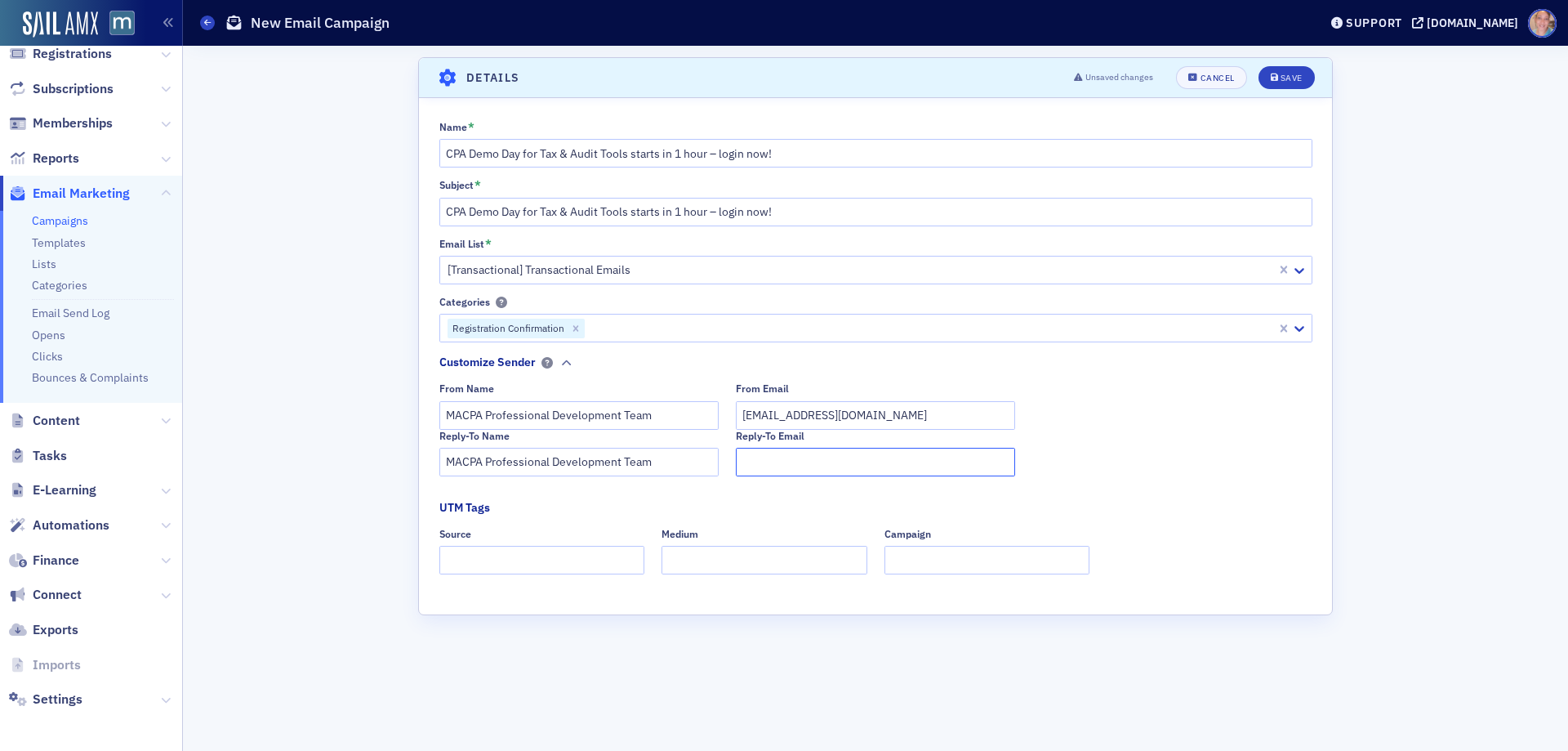
click at [1012, 462] on input "Reply-To Email" at bounding box center [875, 462] width 279 height 29
paste input "[EMAIL_ADDRESS][DOMAIN_NAME]"
type input "[EMAIL_ADDRESS][DOMAIN_NAME]"
click at [494, 557] on input "Source" at bounding box center [542, 561] width 206 height 29
type input "dedicated"
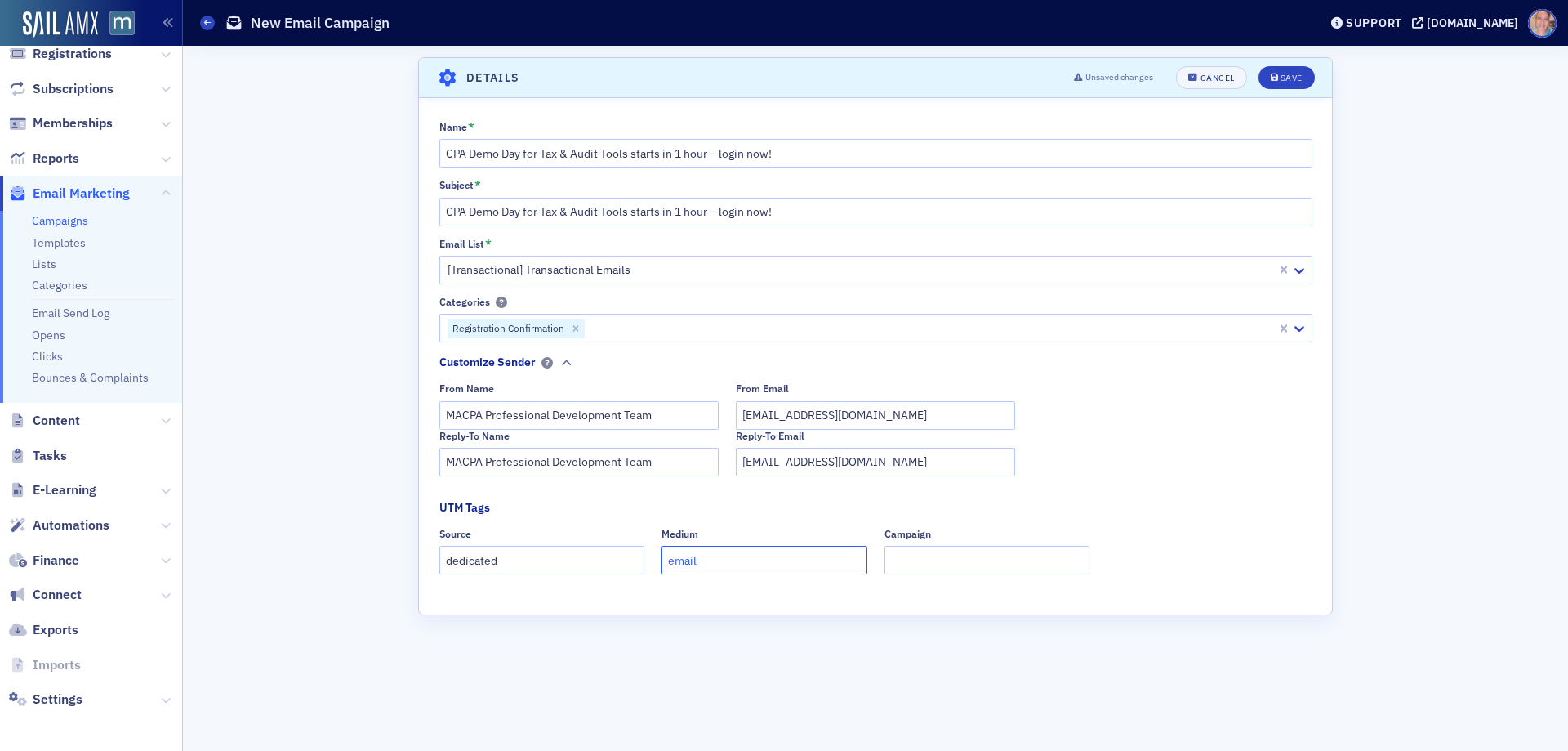
type input "email"
type input "demo day"
click at [1283, 72] on button "Save" at bounding box center [1287, 77] width 56 height 23
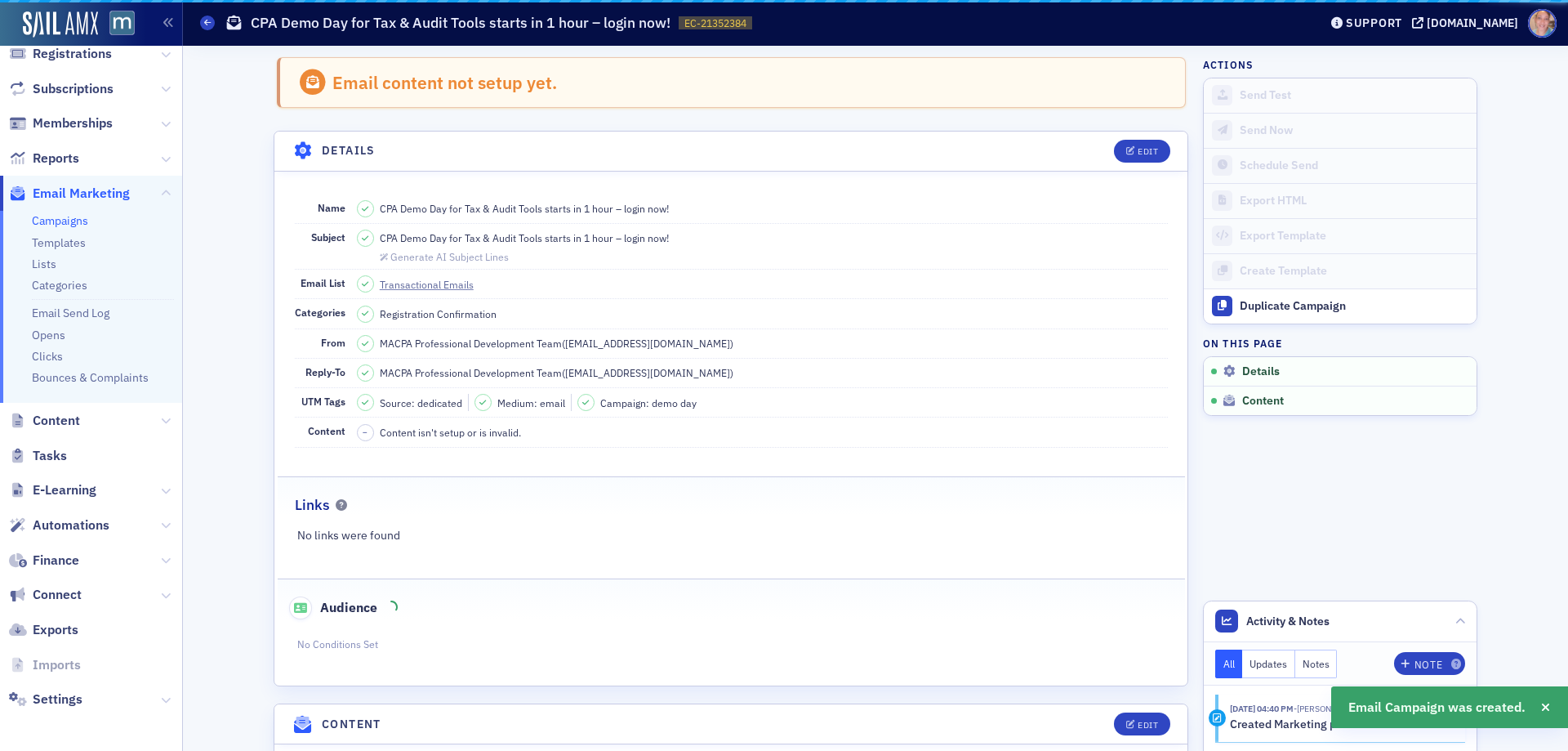
scroll to position [76, 0]
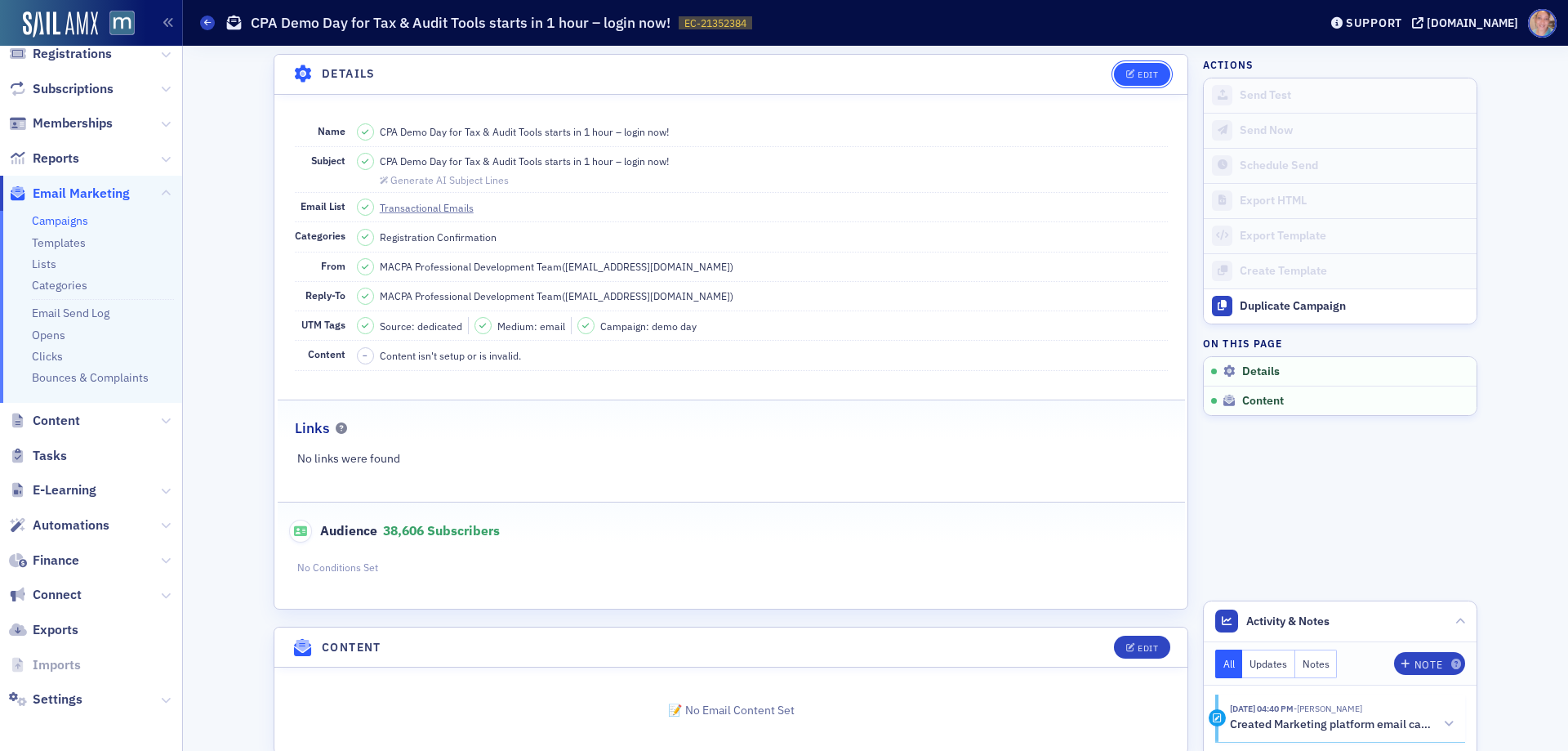
click at [1142, 73] on div "Edit" at bounding box center [1148, 74] width 20 height 9
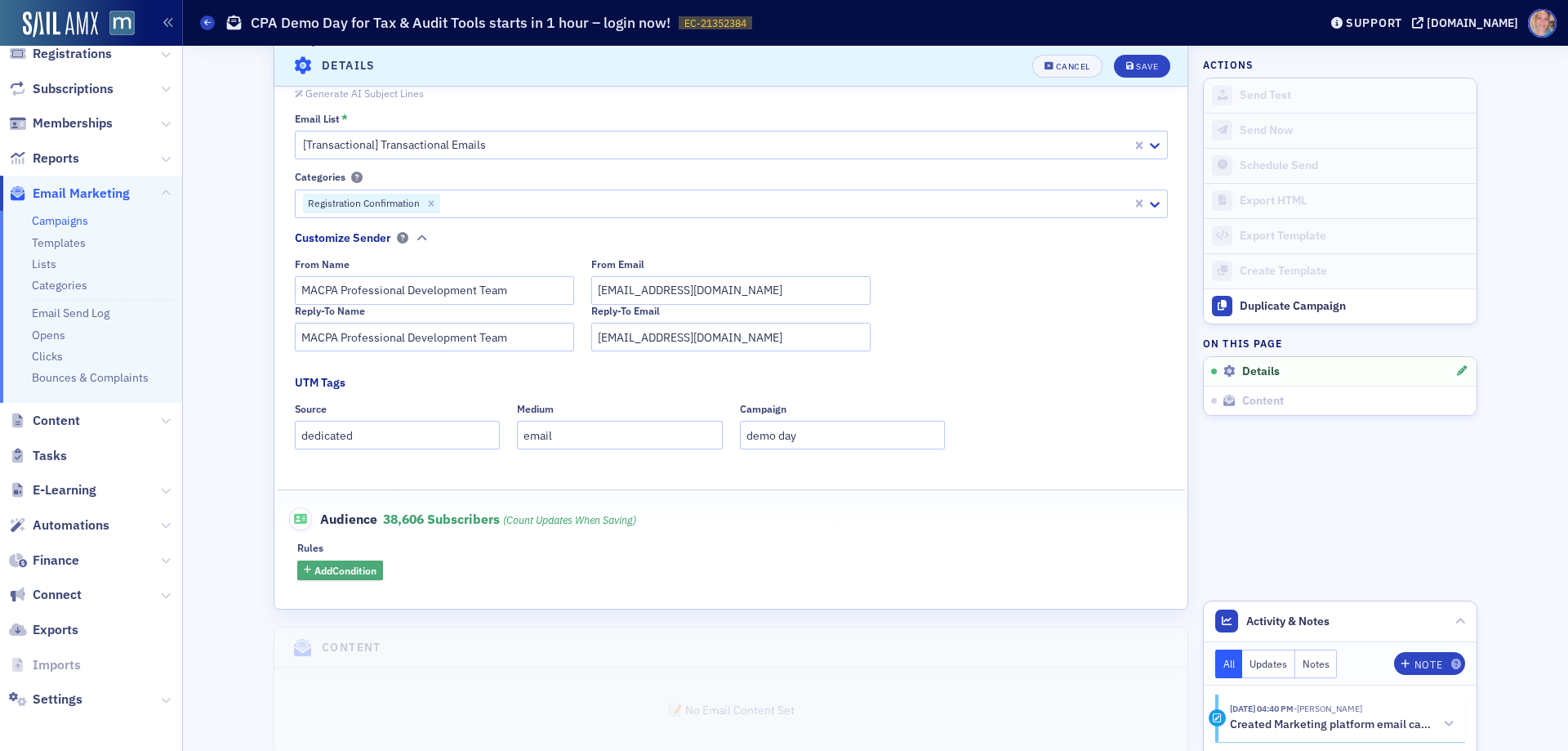
click at [330, 567] on span "Add Condition" at bounding box center [346, 570] width 62 height 14
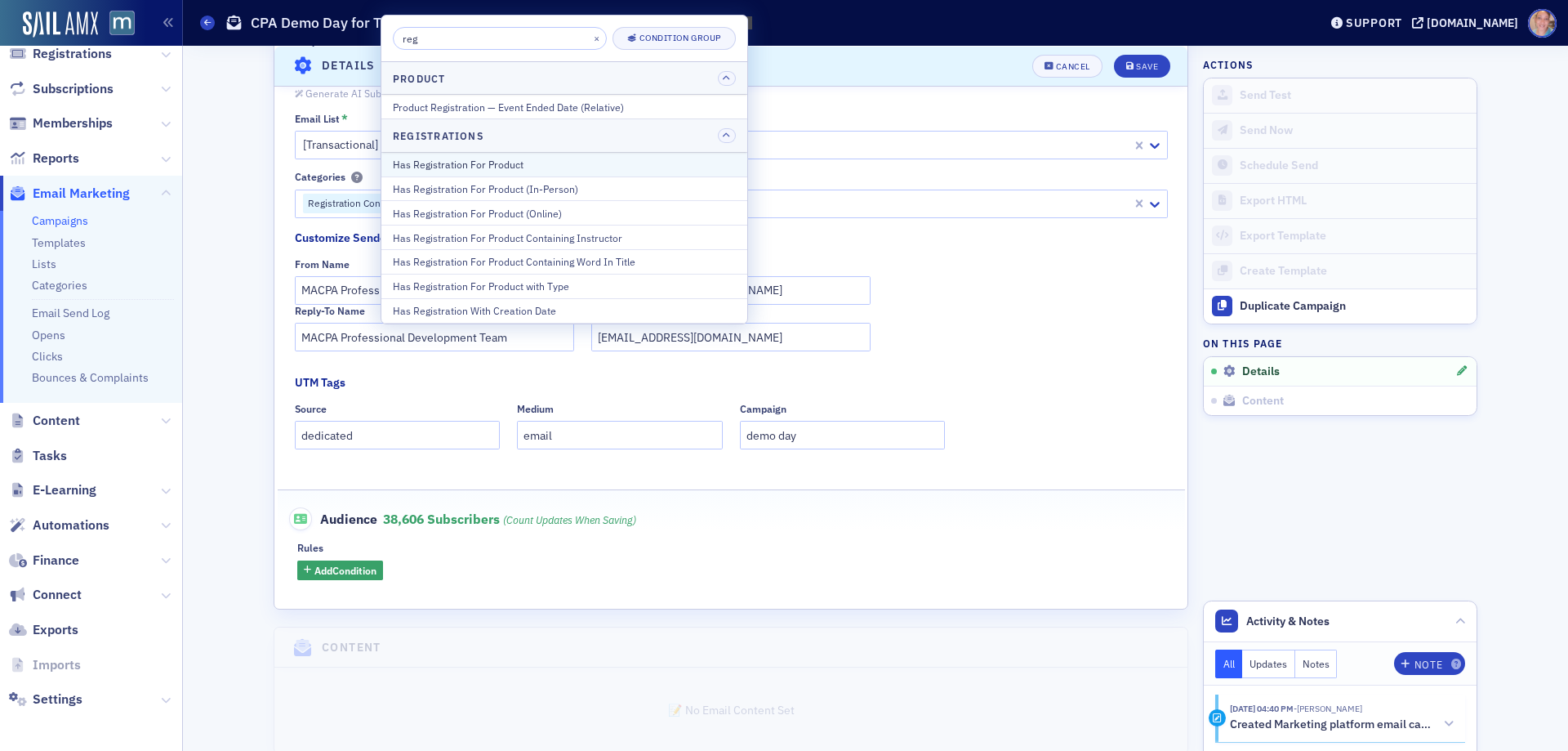
type input "reg"
click at [526, 166] on div "Has Registration For Product" at bounding box center [564, 163] width 343 height 14
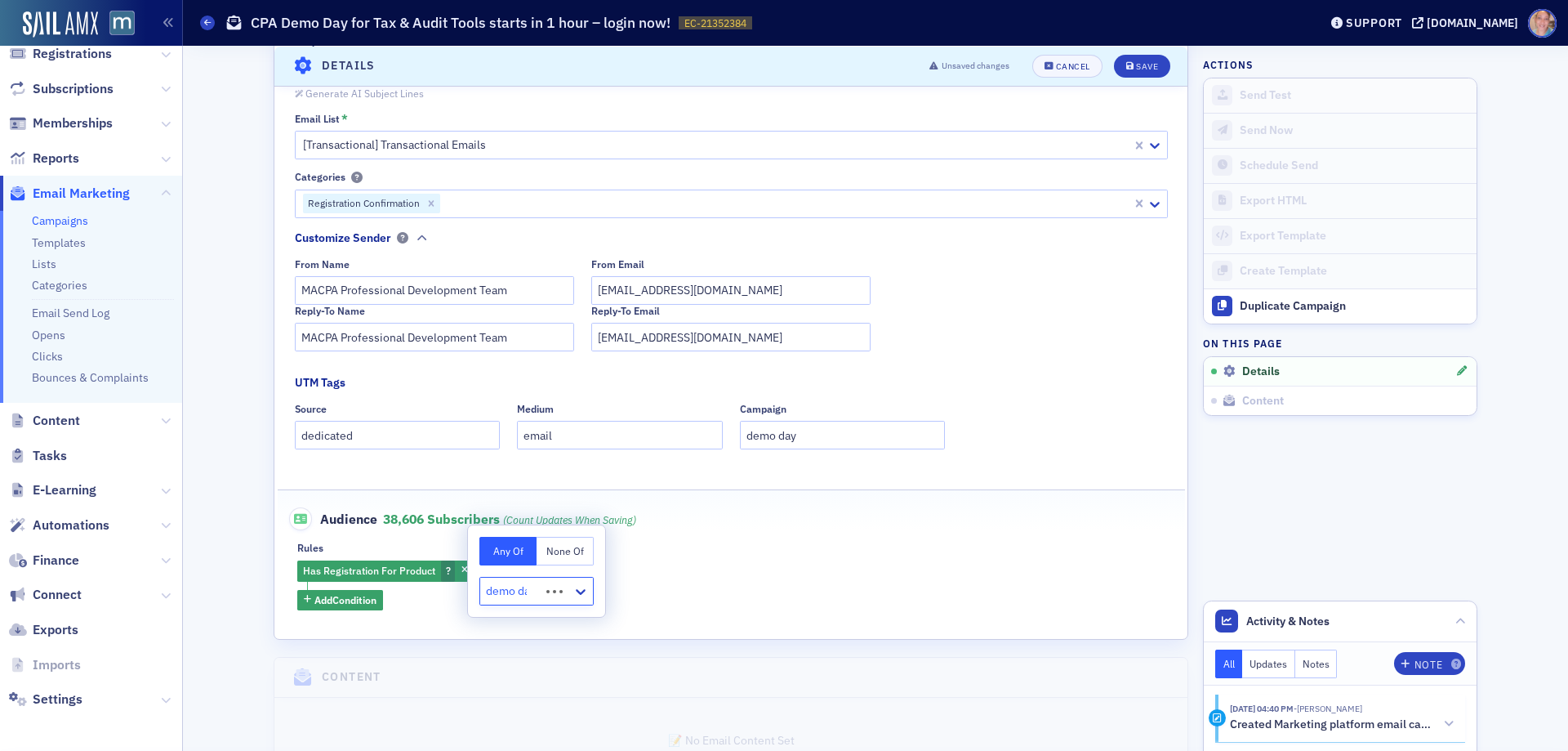
type input "demo day"
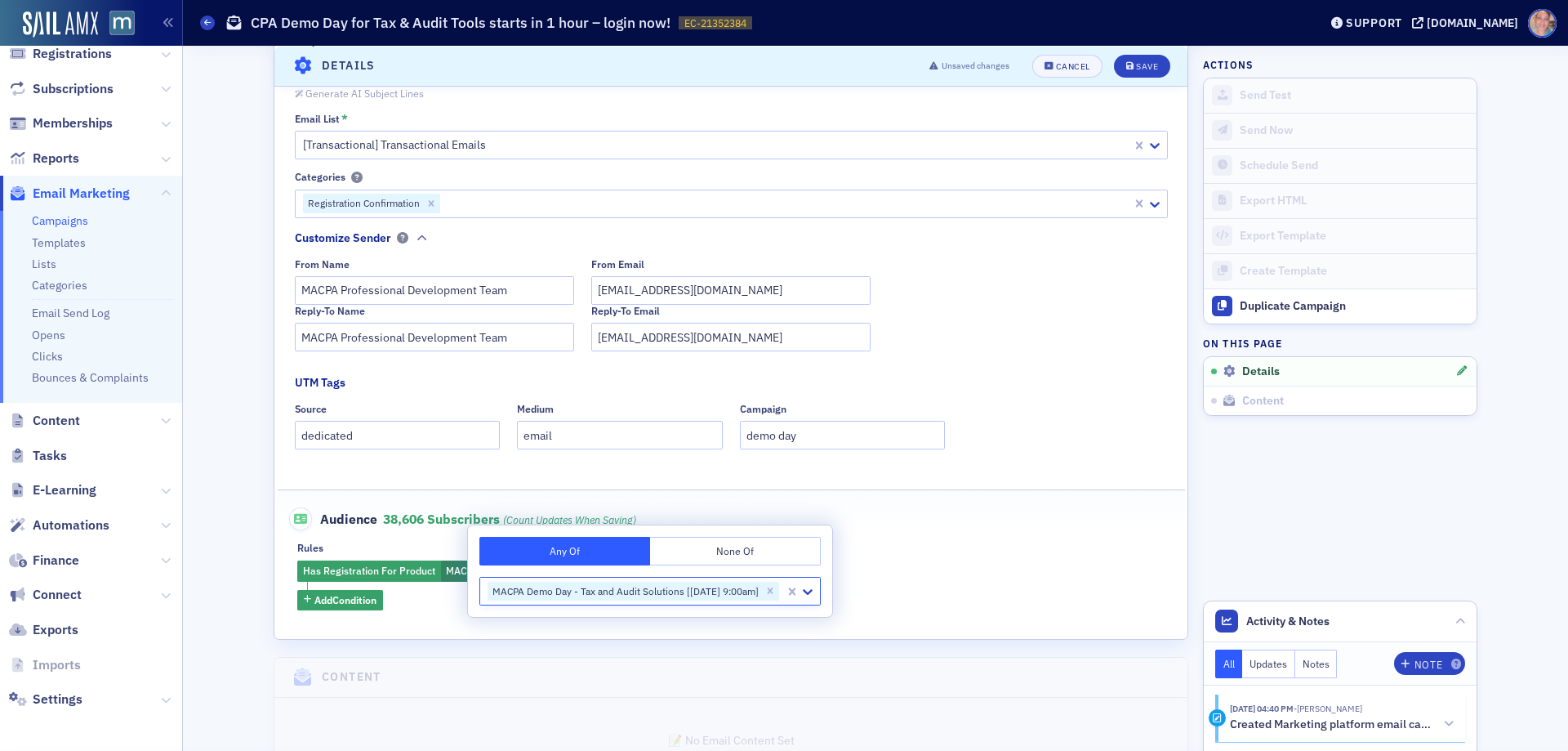
drag, startPoint x: 970, startPoint y: 582, endPoint x: 987, endPoint y: 304, distance: 278.5
click at [971, 582] on div "Has Registration For Product MACPA Demo Day - Tax and Audit Solutions [[DATE] 9…" at bounding box center [731, 586] width 868 height 50
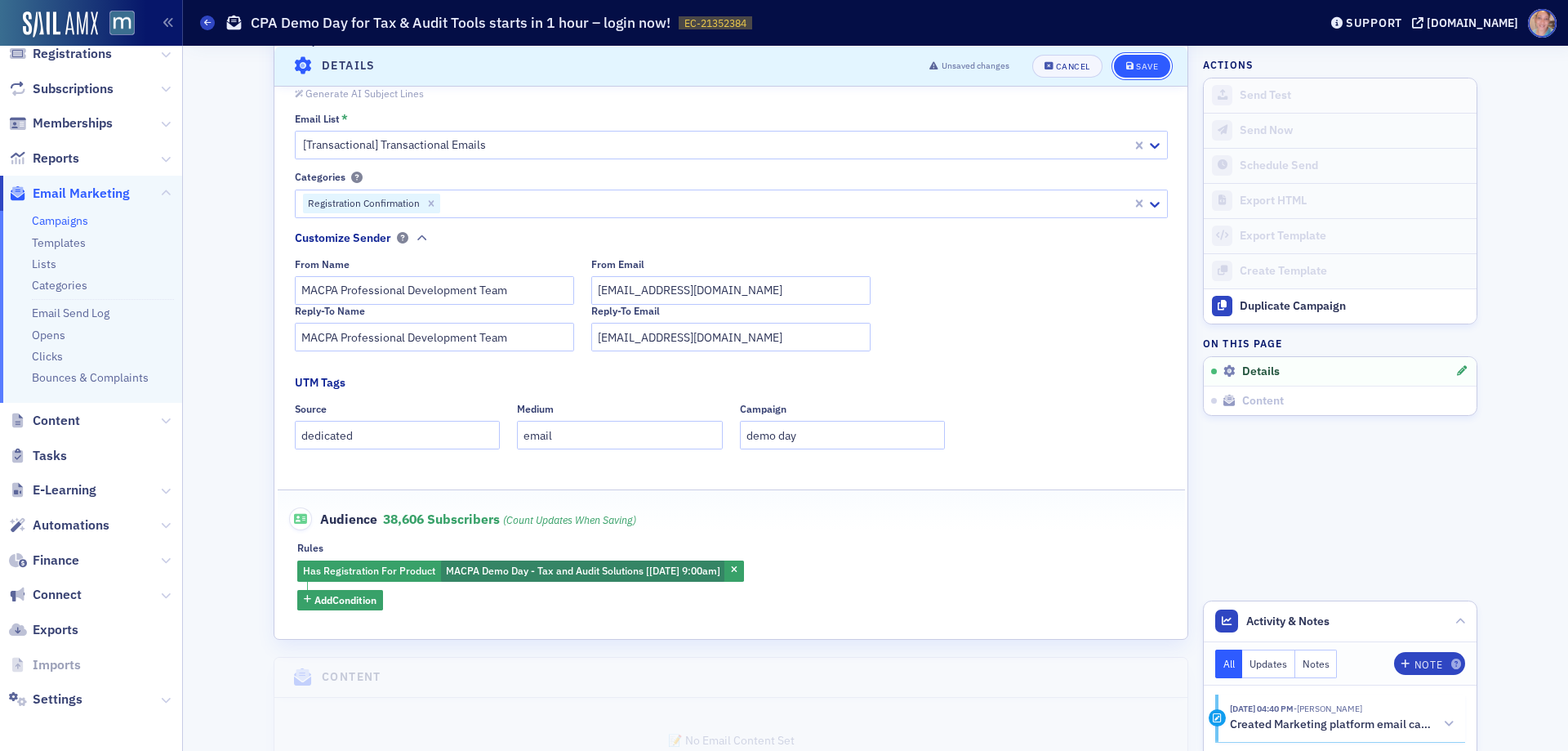
click at [1136, 67] on div "Save" at bounding box center [1147, 65] width 22 height 9
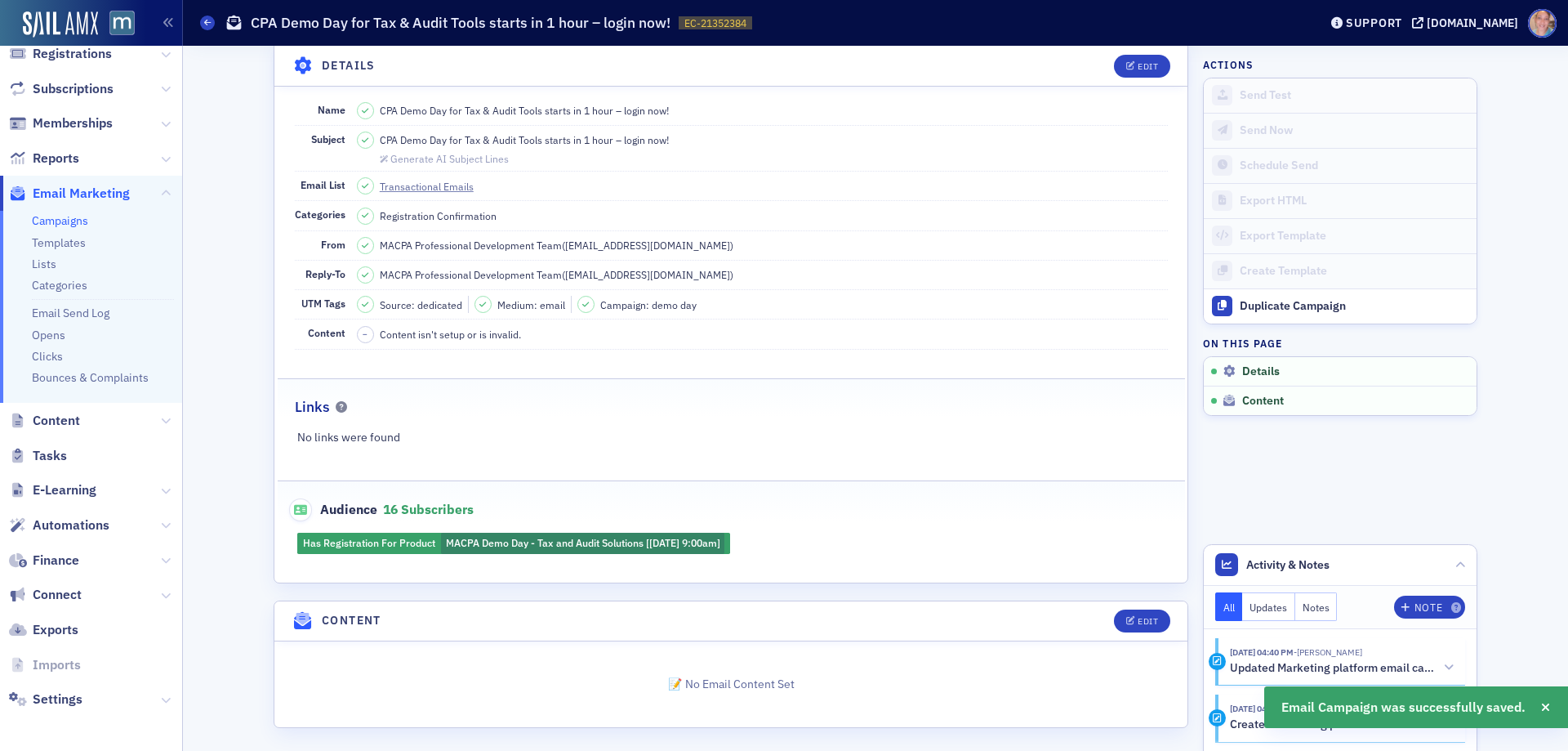
scroll to position [103, 0]
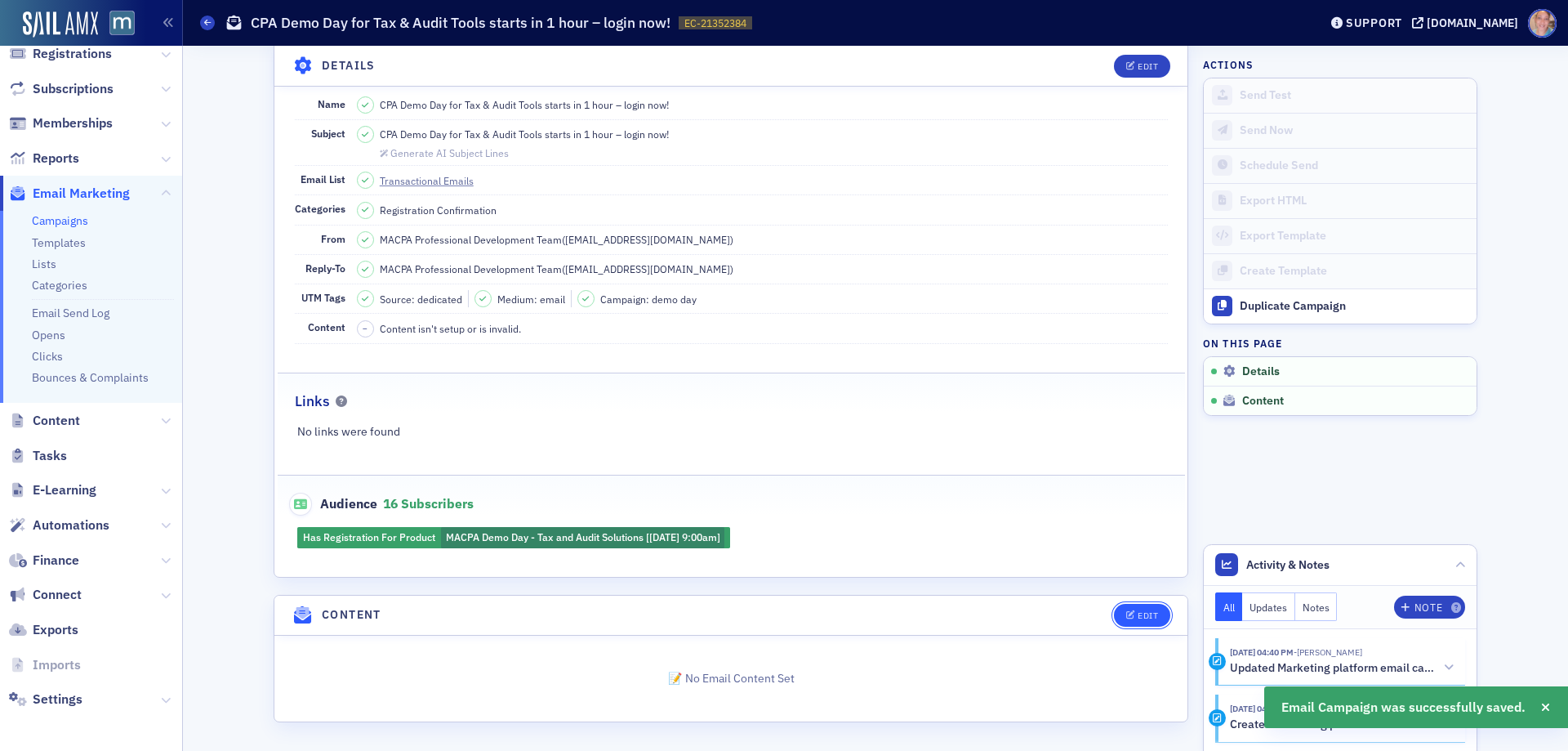
click at [1138, 616] on div "Edit" at bounding box center [1148, 615] width 20 height 9
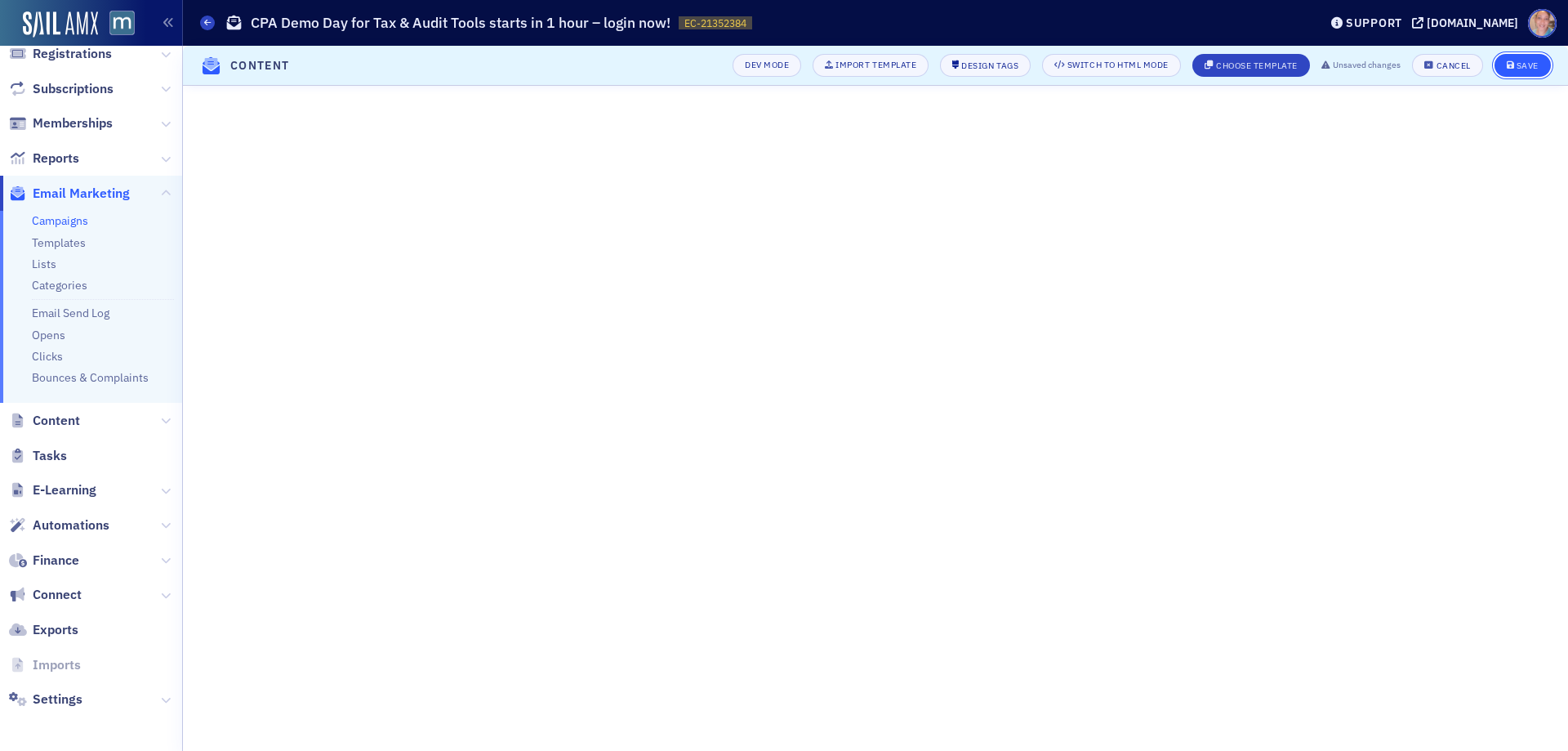
click at [1515, 63] on span "Save" at bounding box center [1523, 65] width 32 height 9
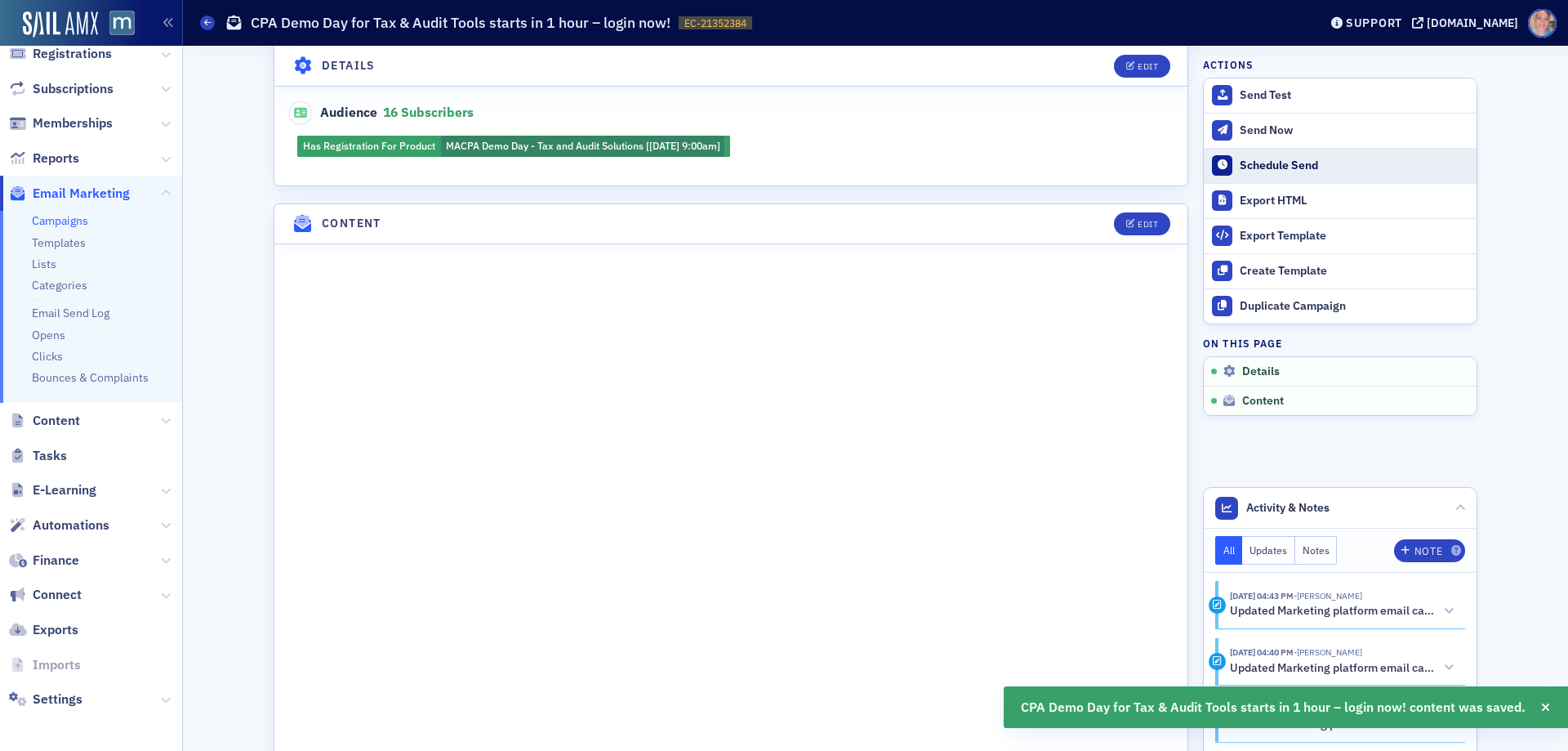
scroll to position [591, 0]
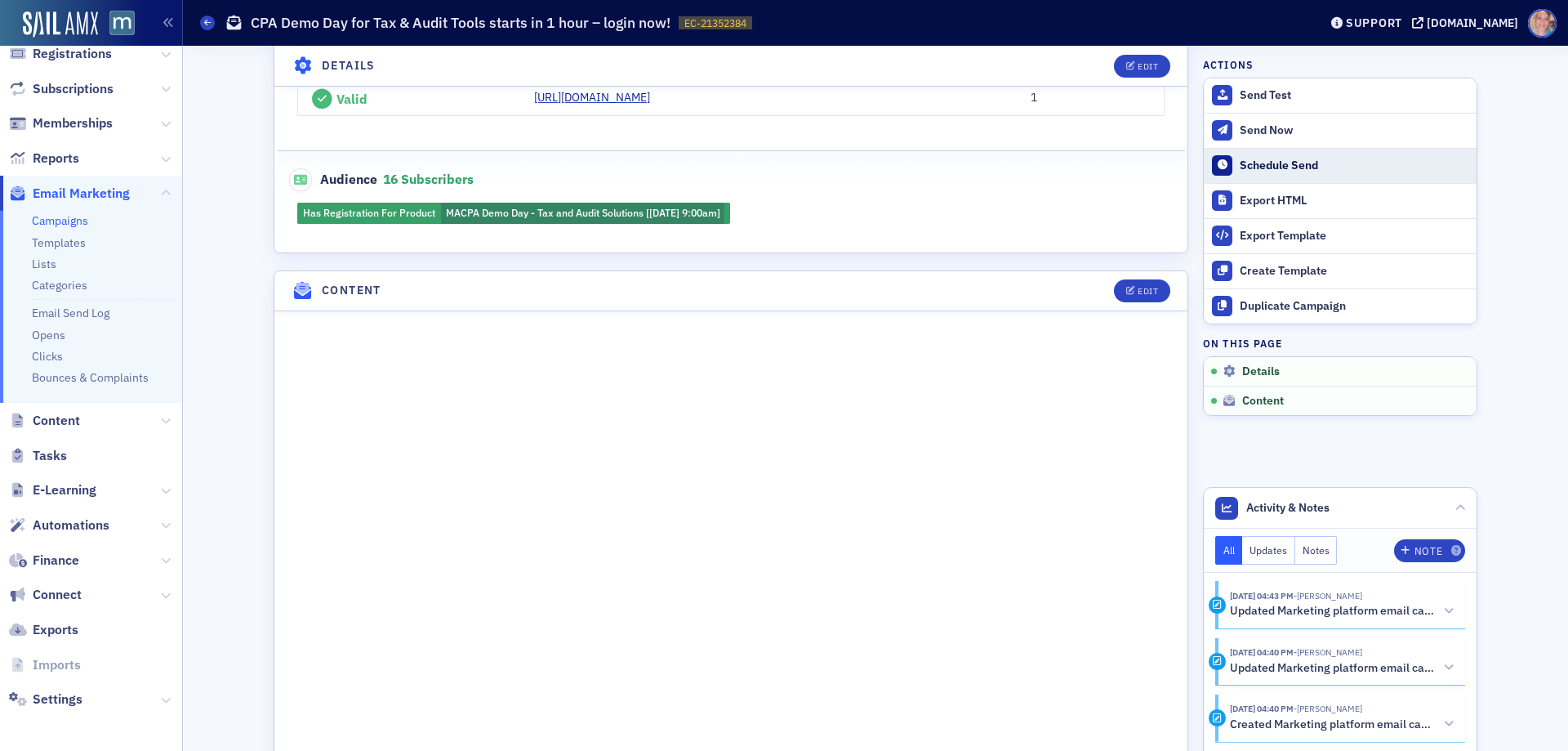
click at [1269, 160] on div "Schedule Send" at bounding box center [1354, 165] width 229 height 14
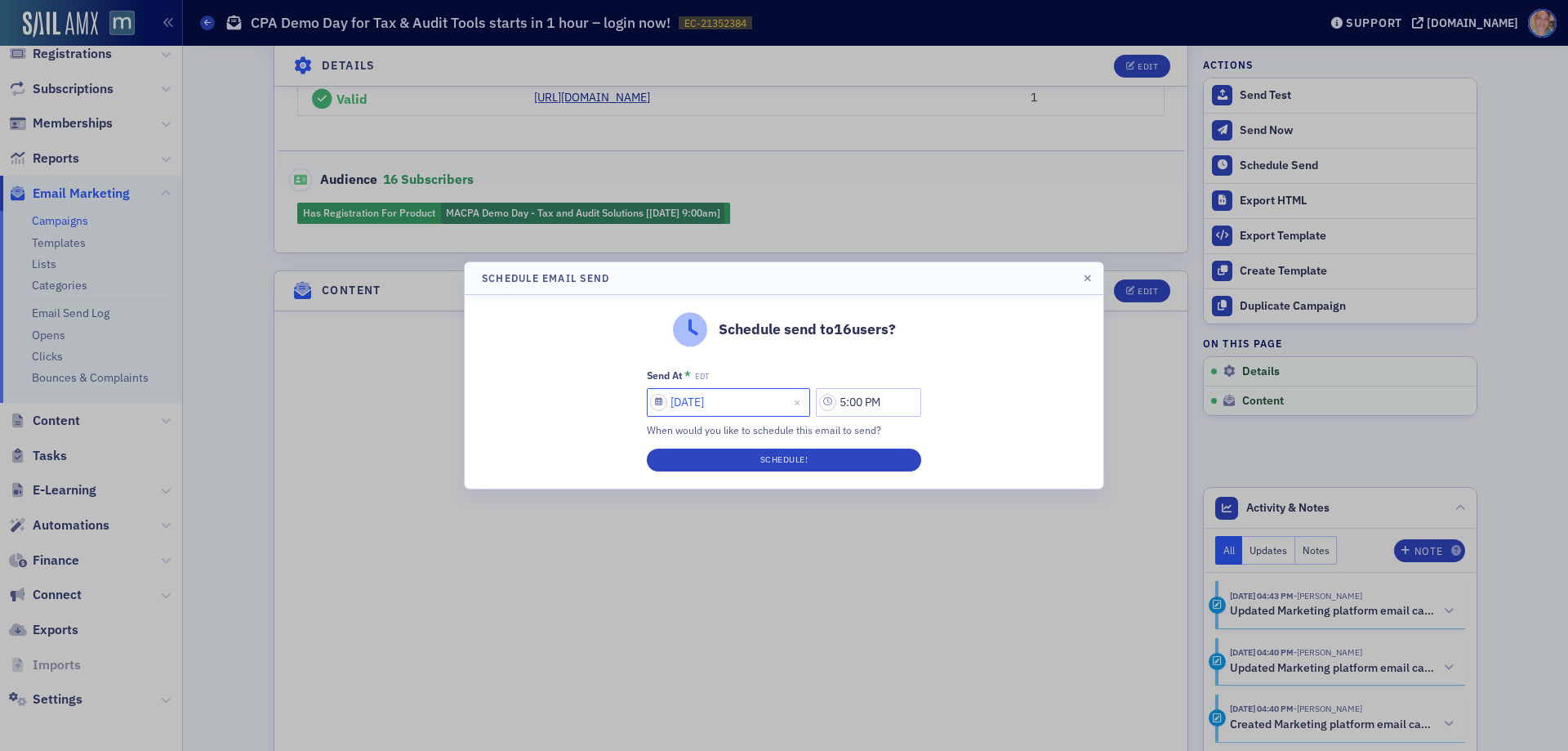
click at [733, 410] on input "[DATE]" at bounding box center [728, 403] width 163 height 29
select select "9"
select select "2025"
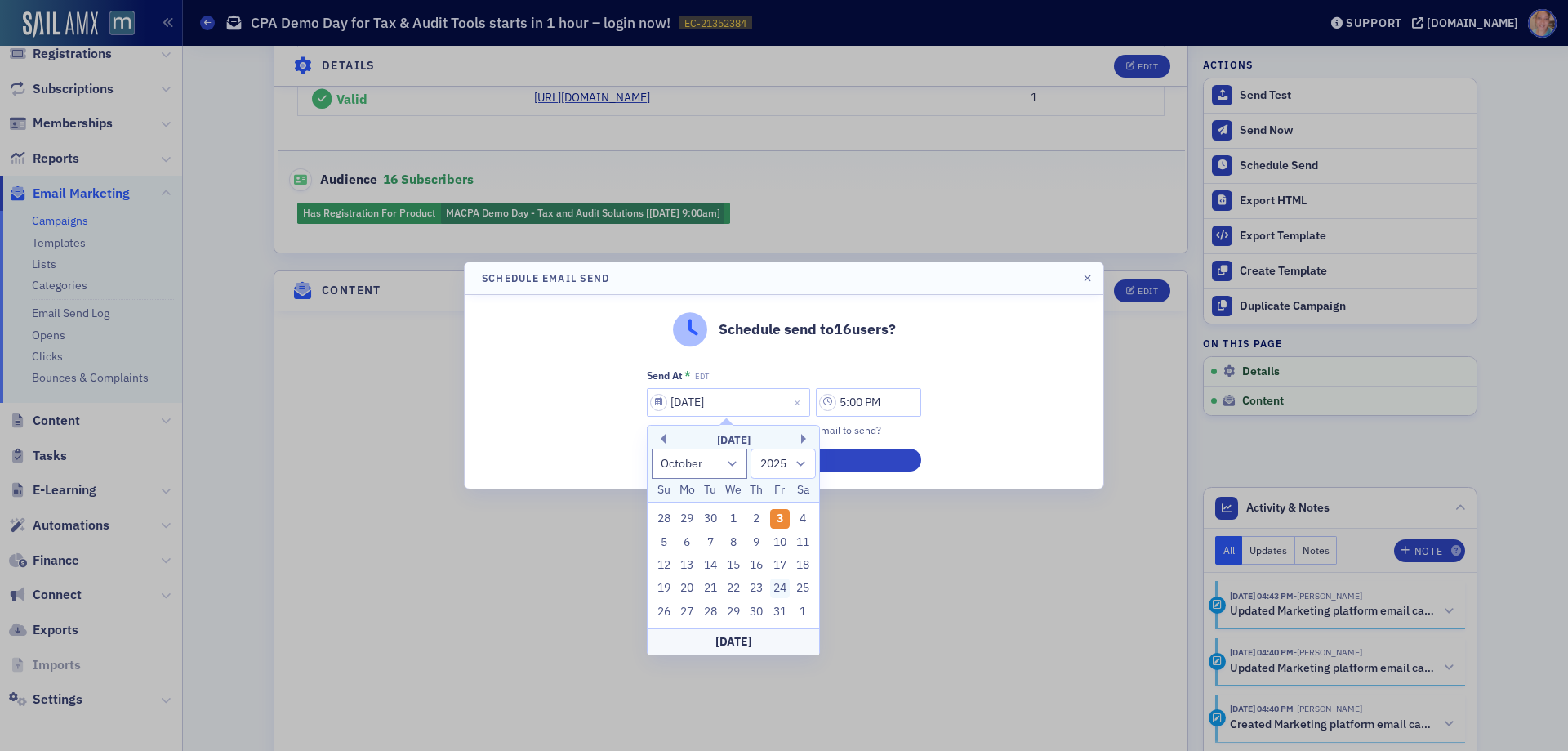
click at [781, 588] on div "24" at bounding box center [780, 589] width 19 height 19
type input "[DATE]"
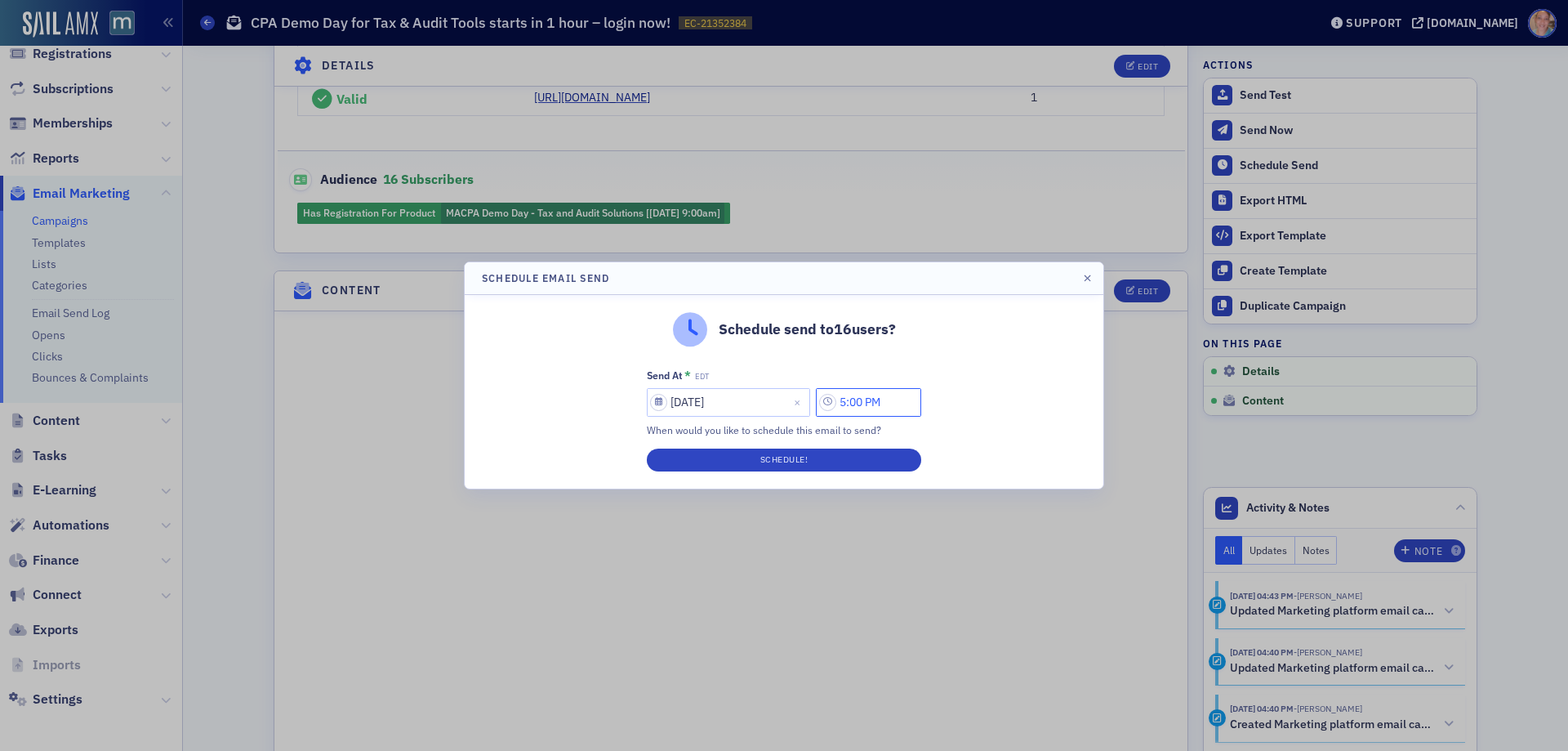
click at [880, 410] on input "5:00 PM" at bounding box center [869, 403] width 105 height 29
click at [669, 399] on icon at bounding box center [671, 402] width 16 height 16
click at [768, 396] on button "AM" at bounding box center [773, 403] width 31 height 29
type input "8:00 AM"
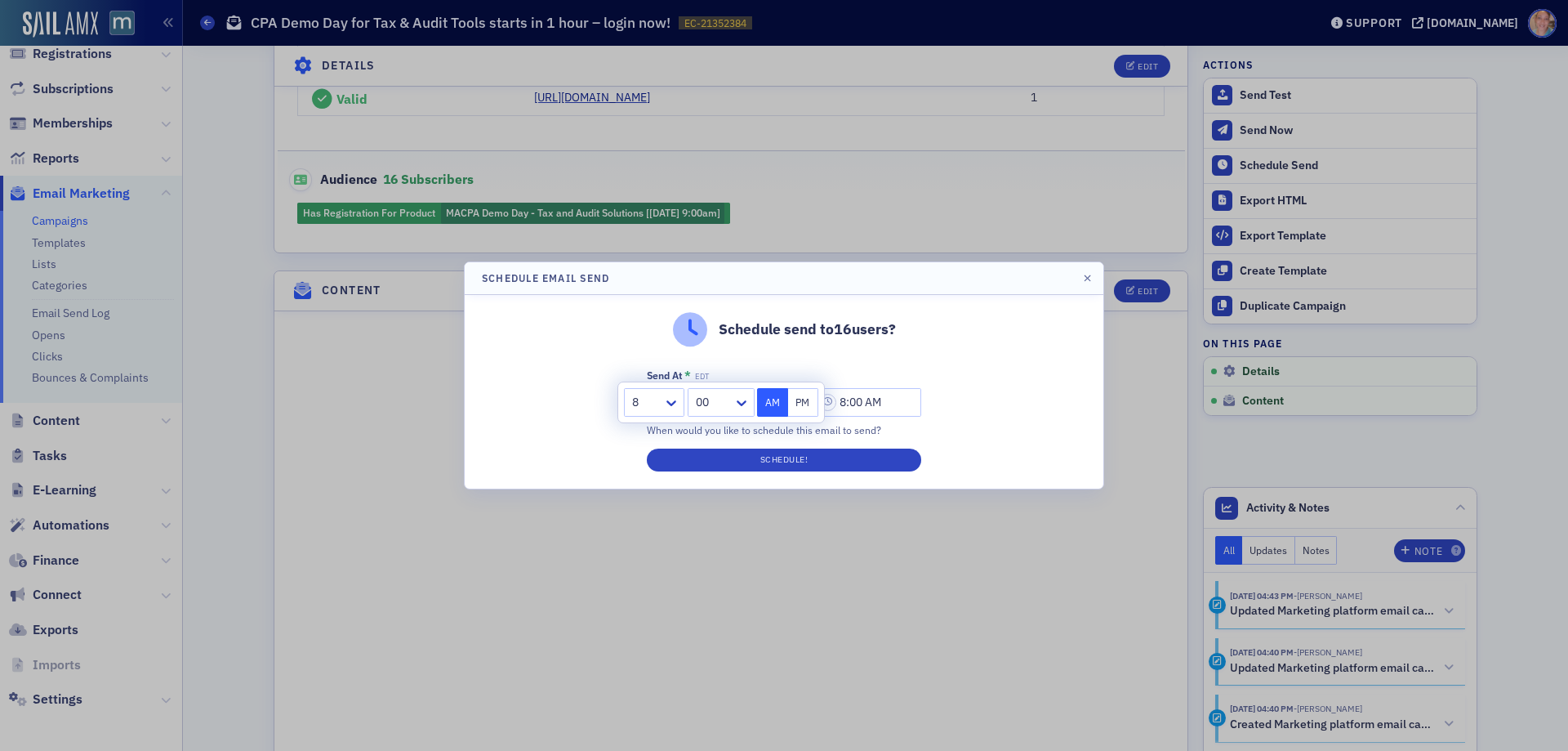
click at [1012, 350] on div "Schedule send to 16 users? Send At * EDT [DATE] 8:00 AM When would you like to …" at bounding box center [784, 391] width 639 height 193
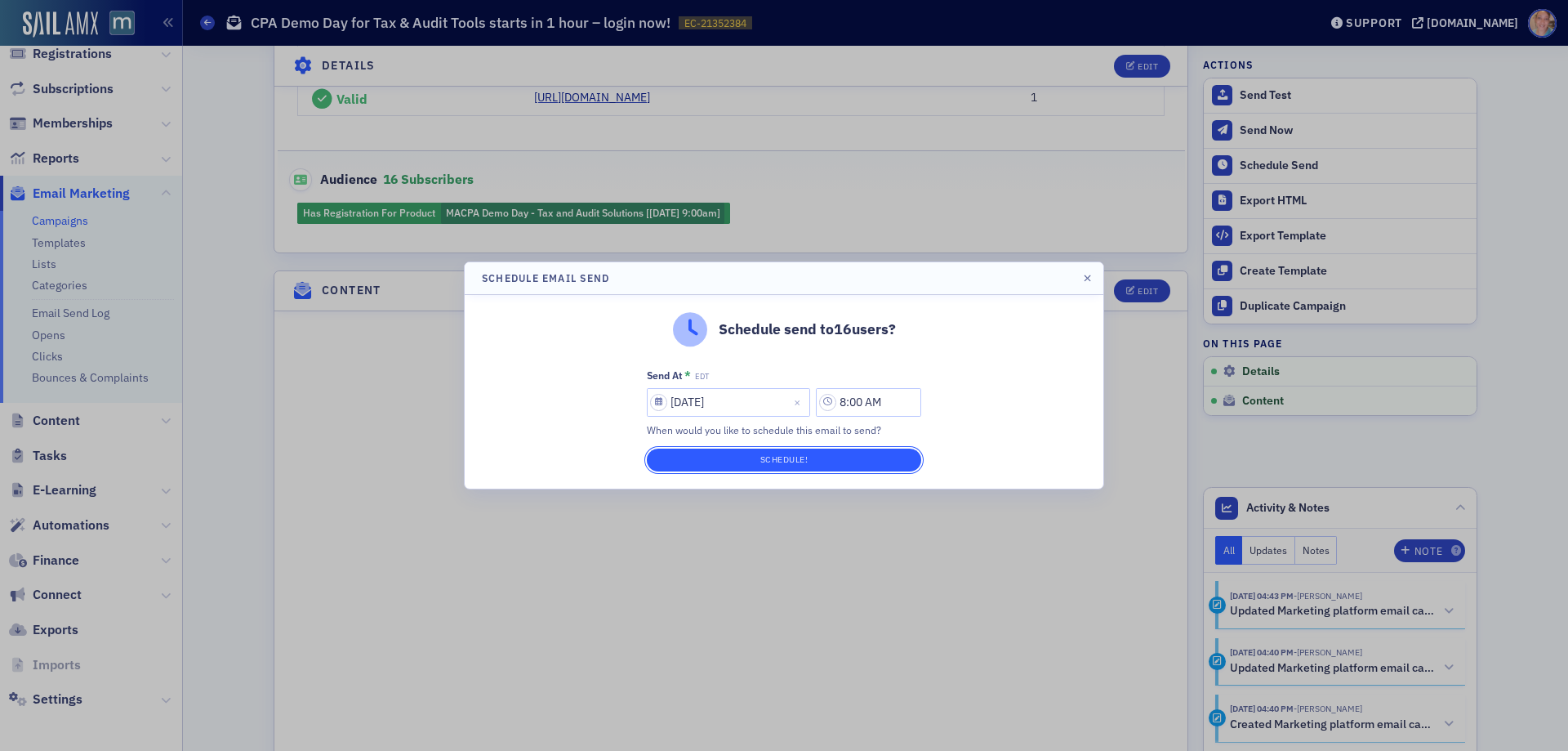
click at [790, 457] on button "Schedule!" at bounding box center [784, 460] width 274 height 23
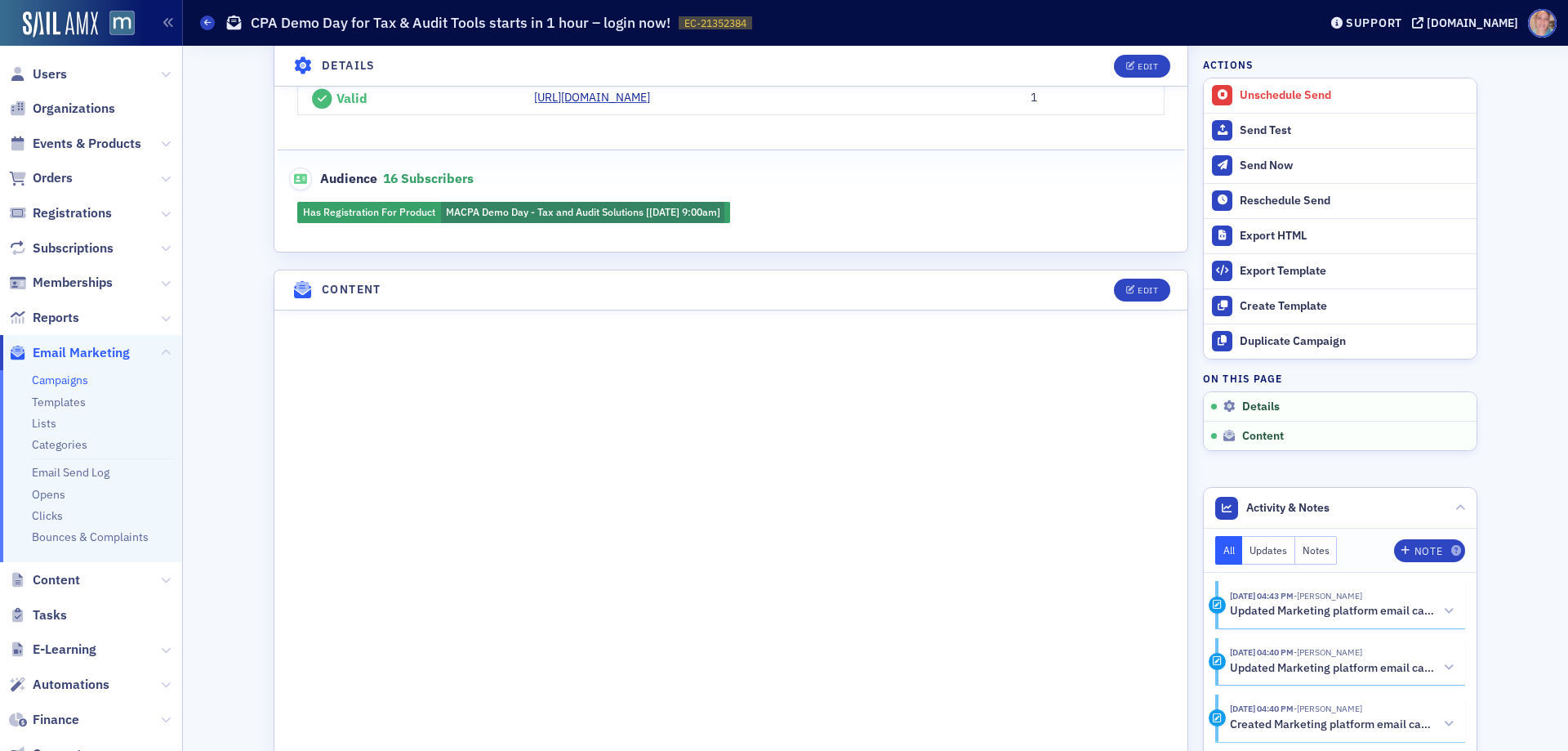
scroll to position [0, 0]
click at [83, 147] on span "Events & Products" at bounding box center [87, 144] width 108 height 18
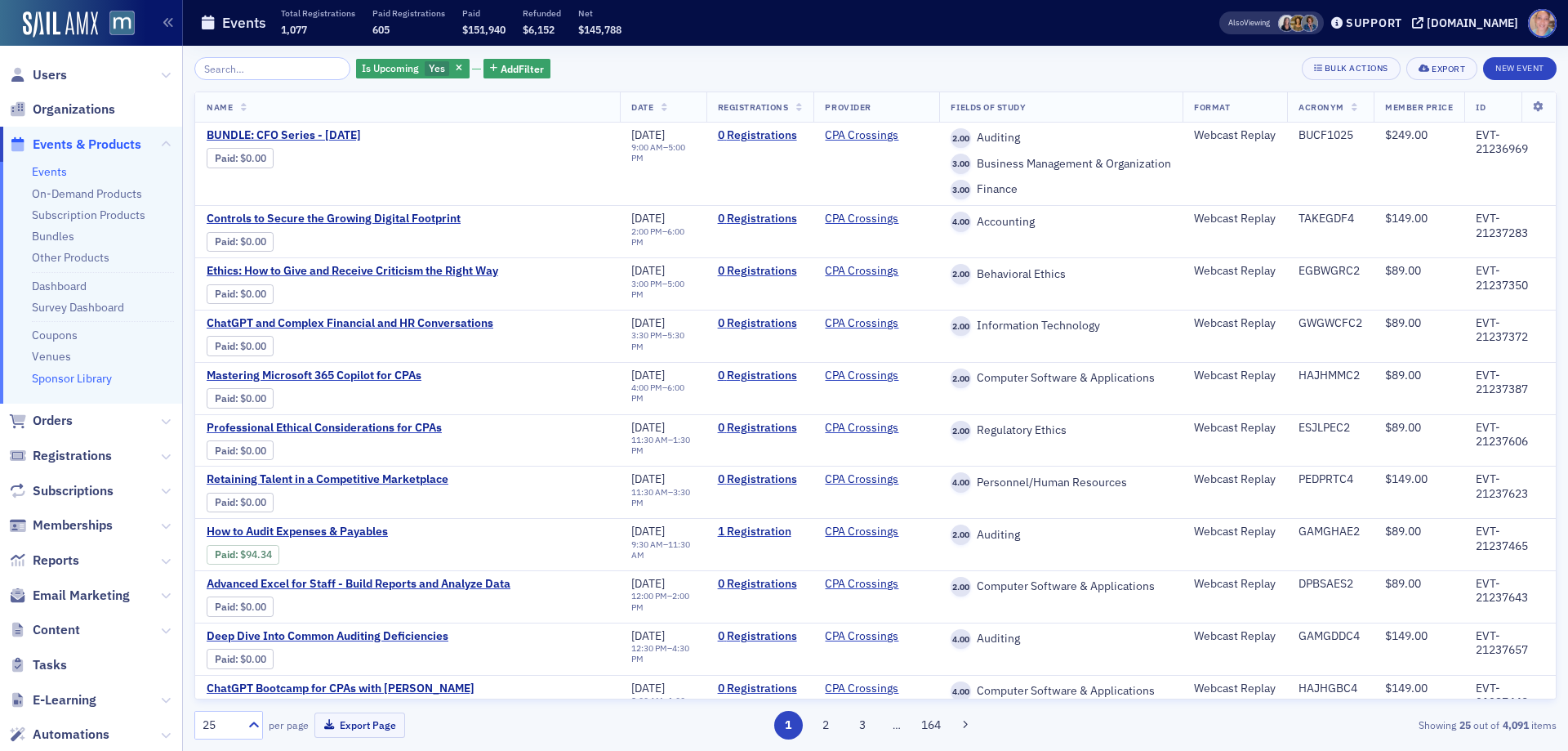
click at [52, 373] on link "Sponsor Library" at bounding box center [71, 378] width 80 height 14
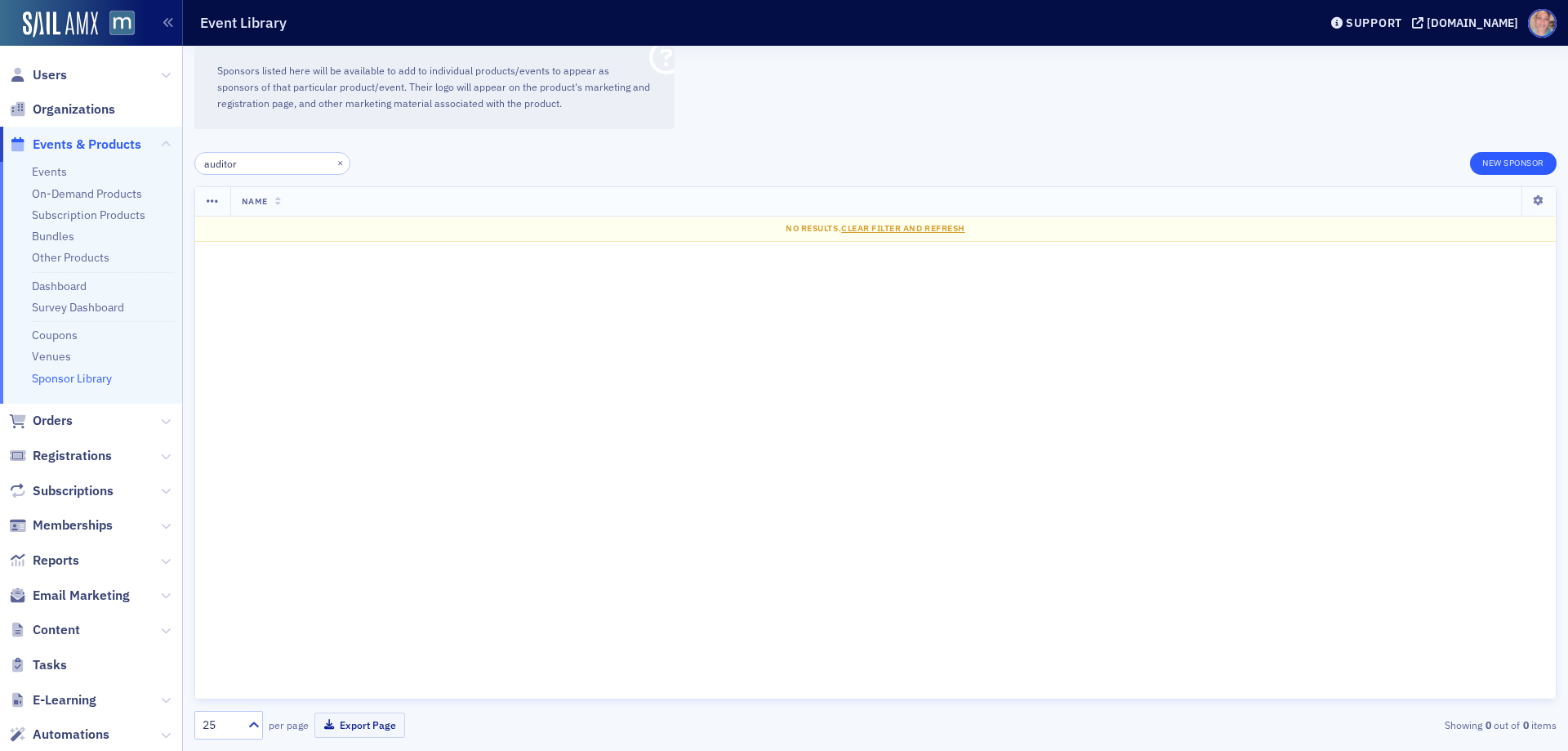
type input "auditor"
click at [1501, 166] on button "New Sponsor" at bounding box center [1514, 163] width 87 height 23
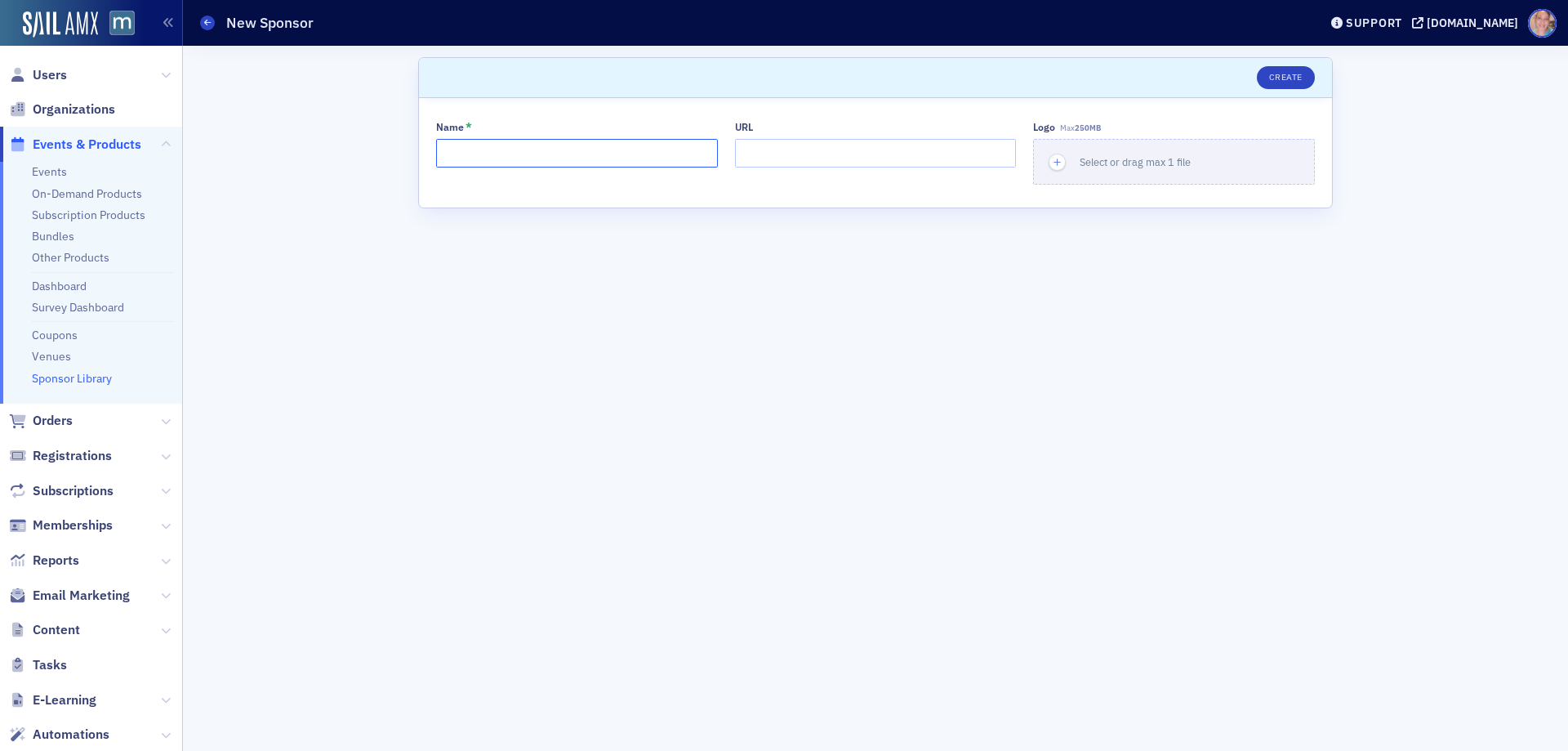
click at [491, 147] on input "Name *" at bounding box center [577, 154] width 282 height 29
type input "AuditorsDesk"
click at [765, 145] on input "URL" at bounding box center [876, 154] width 282 height 29
paste input "[URL][DOMAIN_NAME]"
type input "[URL][DOMAIN_NAME]"
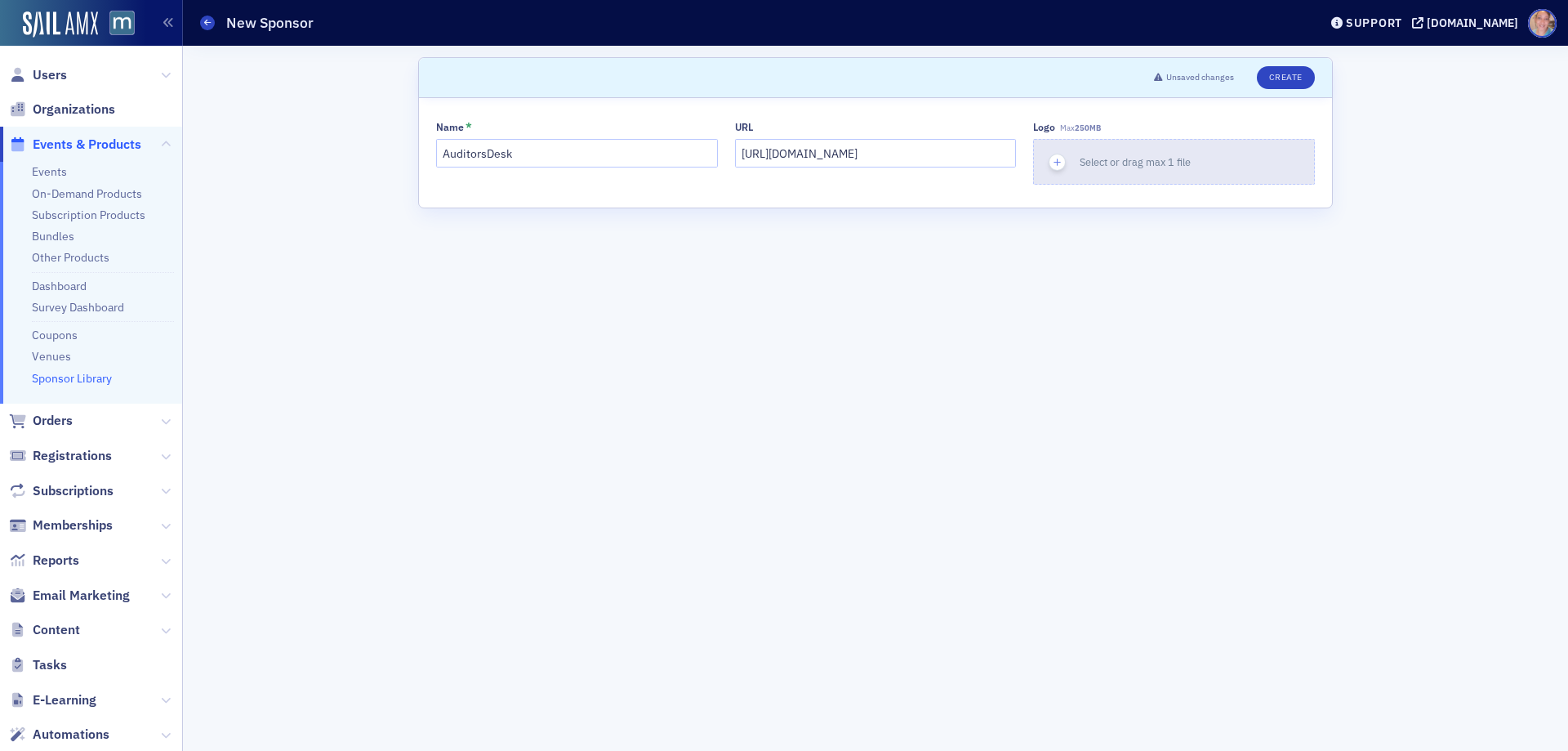
click at [1061, 163] on icon "button" at bounding box center [1057, 162] width 14 height 14
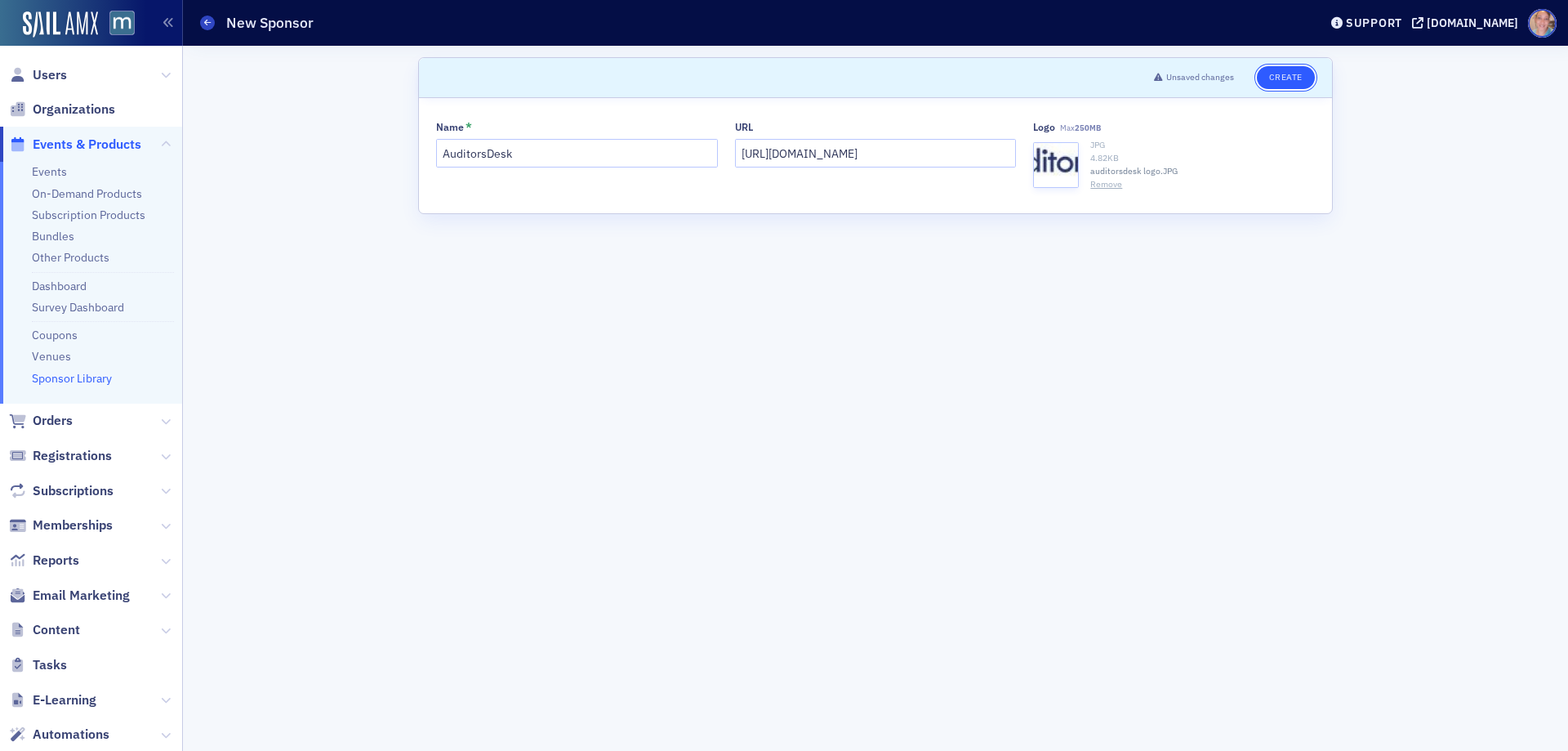
click at [1274, 70] on button "Create" at bounding box center [1286, 77] width 58 height 23
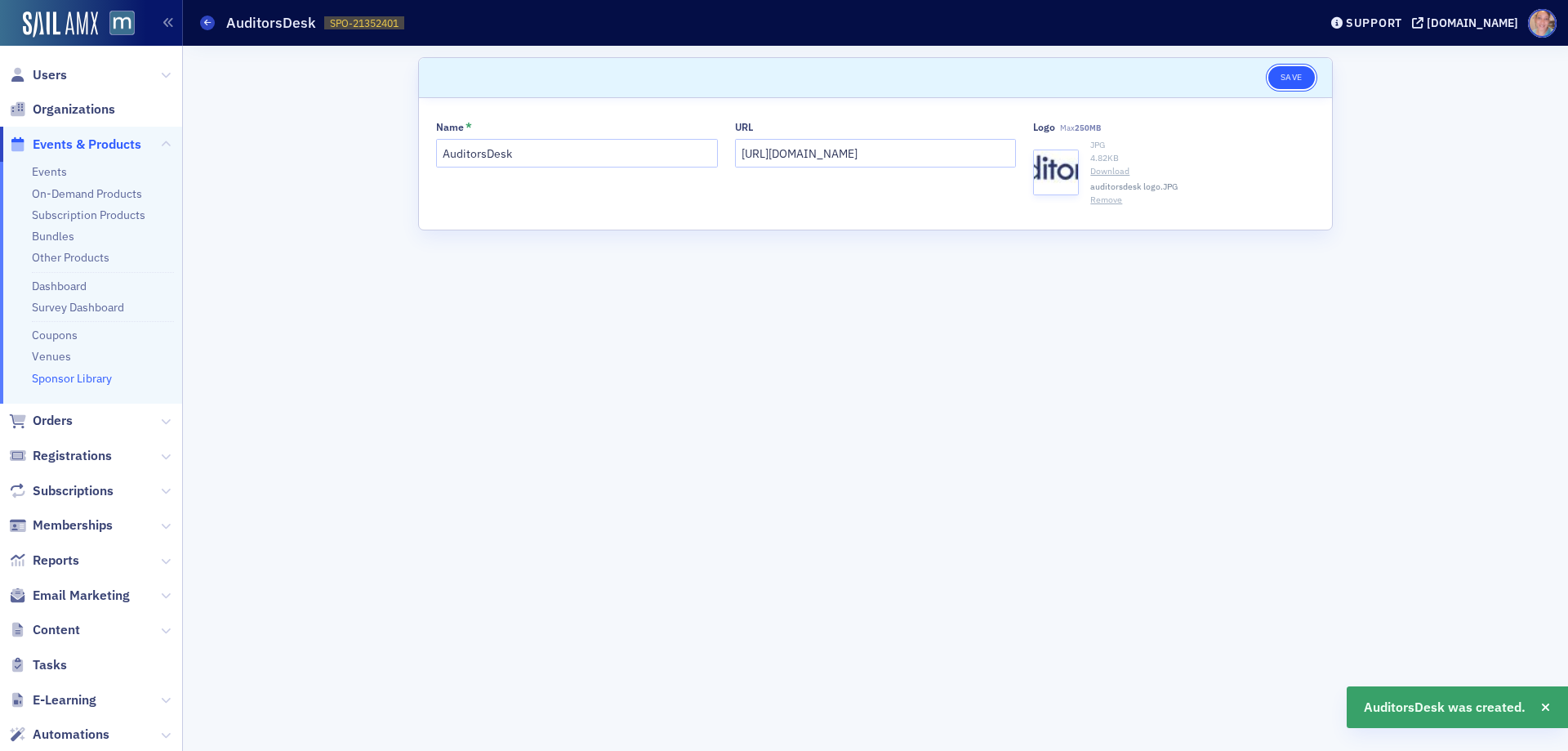
click at [1293, 67] on button "Save" at bounding box center [1292, 77] width 46 height 23
click at [57, 170] on link "Events" at bounding box center [49, 171] width 35 height 14
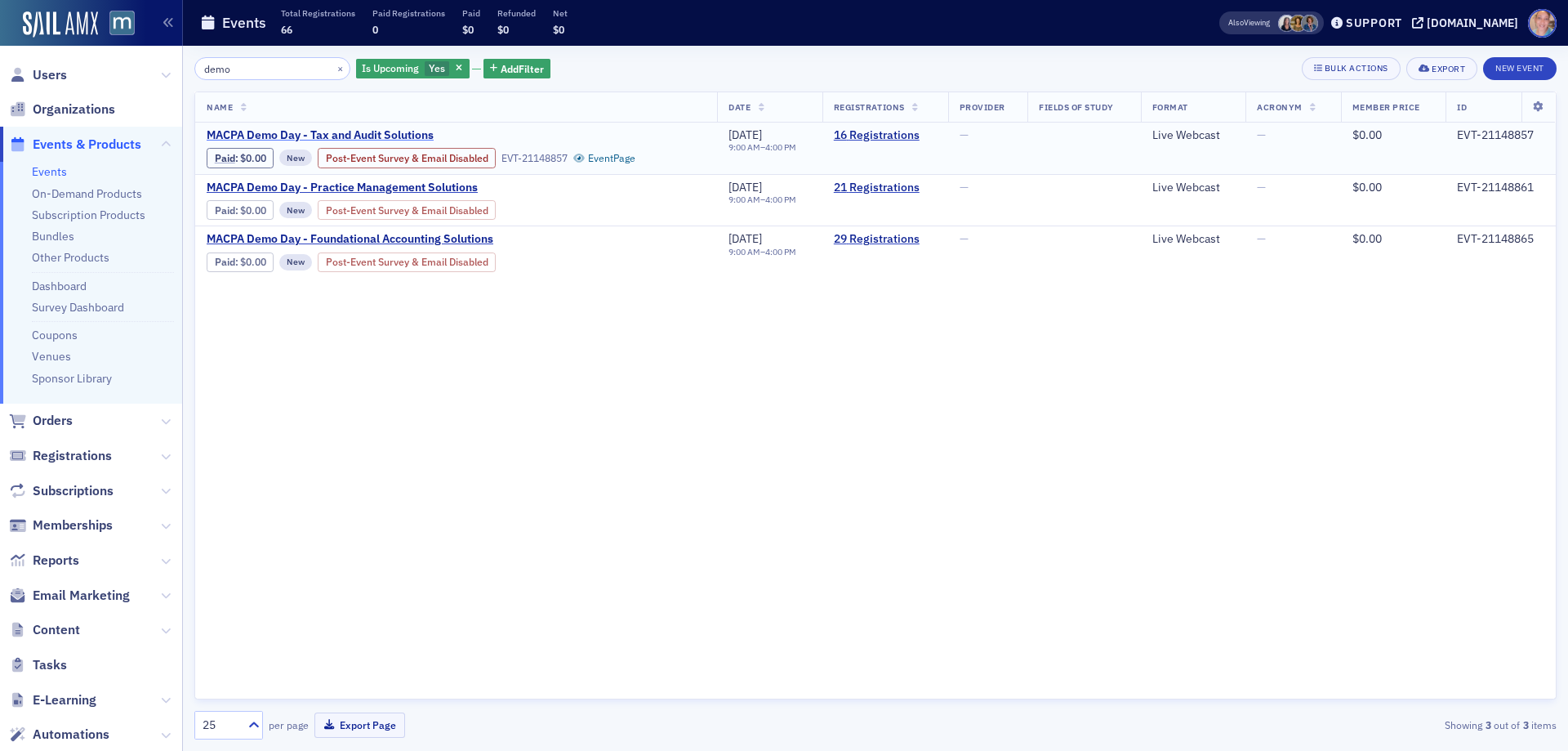
type input "demo"
click at [322, 136] on span "MACPA Demo Day - Tax and Audit Solutions" at bounding box center [344, 135] width 274 height 14
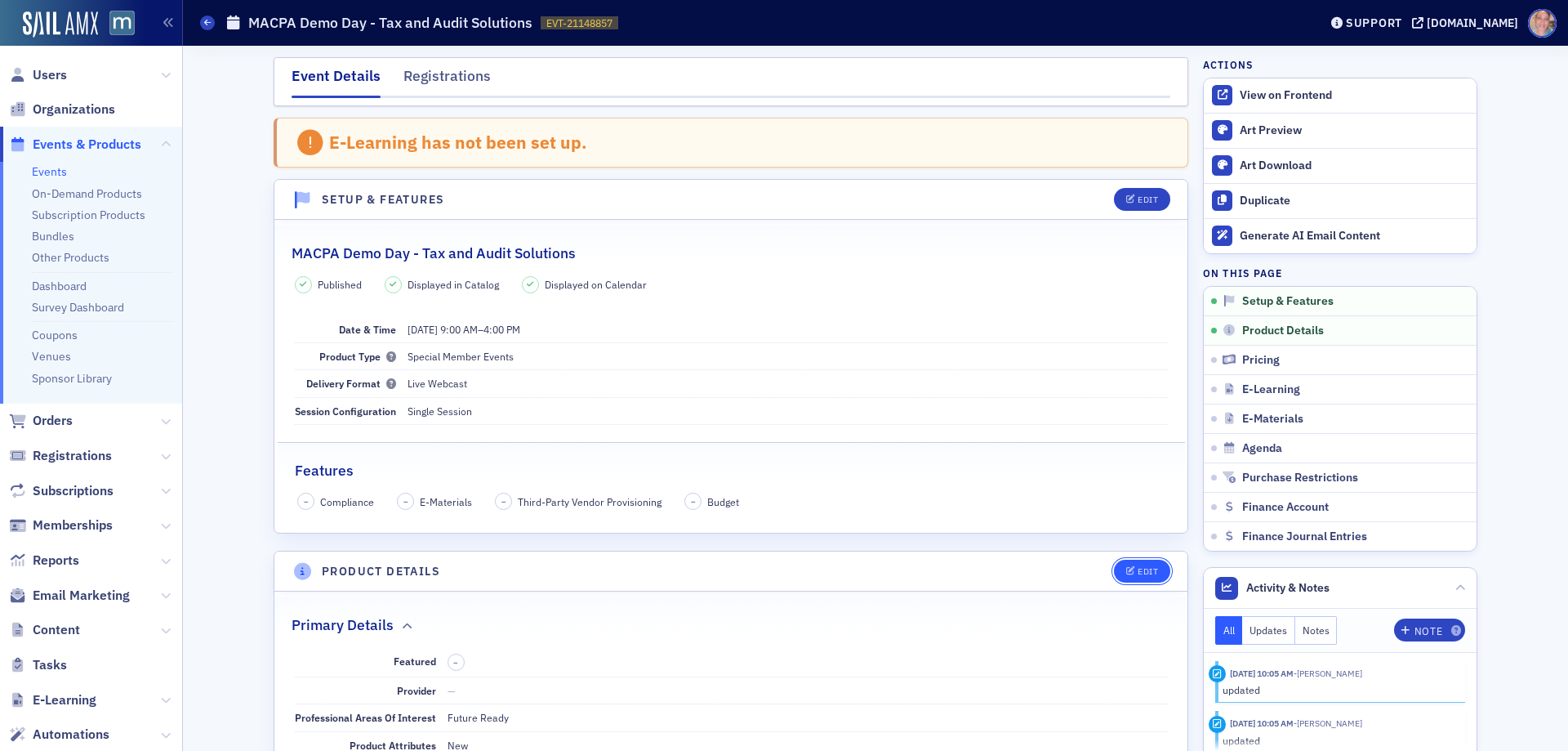
click at [1138, 573] on div "Edit" at bounding box center [1148, 571] width 20 height 9
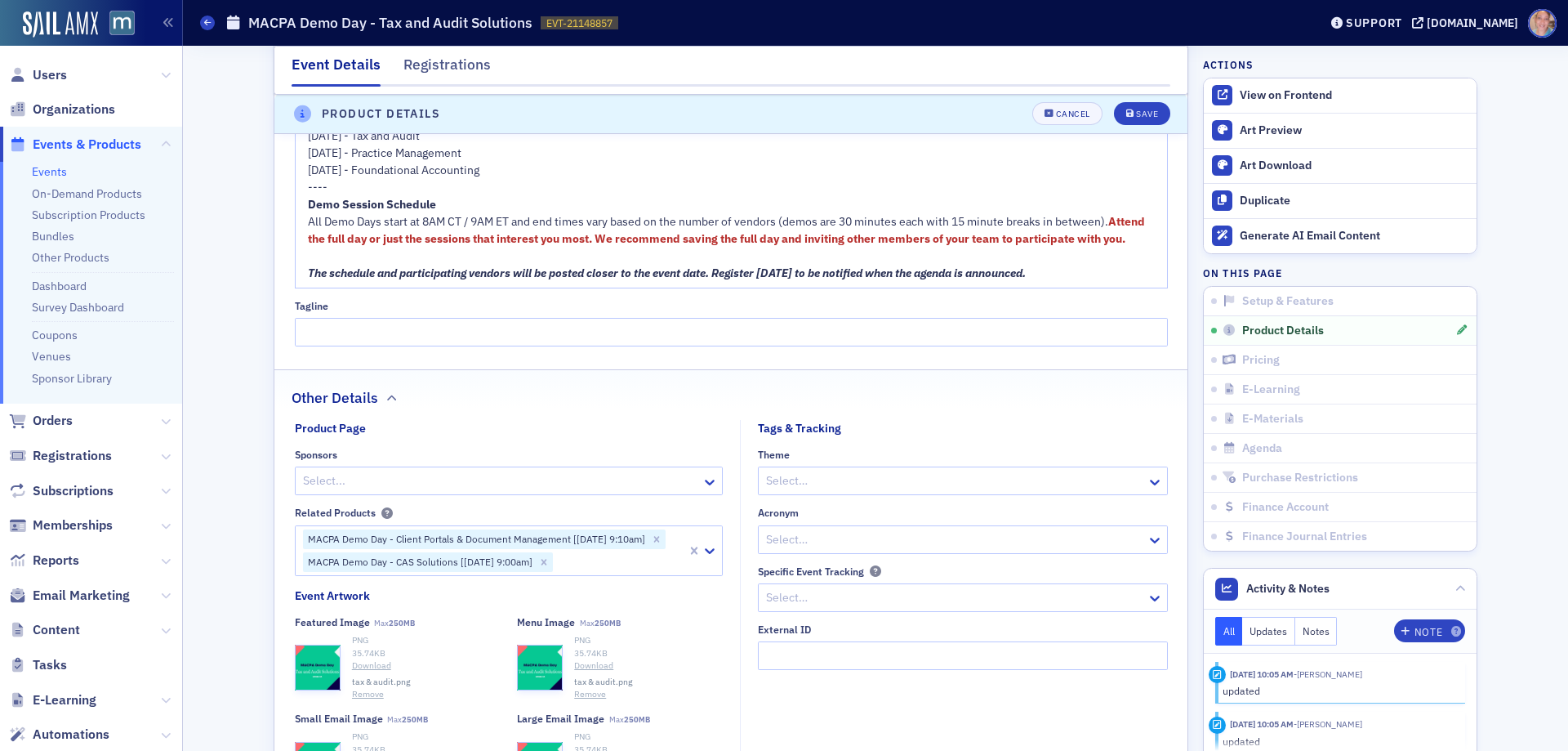
scroll to position [1682, 0]
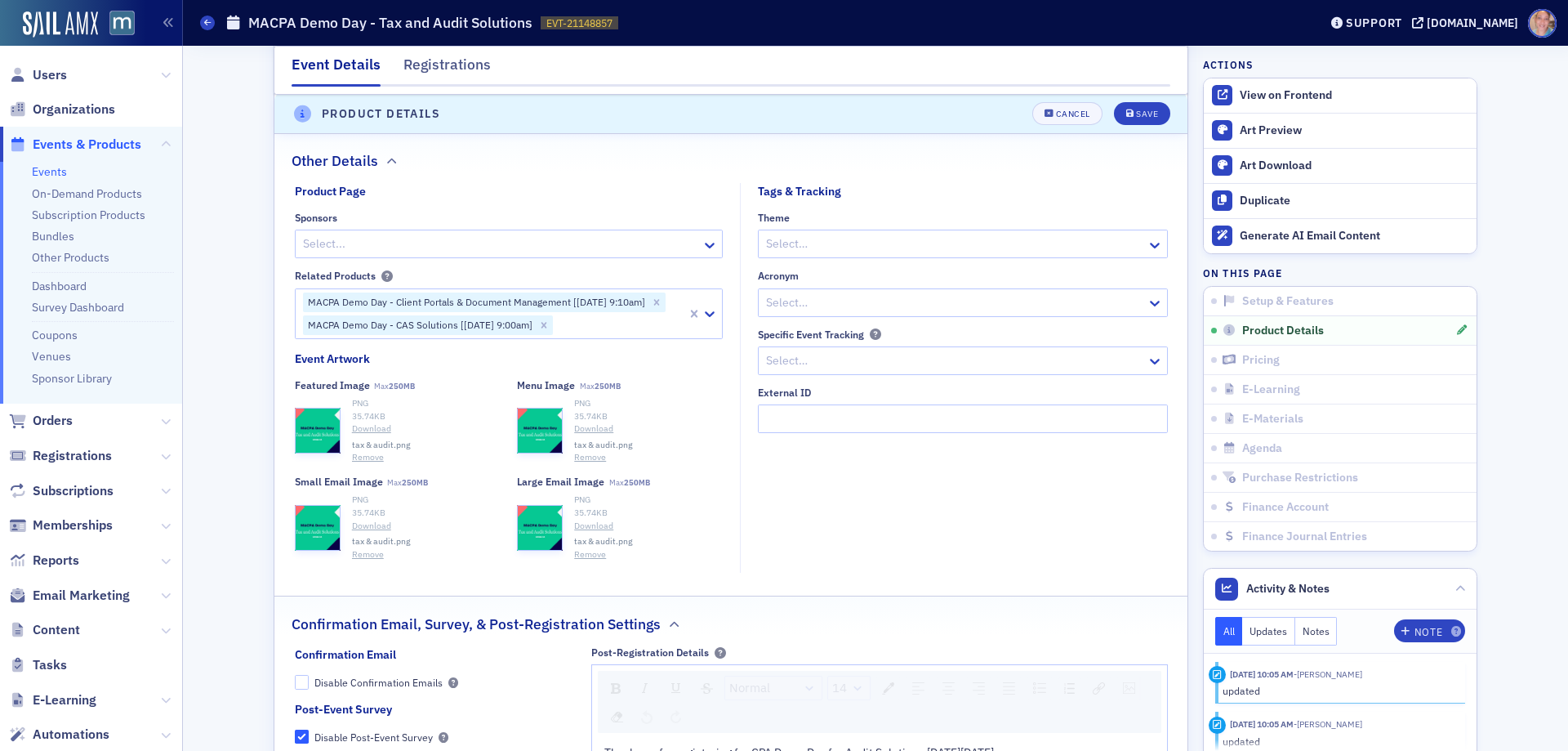
click at [328, 241] on div at bounding box center [500, 244] width 399 height 20
type input "audit"
click at [1149, 110] on div "Save" at bounding box center [1147, 114] width 22 height 9
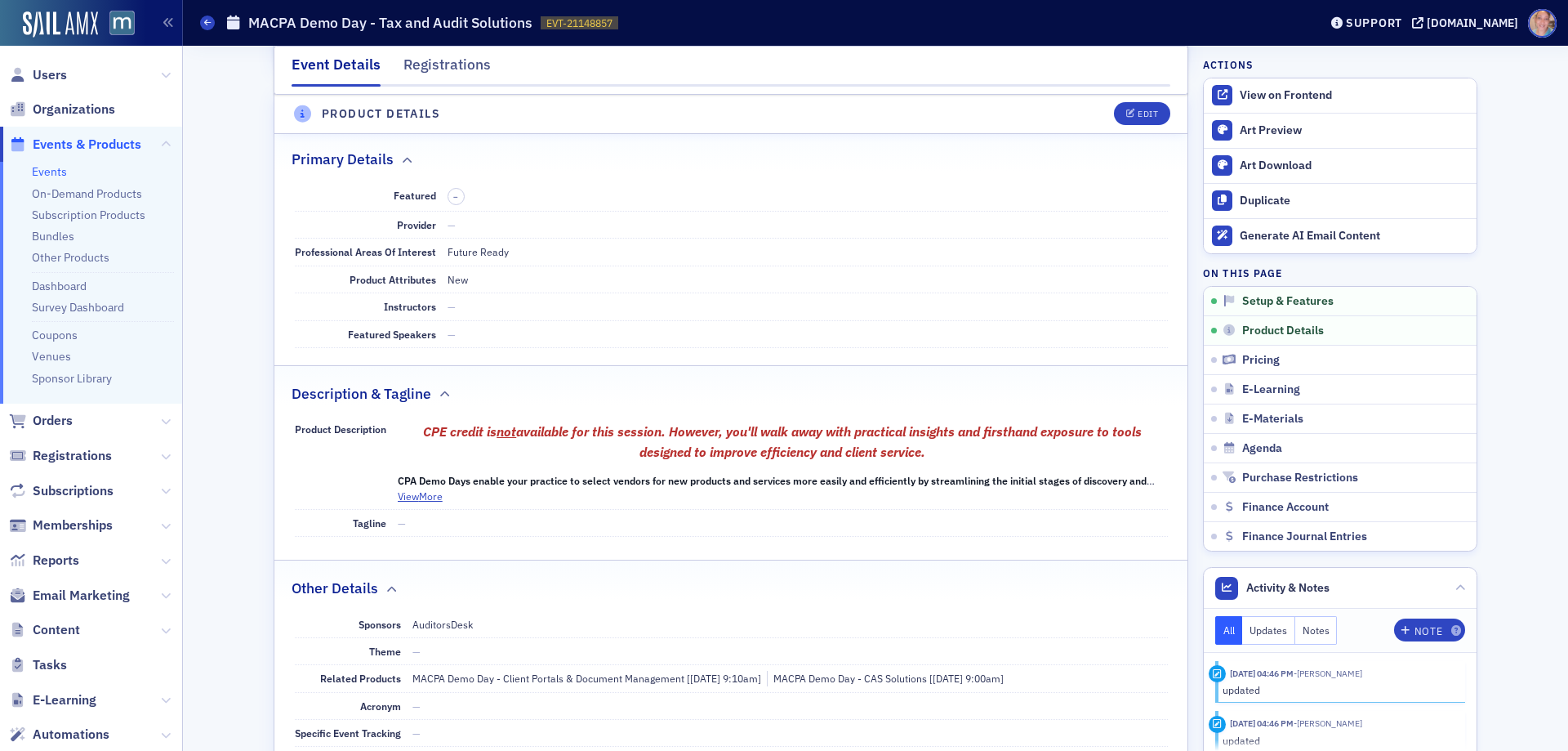
scroll to position [456, 0]
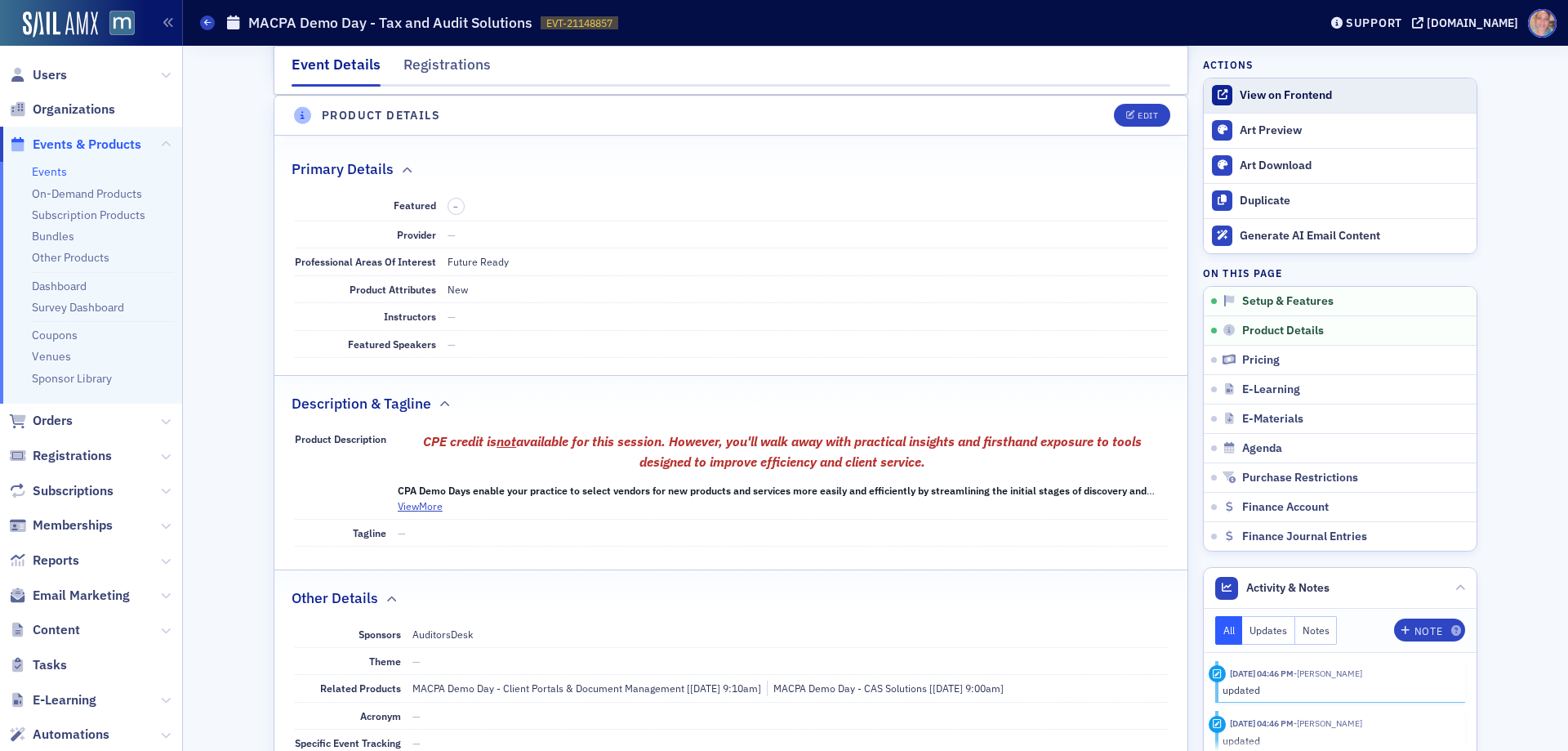
click at [1284, 94] on div "View on Frontend" at bounding box center [1354, 95] width 229 height 14
click at [79, 598] on span "Email Marketing" at bounding box center [81, 595] width 98 height 18
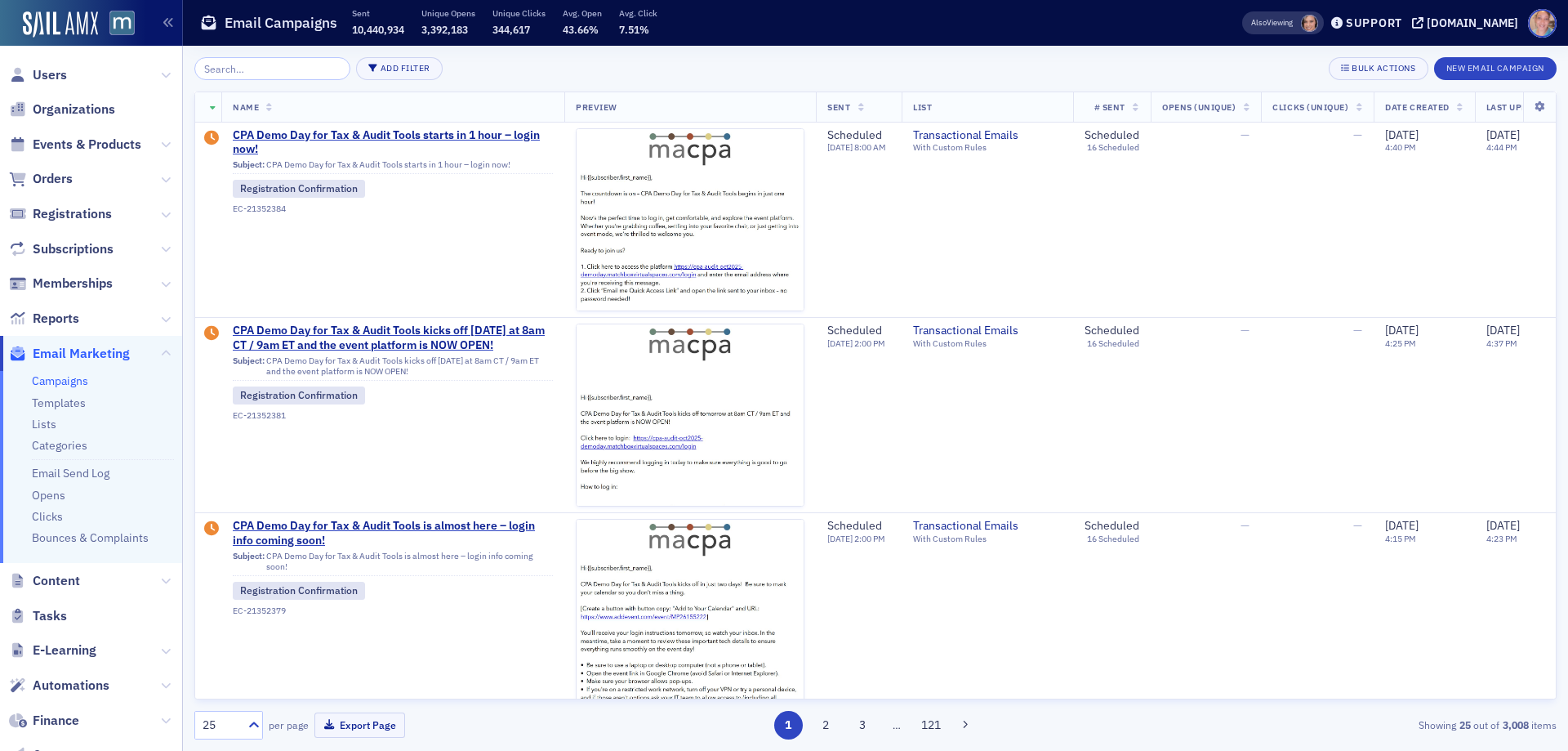
click at [76, 376] on link "Campaigns" at bounding box center [60, 380] width 56 height 14
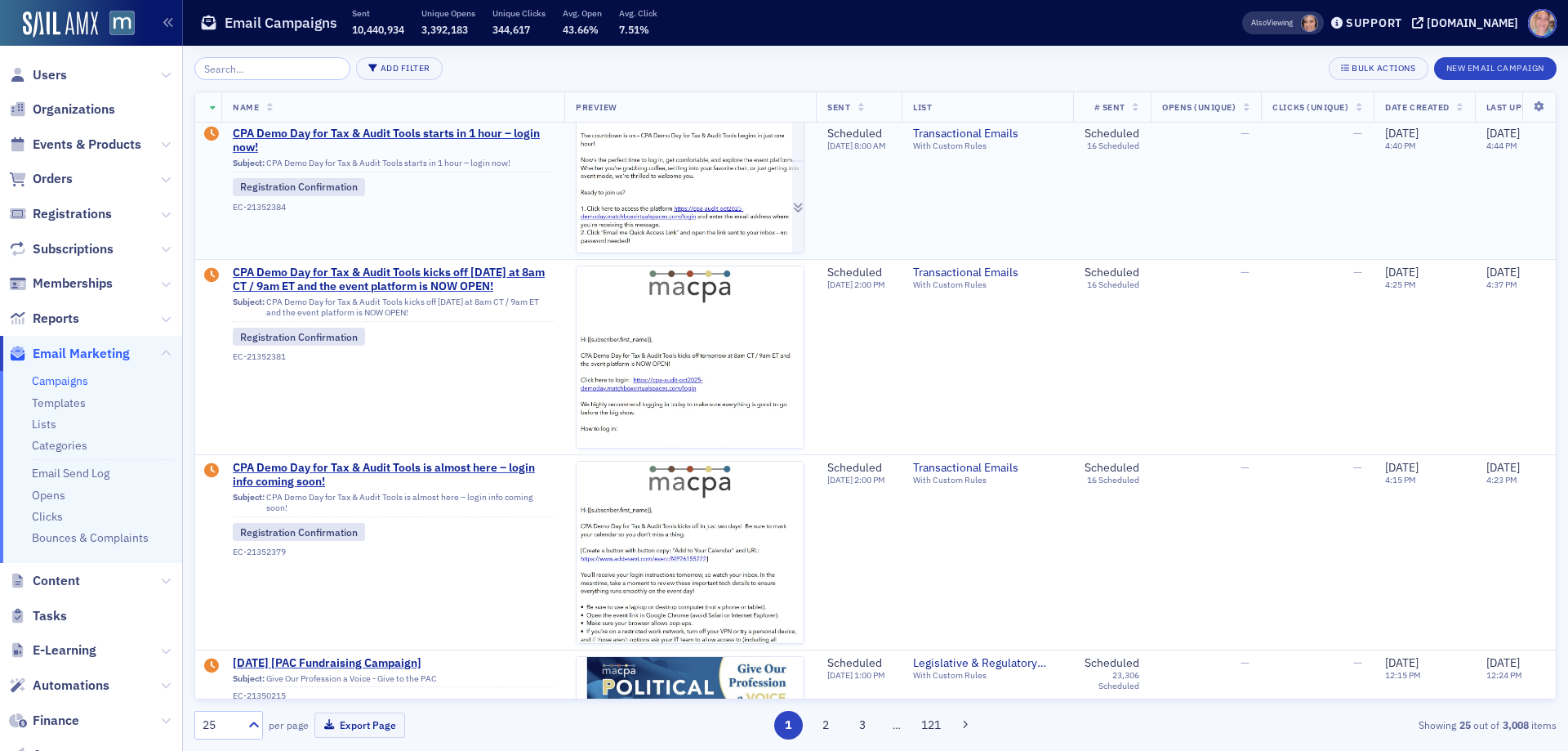
scroll to position [82, 0]
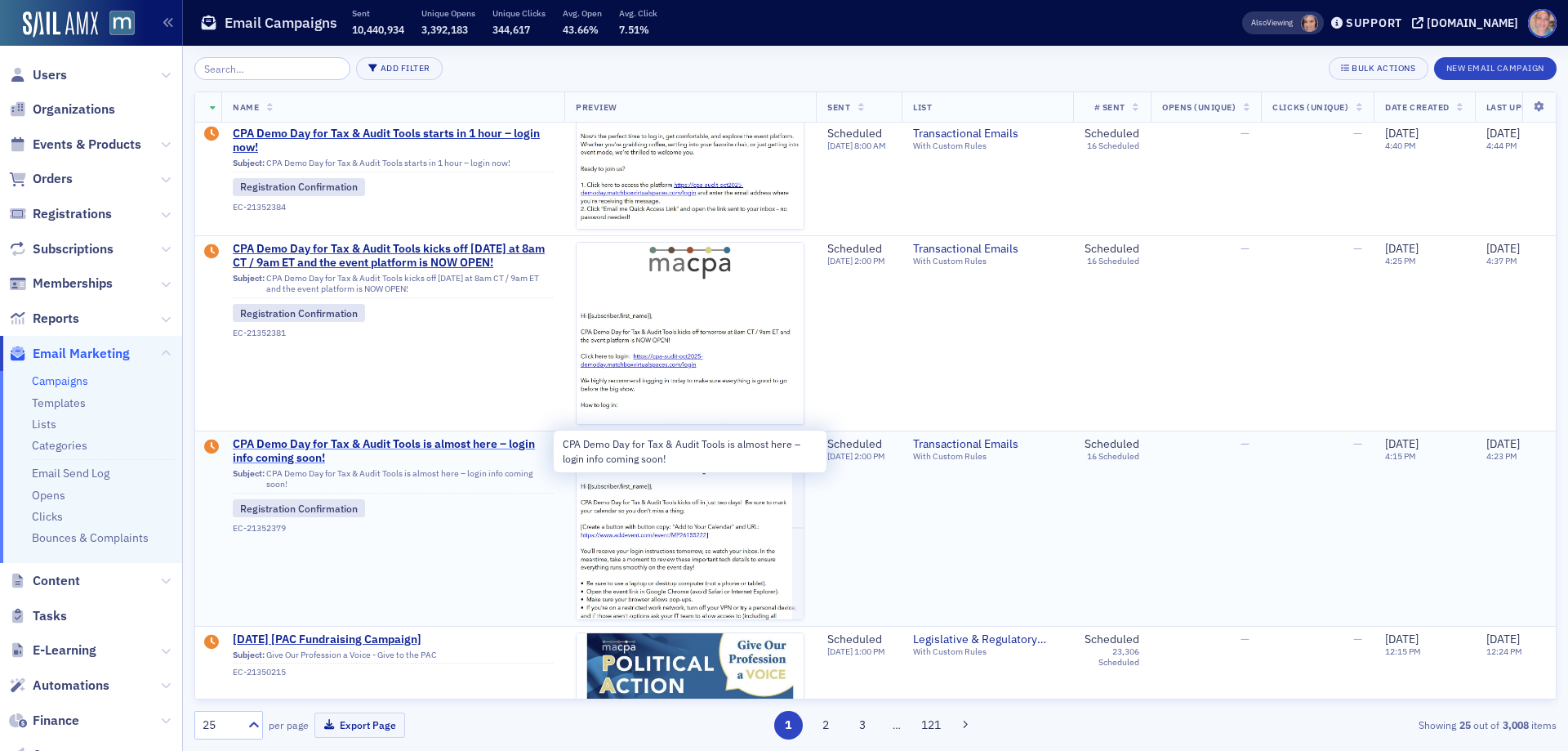
click at [294, 444] on span "CPA Demo Day for Tax & Audit Tools is almost here – login info coming soon!" at bounding box center [392, 451] width 320 height 29
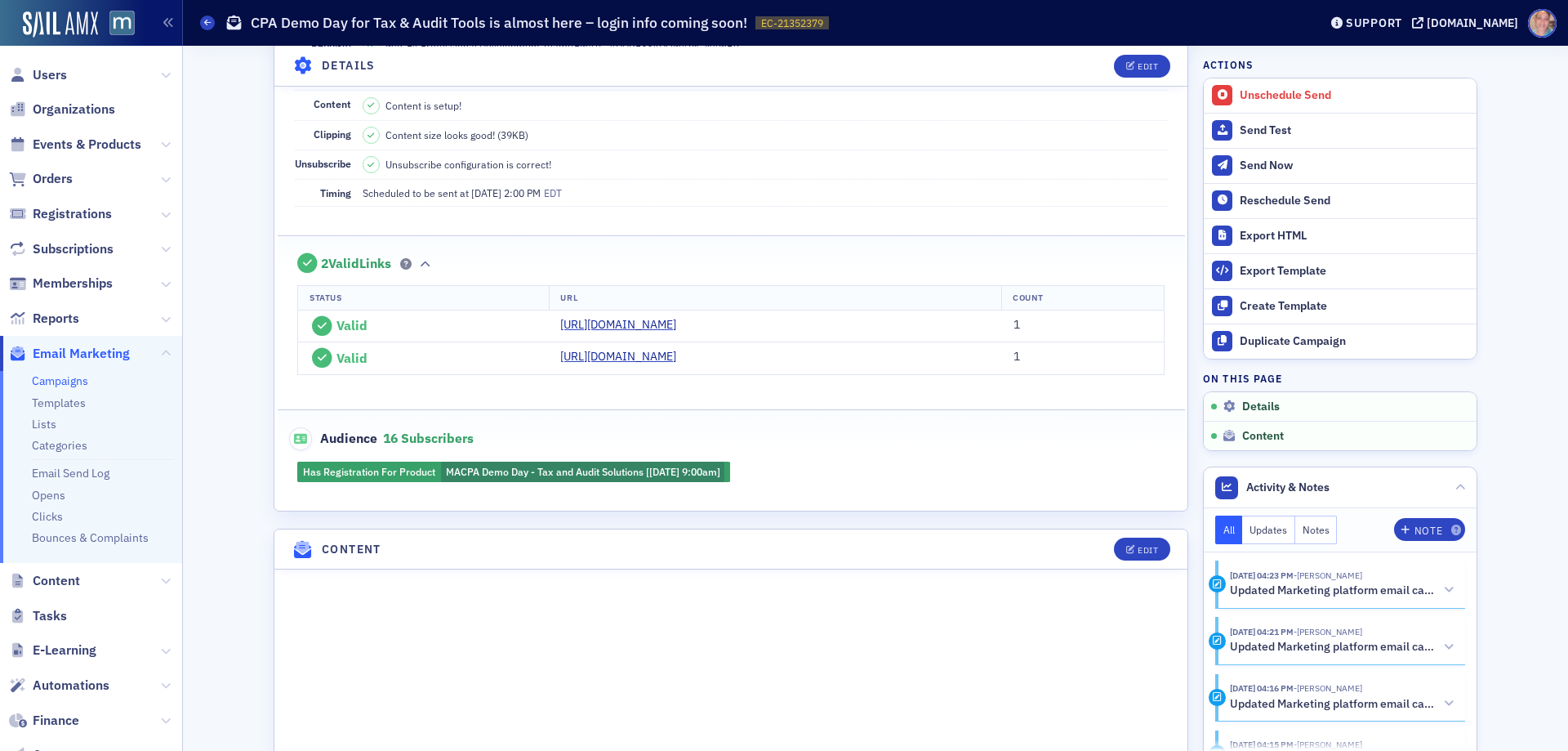
scroll to position [572, 0]
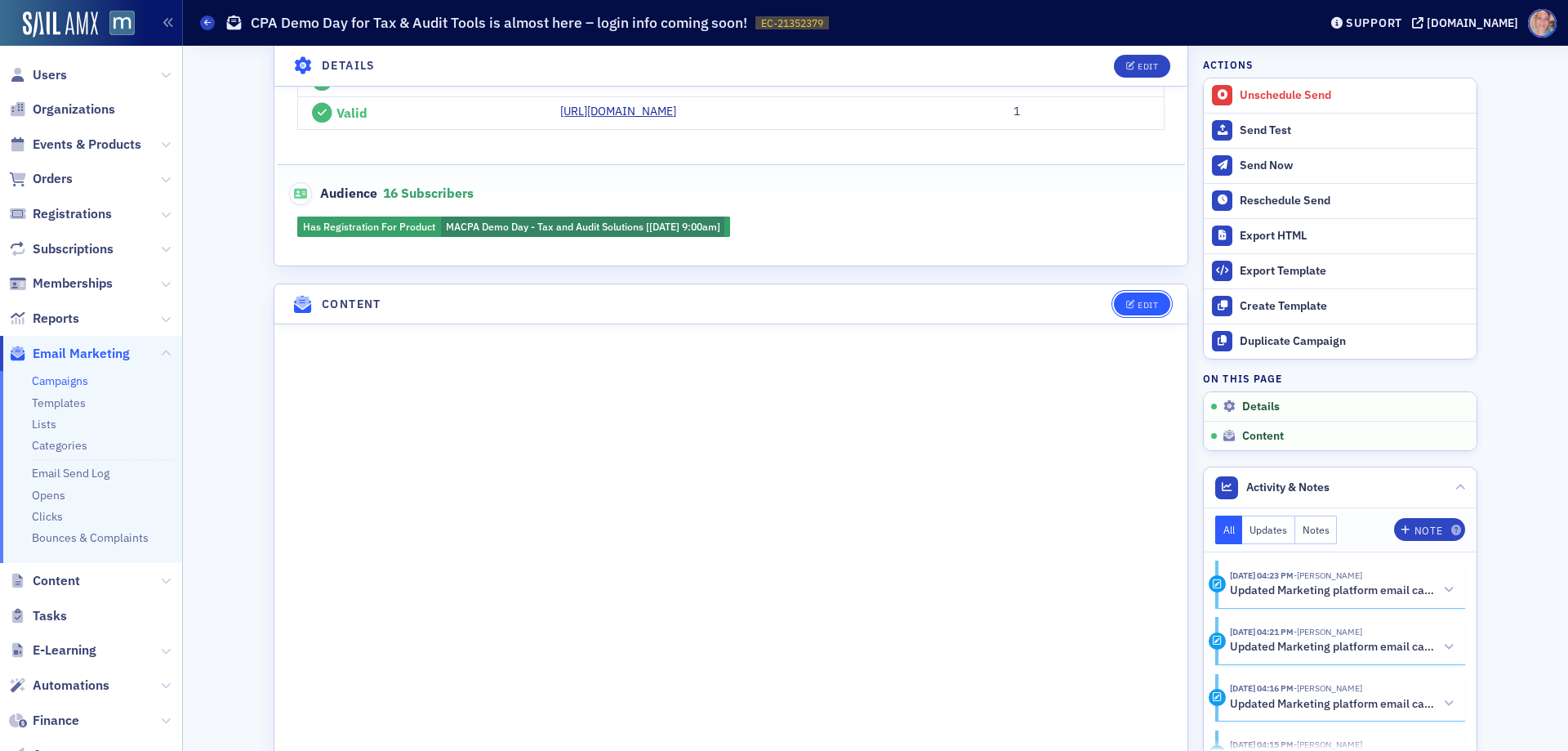
click at [1138, 309] on div "Edit" at bounding box center [1148, 304] width 20 height 9
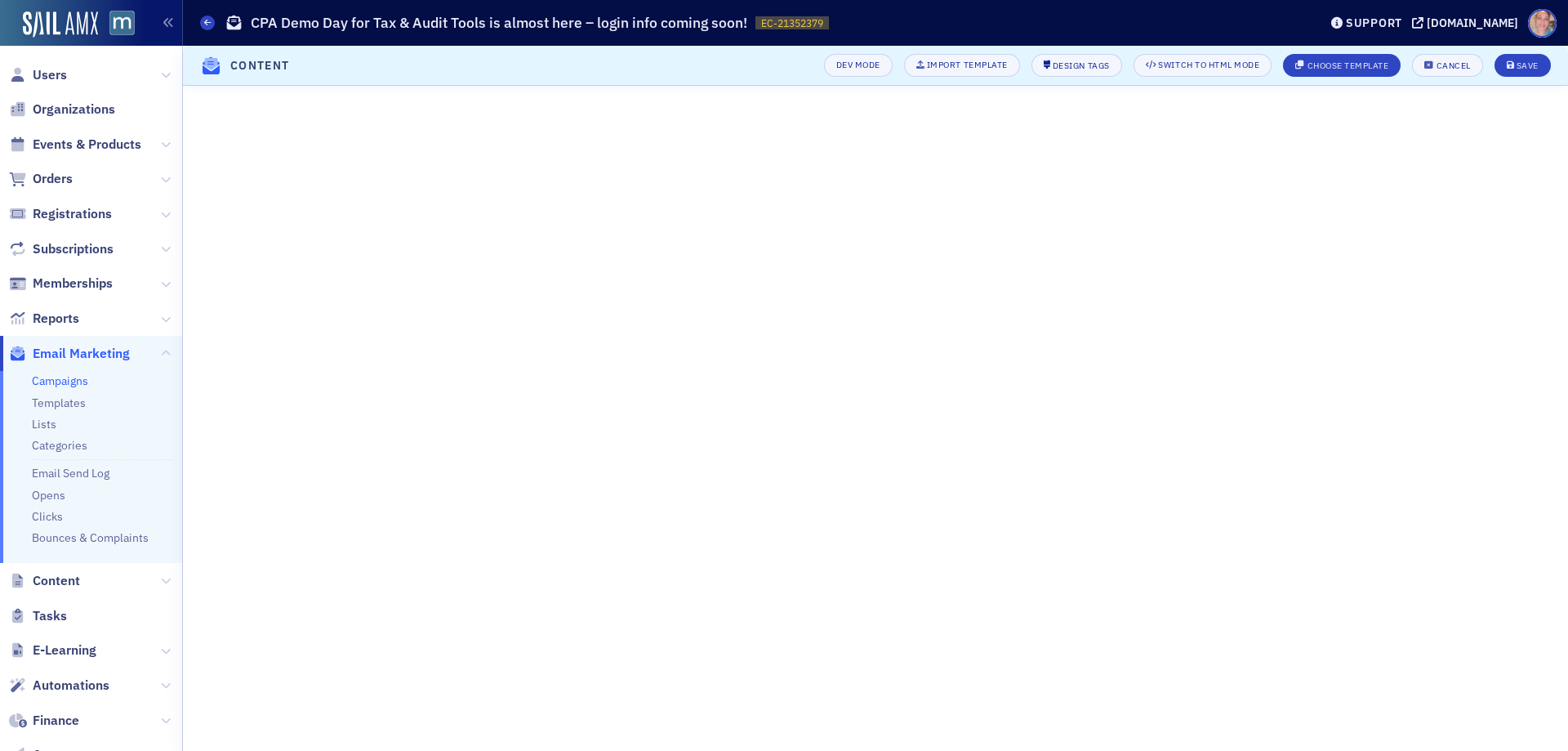
scroll to position [130, 0]
click at [1522, 68] on div "Save" at bounding box center [1527, 65] width 22 height 9
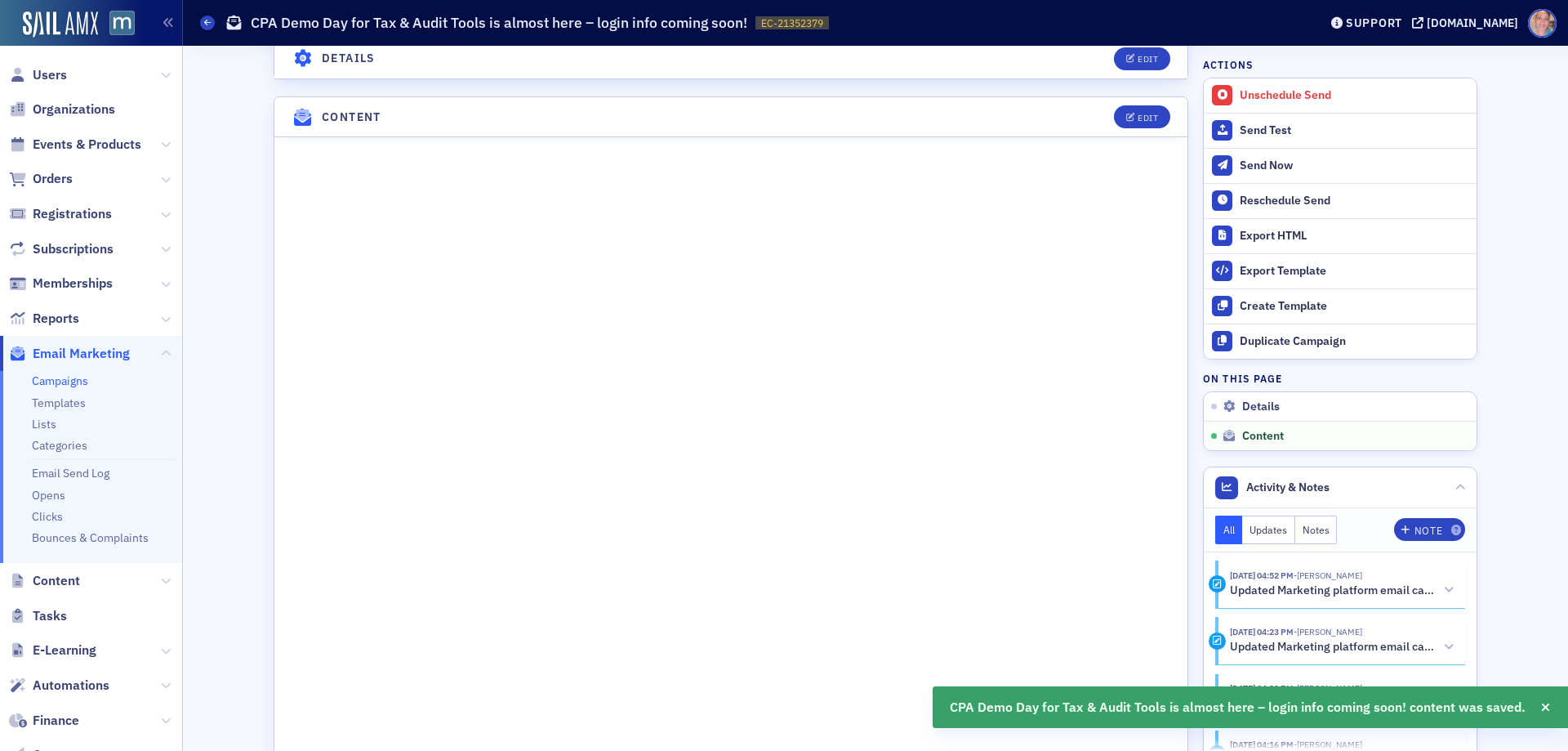
scroll to position [817, 0]
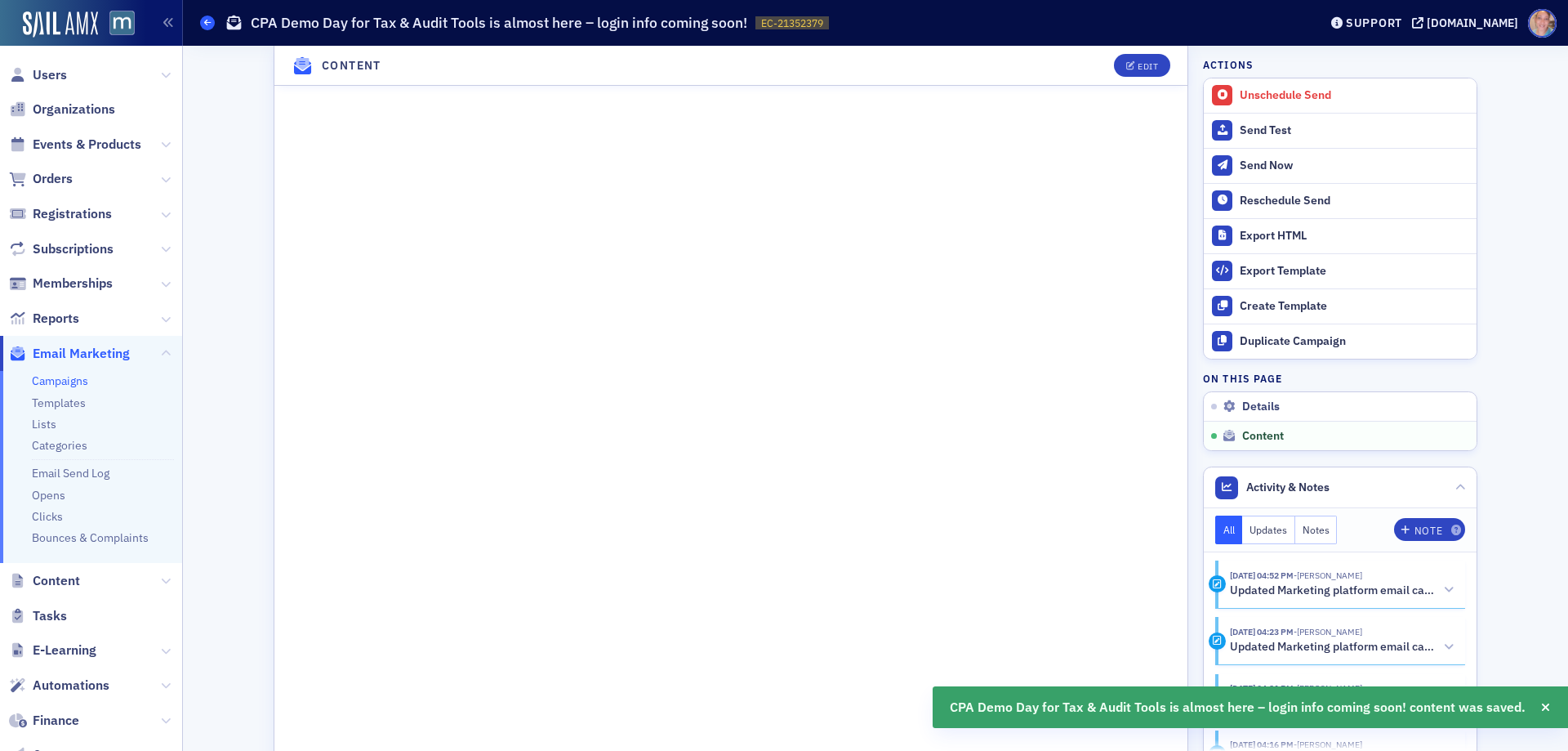
click at [206, 26] on icon at bounding box center [207, 22] width 7 height 8
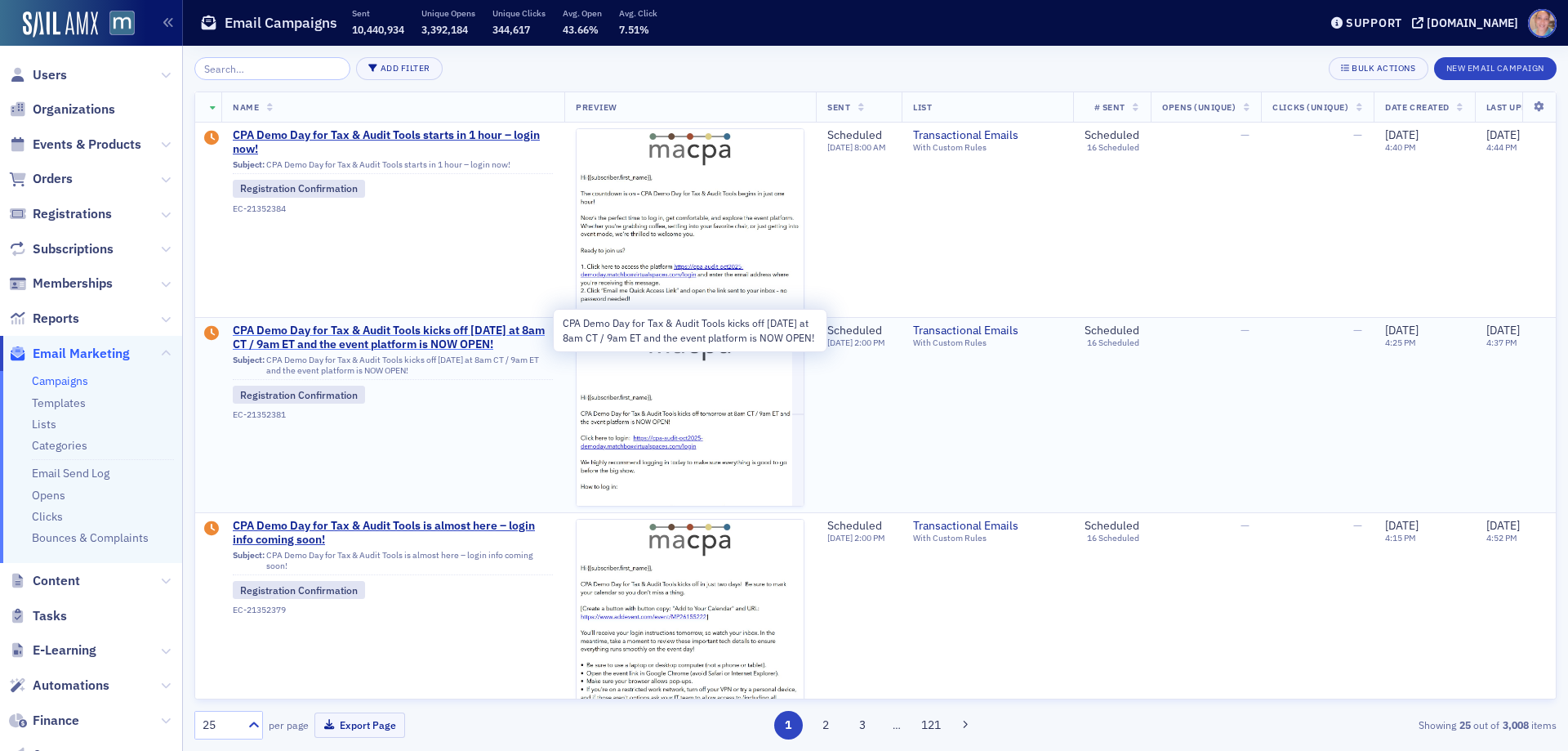
click at [341, 339] on span "CPA Demo Day for Tax & Audit Tools kicks off [DATE] at 8am CT / 9am ET and the …" at bounding box center [392, 338] width 320 height 29
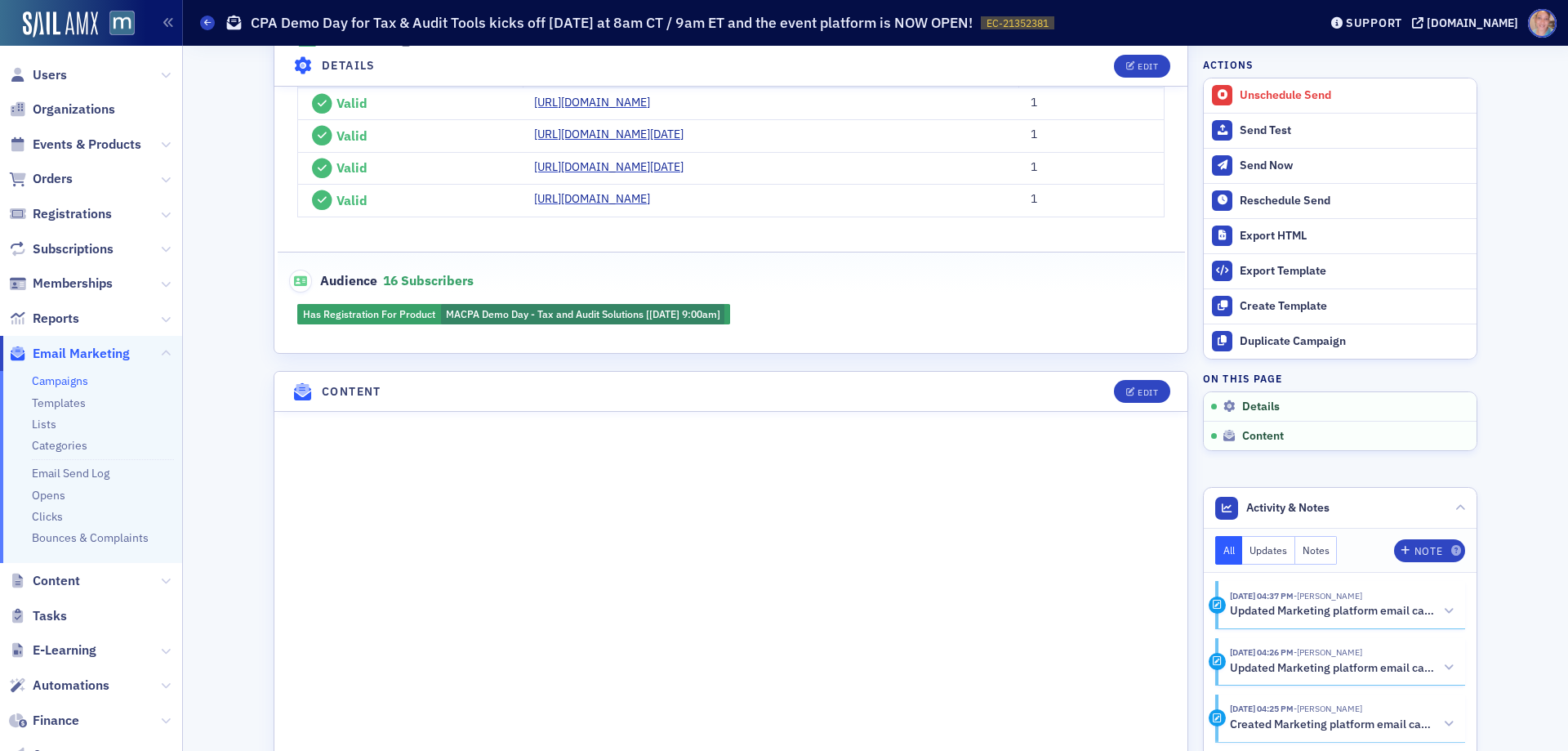
scroll to position [572, 0]
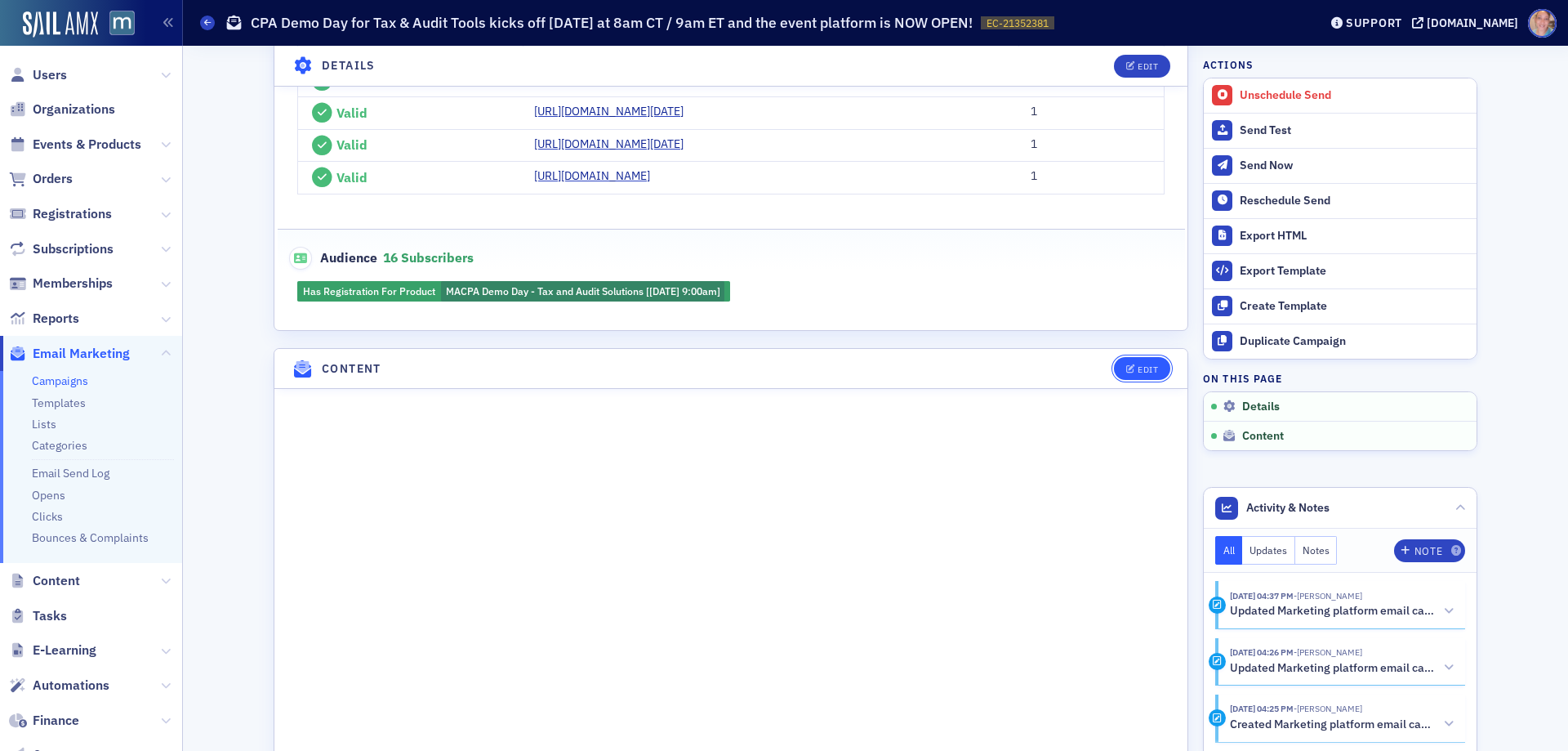
click at [1129, 374] on span "Edit" at bounding box center [1142, 369] width 32 height 9
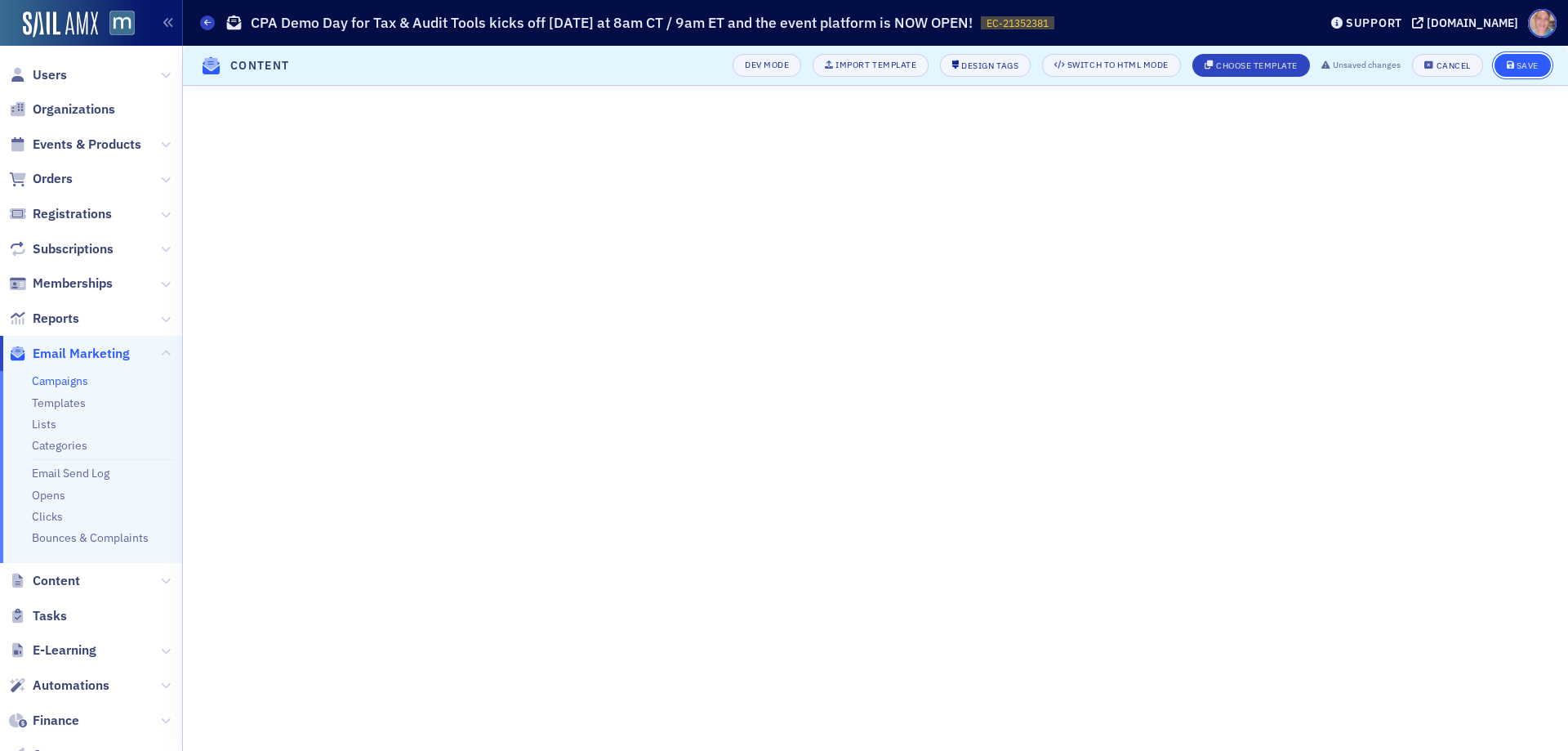
click at [1509, 67] on icon "submit" at bounding box center [1511, 65] width 8 height 9
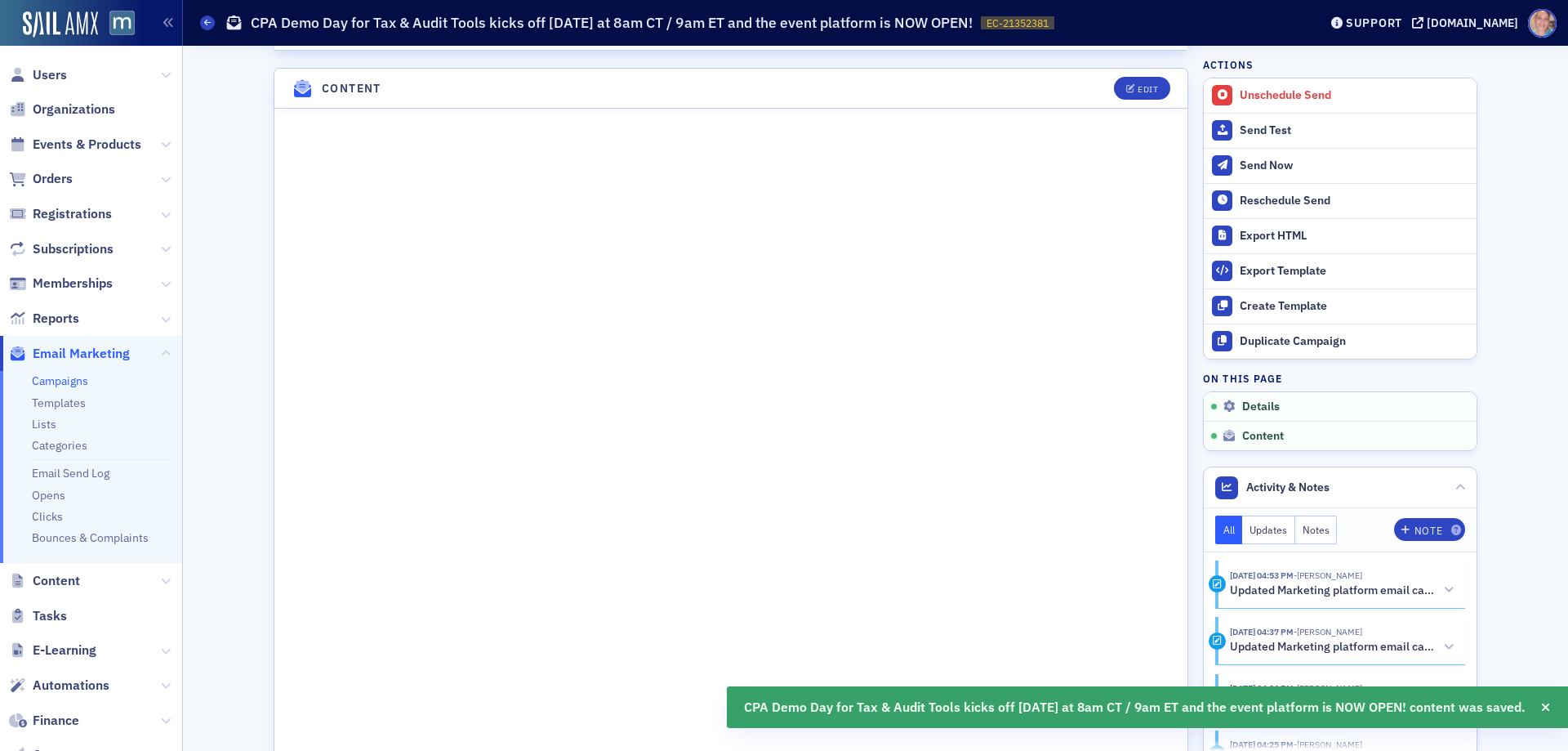
scroll to position [910, 0]
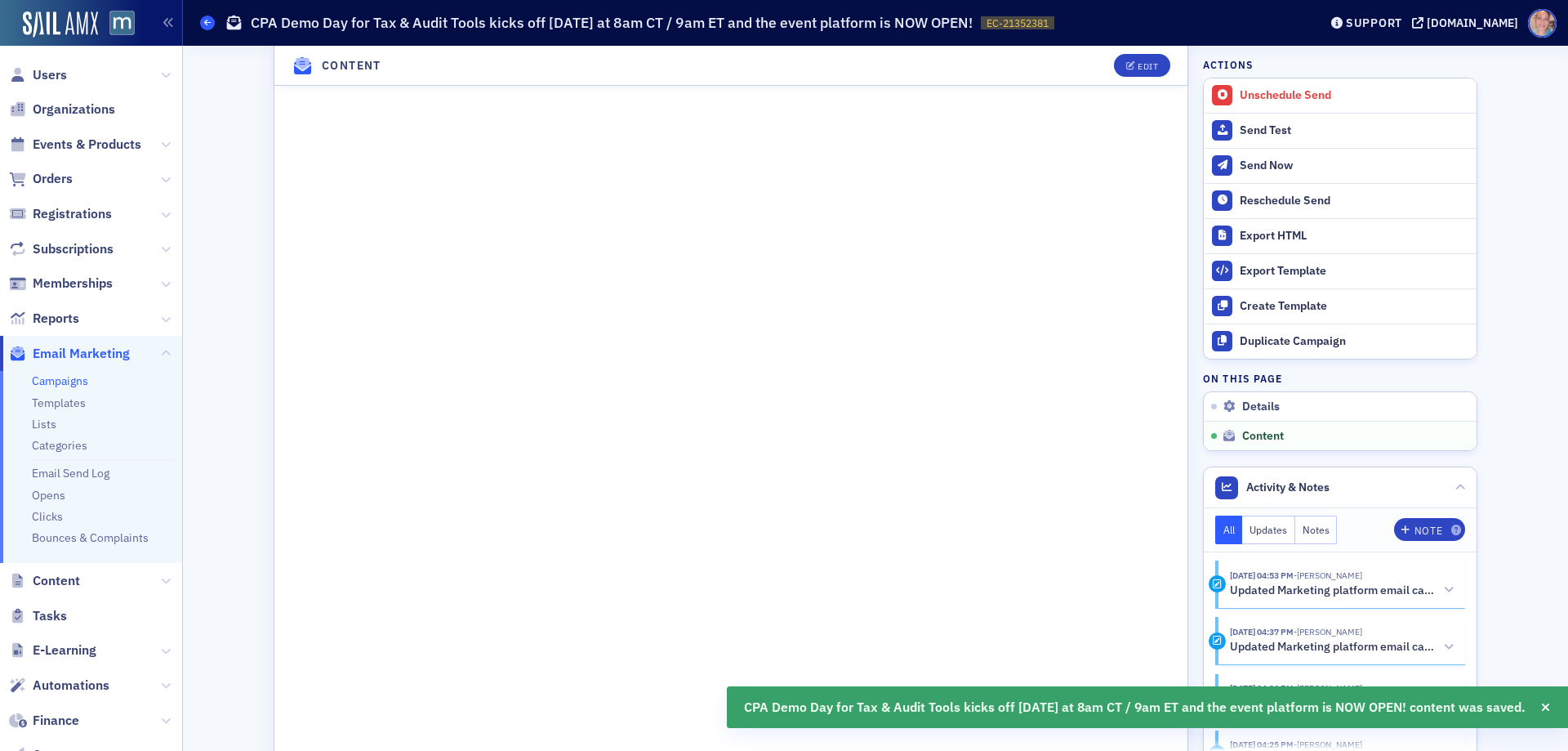
click at [205, 24] on icon at bounding box center [207, 22] width 7 height 8
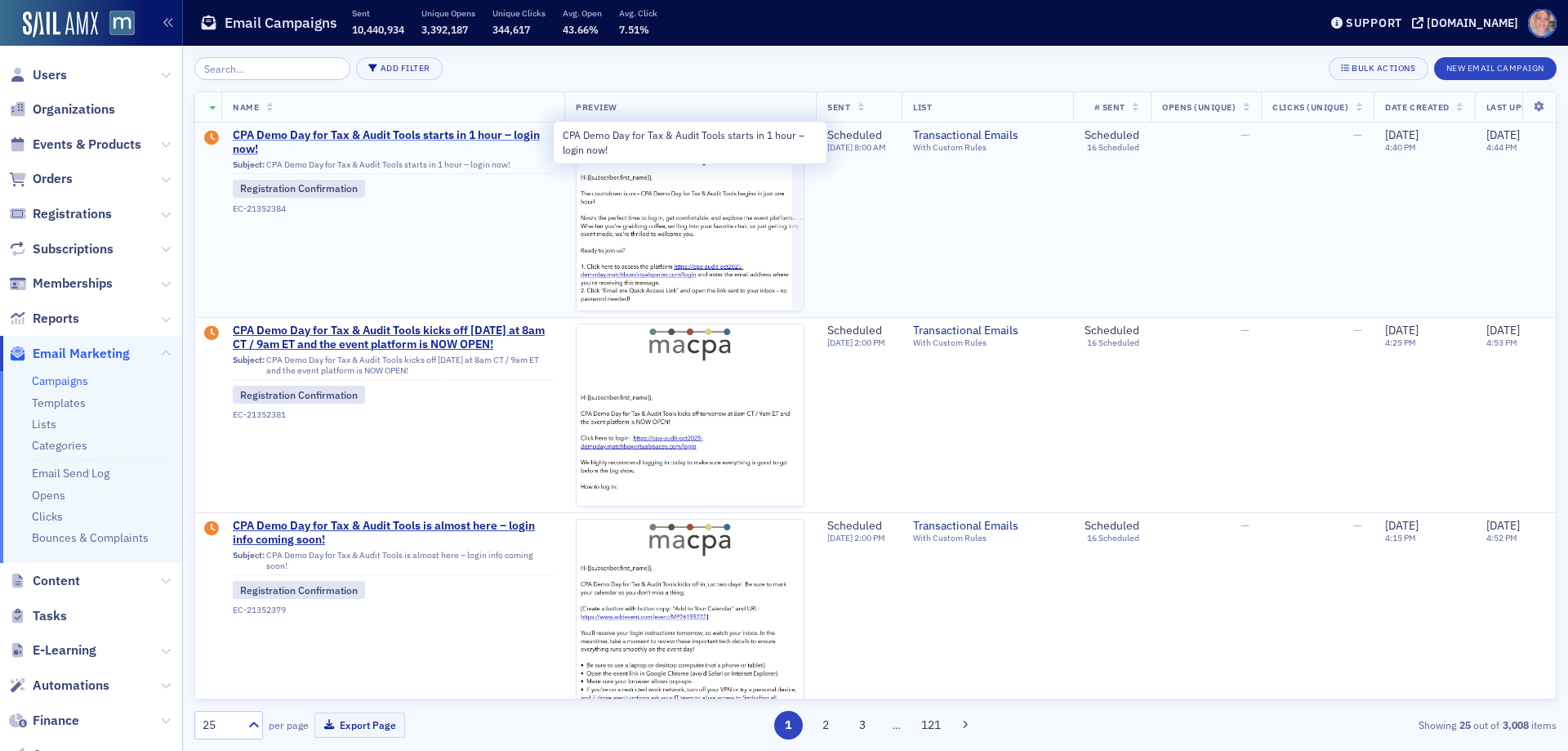
click at [302, 135] on span "CPA Demo Day for Tax & Audit Tools starts in 1 hour – login now!" at bounding box center [392, 143] width 320 height 29
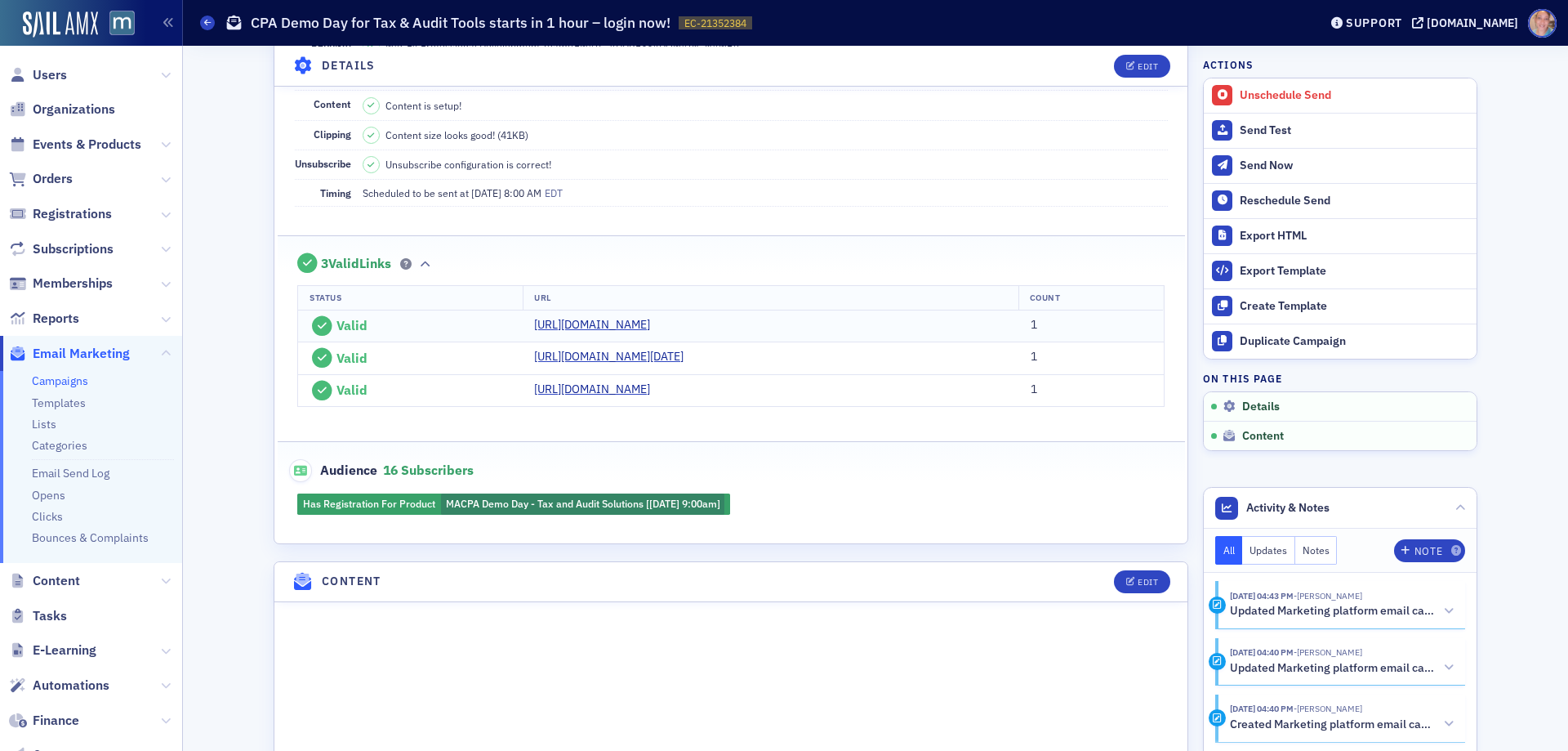
scroll to position [736, 0]
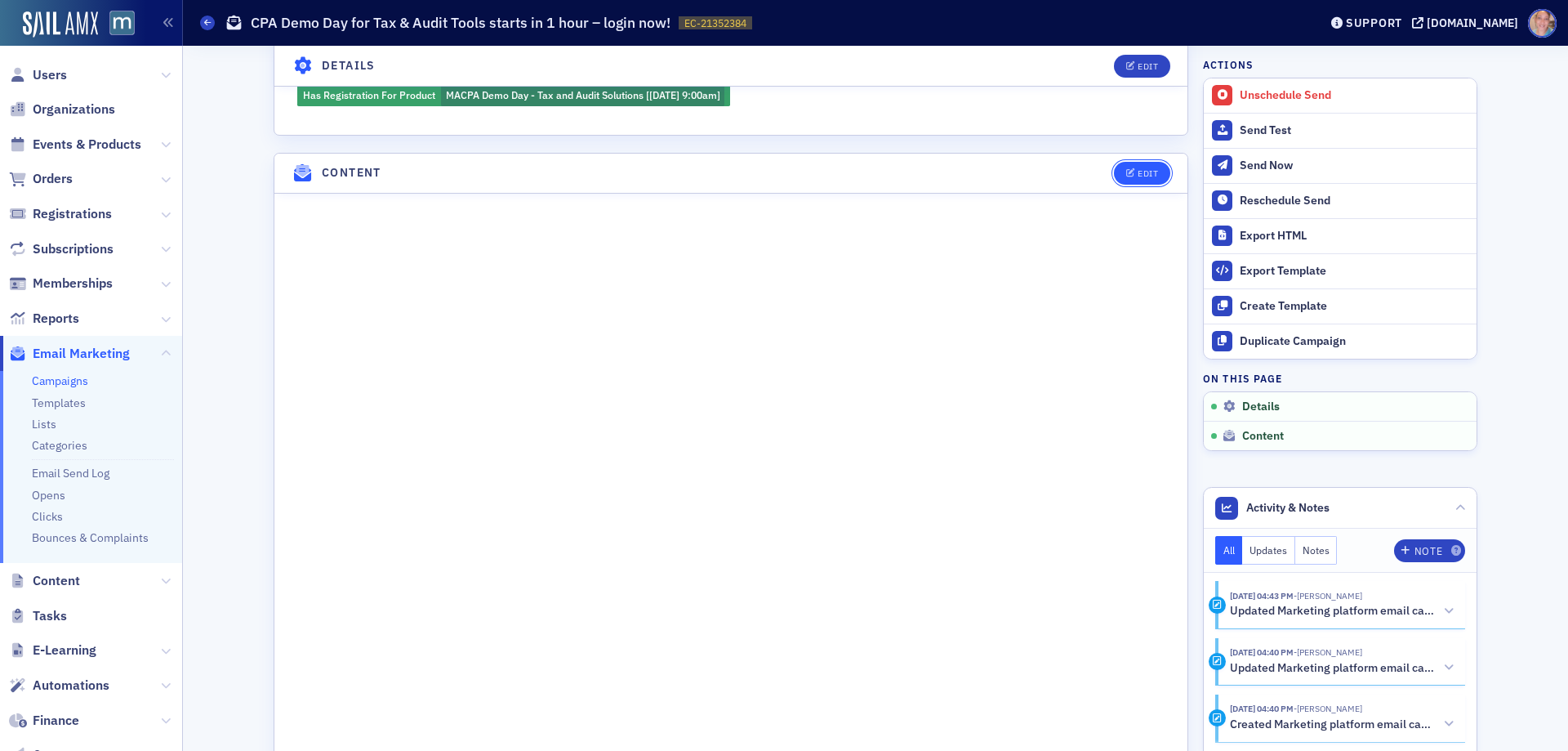
click at [1130, 178] on span "Edit" at bounding box center [1142, 173] width 32 height 9
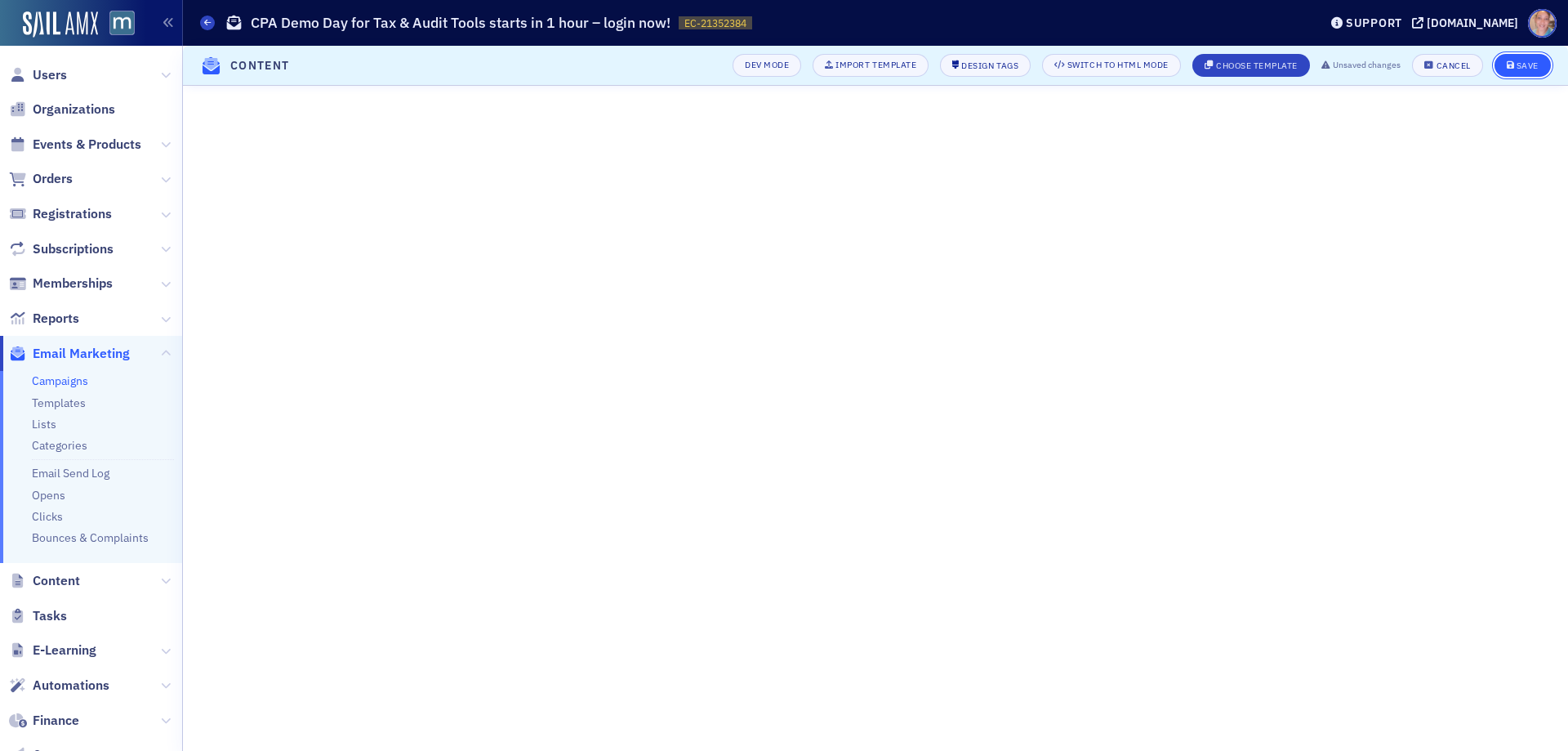
click at [1520, 66] on div "Save" at bounding box center [1527, 65] width 22 height 9
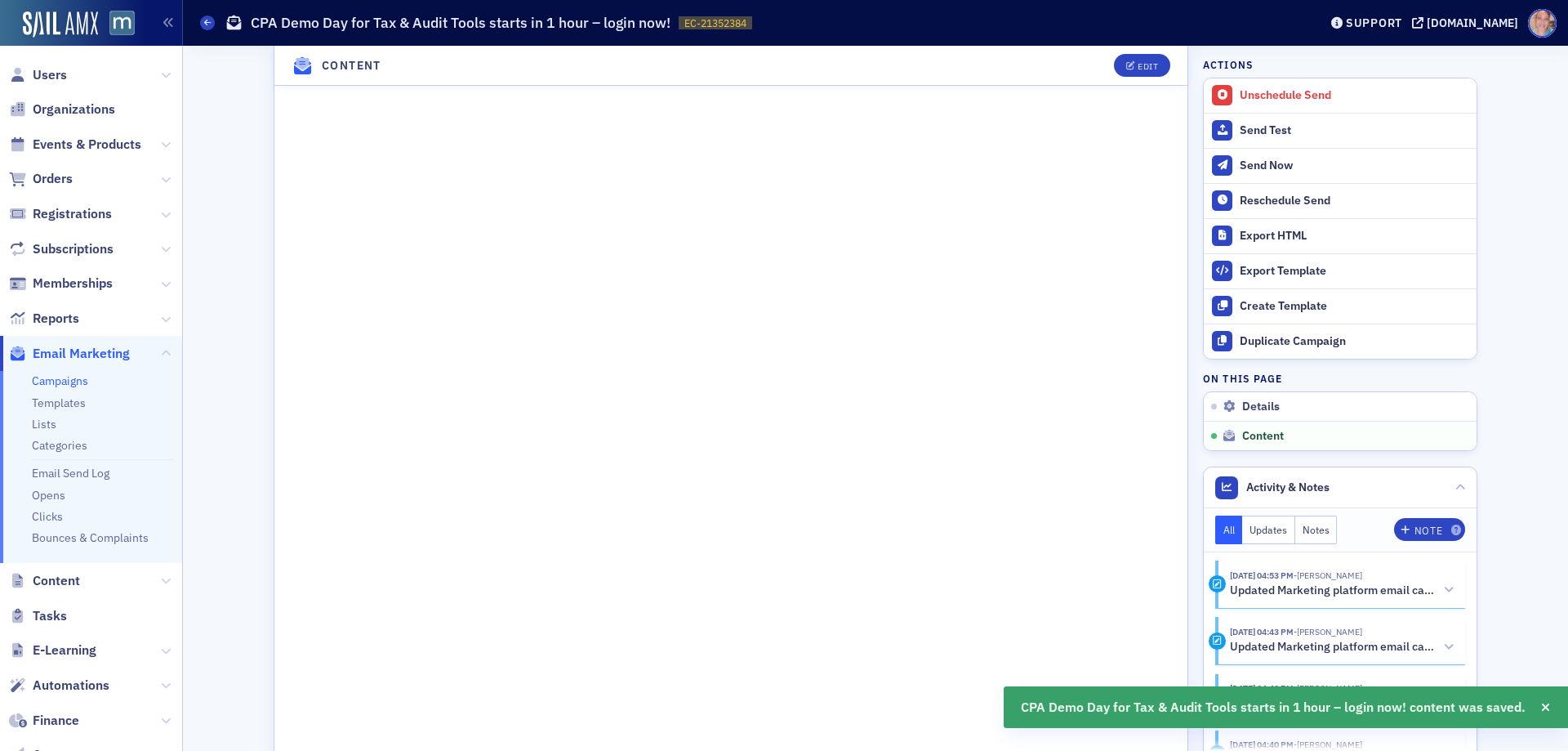
scroll to position [830, 0]
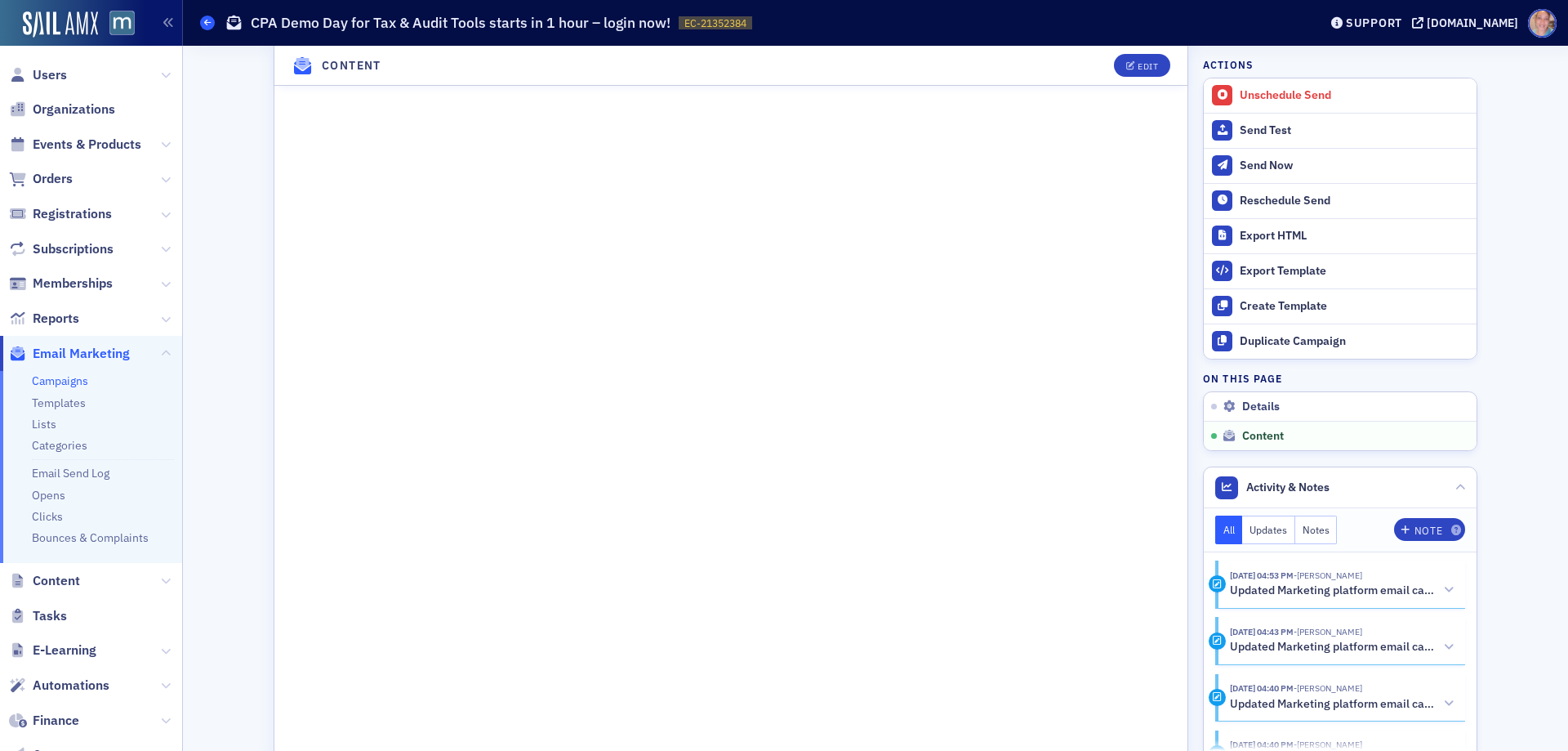
click at [205, 16] on span at bounding box center [207, 22] width 14 height 14
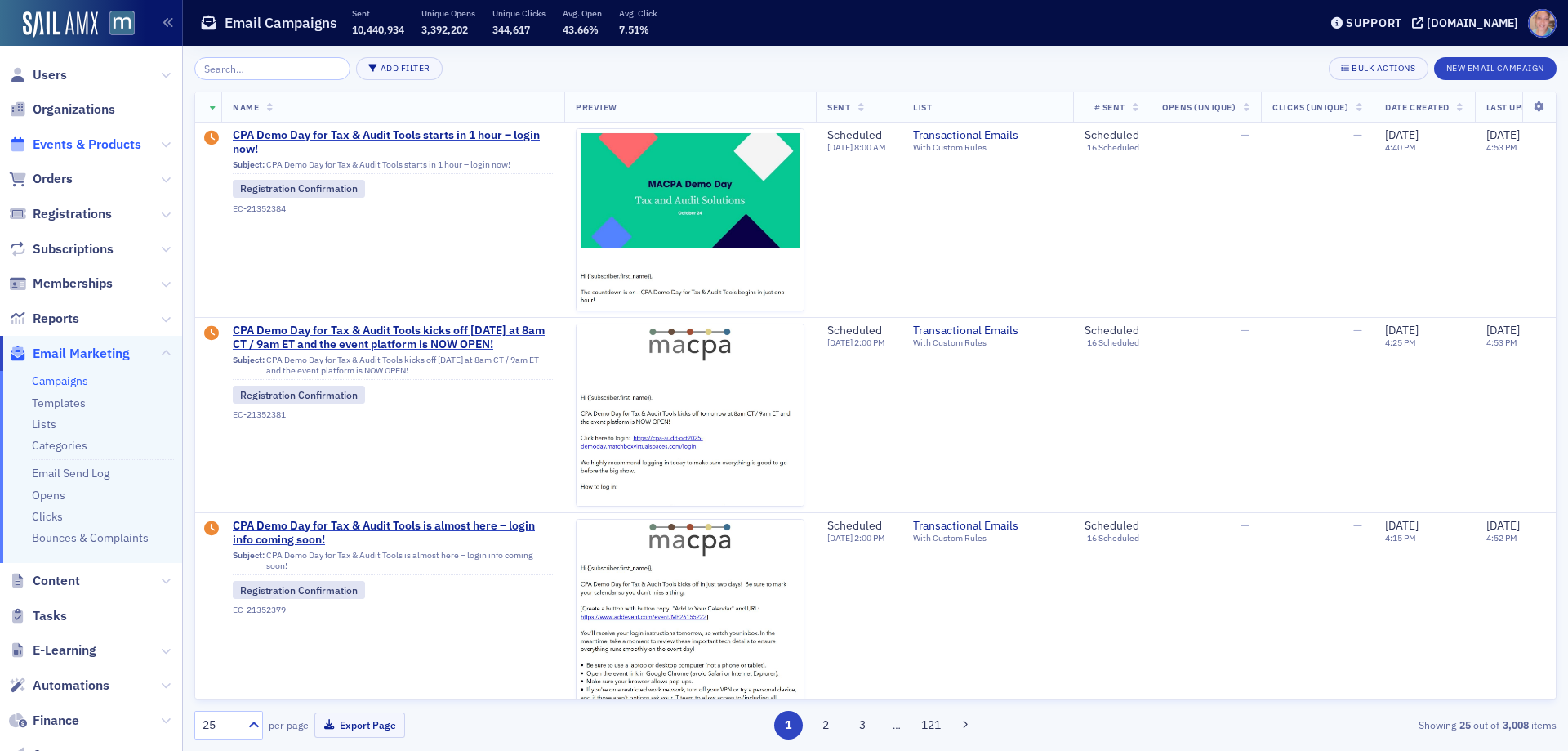
click at [109, 146] on span "Events & Products" at bounding box center [87, 144] width 108 height 18
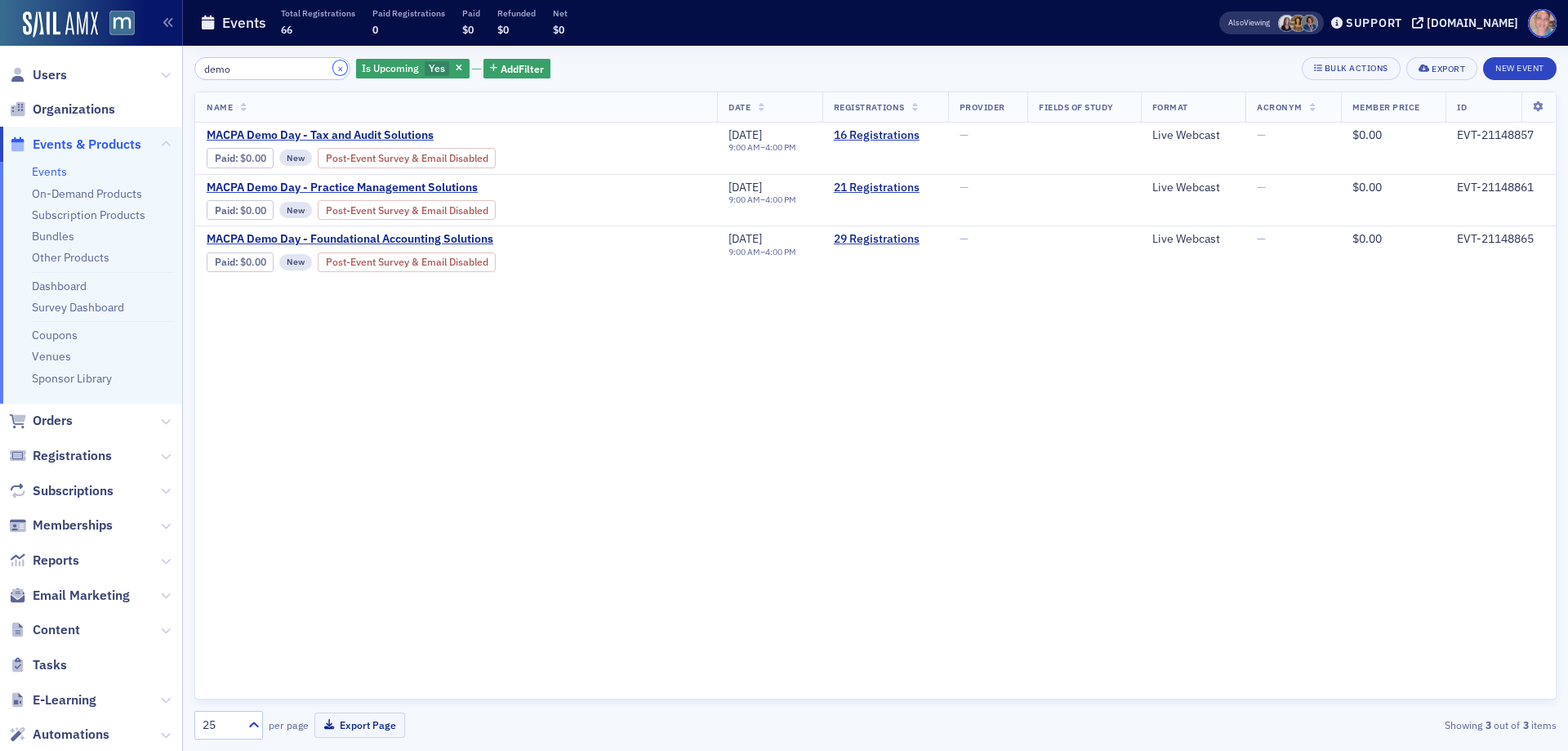
click at [333, 69] on button "×" at bounding box center [340, 68] width 14 height 14
